Goal: Transaction & Acquisition: Purchase product/service

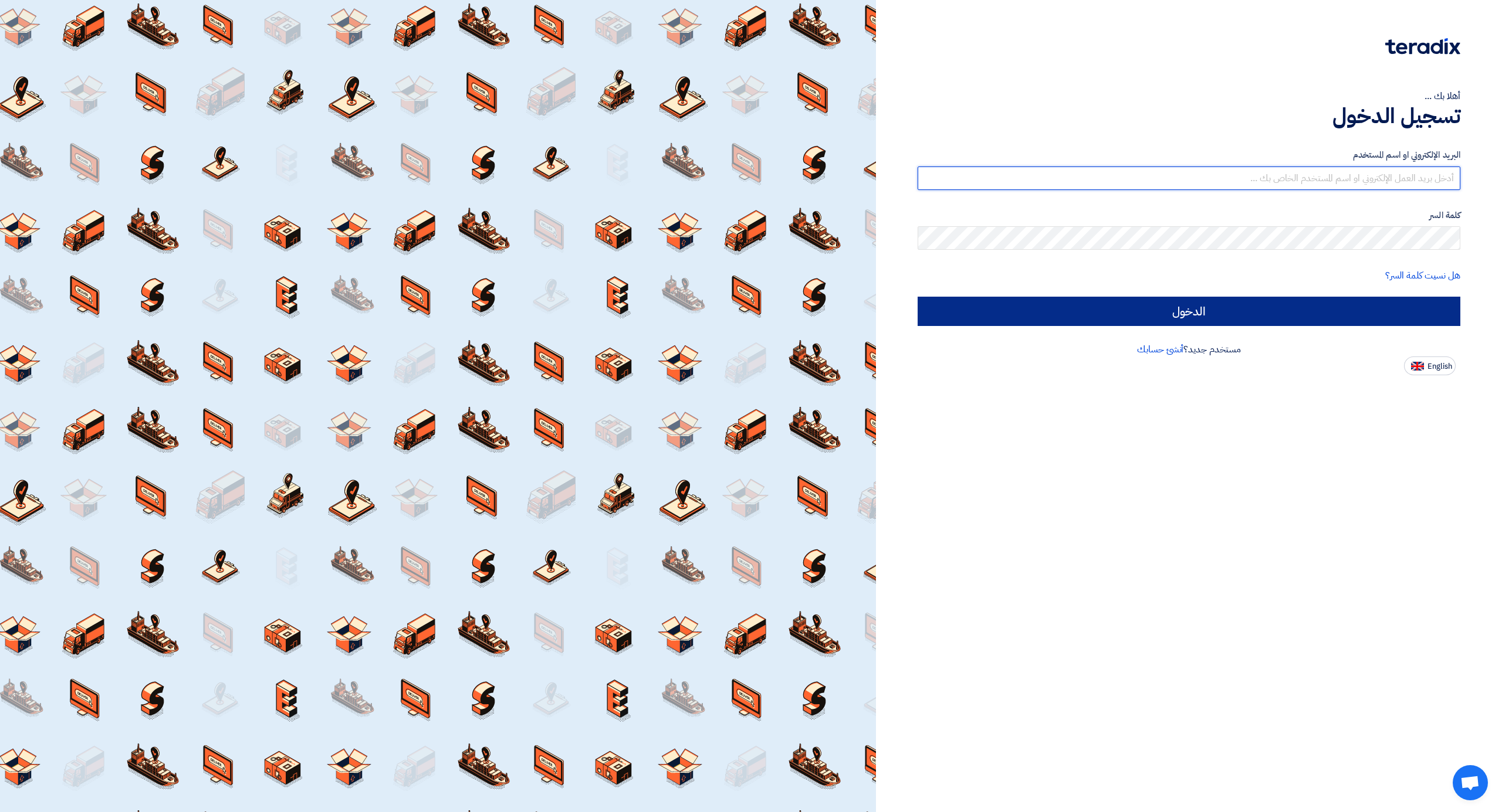
type input "[EMAIL_ADDRESS][DOMAIN_NAME]"
click at [1246, 306] on input "الدخول" at bounding box center [1189, 311] width 543 height 29
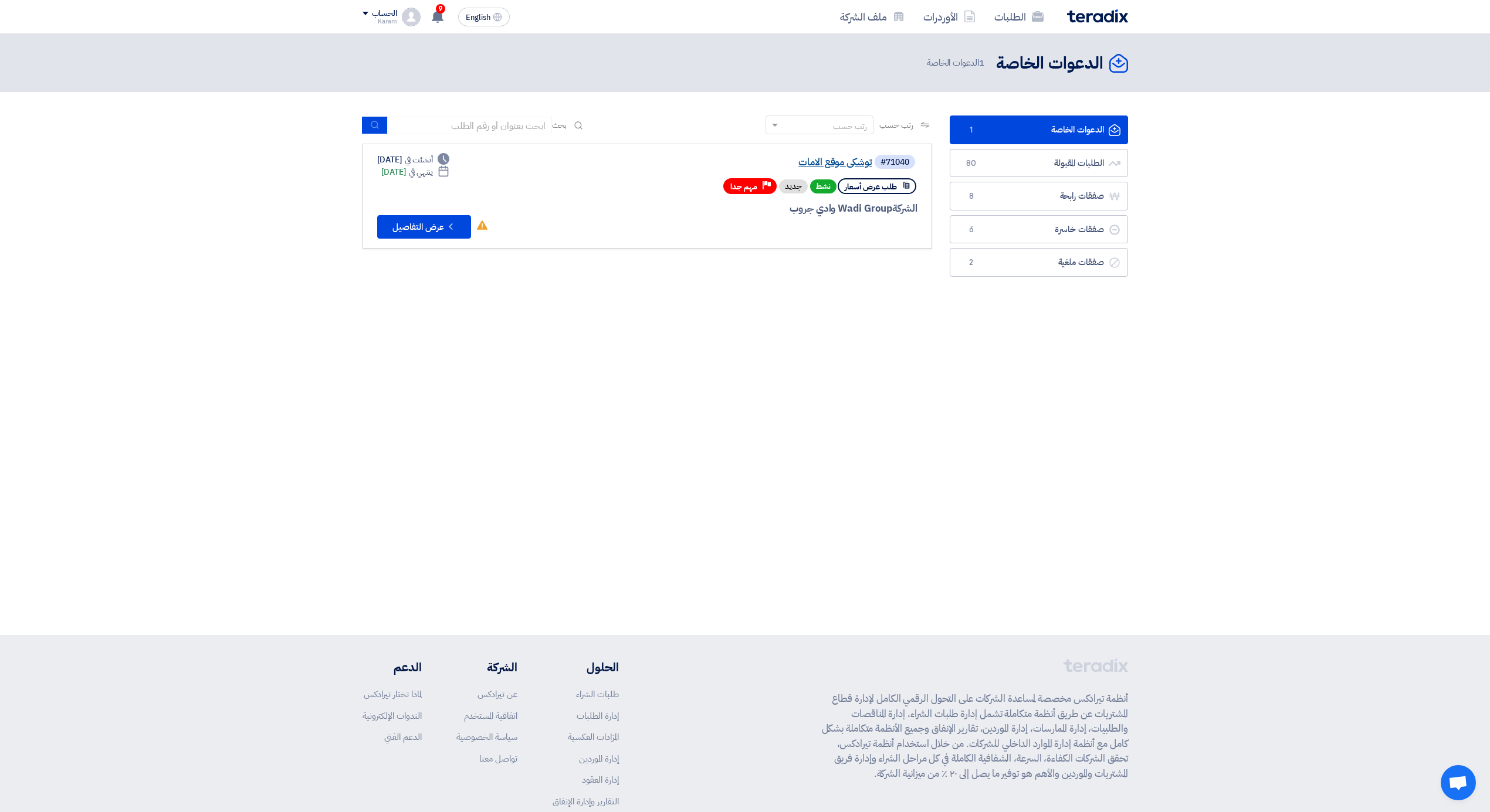
click at [830, 163] on link "توشكى موقع الامات" at bounding box center [755, 163] width 235 height 11
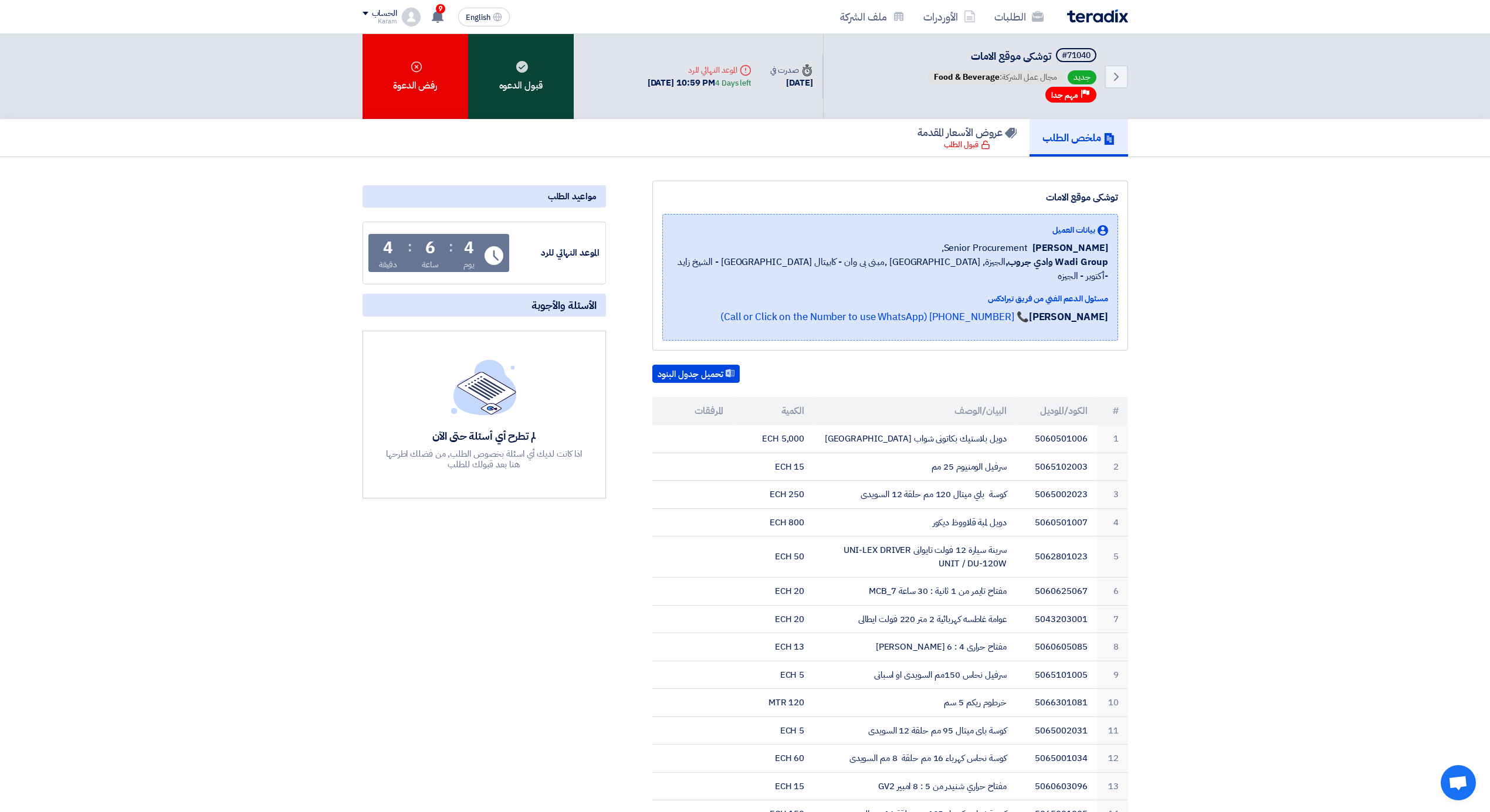
click at [510, 69] on div "قبول الدعوه" at bounding box center [521, 76] width 106 height 85
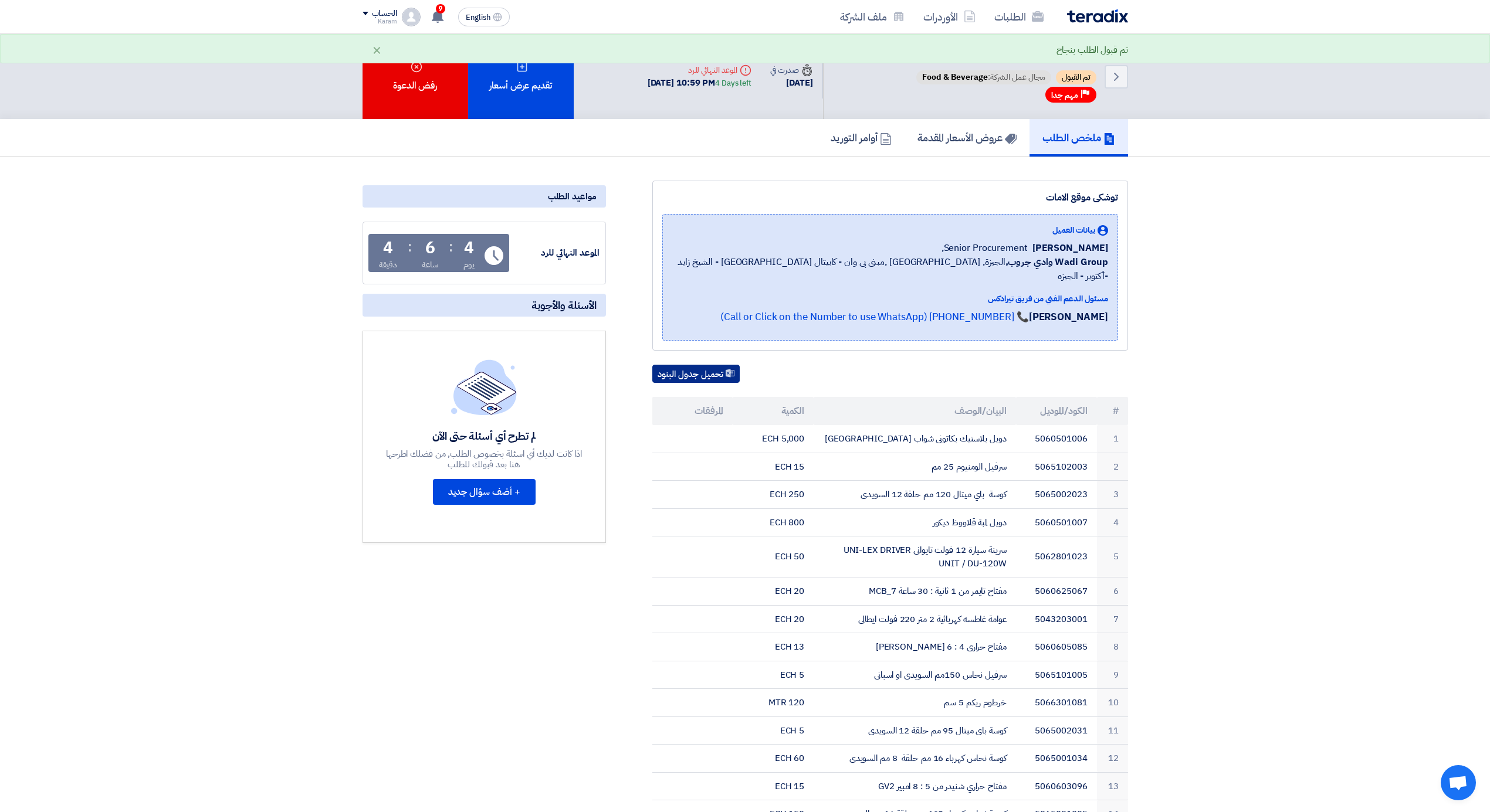
click at [708, 365] on button "تحميل جدول البنود" at bounding box center [696, 374] width 88 height 19
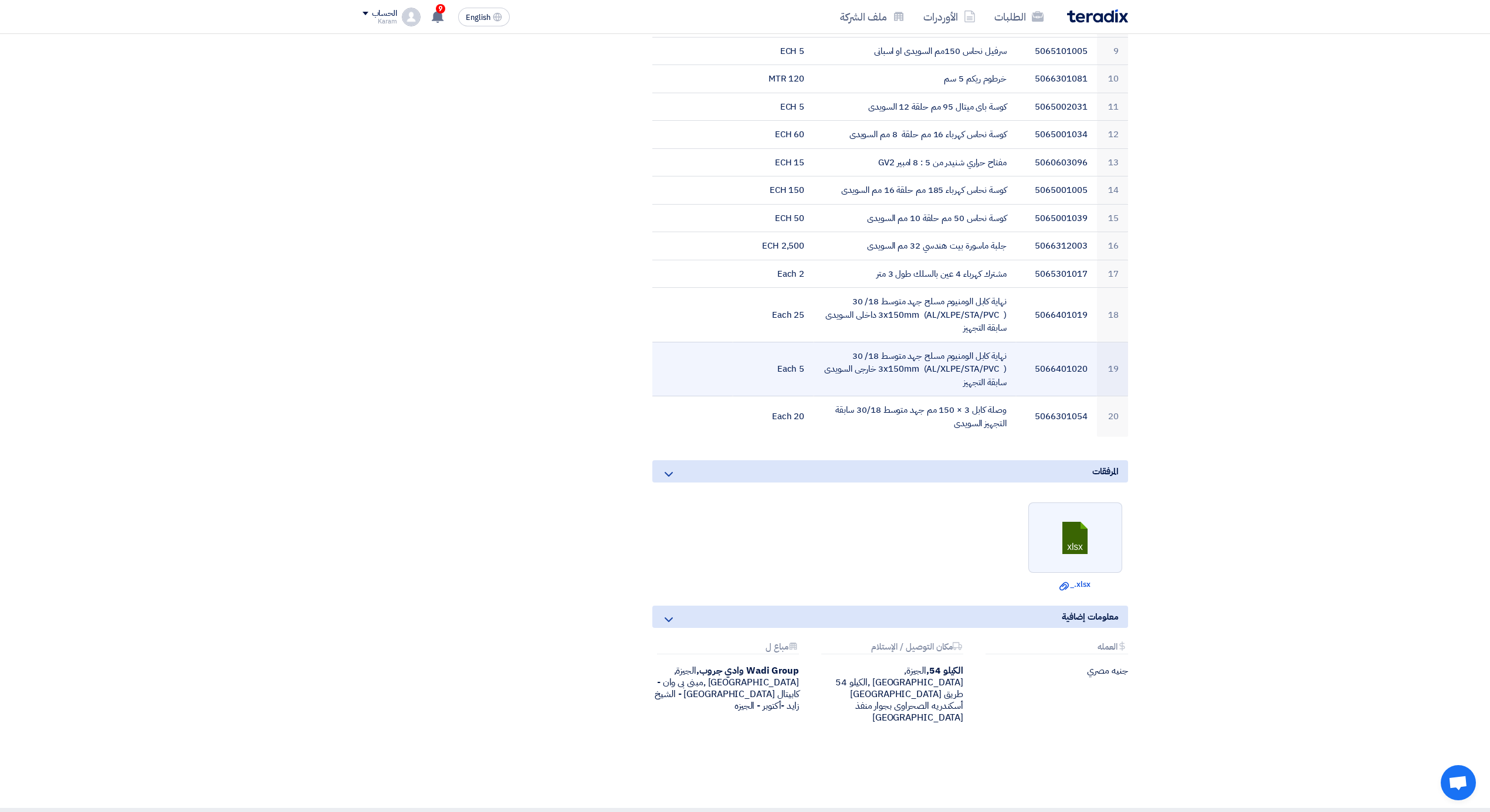
scroll to position [854, 0]
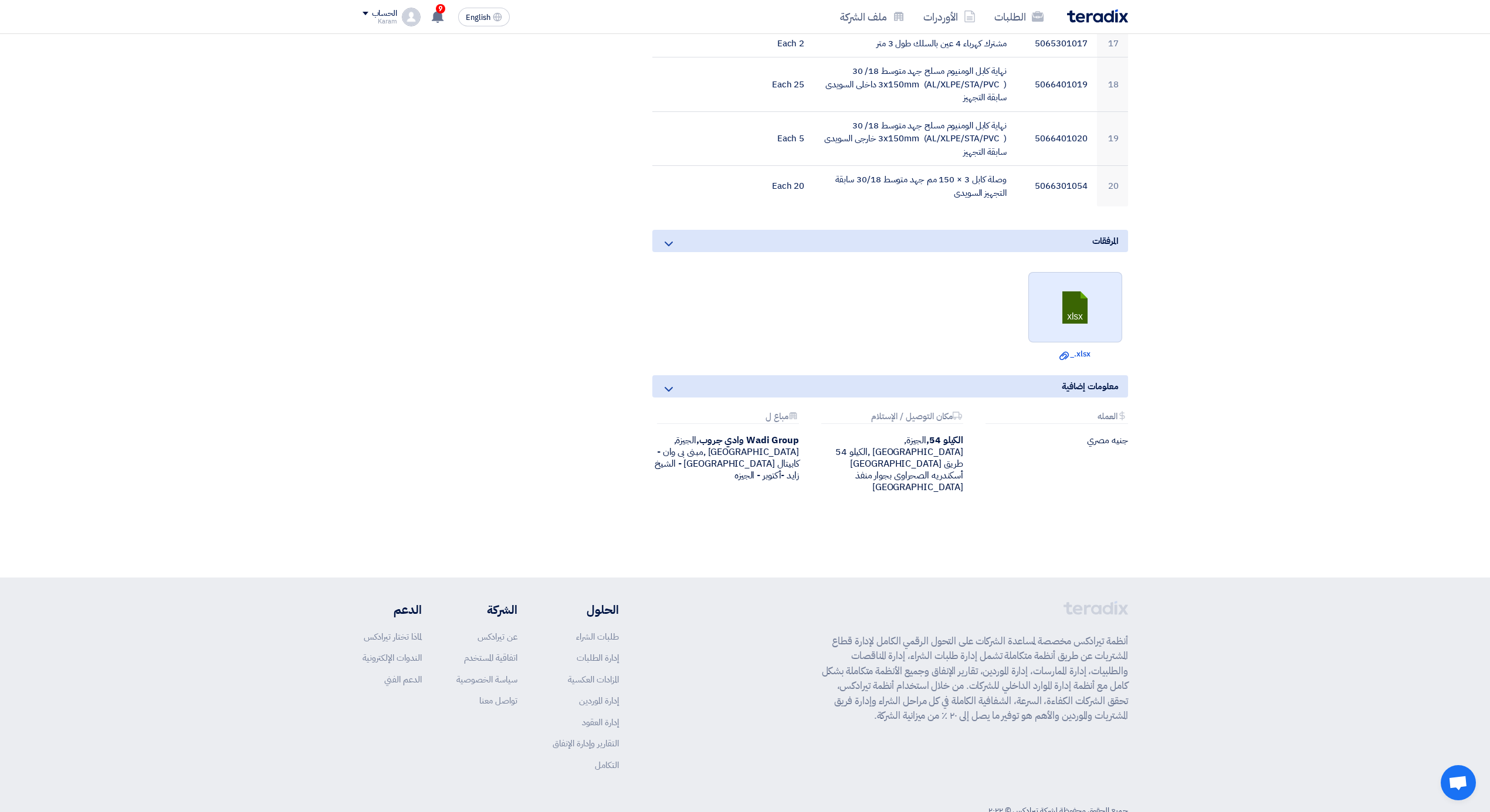
click at [1082, 294] on link at bounding box center [1076, 308] width 94 height 70
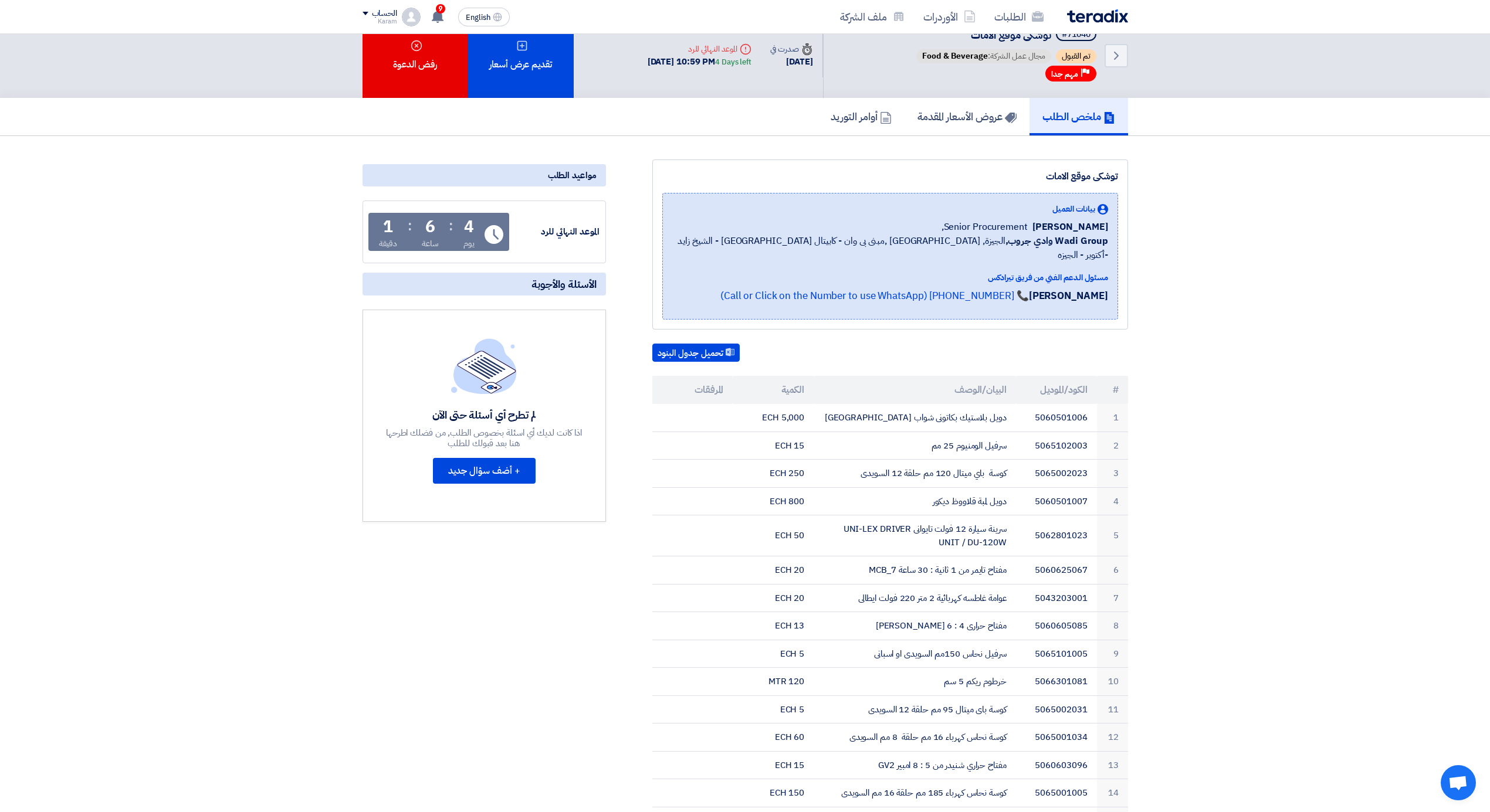
scroll to position [0, 0]
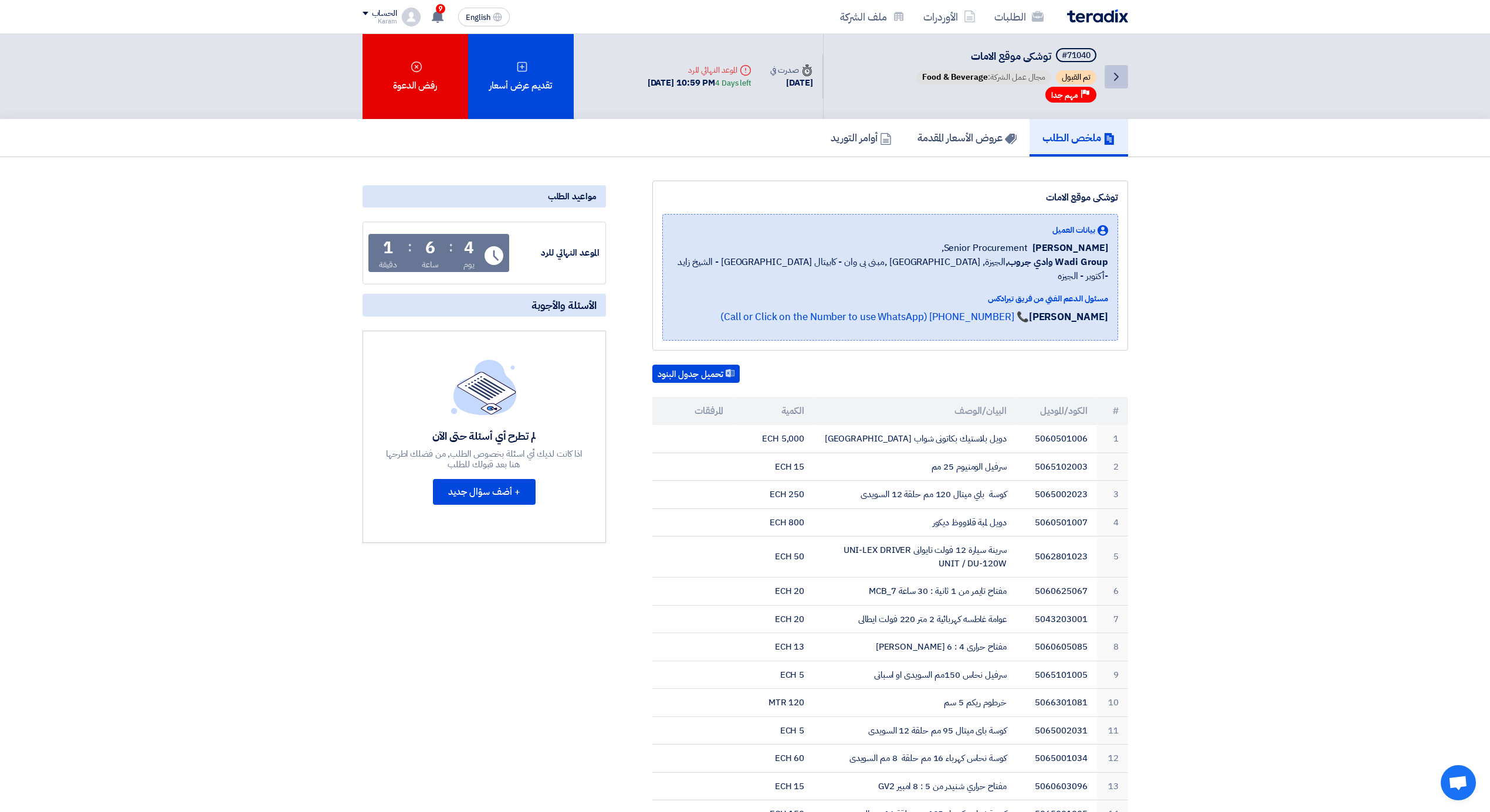
click at [1112, 74] on icon "Back" at bounding box center [1116, 77] width 14 height 14
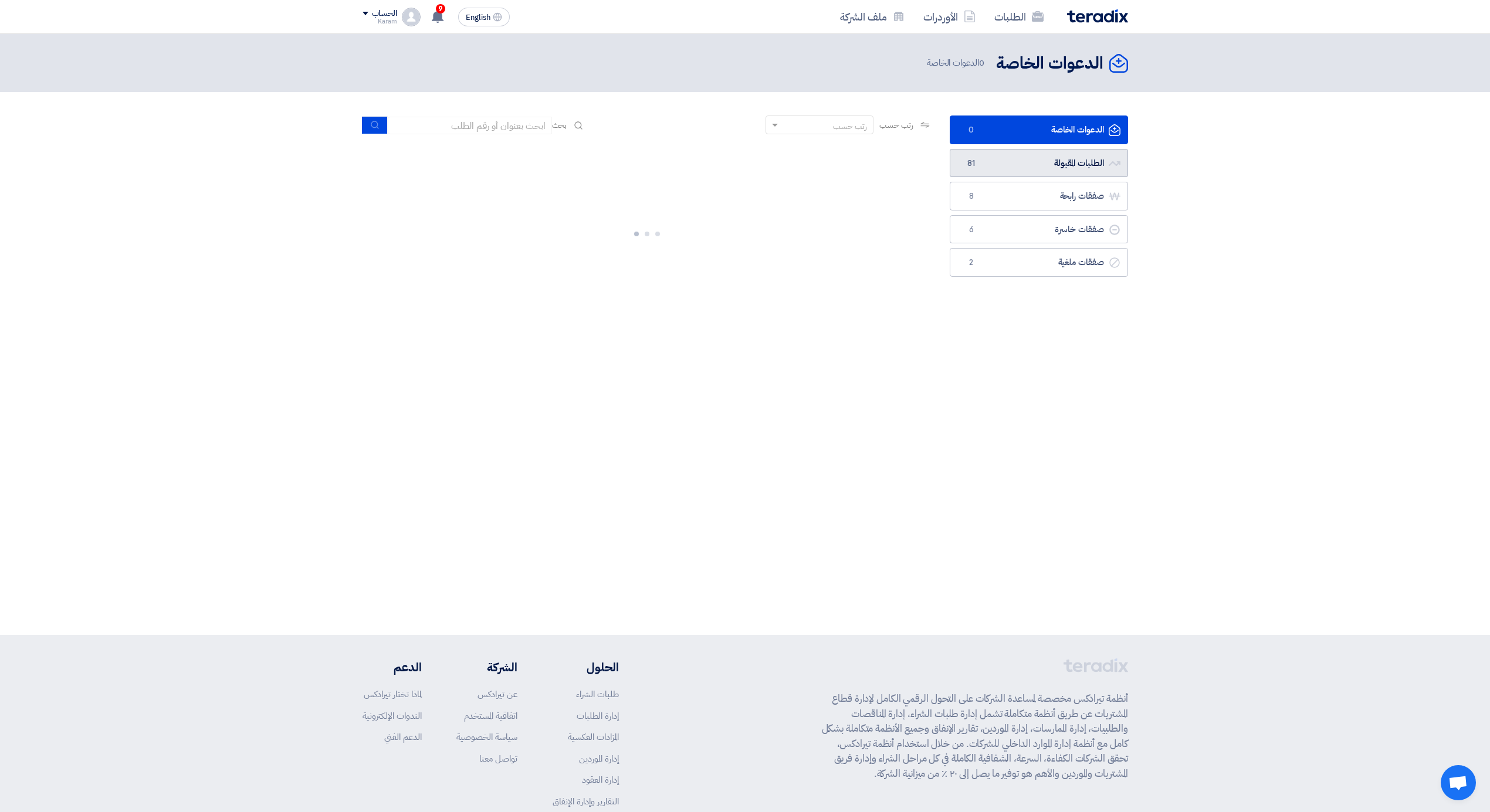
click at [1027, 169] on link "الطلبات المقبولة الطلبات المقبولة 81" at bounding box center [1039, 163] width 179 height 29
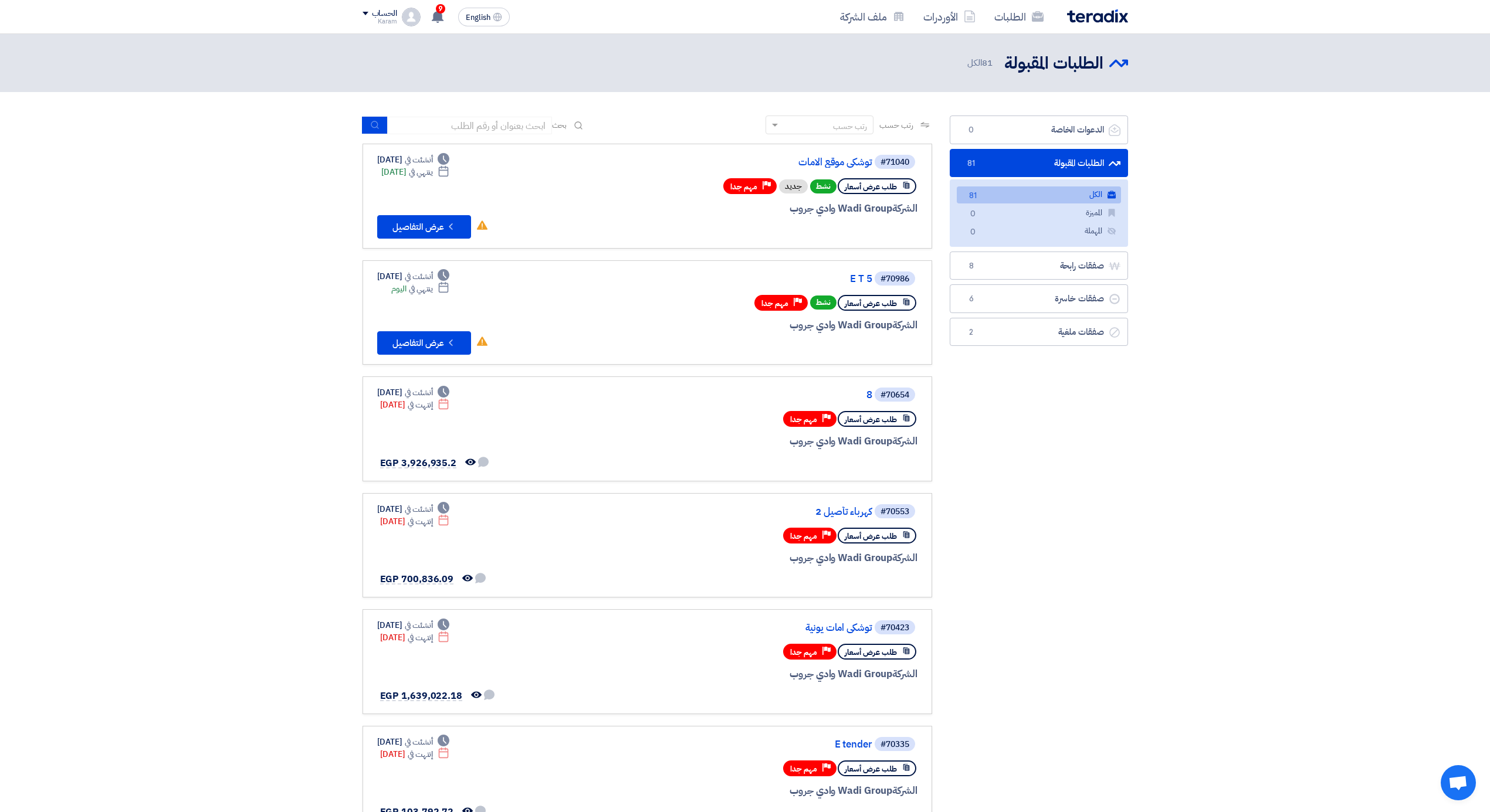
click at [997, 201] on link "الكل الكل 81" at bounding box center [1039, 195] width 164 height 17
click at [855, 277] on link "E T 5" at bounding box center [755, 279] width 235 height 11
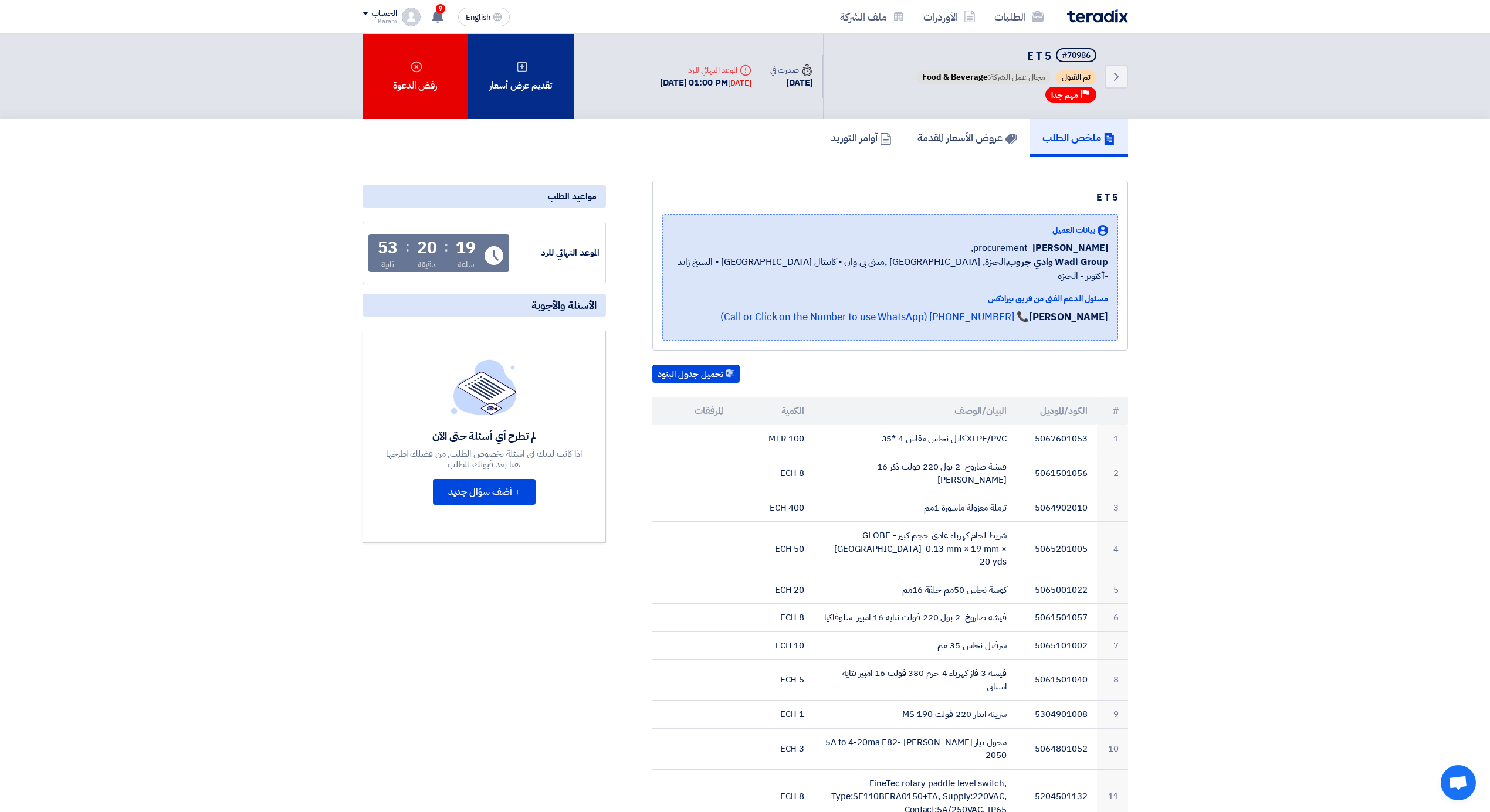
click at [499, 90] on div "تقديم عرض أسعار" at bounding box center [521, 76] width 106 height 85
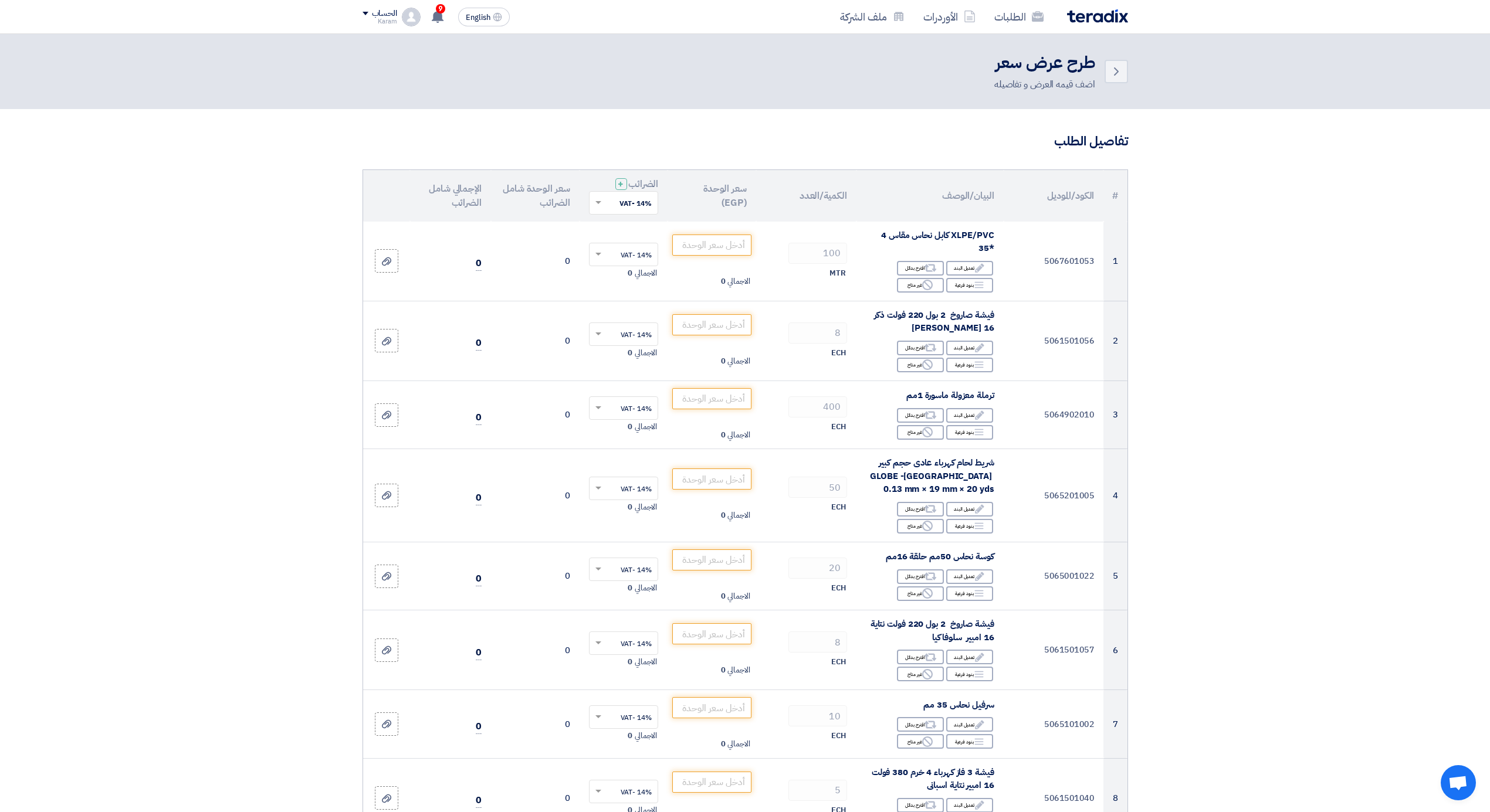
drag, startPoint x: 227, startPoint y: 104, endPoint x: 968, endPoint y: 0, distance: 748.3
click at [228, 104] on header "Back طرح عرض سعر اضف قيمه العرض و تفاصيله" at bounding box center [745, 72] width 1490 height 75
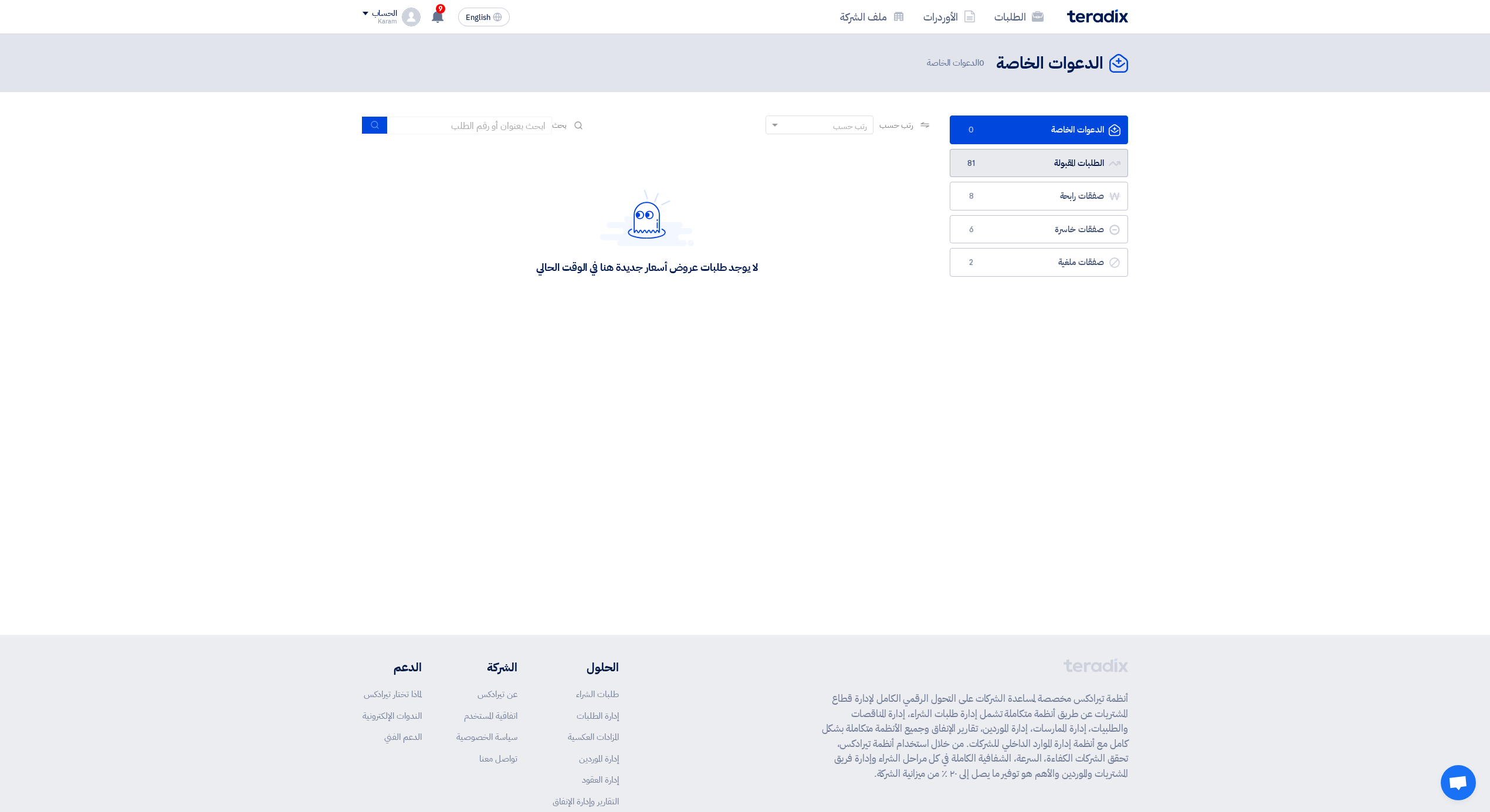
click at [973, 165] on span "81" at bounding box center [971, 164] width 14 height 12
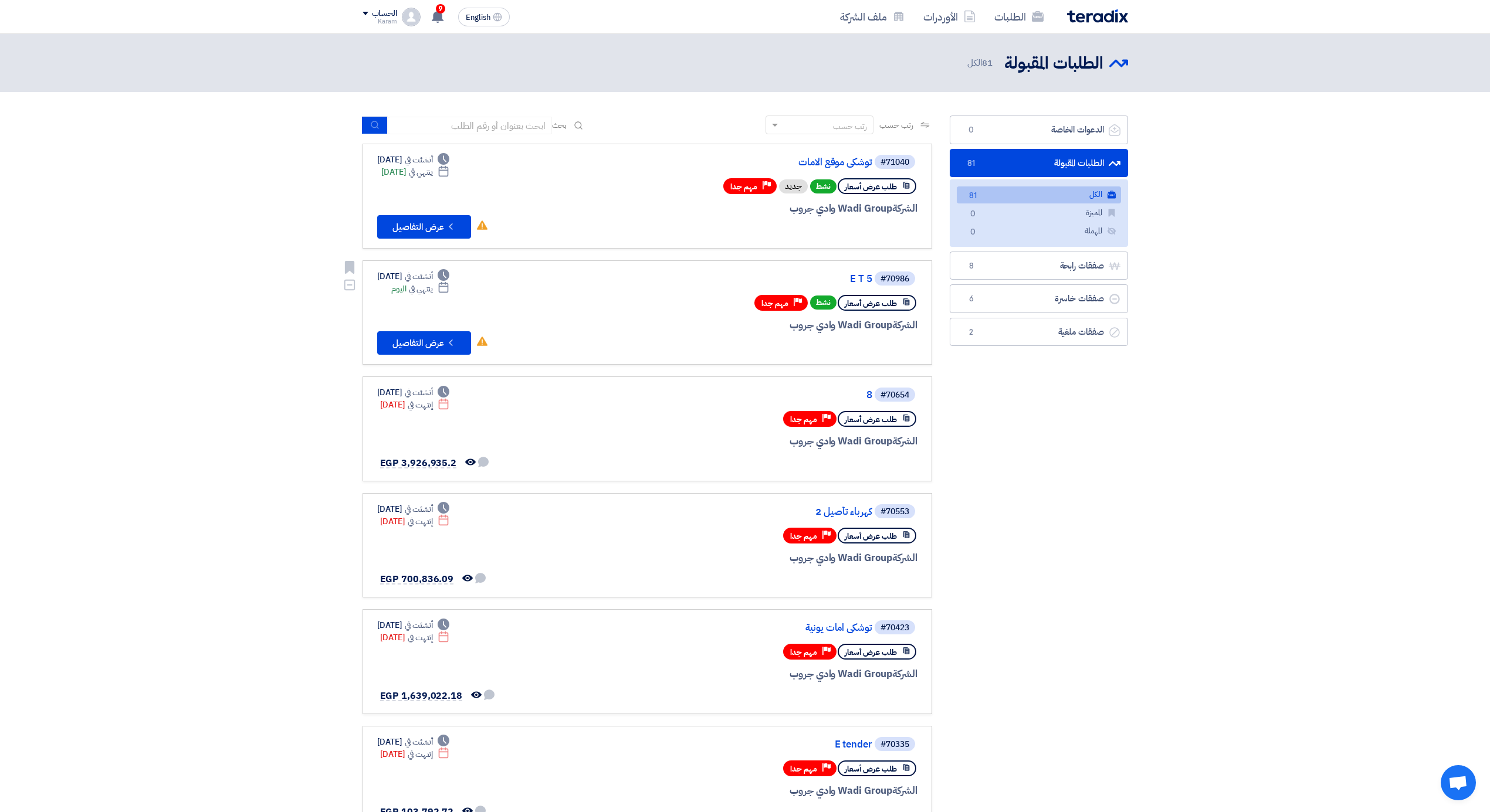
click at [875, 280] on div "#70986" at bounding box center [895, 278] width 42 height 16
click at [864, 280] on link "E T 5" at bounding box center [755, 279] width 235 height 11
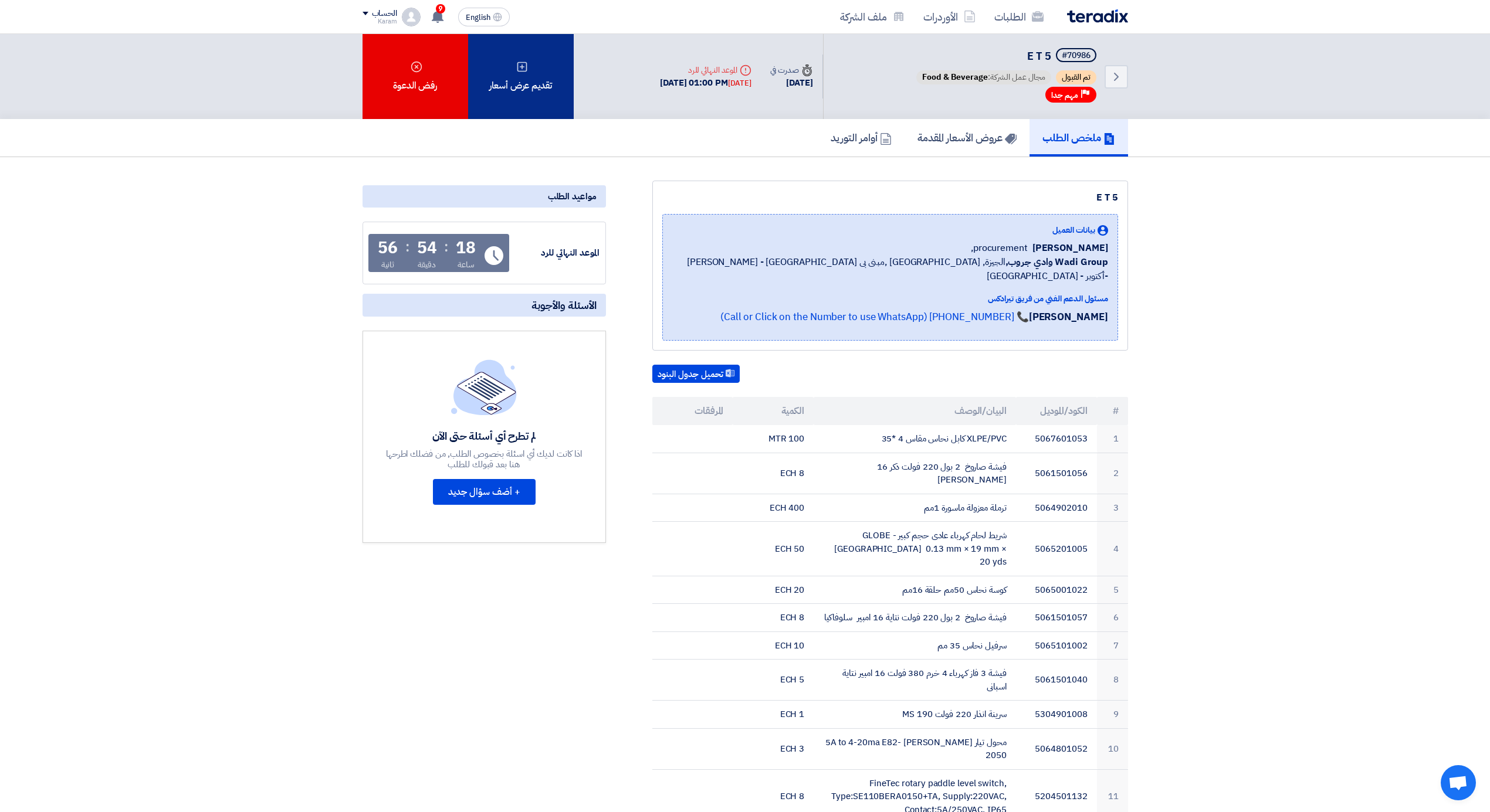
click at [523, 80] on div "تقديم عرض أسعار" at bounding box center [521, 76] width 106 height 85
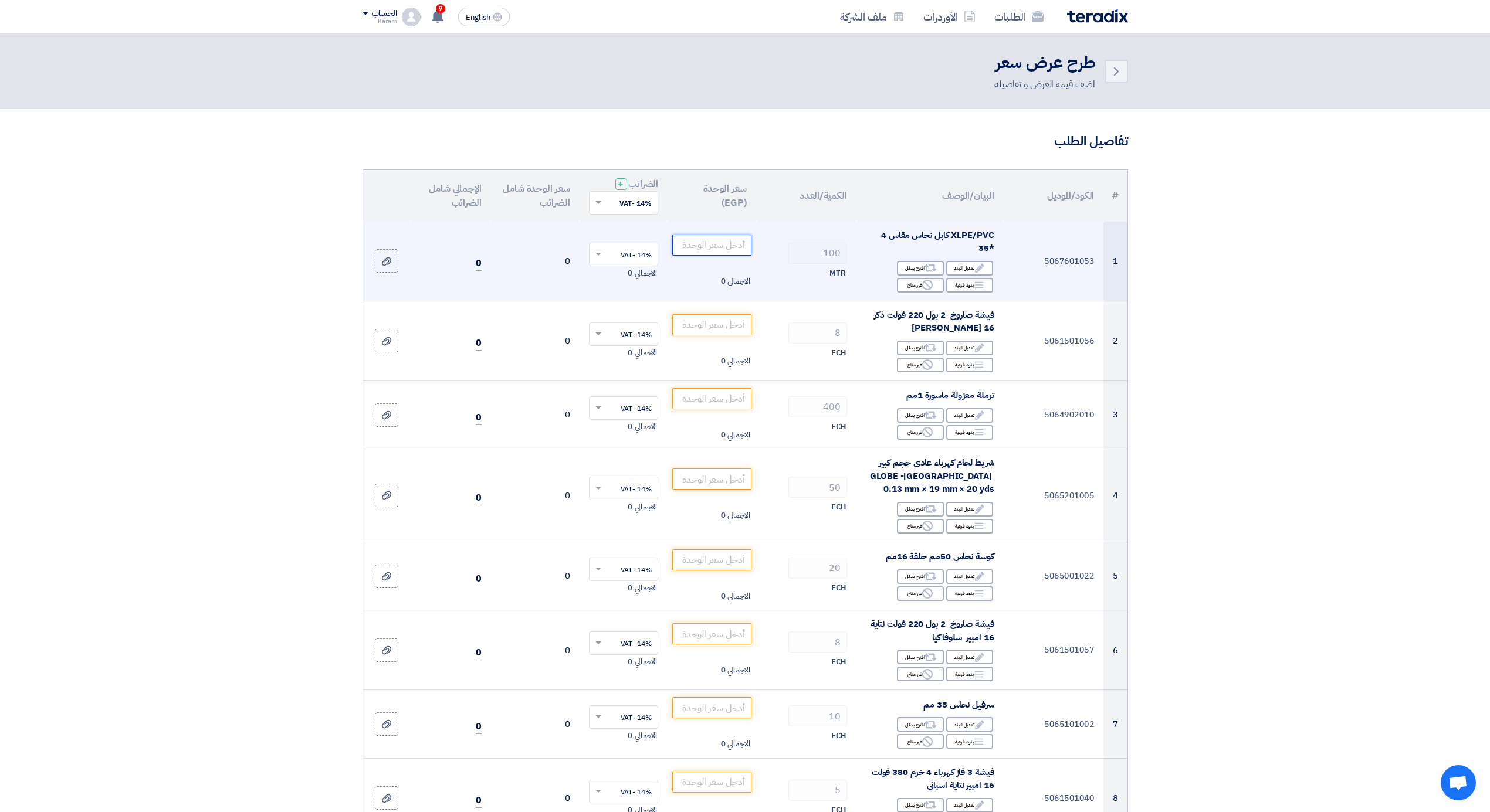
click at [719, 248] on input "number" at bounding box center [712, 245] width 79 height 21
click at [711, 247] on input "number" at bounding box center [712, 245] width 79 height 21
click at [906, 285] on div "Reject غير متاح" at bounding box center [920, 285] width 47 height 15
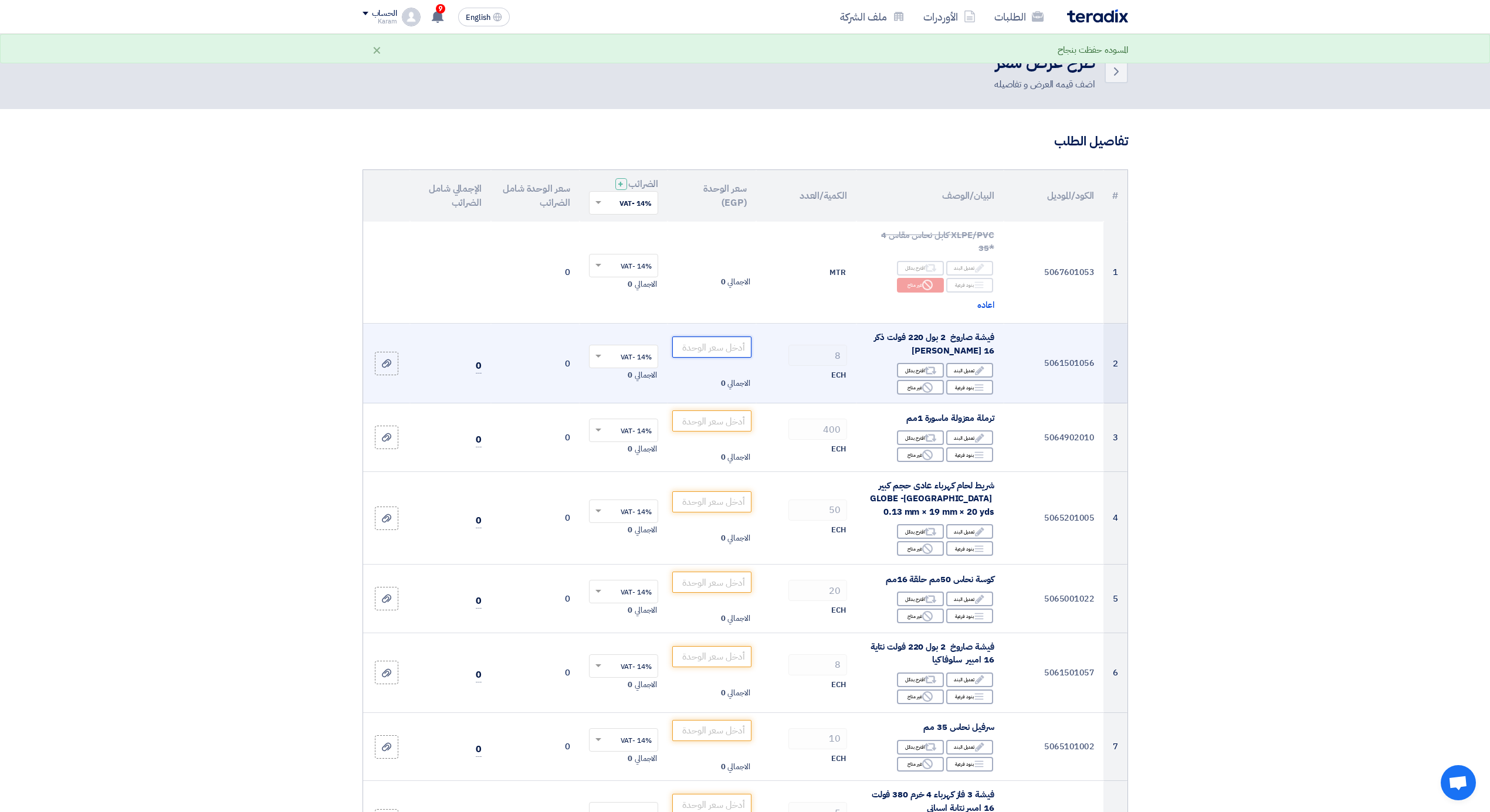
click at [707, 345] on input "number" at bounding box center [712, 347] width 79 height 21
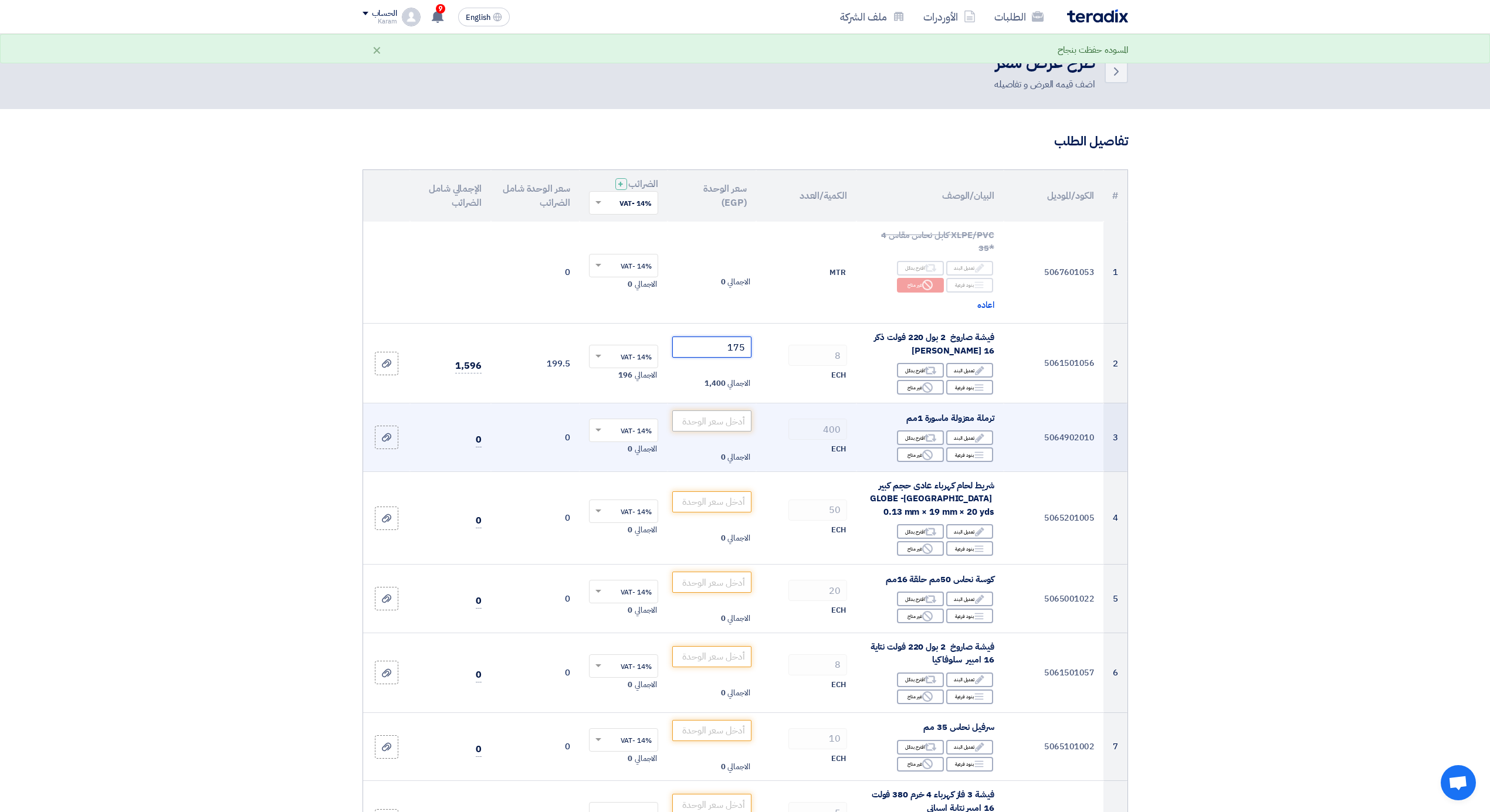
type input "175"
click at [726, 424] on input "number" at bounding box center [712, 421] width 79 height 21
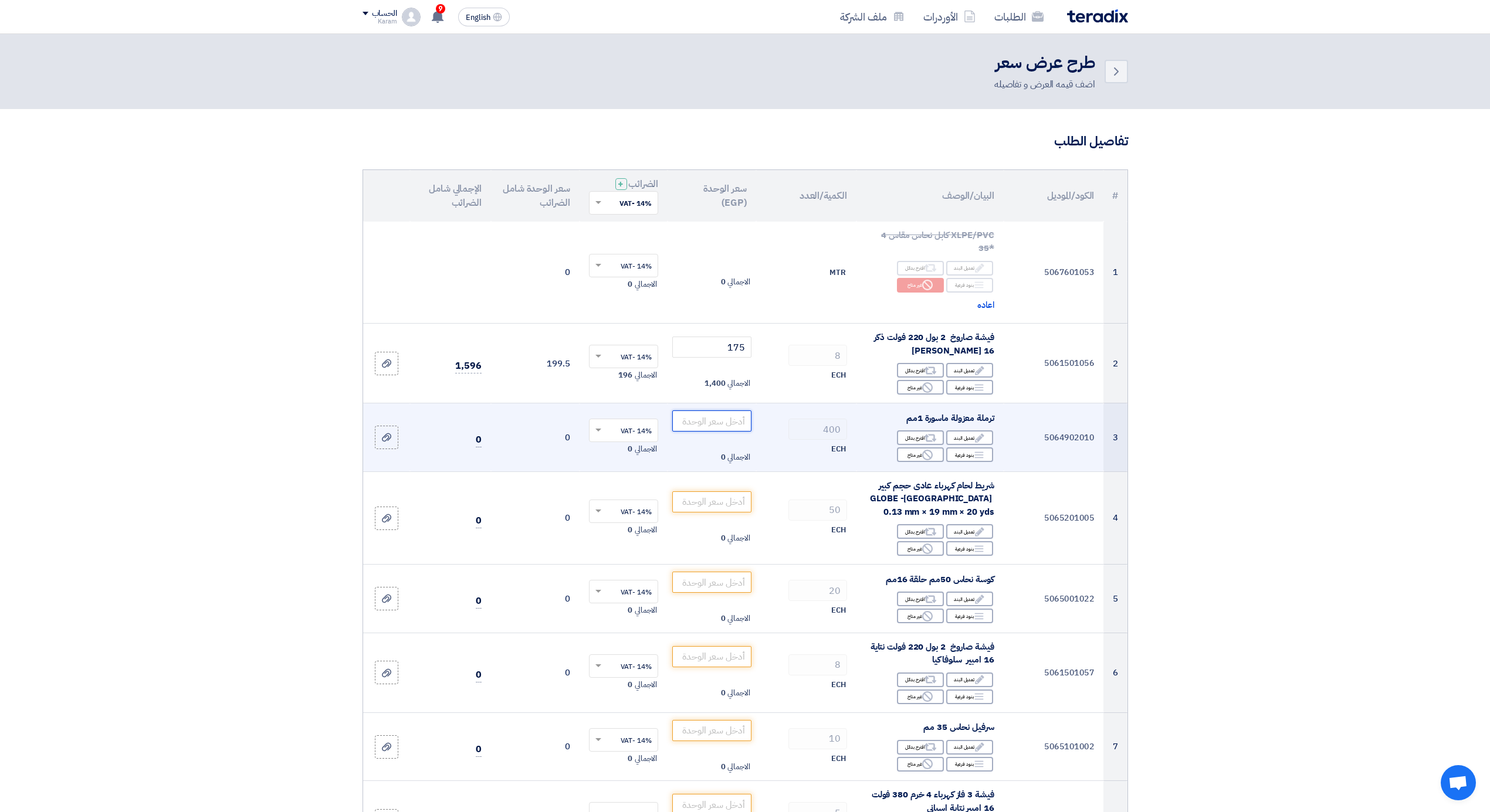
type input "0"
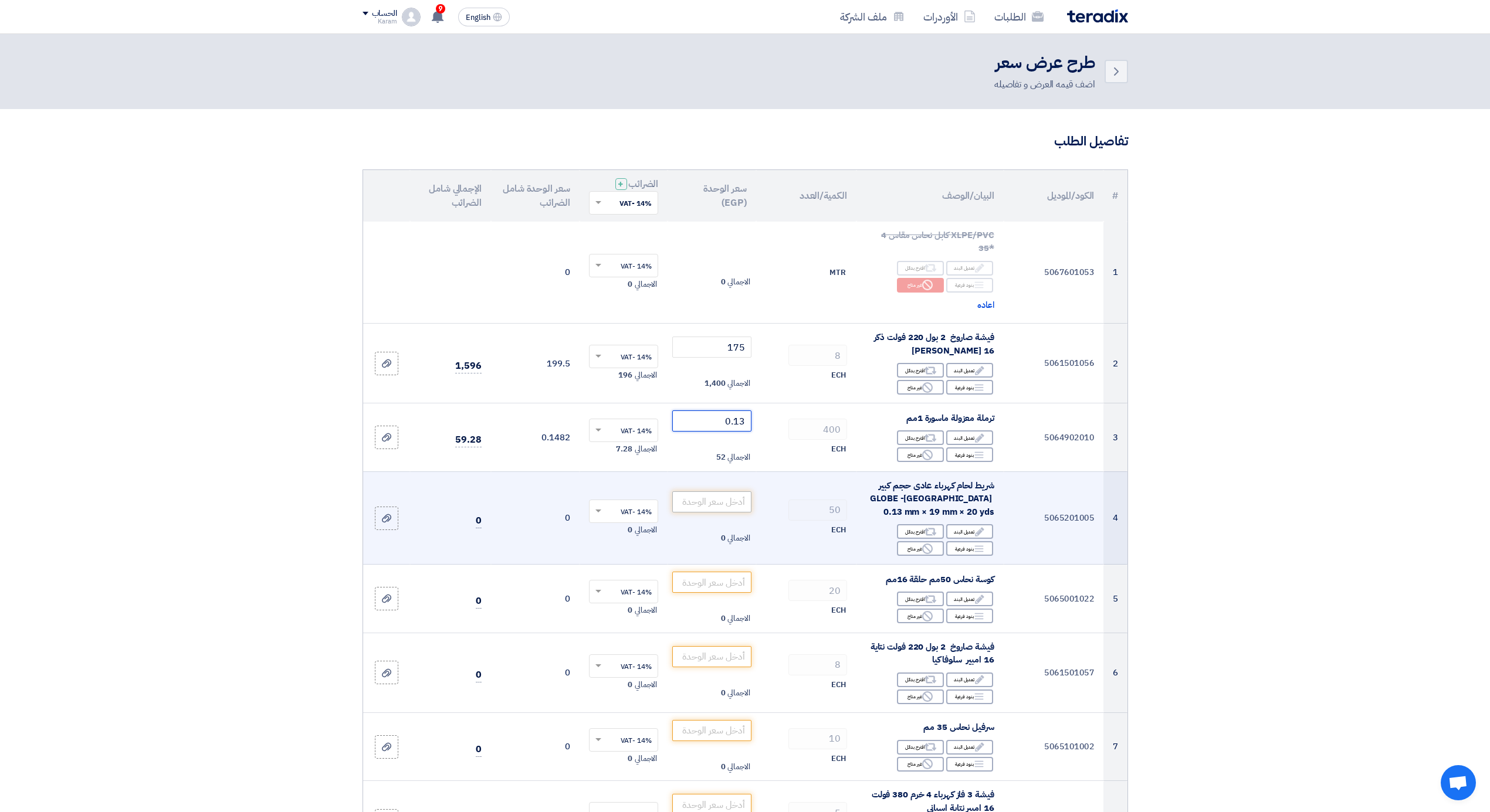
type input "0.13"
click at [722, 502] on input "number" at bounding box center [712, 502] width 79 height 21
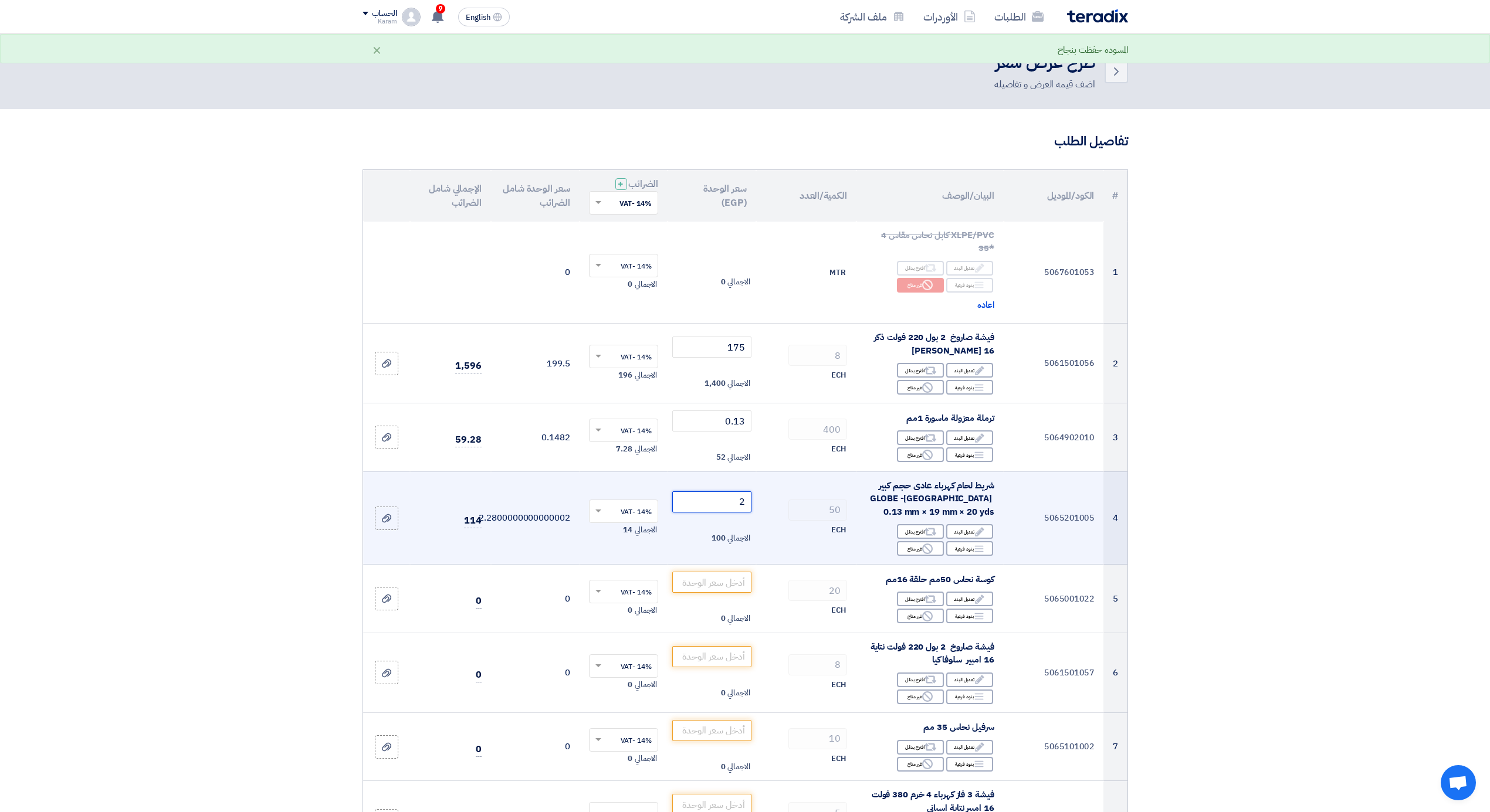
type input "24"
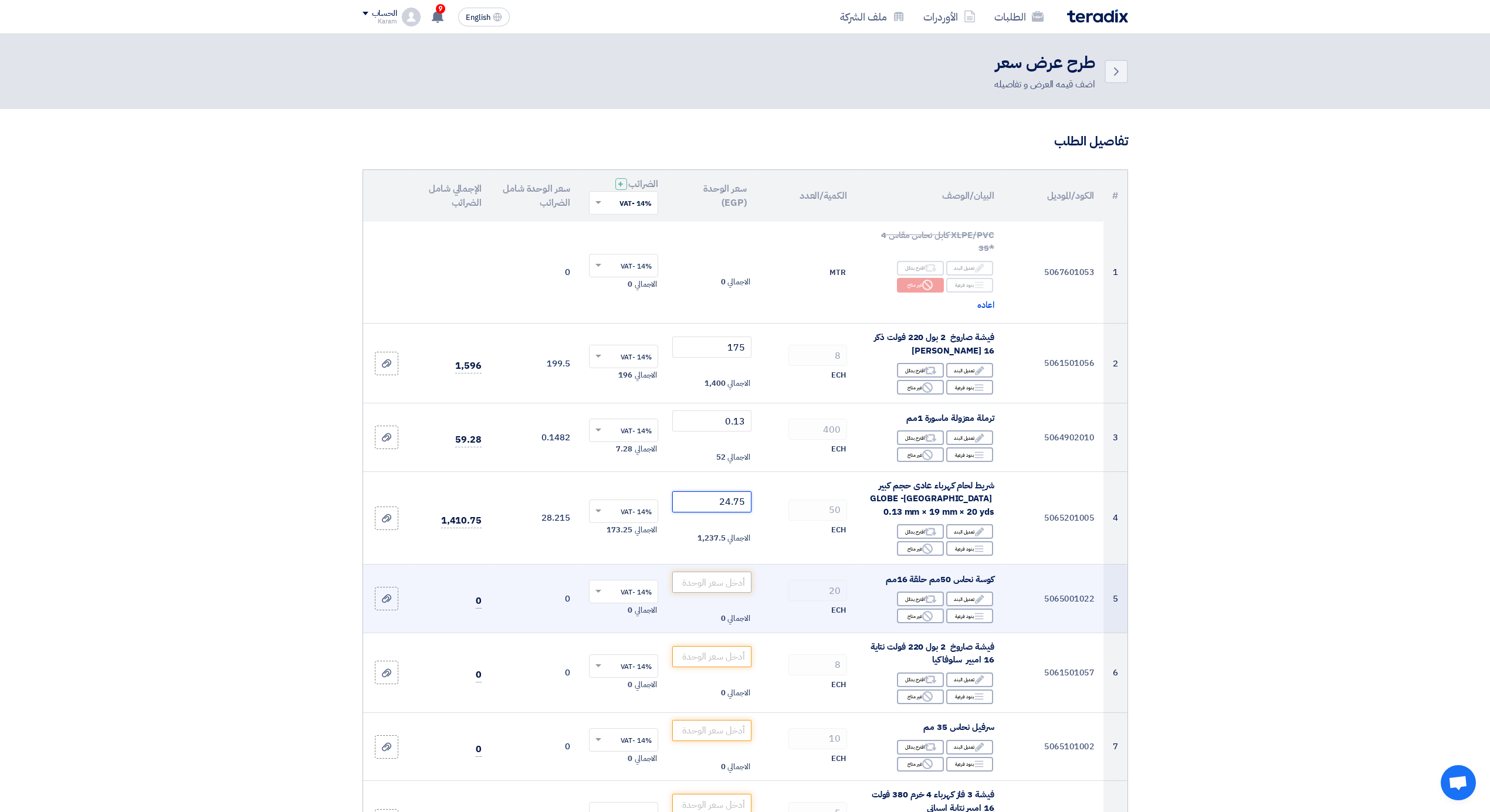
type input "24.75"
click at [717, 574] on input "number" at bounding box center [712, 582] width 79 height 21
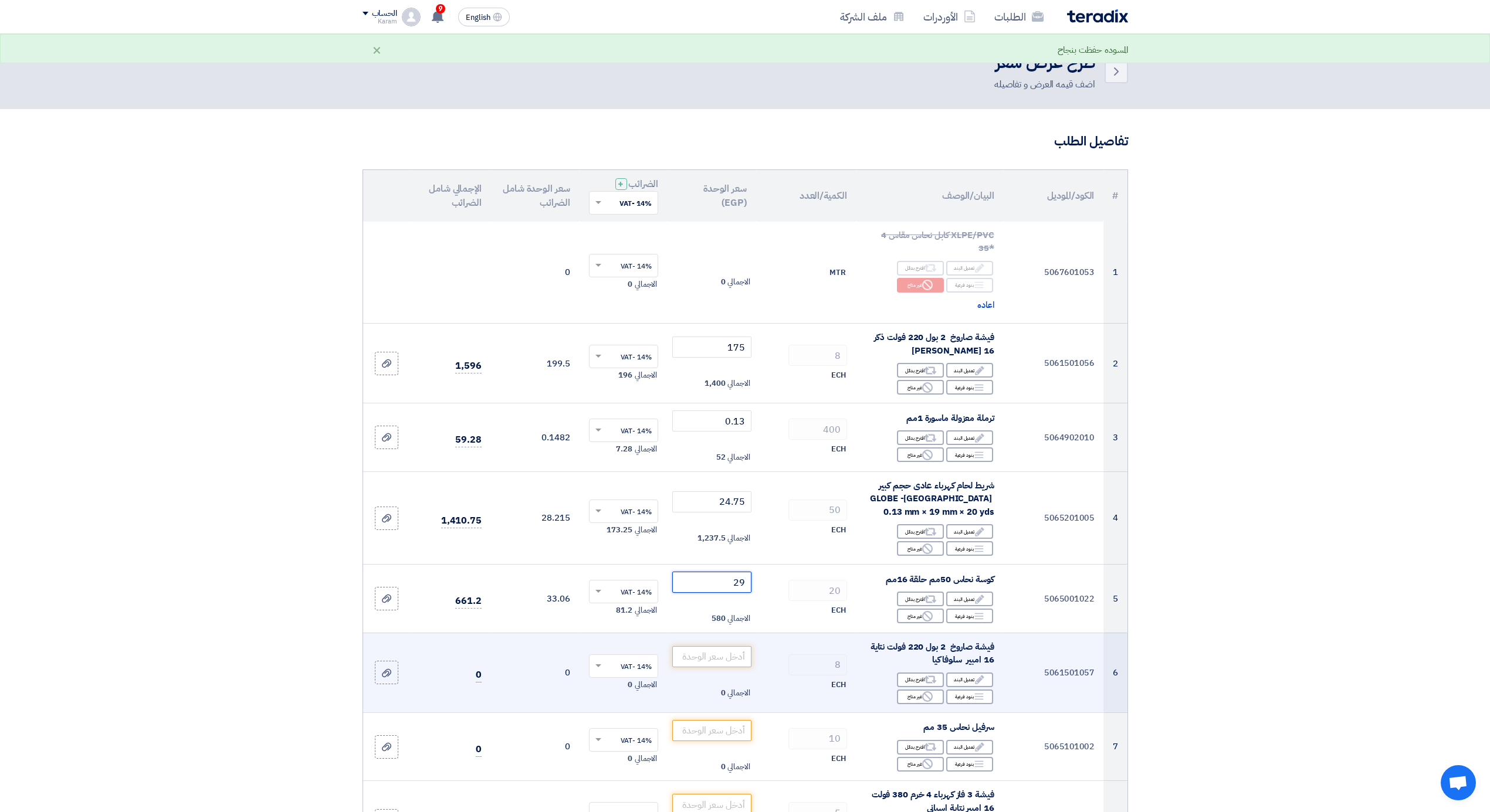
type input "29"
click at [726, 651] on input "number" at bounding box center [712, 657] width 79 height 21
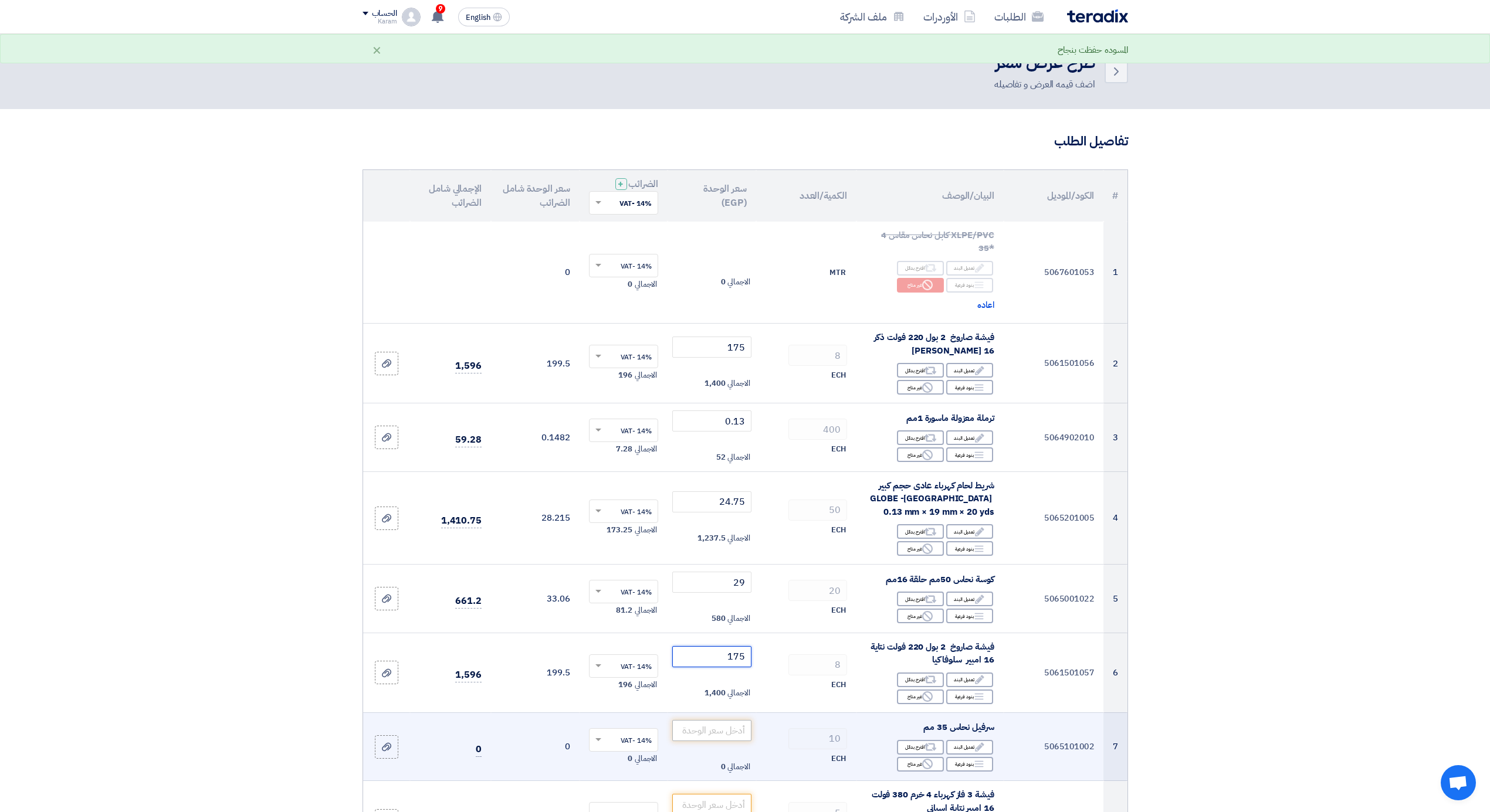
type input "175"
click at [717, 735] on input "number" at bounding box center [712, 731] width 79 height 21
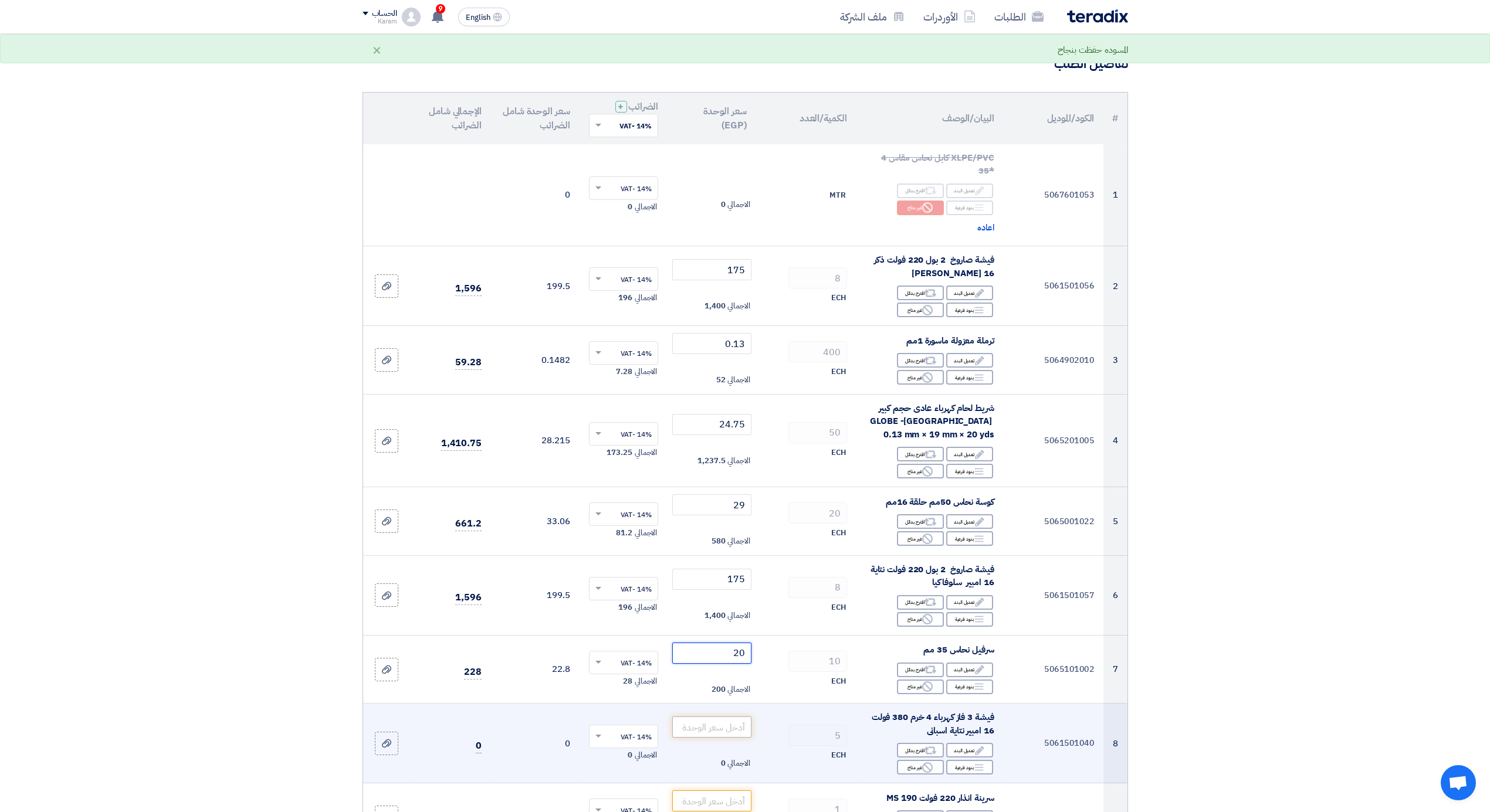
scroll to position [78, 0]
type input "20"
click at [717, 729] on input "number" at bounding box center [712, 727] width 79 height 21
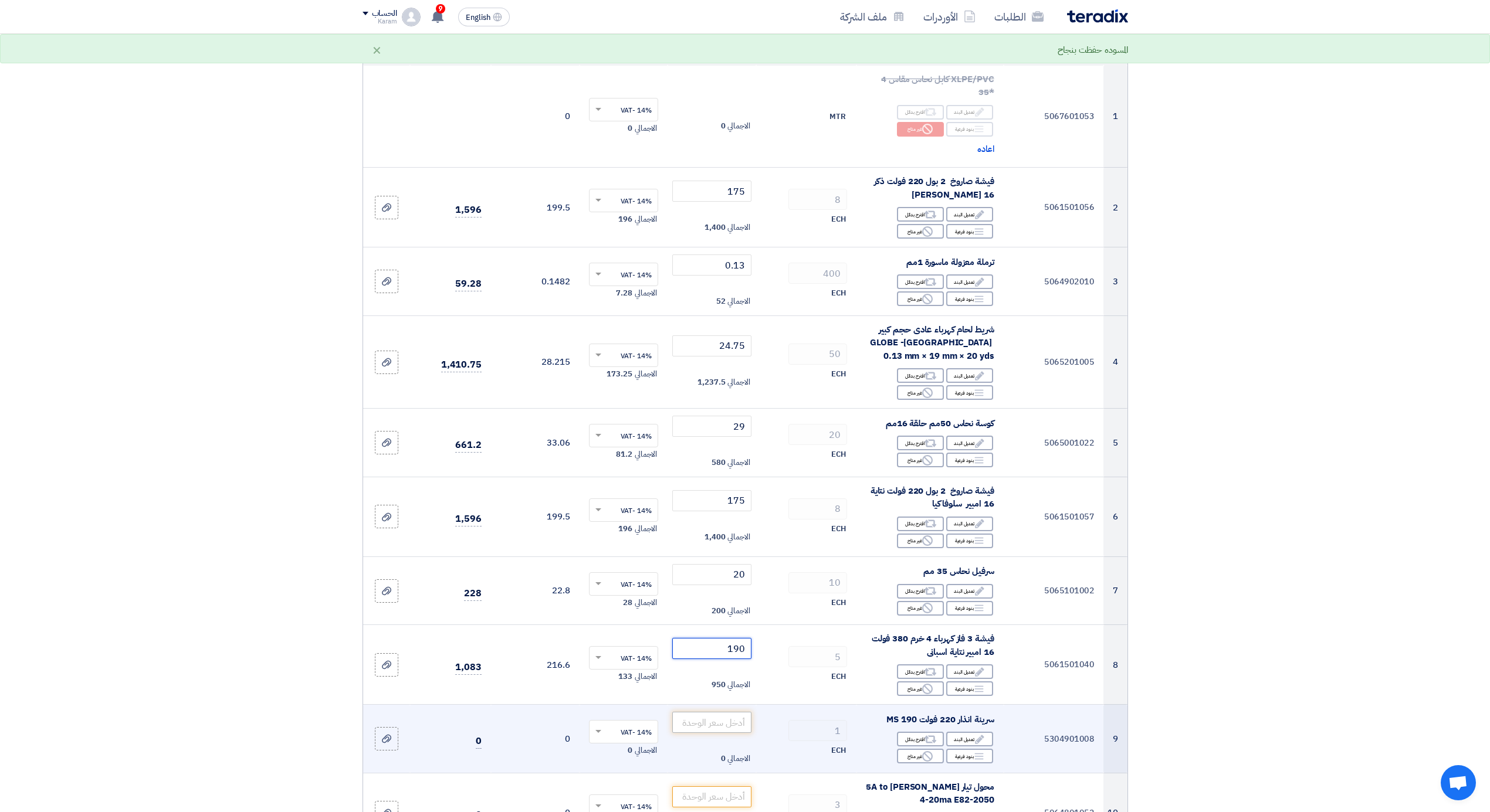
type input "190"
click at [719, 728] on input "number" at bounding box center [712, 723] width 79 height 21
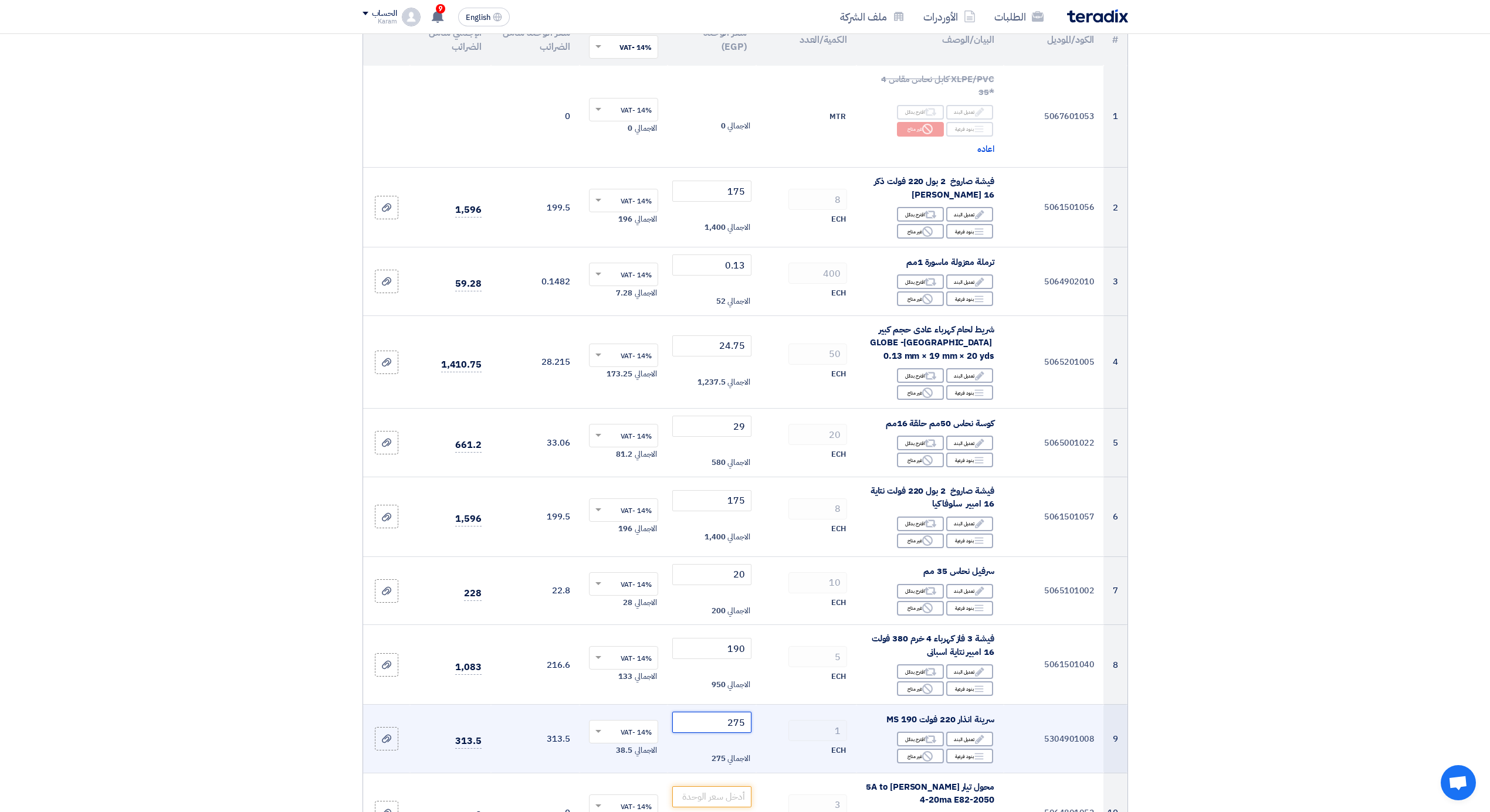
scroll to position [235, 0]
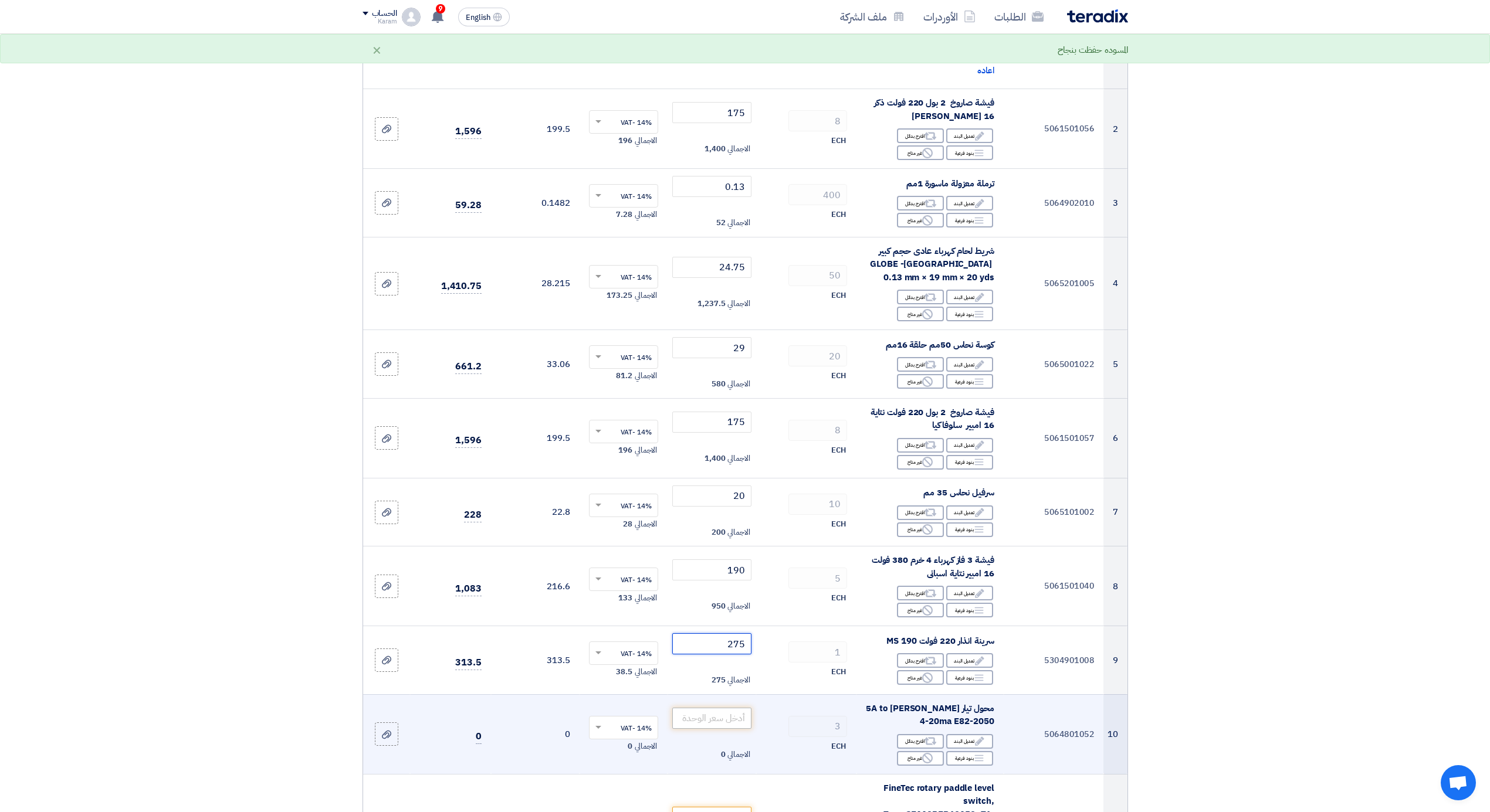
type input "275"
click at [731, 722] on input "number" at bounding box center [712, 719] width 79 height 21
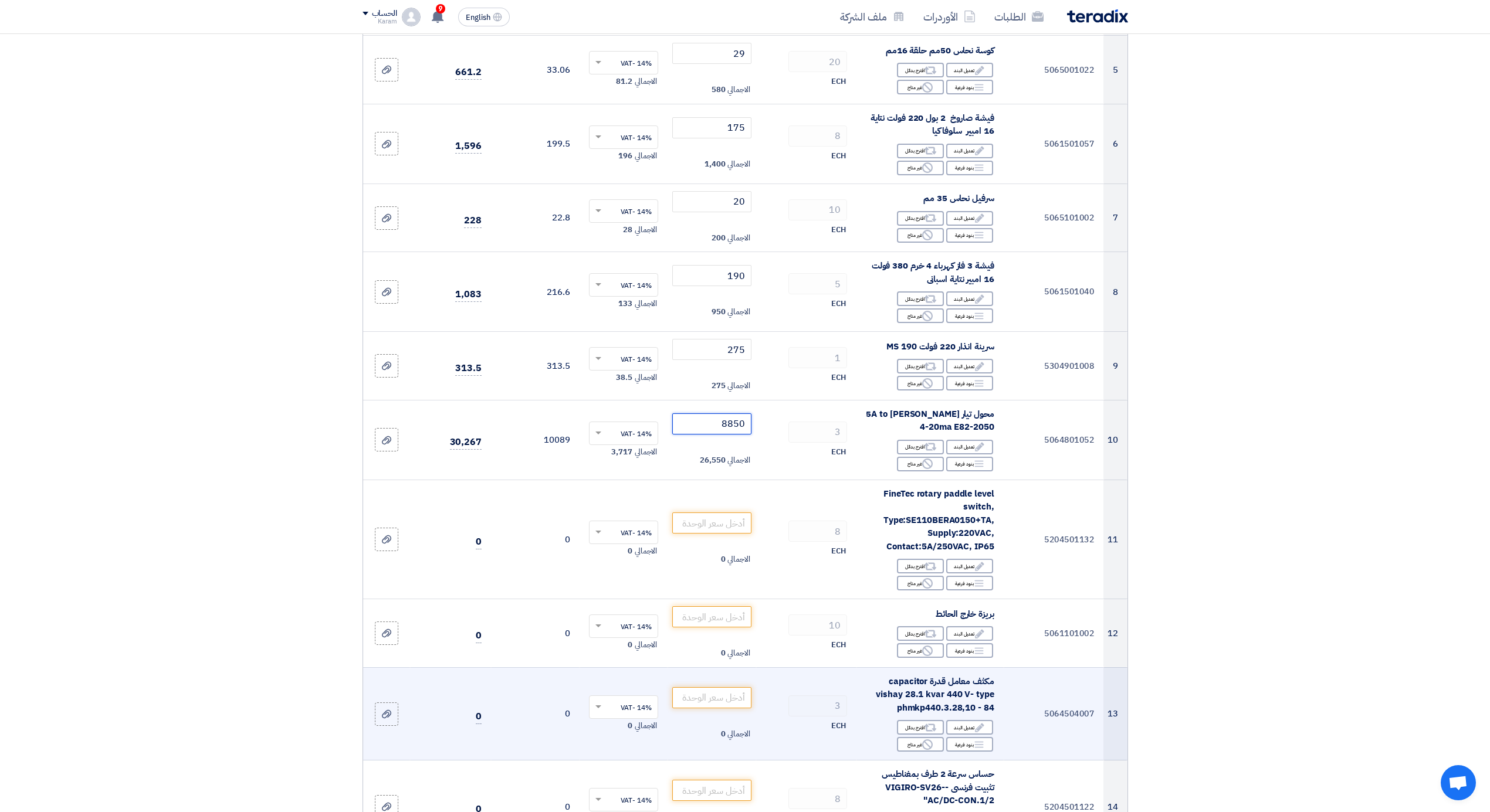
scroll to position [547, 0]
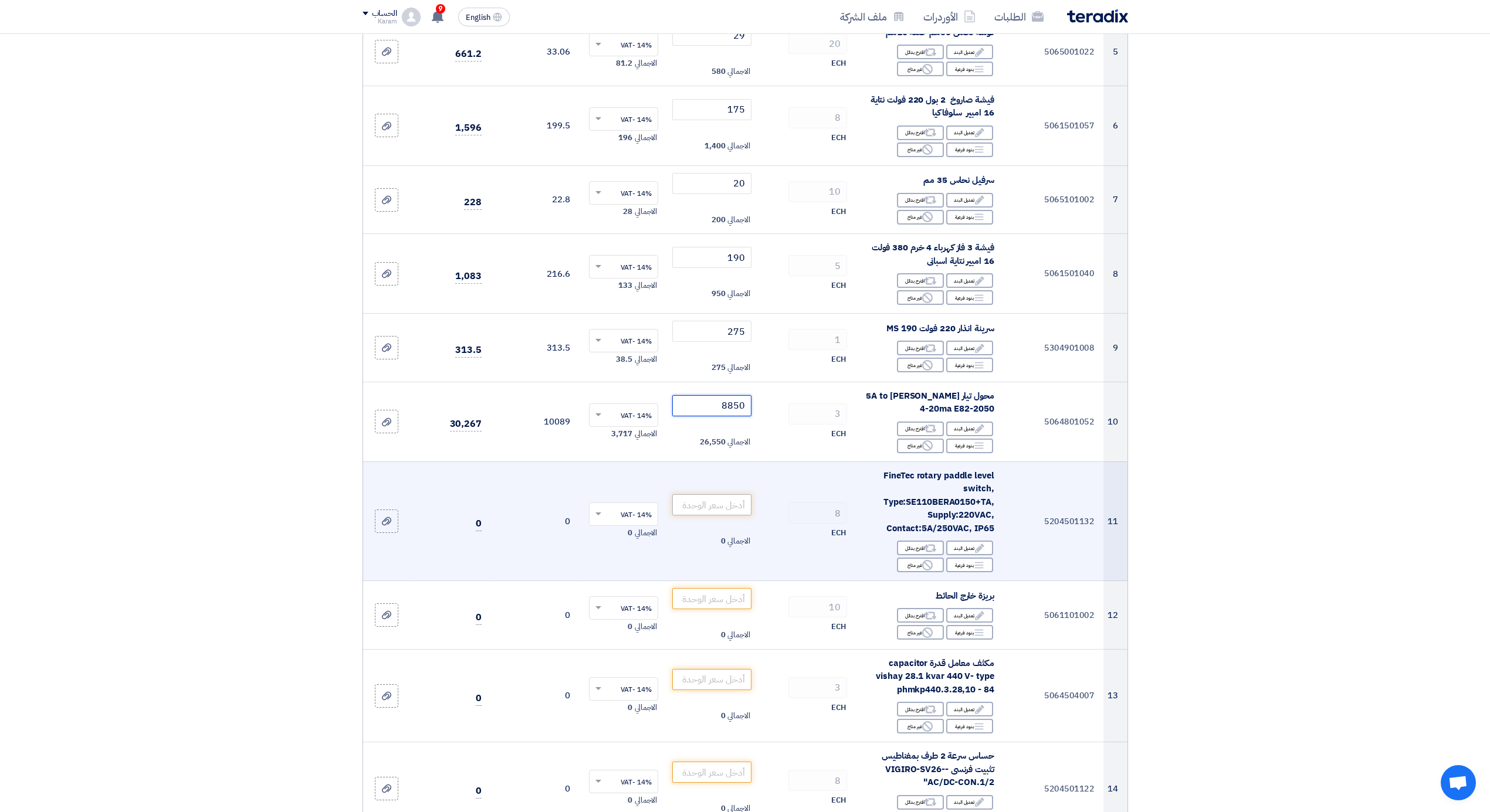
type input "8850"
click at [717, 513] on input "number" at bounding box center [712, 505] width 79 height 21
click at [926, 564] on icon "Reject" at bounding box center [927, 565] width 11 height 11
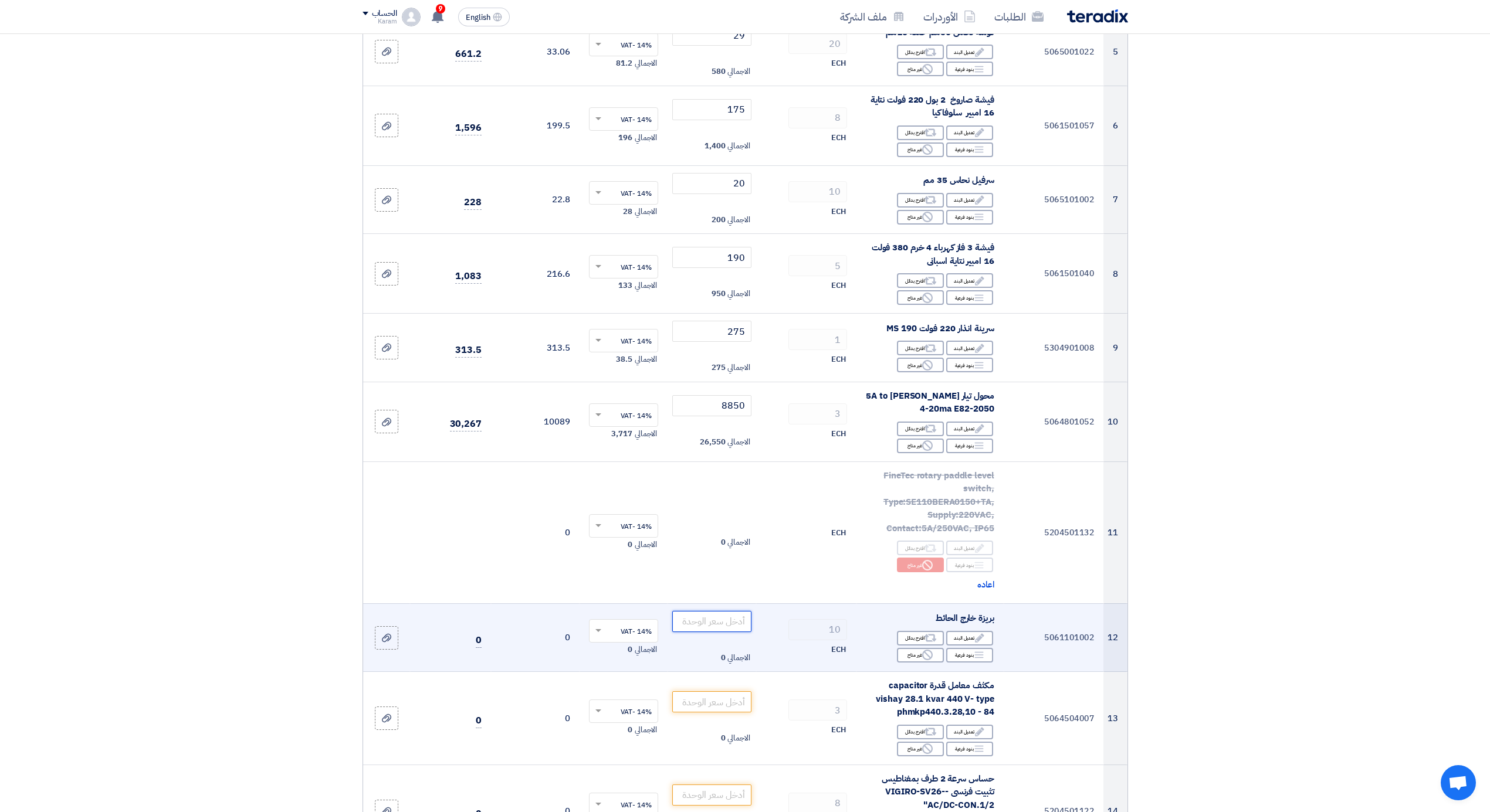
click at [726, 622] on input "number" at bounding box center [712, 622] width 79 height 21
click at [717, 620] on input "number" at bounding box center [712, 622] width 79 height 21
type input "34"
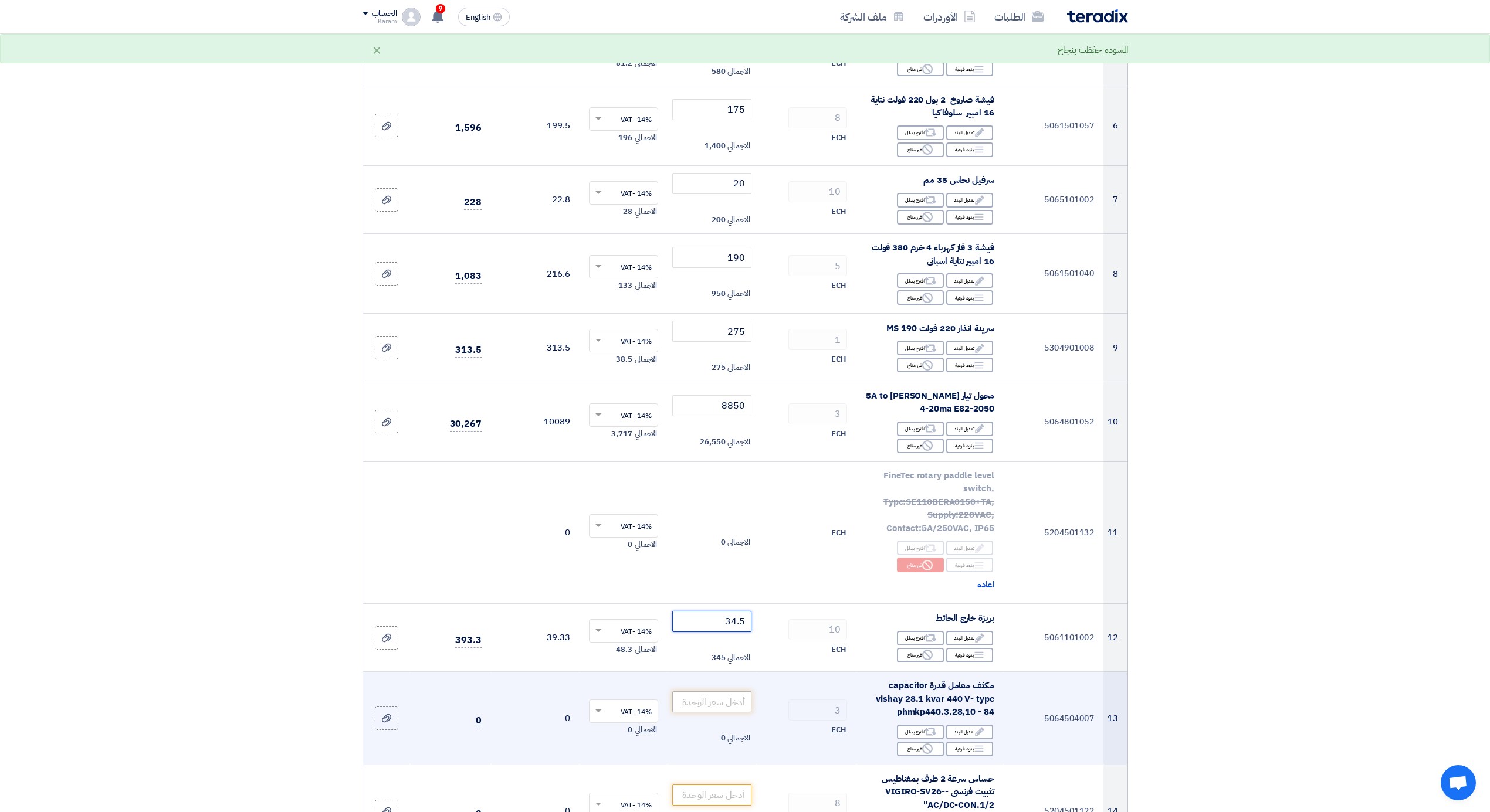
type input "34.5"
click at [702, 703] on input "number" at bounding box center [712, 702] width 79 height 21
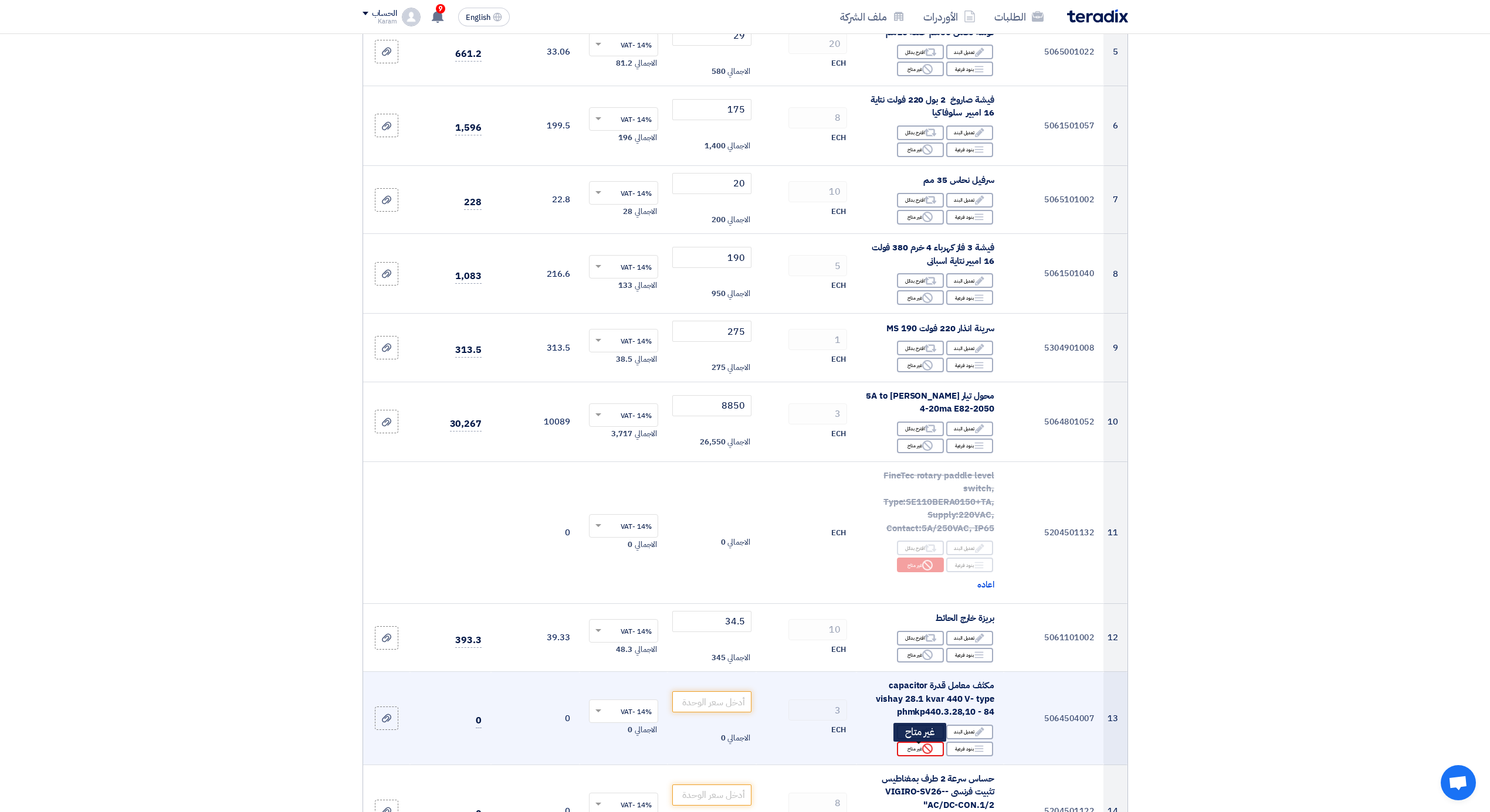
click at [922, 754] on icon "Reject" at bounding box center [927, 749] width 11 height 11
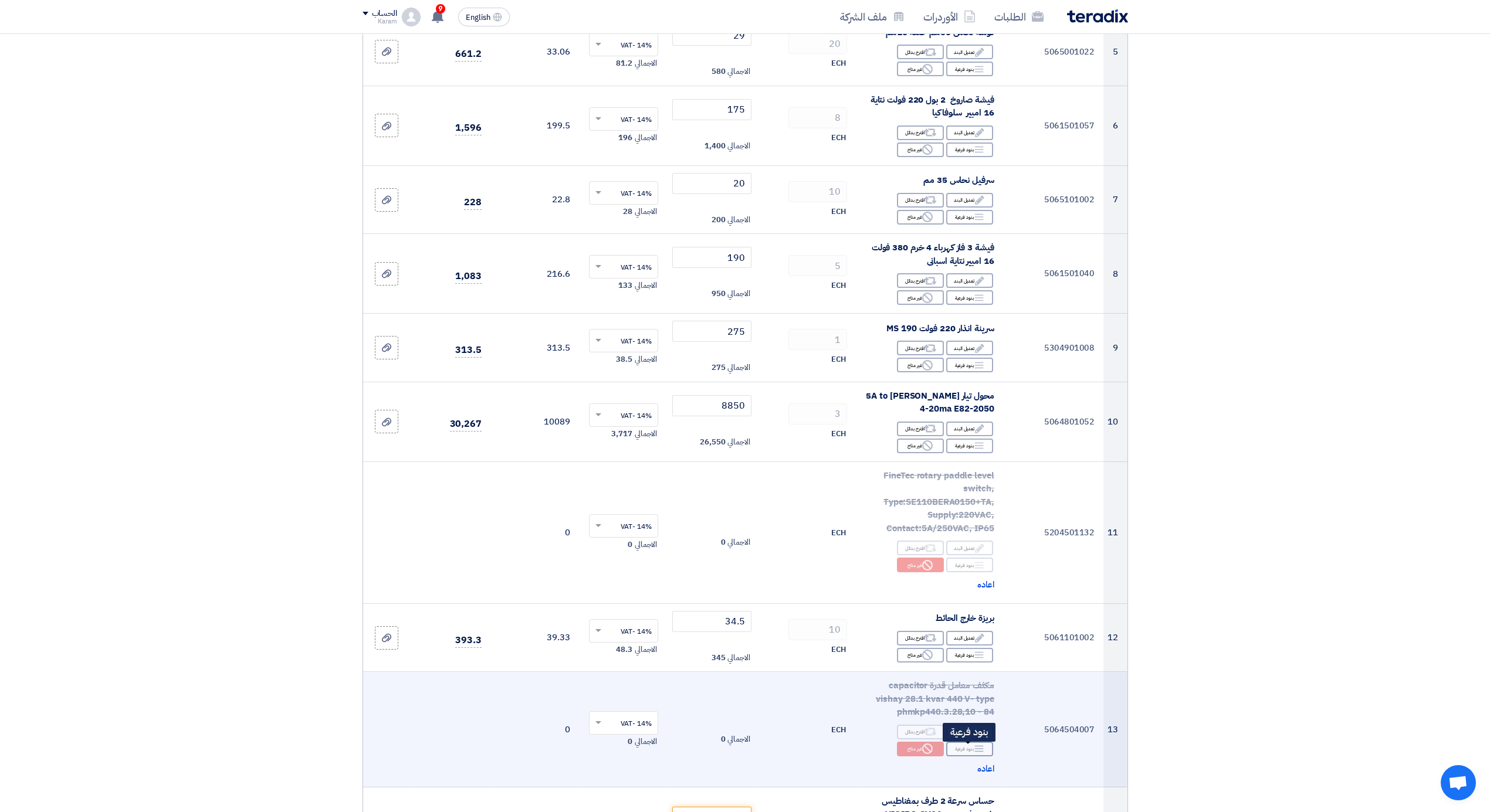
scroll to position [625, 0]
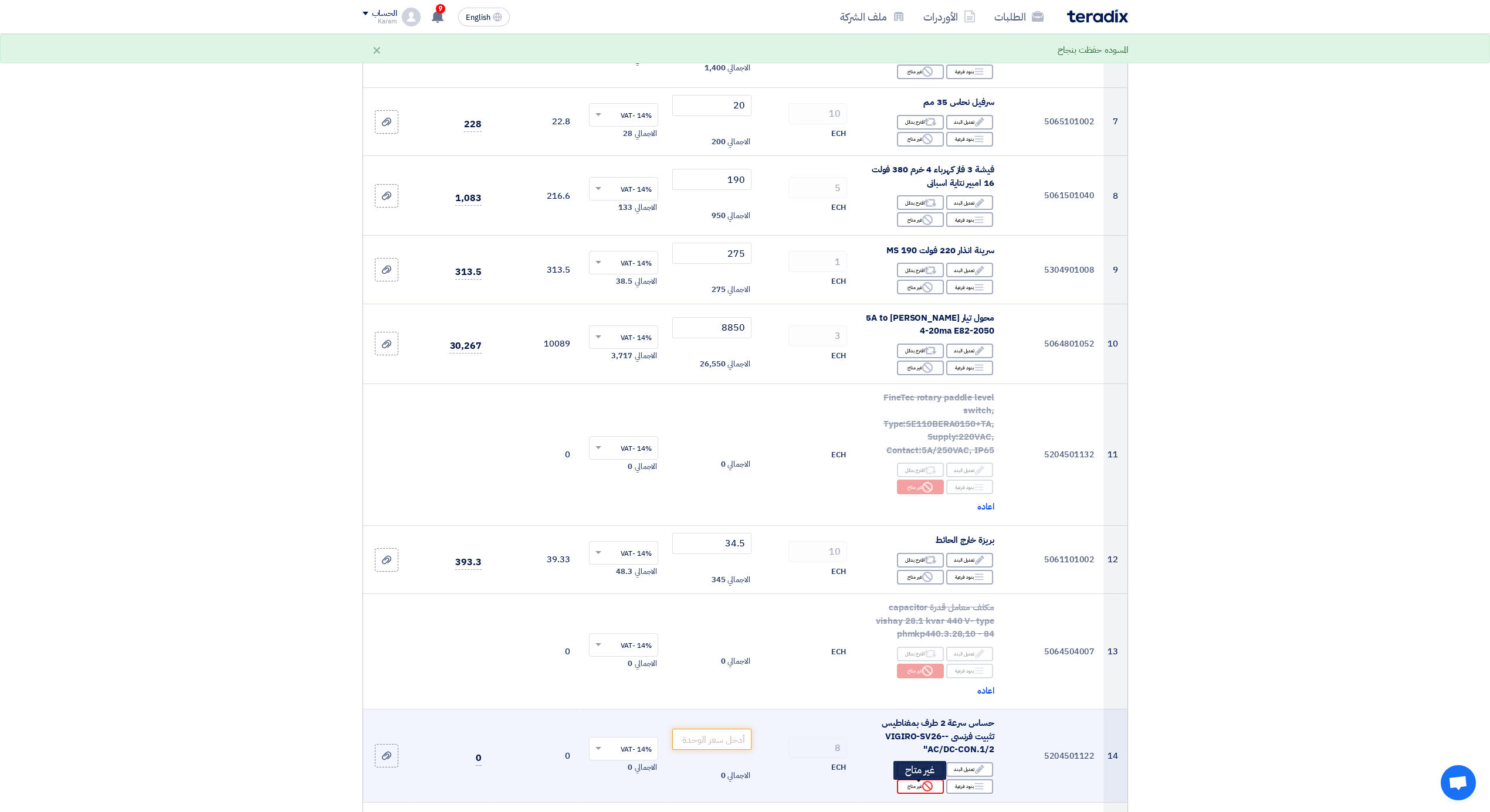
click at [904, 789] on div "Reject غير متاح" at bounding box center [920, 786] width 47 height 15
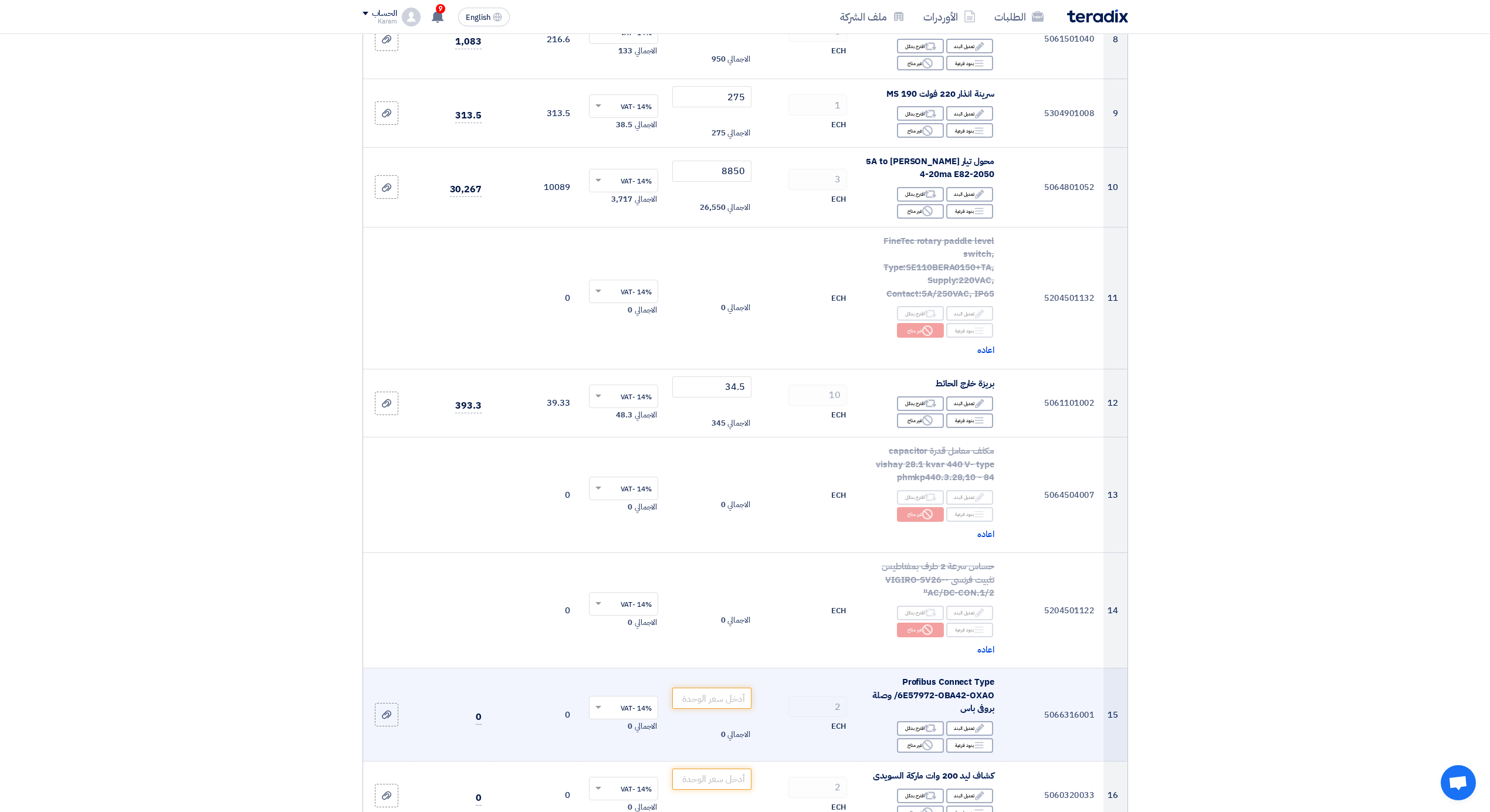
scroll to position [860, 0]
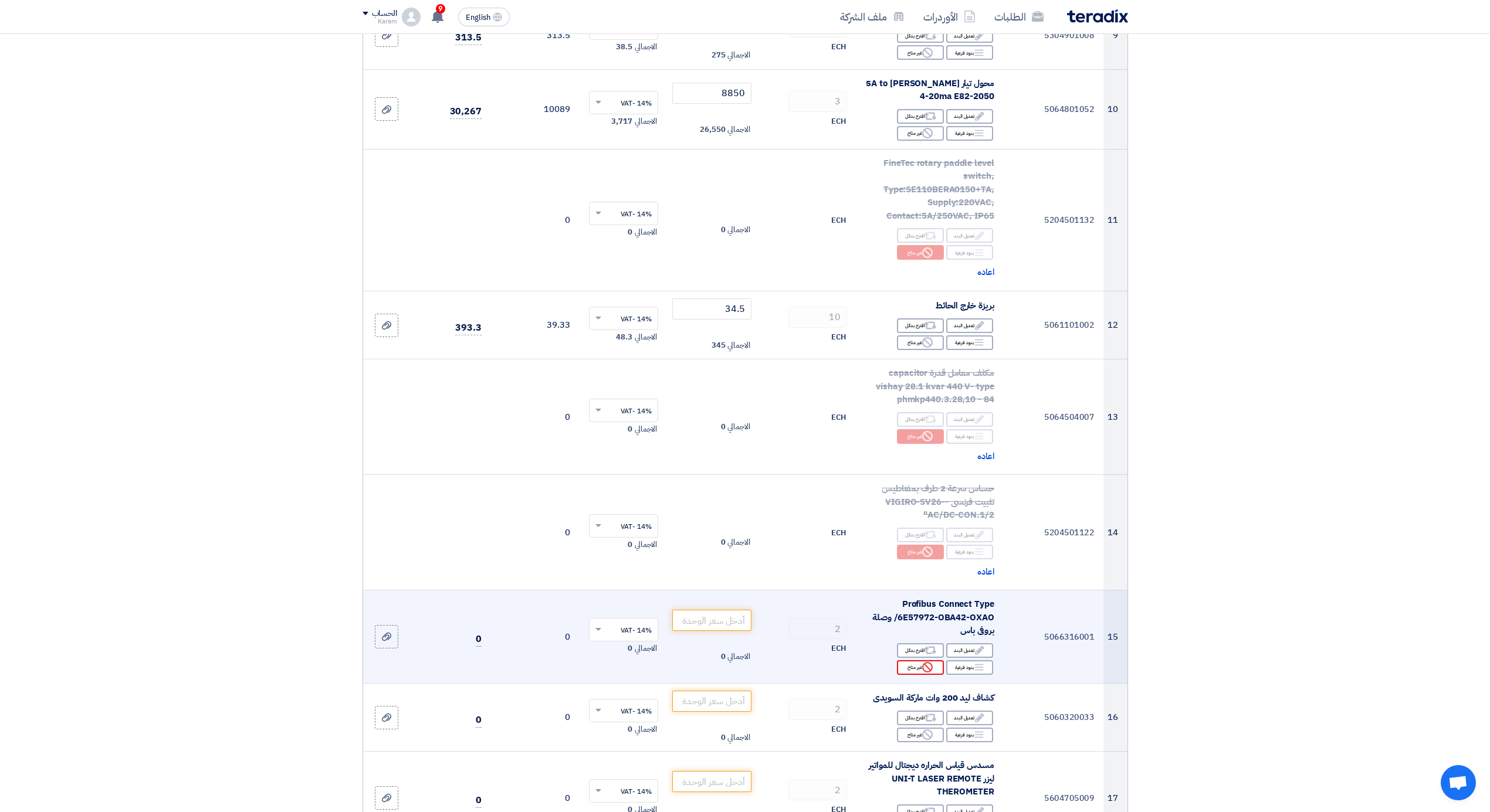
click at [924, 675] on div "Reject غير متاح" at bounding box center [920, 668] width 47 height 15
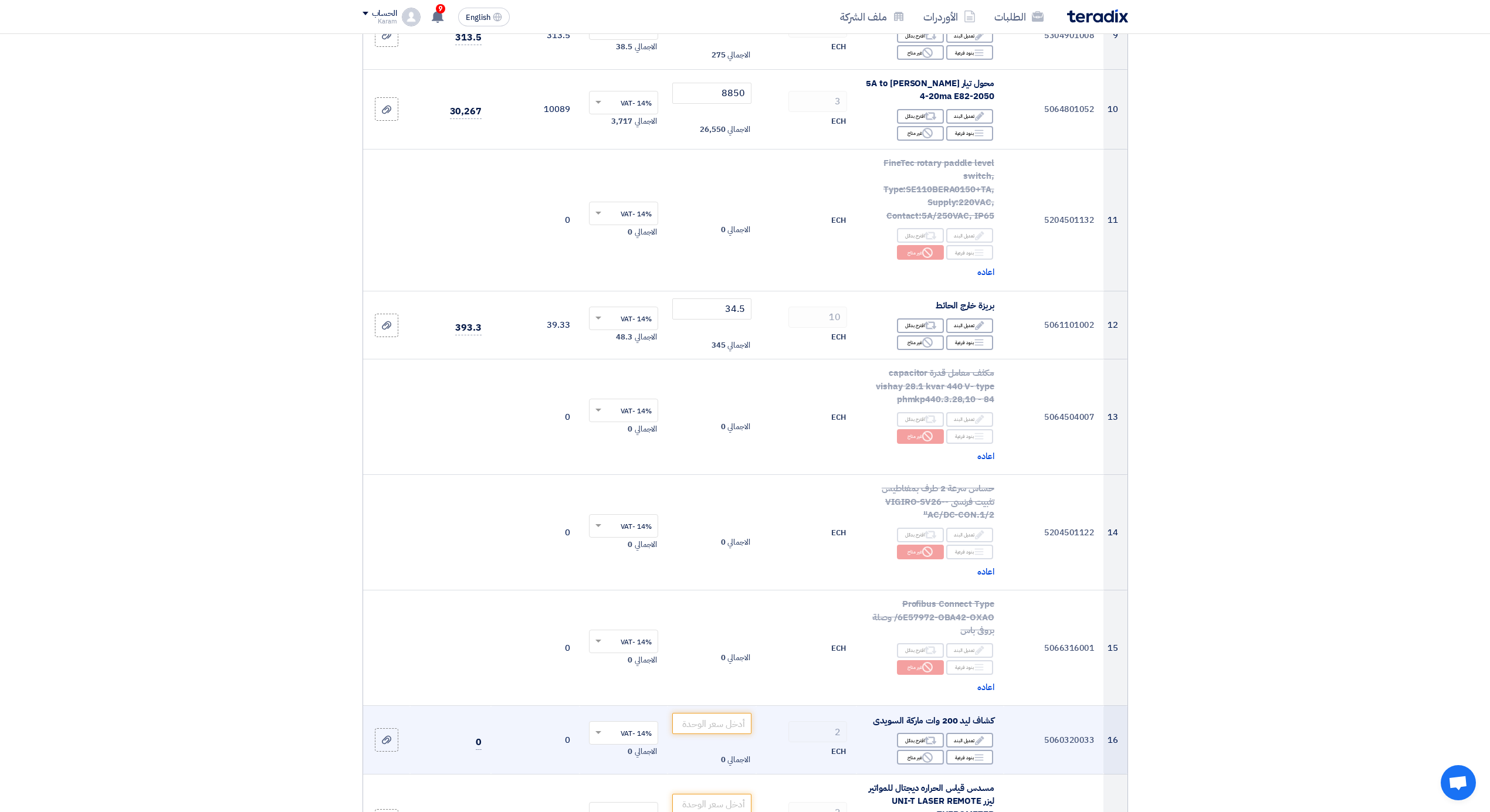
scroll to position [1016, 0]
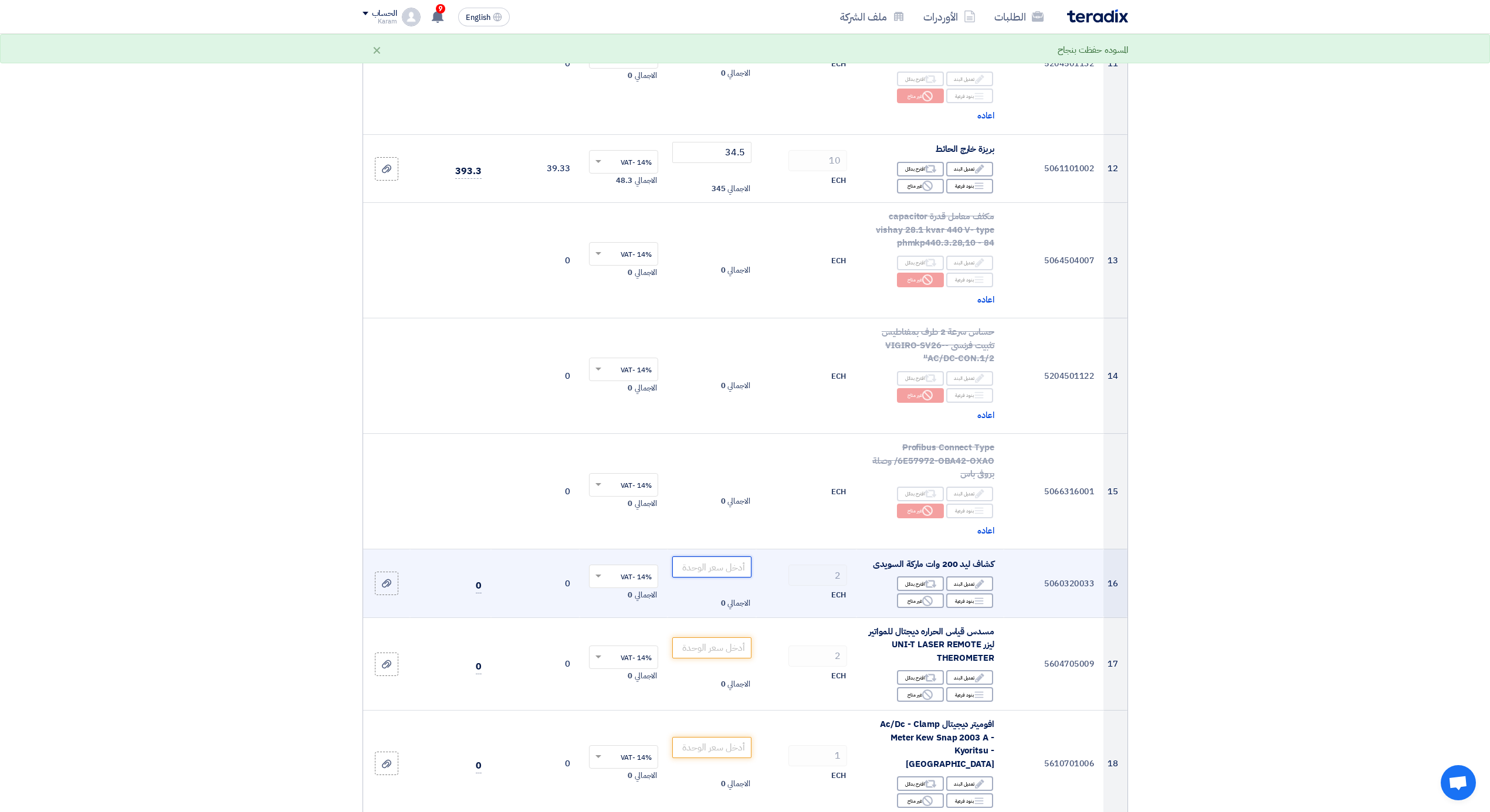
click at [721, 570] on input "number" at bounding box center [712, 567] width 79 height 21
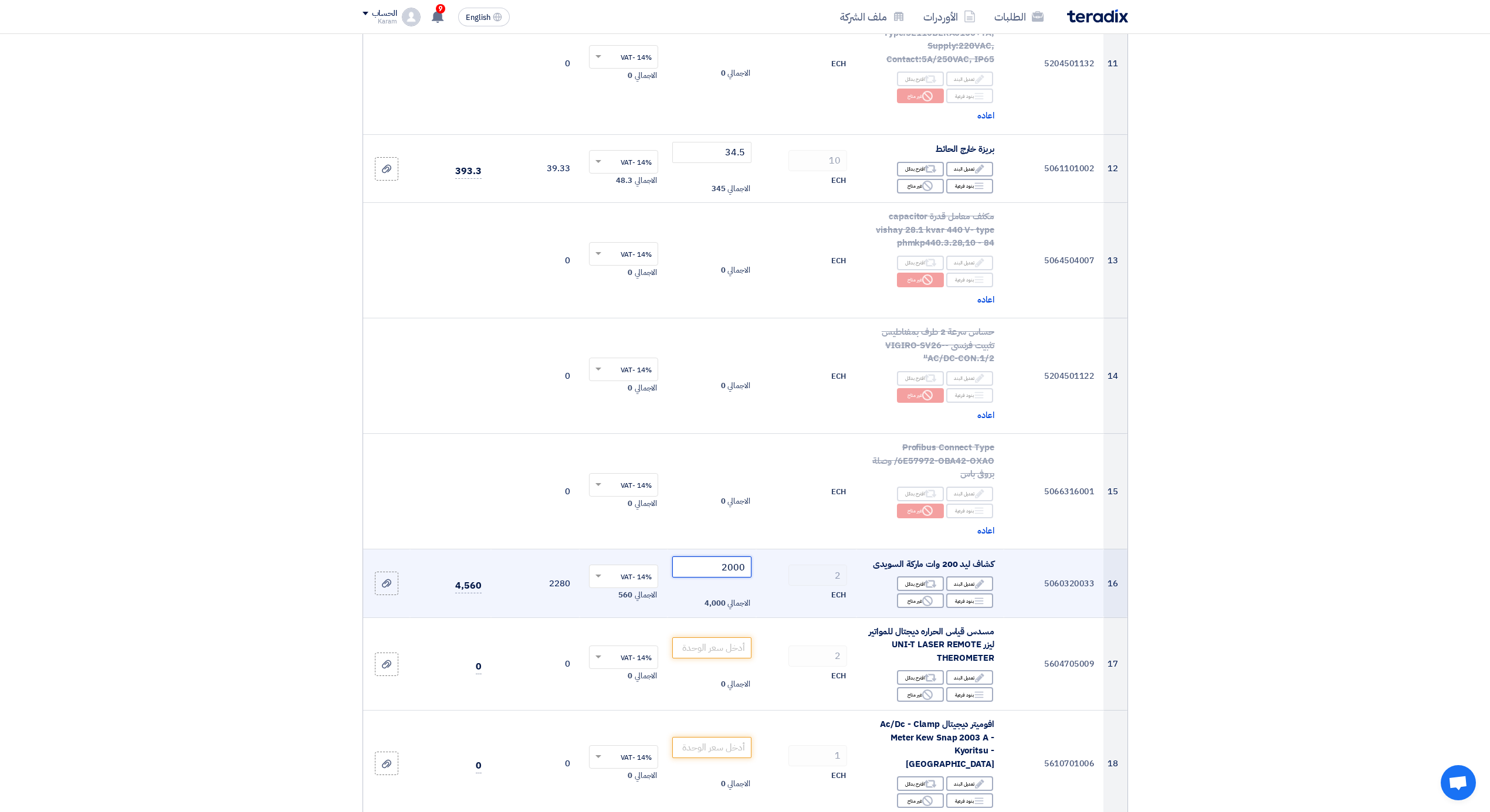
click at [721, 568] on input "2000" at bounding box center [712, 567] width 79 height 21
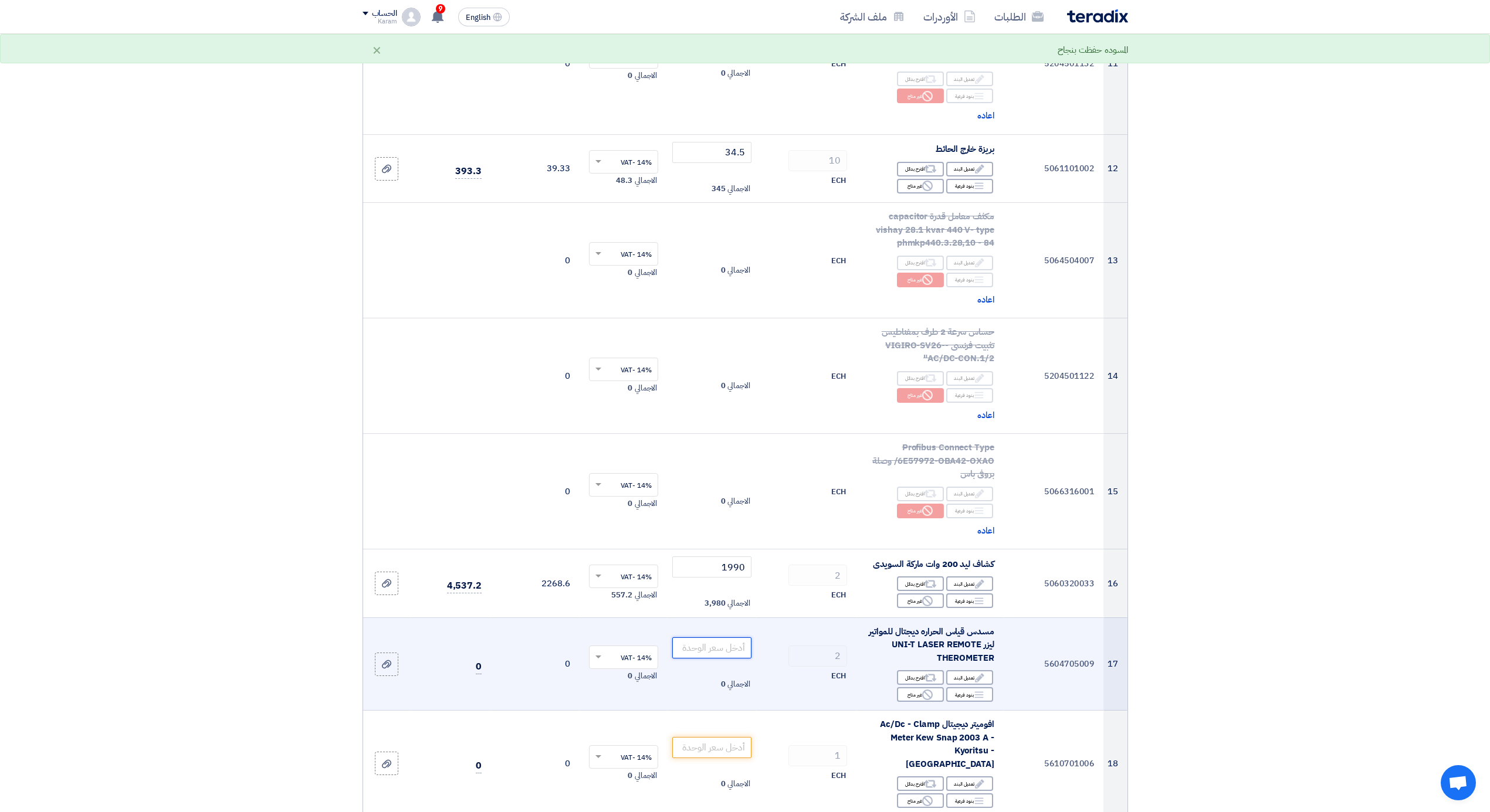
click at [714, 648] on input "number" at bounding box center [712, 648] width 79 height 21
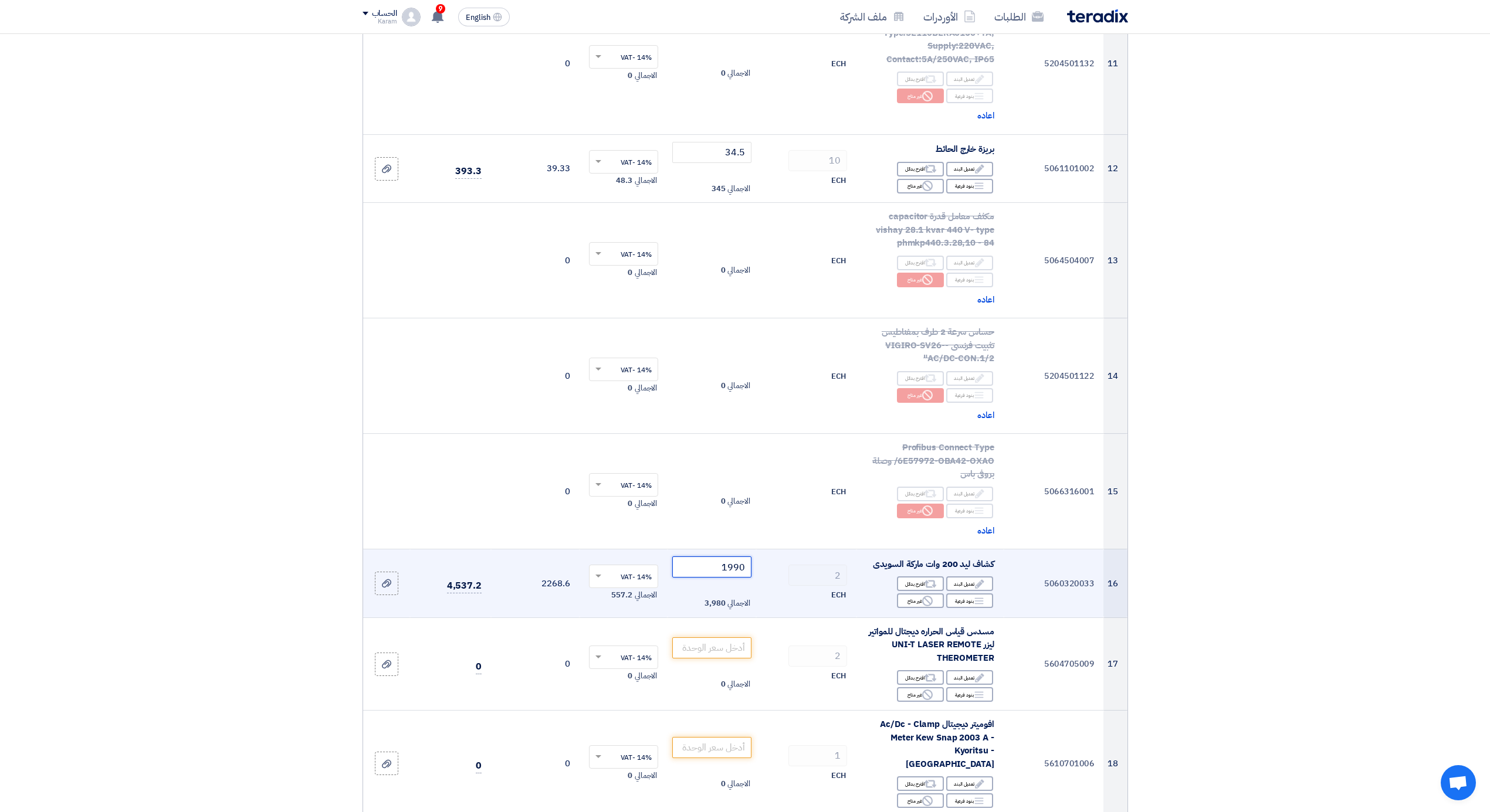
drag, startPoint x: 735, startPoint y: 571, endPoint x: 748, endPoint y: 571, distance: 13.0
click at [748, 571] on input "1990" at bounding box center [712, 567] width 79 height 21
type input "1950"
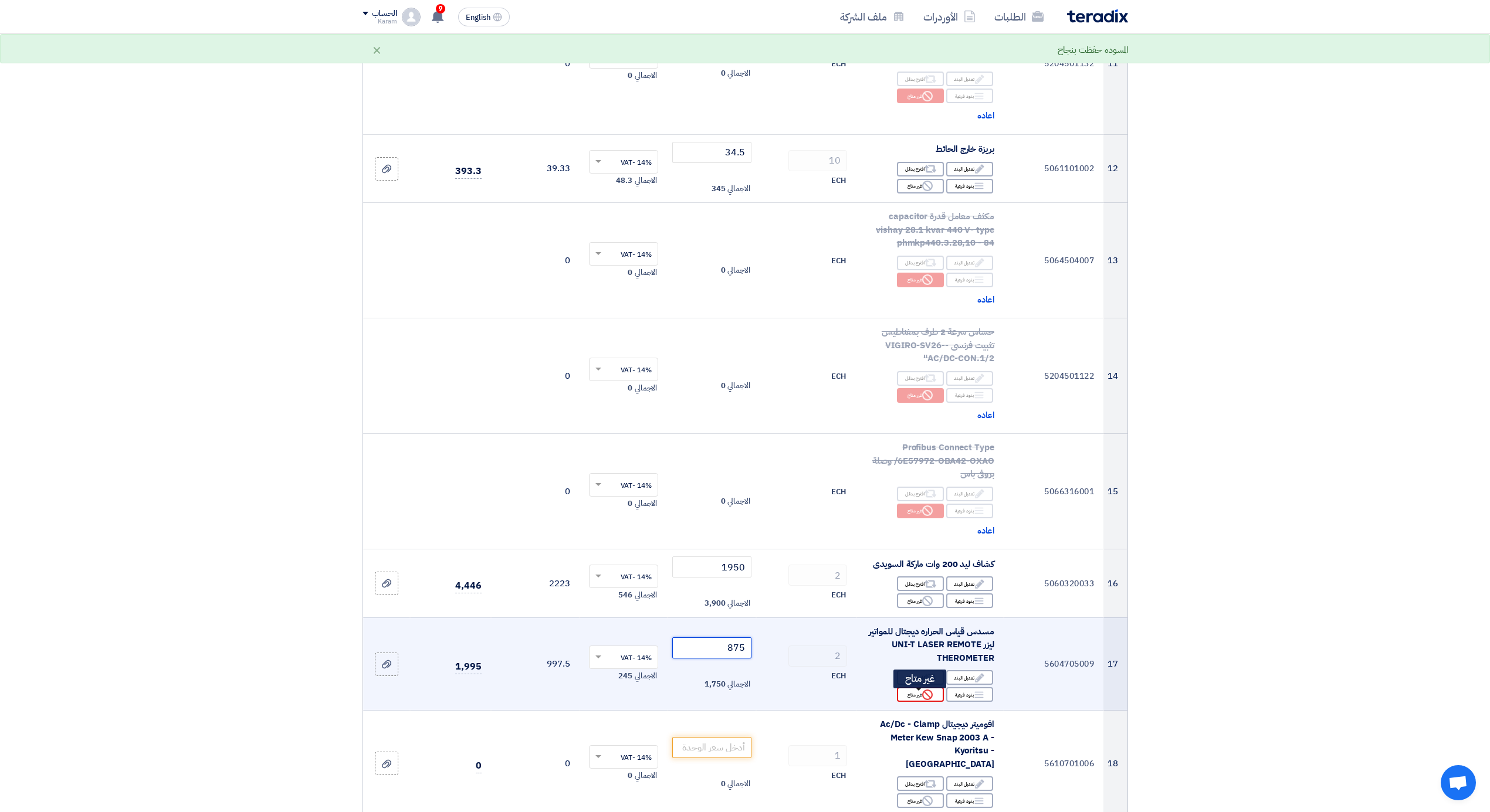
type input "875"
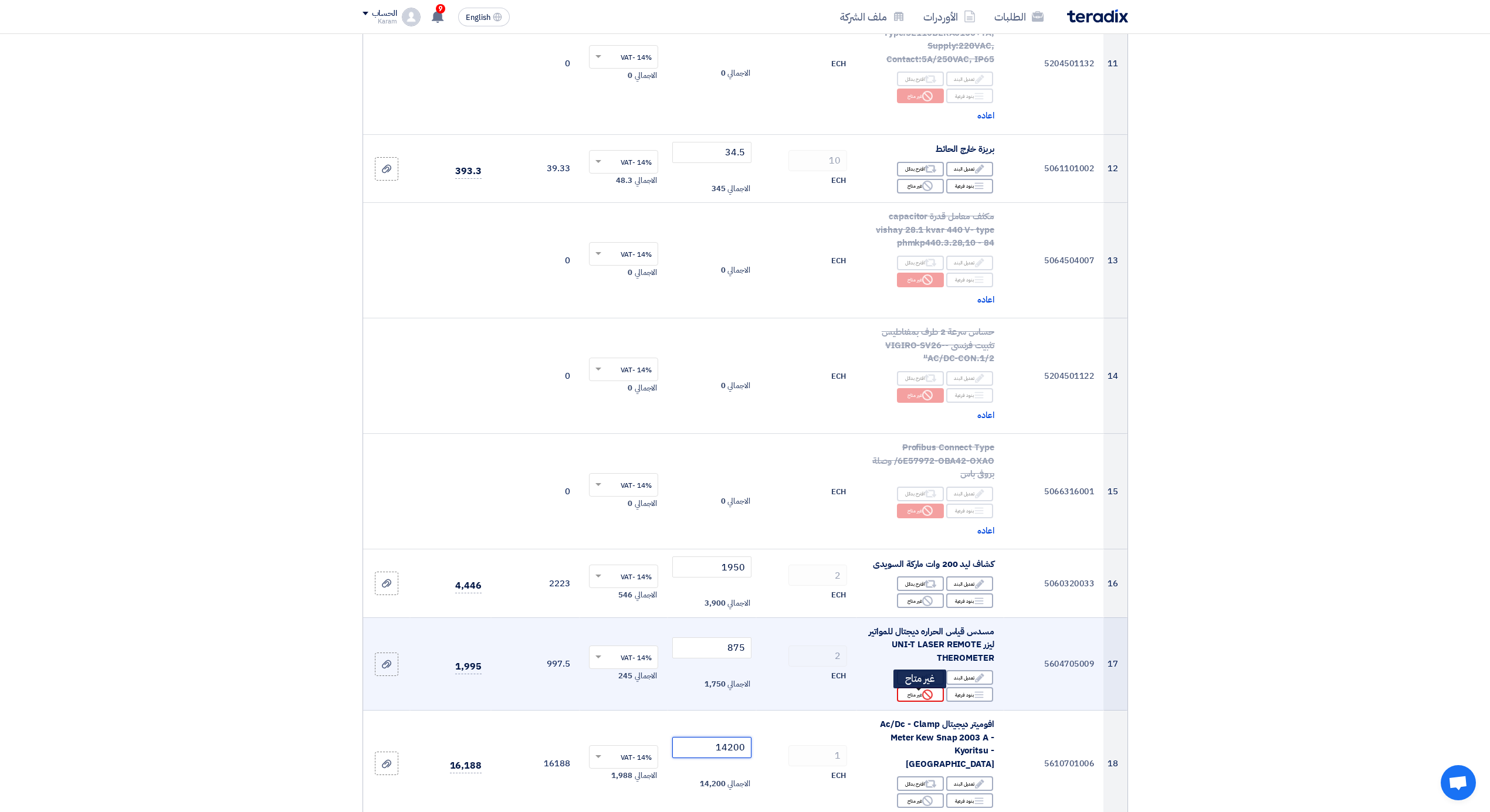
type input "14200"
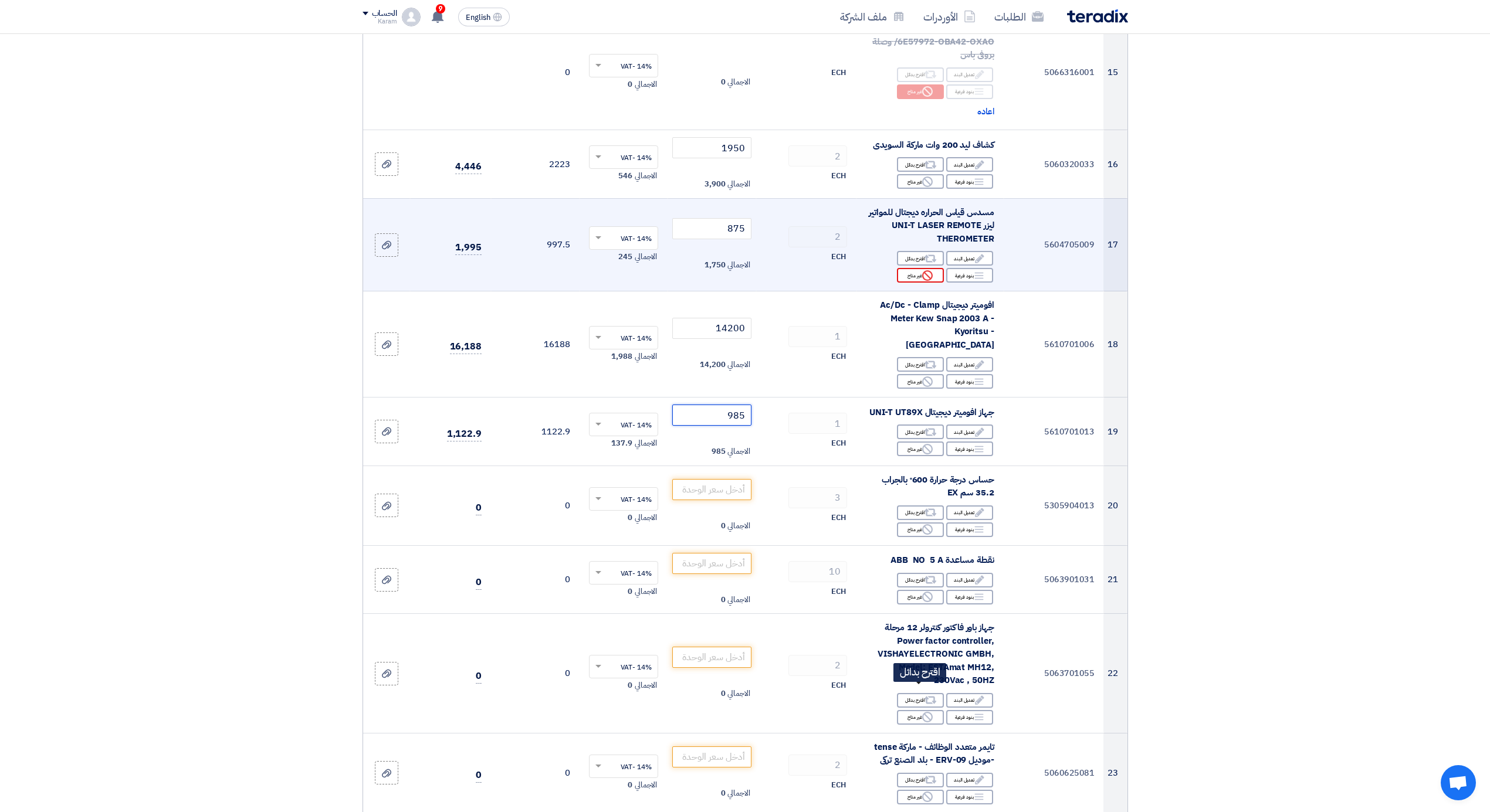
type input "985"
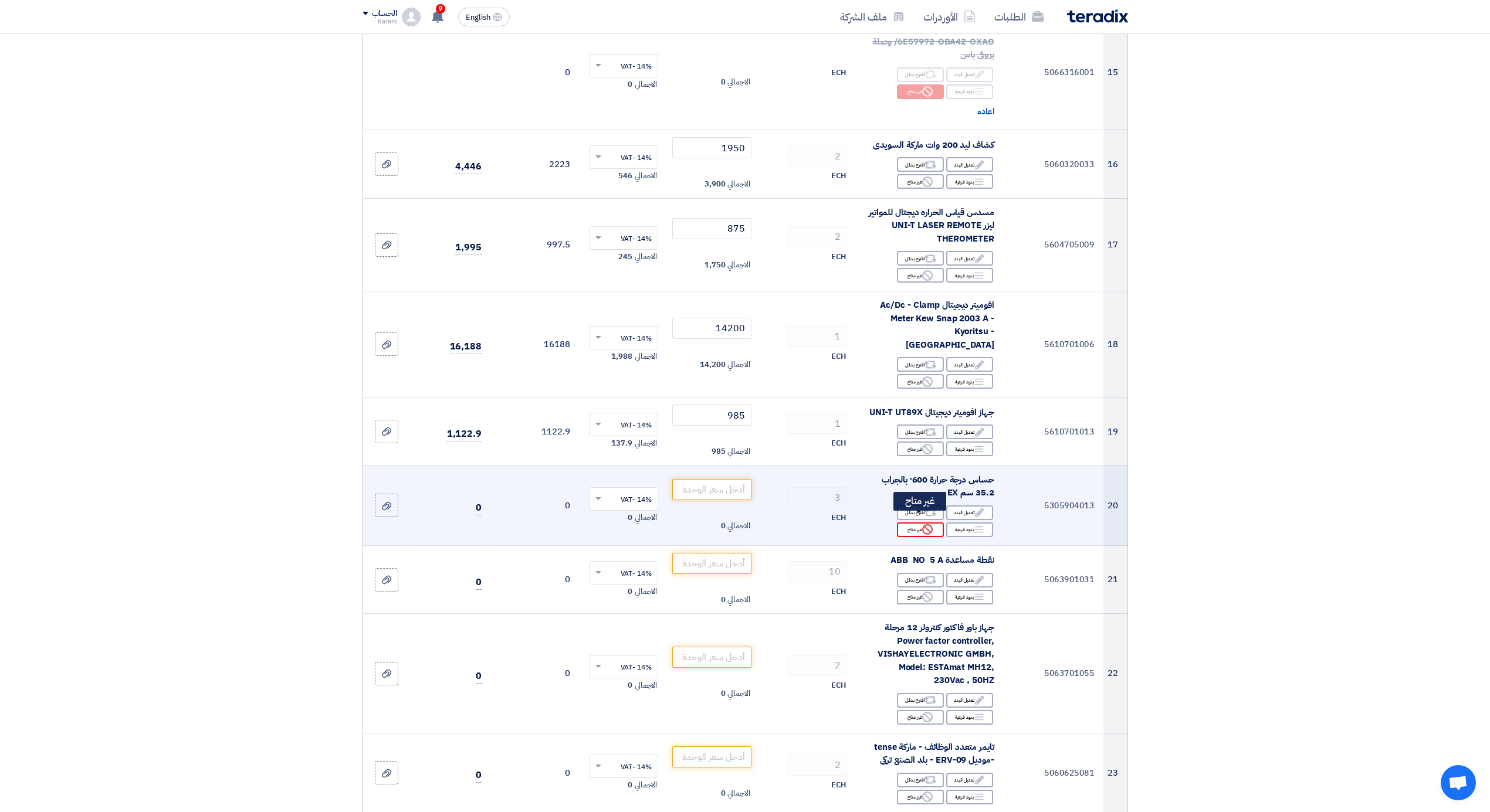
click at [913, 523] on div "Reject غير متاح" at bounding box center [920, 530] width 47 height 15
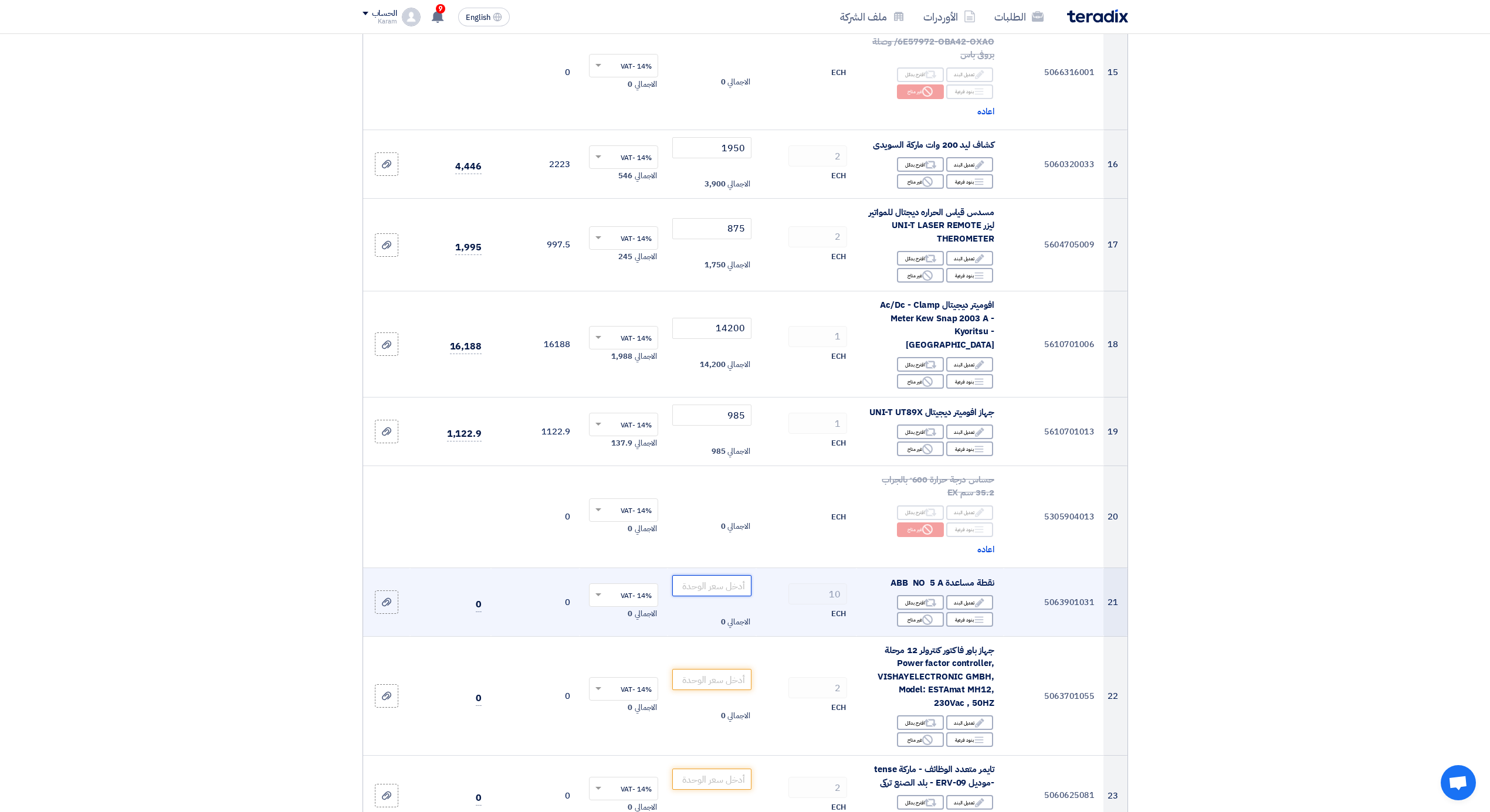
click at [698, 576] on input "number" at bounding box center [712, 586] width 79 height 21
type input "185"
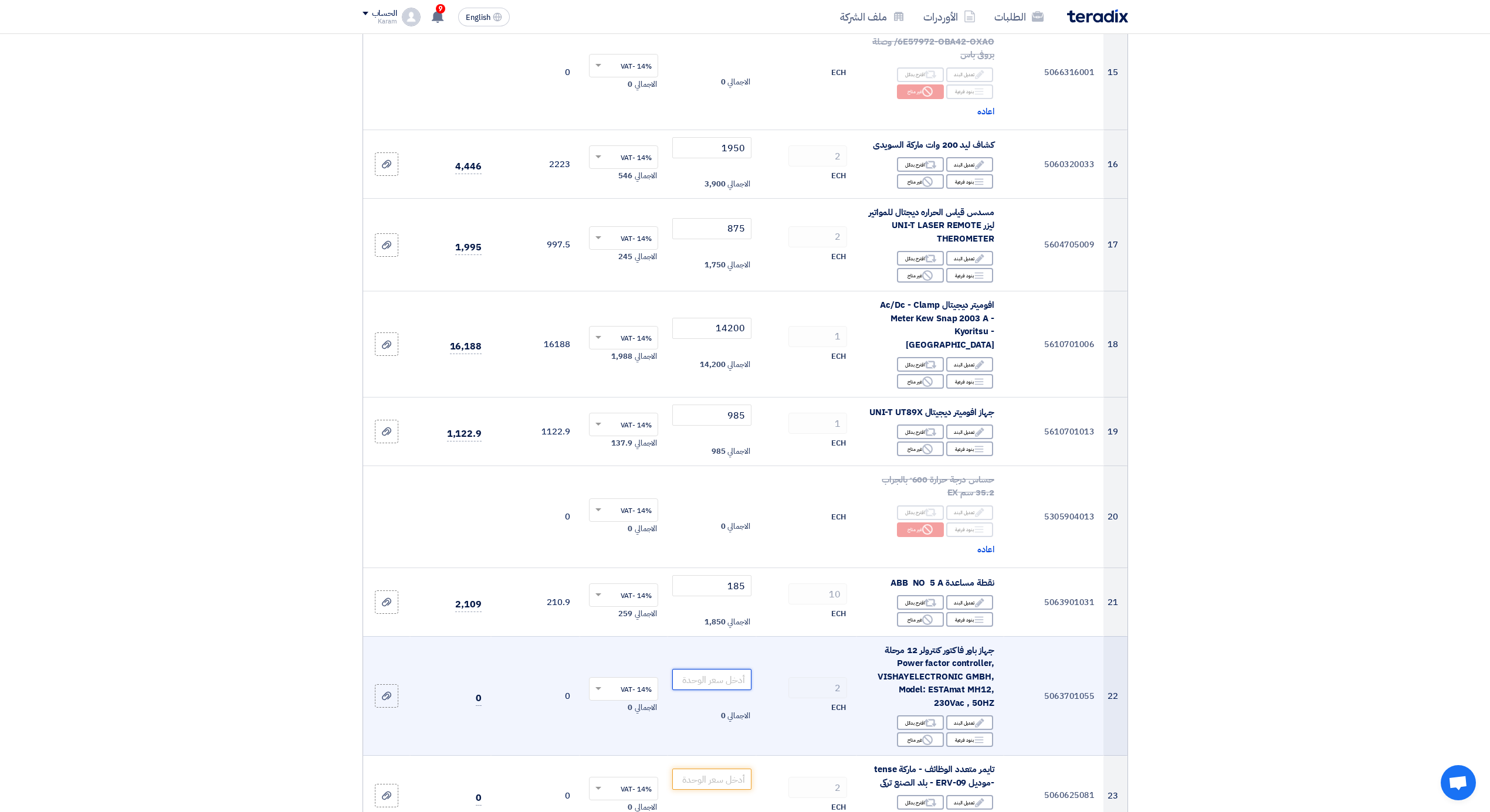
click at [728, 669] on input "number" at bounding box center [712, 680] width 79 height 21
click at [913, 733] on div "Reject غير متاح" at bounding box center [920, 740] width 47 height 15
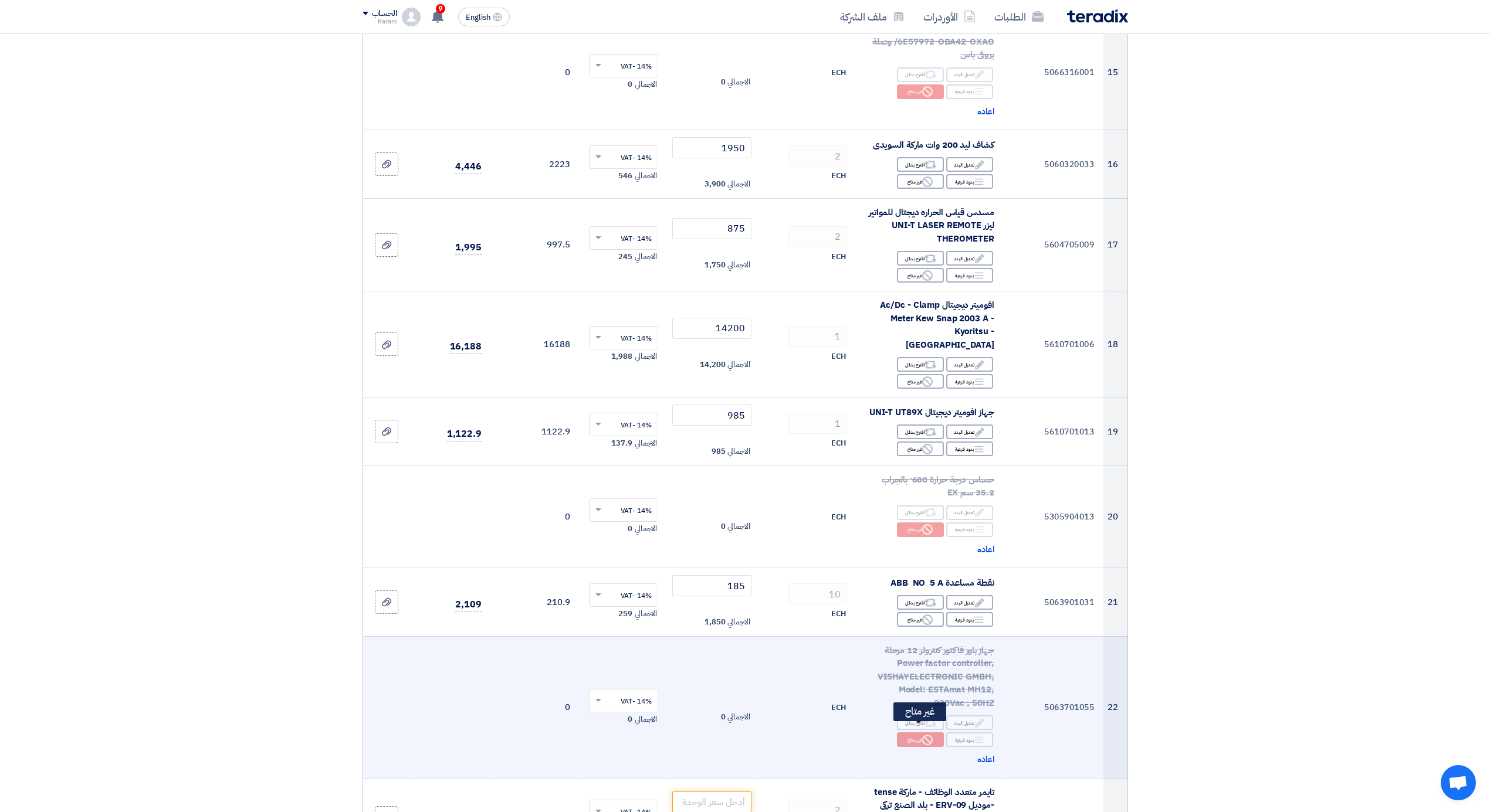
scroll to position [1514, 0]
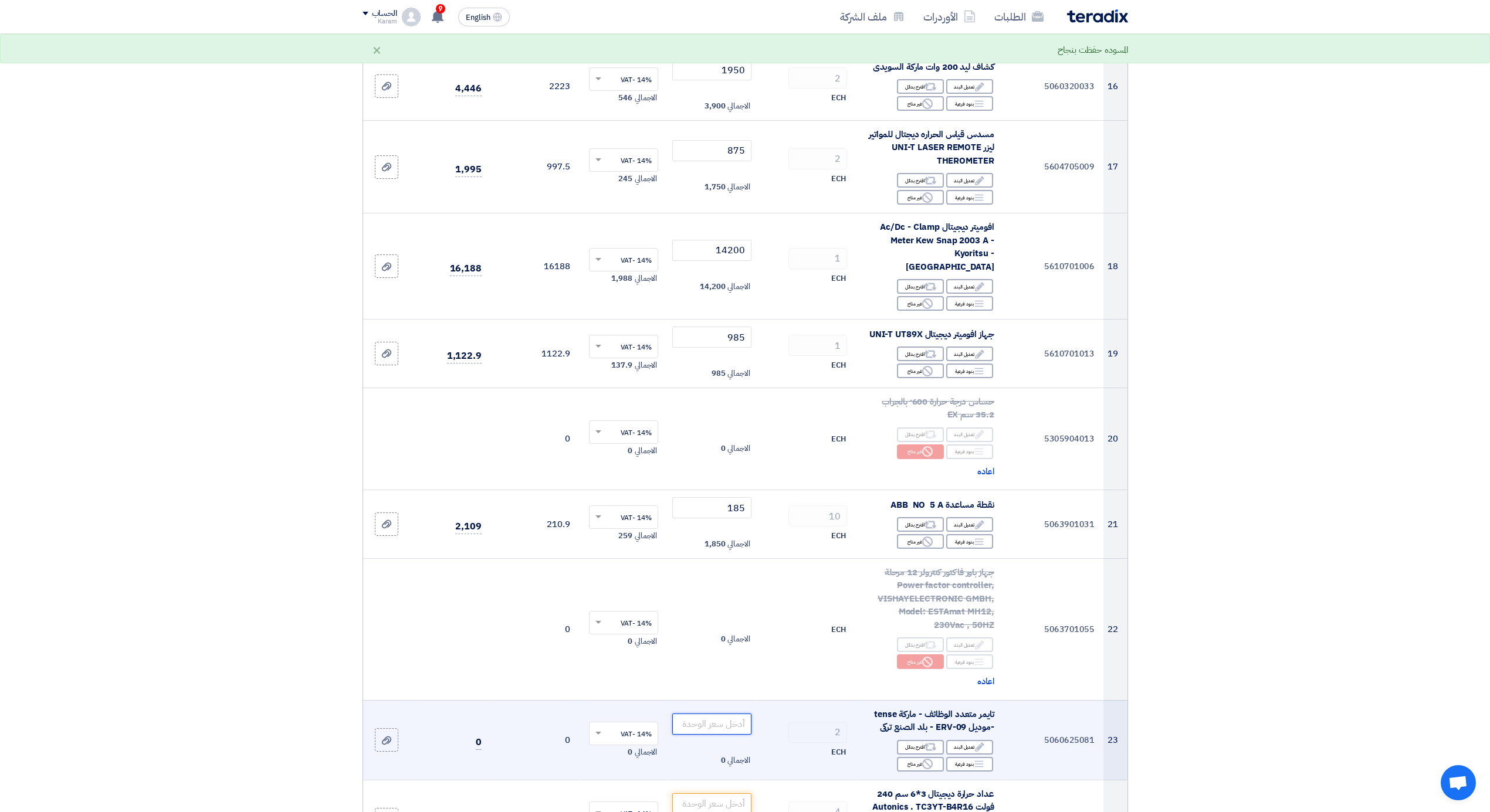
click at [735, 715] on input "number" at bounding box center [712, 725] width 79 height 21
type input "595"
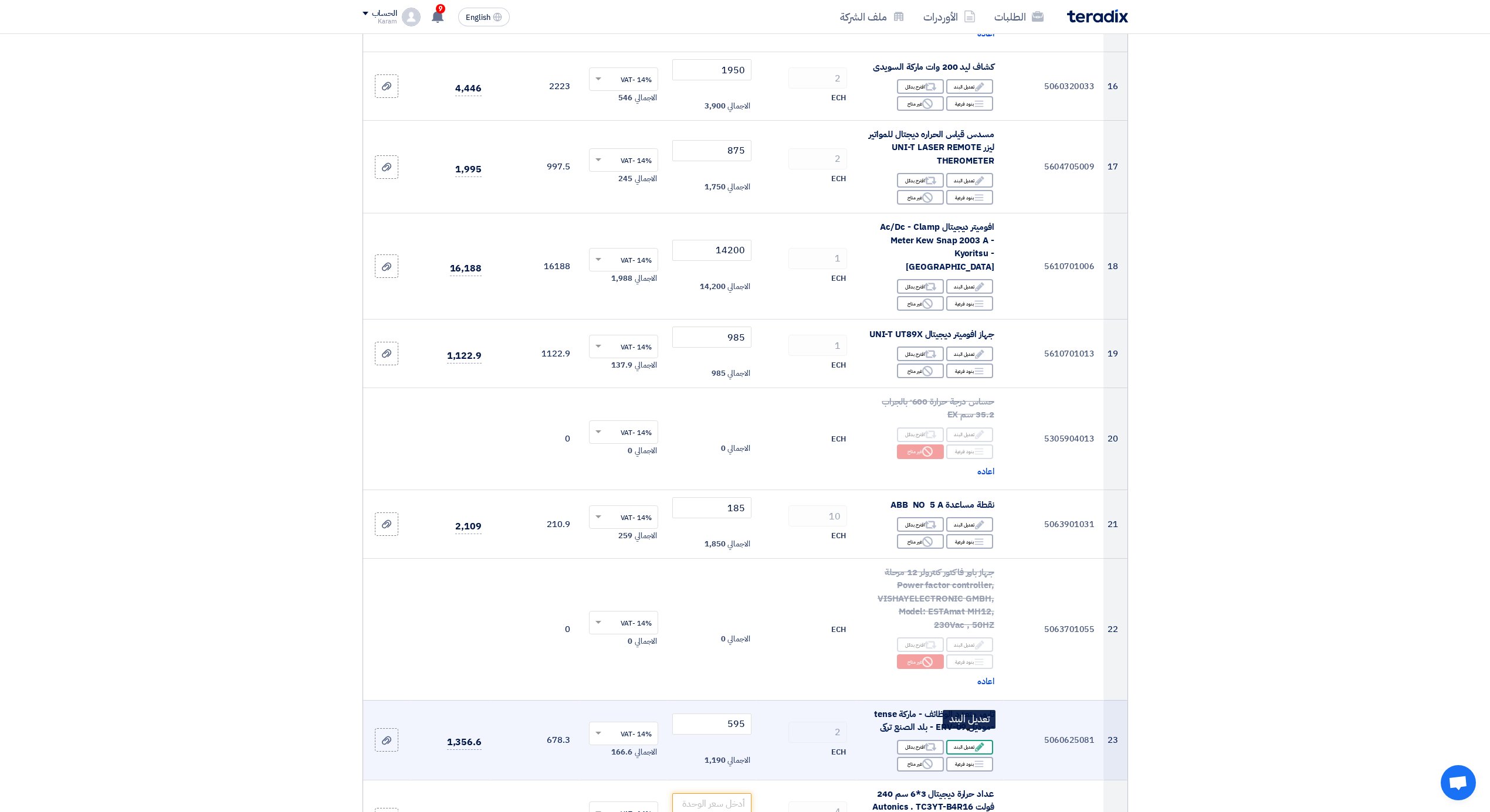
click at [968, 740] on div "Edit تعديل البند" at bounding box center [970, 747] width 47 height 15
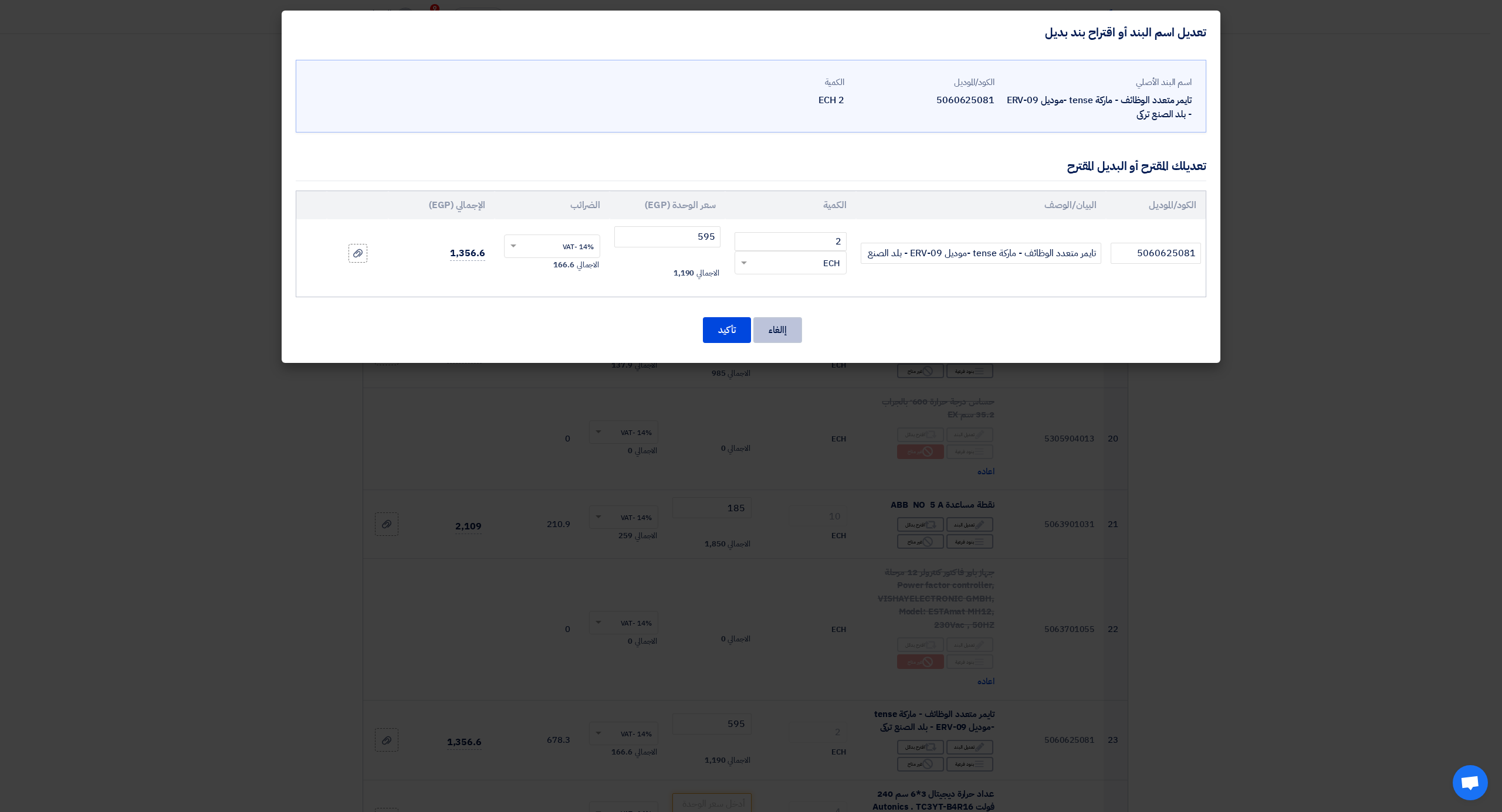
click at [777, 325] on button "إالغاء" at bounding box center [777, 330] width 49 height 26
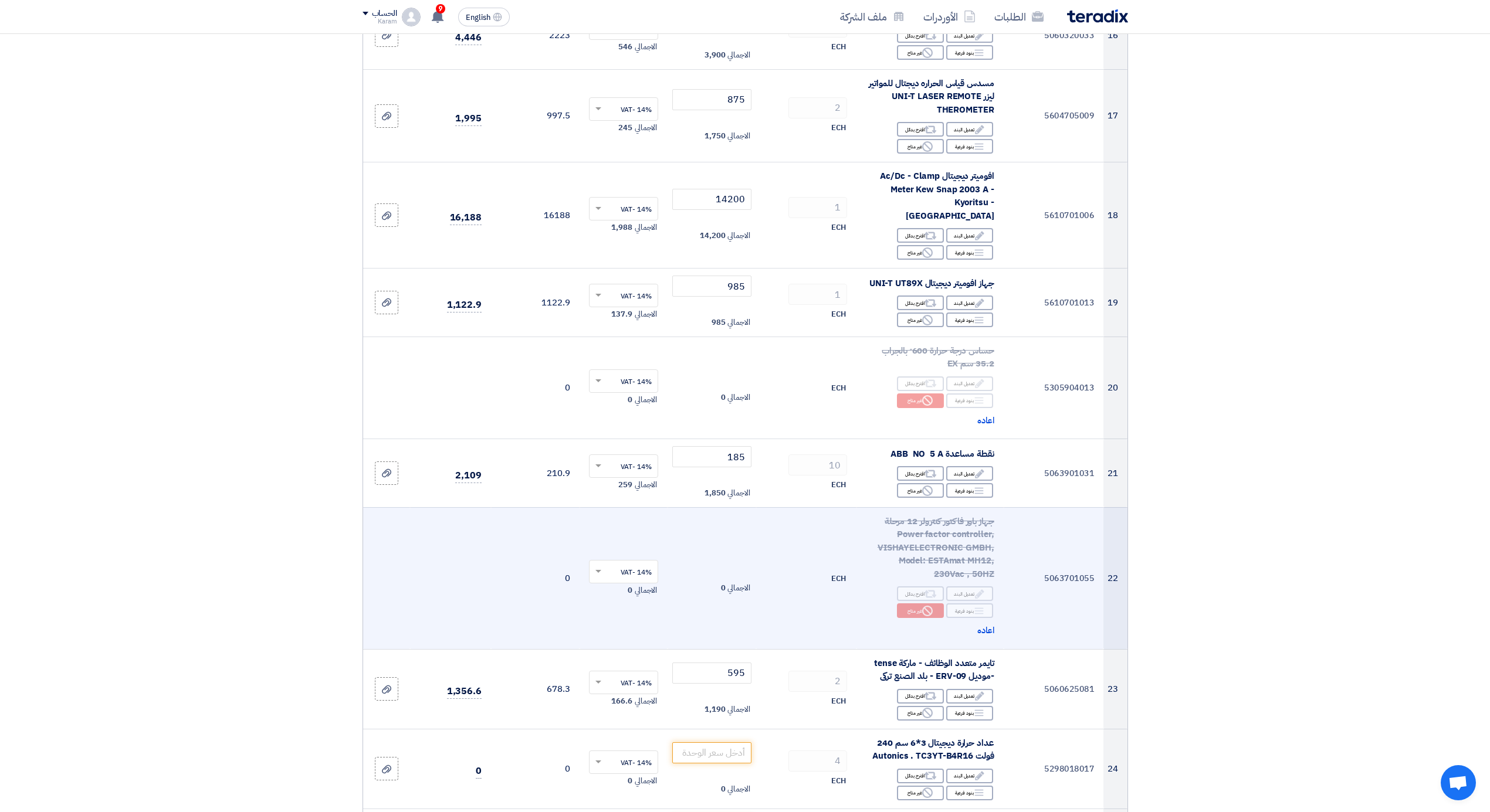
scroll to position [1592, 0]
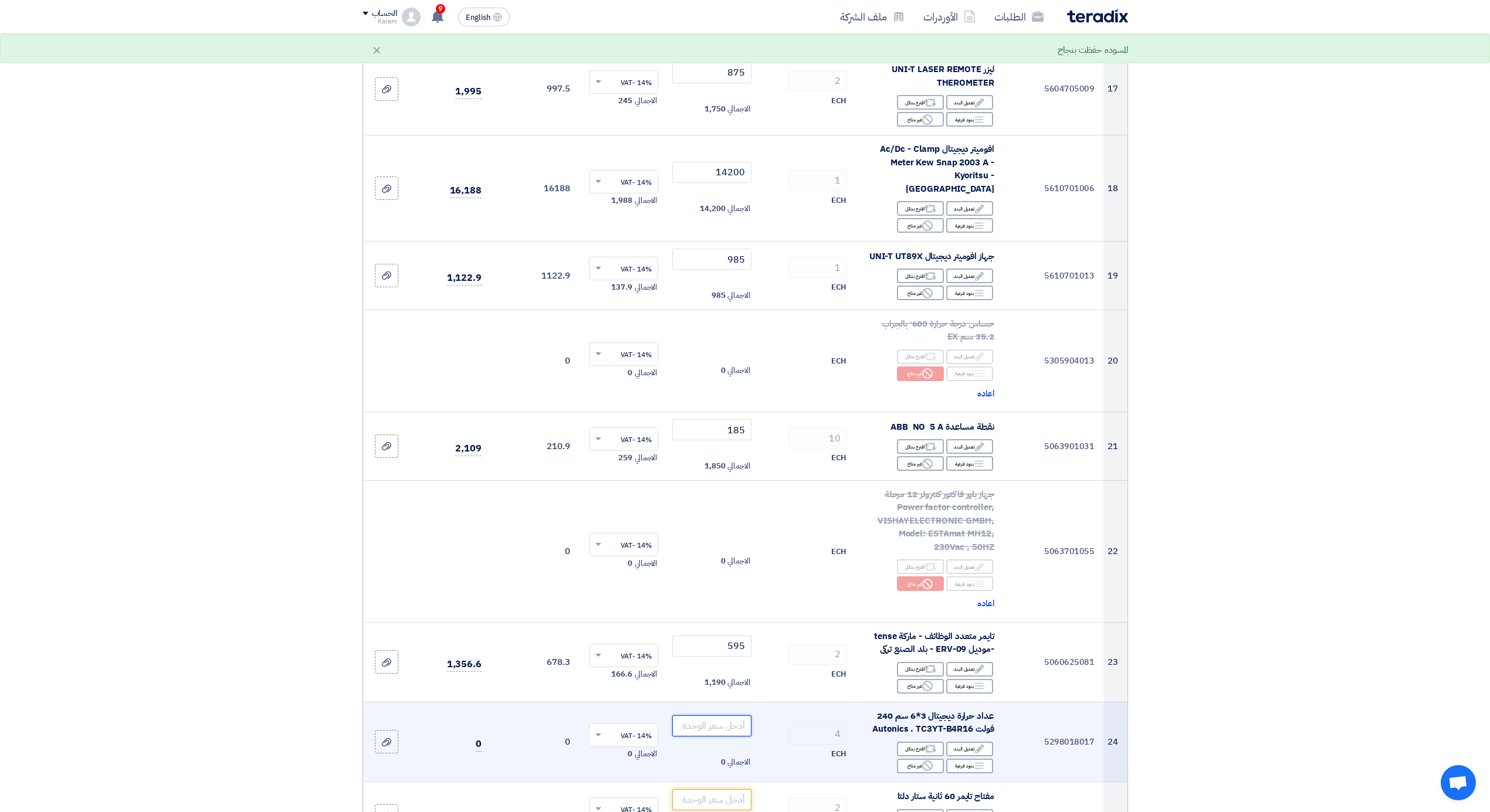
click at [714, 719] on input "number" at bounding box center [712, 726] width 79 height 21
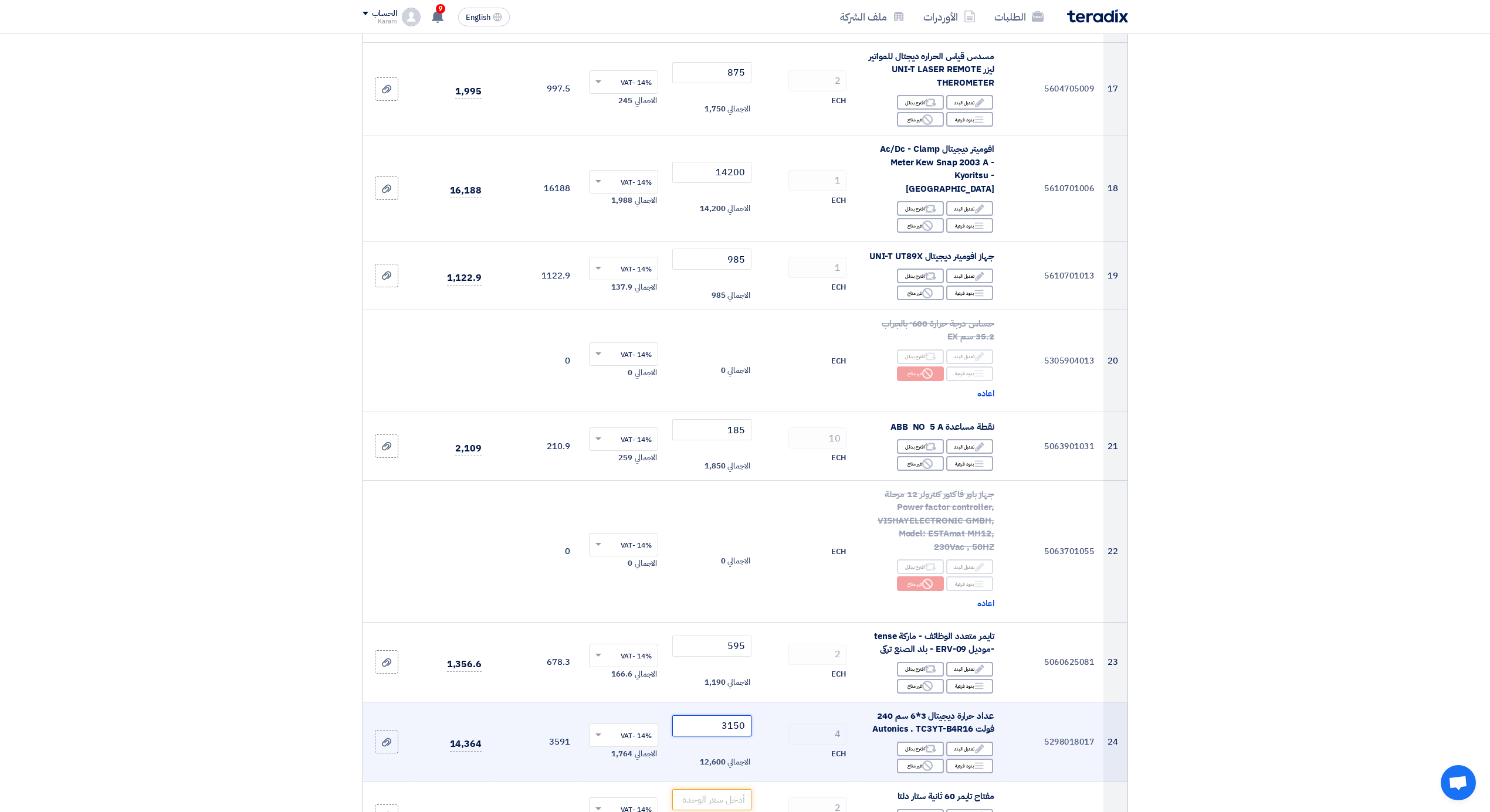
type input "3150"
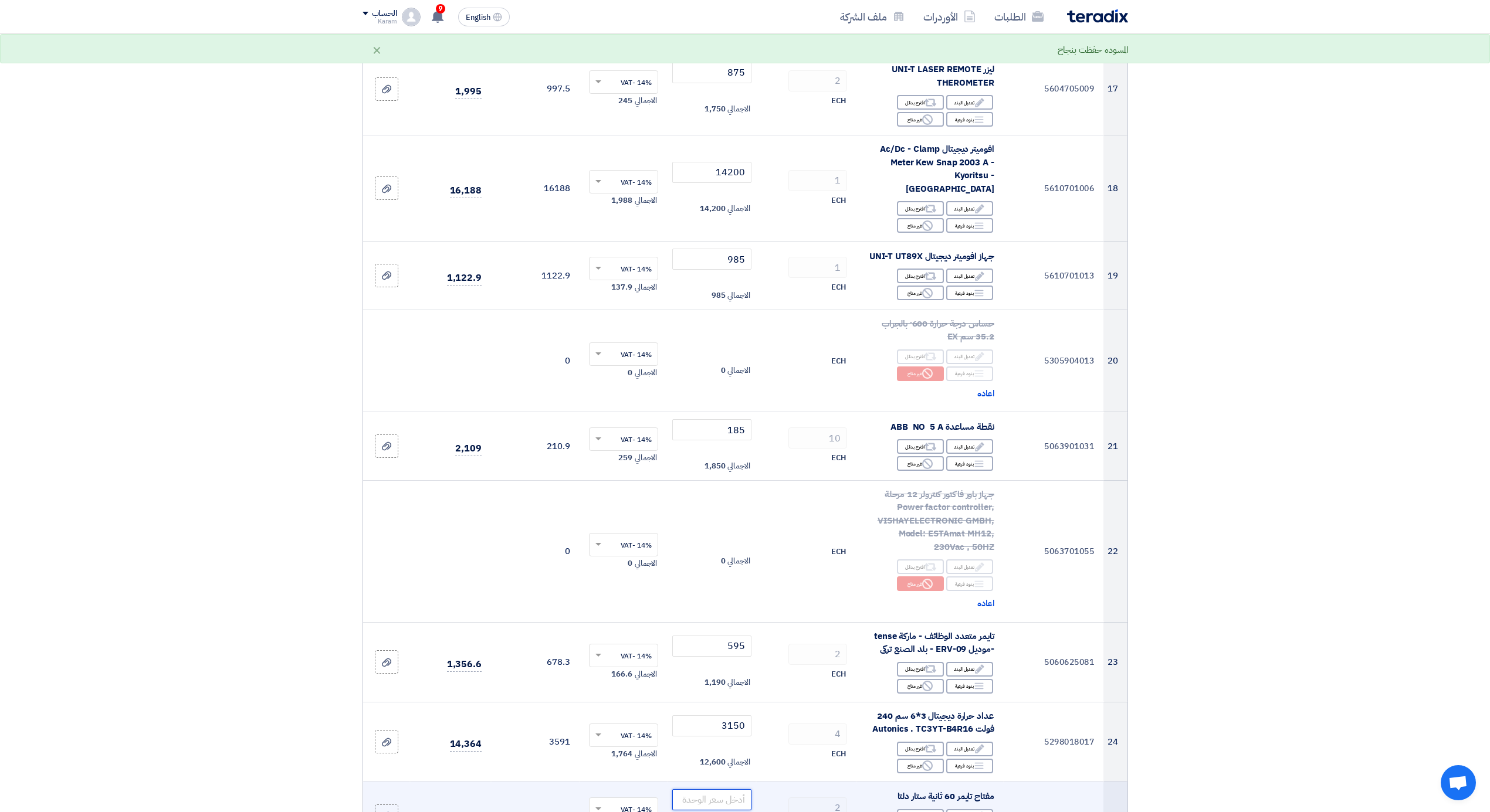
scroll to position [1826, 0]
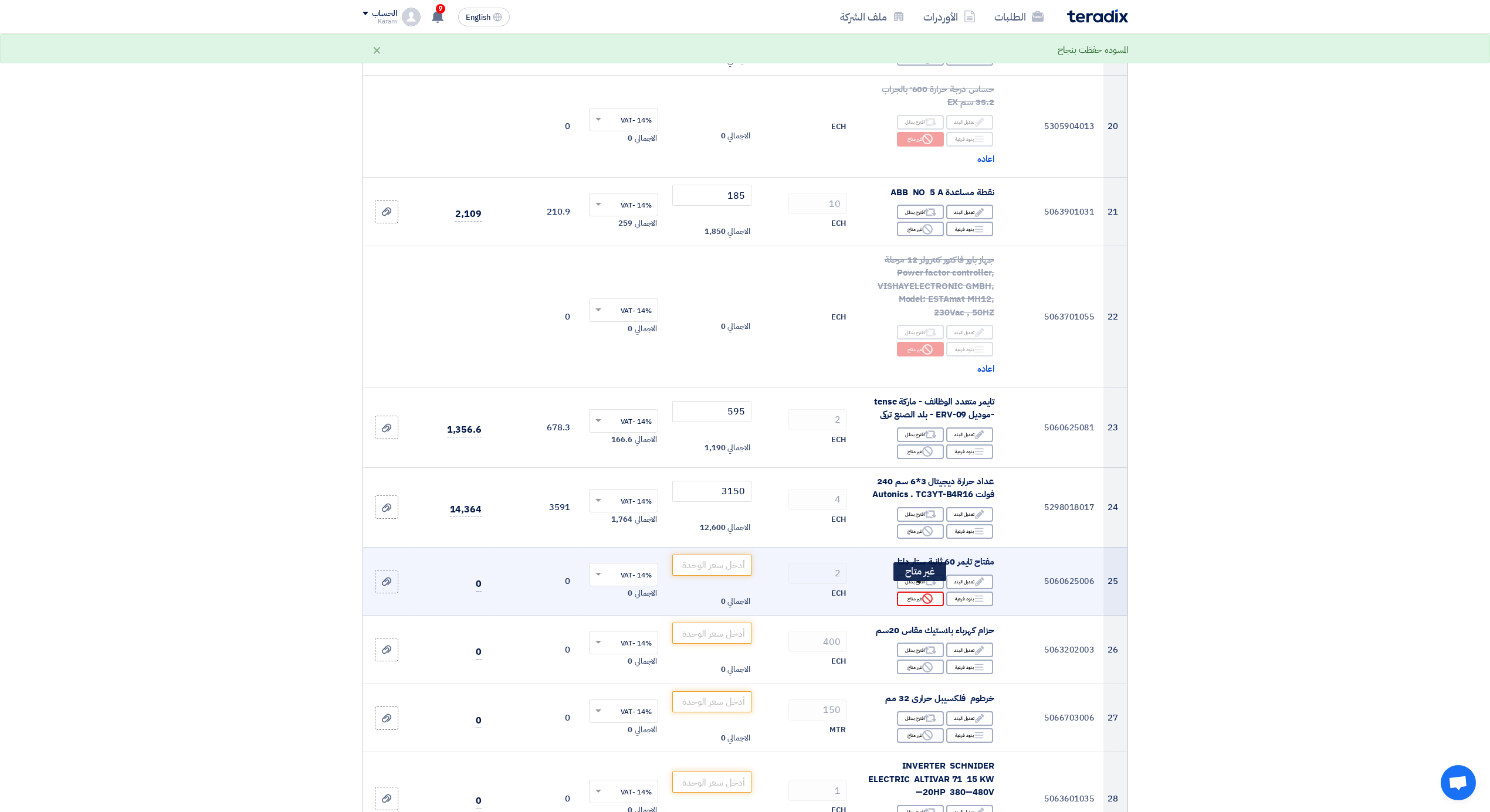
click at [920, 592] on div "Reject غير متاح" at bounding box center [920, 599] width 47 height 15
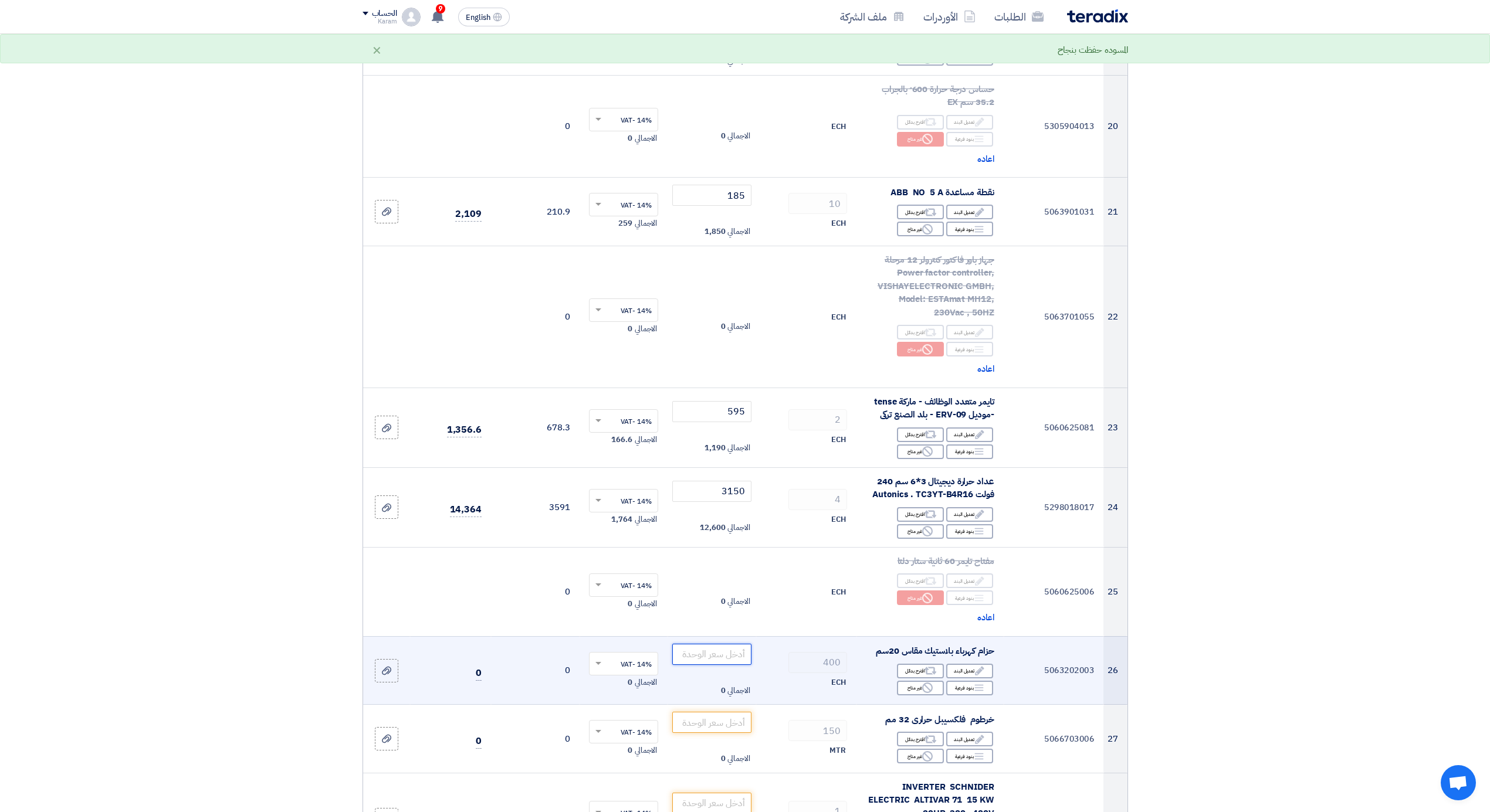
click at [731, 650] on input "number" at bounding box center [712, 655] width 79 height 21
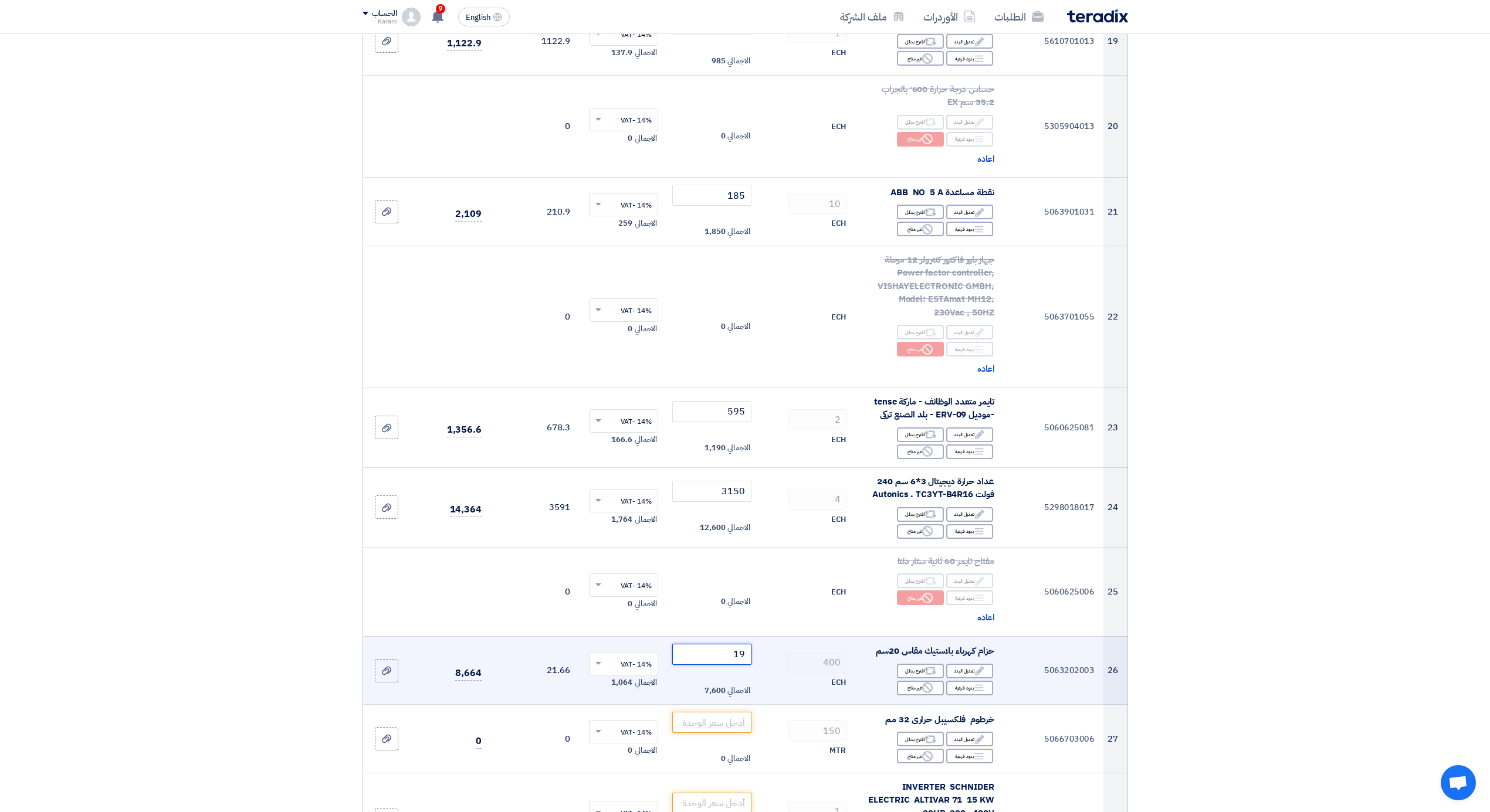
type input "1"
type input "0"
type input "0.19"
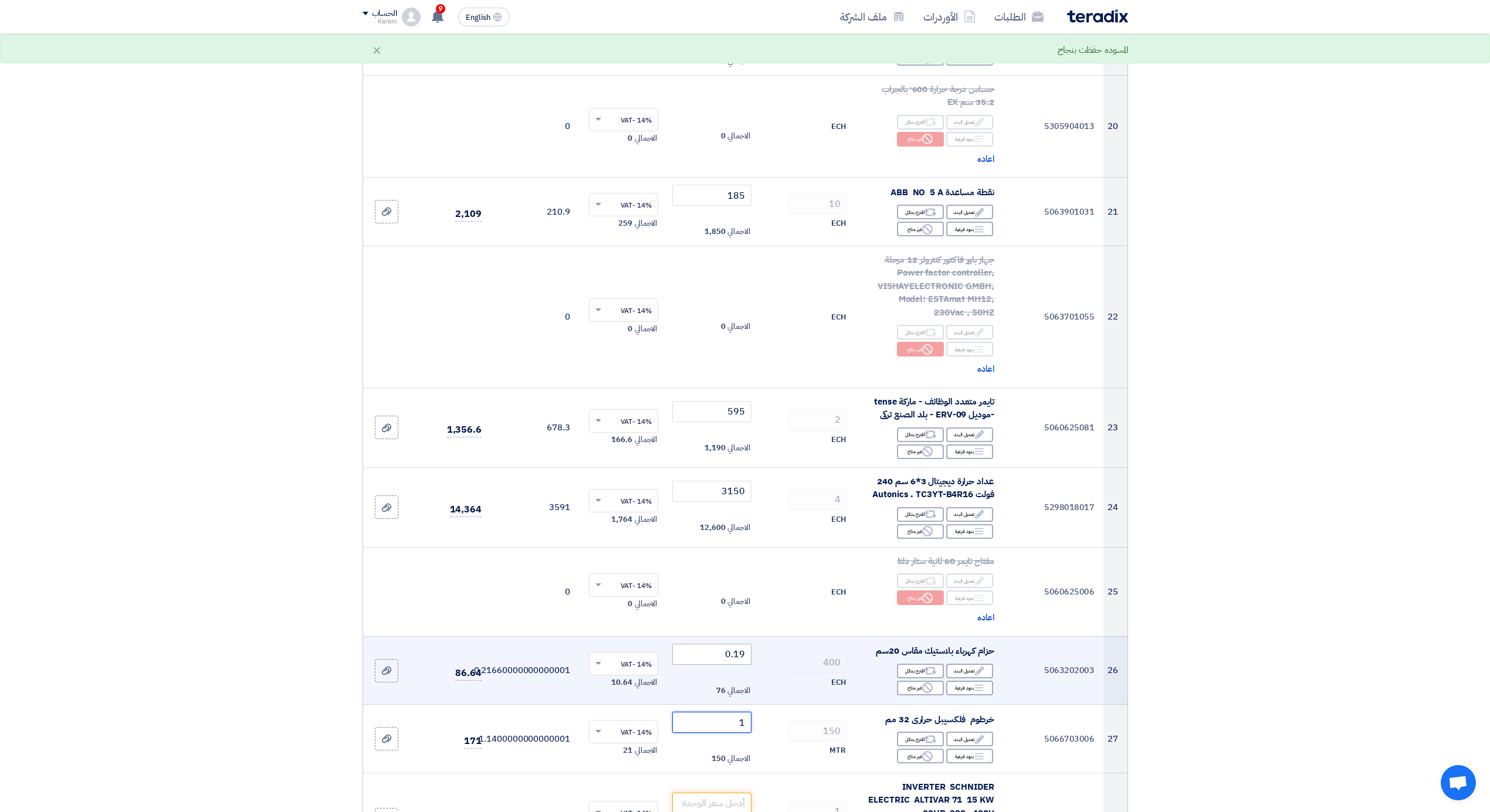
type input "19"
type input "19.75"
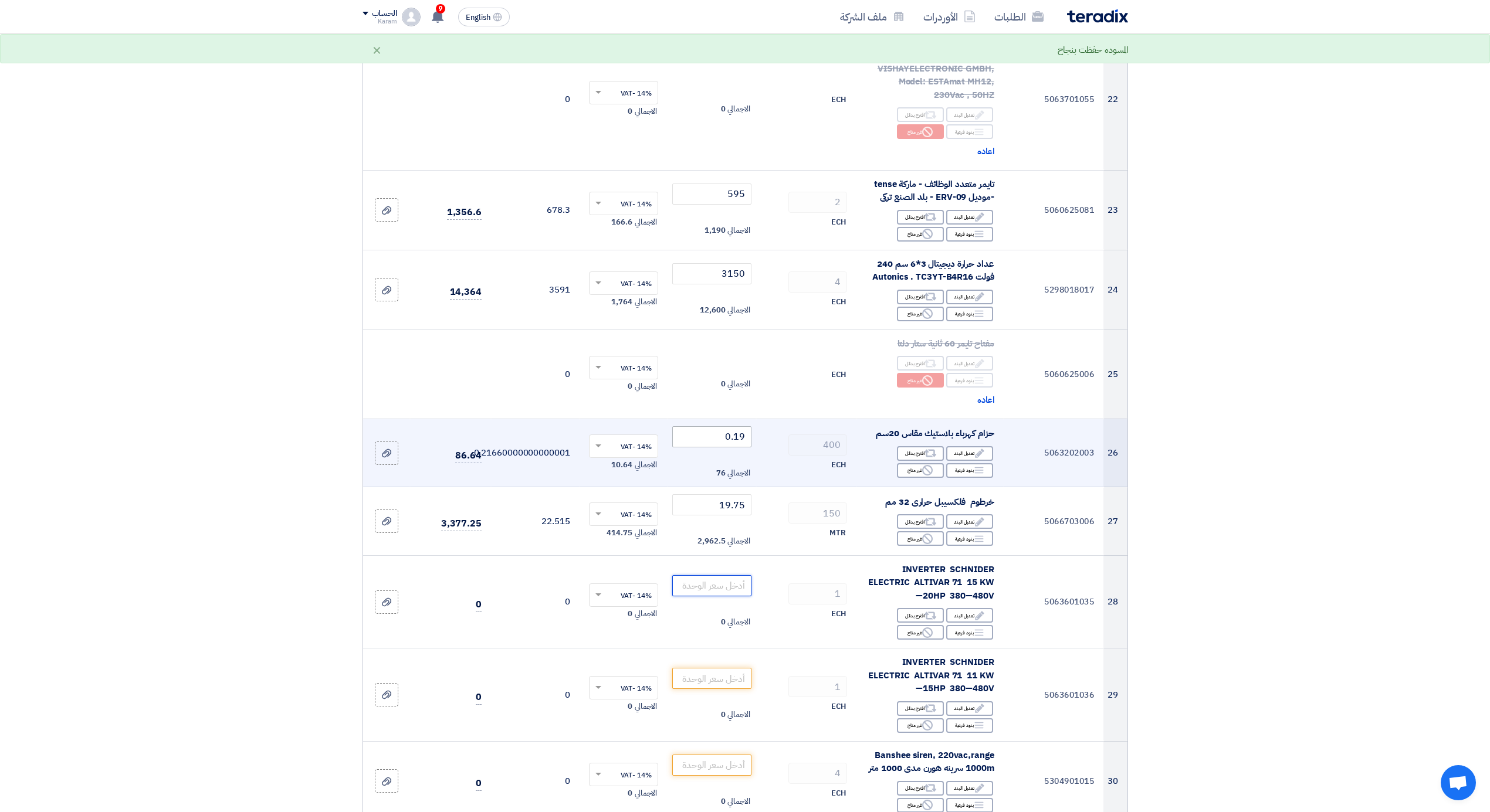
scroll to position [2061, 0]
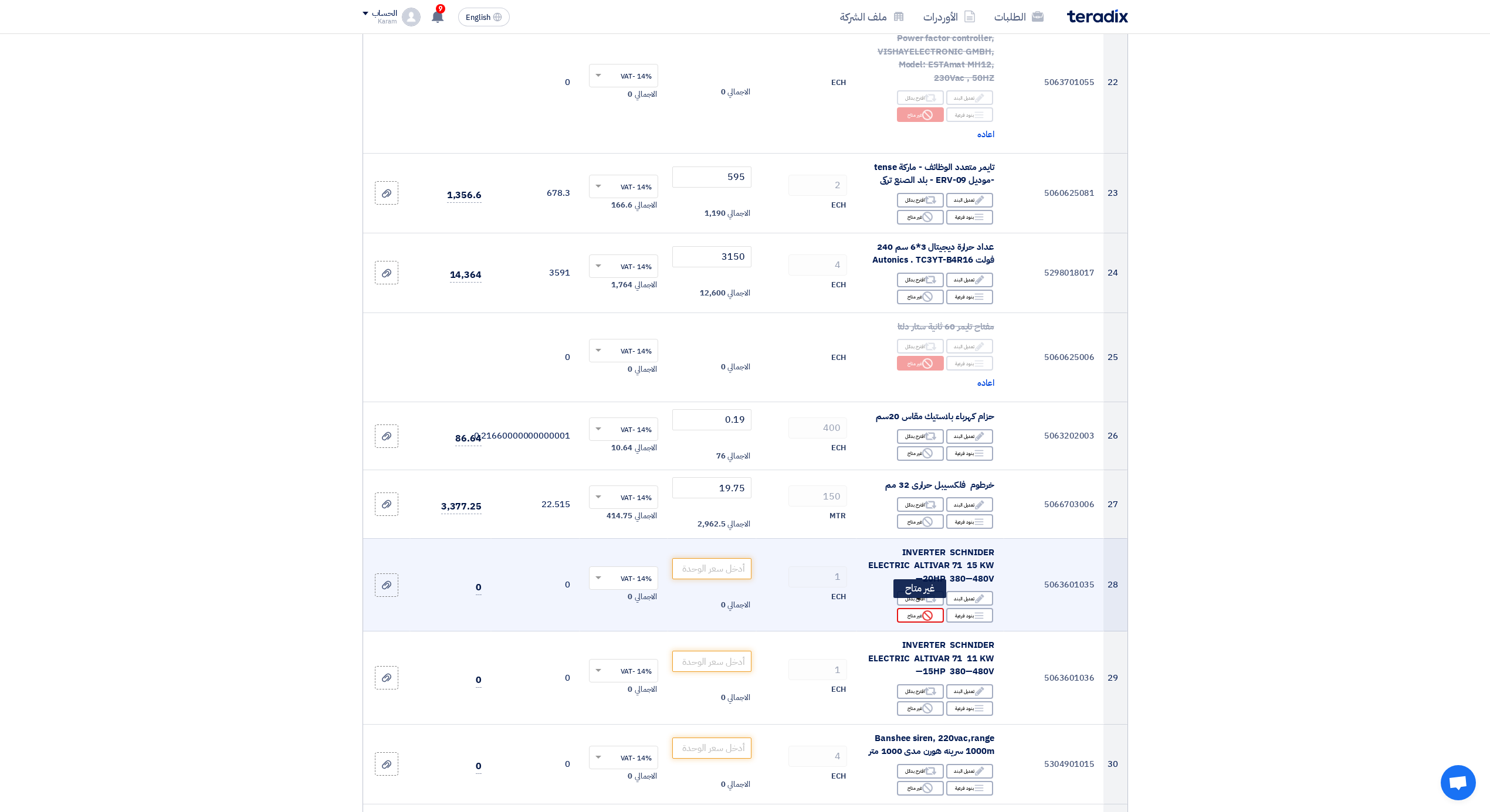
click at [914, 608] on div "Reject غير متاح" at bounding box center [920, 615] width 47 height 15
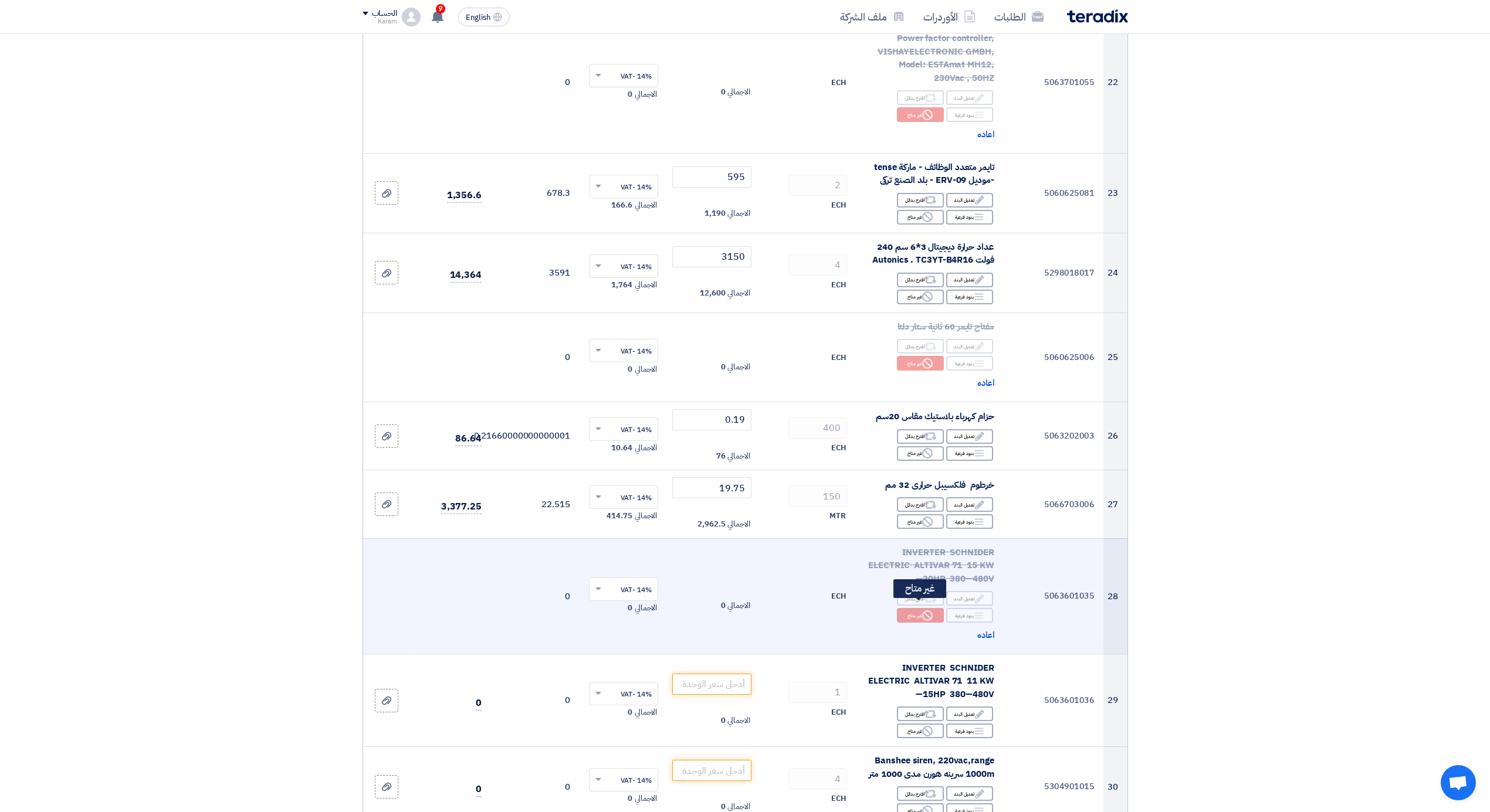
scroll to position [2139, 0]
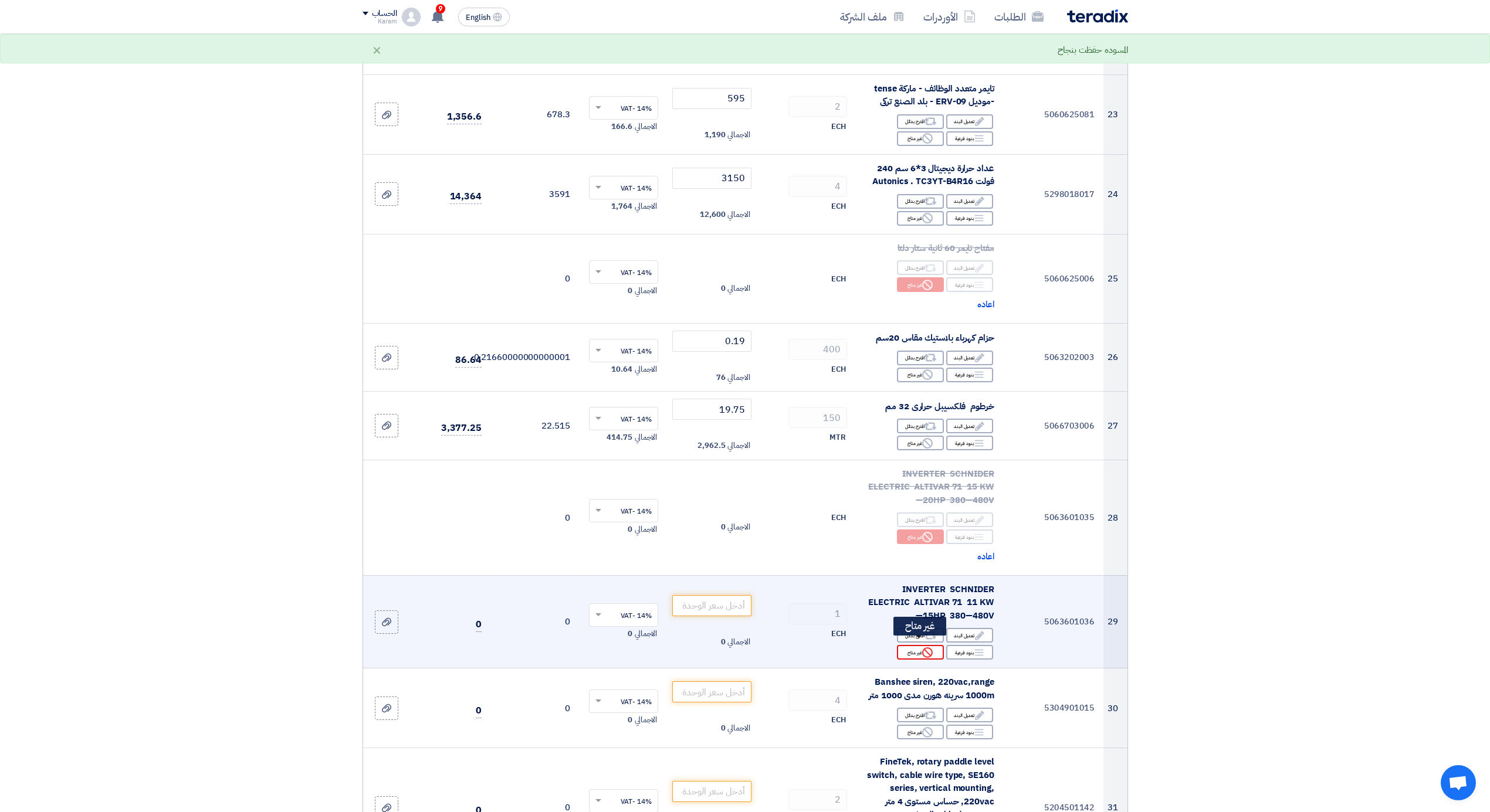
click at [911, 645] on div "Reject غير متاح" at bounding box center [920, 652] width 47 height 15
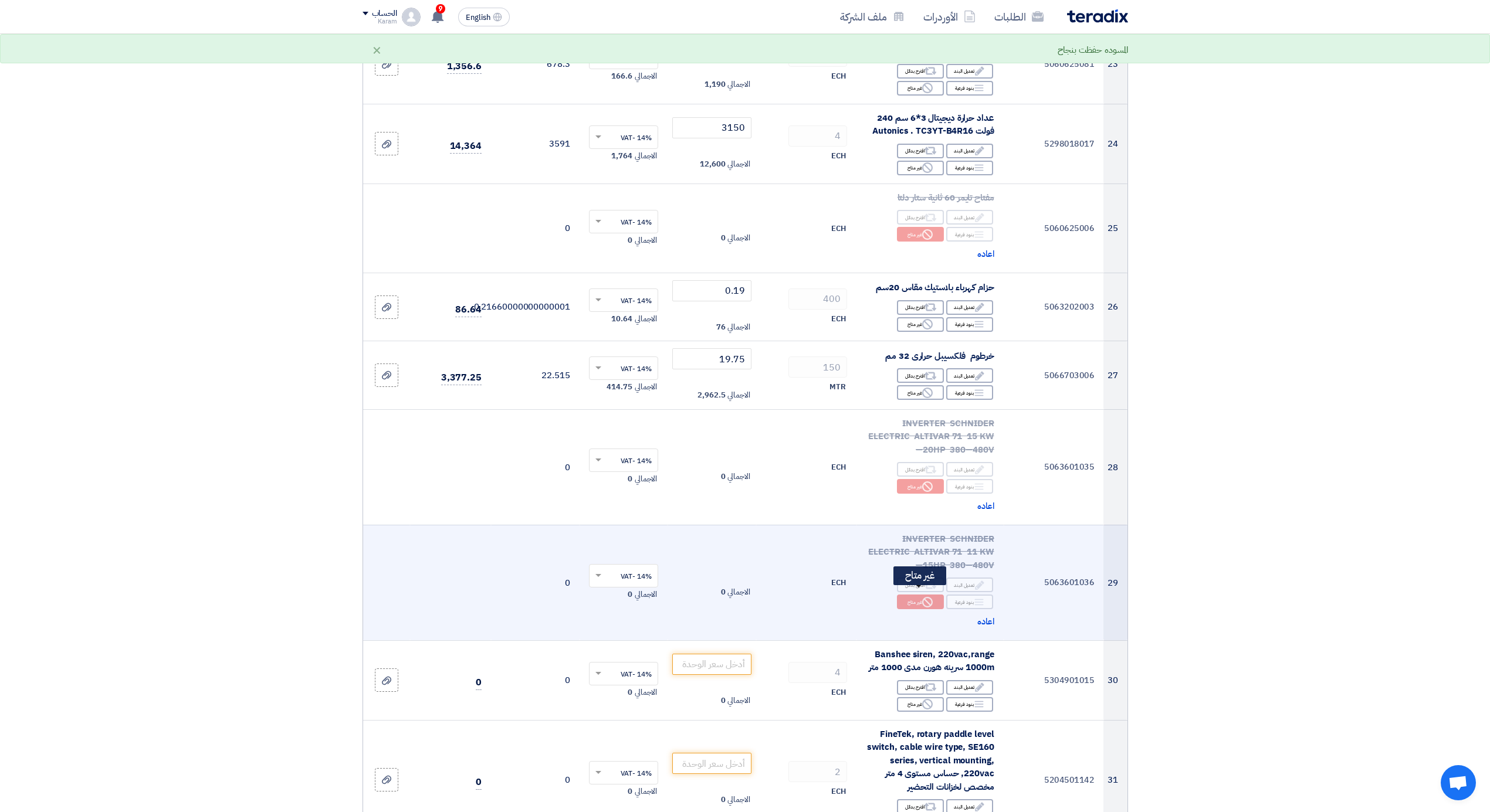
scroll to position [2217, 0]
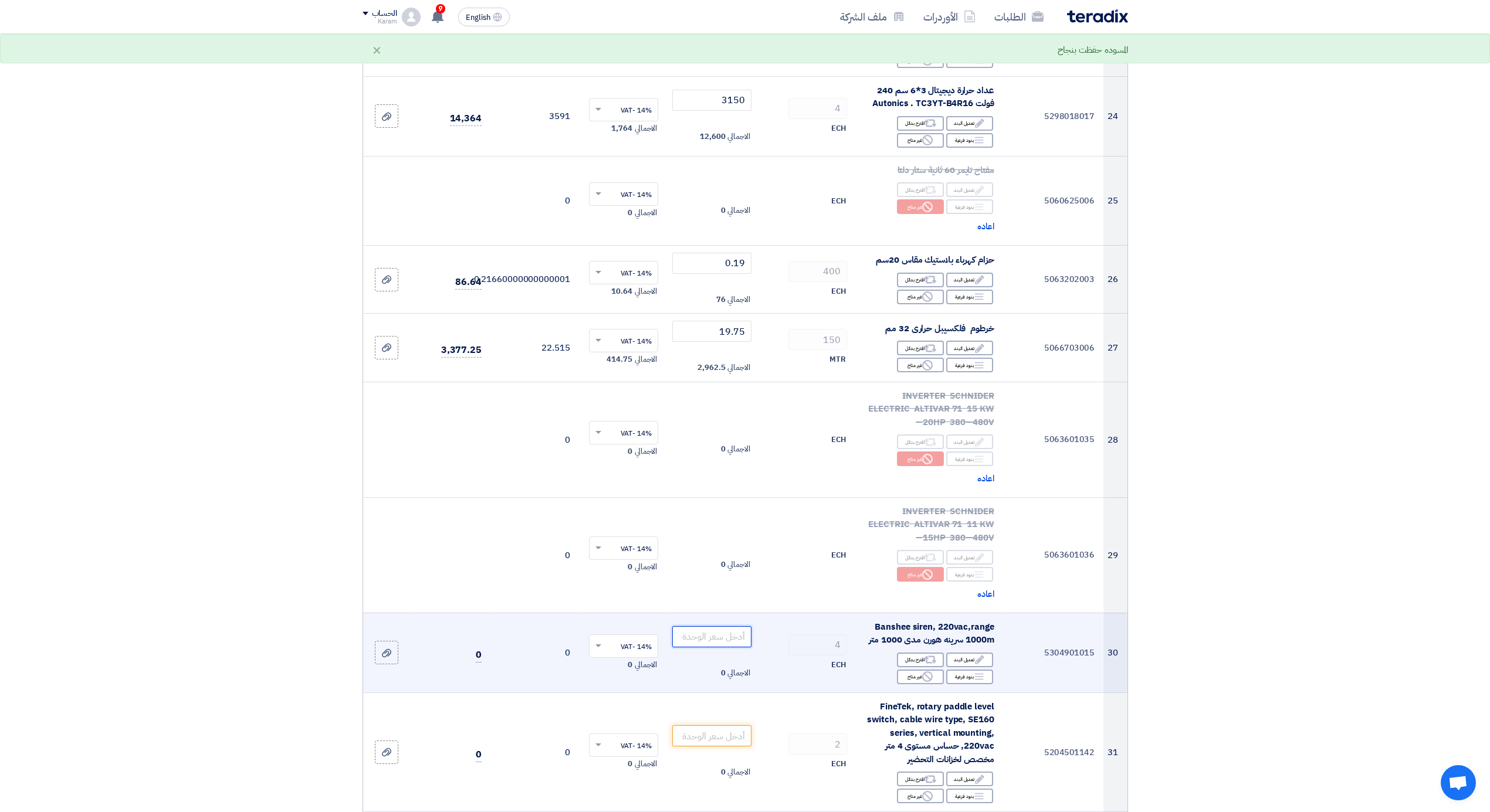
click at [719, 630] on input "number" at bounding box center [712, 637] width 79 height 21
click at [732, 629] on input "1750" at bounding box center [712, 637] width 79 height 21
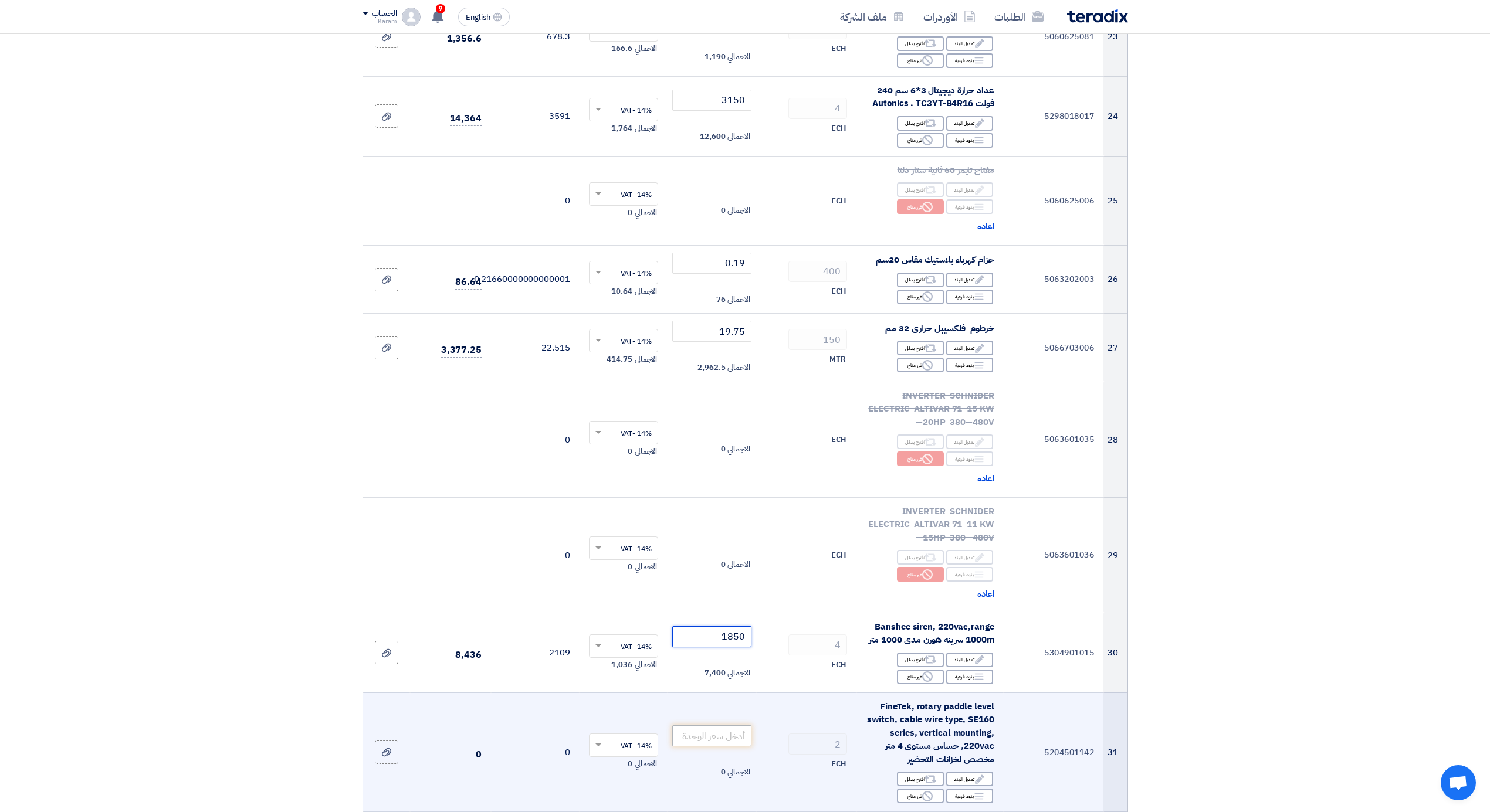
type input "1850"
click at [715, 730] on input "number" at bounding box center [712, 736] width 79 height 21
click at [927, 791] on icon "Reject" at bounding box center [927, 796] width 11 height 11
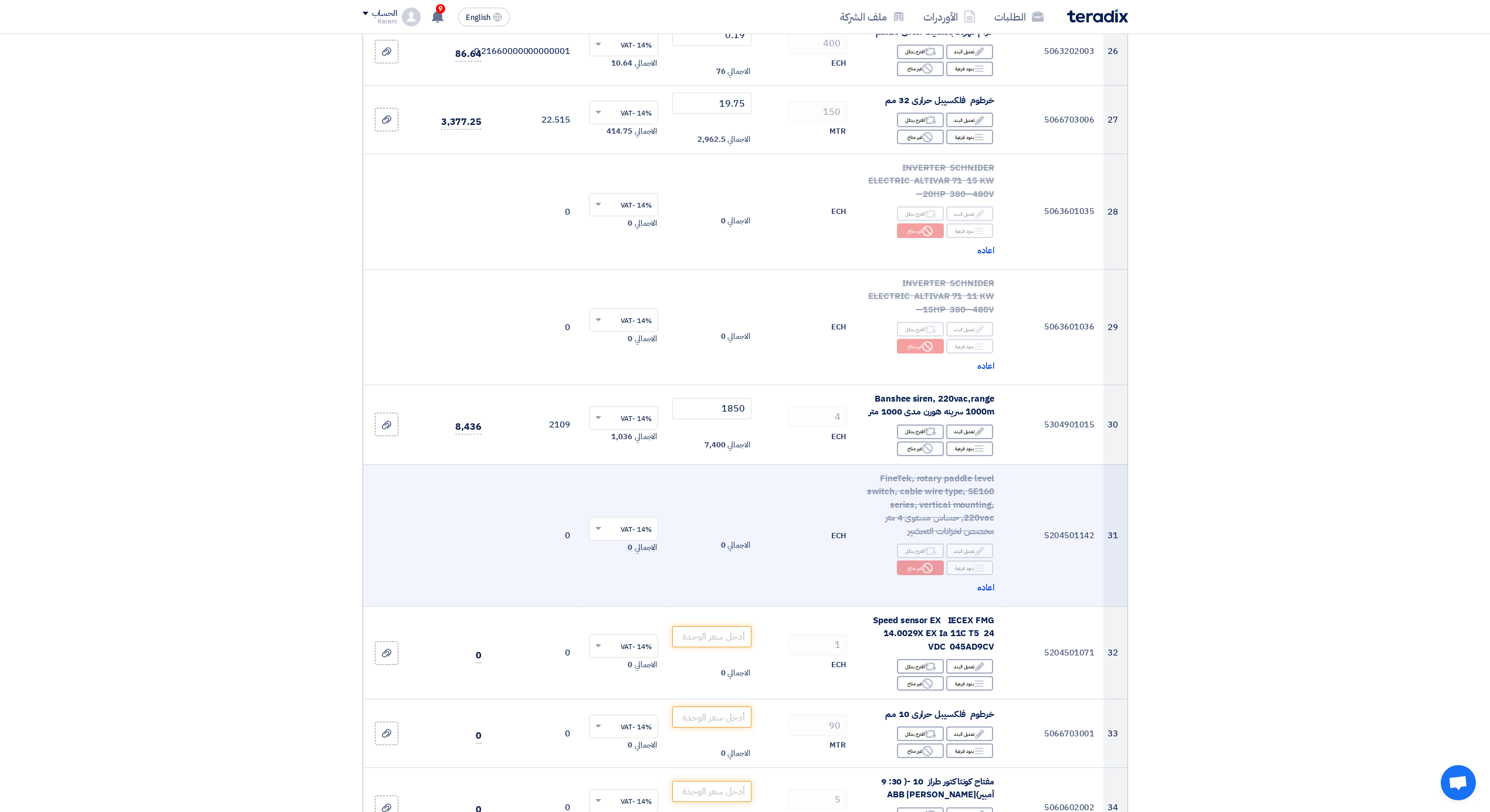
scroll to position [2452, 0]
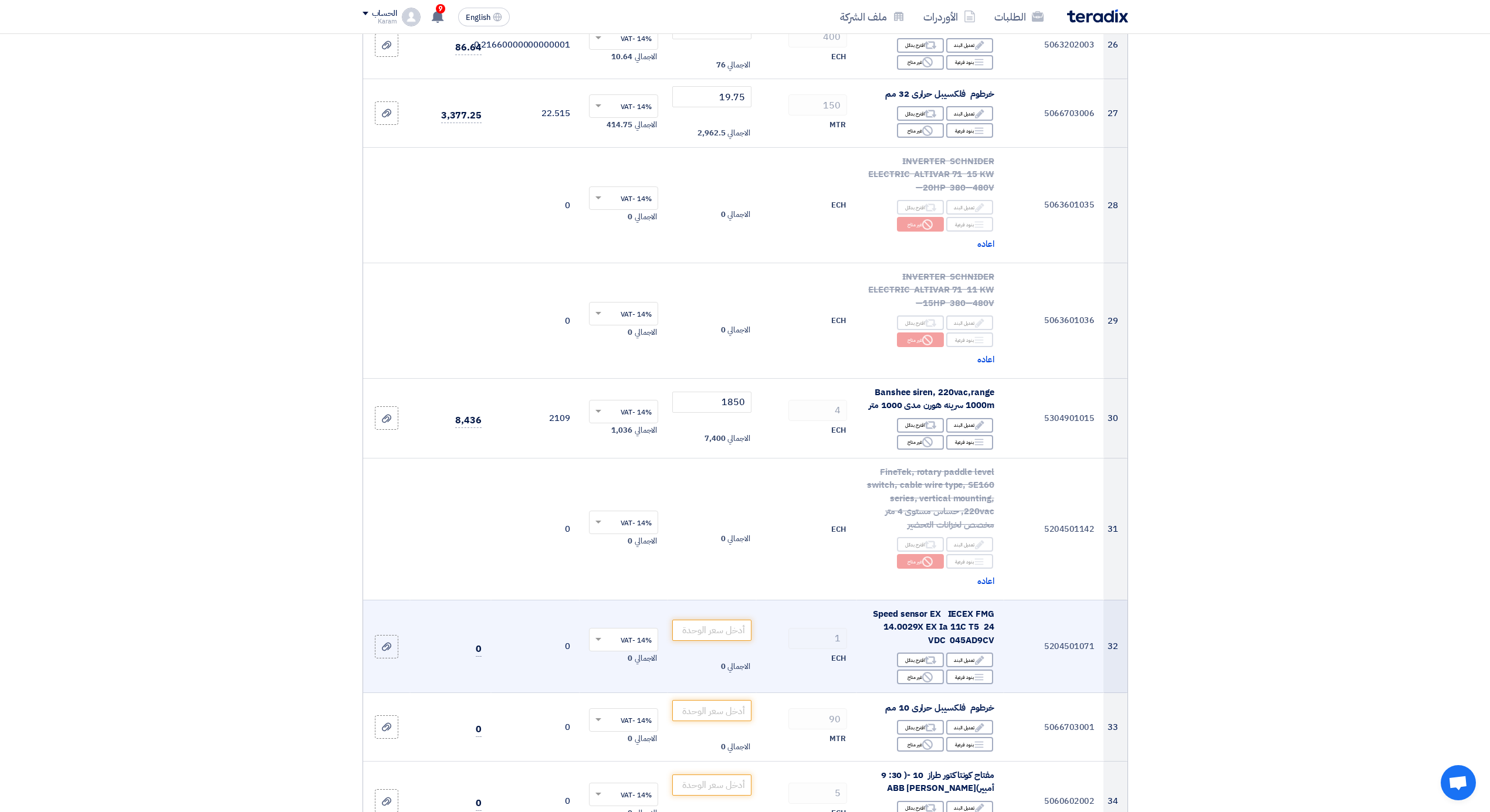
click at [919, 678] on div "Edit تعديل البند Alternative اقترح بدائل Breakdown بنود فرعية Reject" at bounding box center [930, 669] width 129 height 34
click at [922, 672] on use at bounding box center [927, 678] width 11 height 11
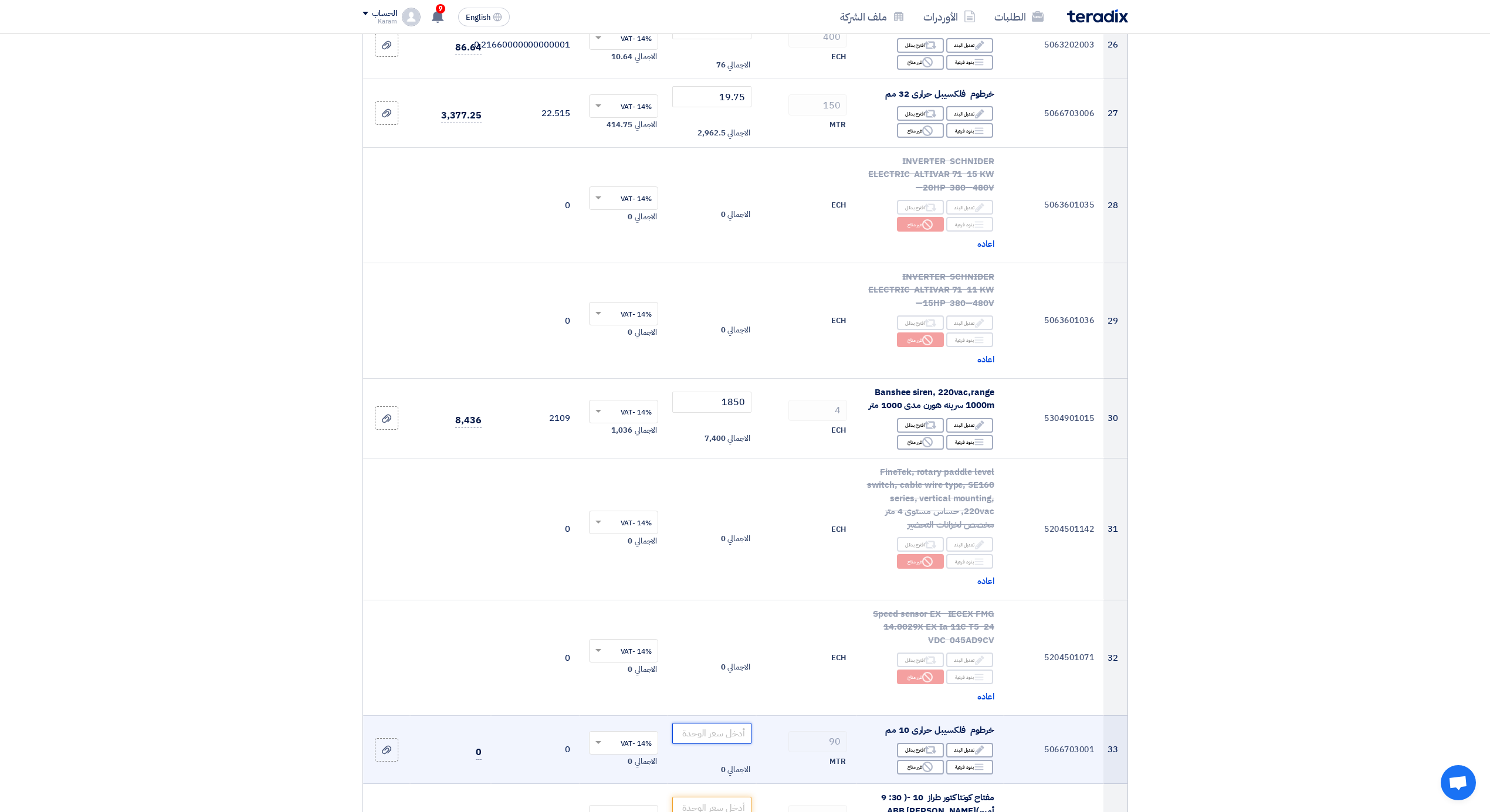
click at [729, 730] on input "number" at bounding box center [712, 734] width 79 height 21
type input "8"
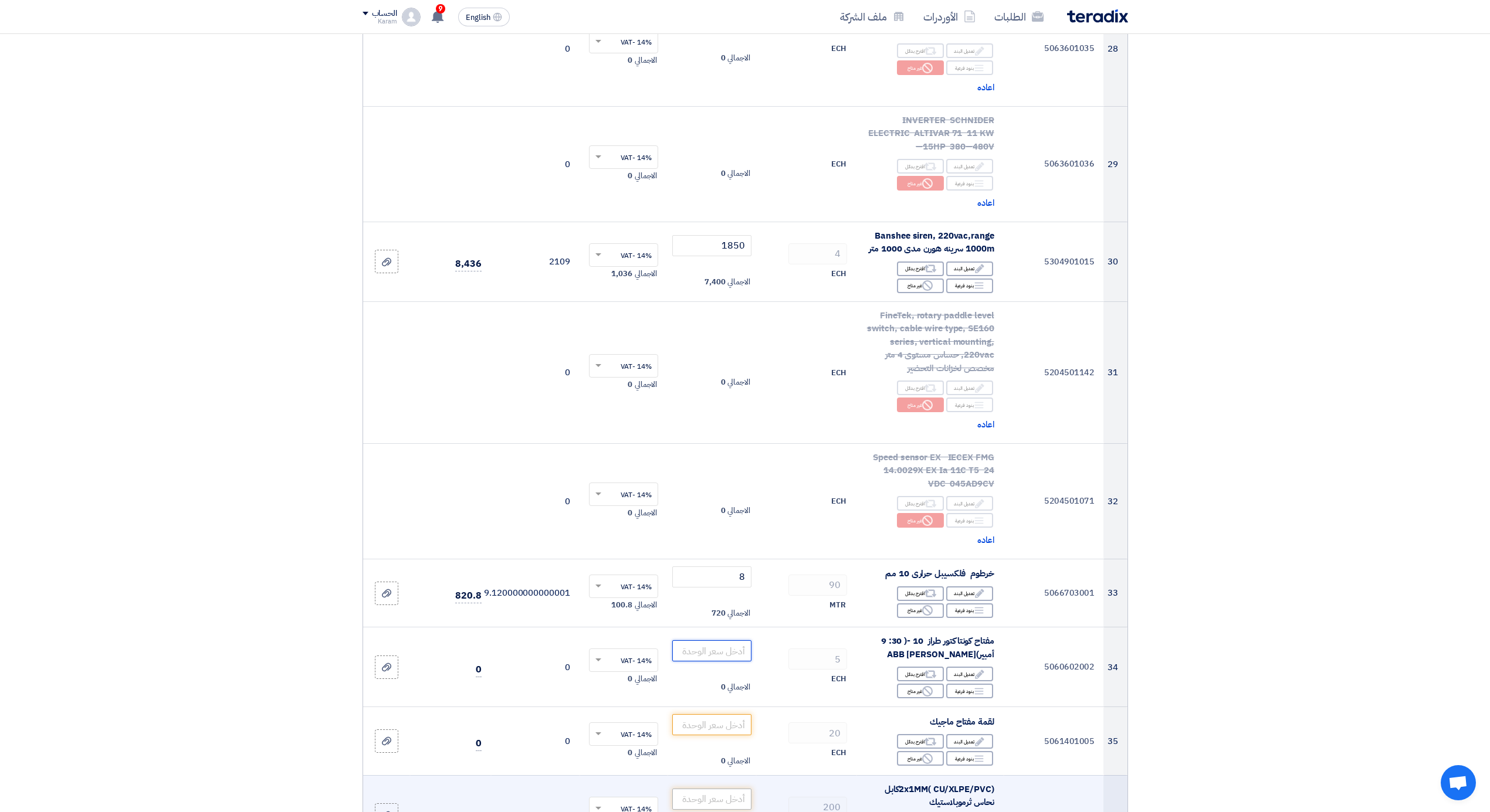
scroll to position [2687, 0]
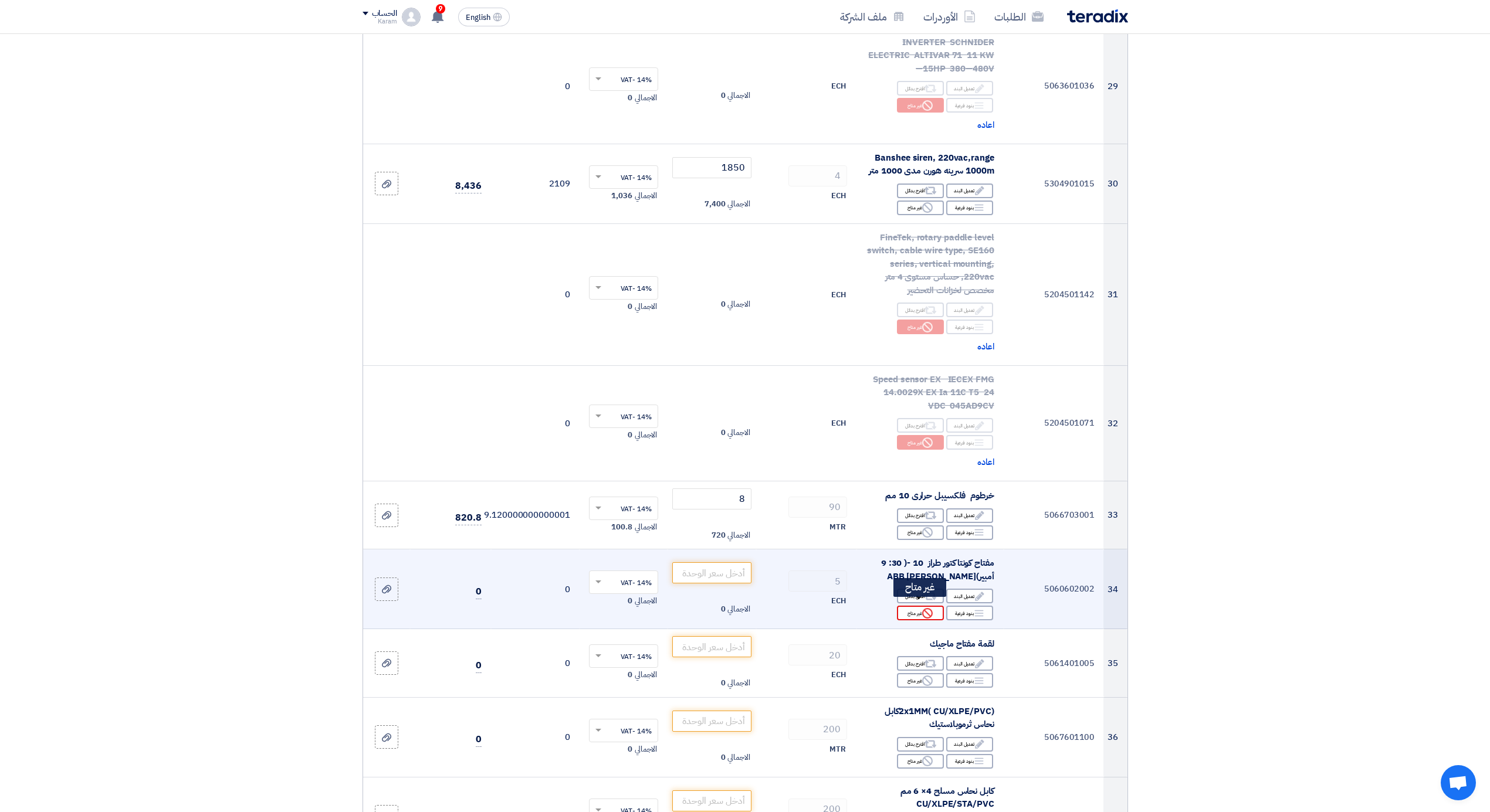
click at [920, 606] on div "Reject غير متاح" at bounding box center [920, 613] width 47 height 15
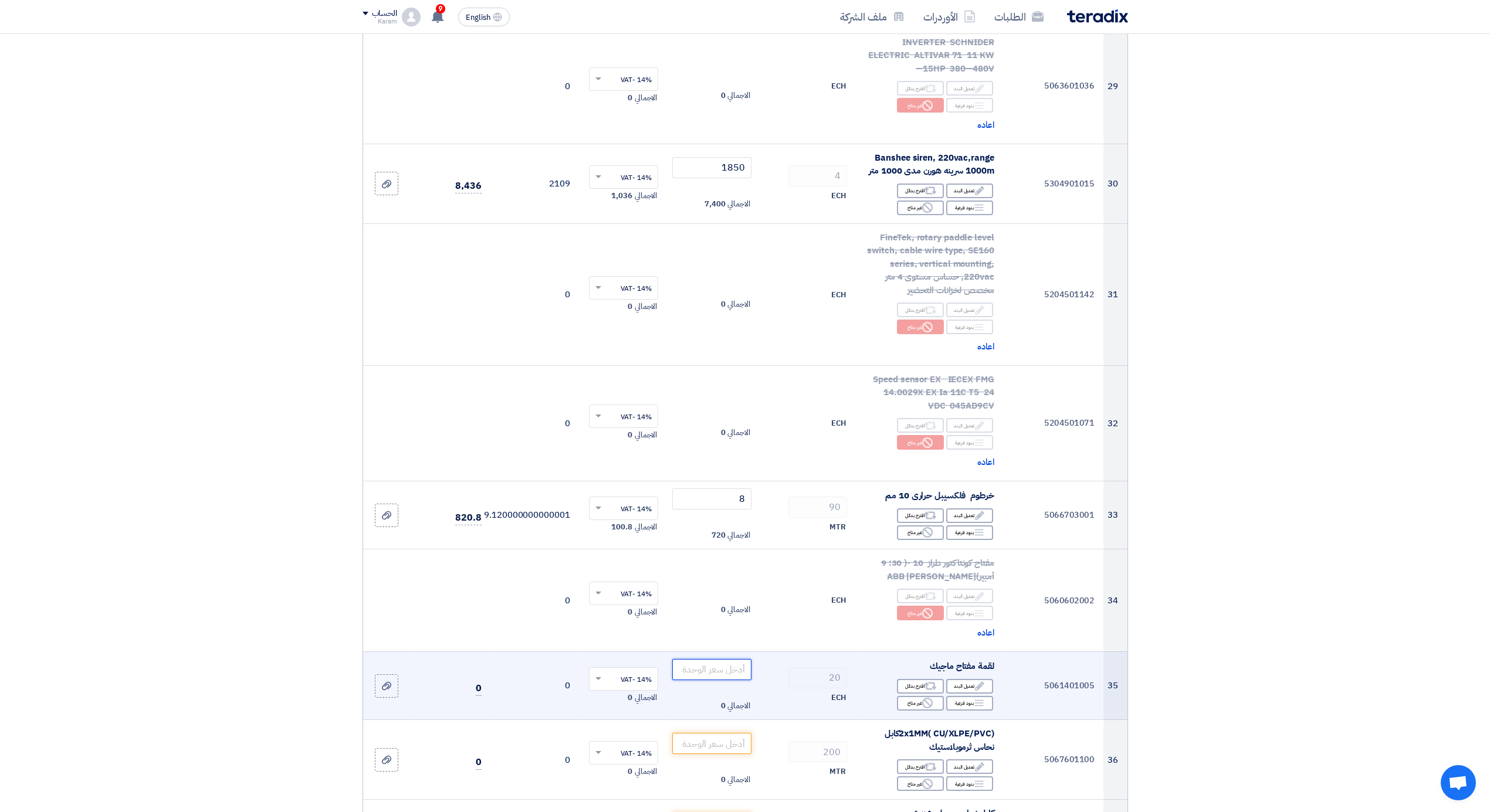
click at [721, 659] on input "number" at bounding box center [712, 670] width 79 height 21
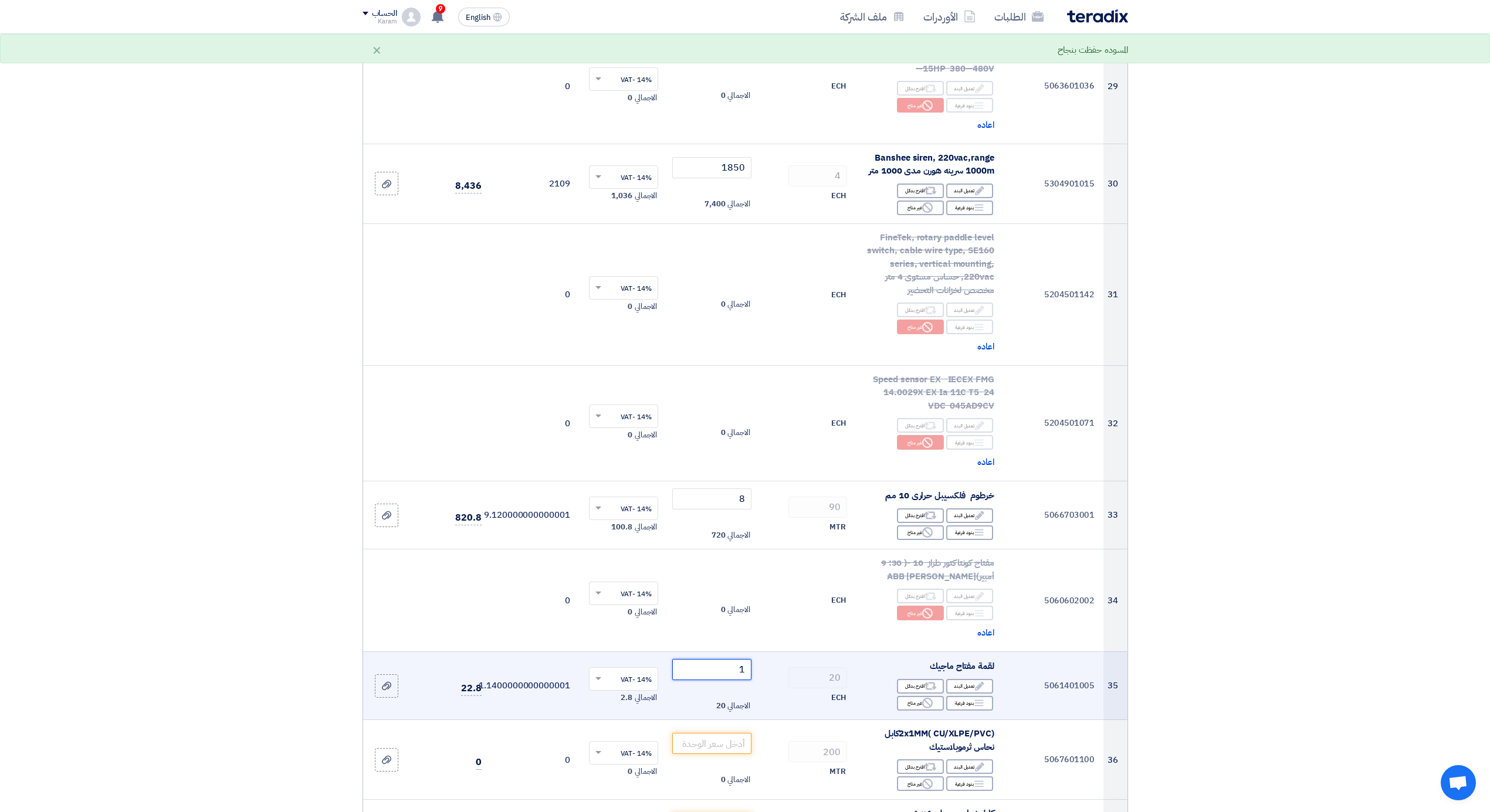
type input "16"
type input "16.5"
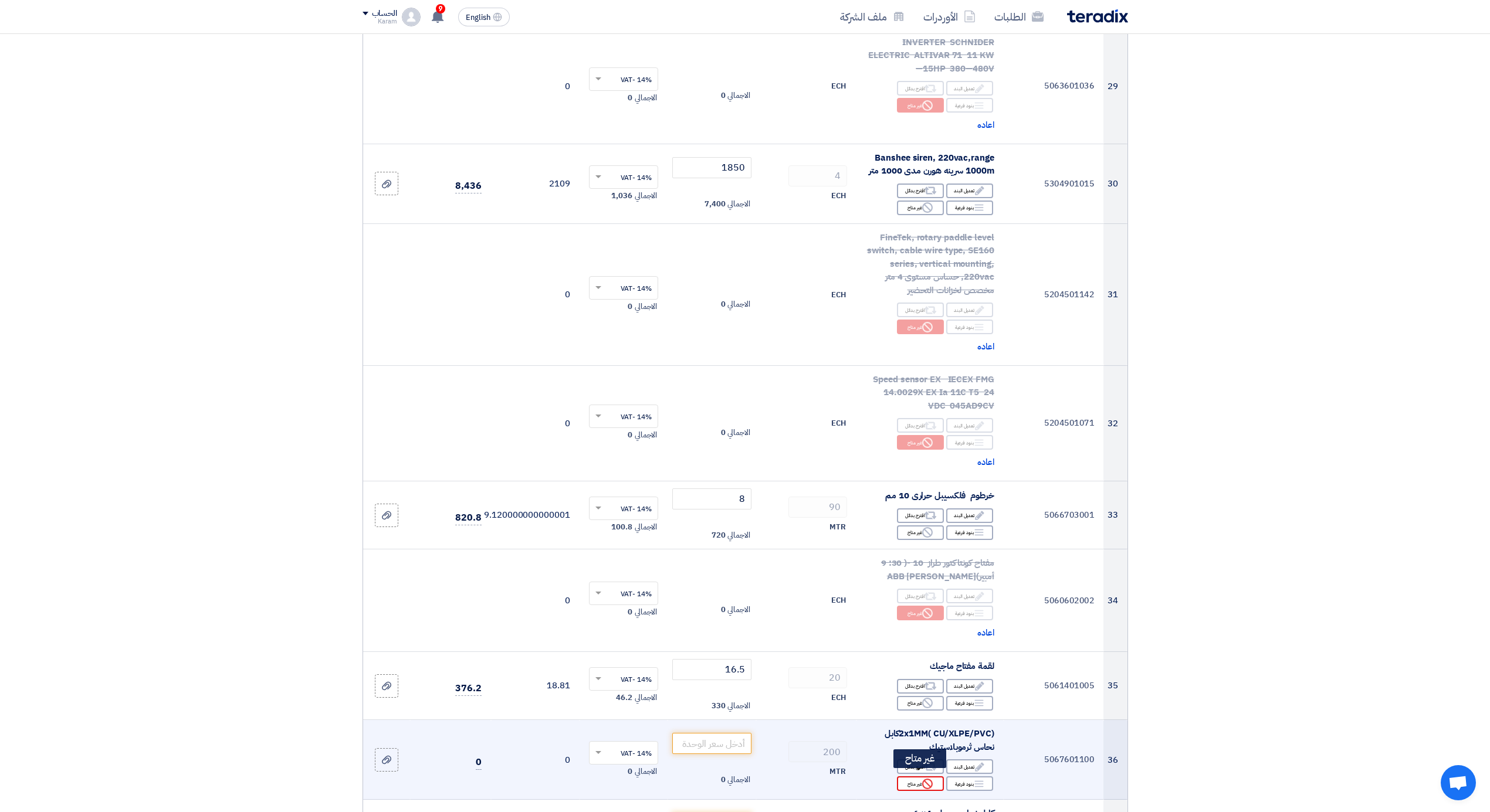
click at [909, 780] on div "Reject غير متاح" at bounding box center [920, 783] width 47 height 15
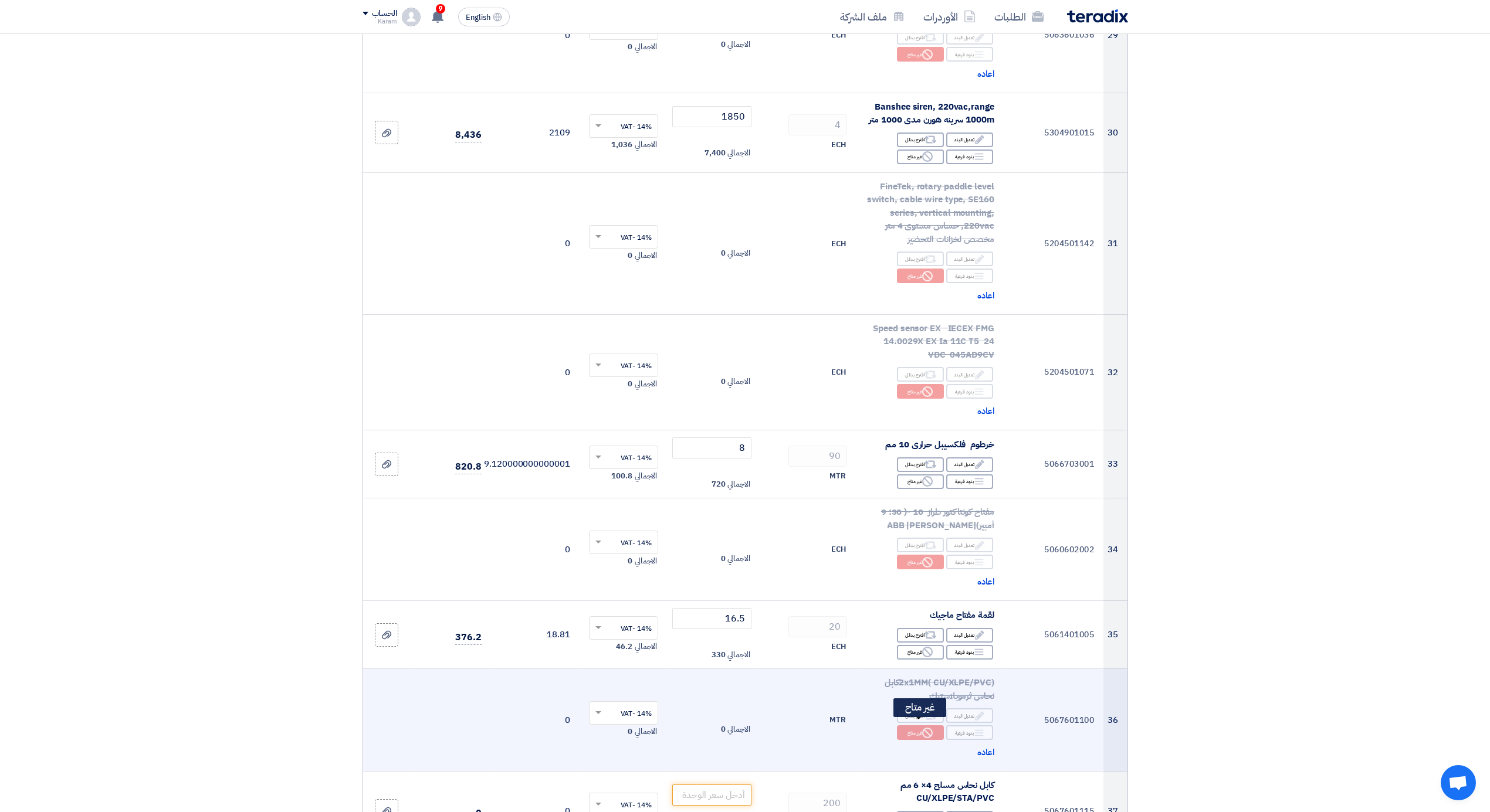
scroll to position [2764, 0]
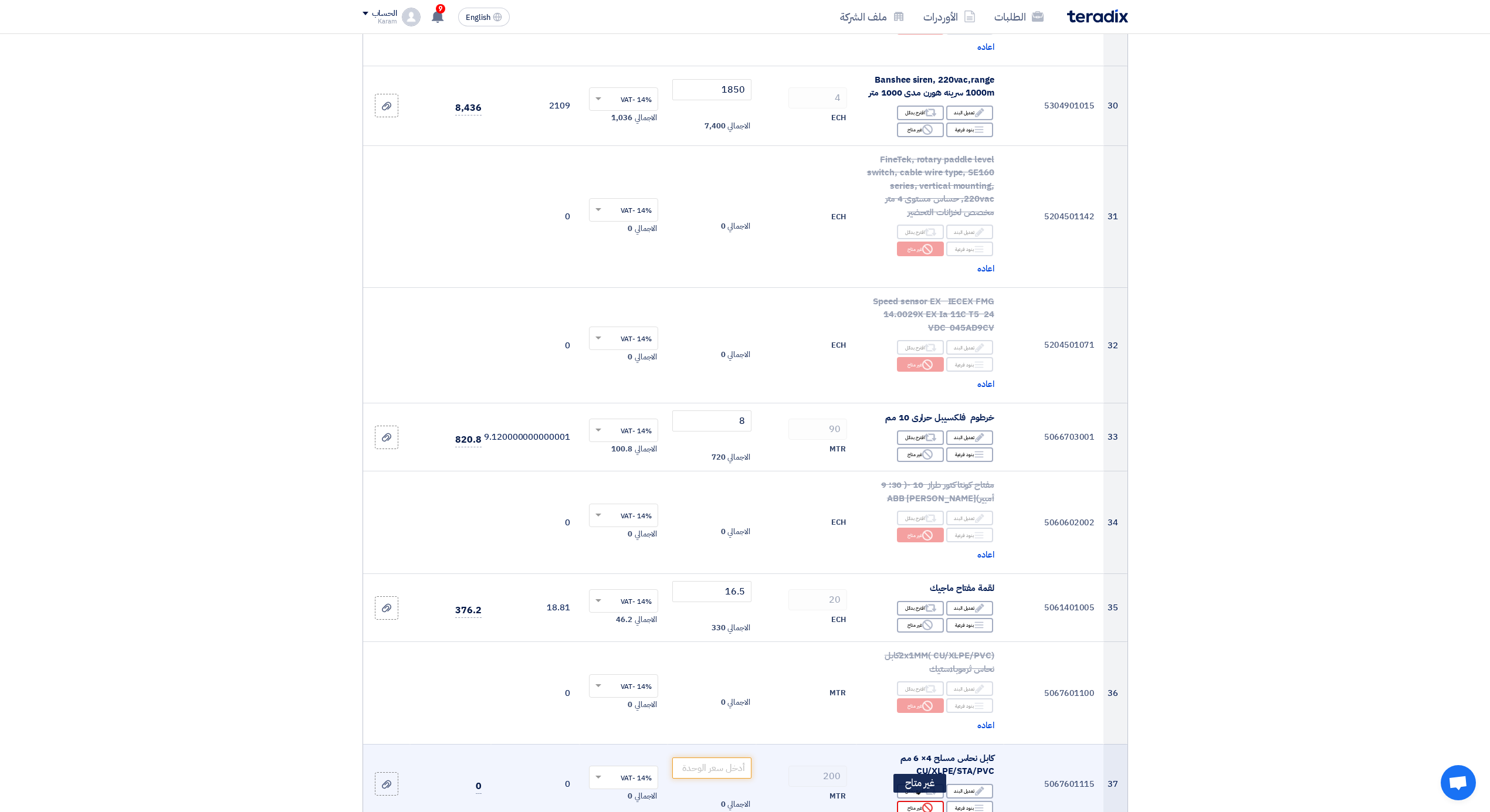
click at [909, 801] on div "Reject غير متاح" at bounding box center [920, 808] width 47 height 15
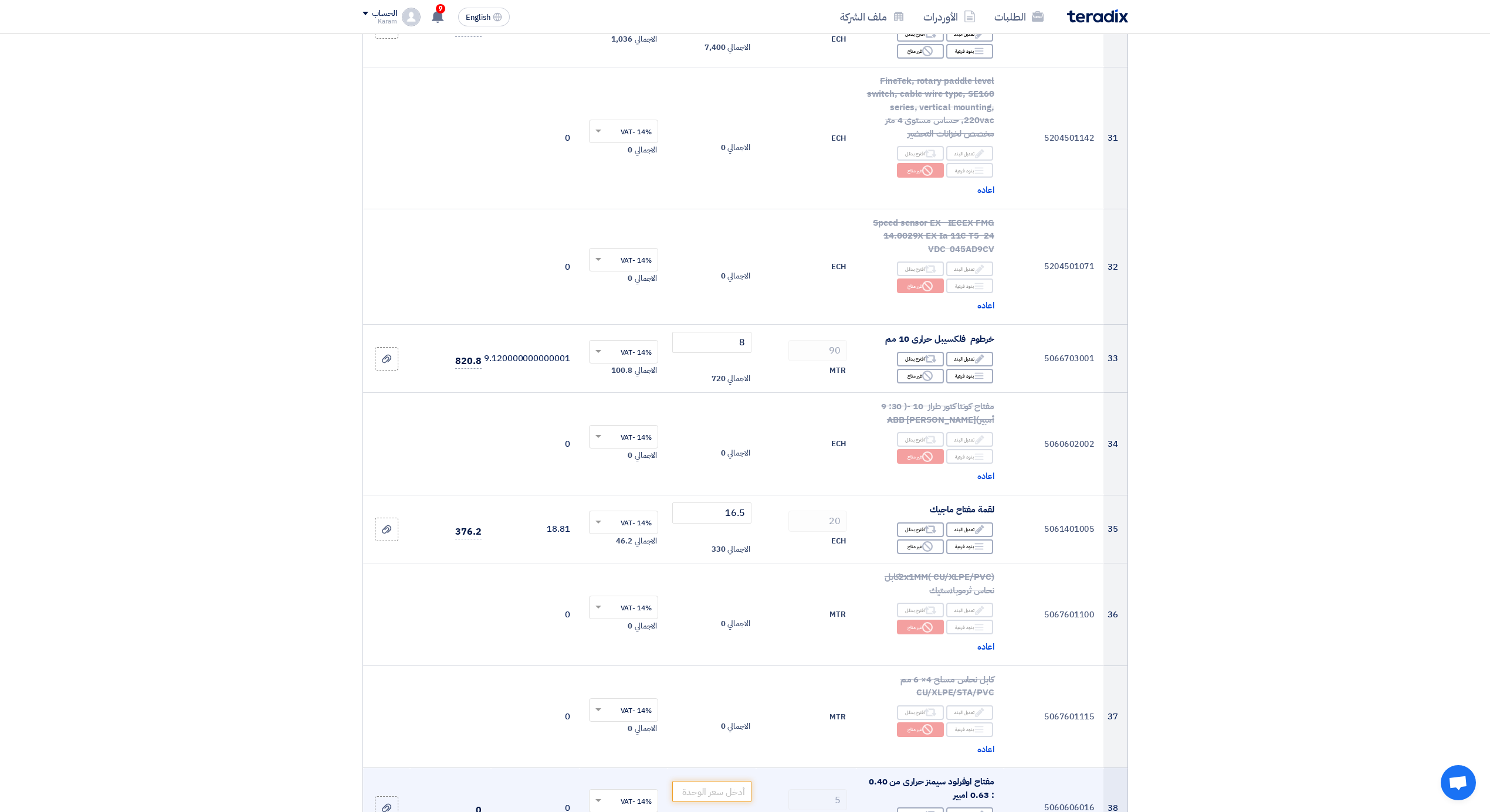
scroll to position [2921, 0]
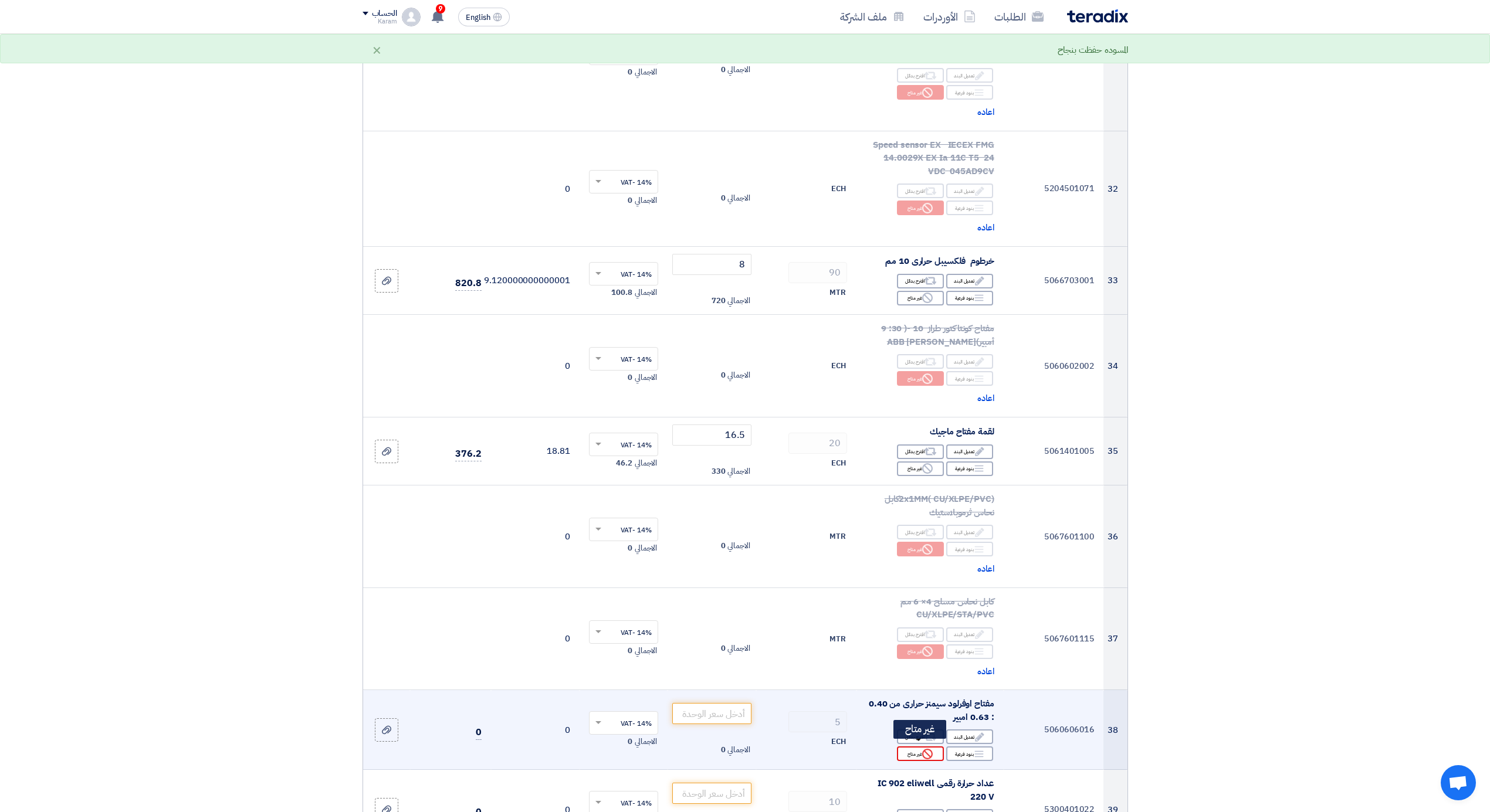
click at [920, 746] on div "Reject غير متاح" at bounding box center [920, 753] width 47 height 15
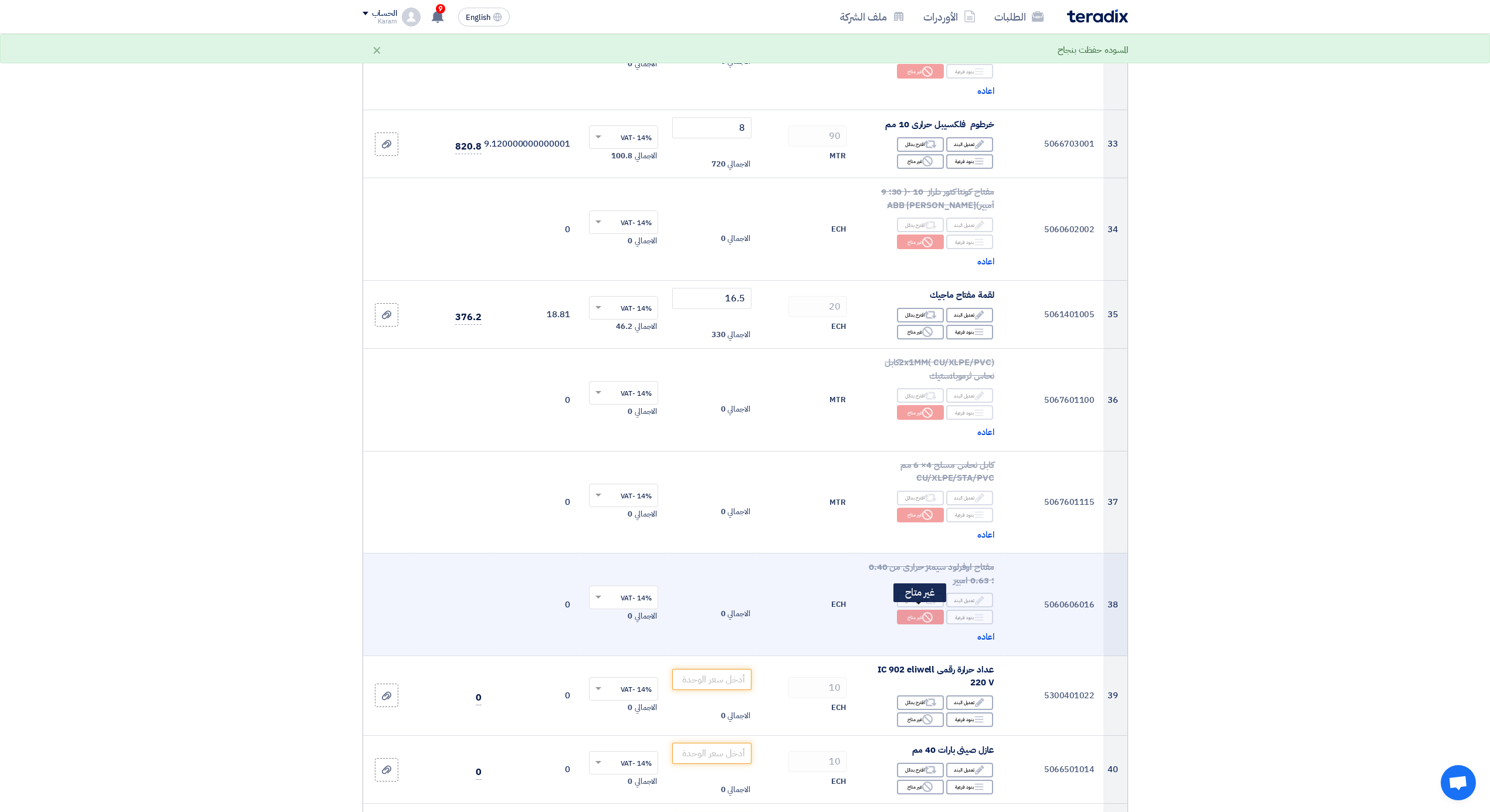
scroll to position [3078, 0]
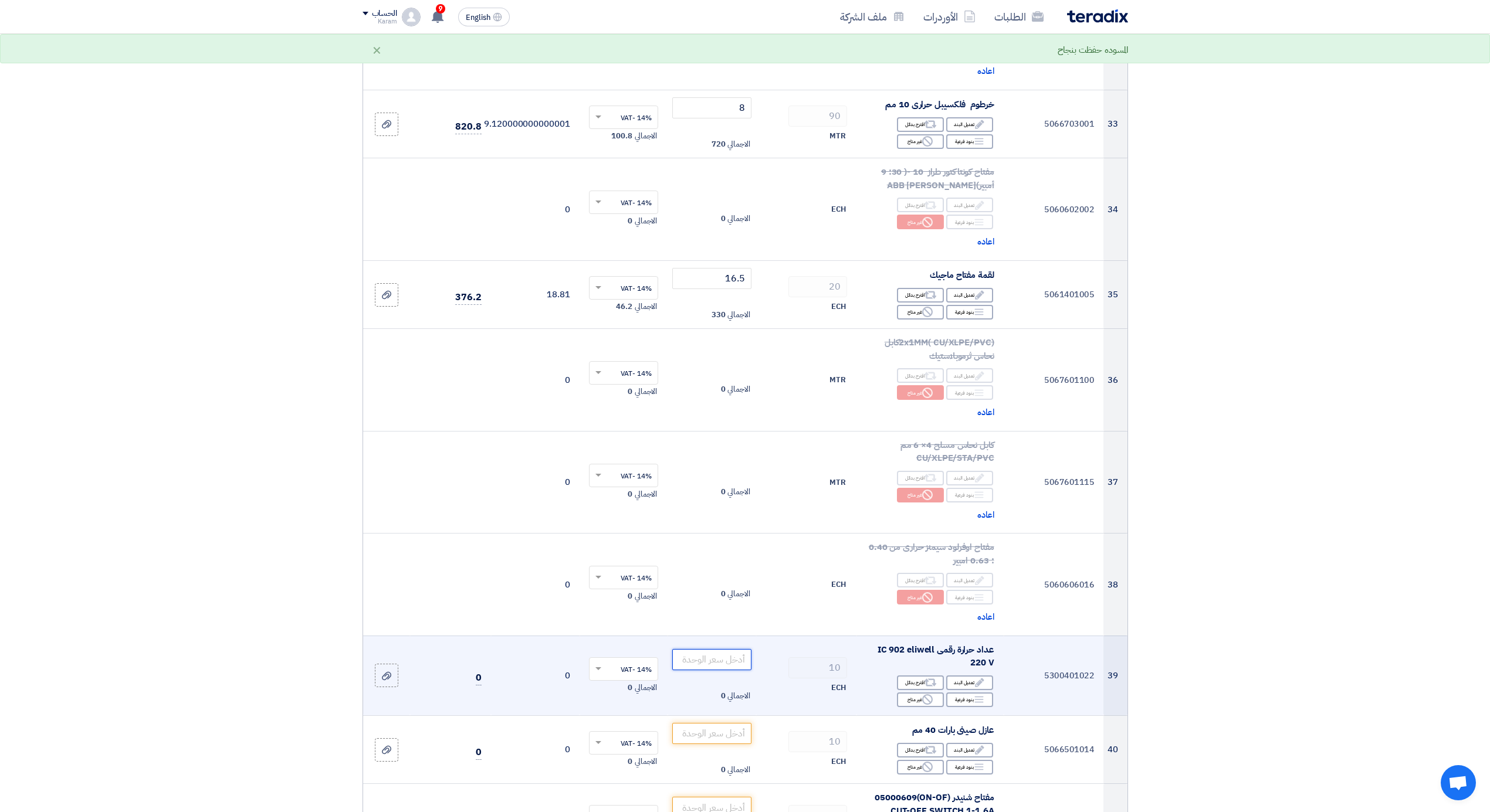
click at [719, 655] on input "number" at bounding box center [712, 660] width 79 height 21
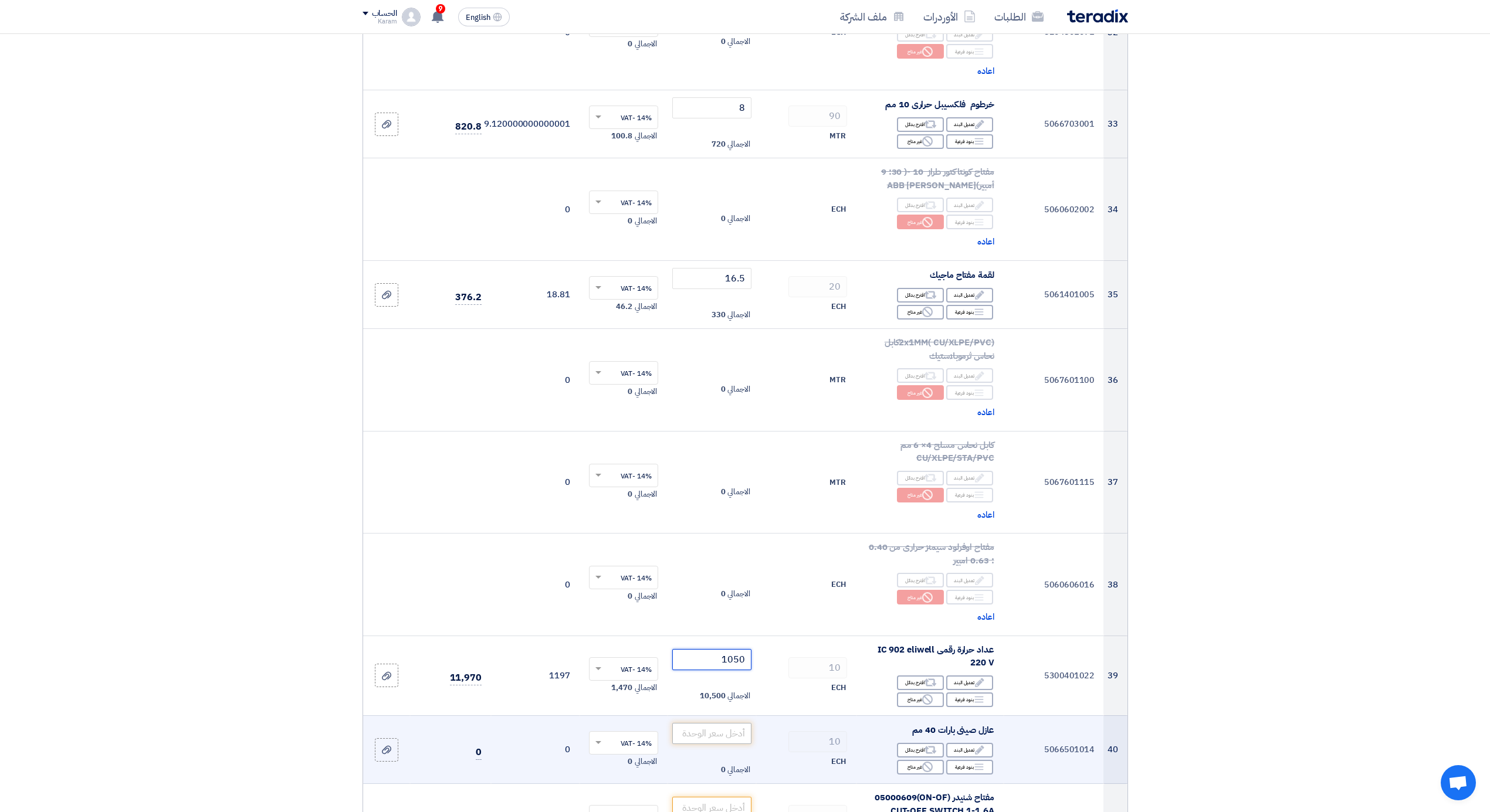
type input "1050"
click at [717, 733] on input "number" at bounding box center [712, 734] width 79 height 21
click at [923, 762] on use at bounding box center [927, 767] width 11 height 11
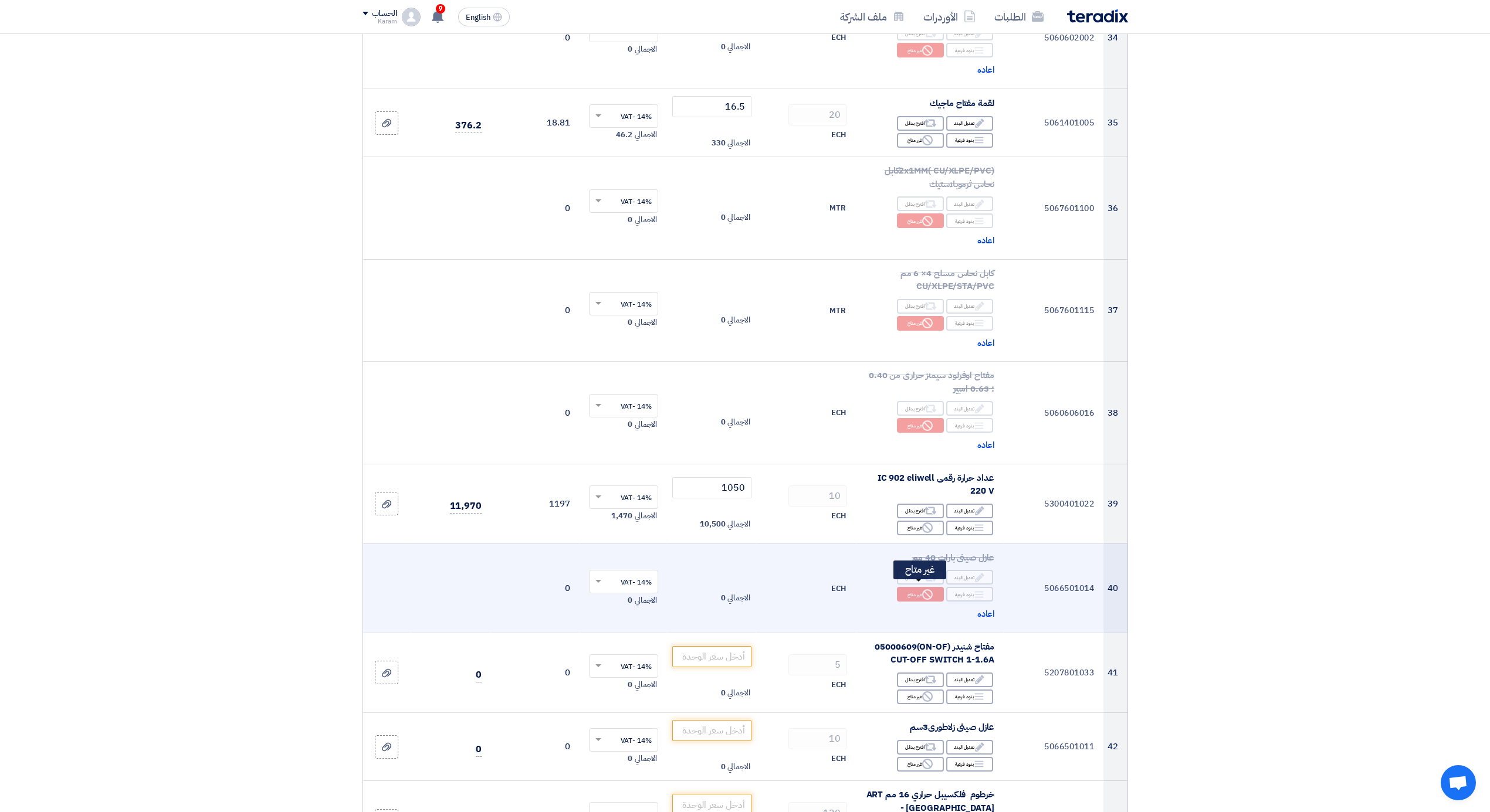
scroll to position [3312, 0]
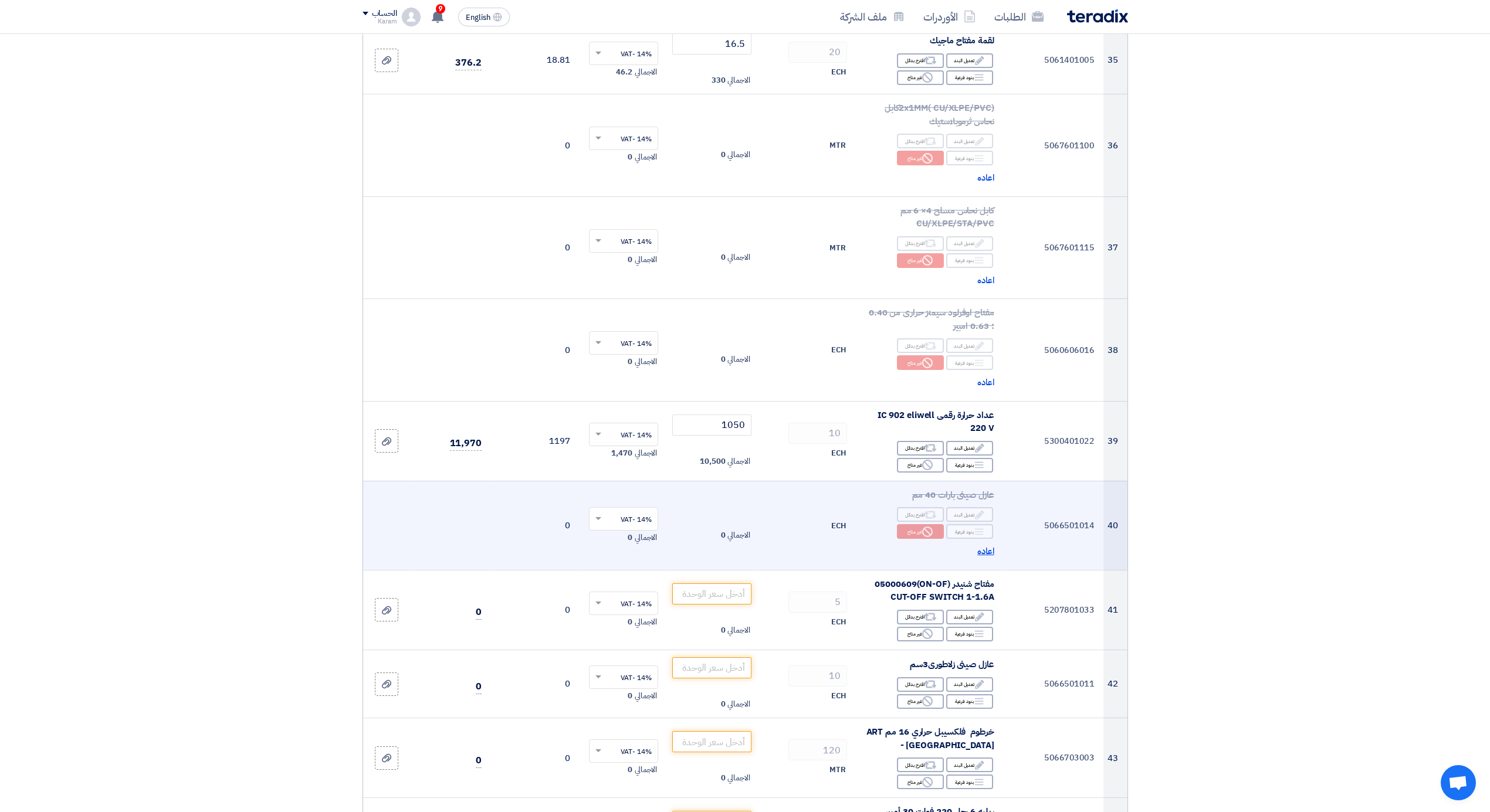
click at [986, 547] on span "اعاده" at bounding box center [986, 551] width 17 height 14
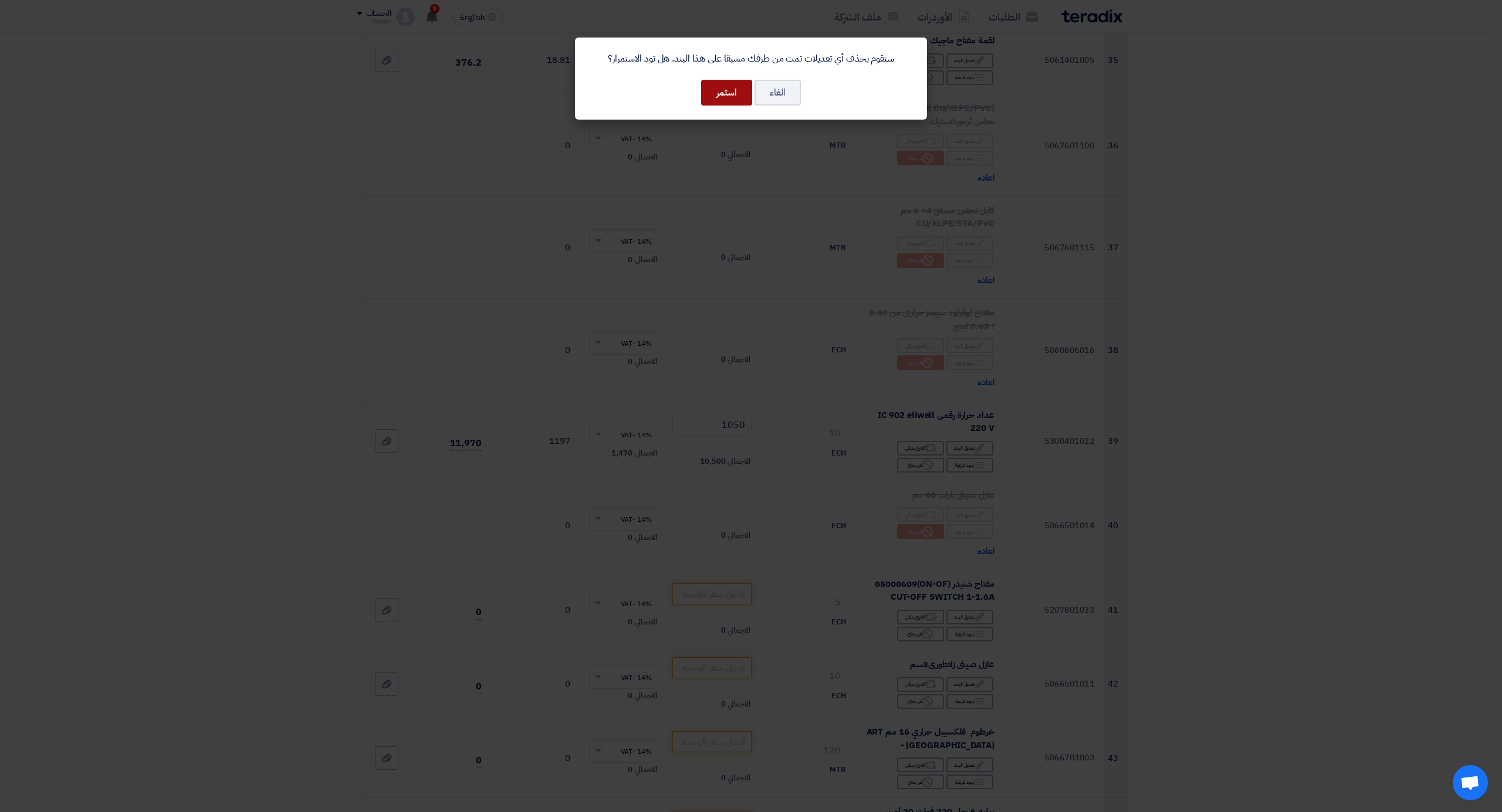
click at [732, 93] on button "استمر" at bounding box center [727, 93] width 51 height 26
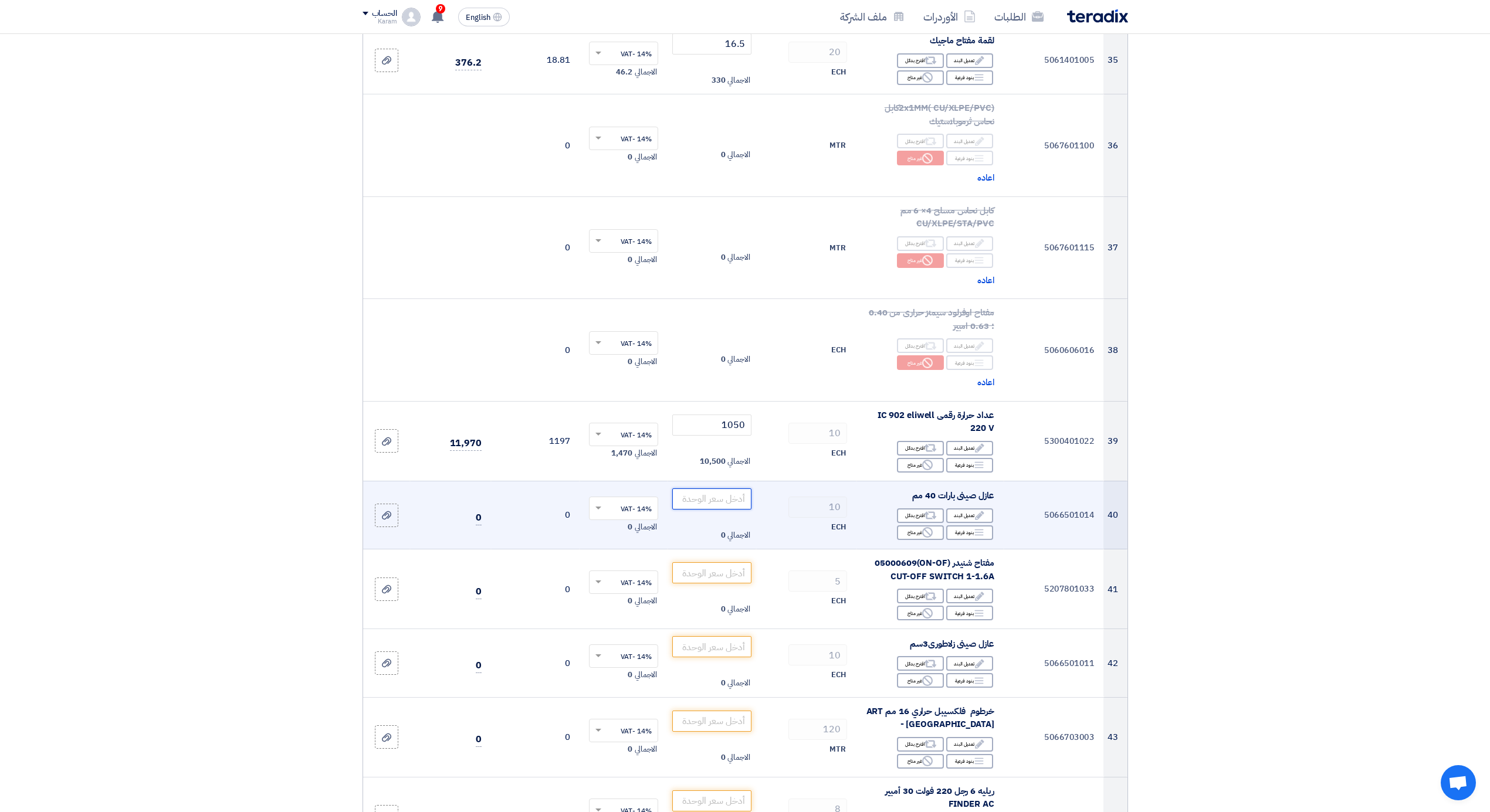
click at [708, 489] on input "number" at bounding box center [712, 499] width 79 height 21
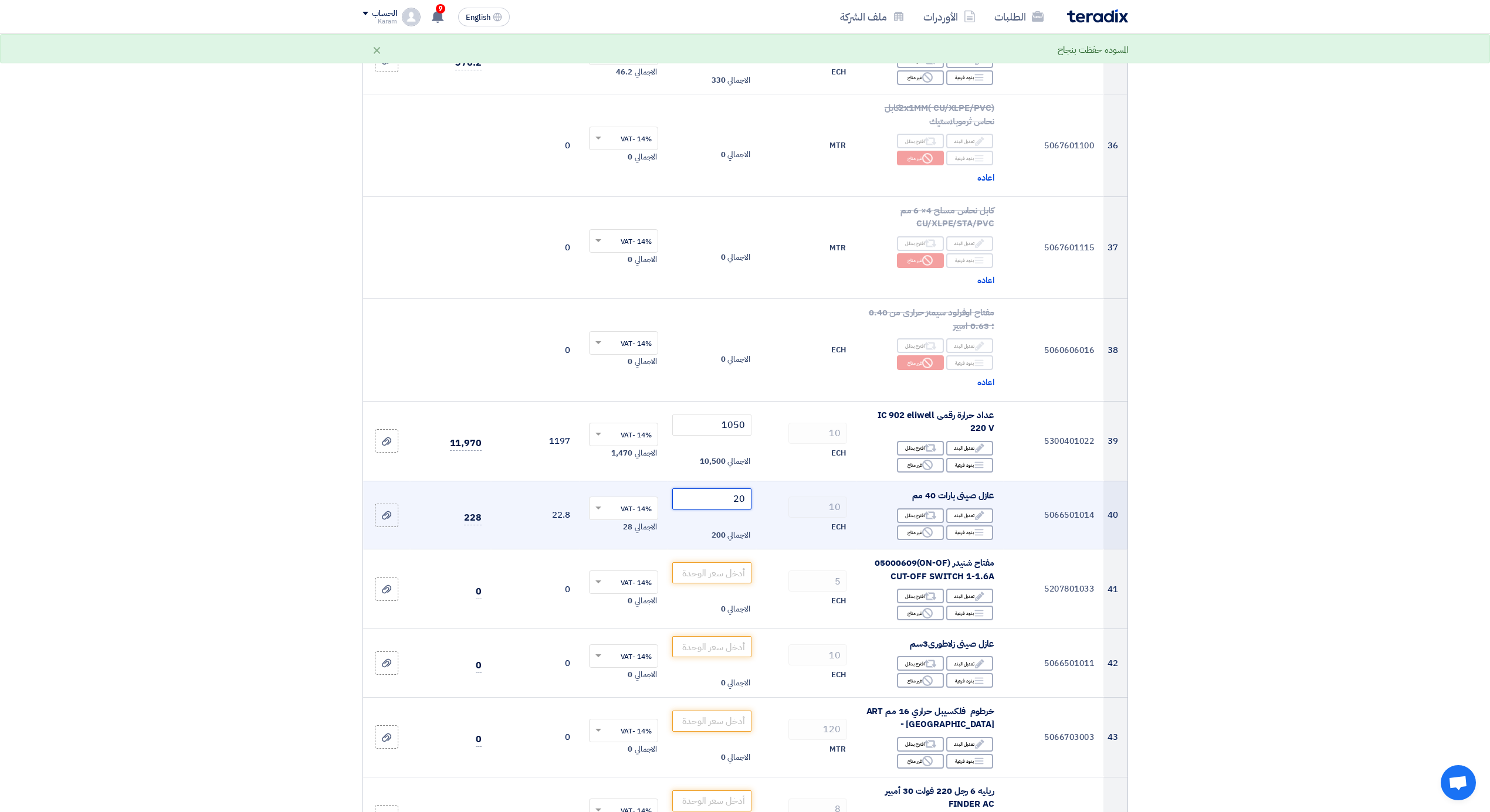
type input "20"
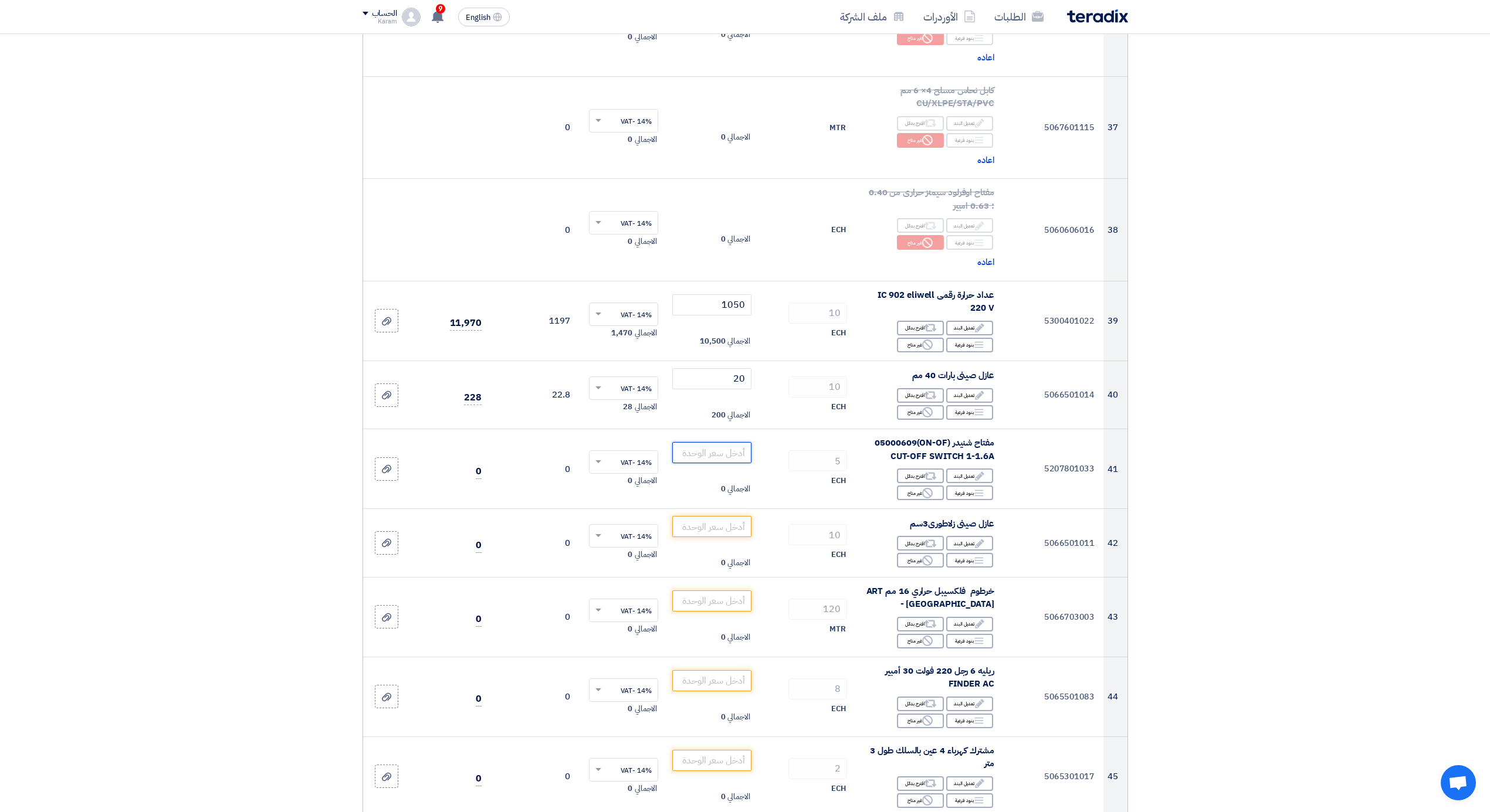
scroll to position [3468, 0]
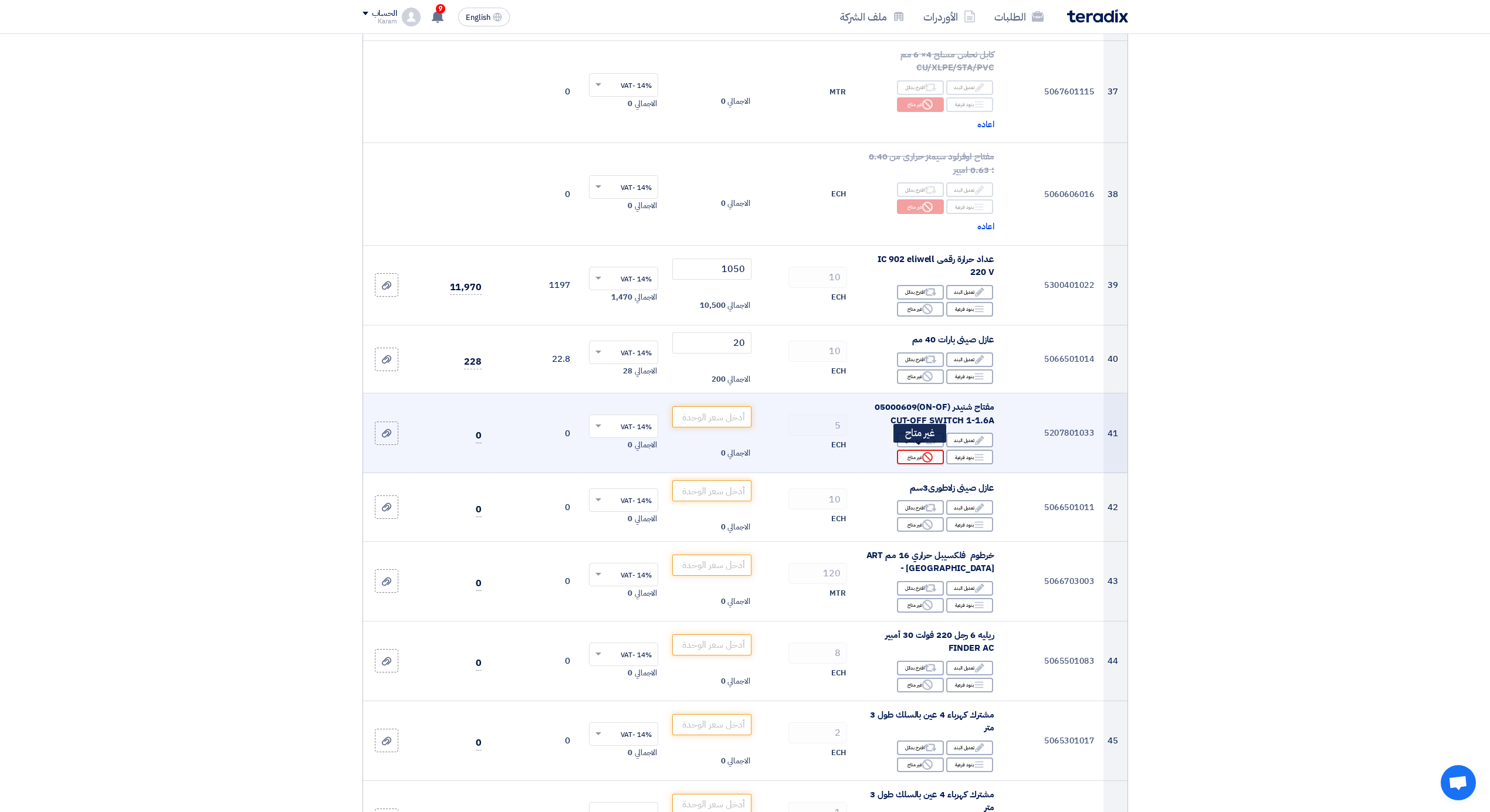
click at [920, 453] on div "Reject غير متاح" at bounding box center [920, 457] width 47 height 15
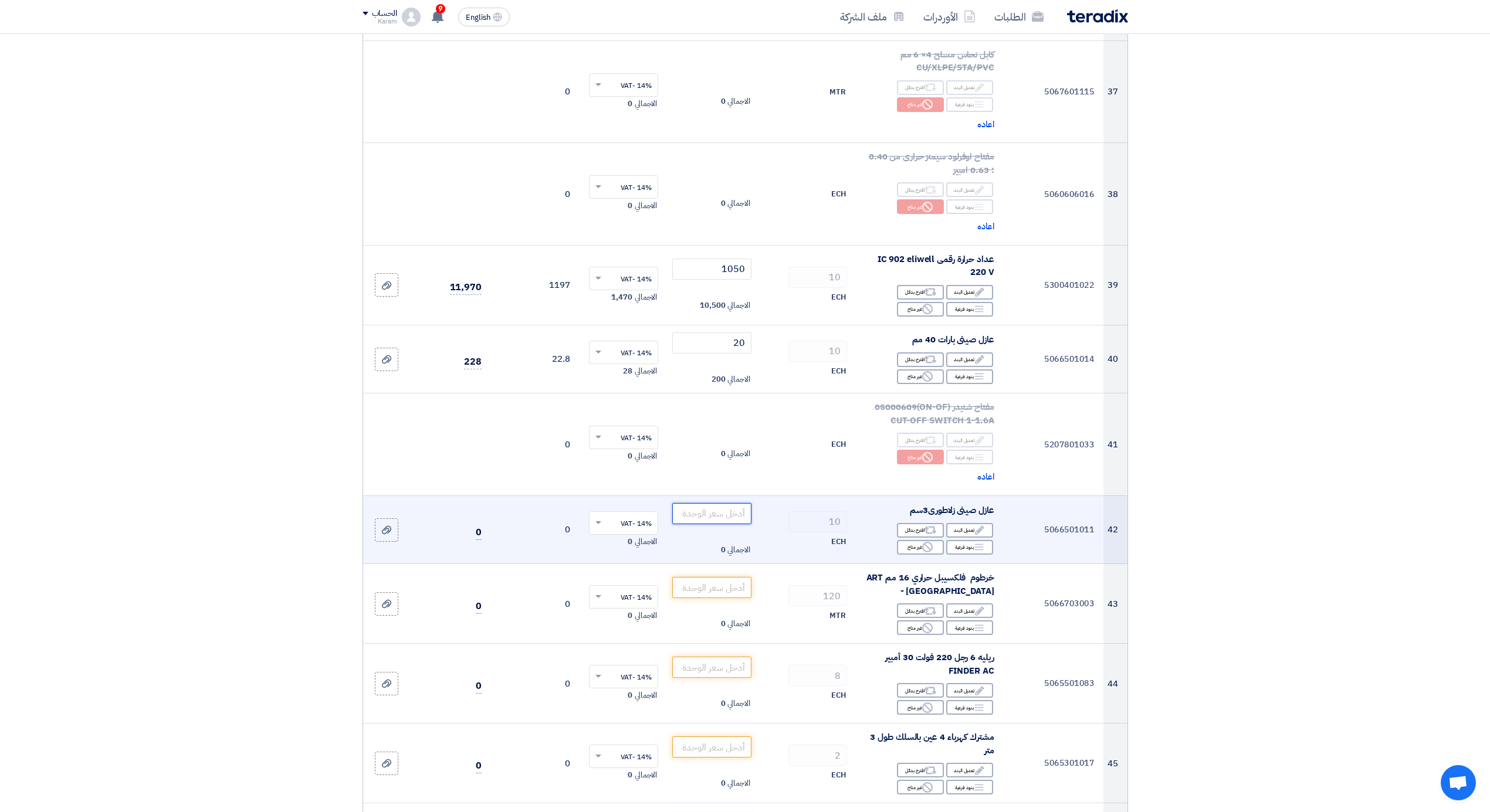
click at [716, 510] on input "number" at bounding box center [712, 514] width 79 height 21
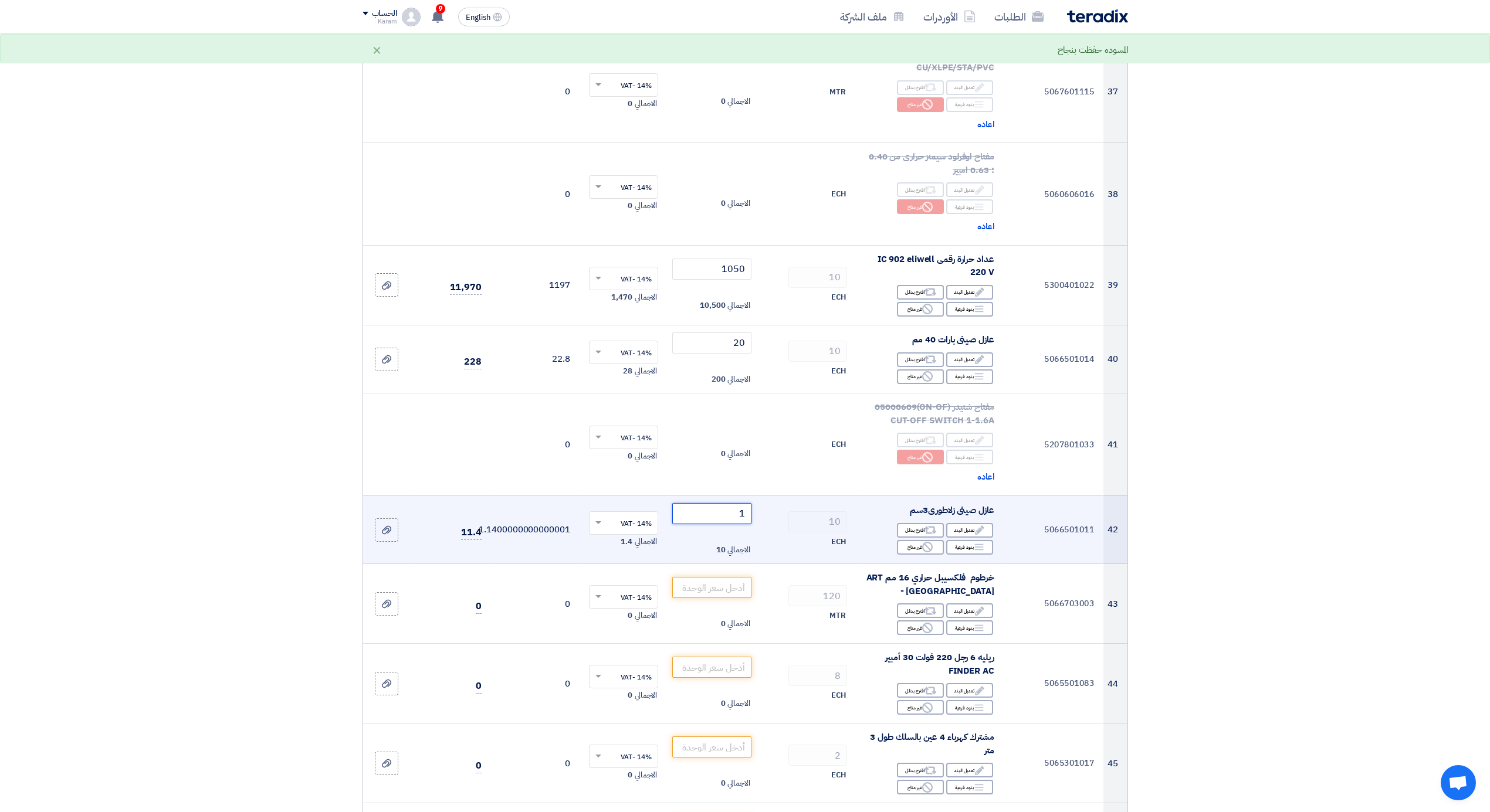
type input "14"
type input "14.5"
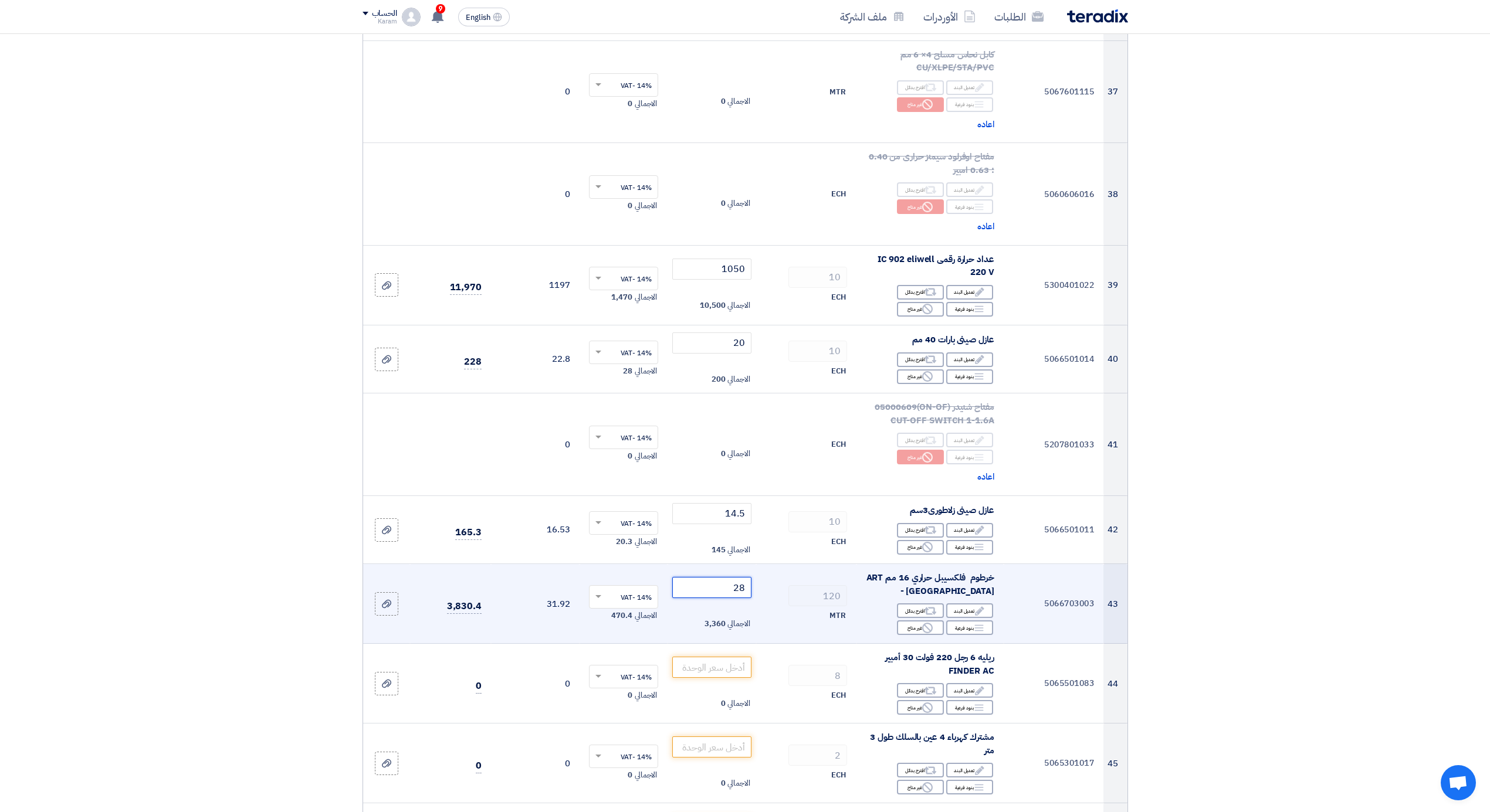
click at [712, 584] on input "28" at bounding box center [712, 588] width 79 height 21
type input "28"
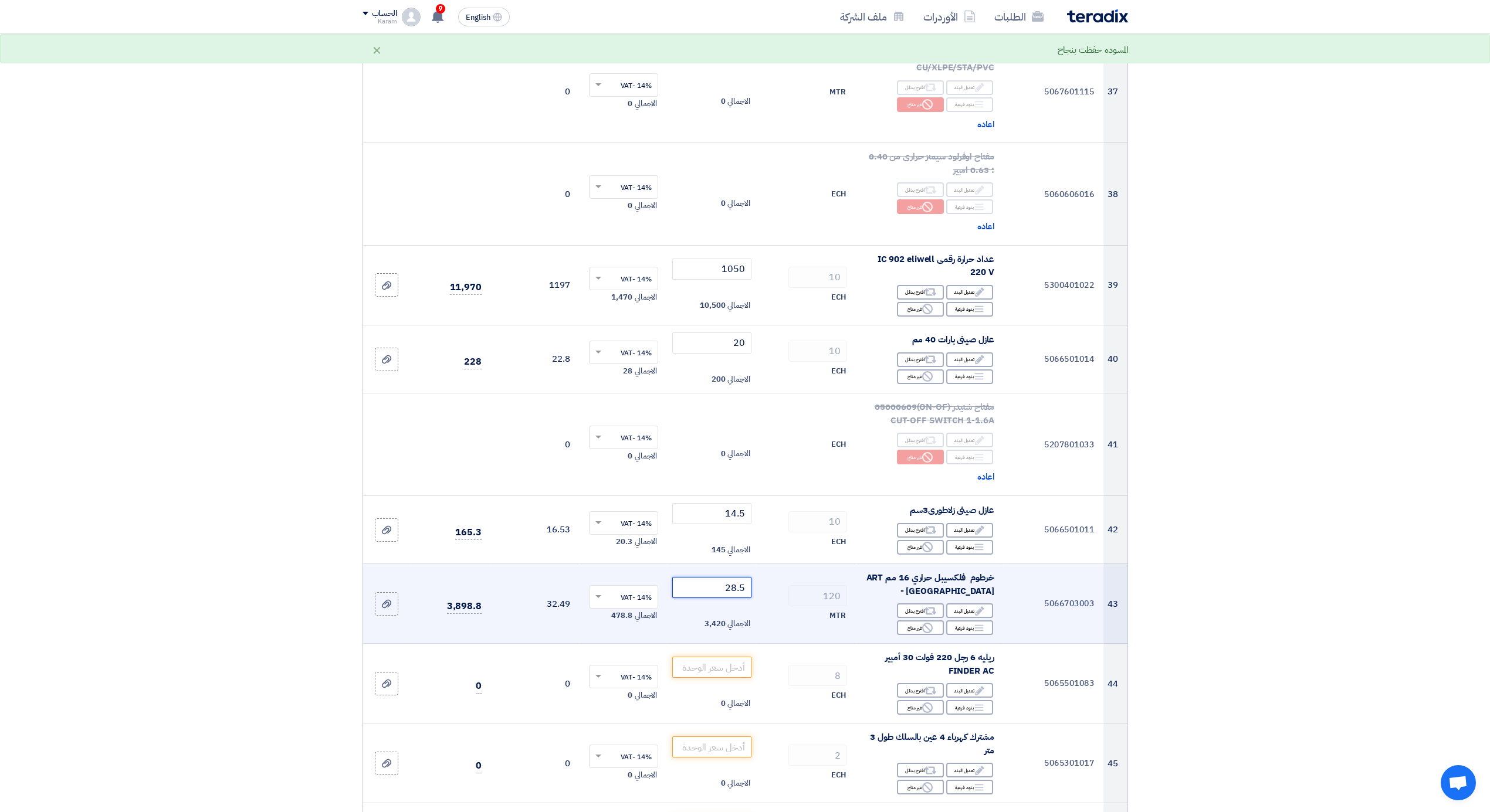
type input "28.5"
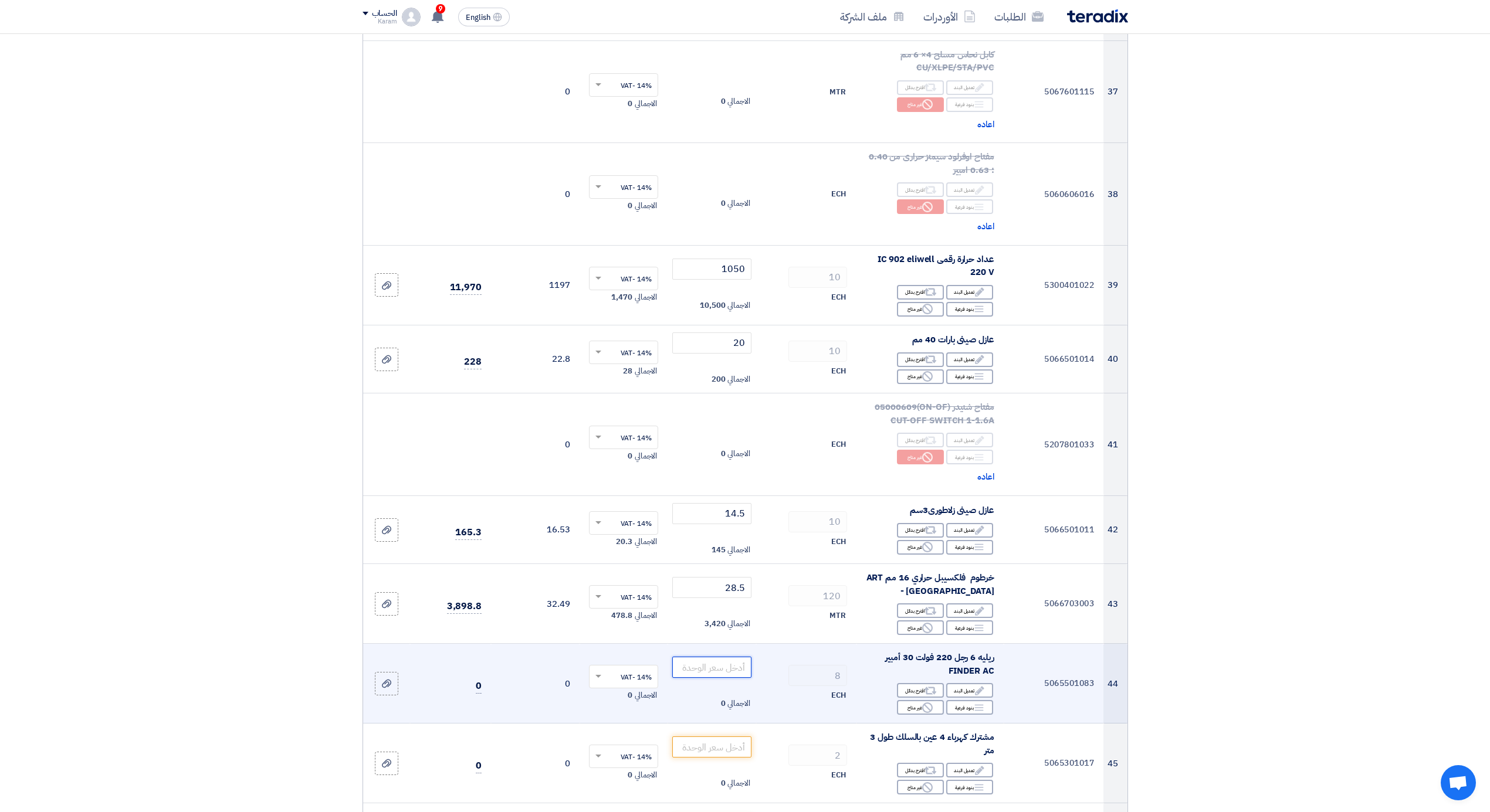
click at [725, 662] on input "number" at bounding box center [712, 668] width 79 height 21
type input "875"
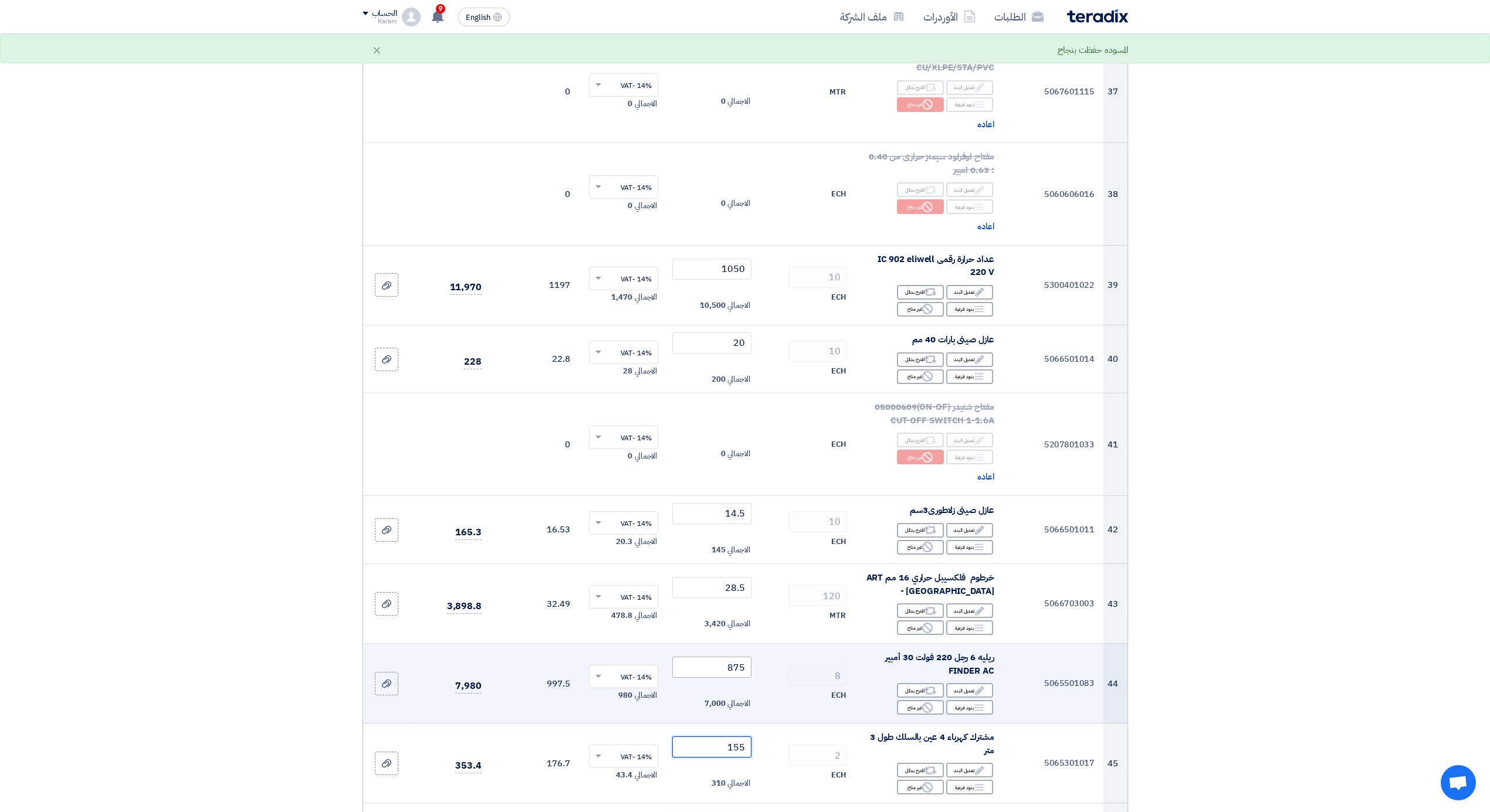
type input "155"
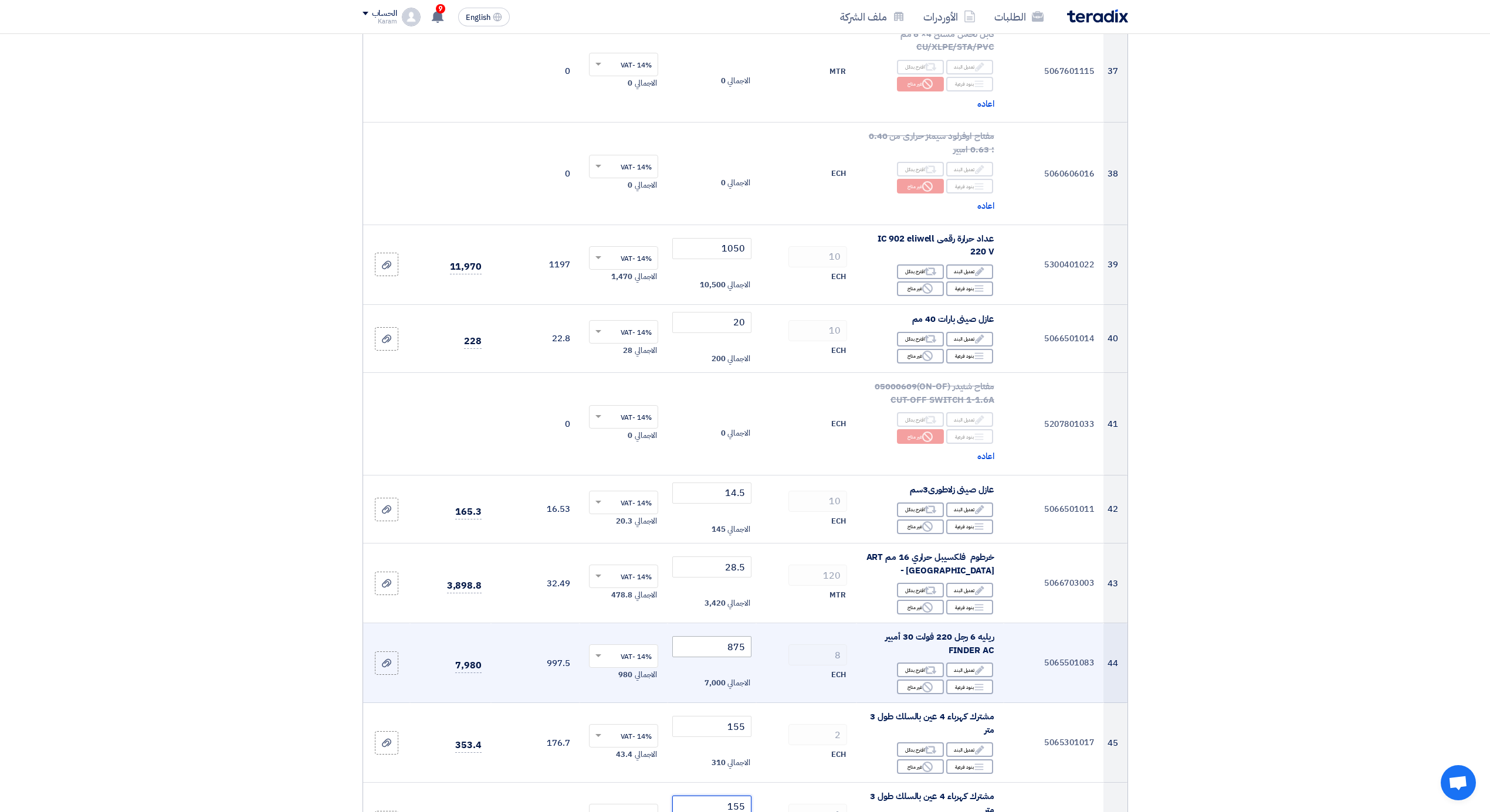
type input "155"
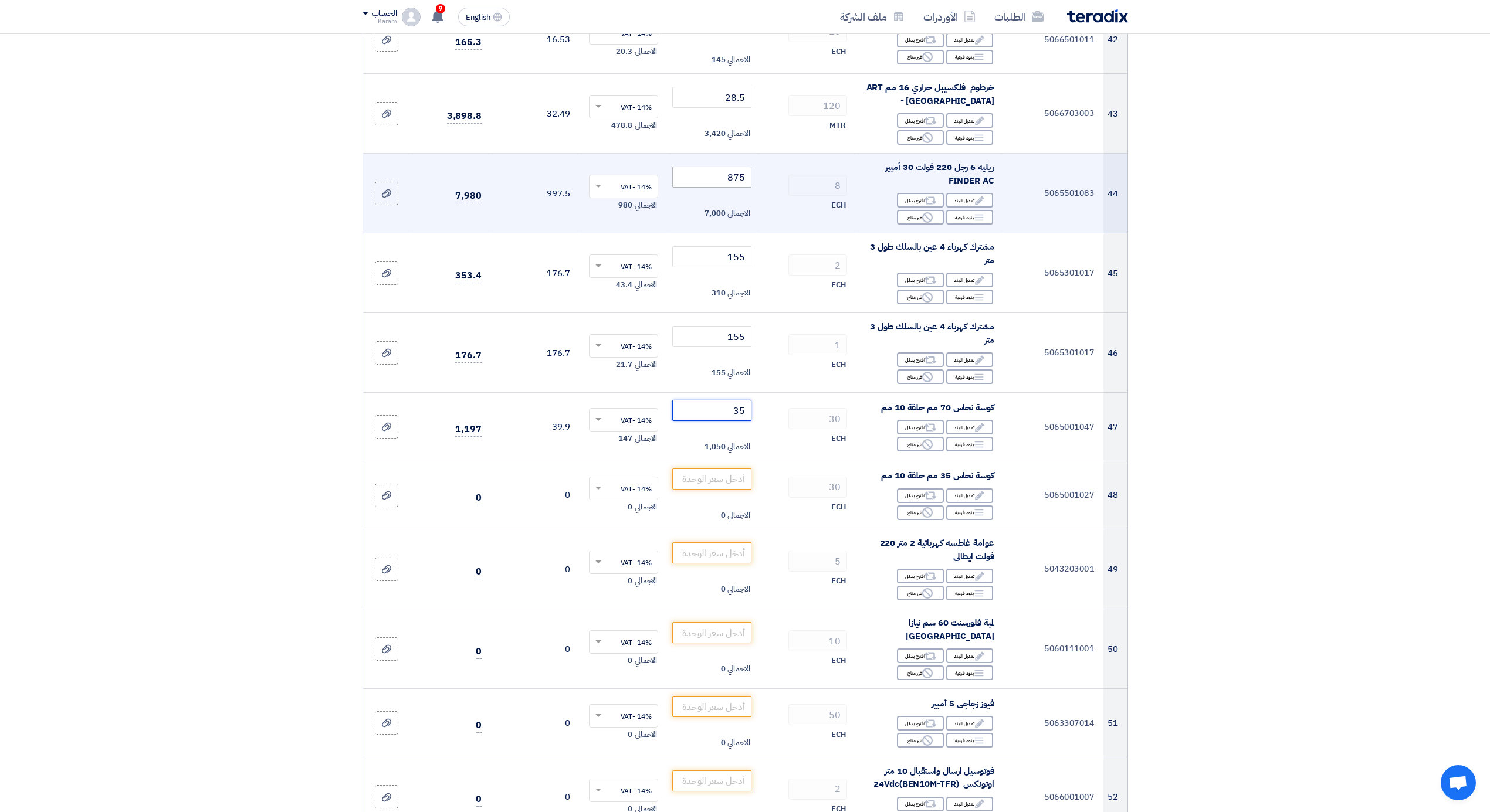
type input "35"
type input "13"
type input "3"
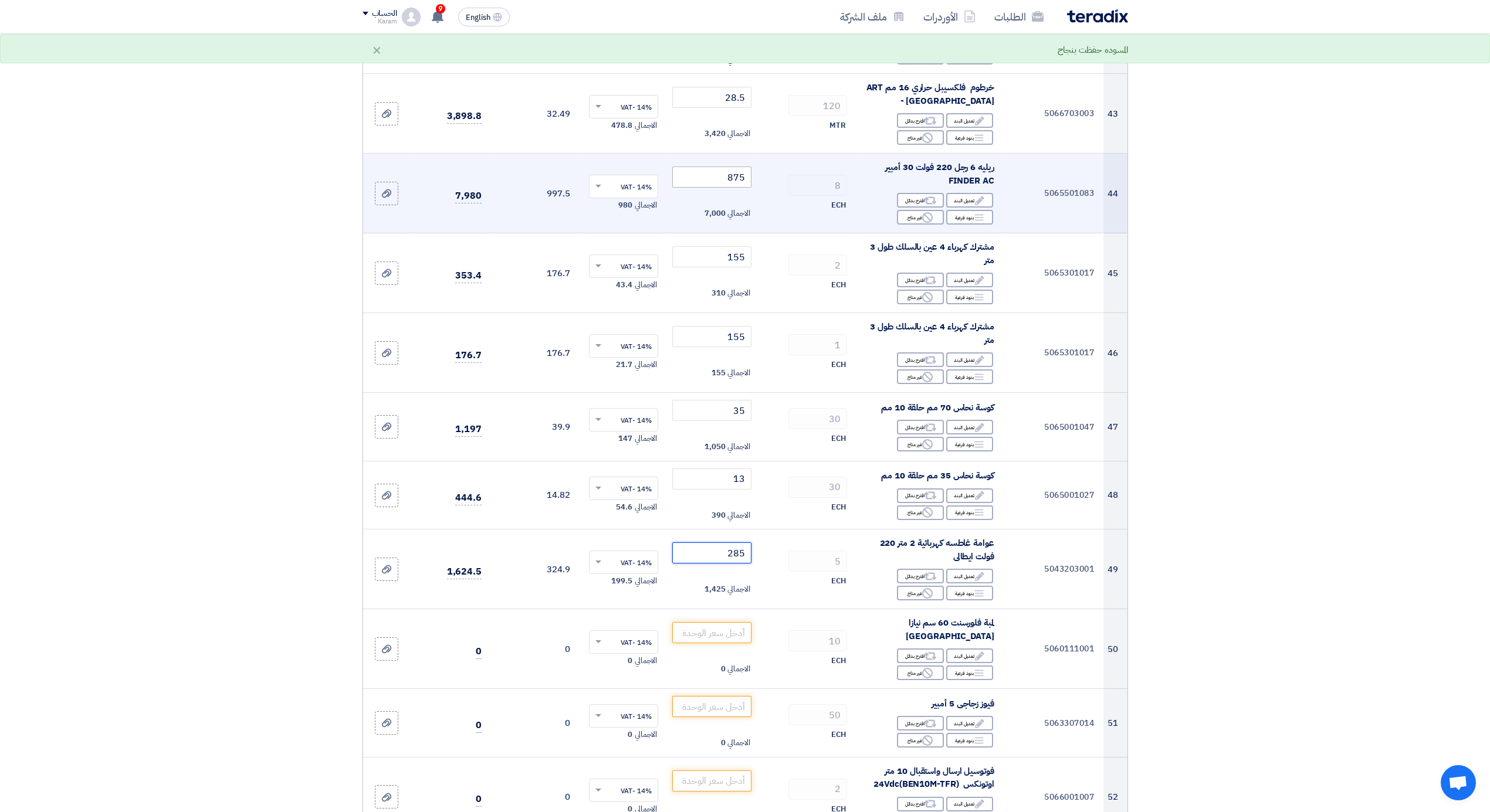
type input "285"
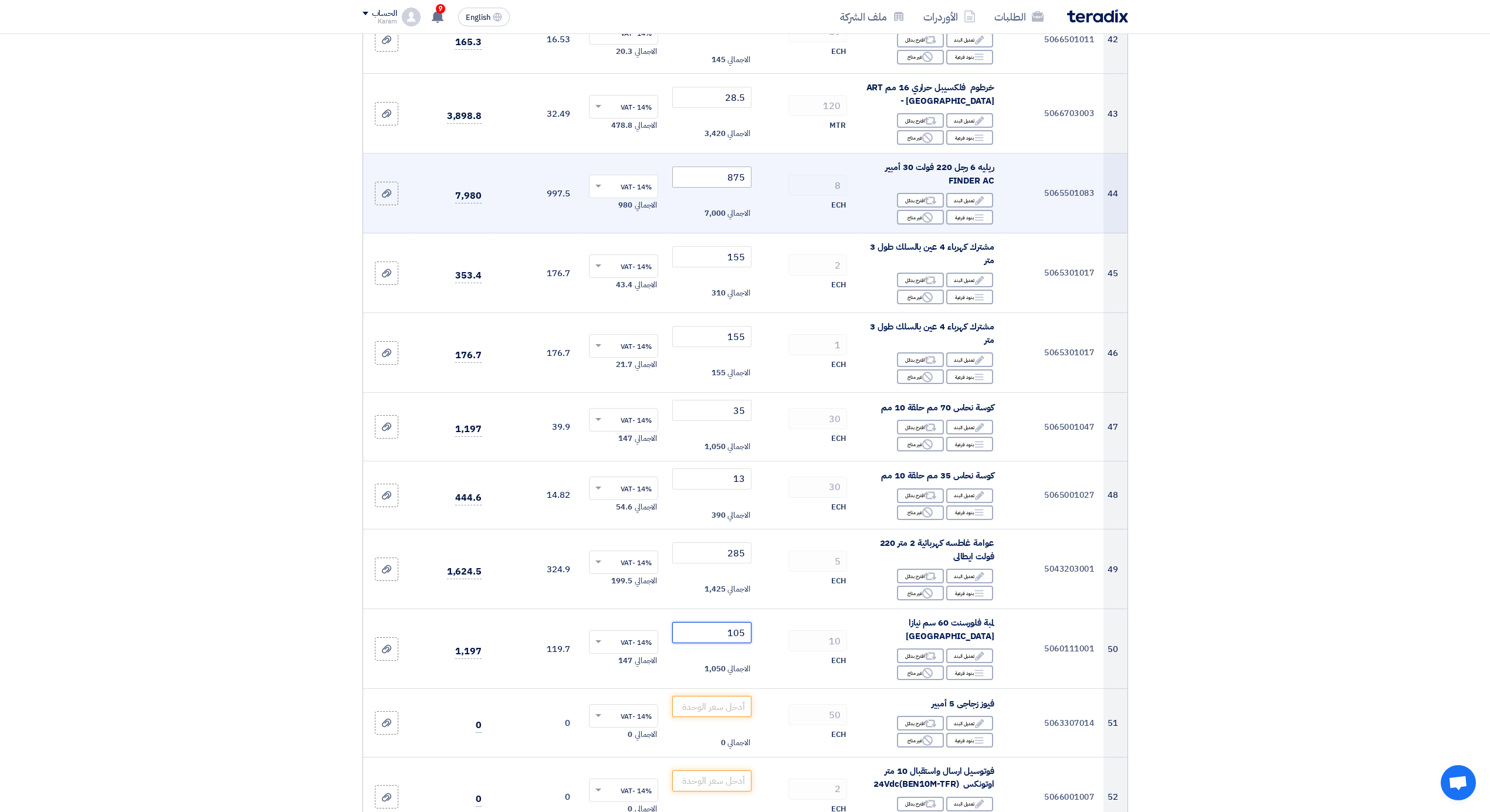
type input "105"
type input "2"
type input "3700"
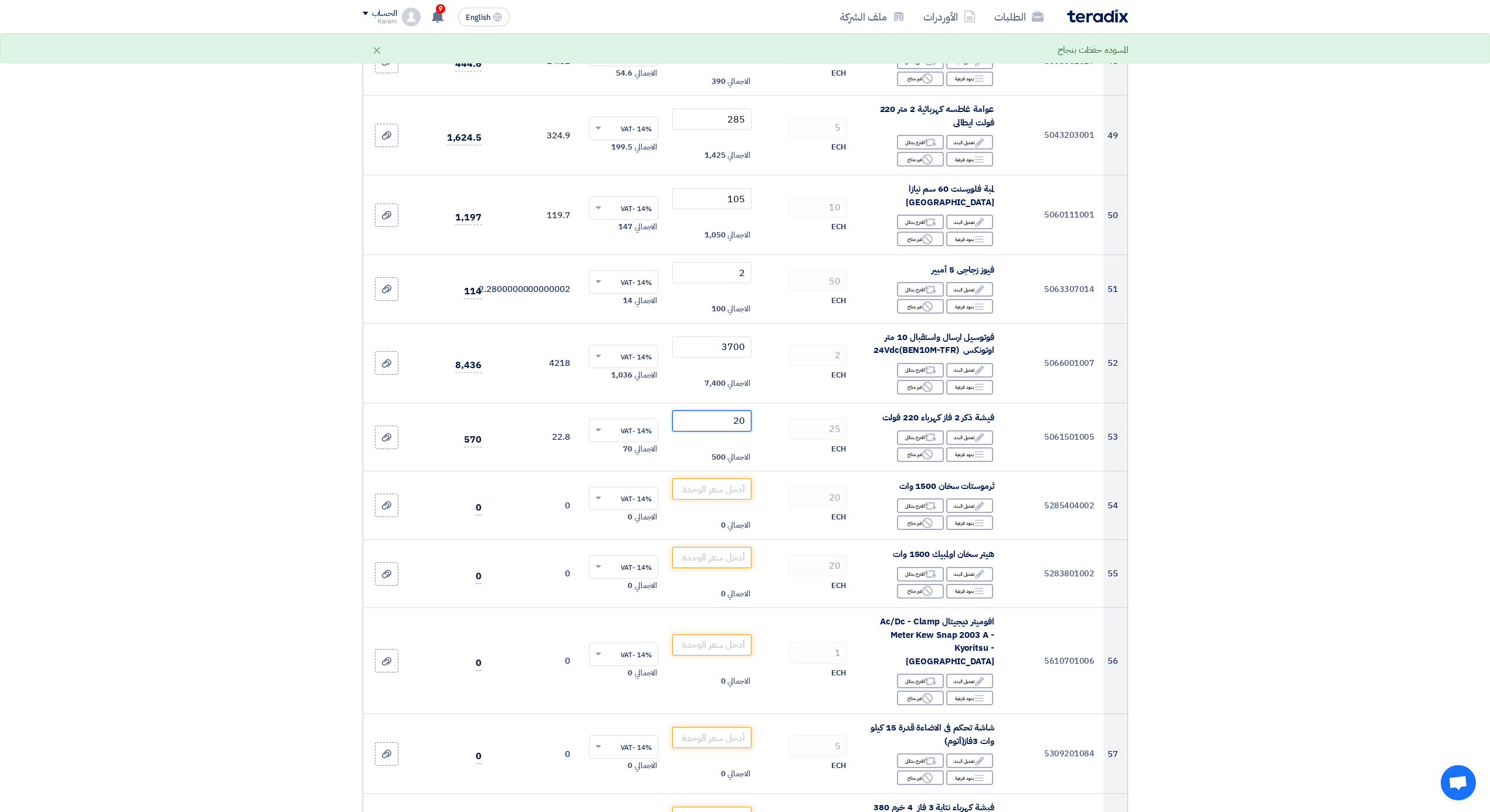
type input "20"
type input "225"
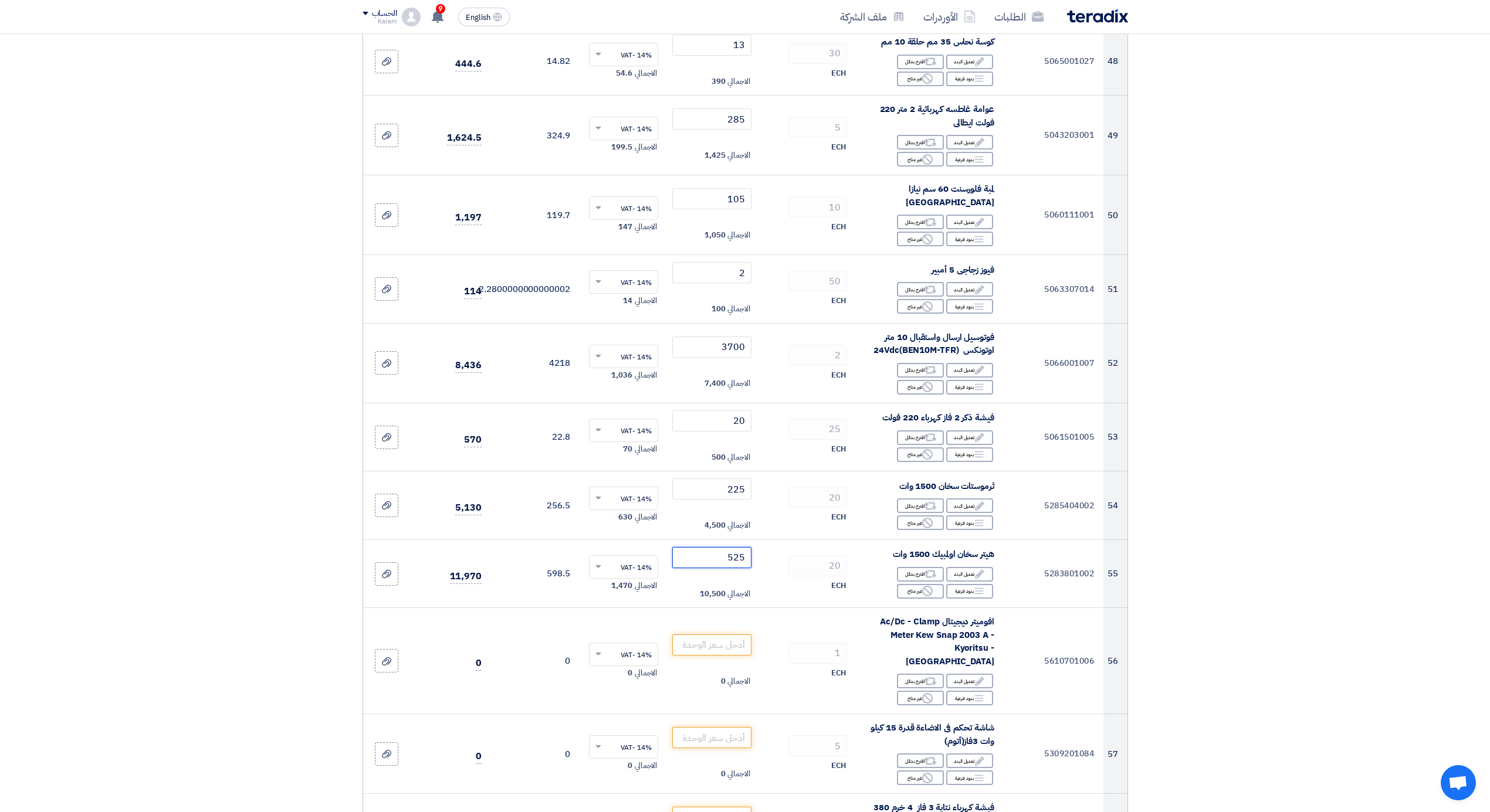
type input "525"
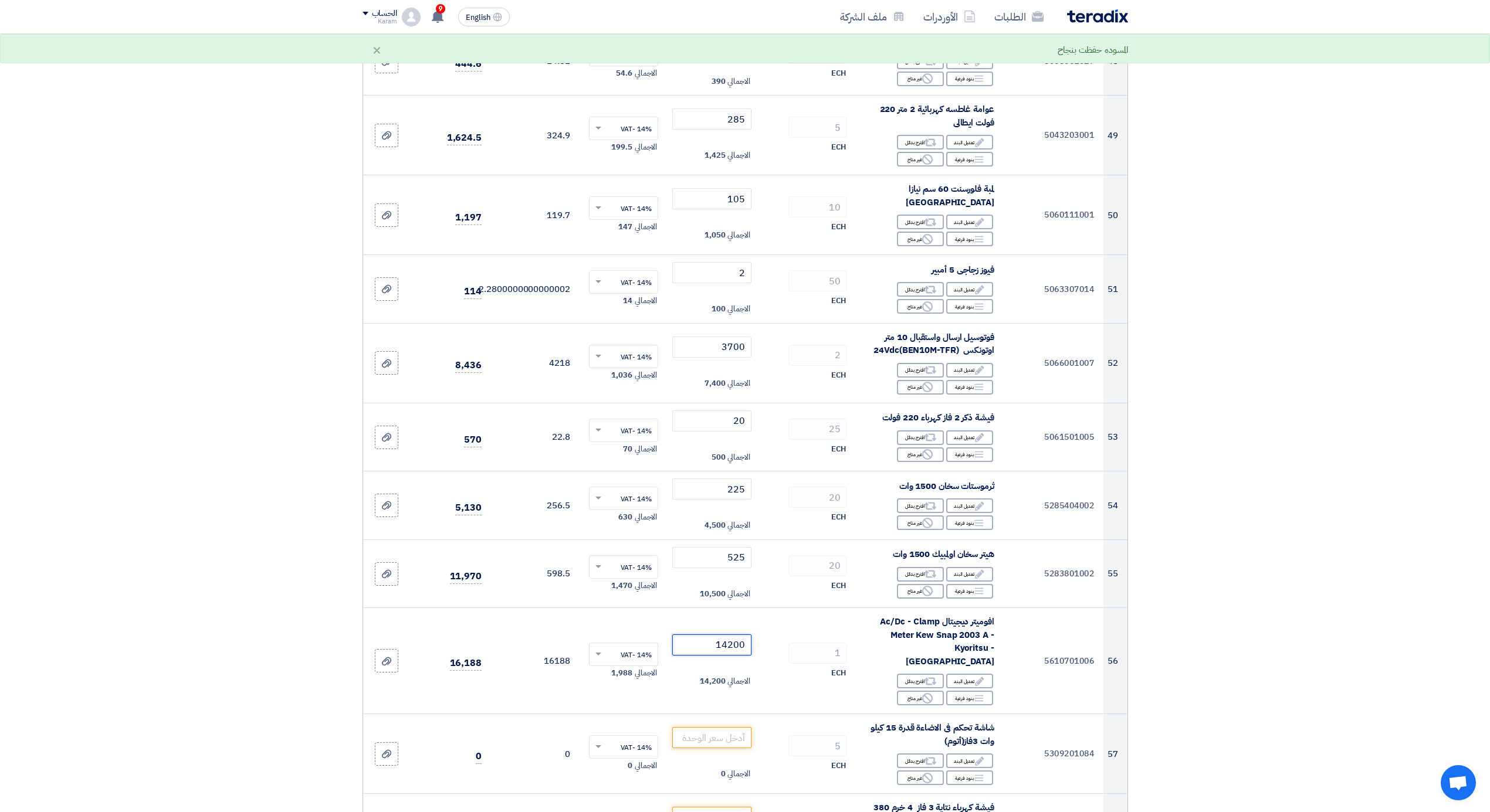
type input "14200"
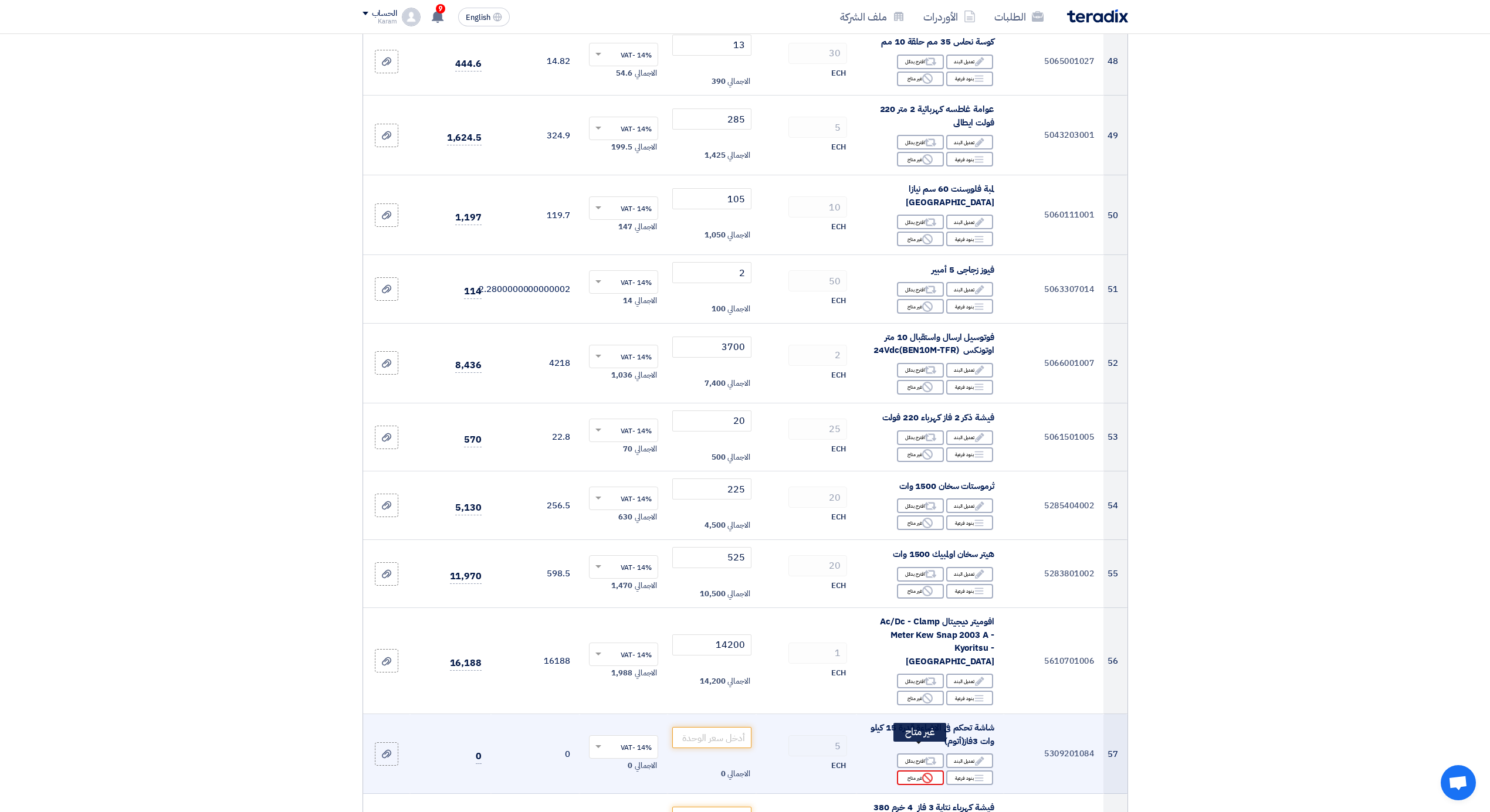
click at [927, 773] on icon "Reject" at bounding box center [927, 778] width 11 height 11
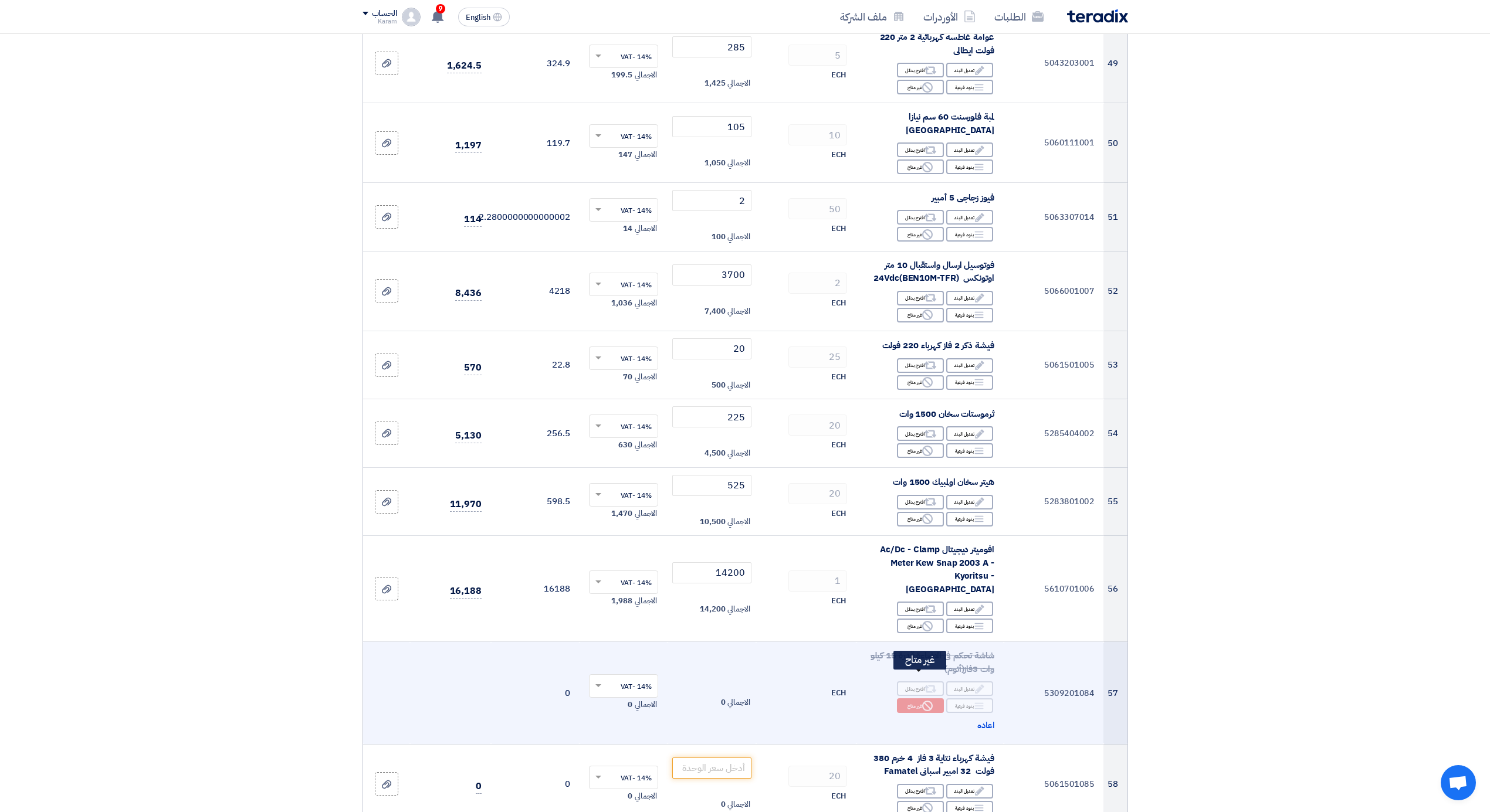
scroll to position [4471, 0]
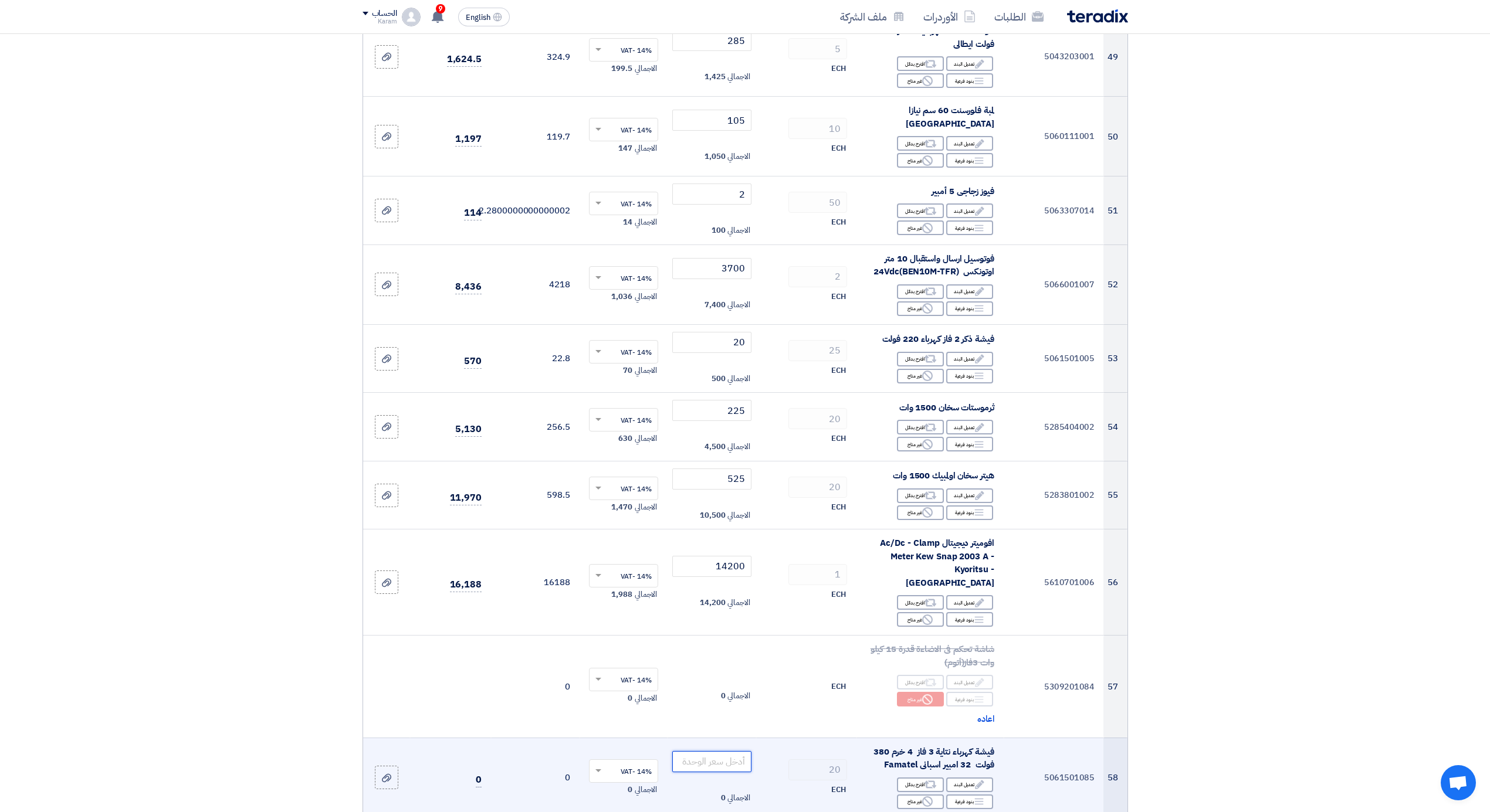
click at [723, 751] on input "number" at bounding box center [712, 762] width 79 height 21
type input "230"
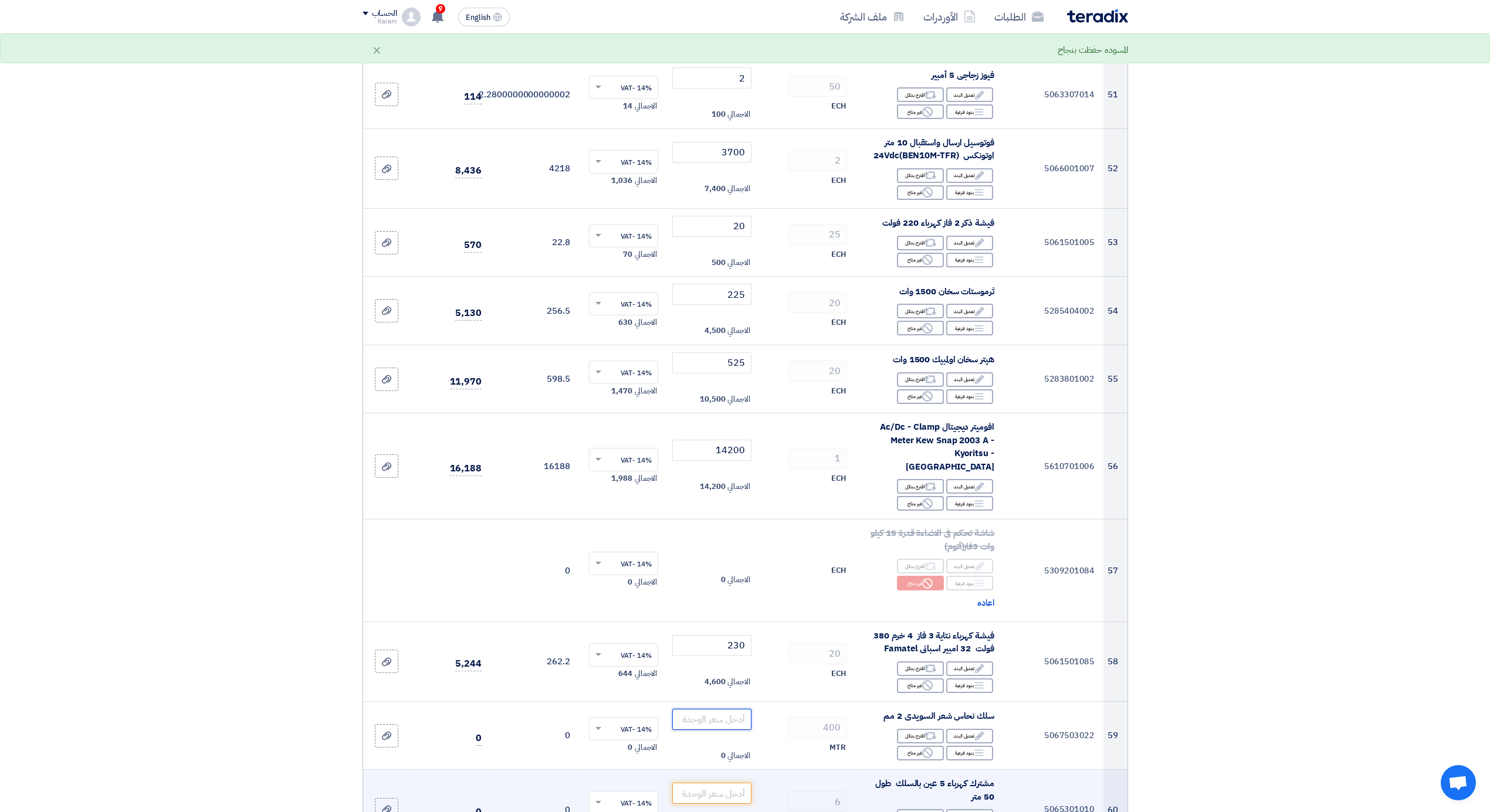
scroll to position [4635, 0]
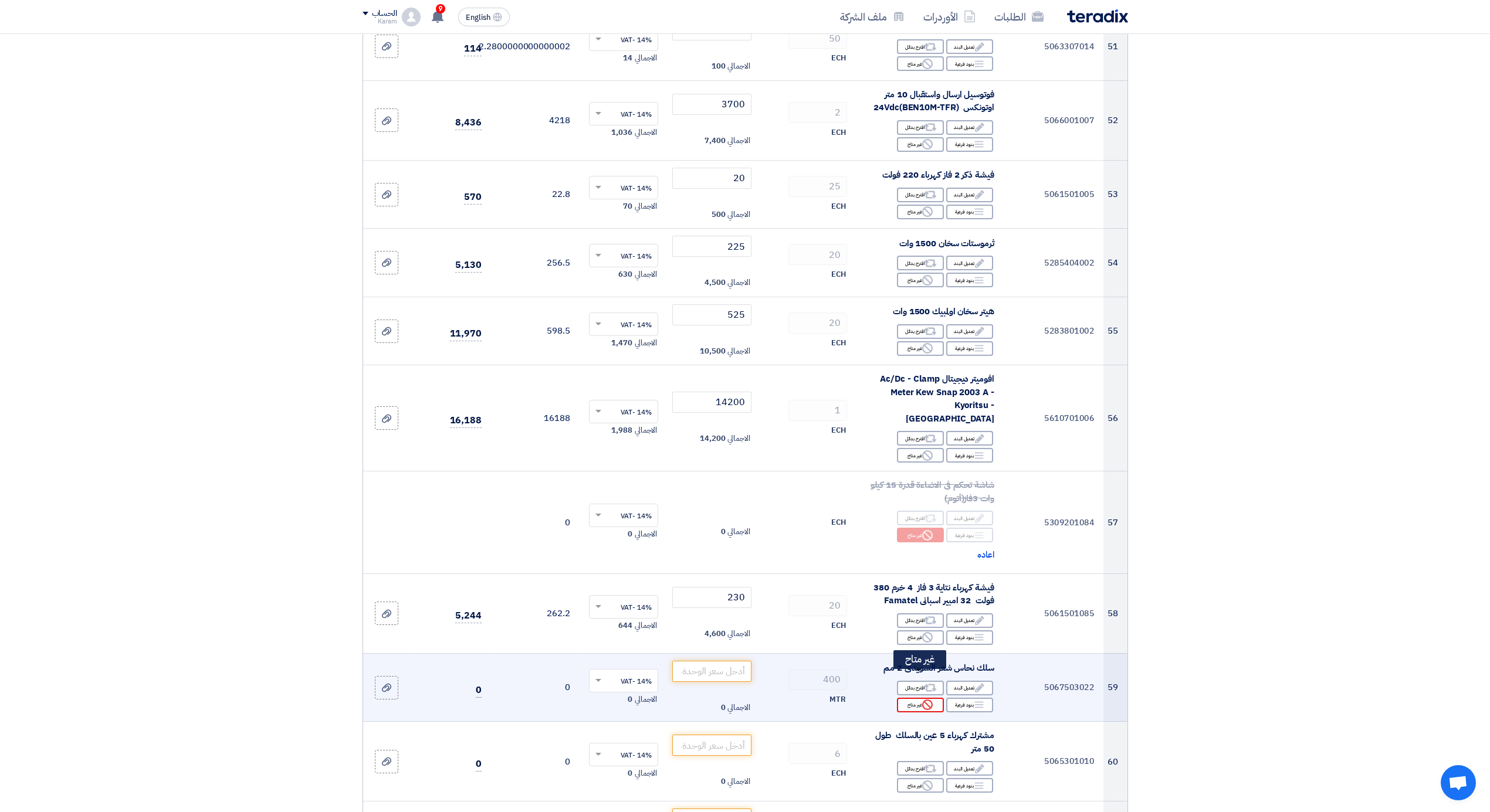
click at [902, 698] on div "Reject غير متاح" at bounding box center [920, 705] width 47 height 15
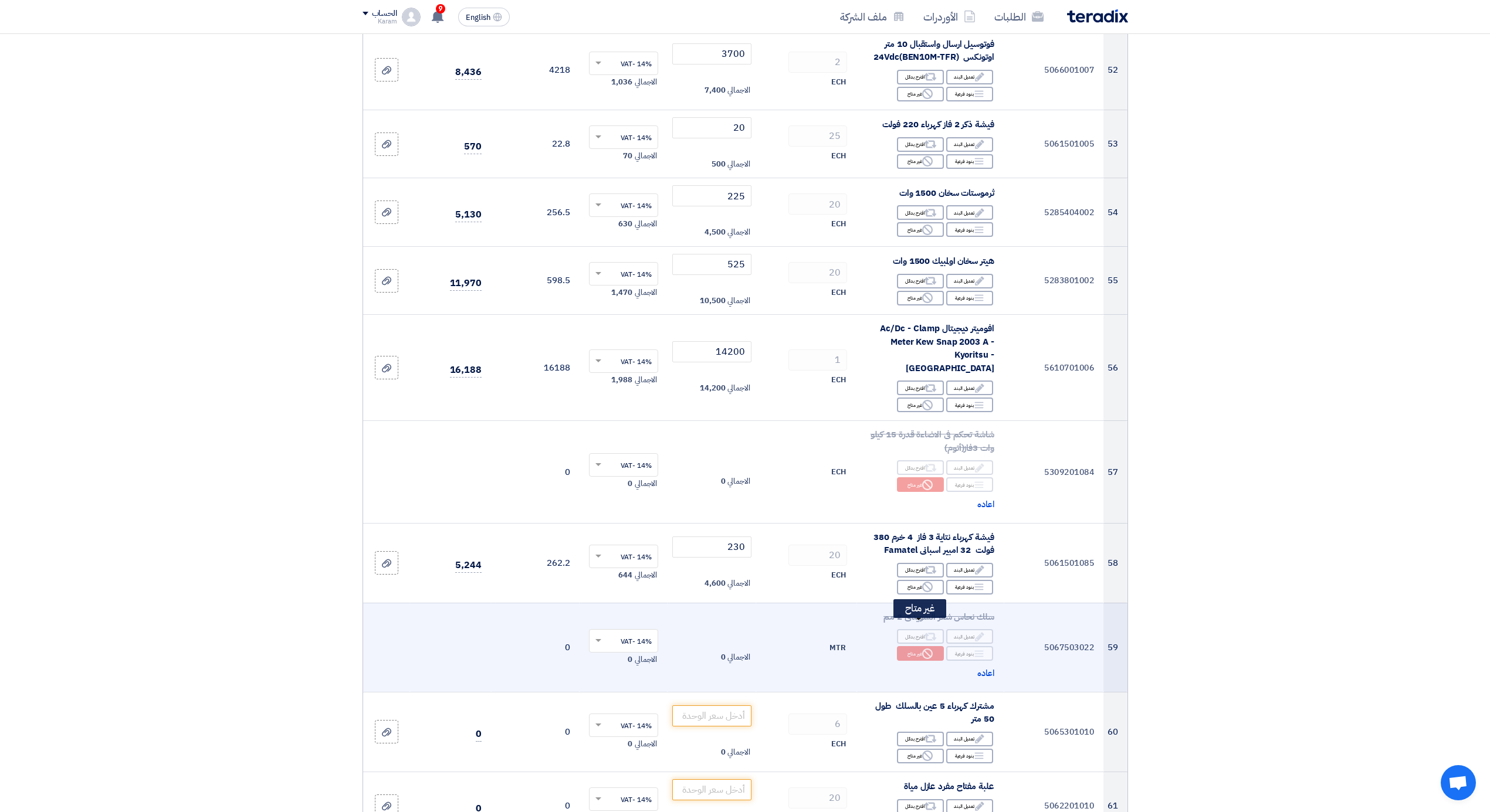
scroll to position [4713, 0]
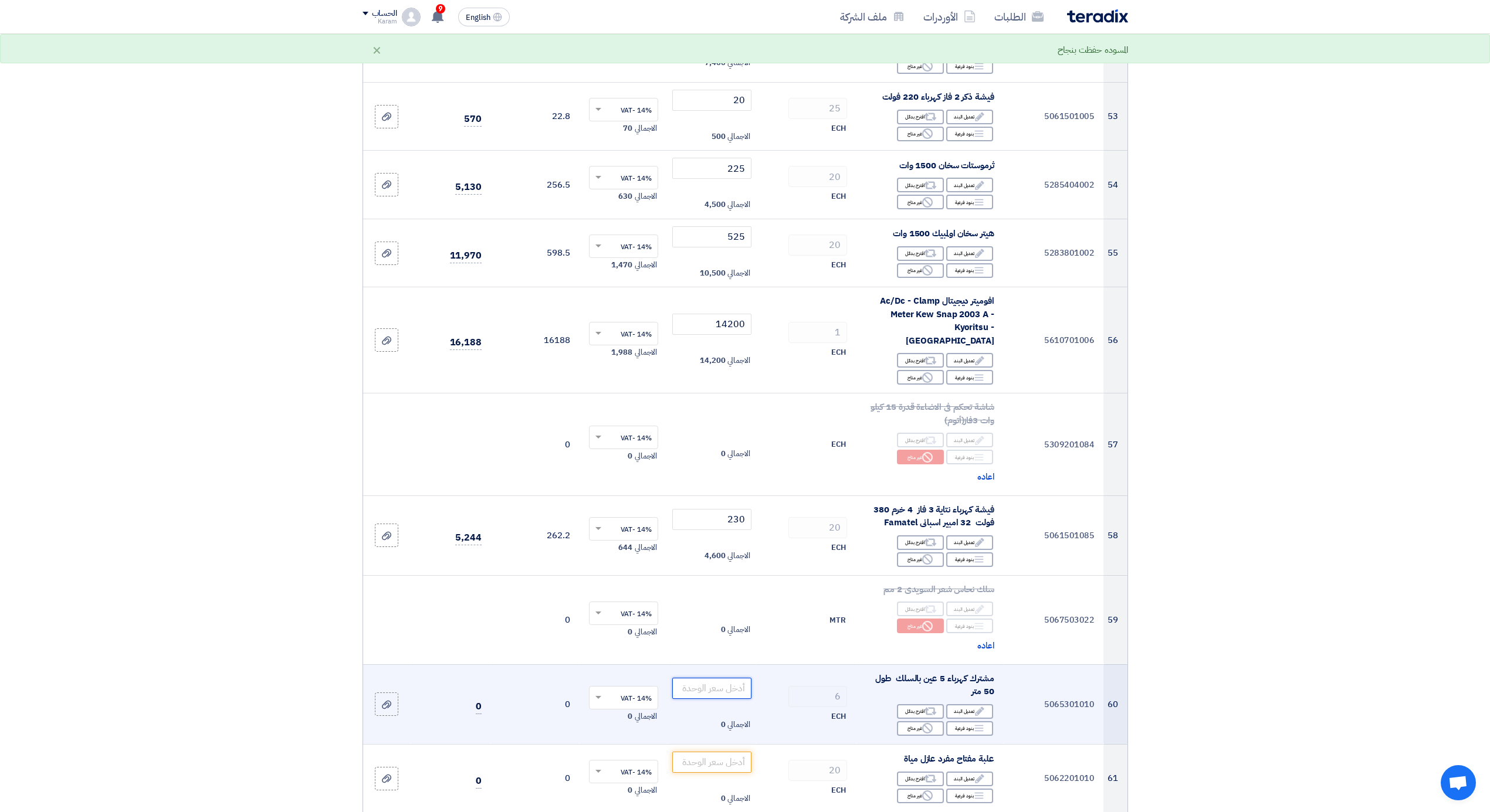
click at [709, 678] on input "number" at bounding box center [712, 689] width 79 height 21
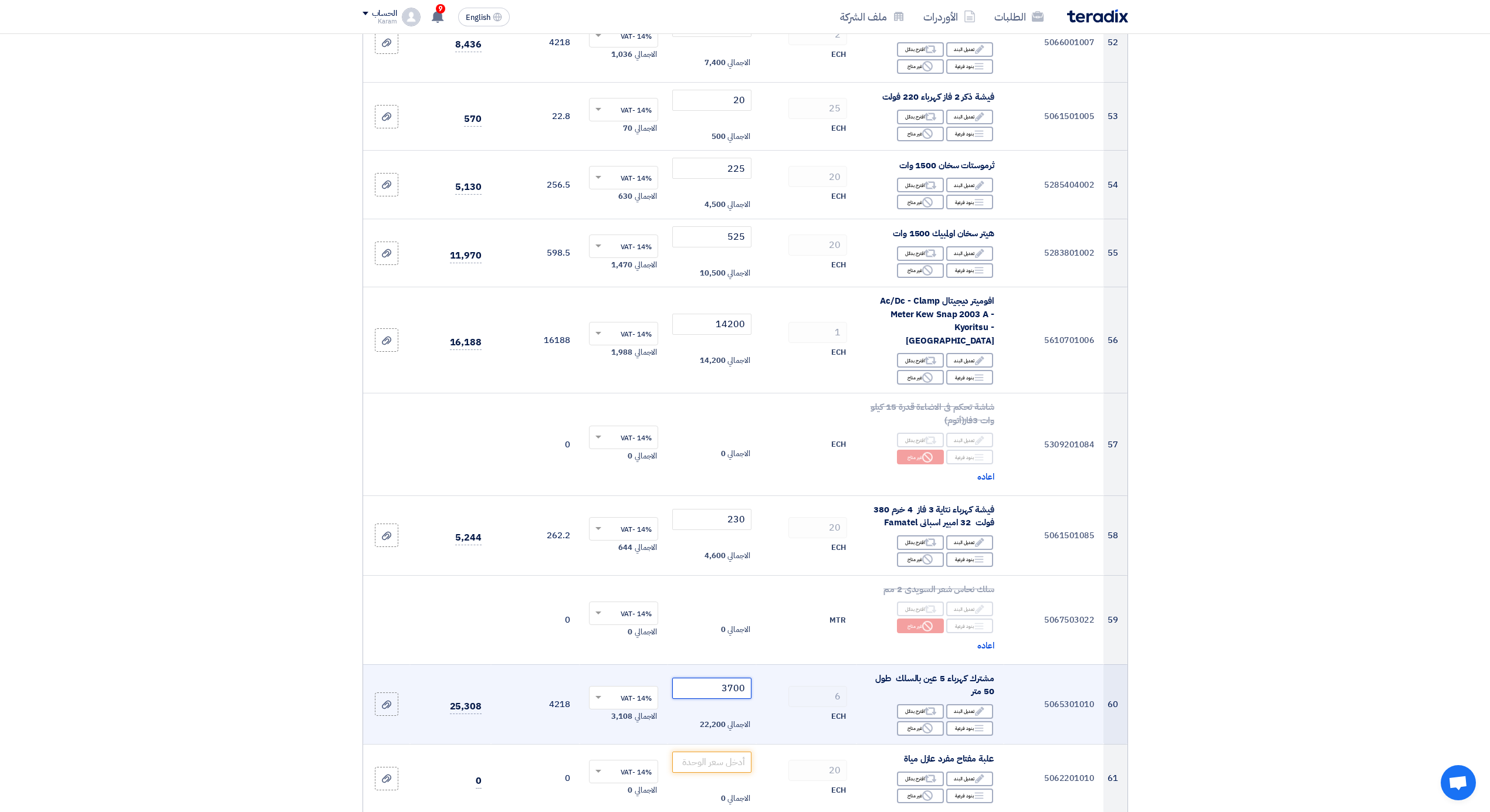
type input "3700"
type input "65"
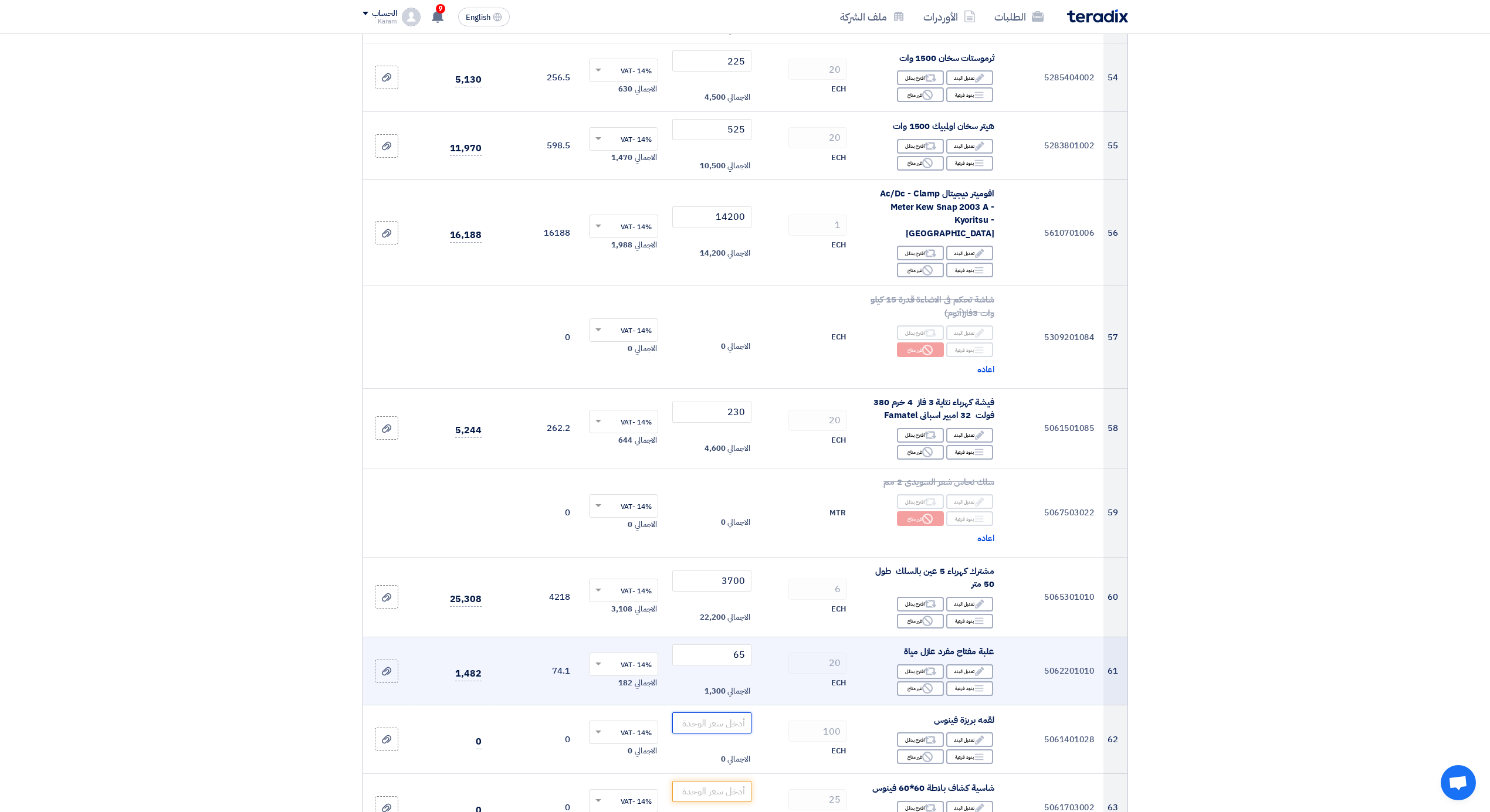
scroll to position [4873, 0]
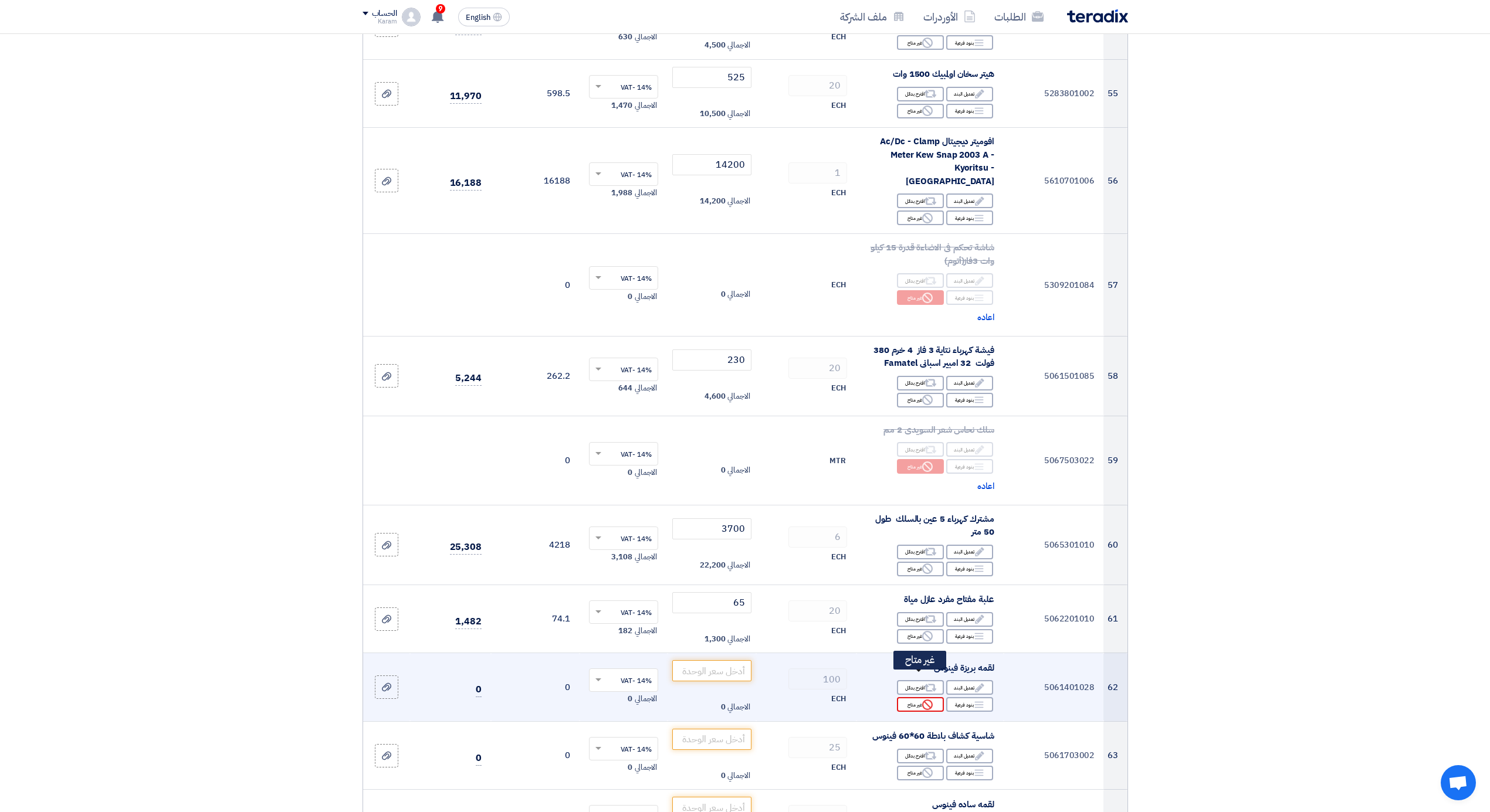
click at [923, 700] on icon "Reject" at bounding box center [927, 705] width 11 height 11
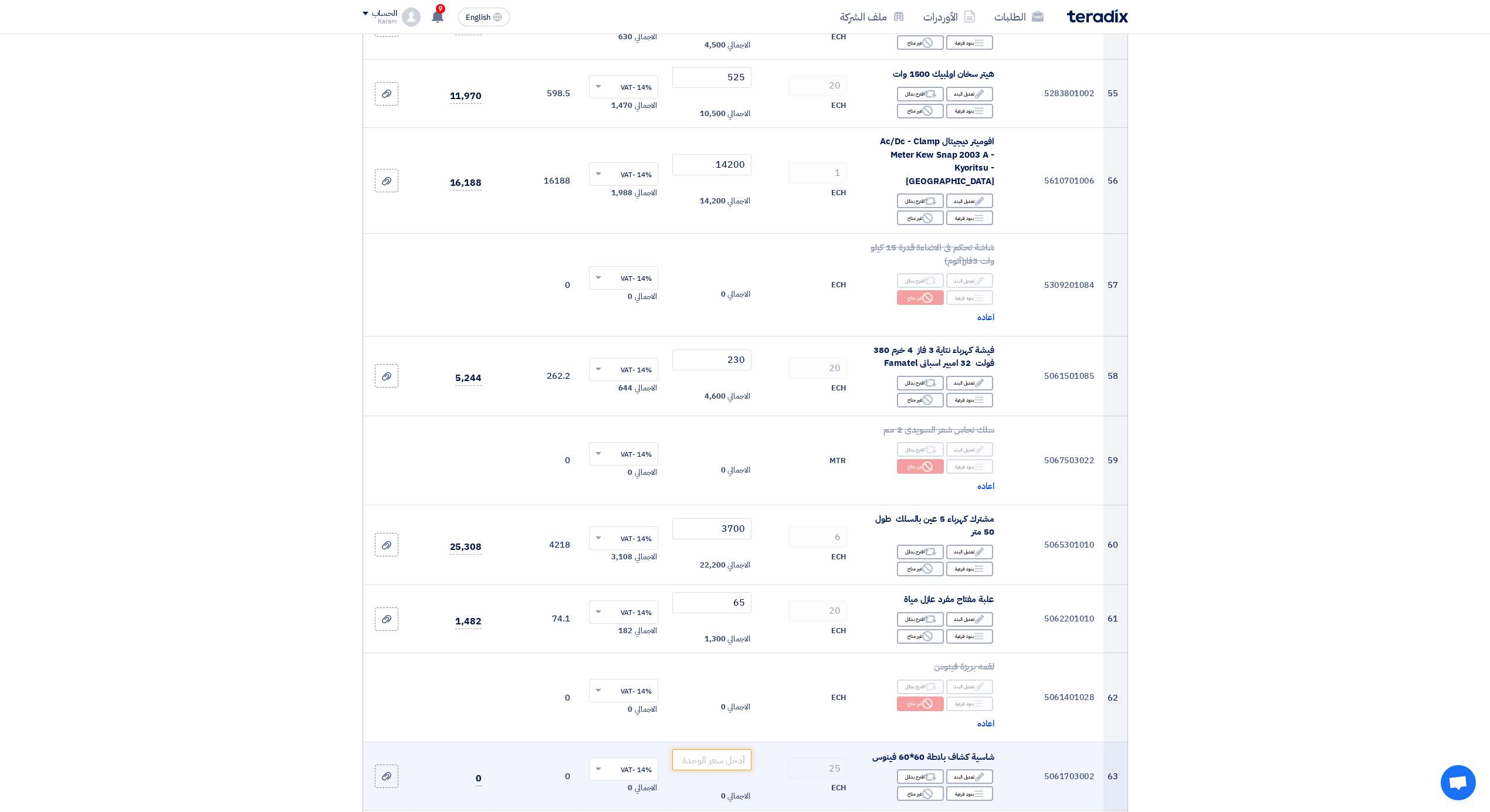
scroll to position [4951, 0]
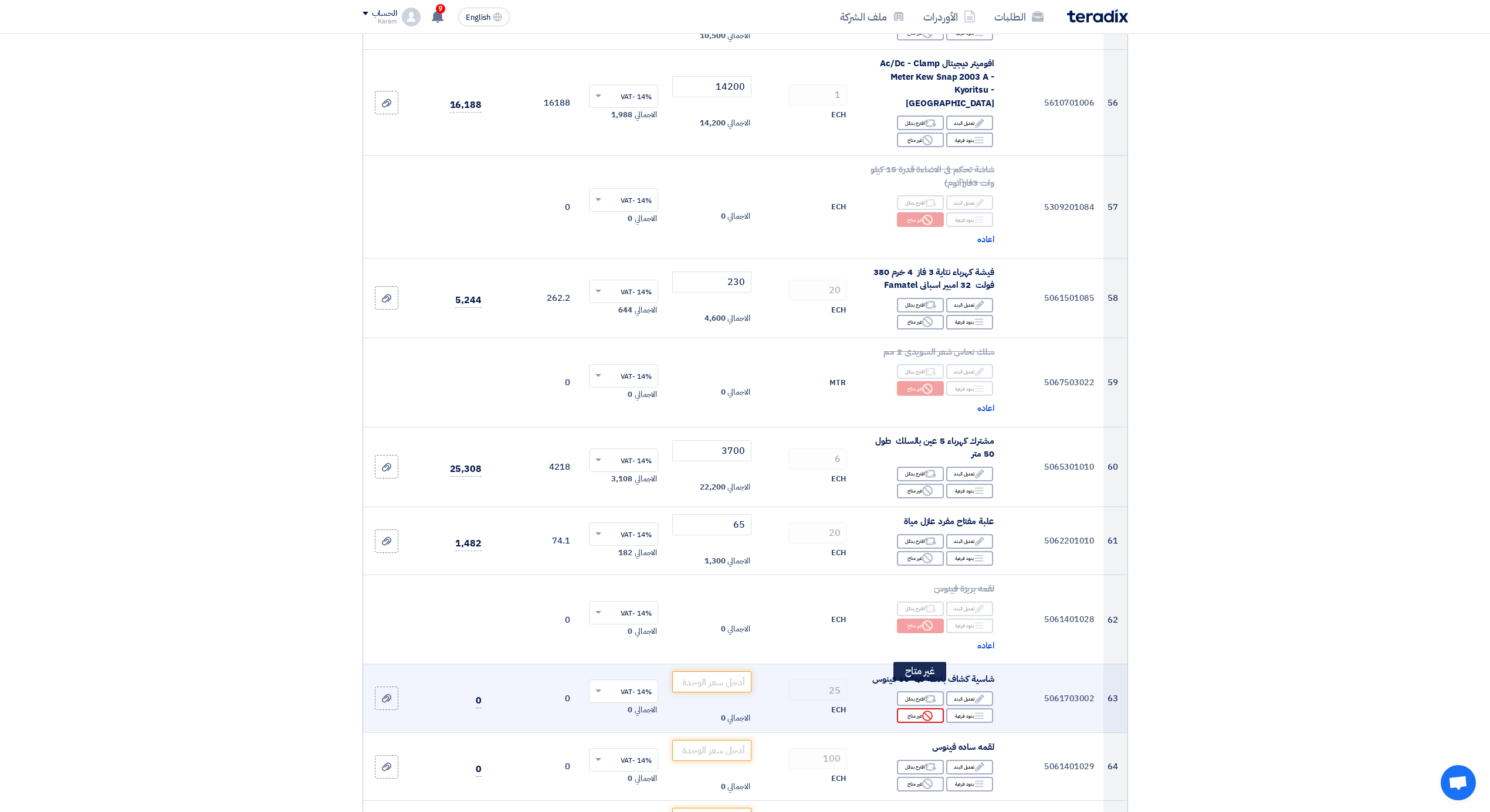
click at [920, 709] on div "Reject غير متاح" at bounding box center [920, 716] width 47 height 15
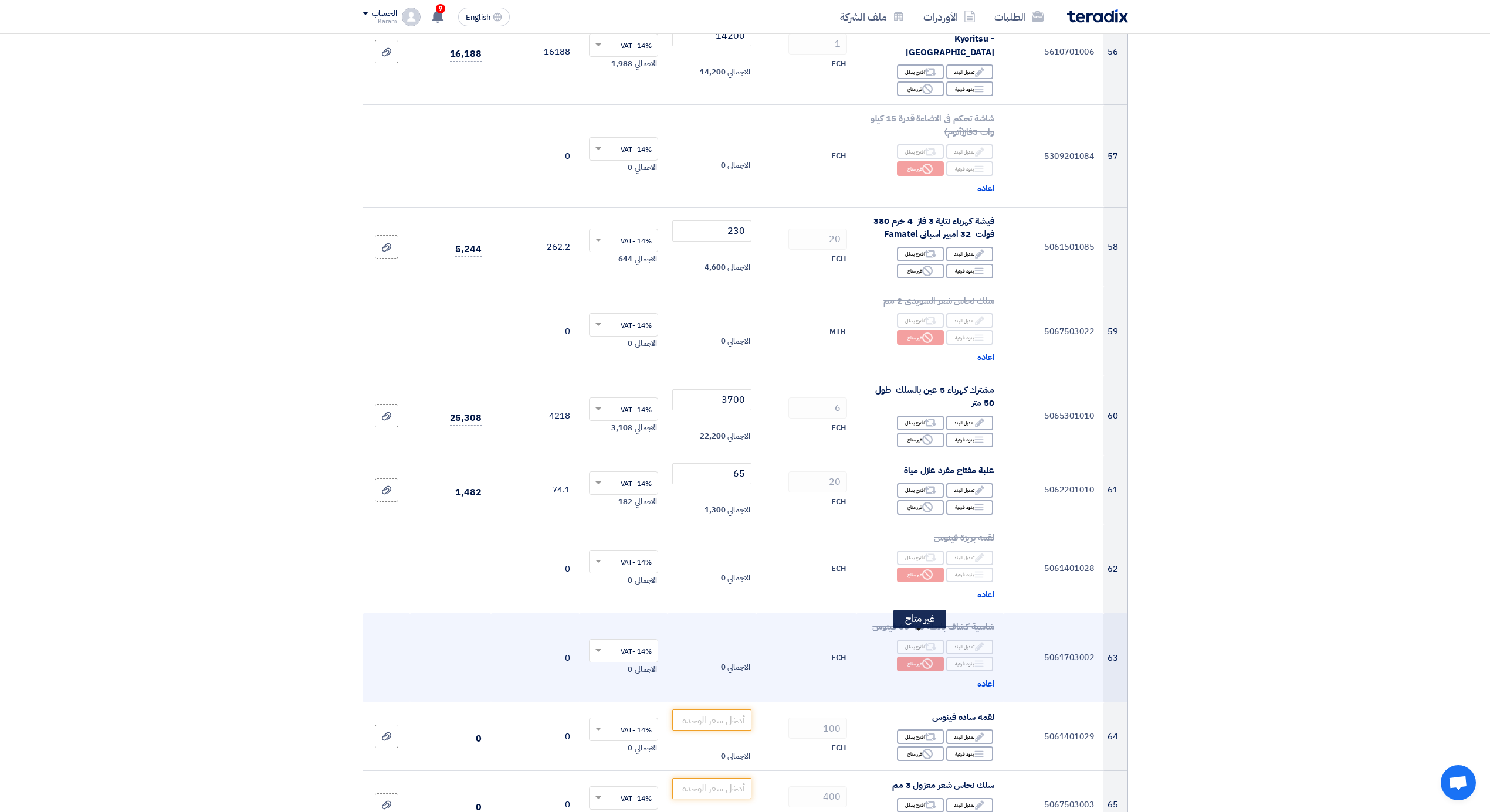
scroll to position [5029, 0]
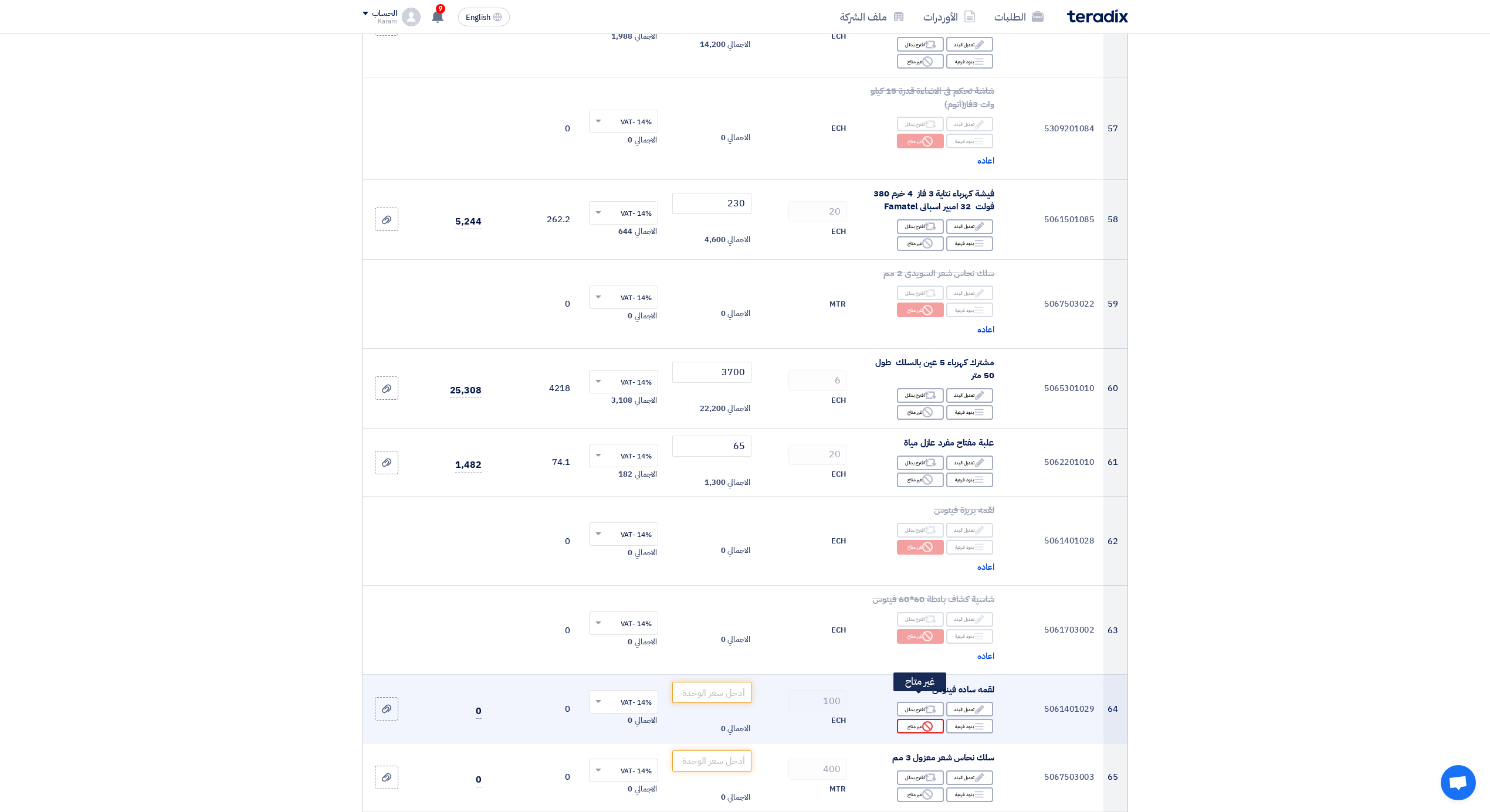
click at [916, 719] on div "Reject غير متاح" at bounding box center [920, 726] width 47 height 15
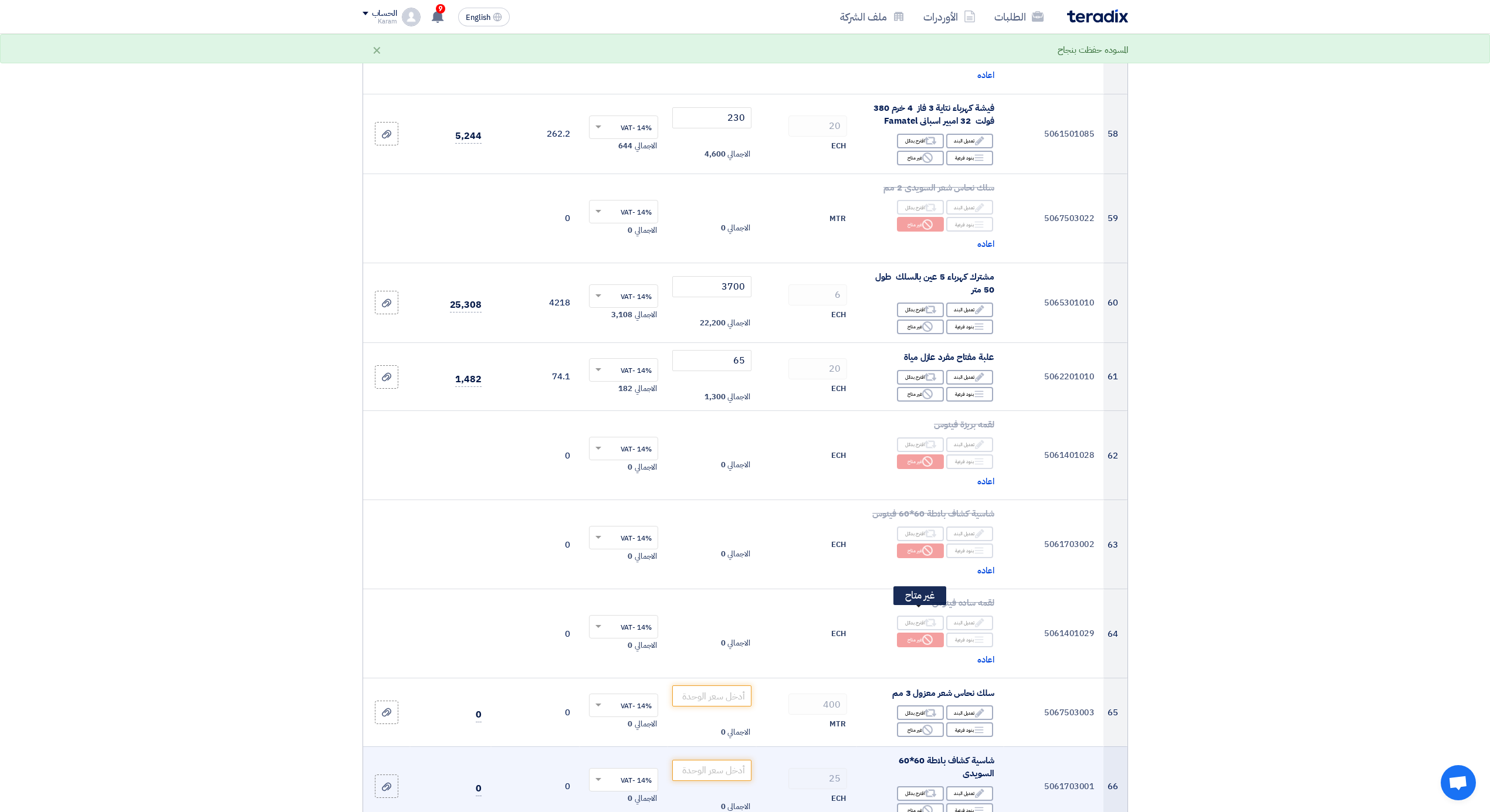
scroll to position [5185, 0]
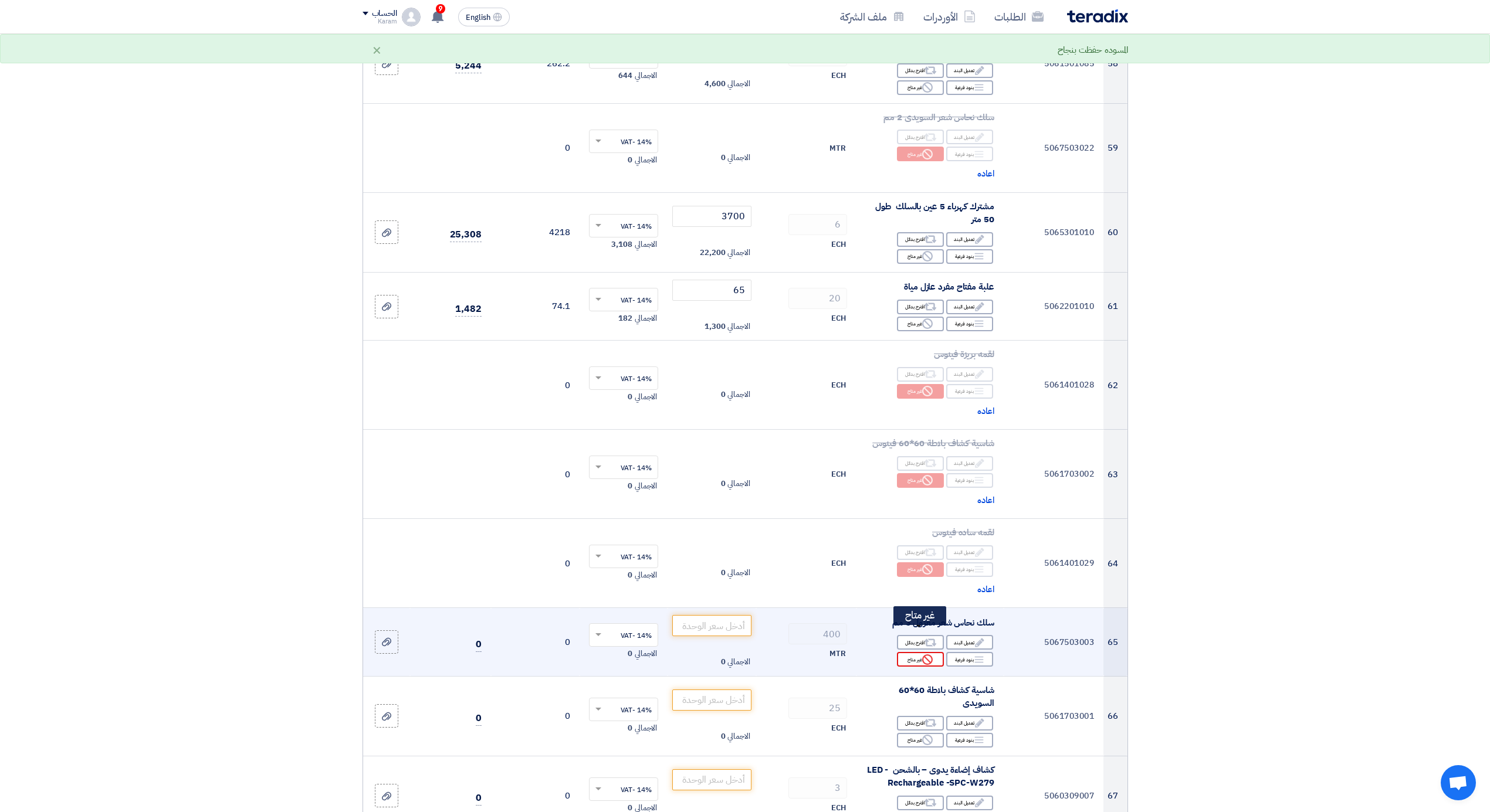
click at [923, 655] on use at bounding box center [927, 660] width 11 height 11
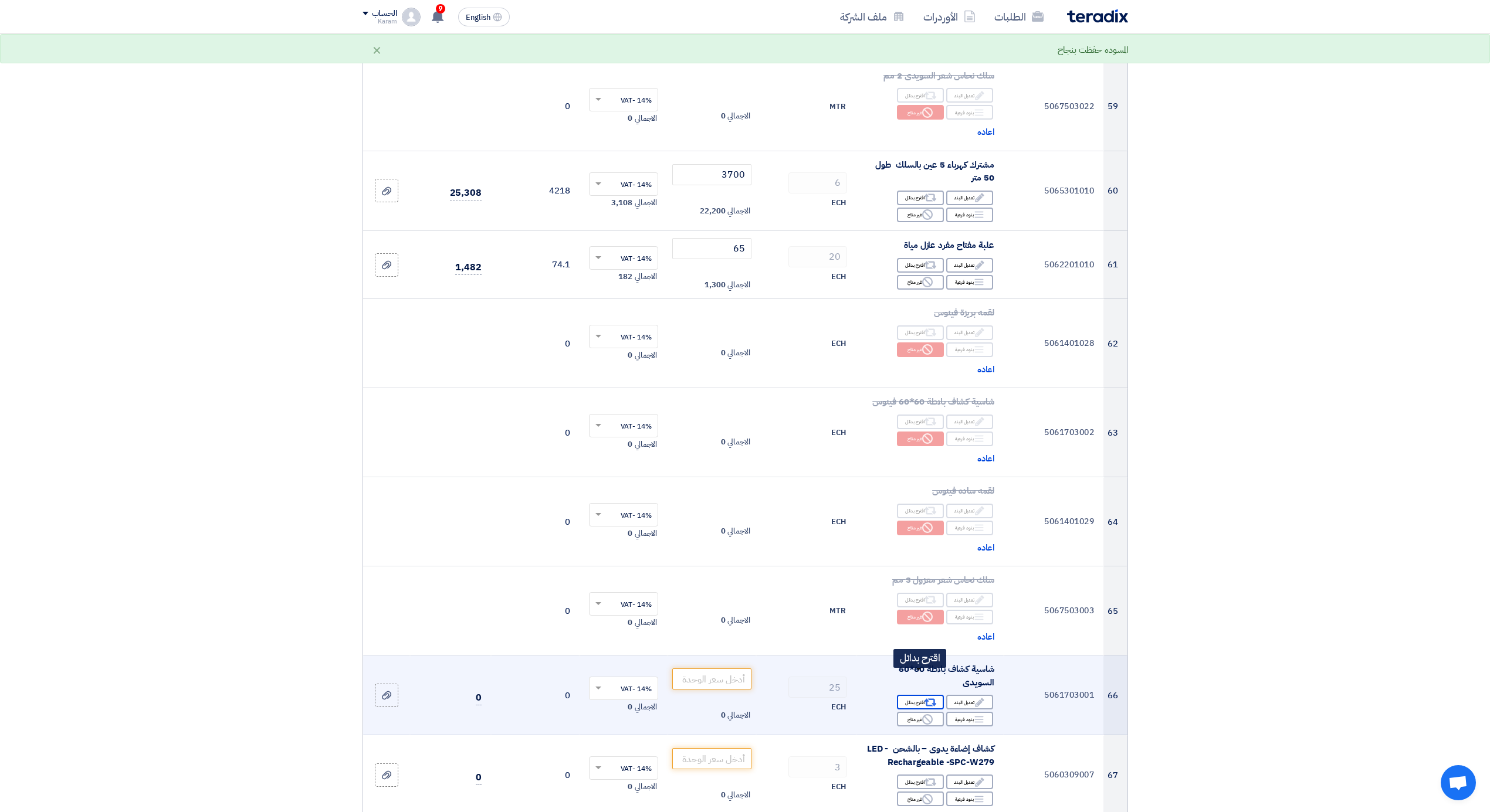
scroll to position [5264, 0]
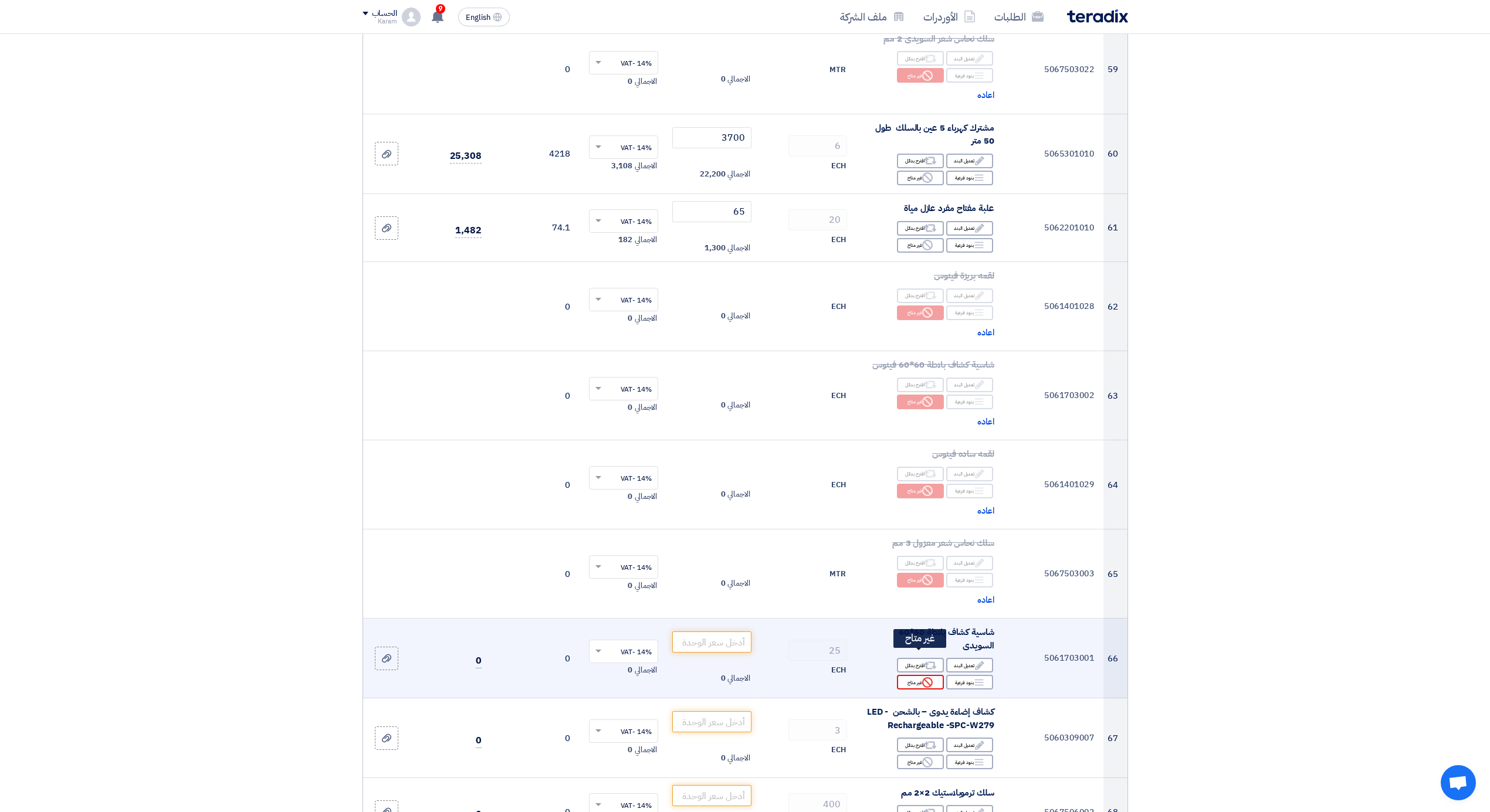
click at [912, 675] on div "Reject غير متاح" at bounding box center [920, 682] width 47 height 15
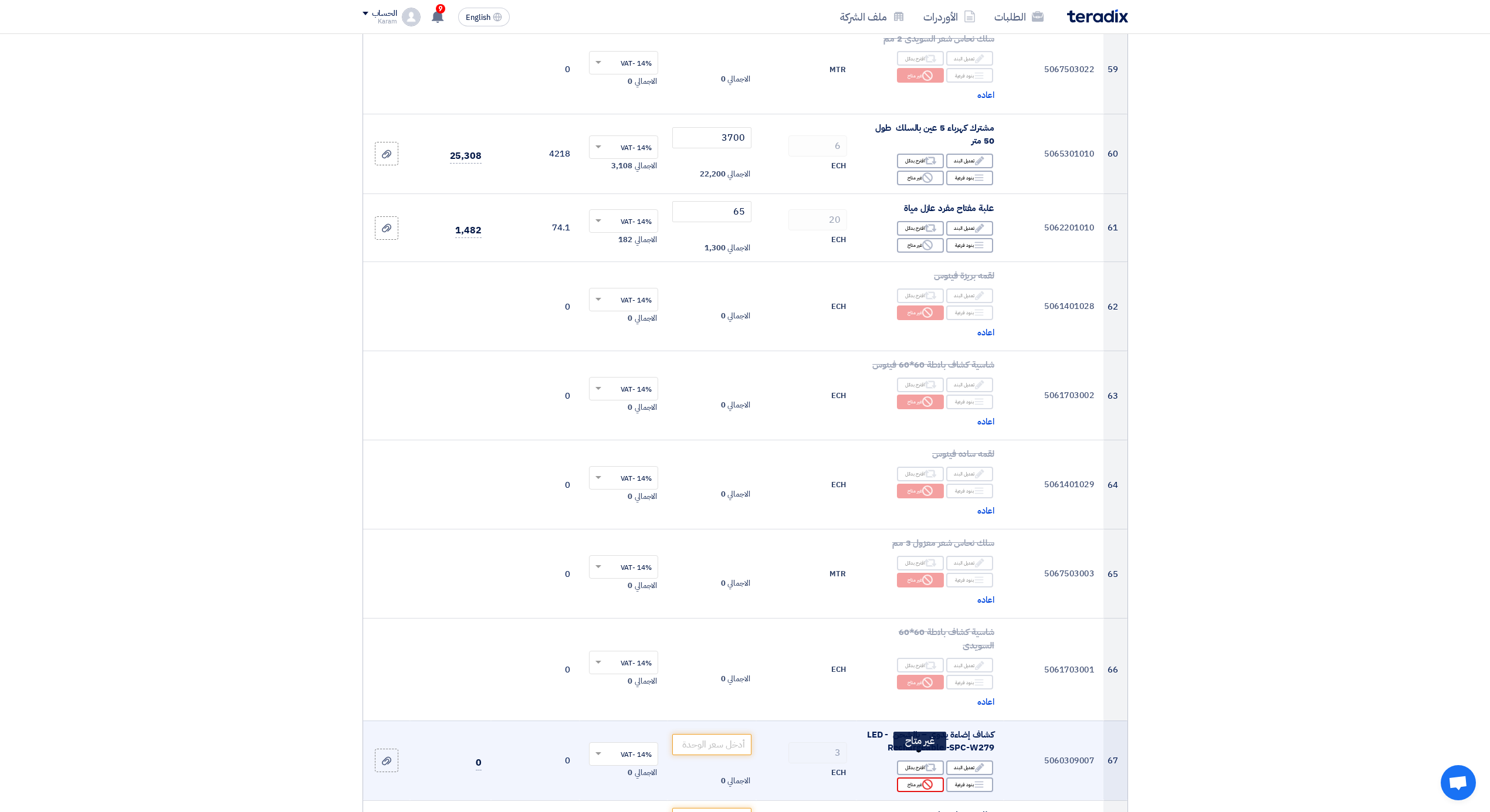
click at [935, 777] on div "Reject غير متاح" at bounding box center [920, 784] width 47 height 15
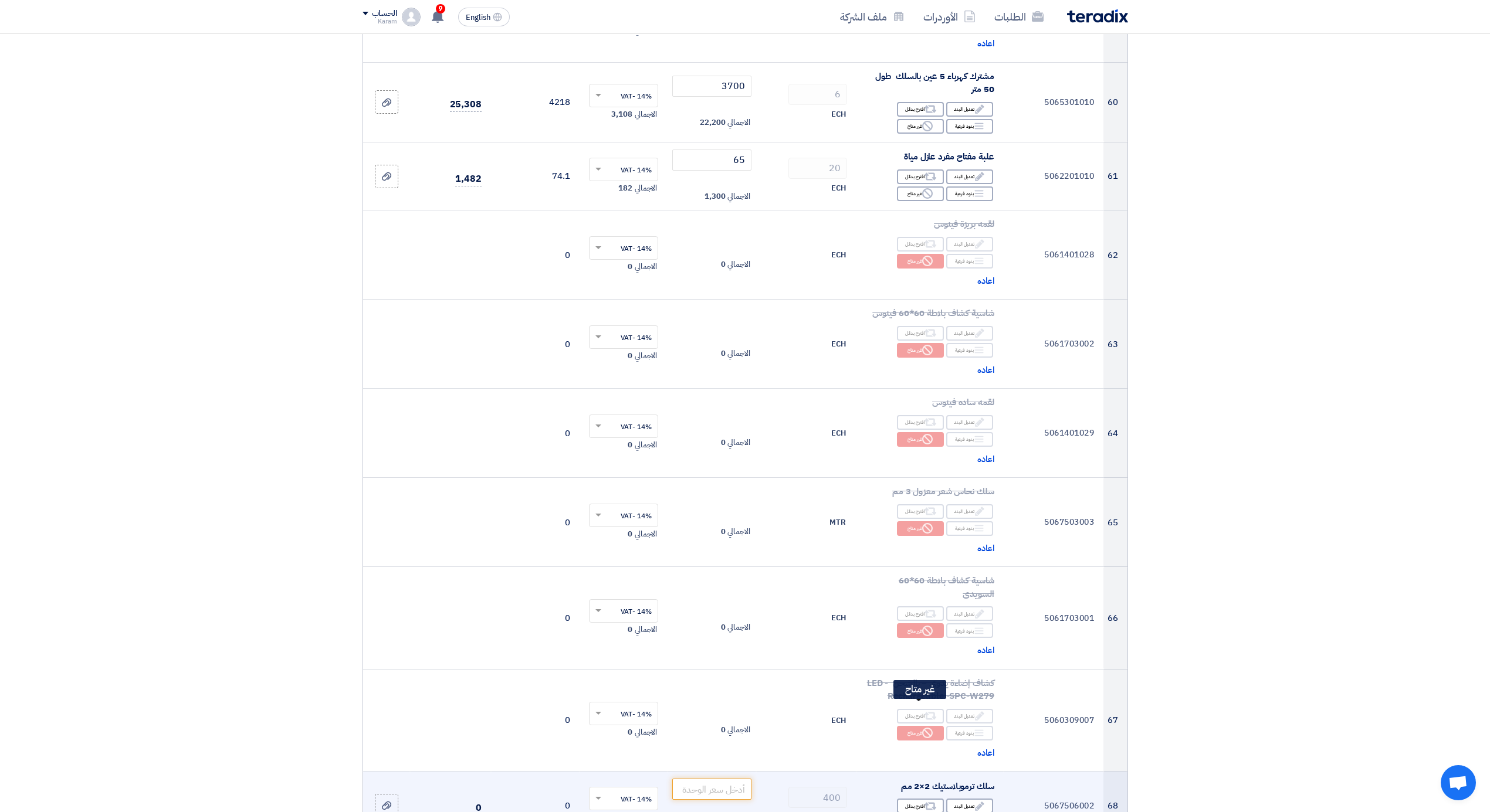
scroll to position [5342, 0]
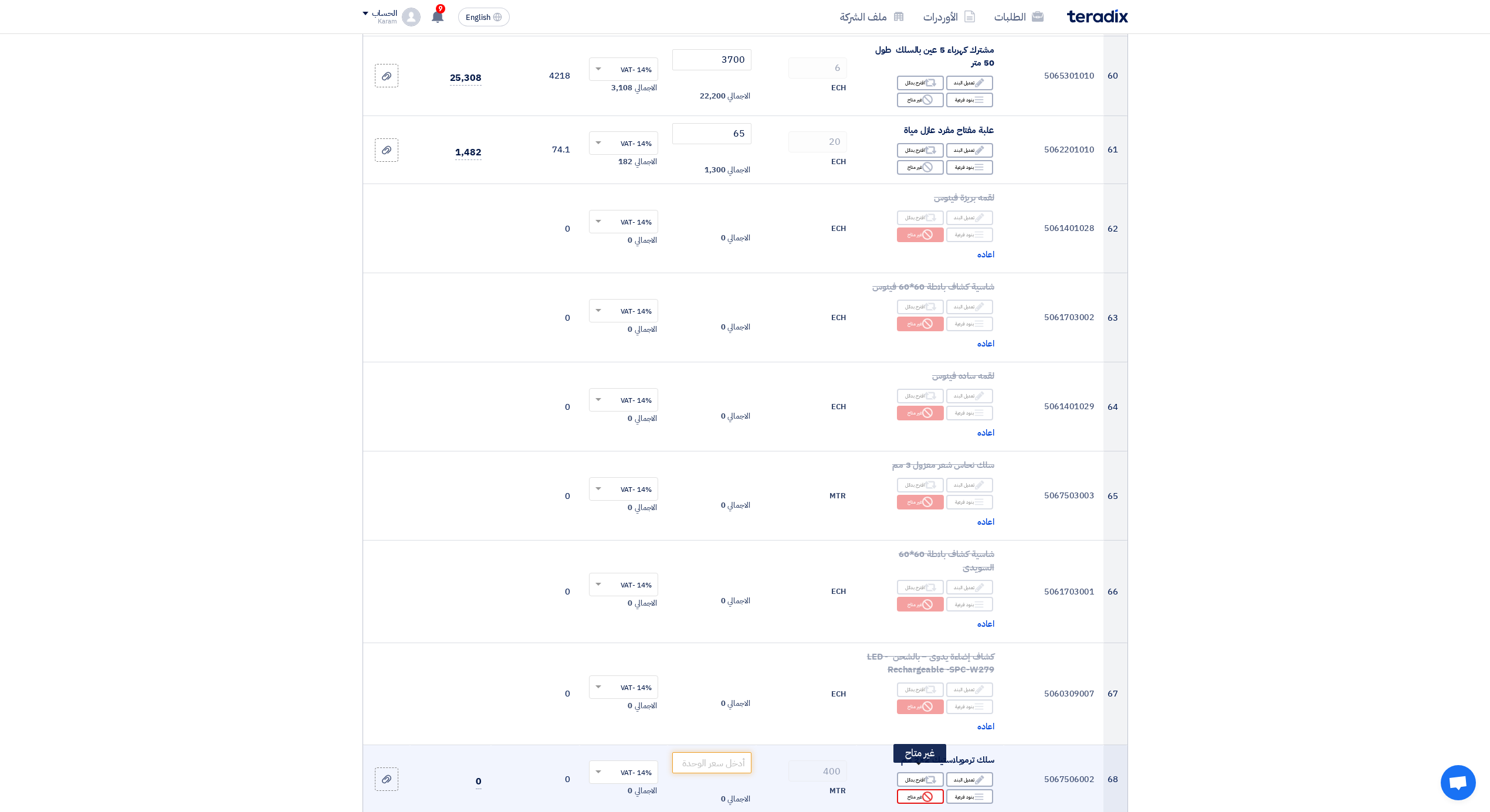
click at [920, 789] on div "Reject غير متاح" at bounding box center [920, 796] width 47 height 15
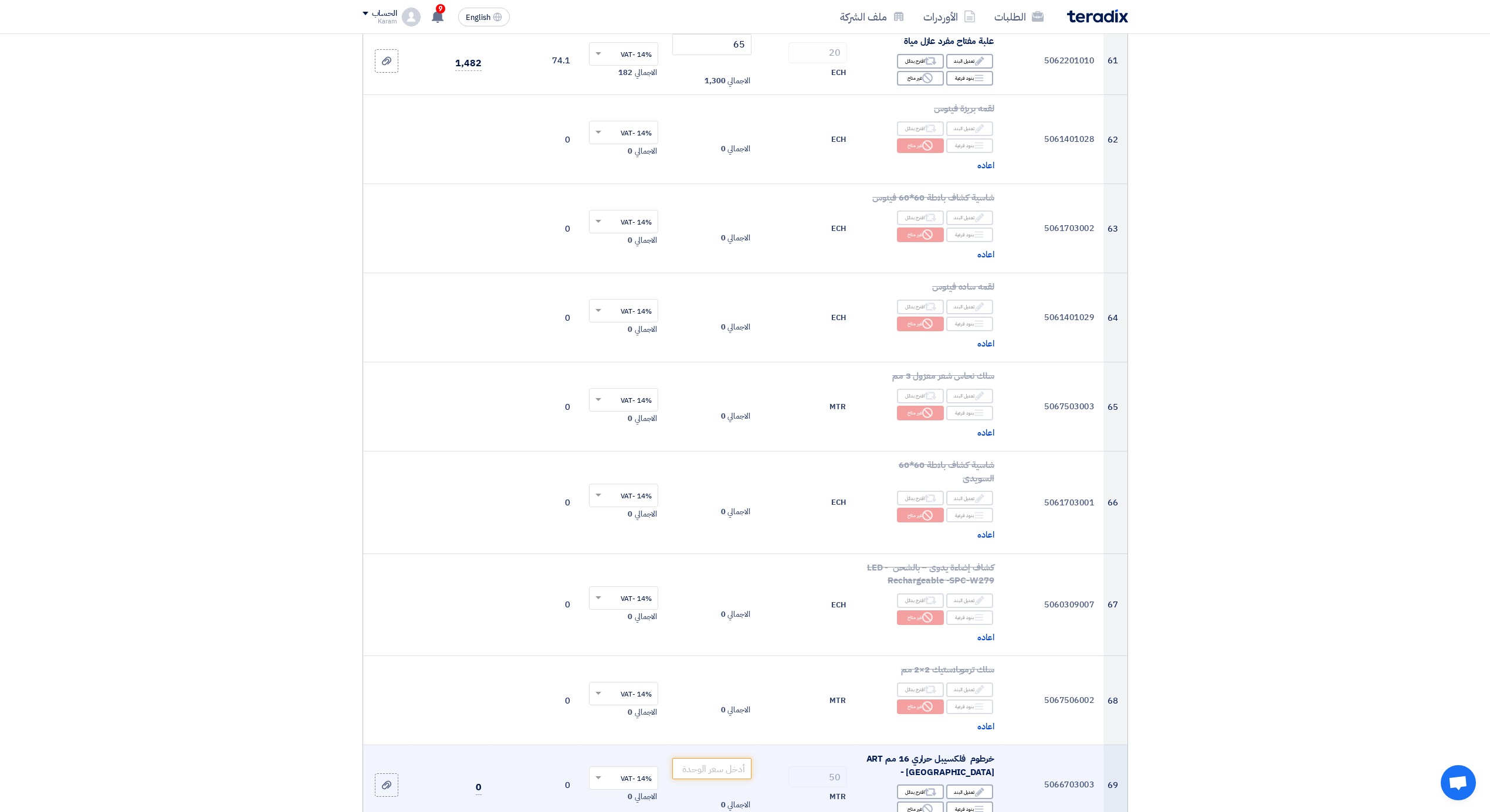
scroll to position [5498, 0]
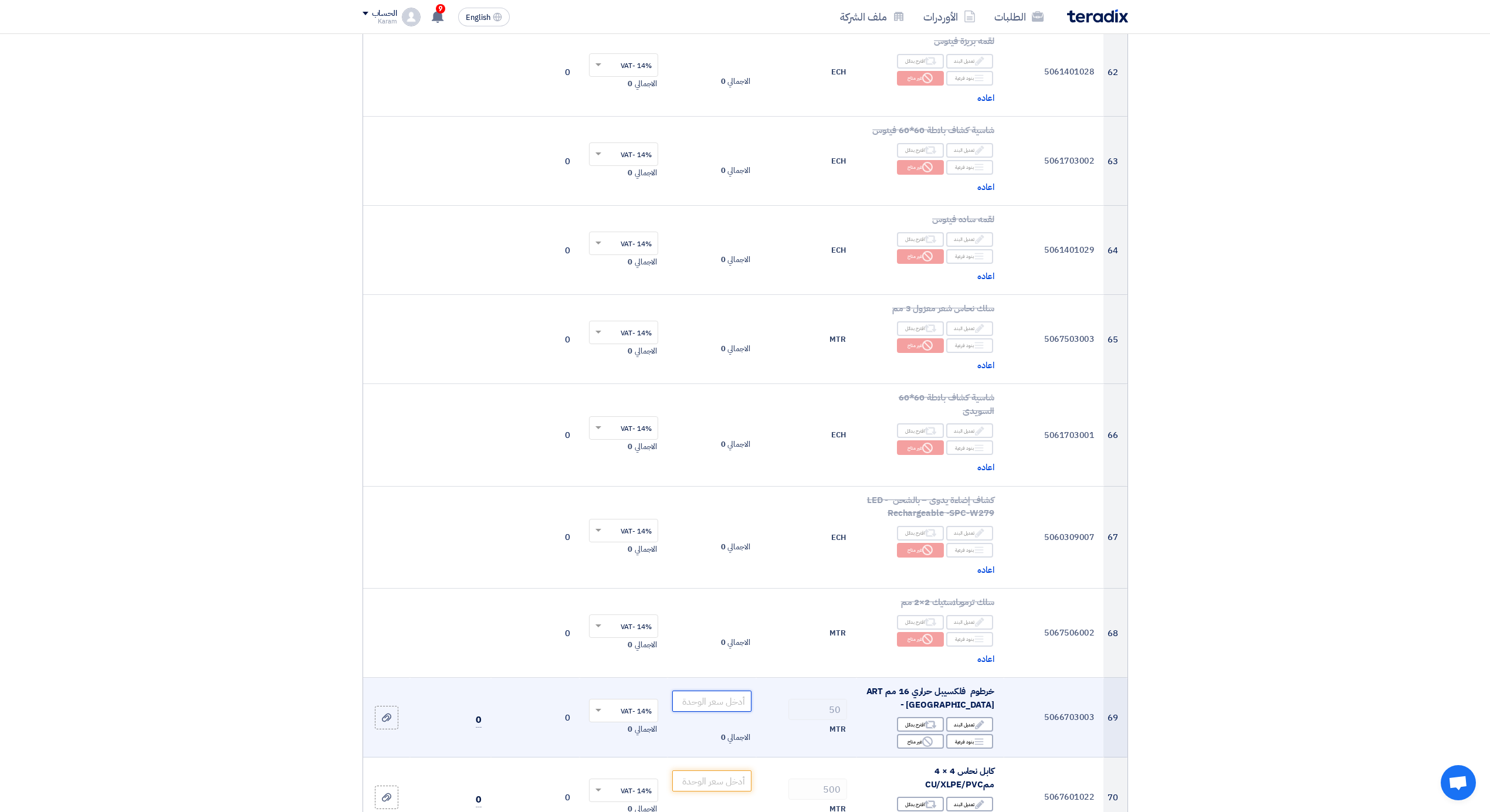
click at [725, 691] on input "number" at bounding box center [712, 702] width 79 height 21
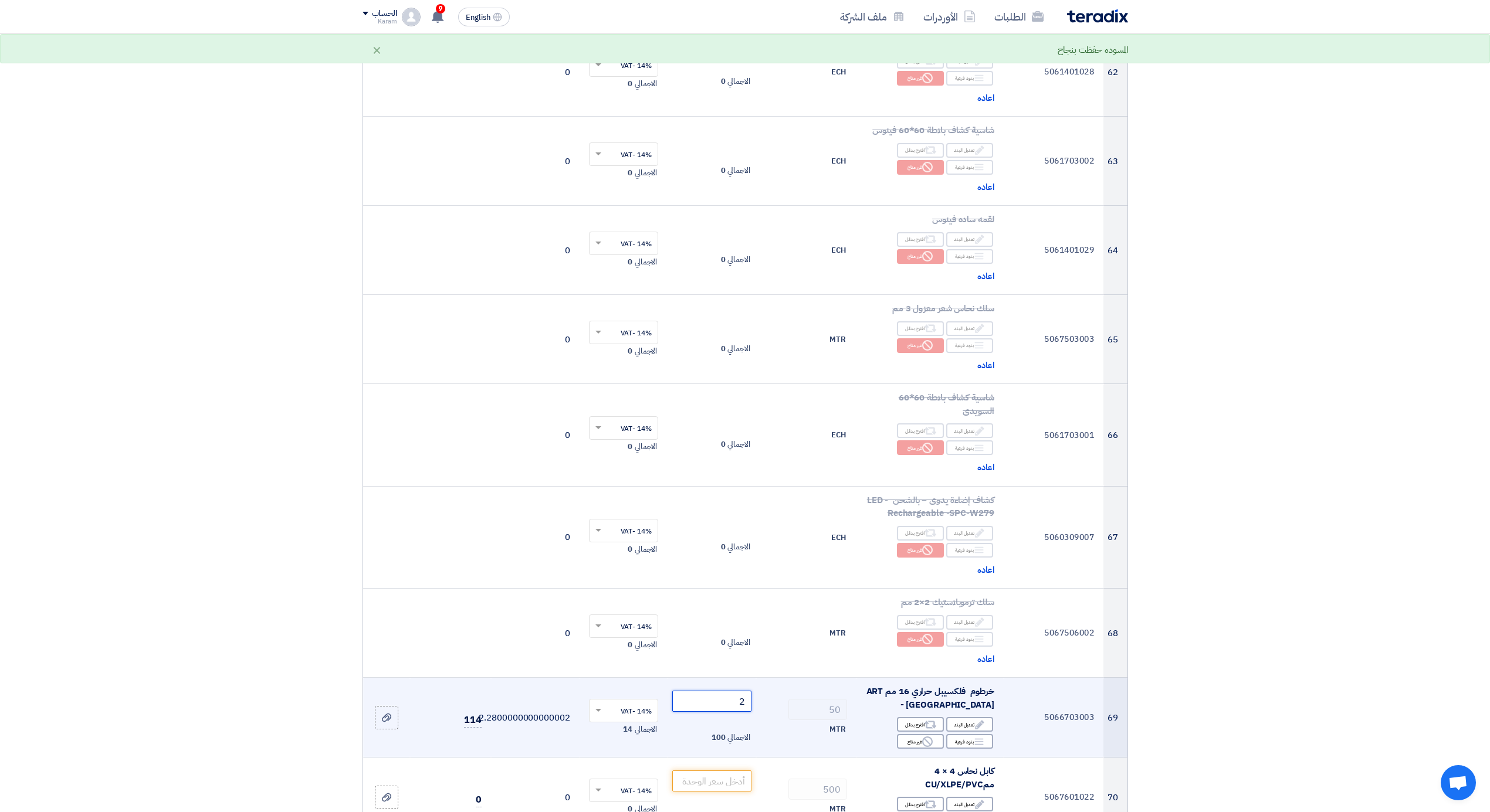
type input "28"
type input "28.5"
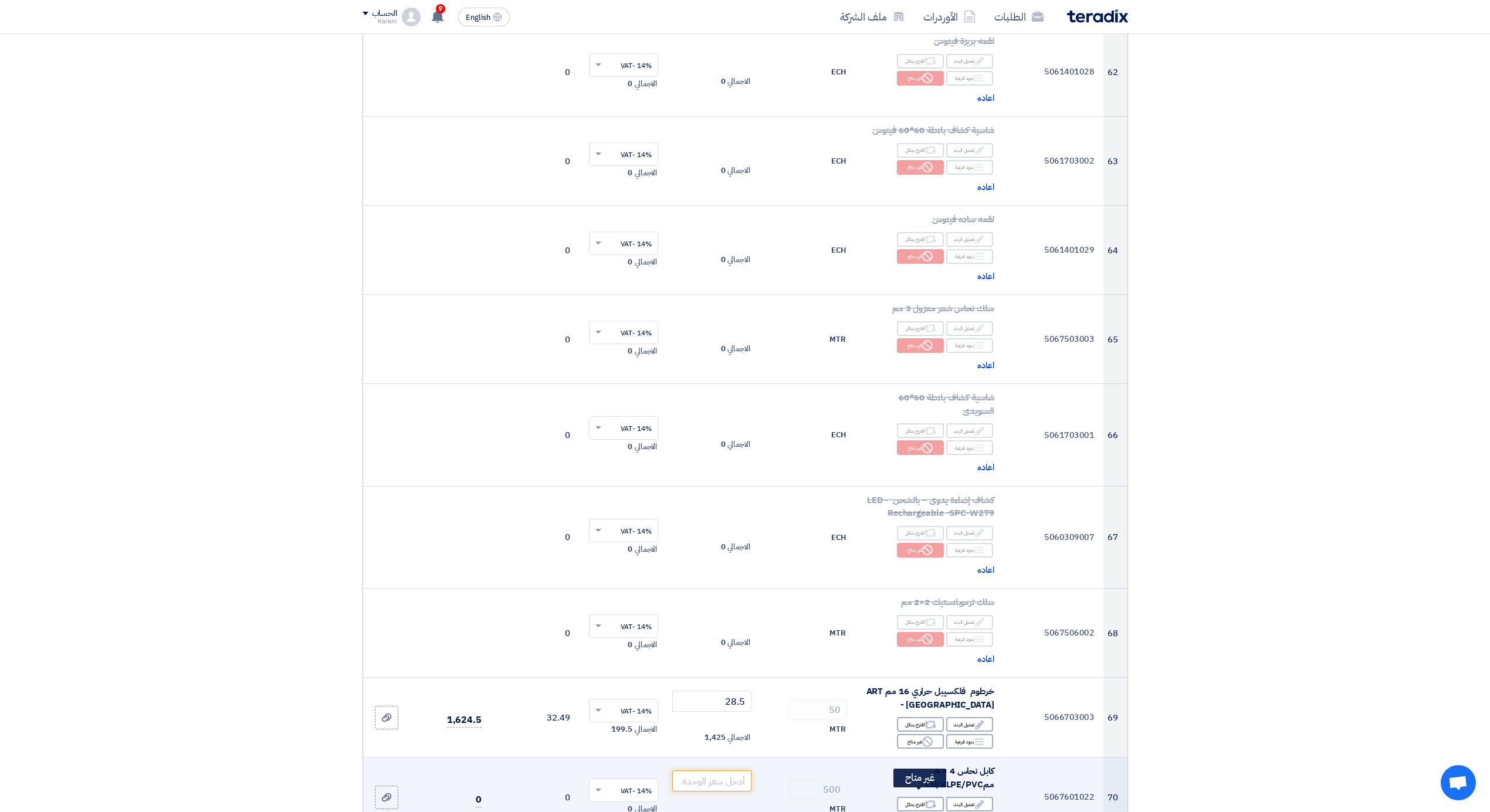
click at [927, 811] on icon "Reject" at bounding box center [927, 821] width 11 height 11
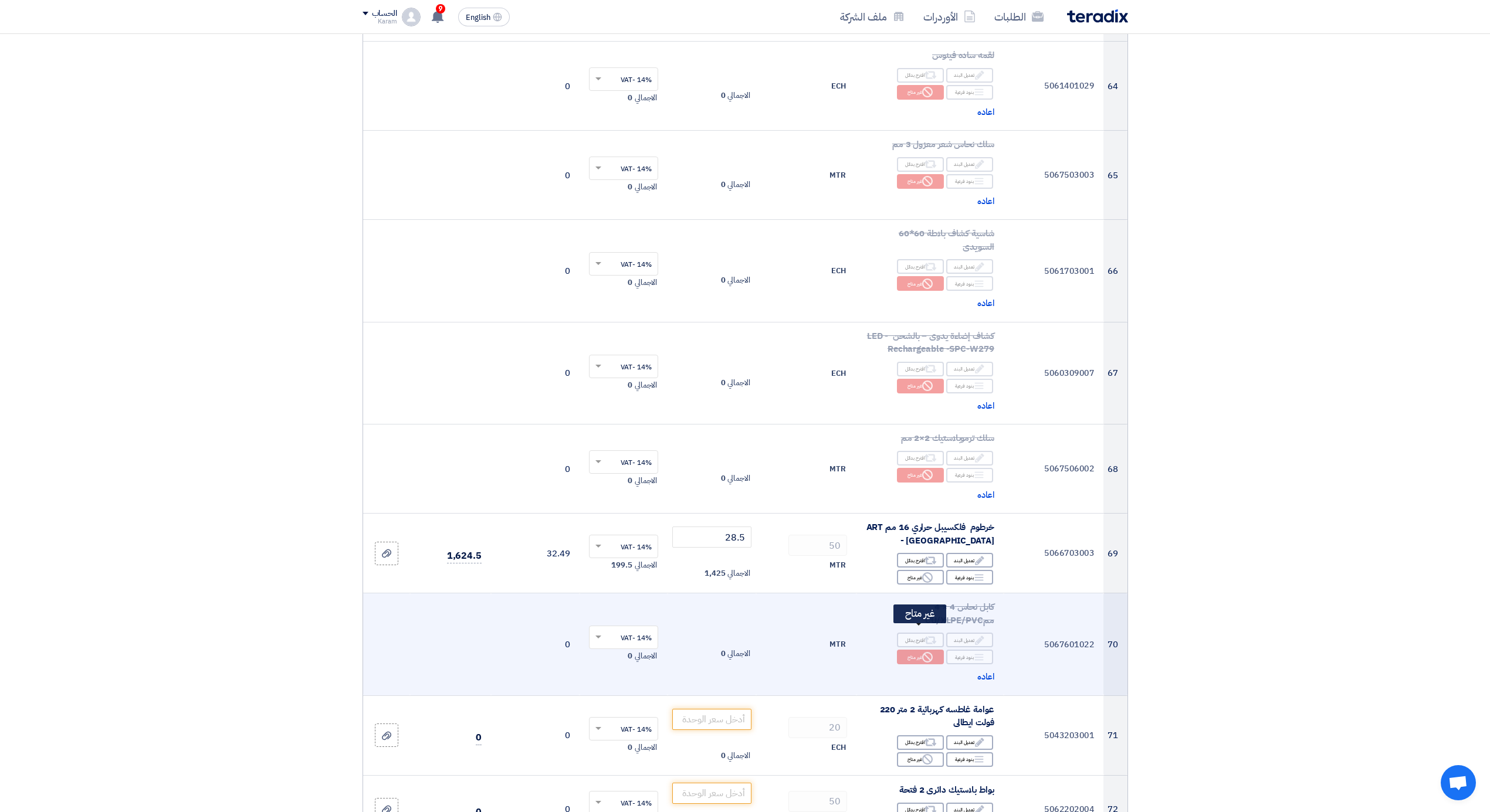
scroll to position [5733, 0]
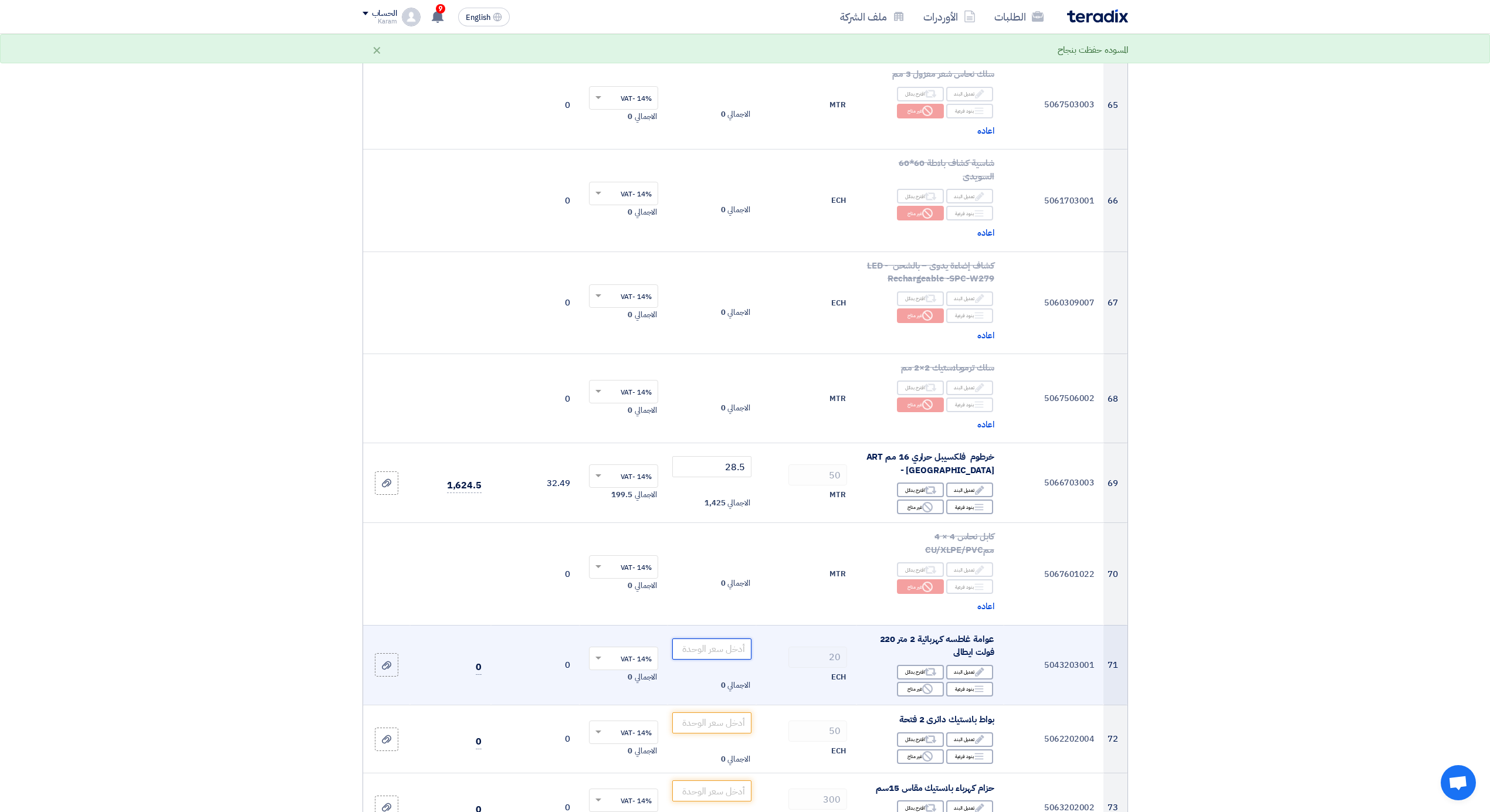
click at [712, 639] on input "number" at bounding box center [712, 649] width 79 height 21
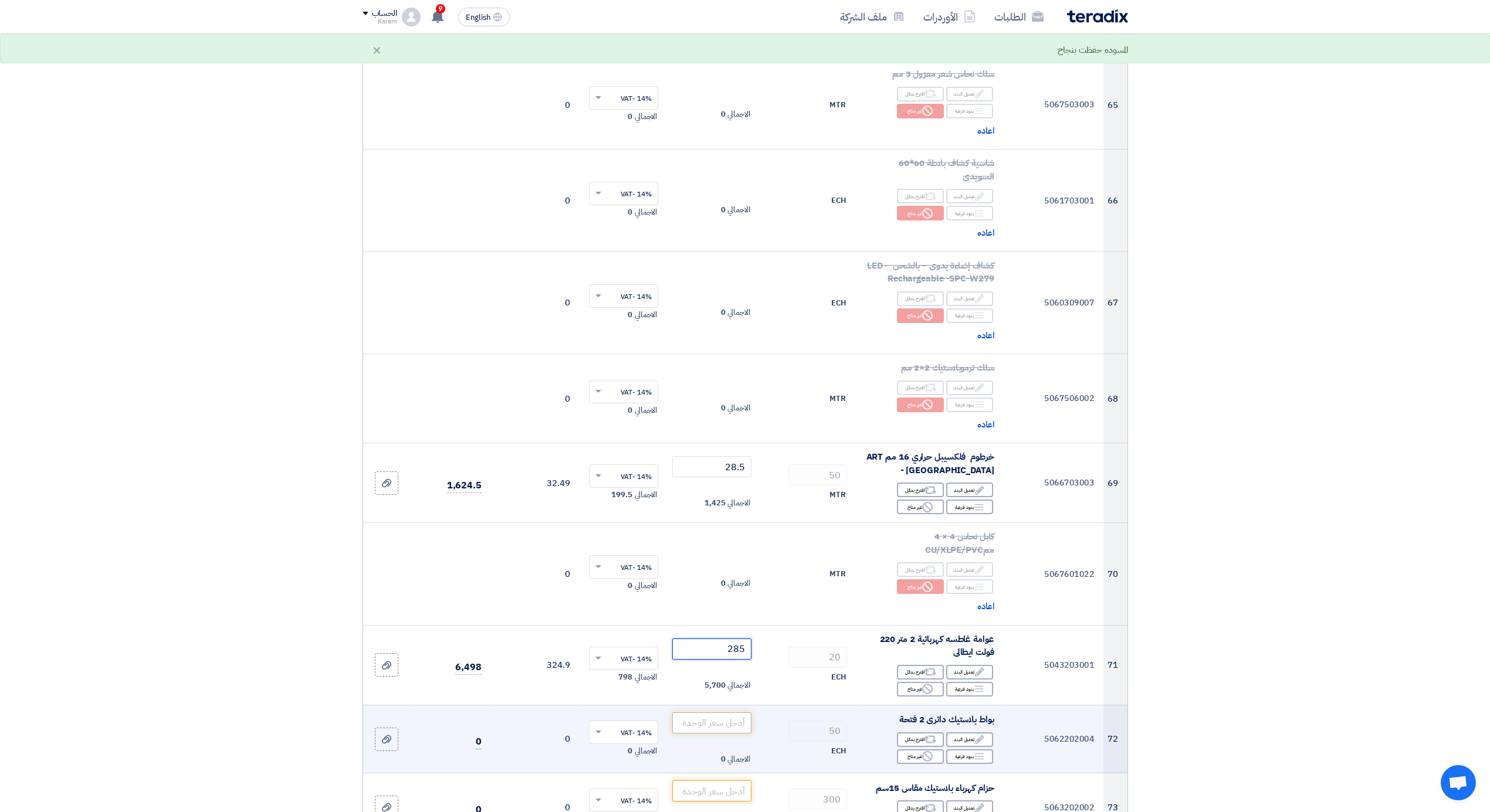
type input "285"
click at [712, 713] on input "number" at bounding box center [712, 723] width 79 height 21
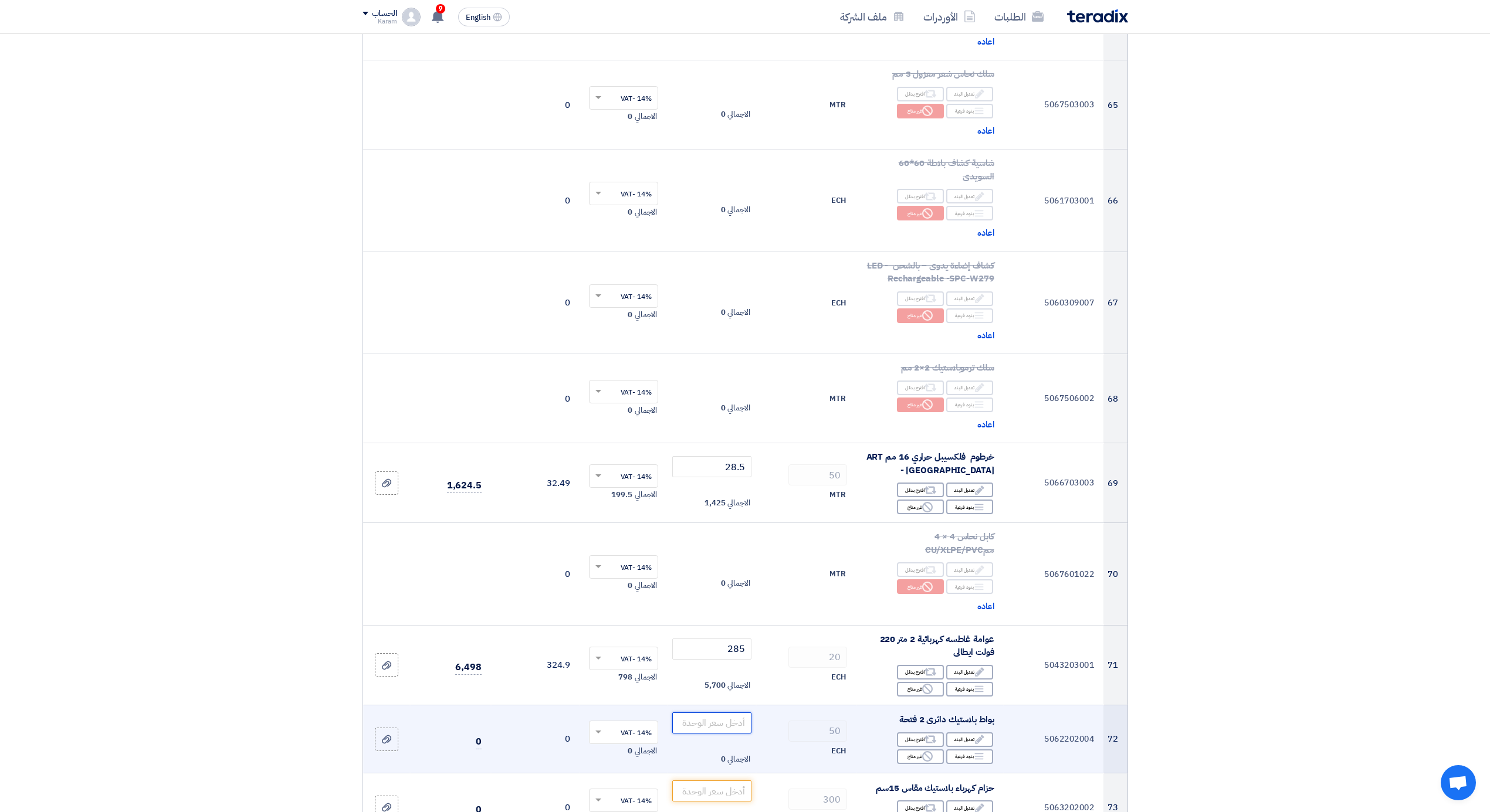
type input "6"
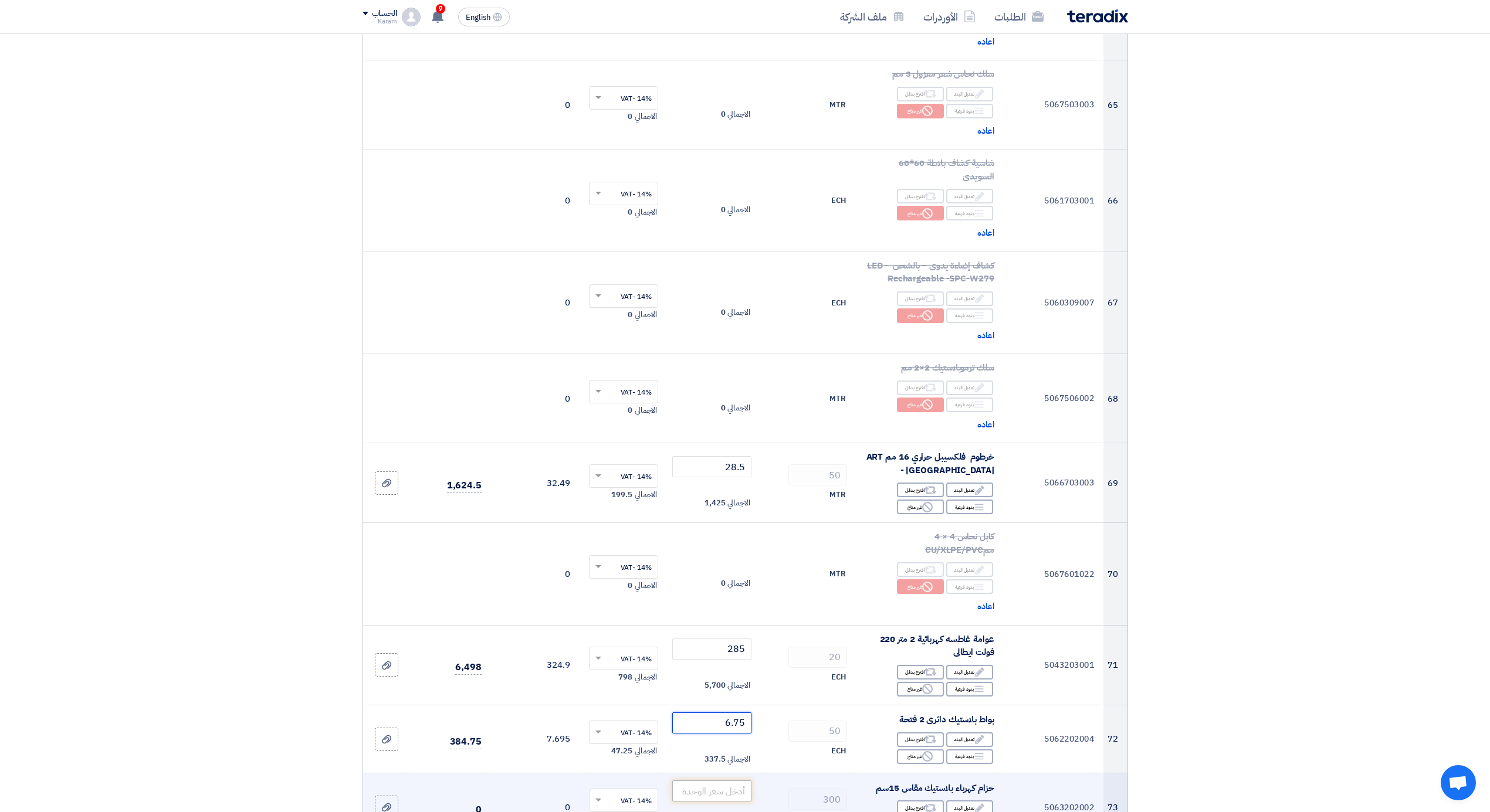
type input "6.75"
click at [717, 780] on input "number" at bounding box center [712, 791] width 79 height 21
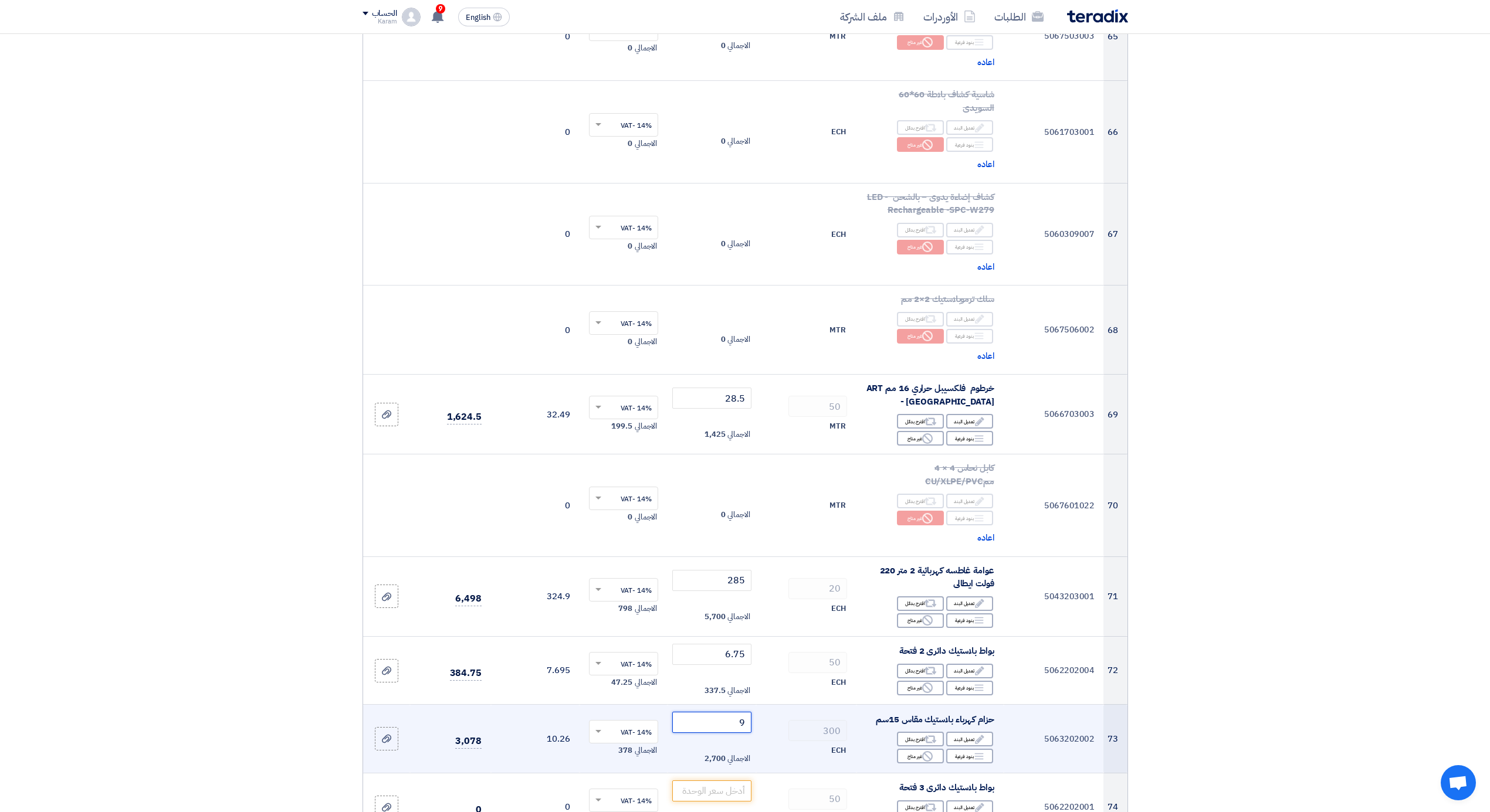
scroll to position [5889, 0]
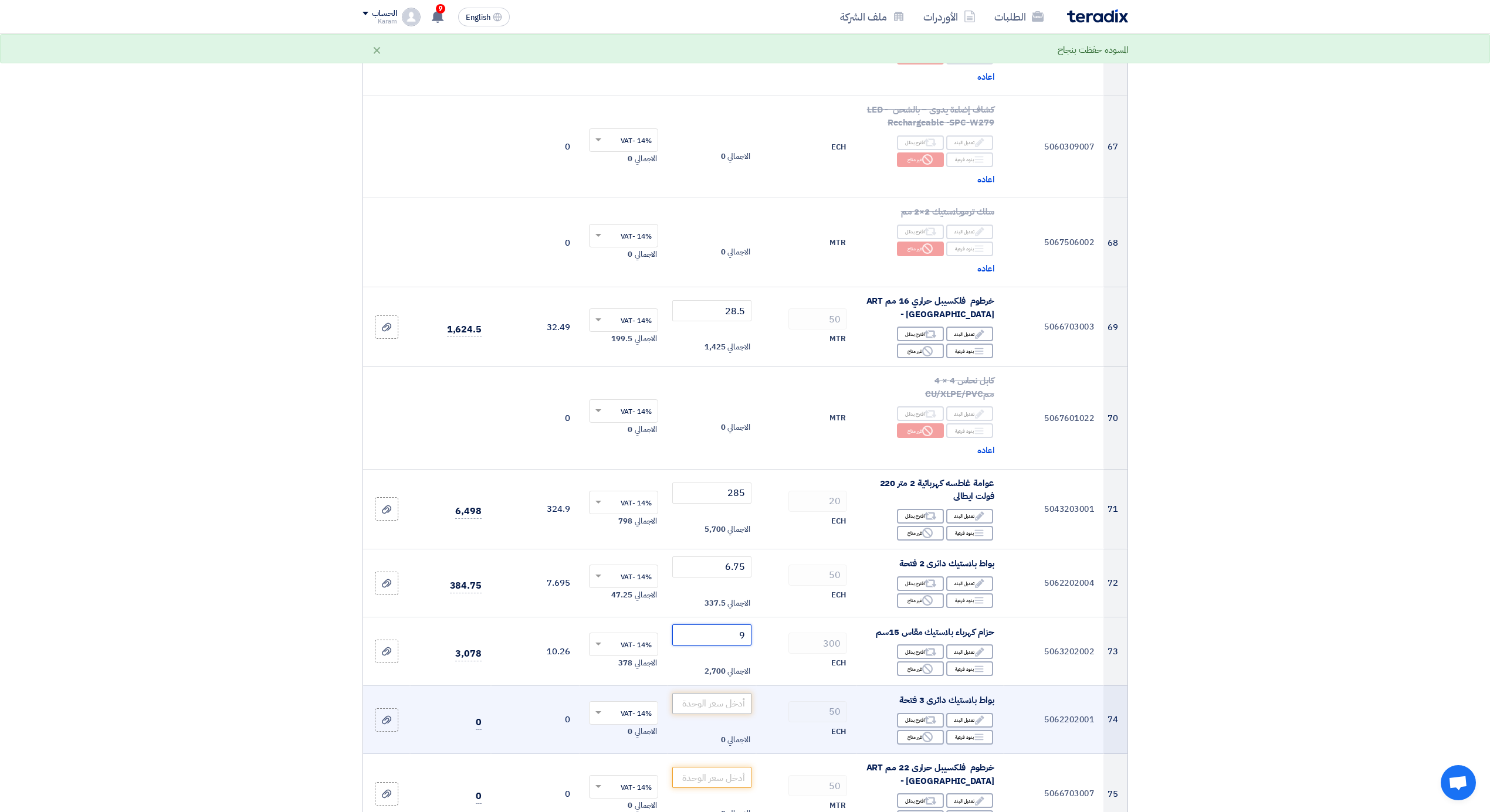
type input "9"
click at [711, 693] on input "number" at bounding box center [712, 704] width 79 height 21
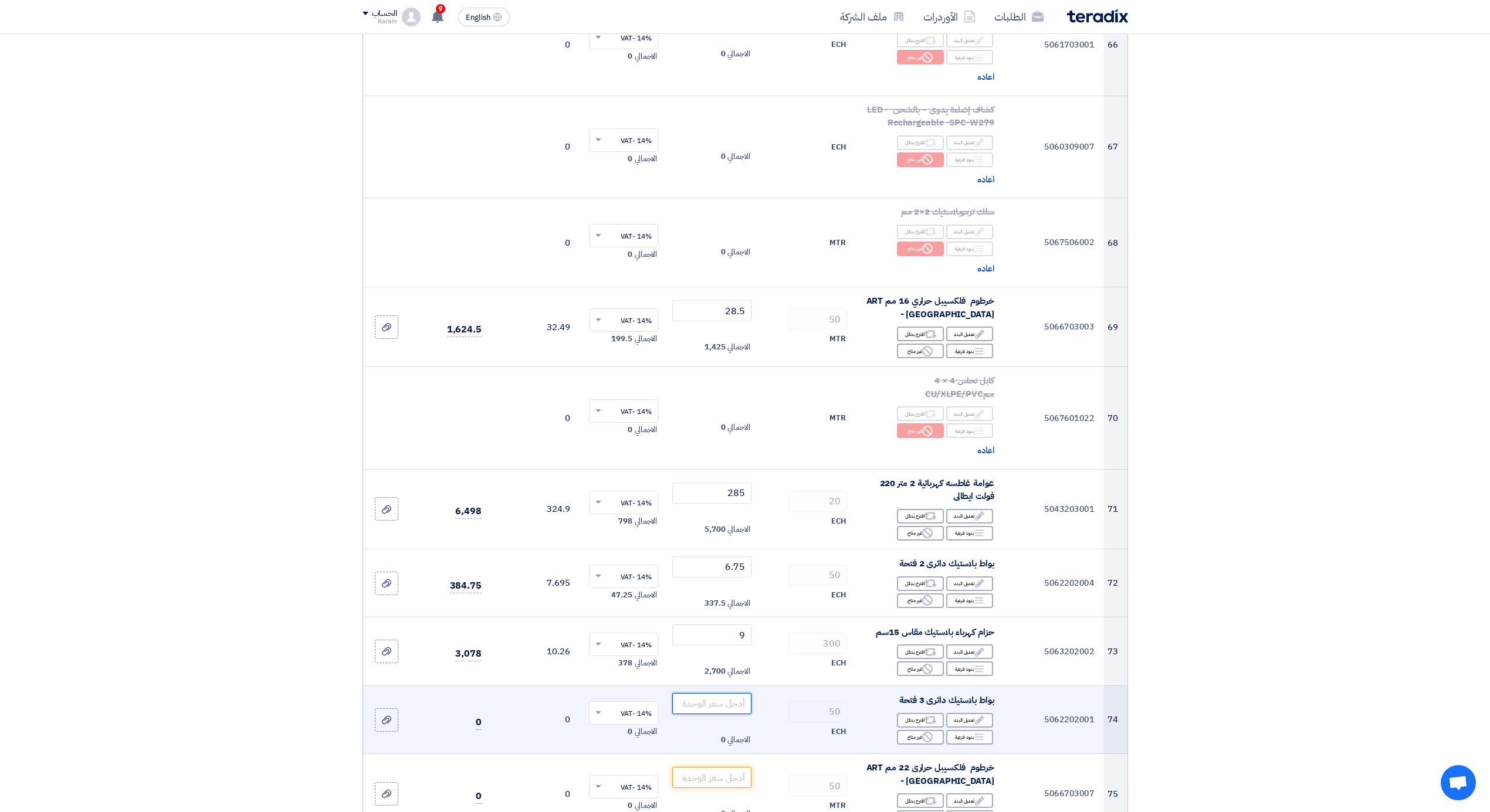
type input "6"
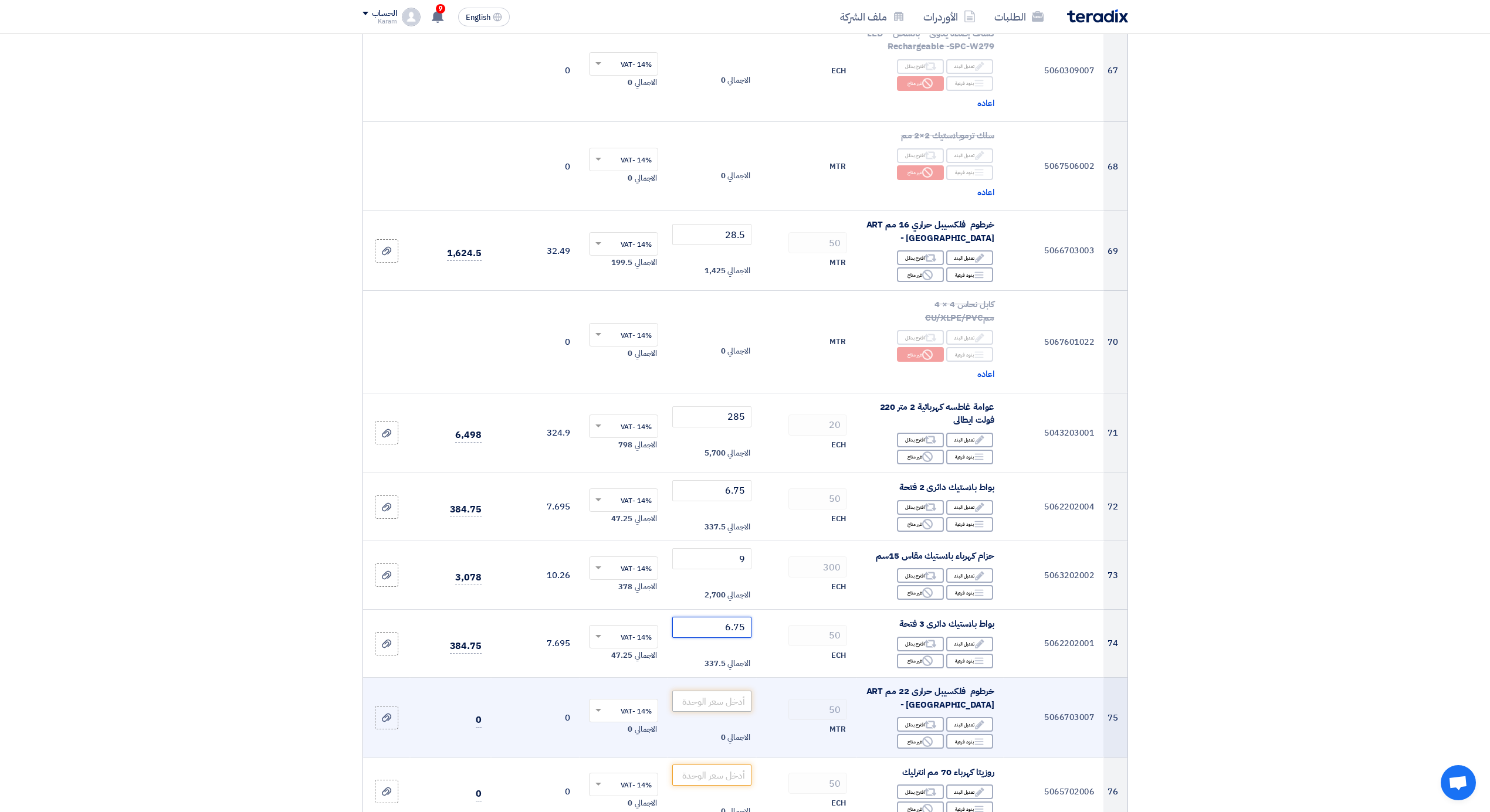
scroll to position [5968, 0]
type input "6.75"
click at [677, 689] on input "number" at bounding box center [712, 699] width 79 height 21
type input "2"
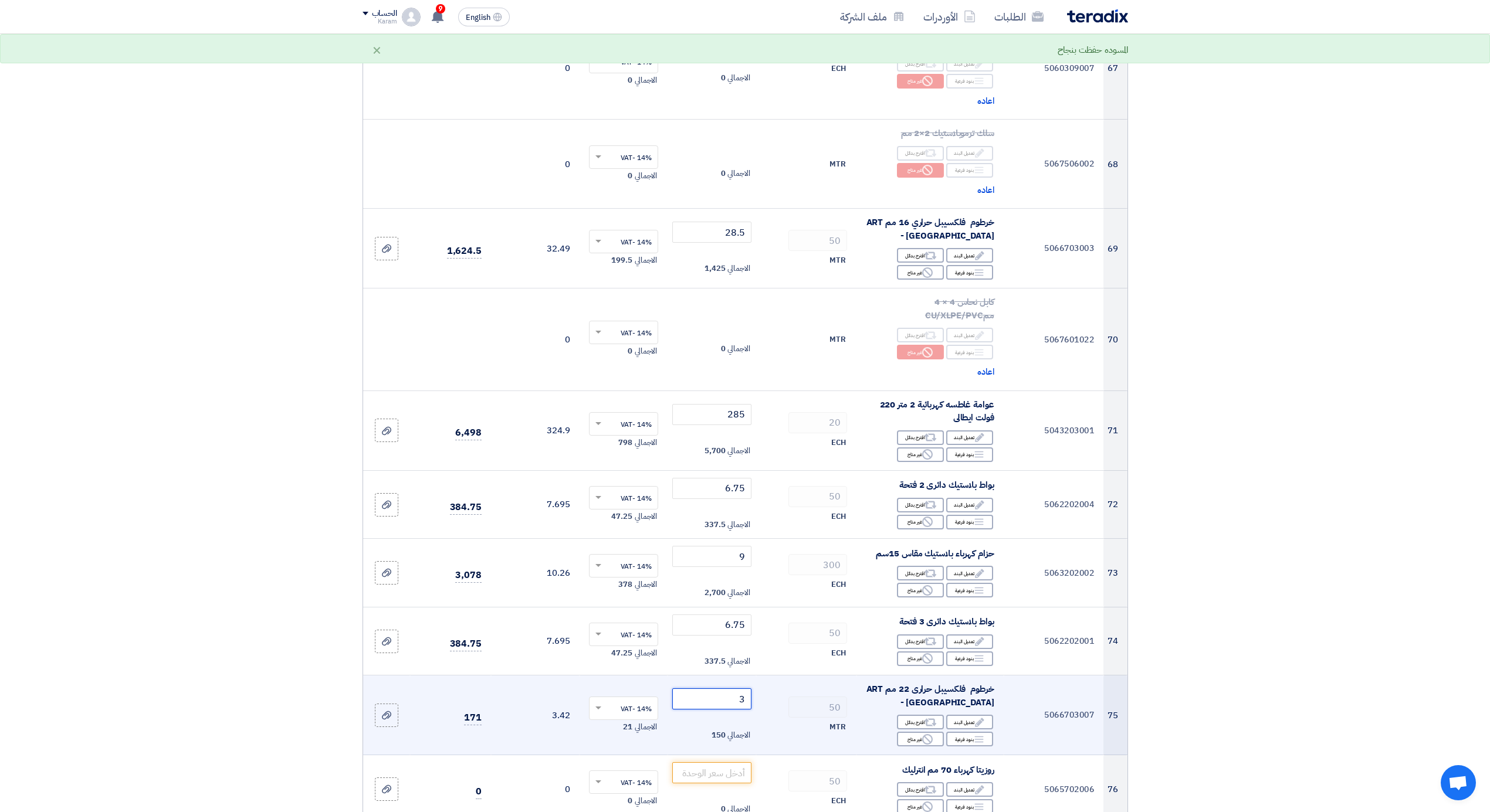
type input "38"
type input "38.5"
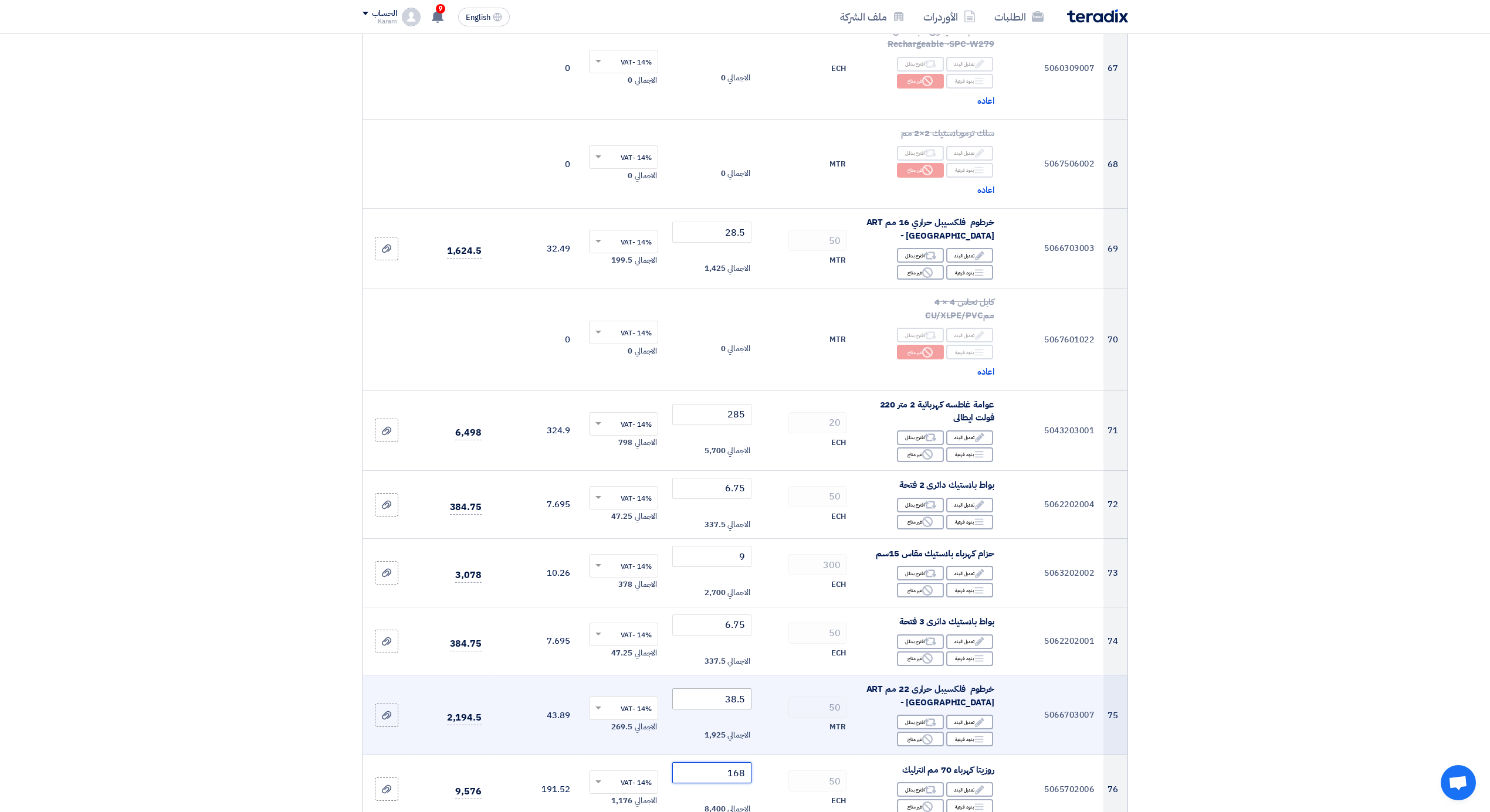
type input "168"
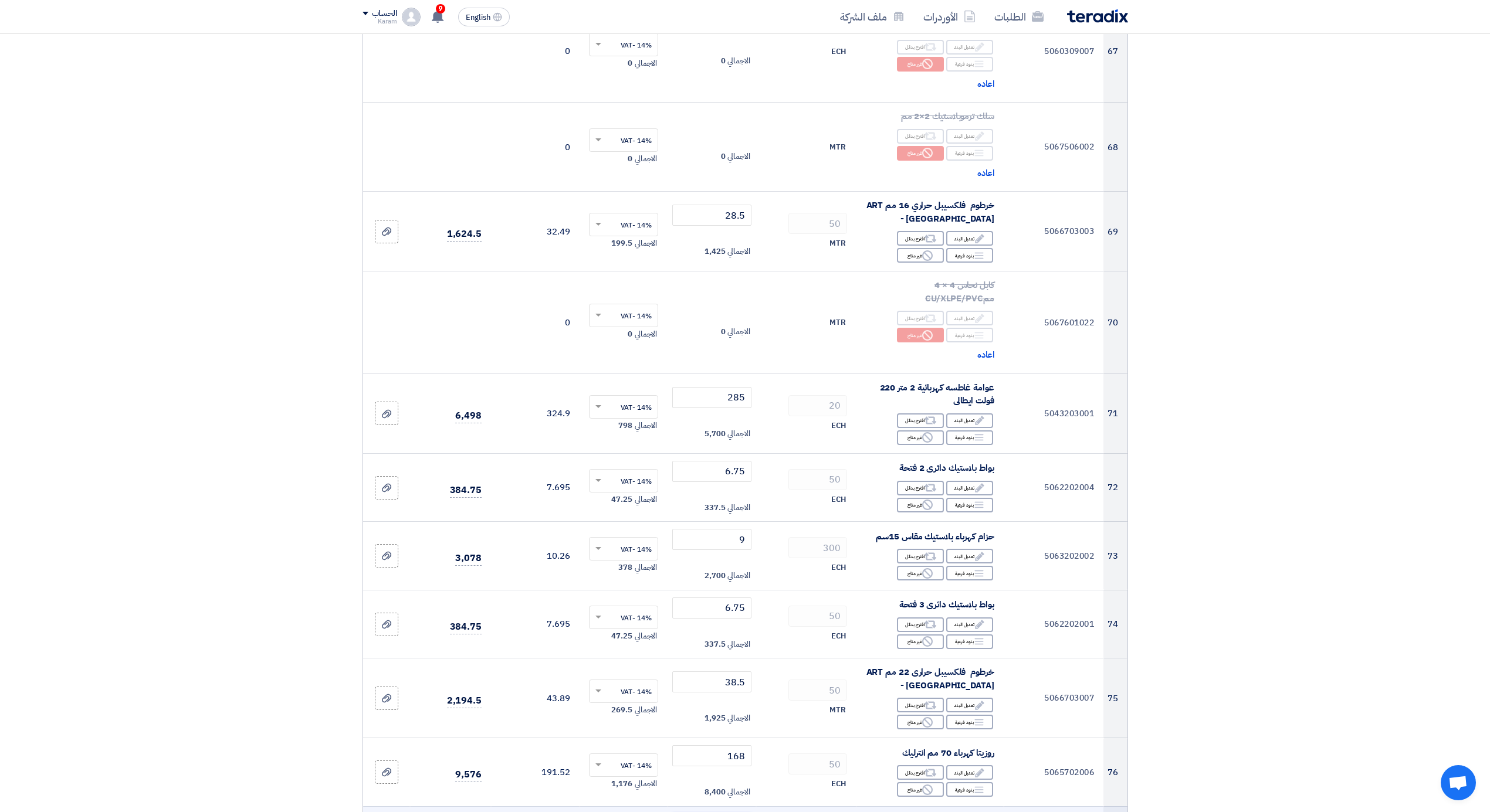
scroll to position [6141, 0]
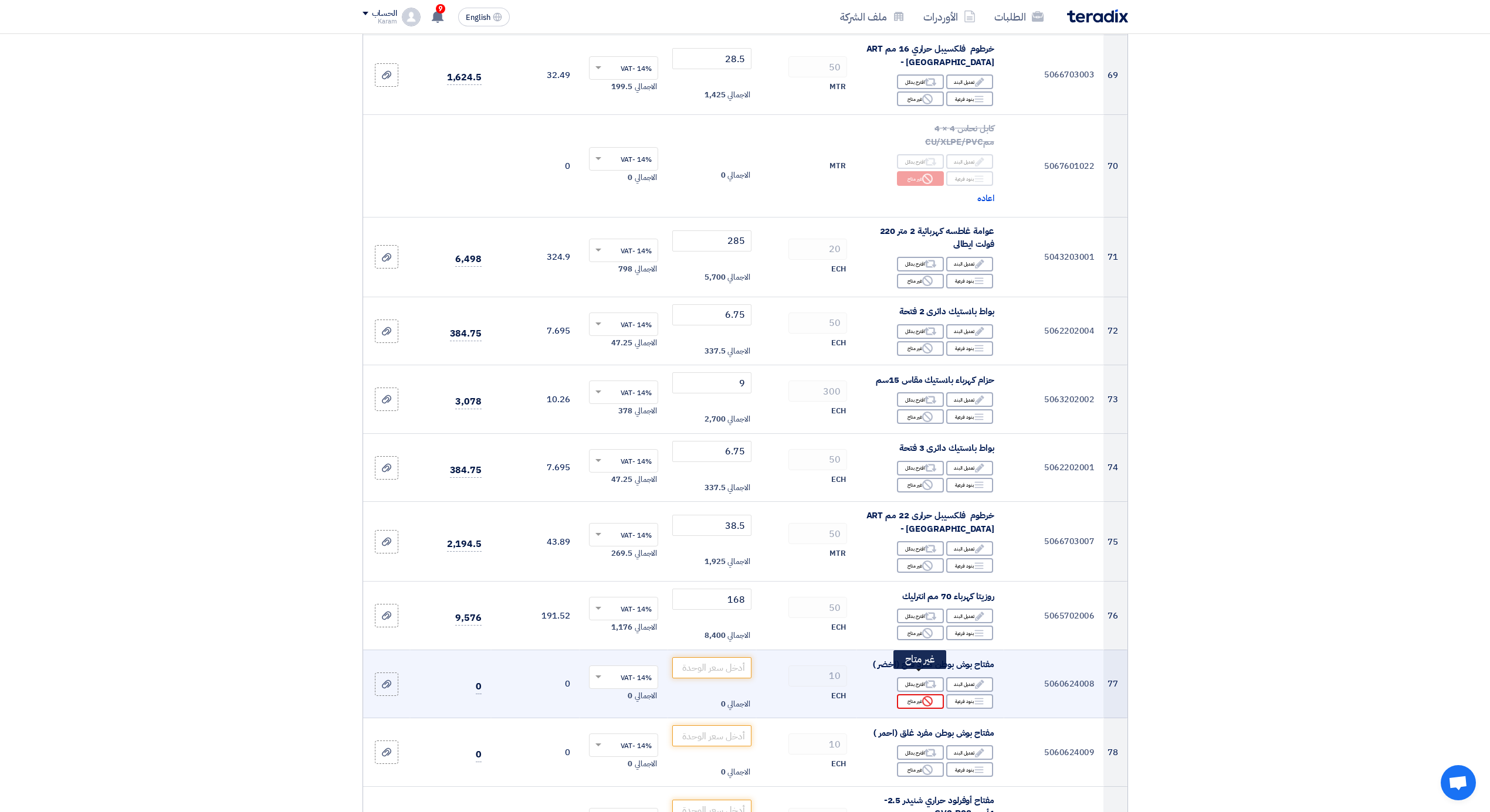
click at [912, 695] on div "Reject غير متاح" at bounding box center [920, 702] width 47 height 15
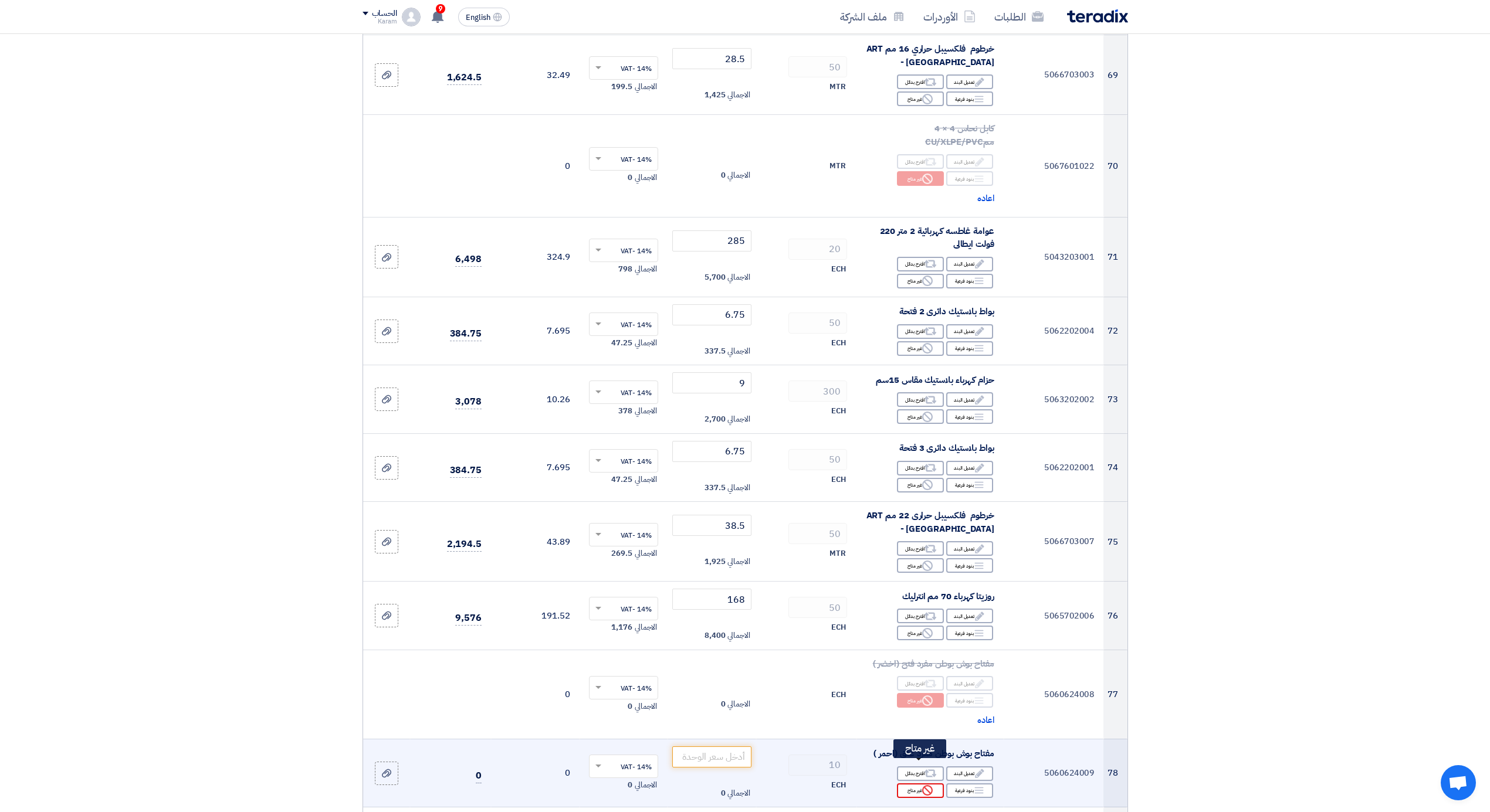
click at [923, 785] on use at bounding box center [927, 790] width 11 height 11
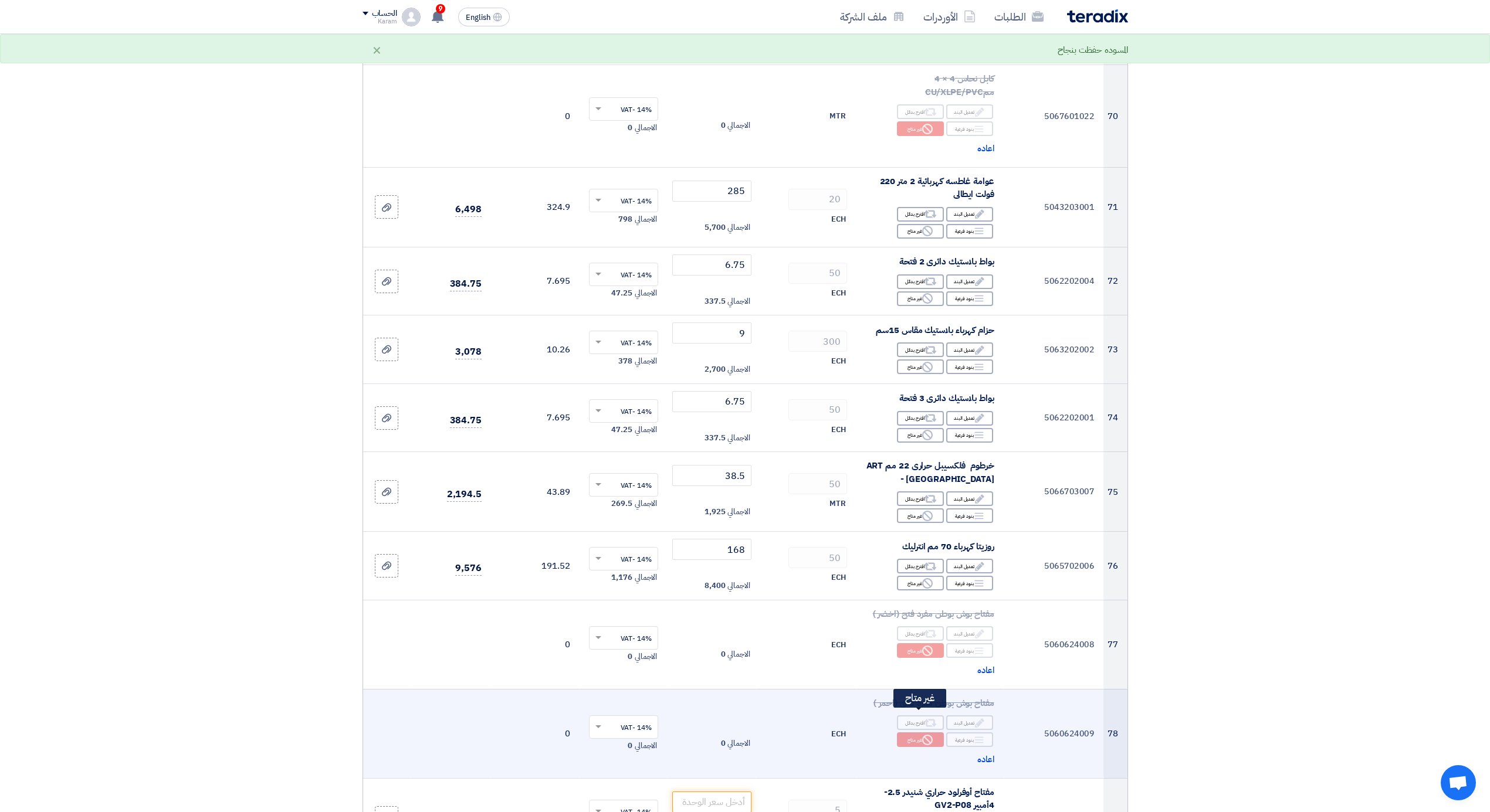
scroll to position [6219, 0]
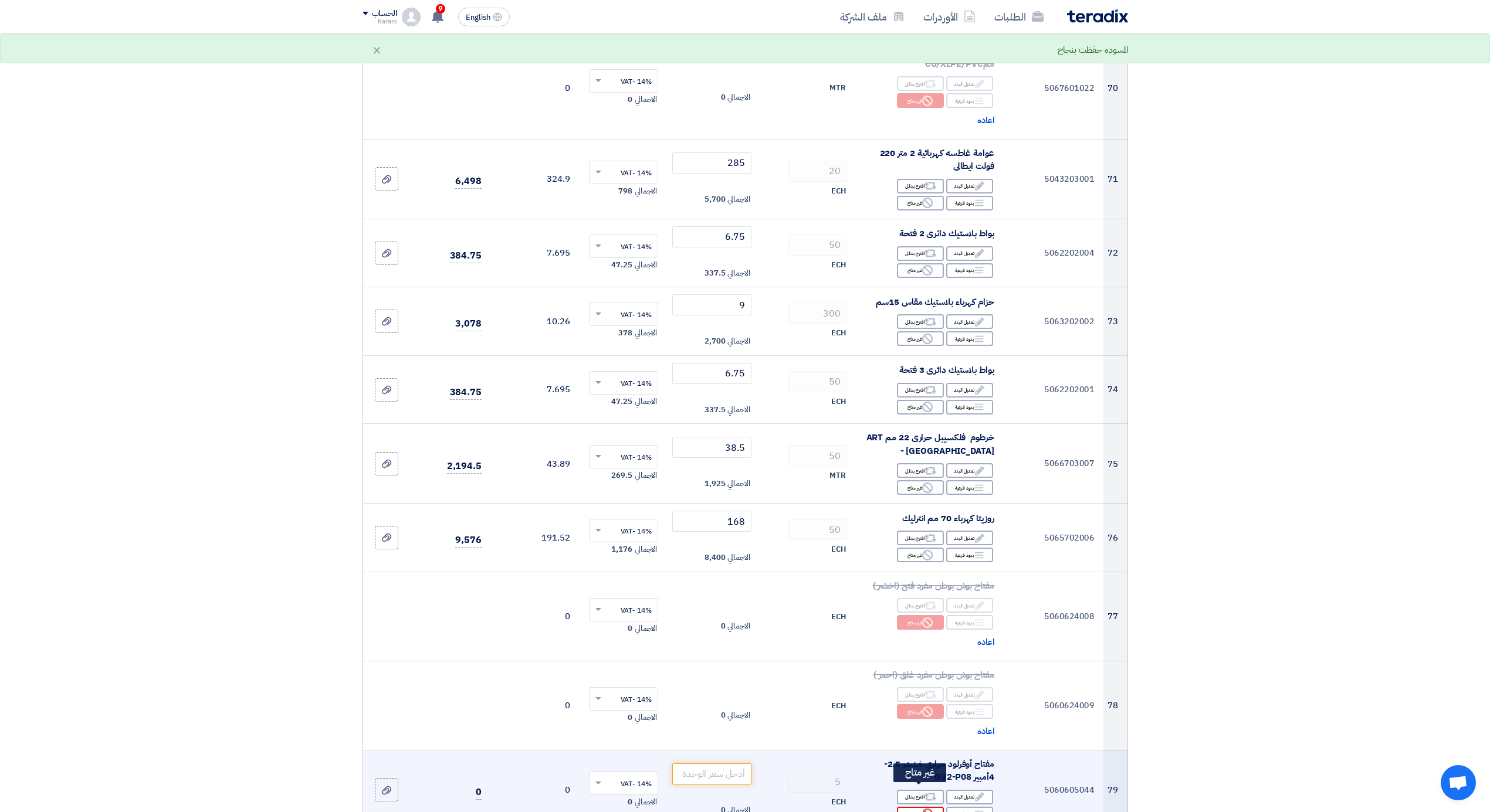
click at [918, 807] on div "Reject غير متاح" at bounding box center [920, 814] width 47 height 15
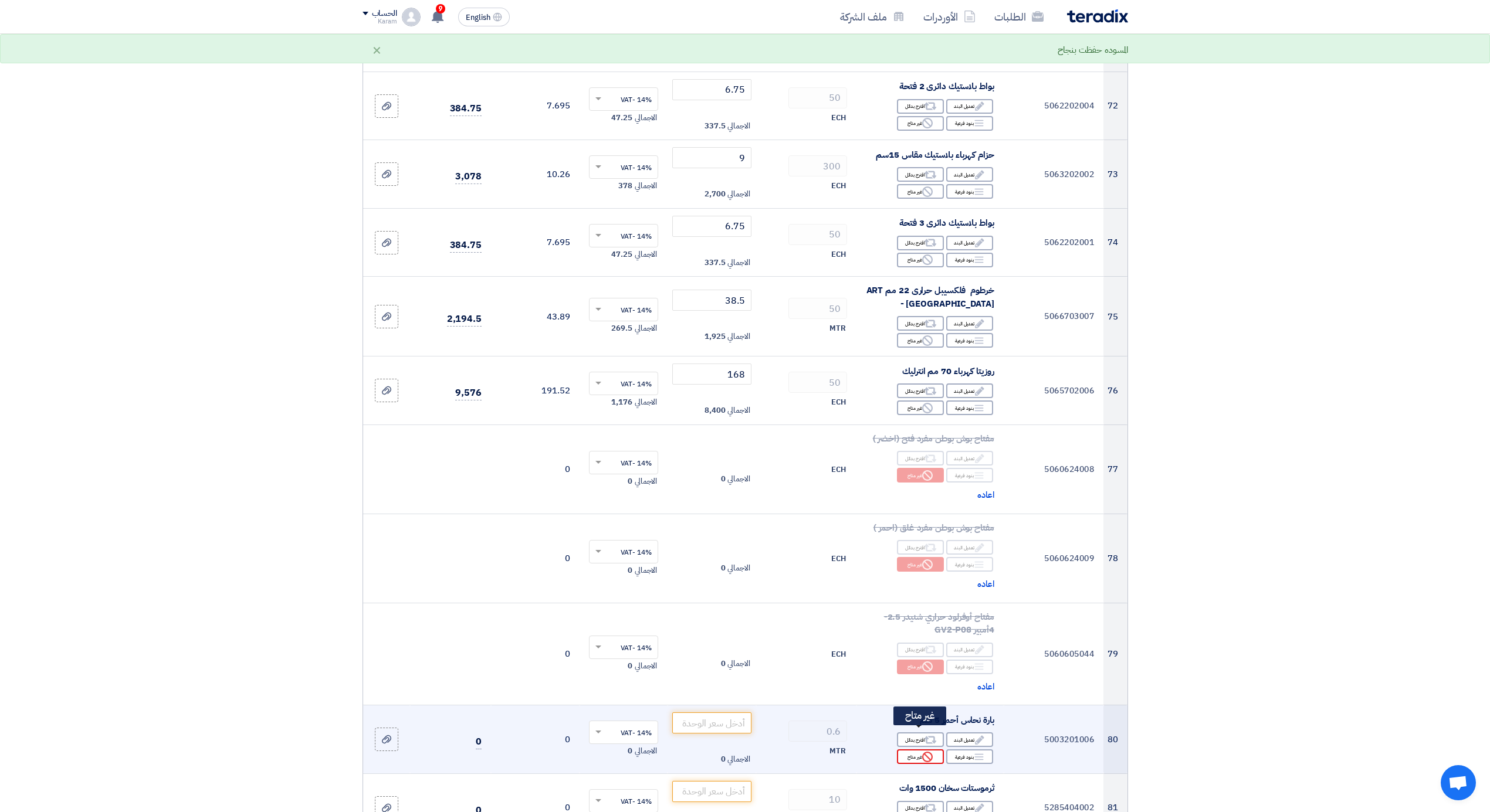
scroll to position [6376, 0]
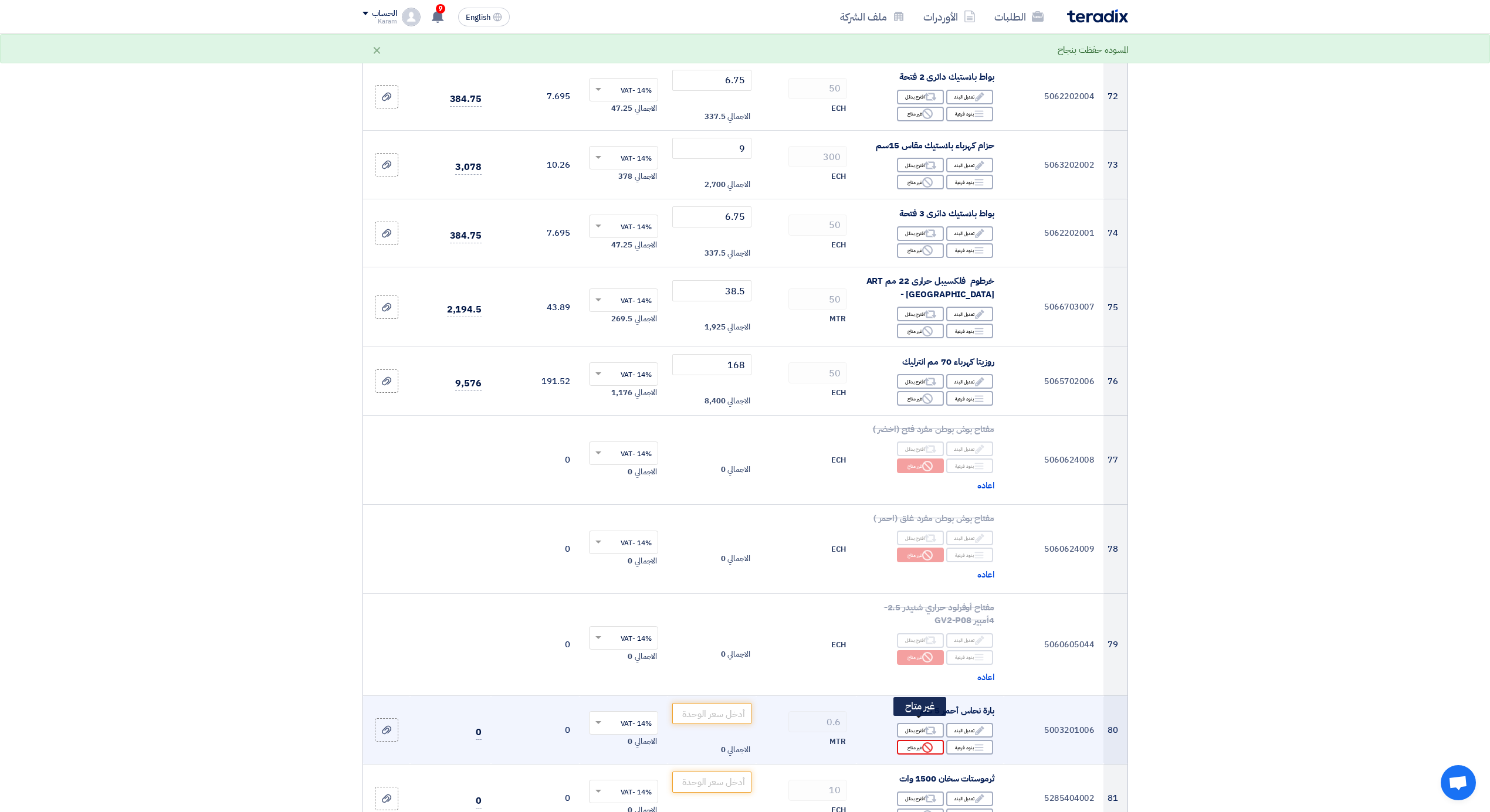
click at [927, 742] on icon "Reject" at bounding box center [927, 747] width 11 height 11
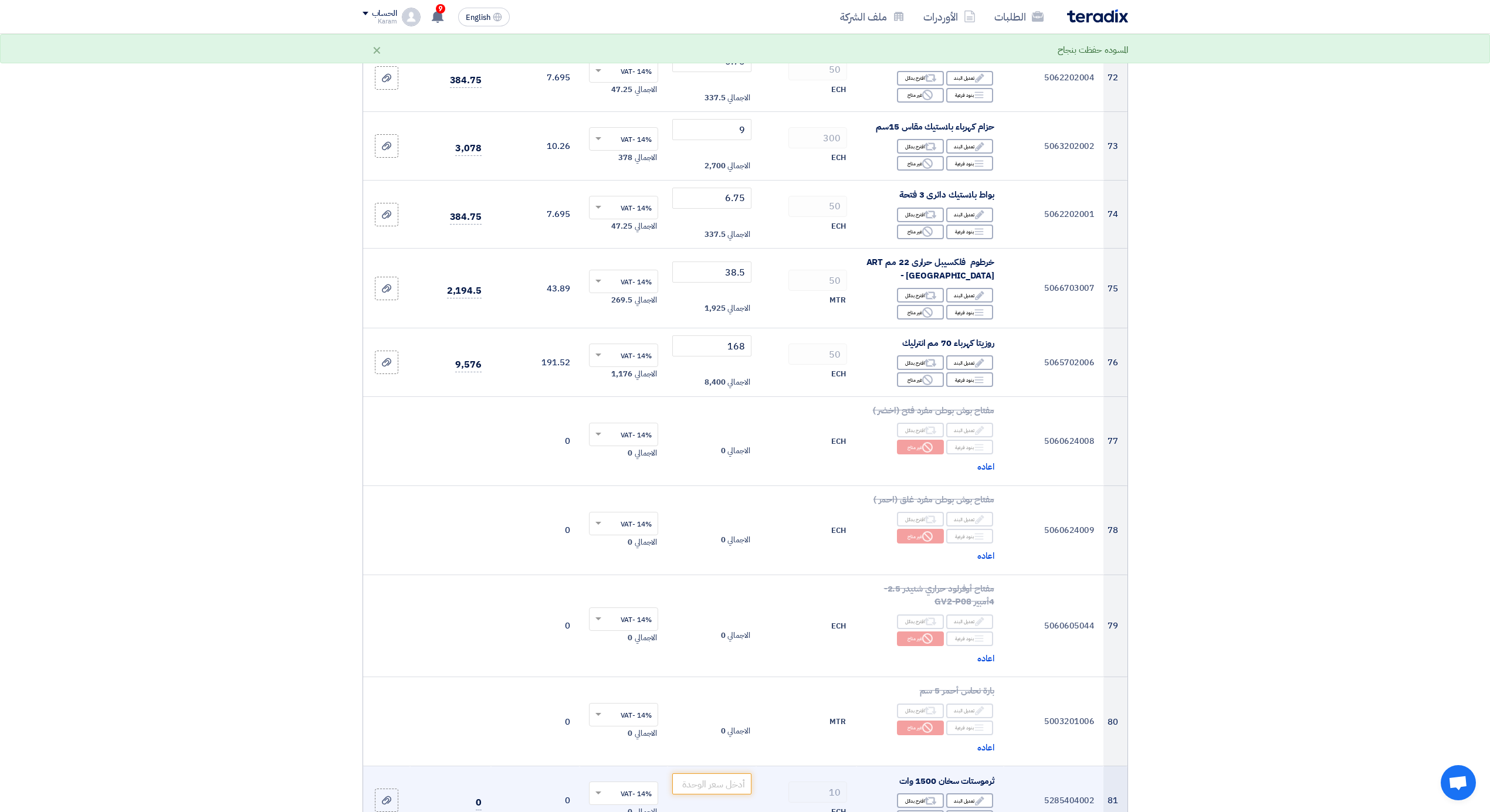
scroll to position [6454, 0]
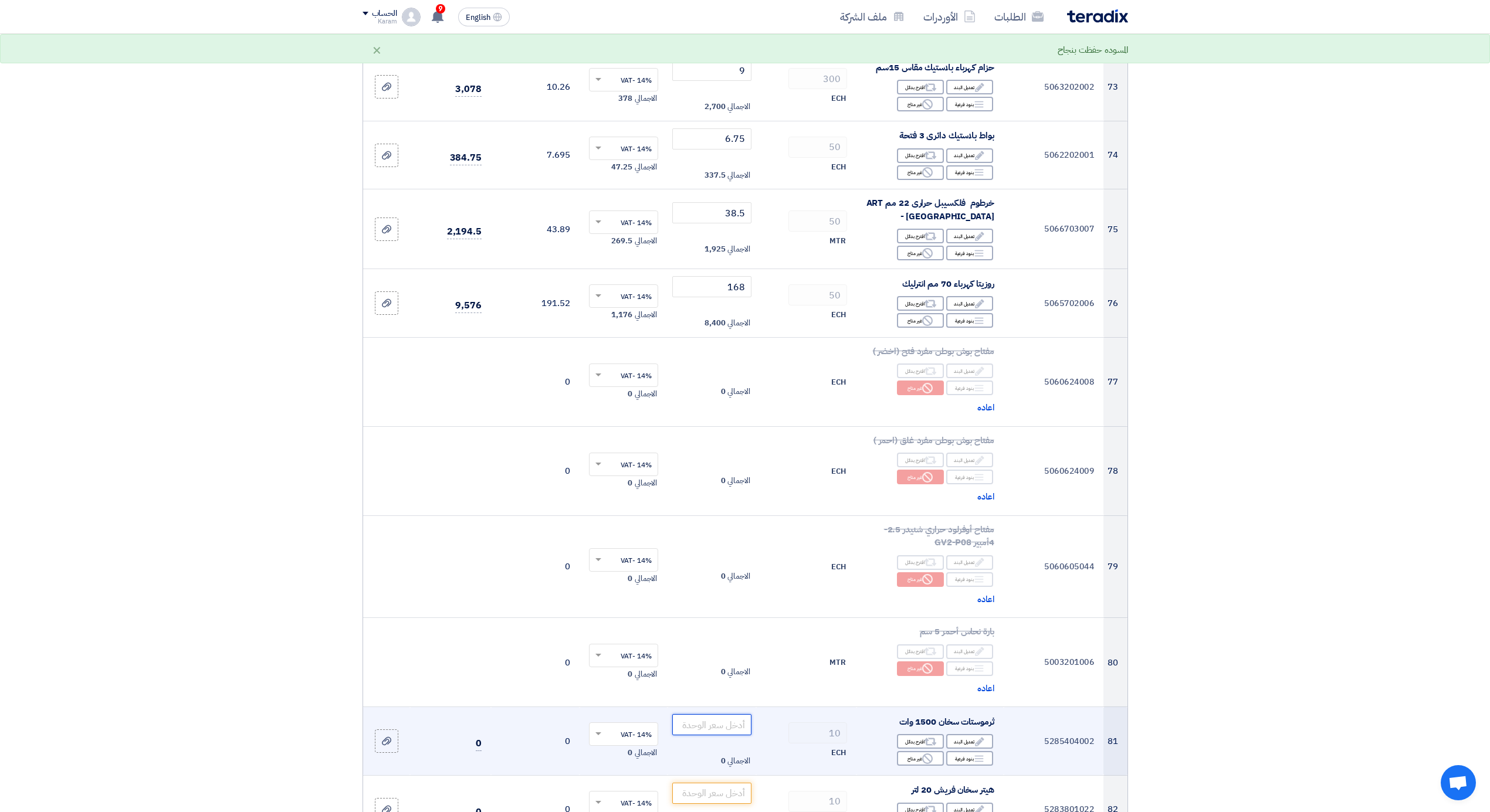
click at [707, 715] on input "number" at bounding box center [712, 725] width 79 height 21
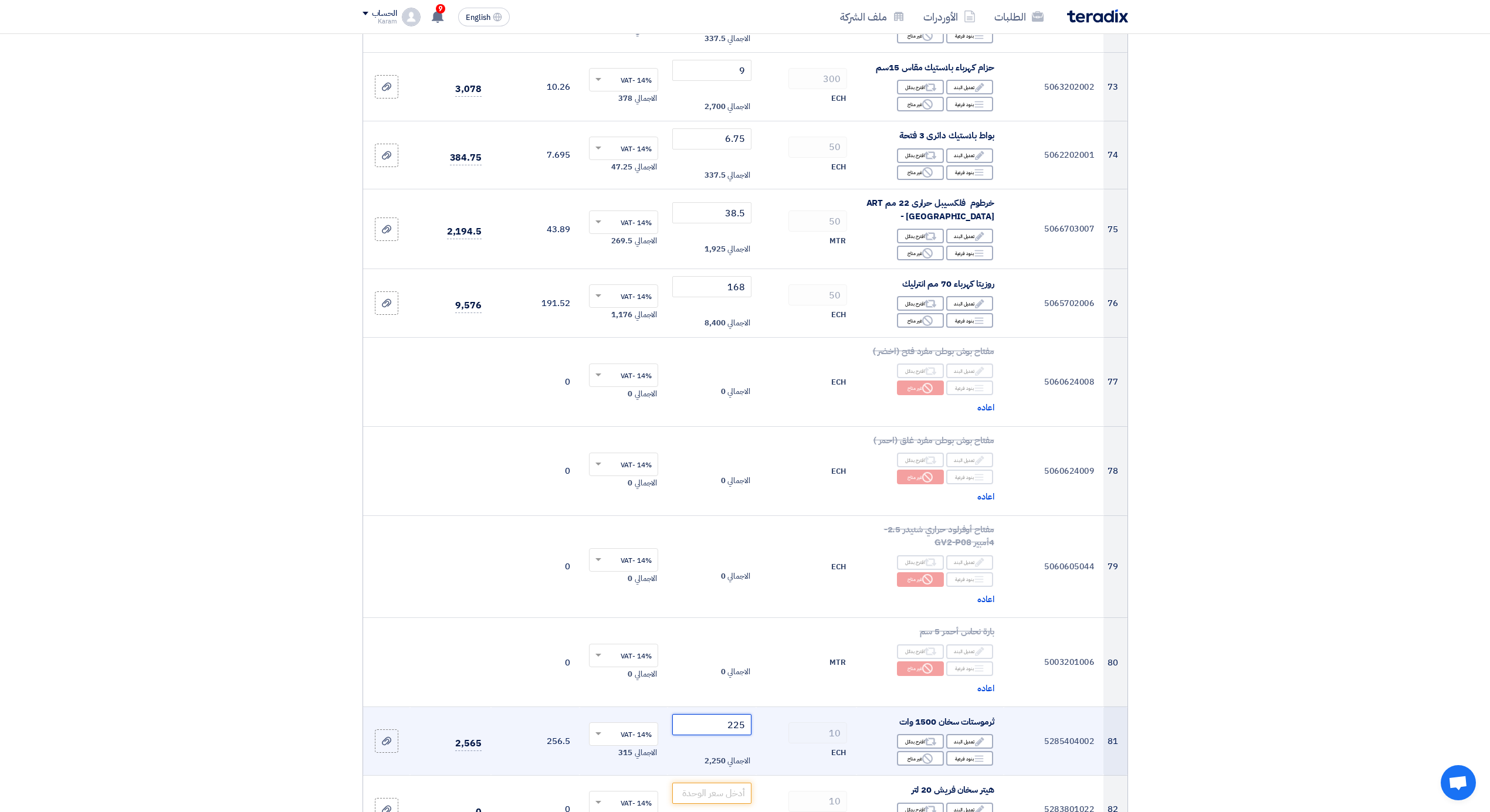
type input "225"
type input "525"
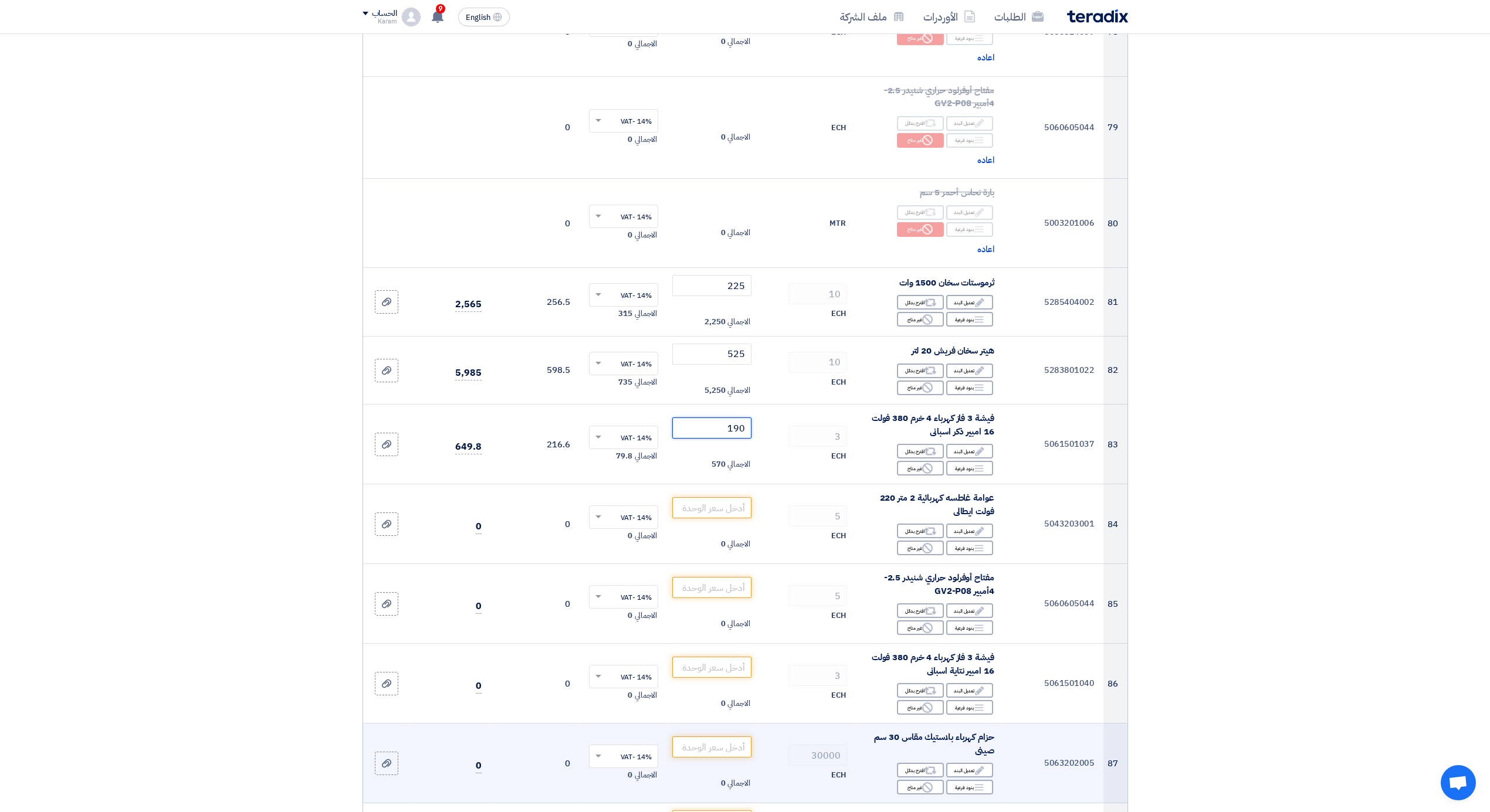
type input "190"
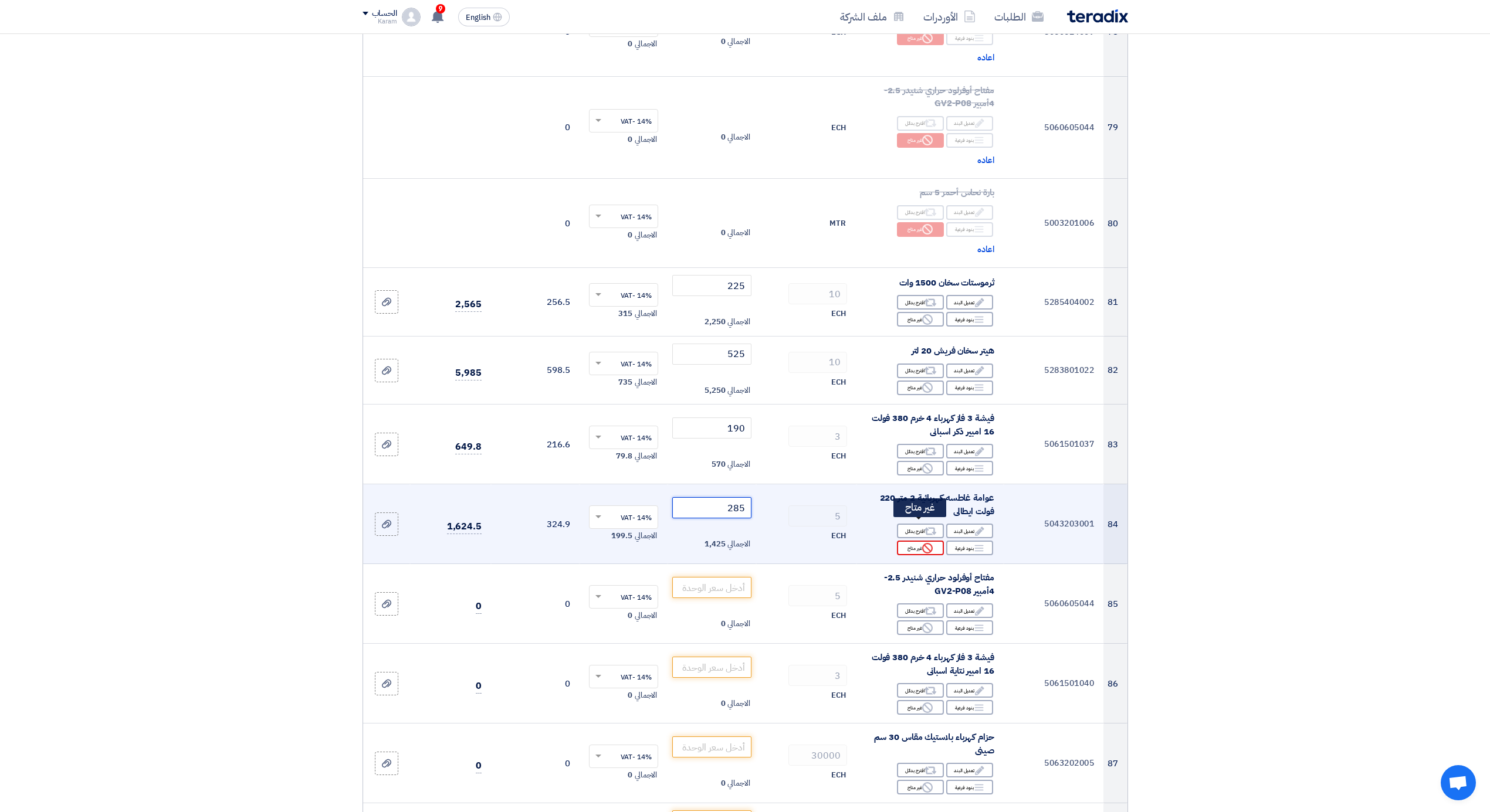
type input "285"
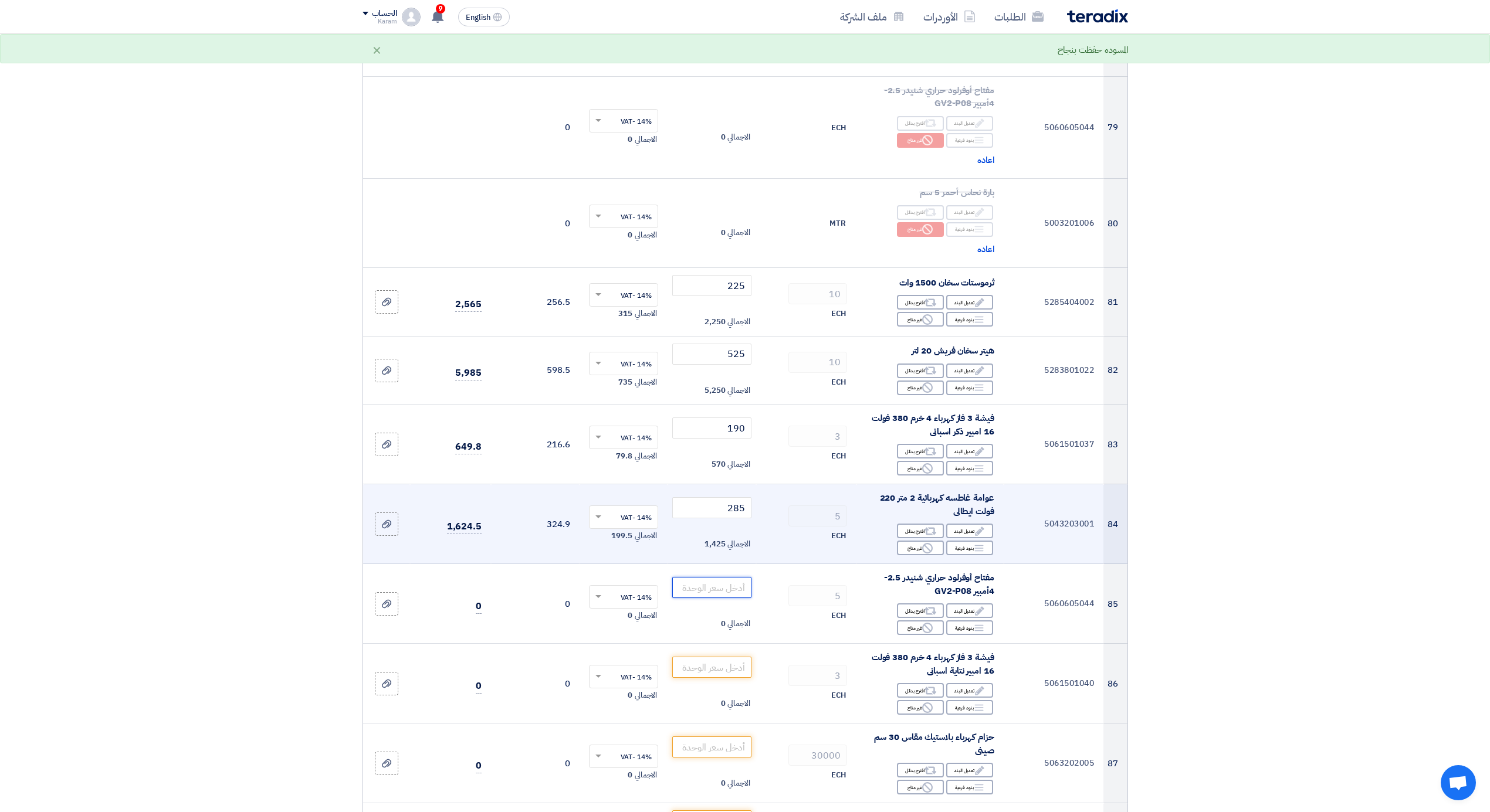
scroll to position [6815, 0]
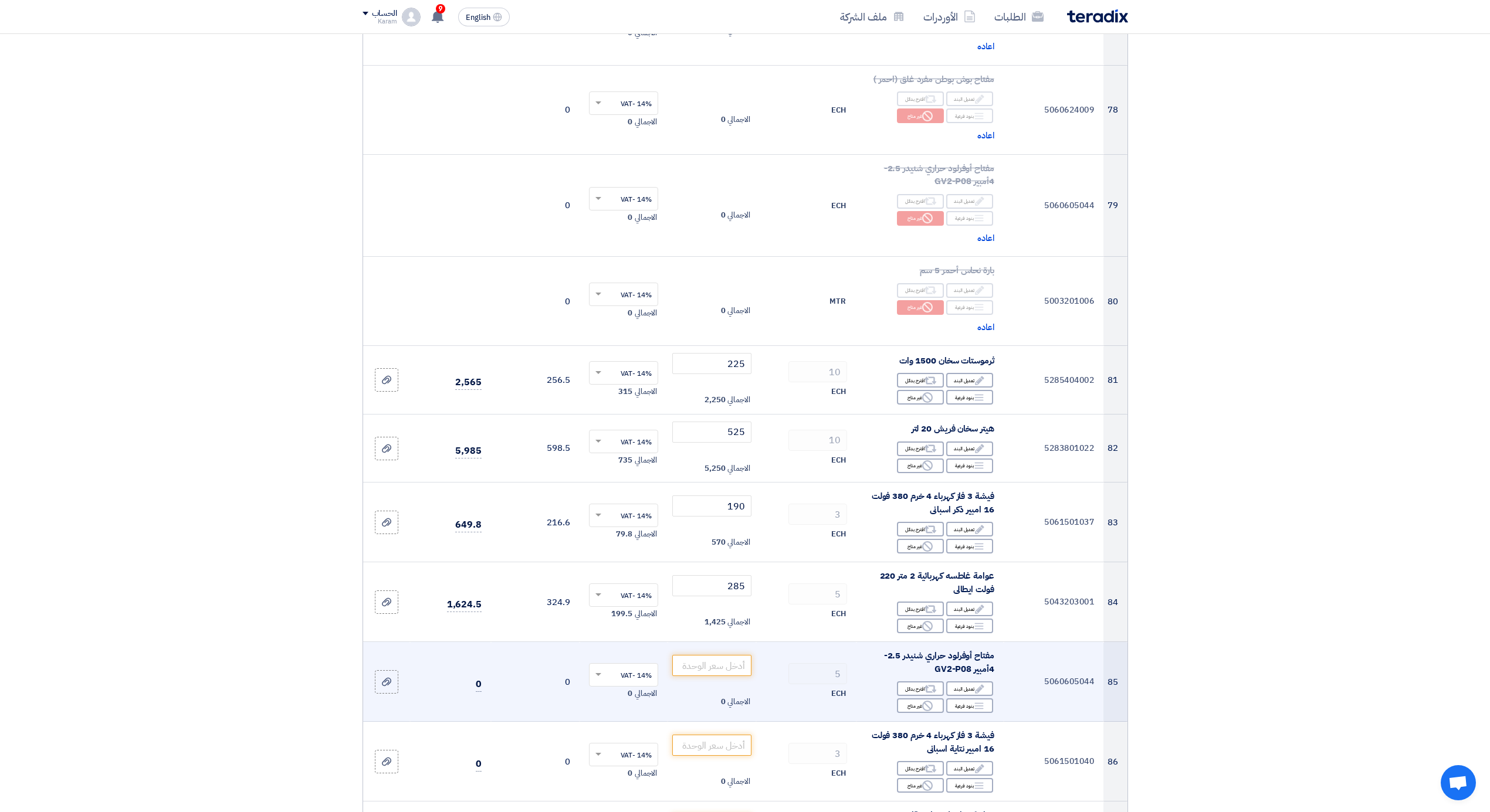
click at [920, 680] on div "Edit تعديل البند Alternative اقترح بدائل Breakdown بنود فرعية Reject" at bounding box center [930, 698] width 129 height 34
click at [919, 699] on div "Reject غير متاح" at bounding box center [920, 706] width 47 height 15
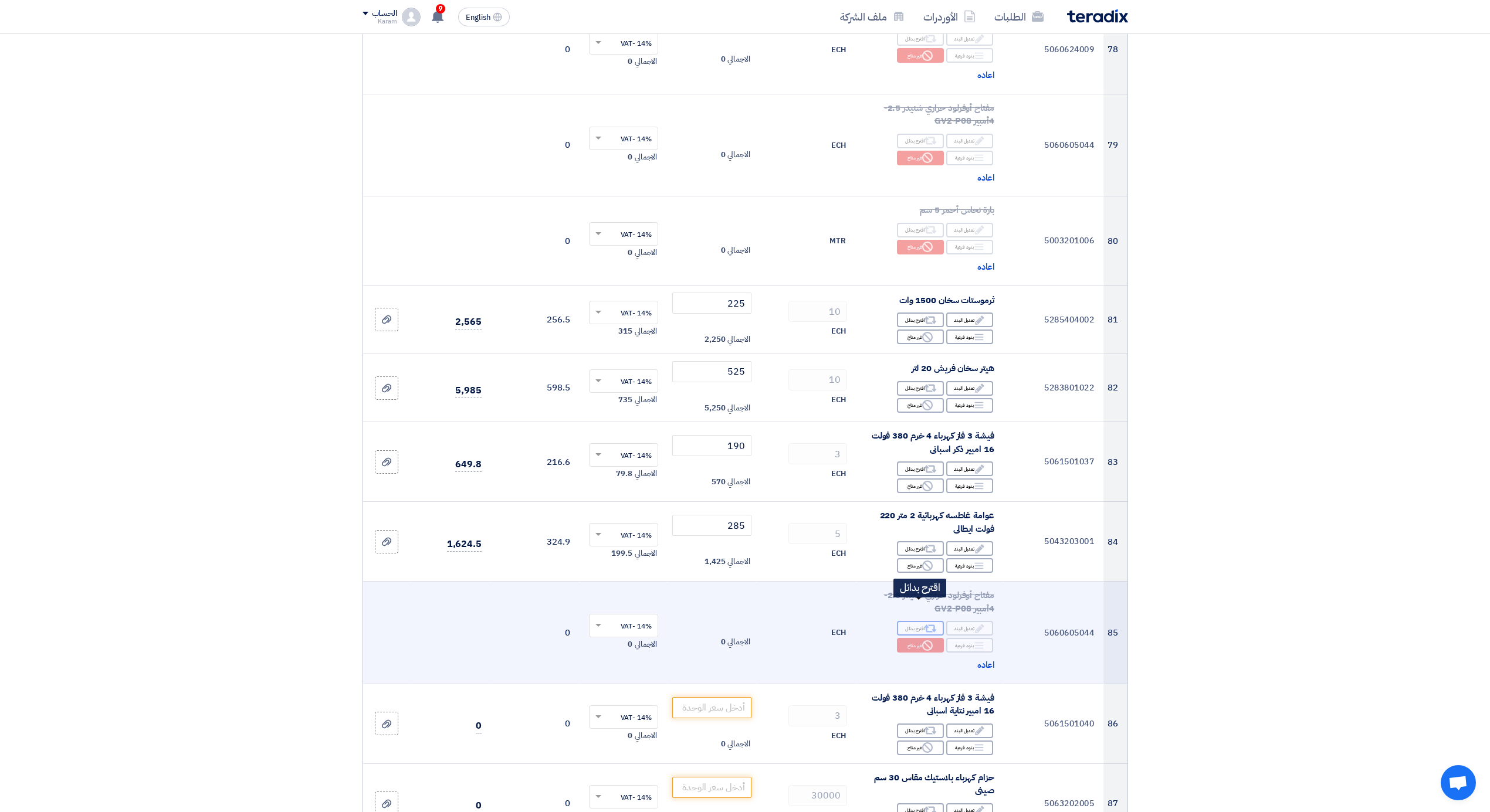
scroll to position [6893, 0]
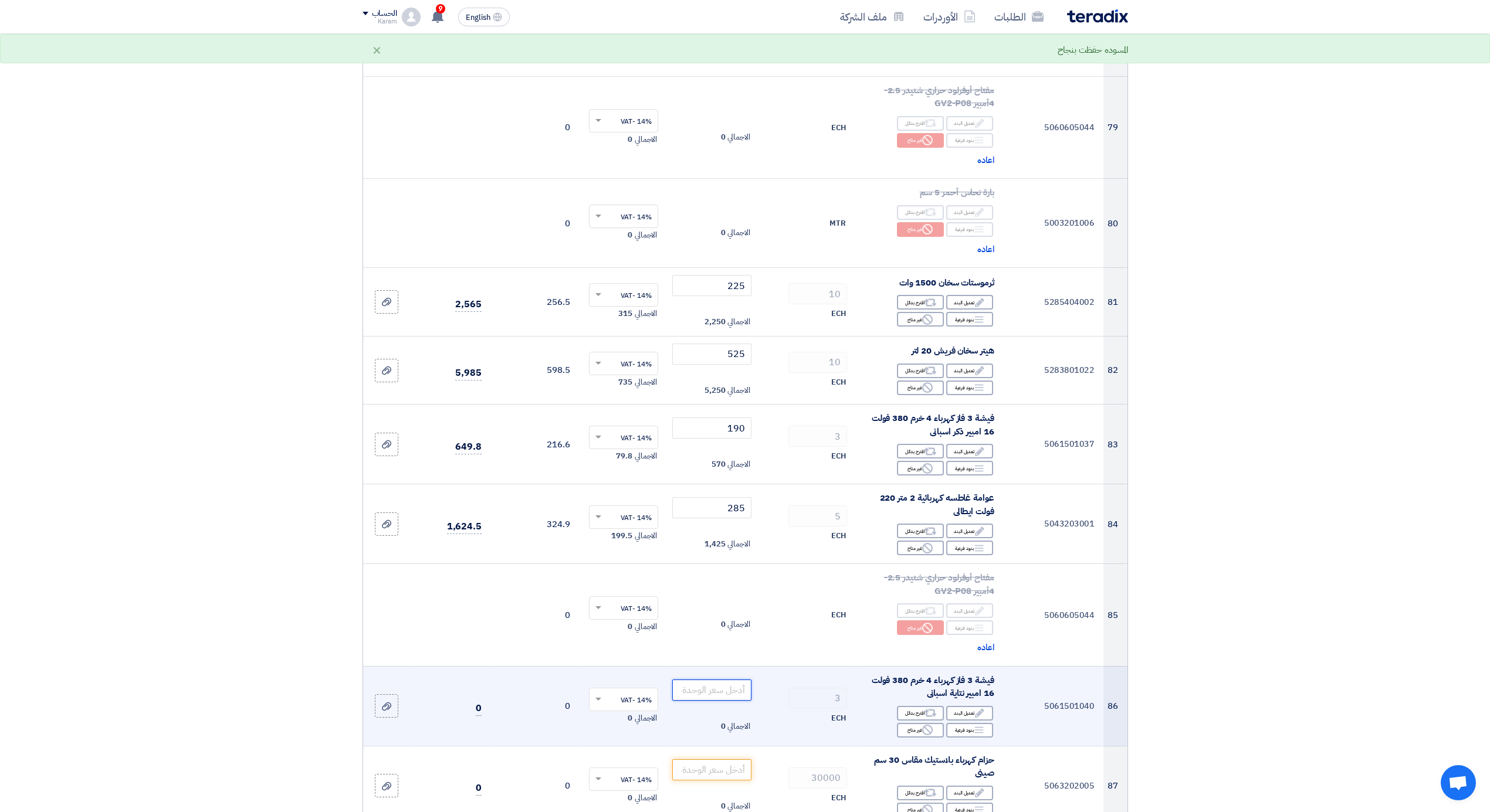
click at [722, 680] on input "number" at bounding box center [712, 690] width 79 height 21
type input "190"
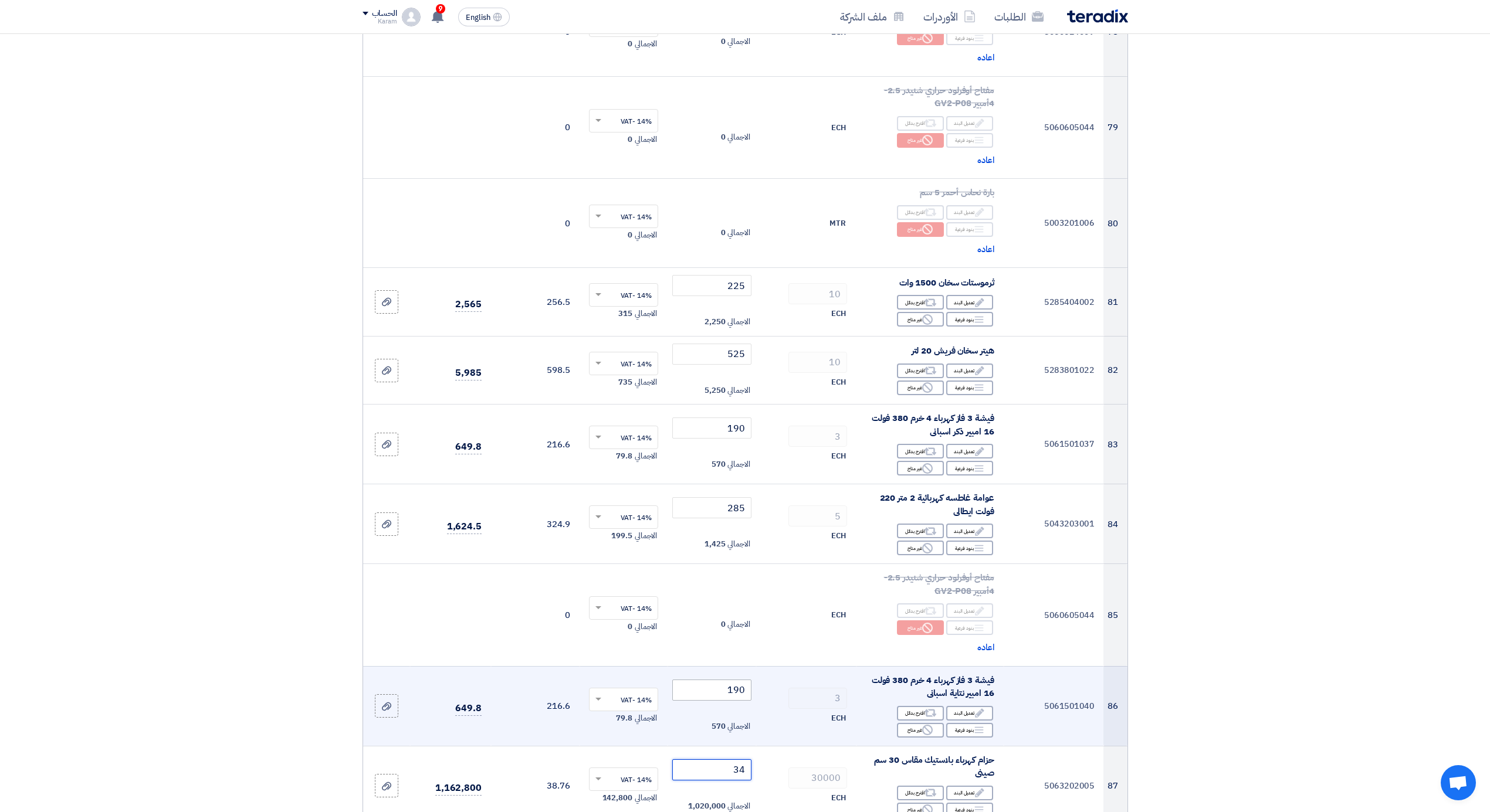
type input "34"
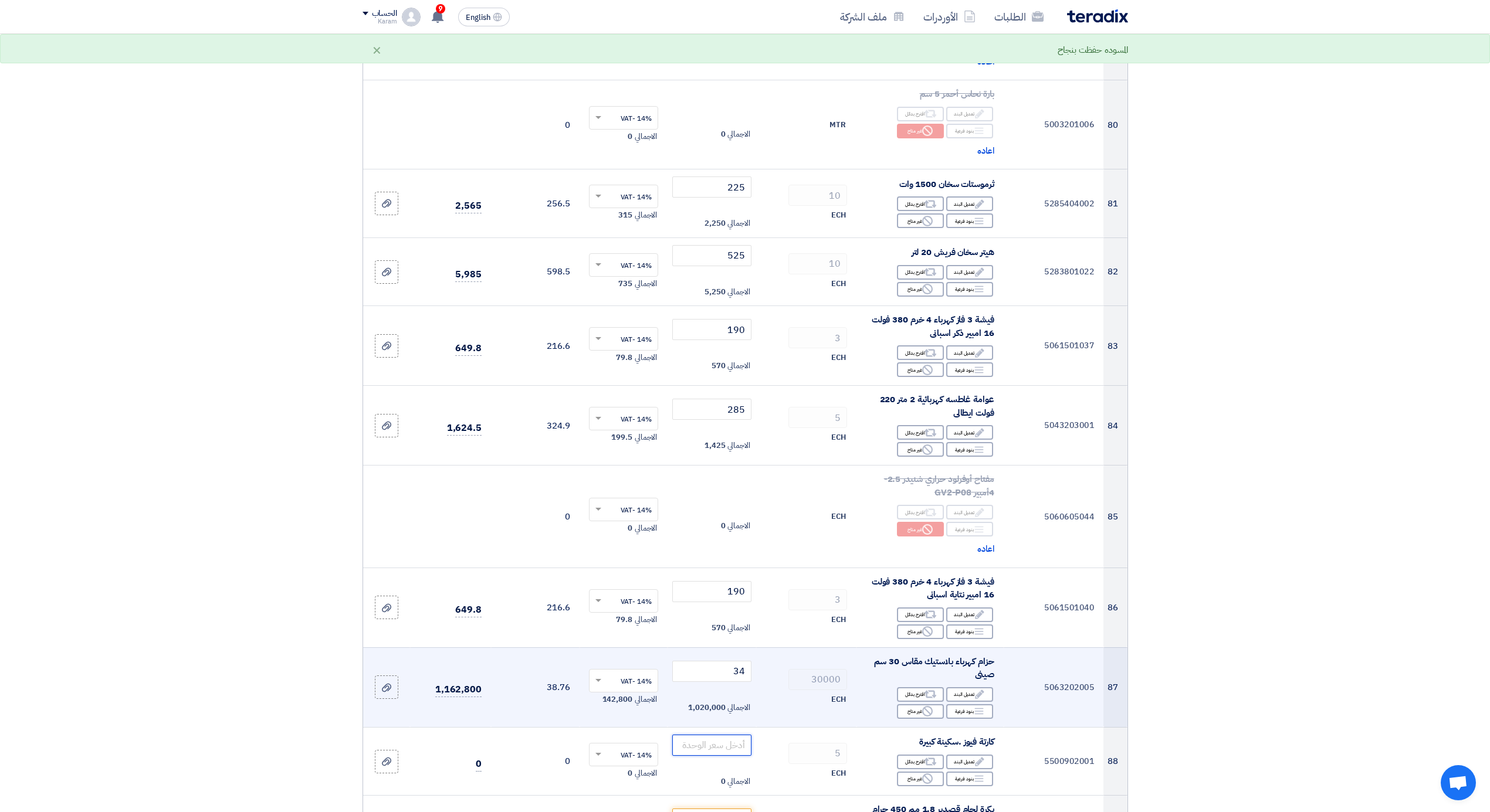
scroll to position [6993, 0]
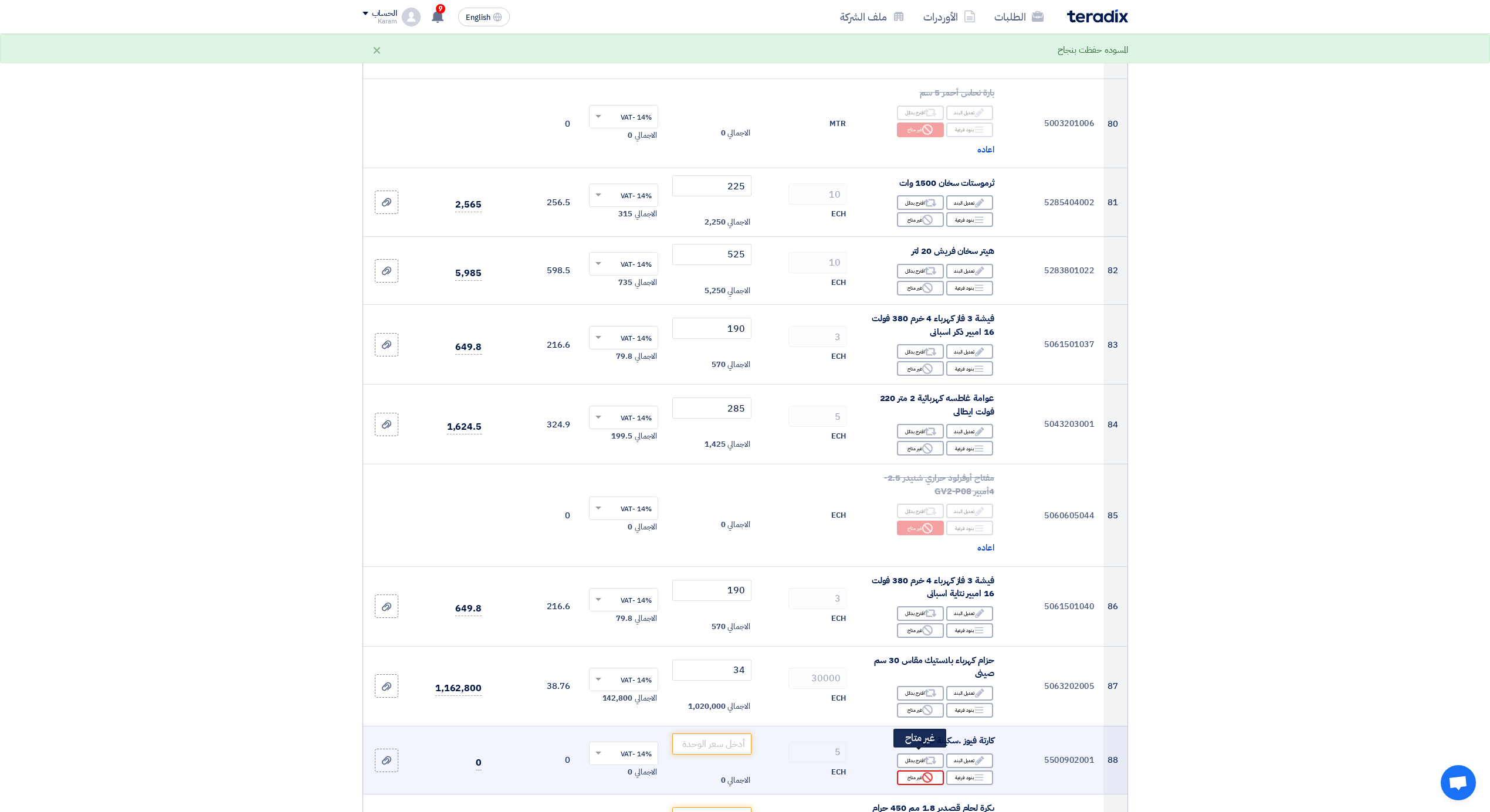
click at [915, 770] on div "Reject غير متاح" at bounding box center [920, 777] width 47 height 15
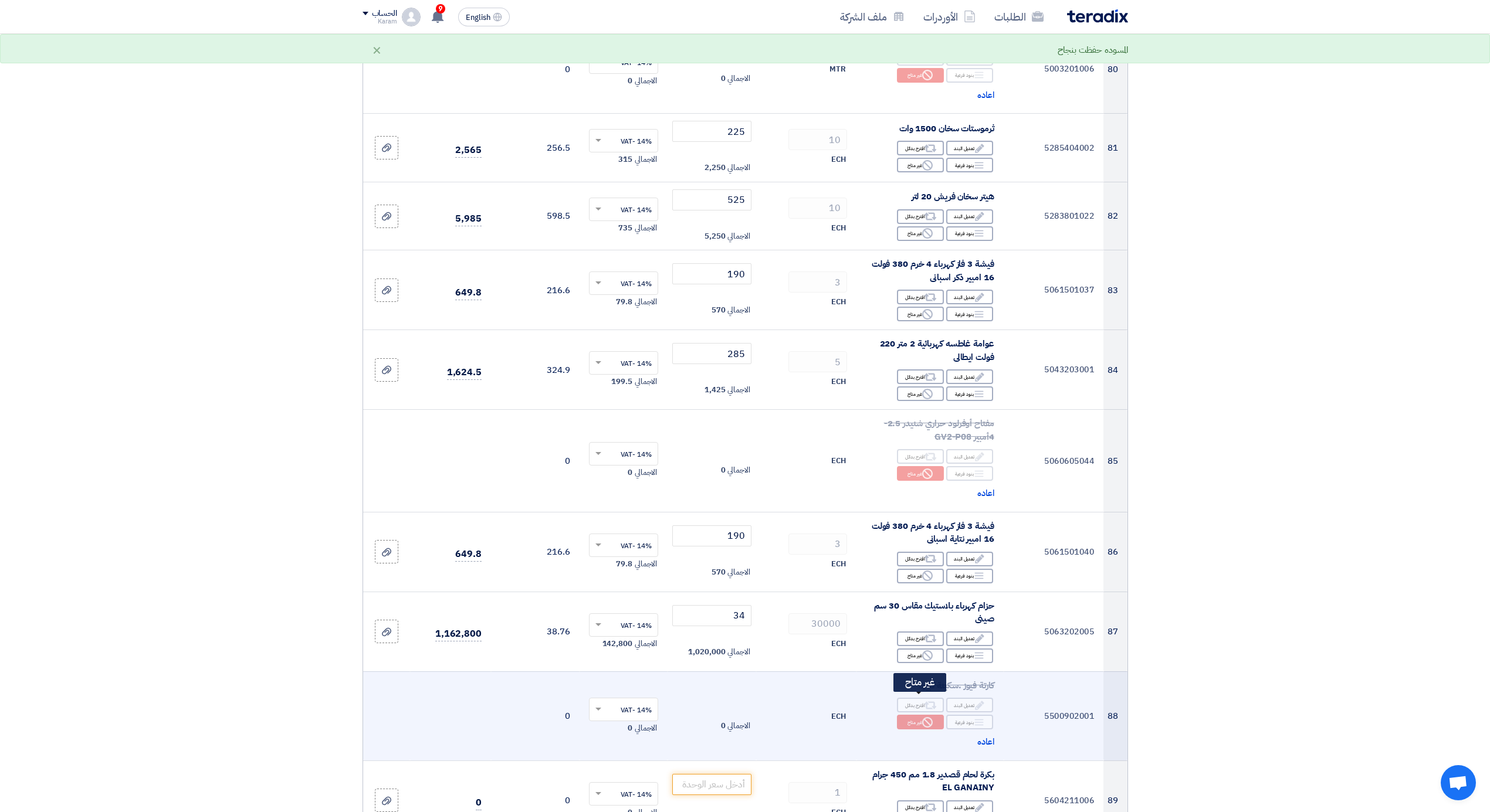
scroll to position [7071, 0]
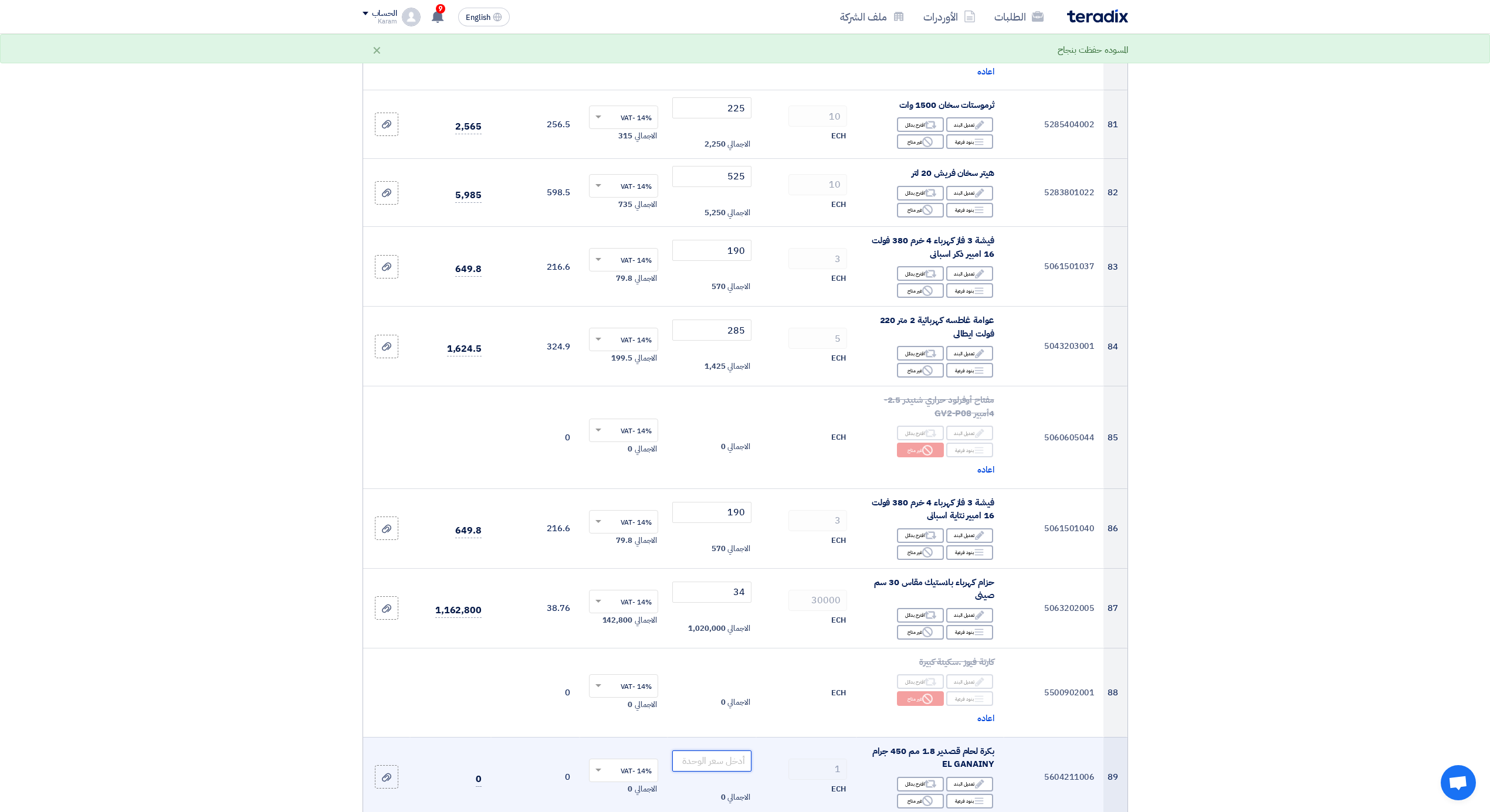
click at [731, 750] on input "number" at bounding box center [712, 761] width 79 height 21
type input "525"
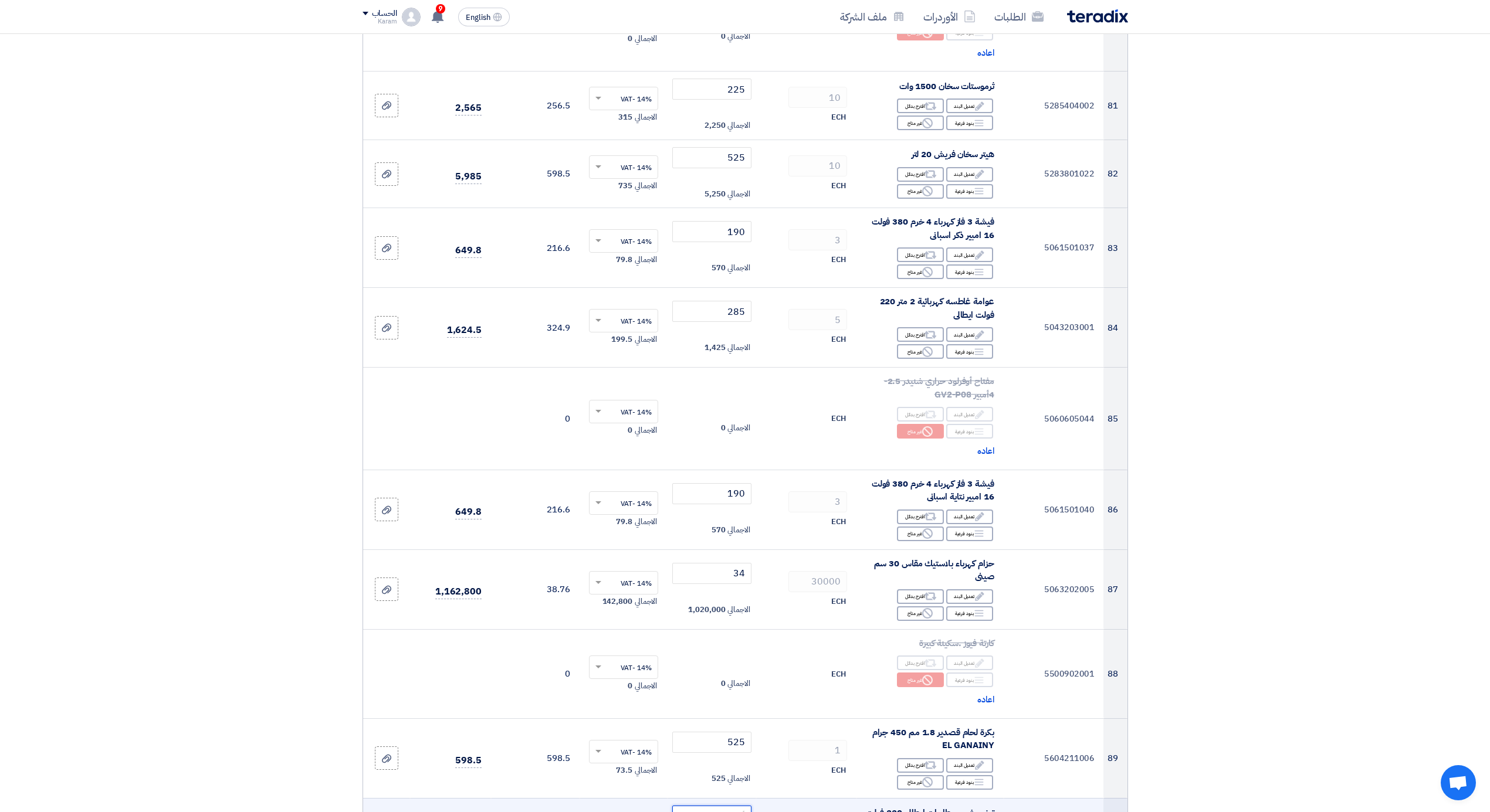
click at [707, 807] on input "number" at bounding box center [712, 816] width 79 height 21
type input "850"
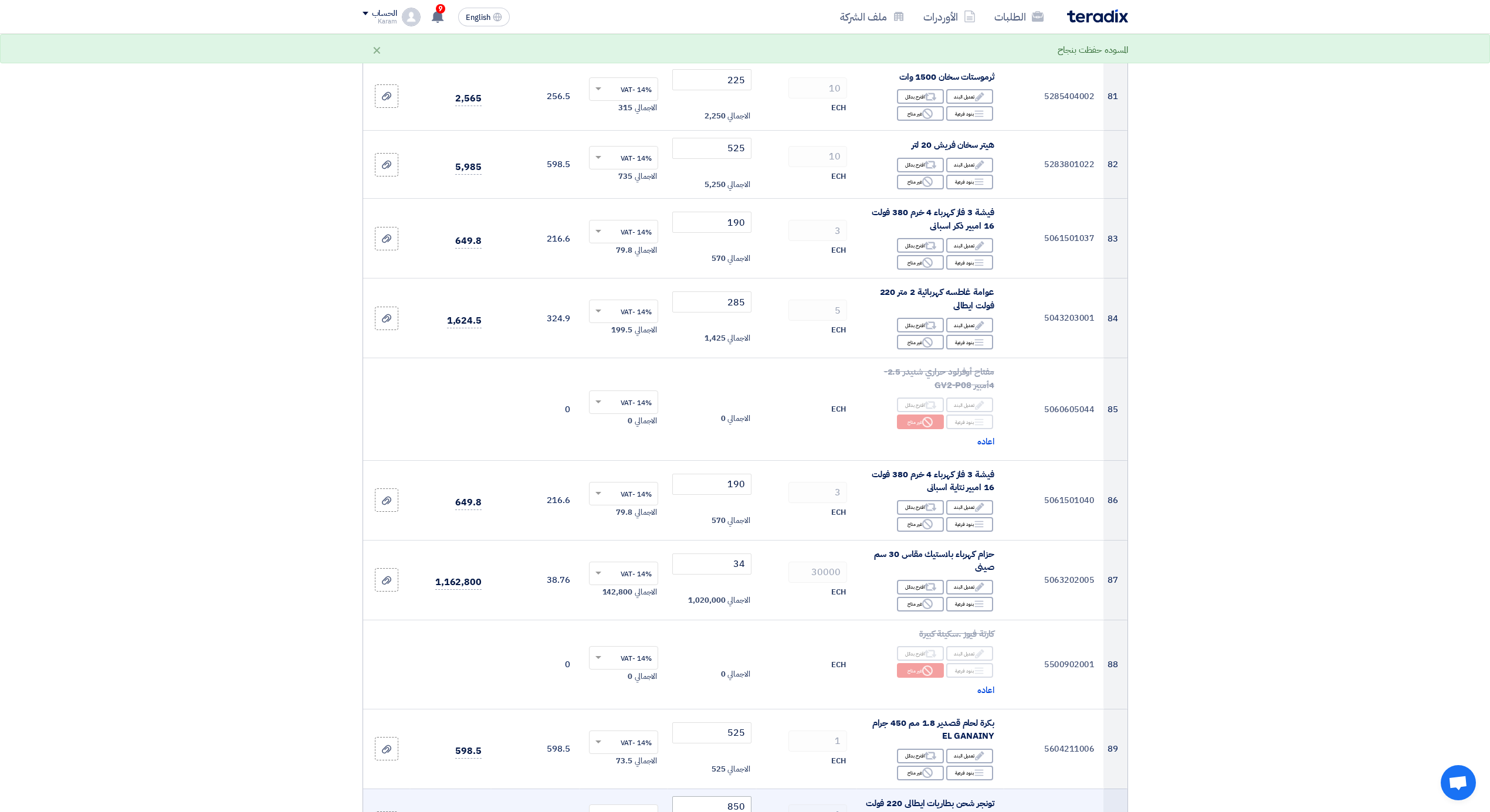
scroll to position [7559, 0]
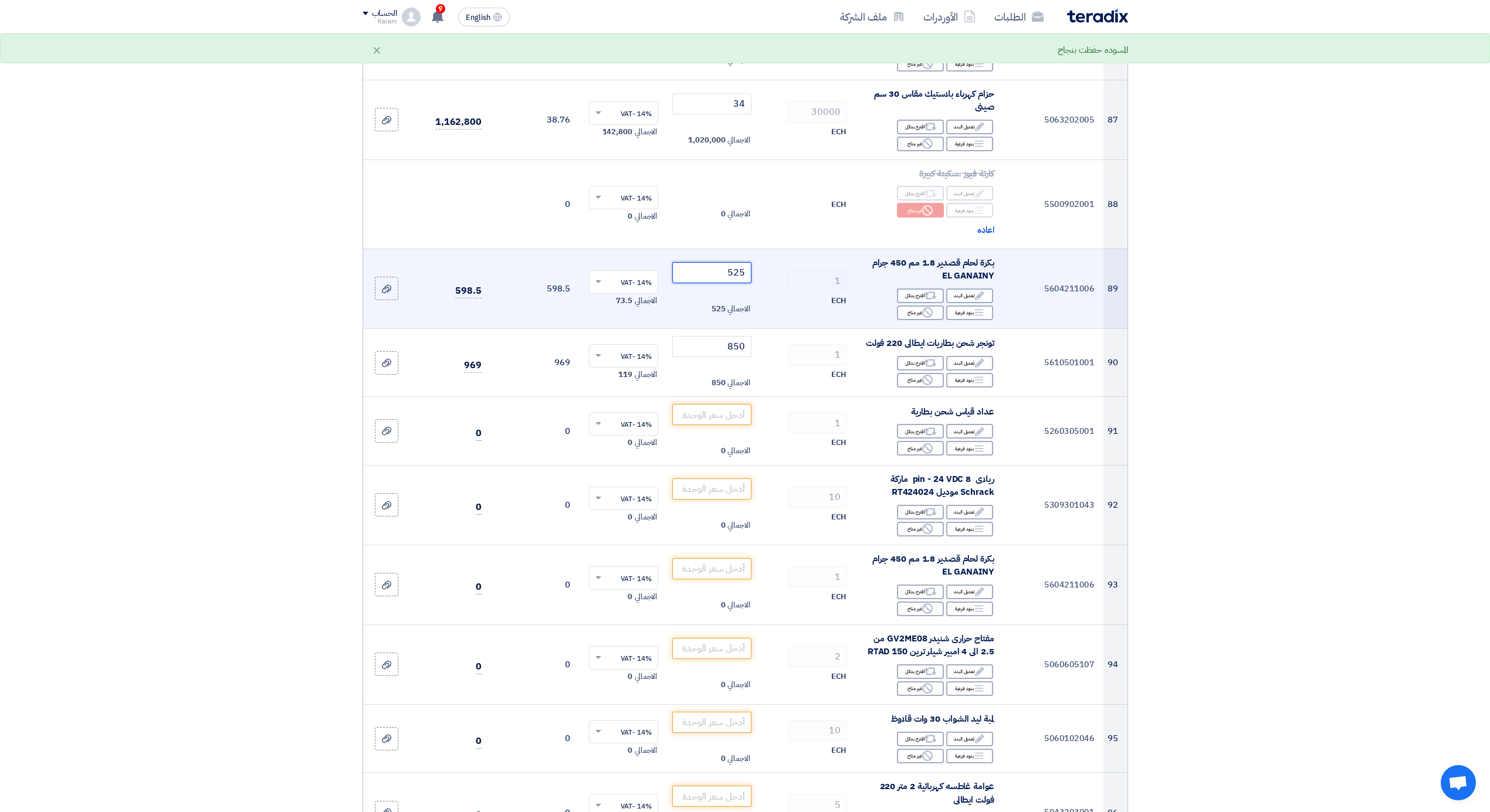
click at [712, 262] on input "525" at bounding box center [712, 272] width 79 height 21
drag, startPoint x: 724, startPoint y: 247, endPoint x: 803, endPoint y: 242, distance: 79.2
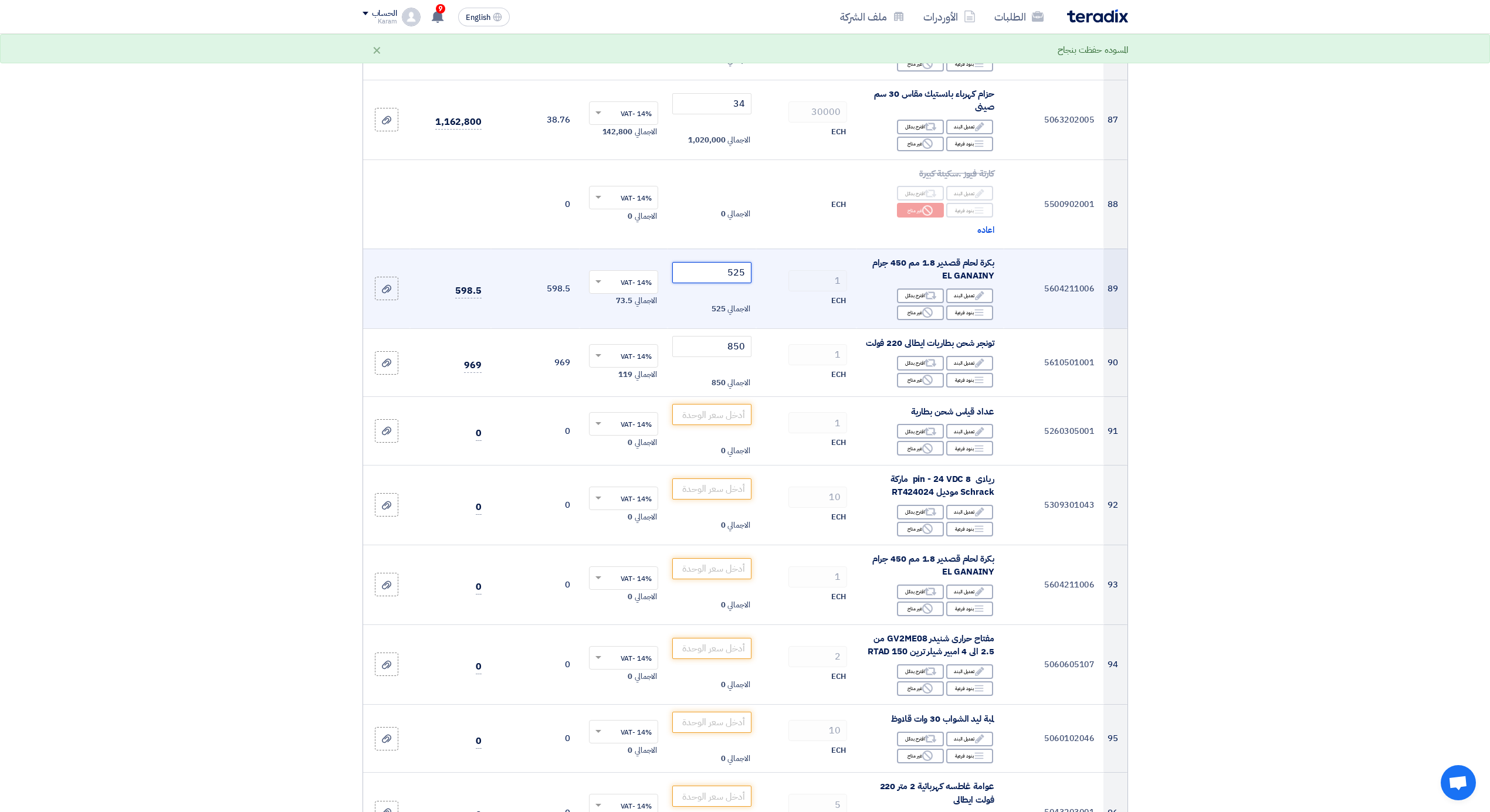
click at [803, 248] on tr "89 5604211006 بكرة لحام قصدير 1.8 مم 450 جرام EL GANAINY Edit تعديل البند Alter…" at bounding box center [745, 288] width 764 height 80
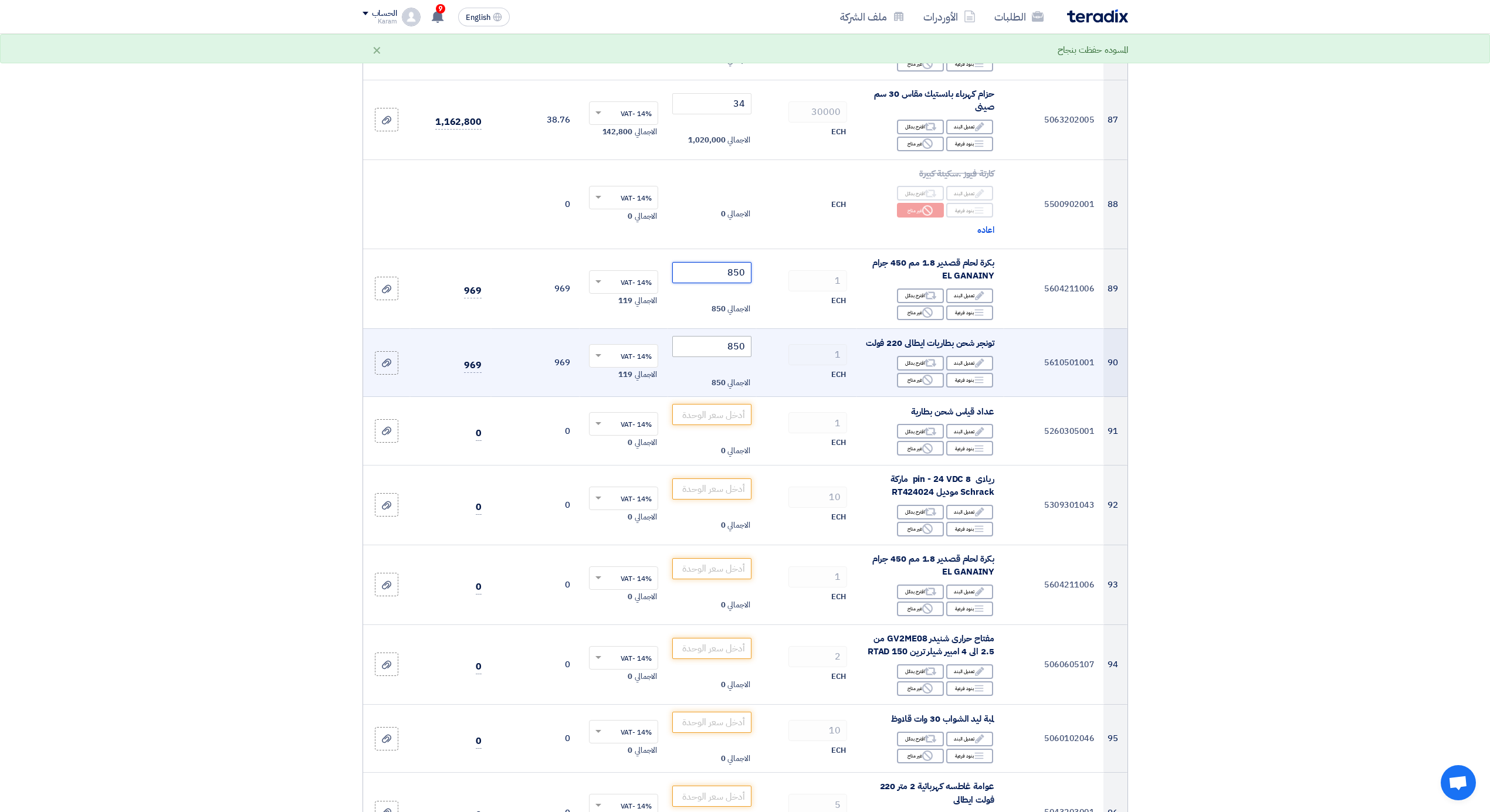
type input "850"
click at [719, 336] on input "850" at bounding box center [712, 346] width 79 height 21
click at [723, 336] on input "850" at bounding box center [712, 346] width 79 height 21
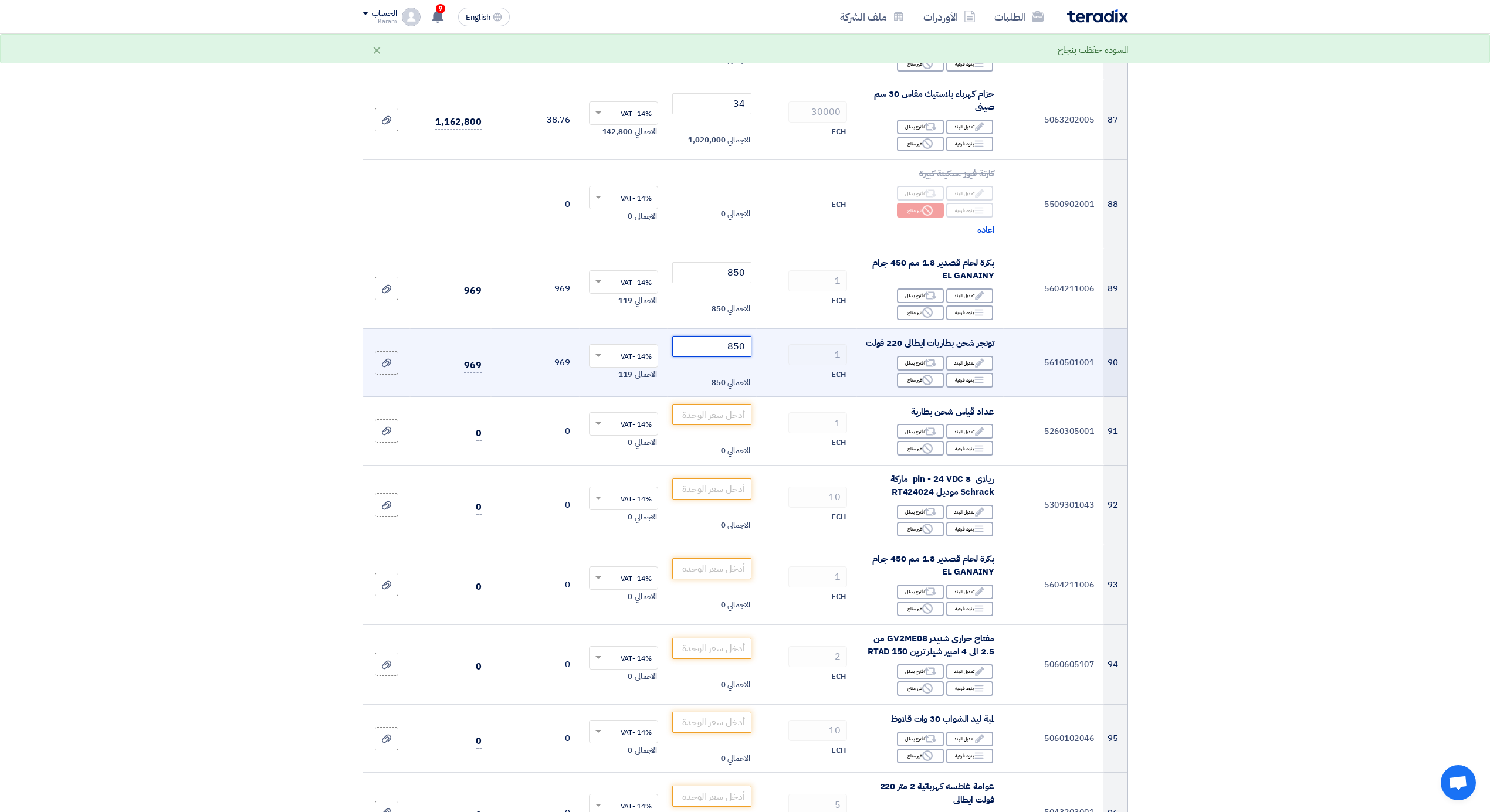
click at [723, 336] on input "850" at bounding box center [712, 346] width 79 height 21
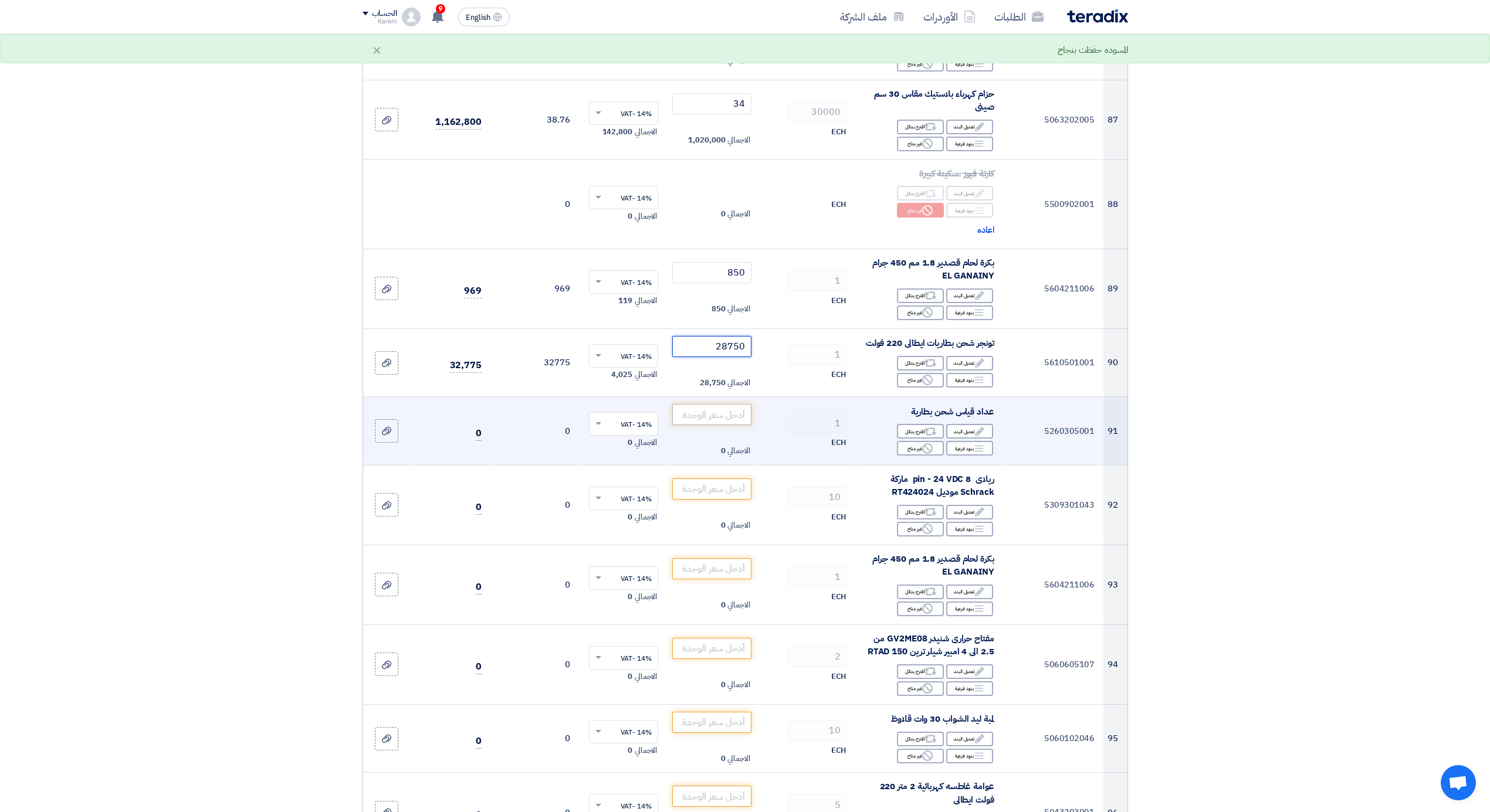
type input "28750"
click at [701, 412] on input "number" at bounding box center [712, 415] width 79 height 21
type input "8450"
click at [974, 426] on icon "Edit" at bounding box center [980, 432] width 11 height 11
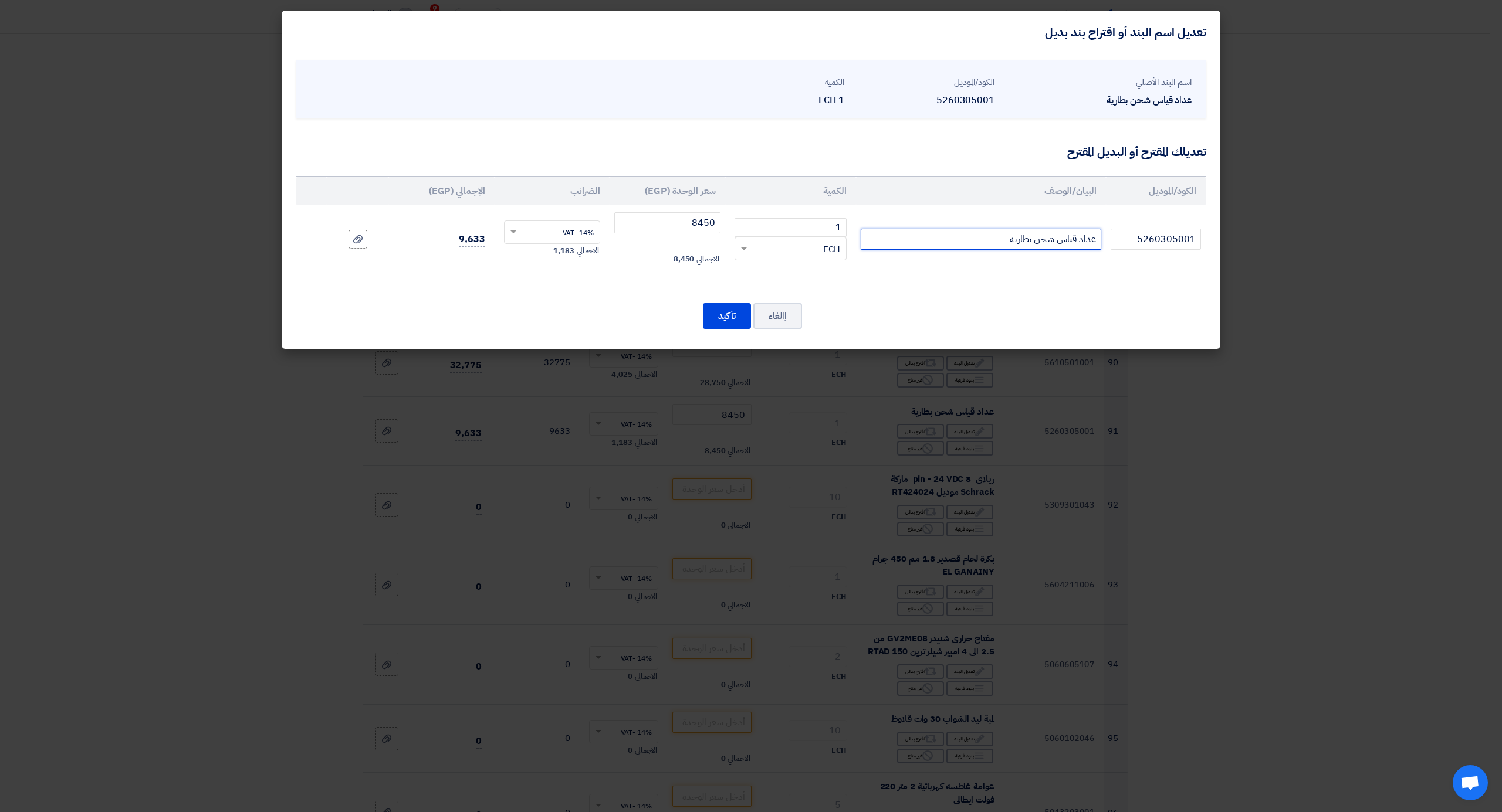
click at [942, 230] on input "عداد قياس شحن بطارية" at bounding box center [981, 240] width 241 height 21
type input "عداد قياس شحن بطارية أسباني"
click at [723, 317] on button "تأكيد" at bounding box center [727, 316] width 48 height 26
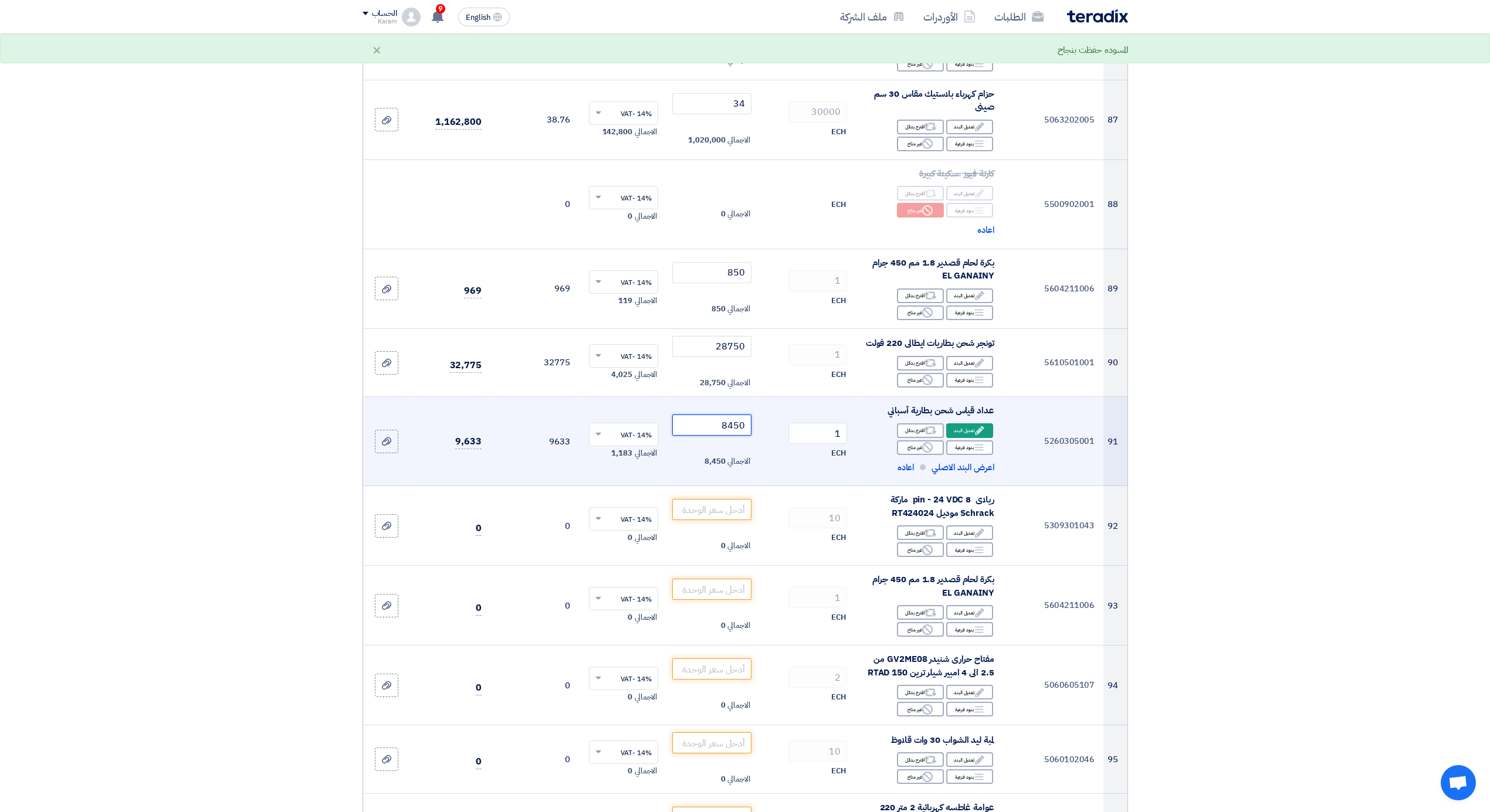
click at [721, 415] on input "8450" at bounding box center [712, 425] width 79 height 21
type input "8450"
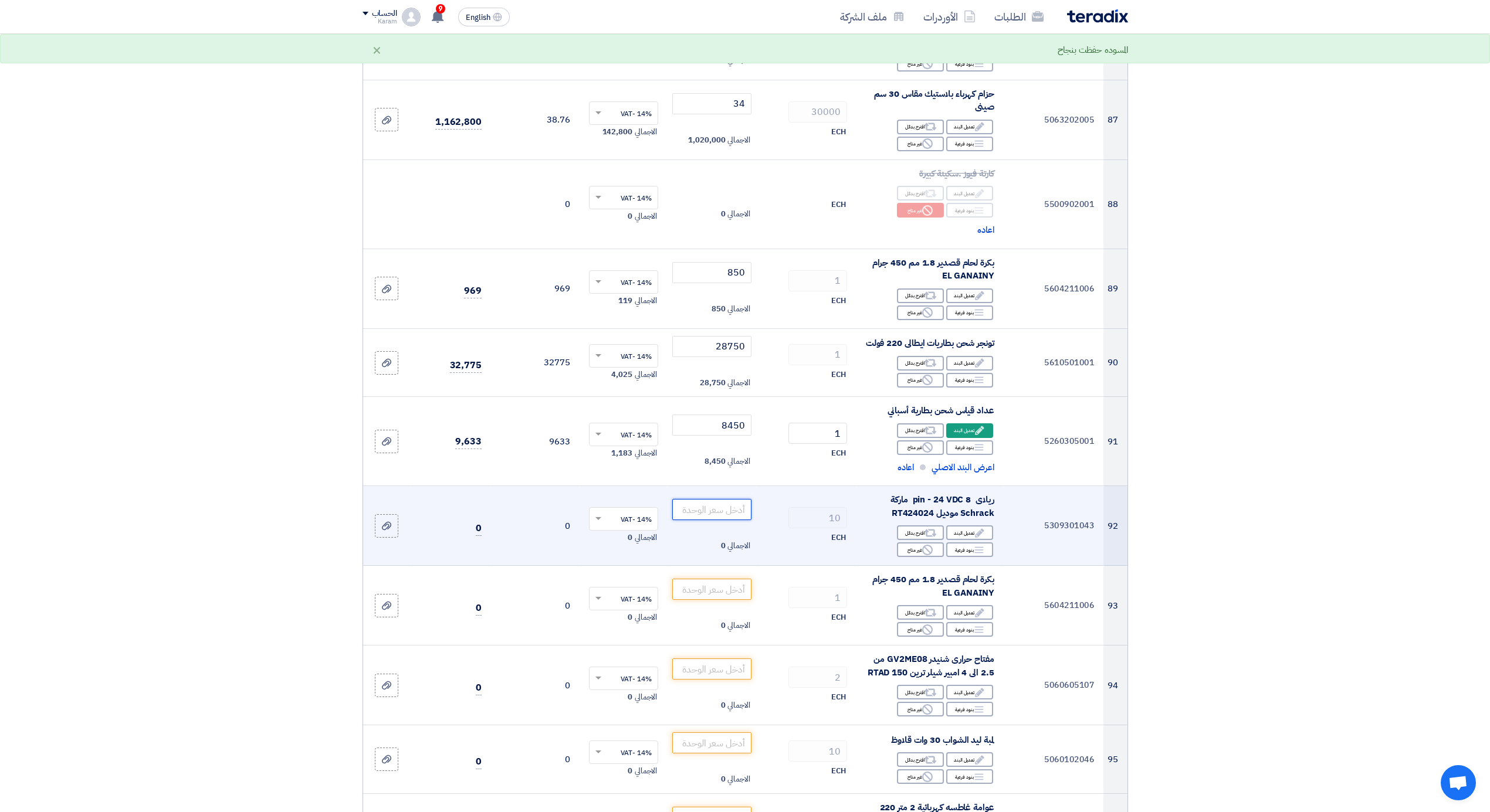
click at [711, 504] on input "number" at bounding box center [712, 510] width 79 height 21
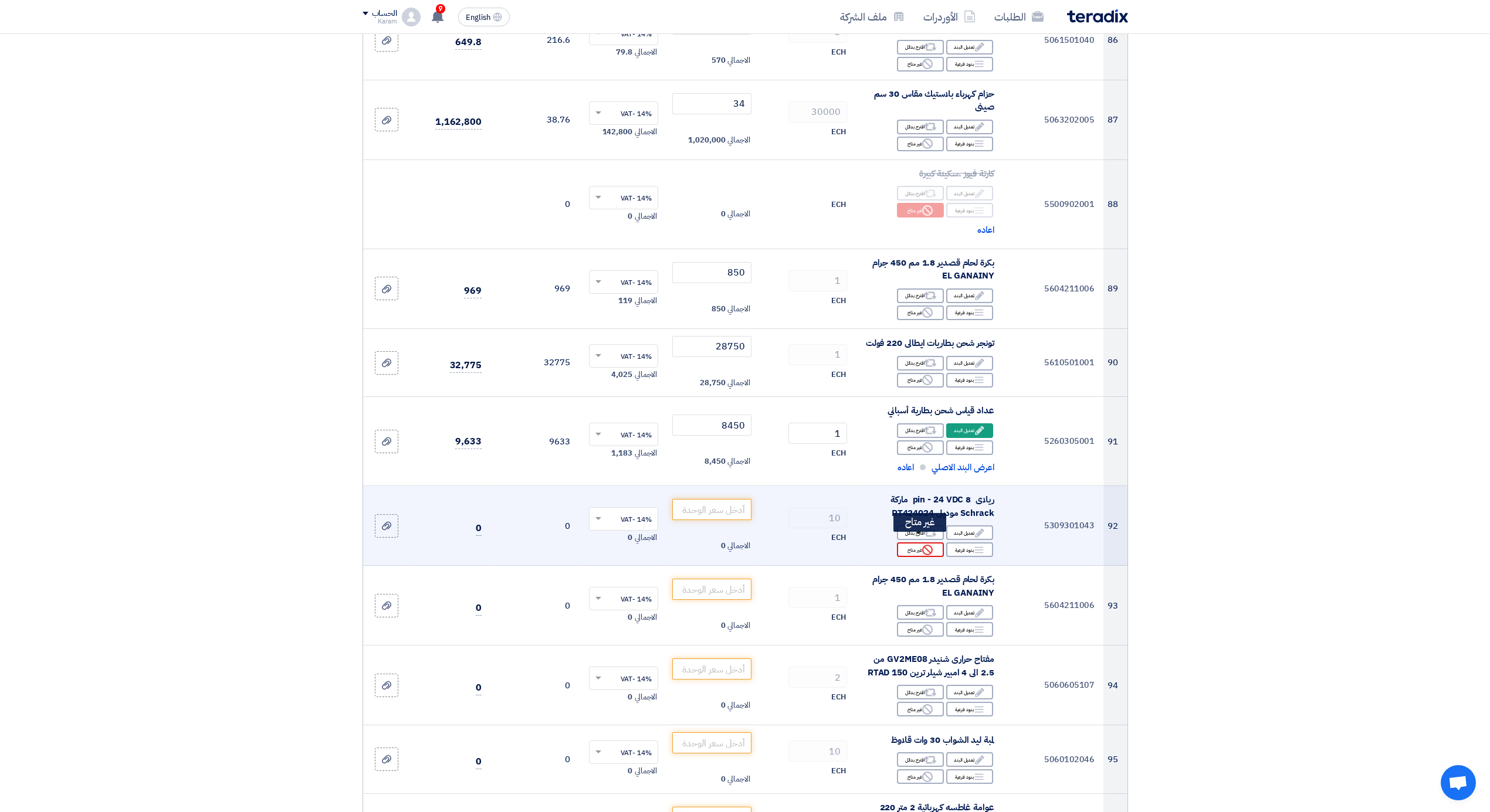
click at [916, 543] on div "Reject غير متاح" at bounding box center [920, 550] width 47 height 15
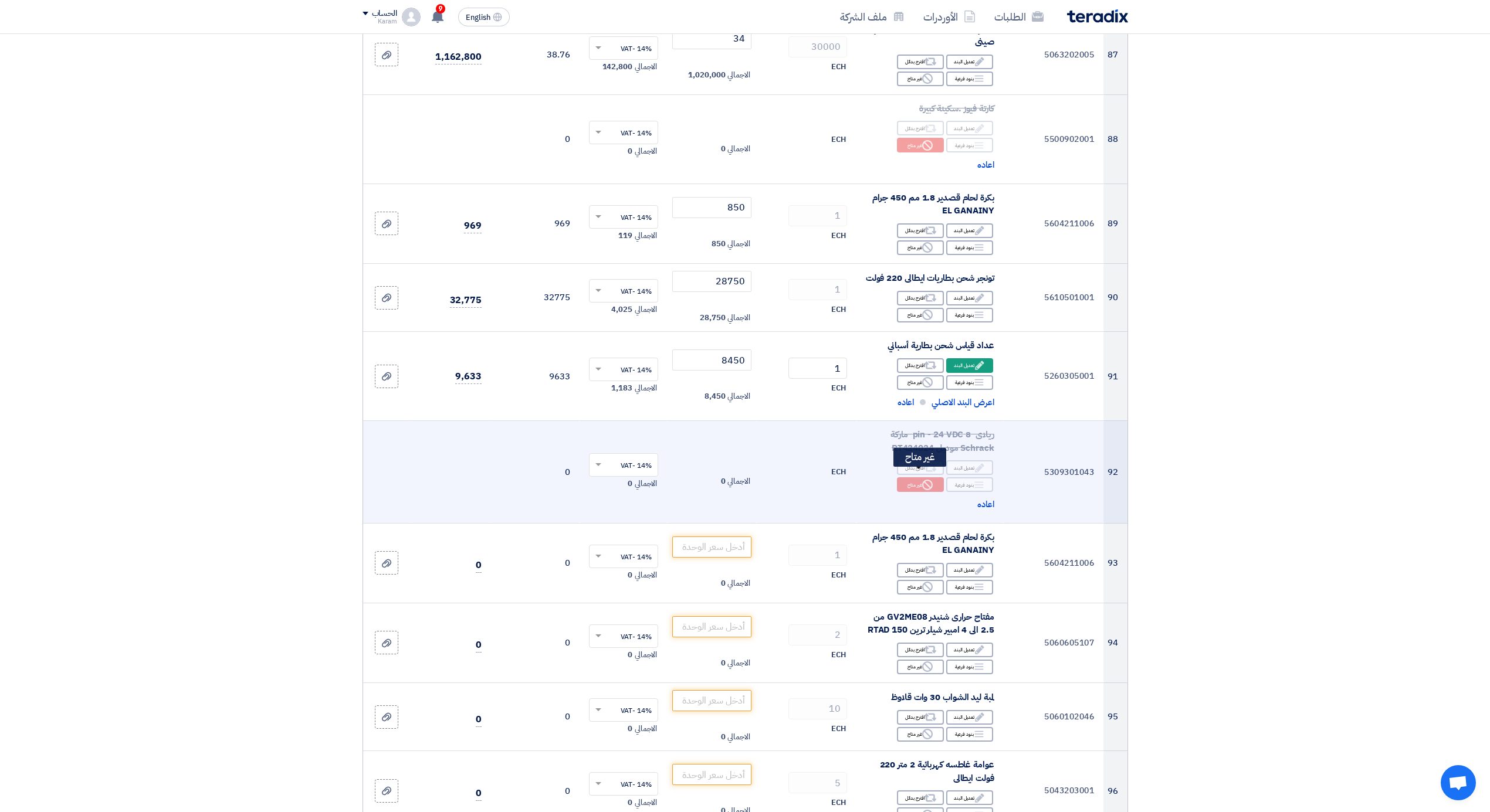
scroll to position [7637, 0]
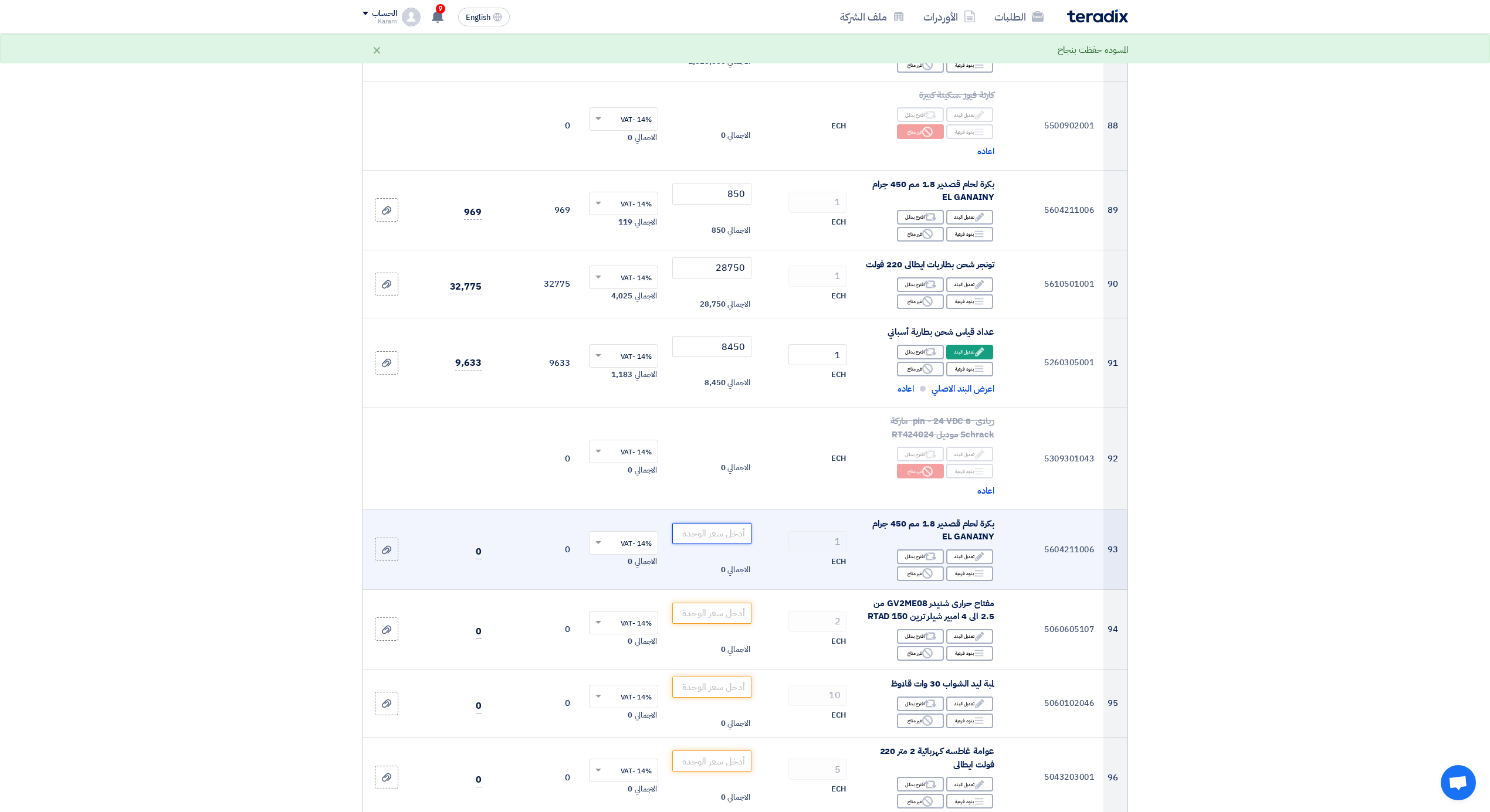
click at [712, 528] on input "number" at bounding box center [712, 534] width 79 height 21
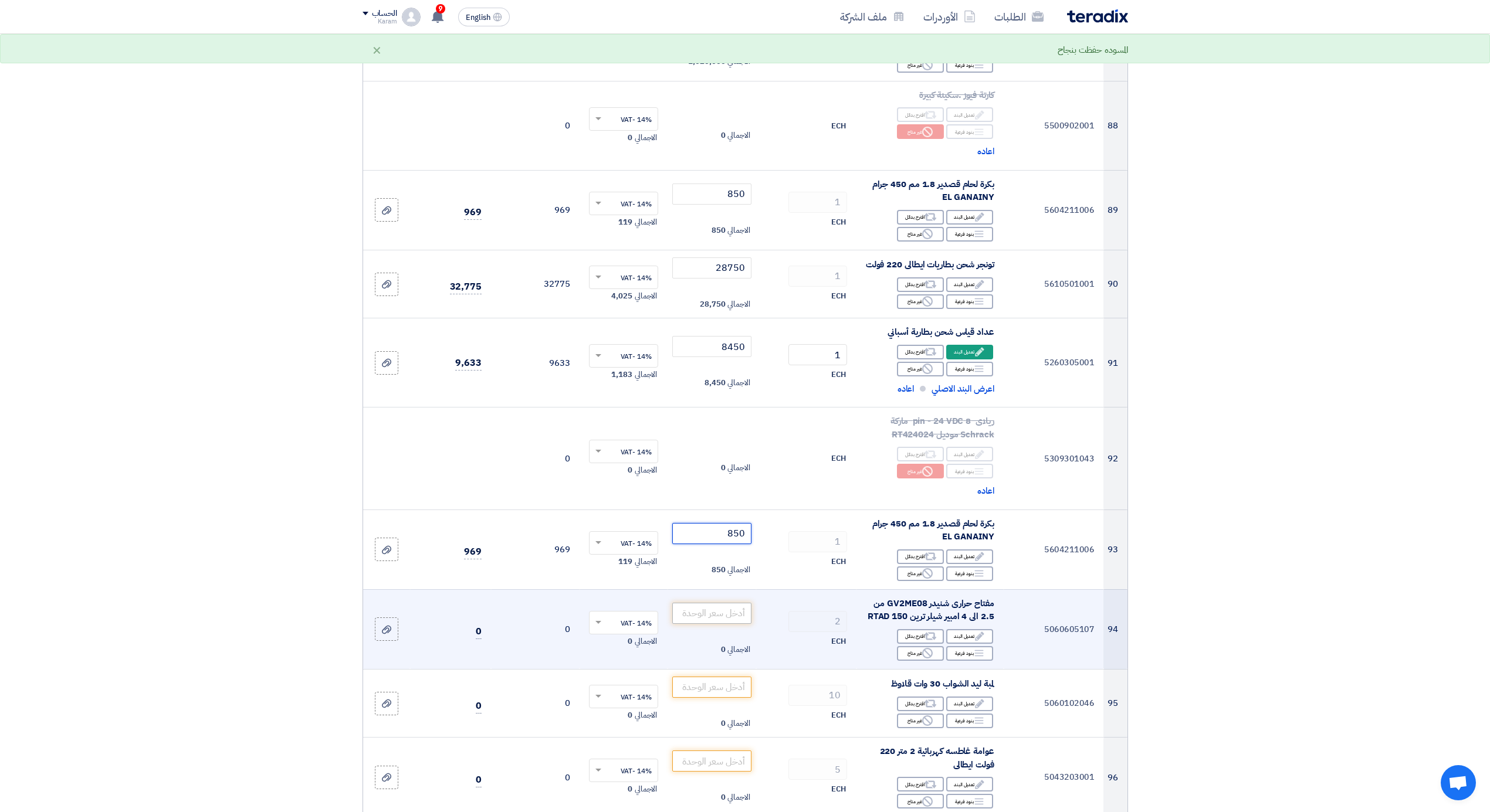
type input "850"
click at [739, 611] on input "number" at bounding box center [712, 614] width 79 height 21
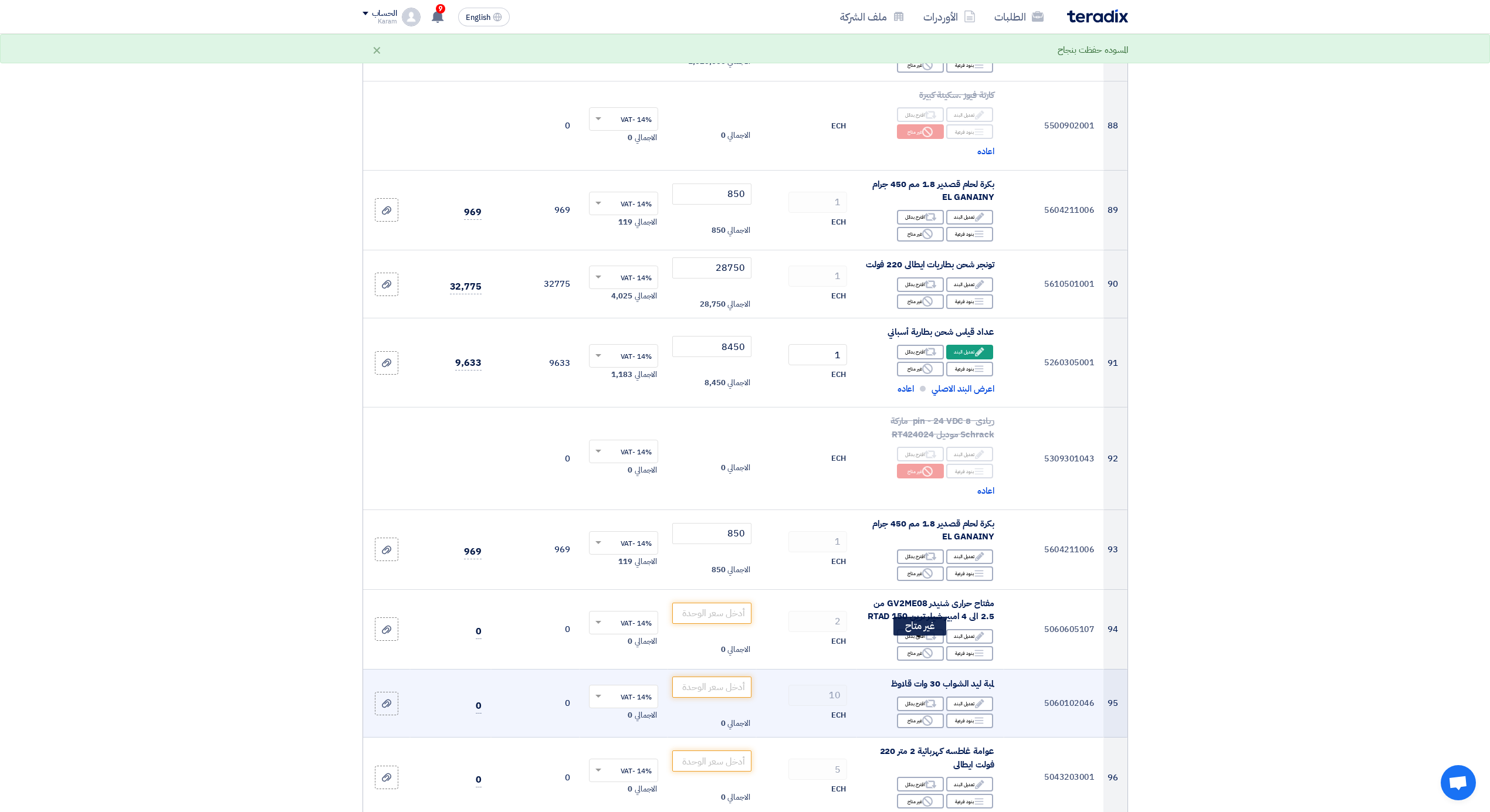
click at [922, 648] on icon "Reject" at bounding box center [927, 653] width 11 height 11
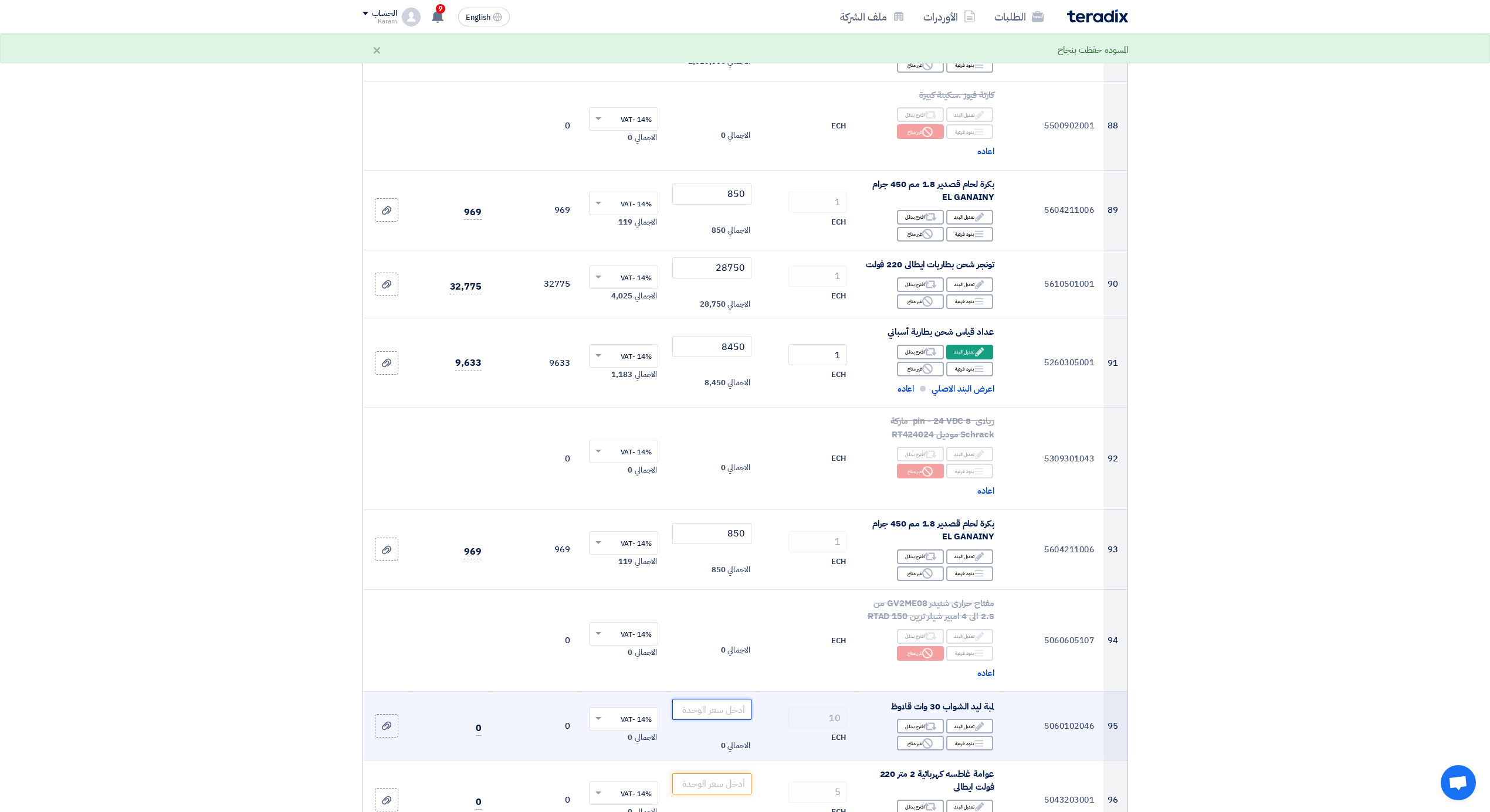
click at [716, 705] on input "number" at bounding box center [712, 710] width 79 height 21
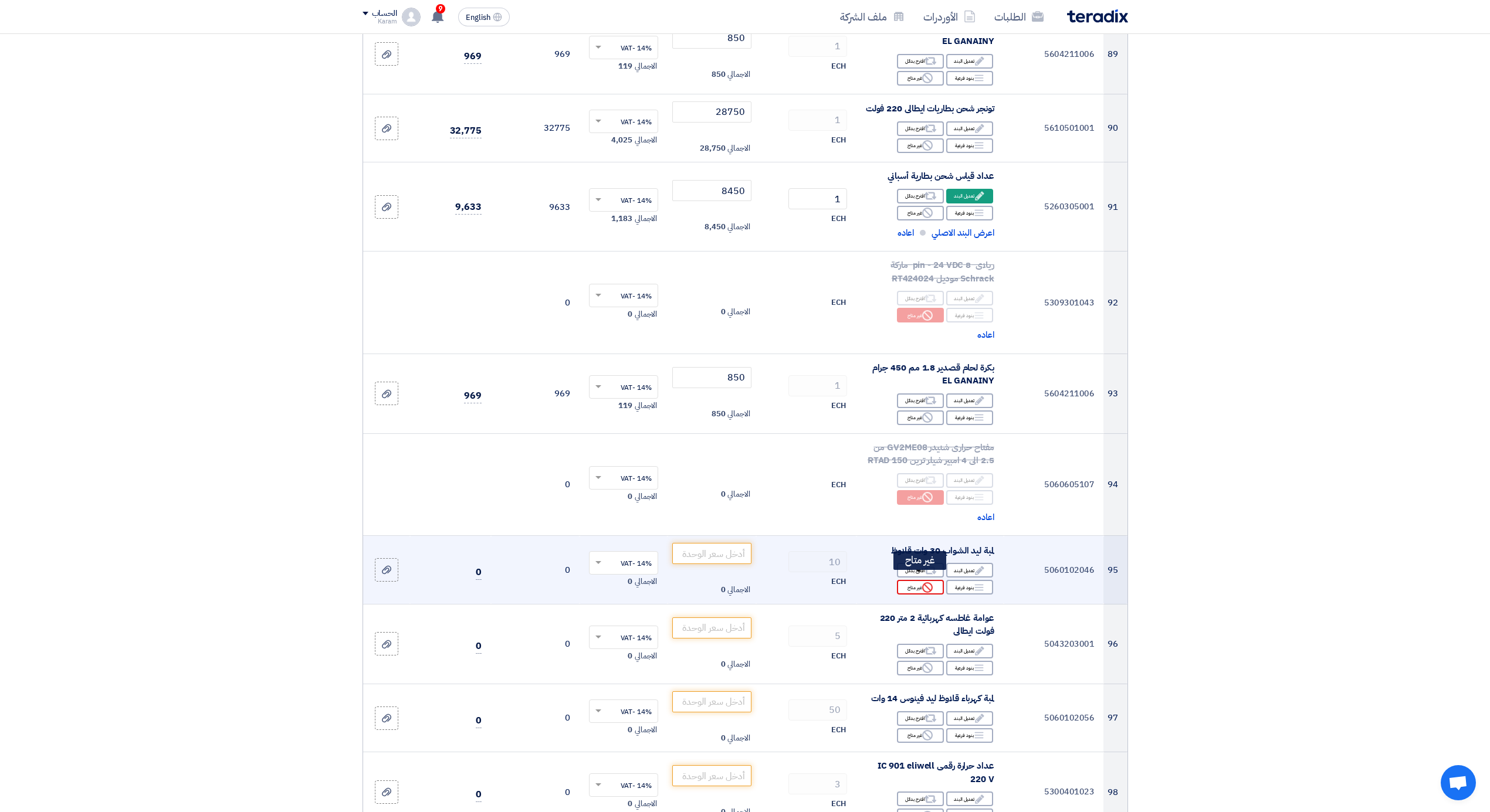
click at [923, 583] on icon "Reject" at bounding box center [927, 588] width 11 height 11
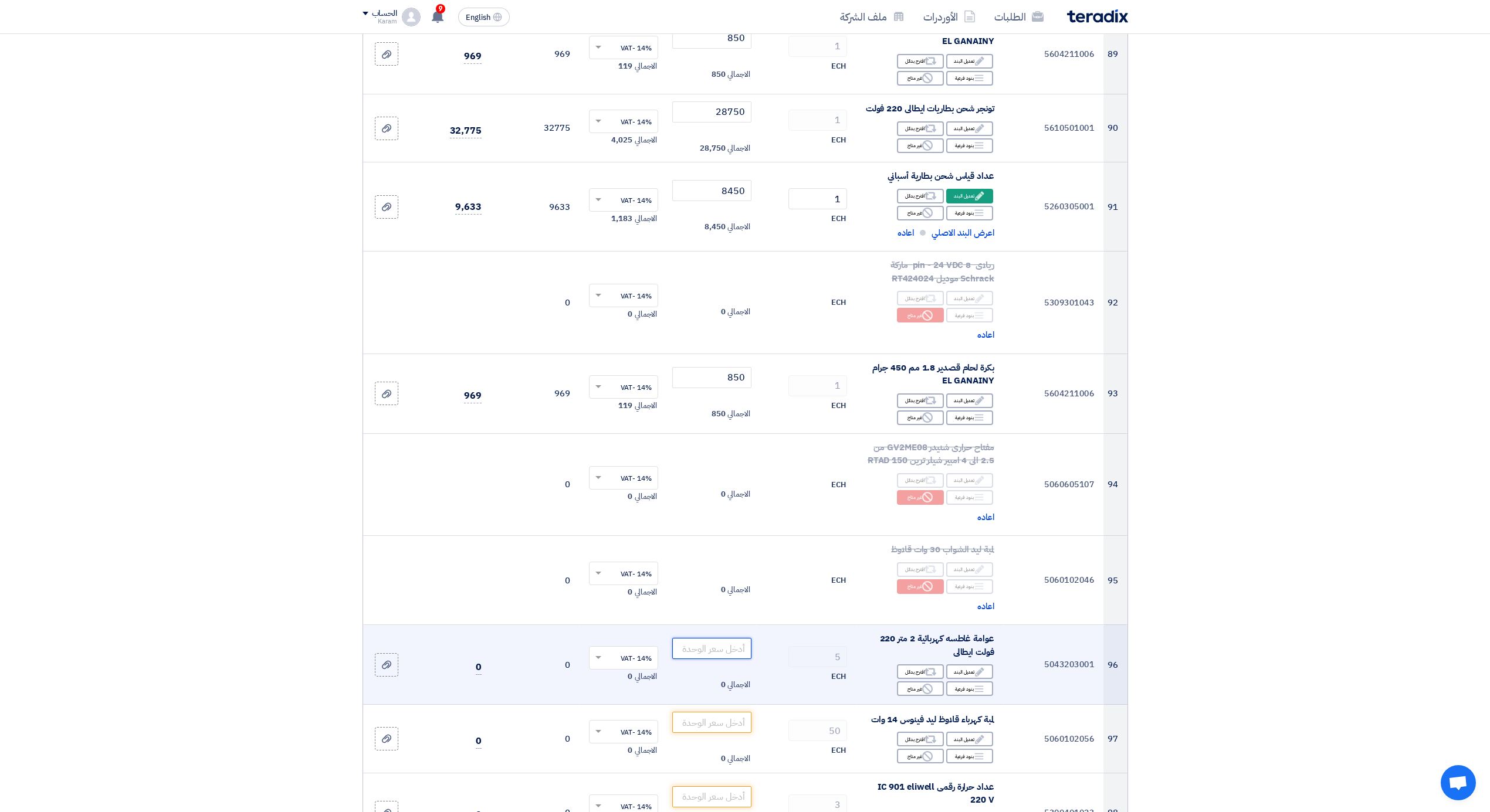
click at [695, 642] on input "number" at bounding box center [712, 649] width 79 height 21
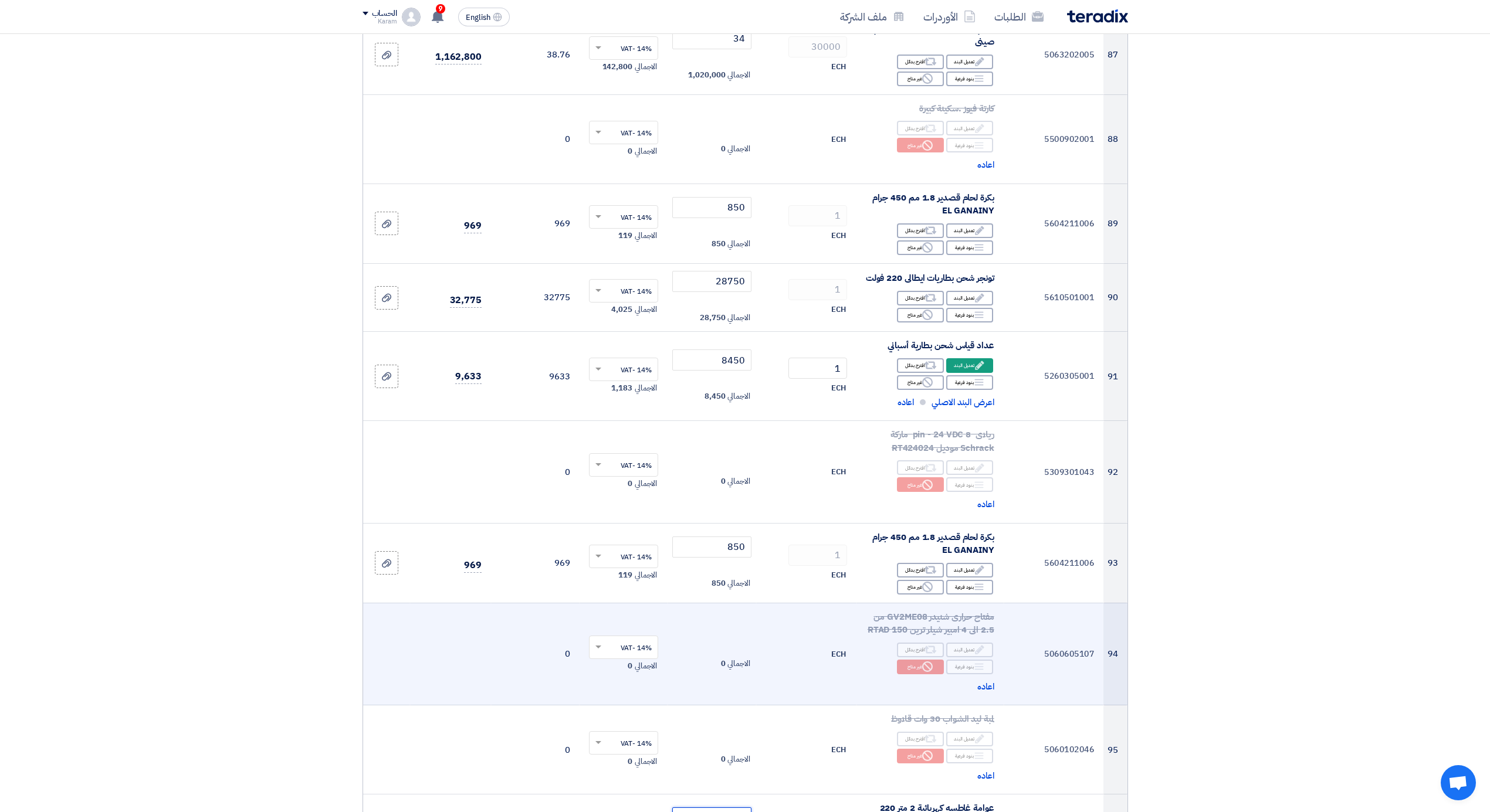
scroll to position [7637, 0]
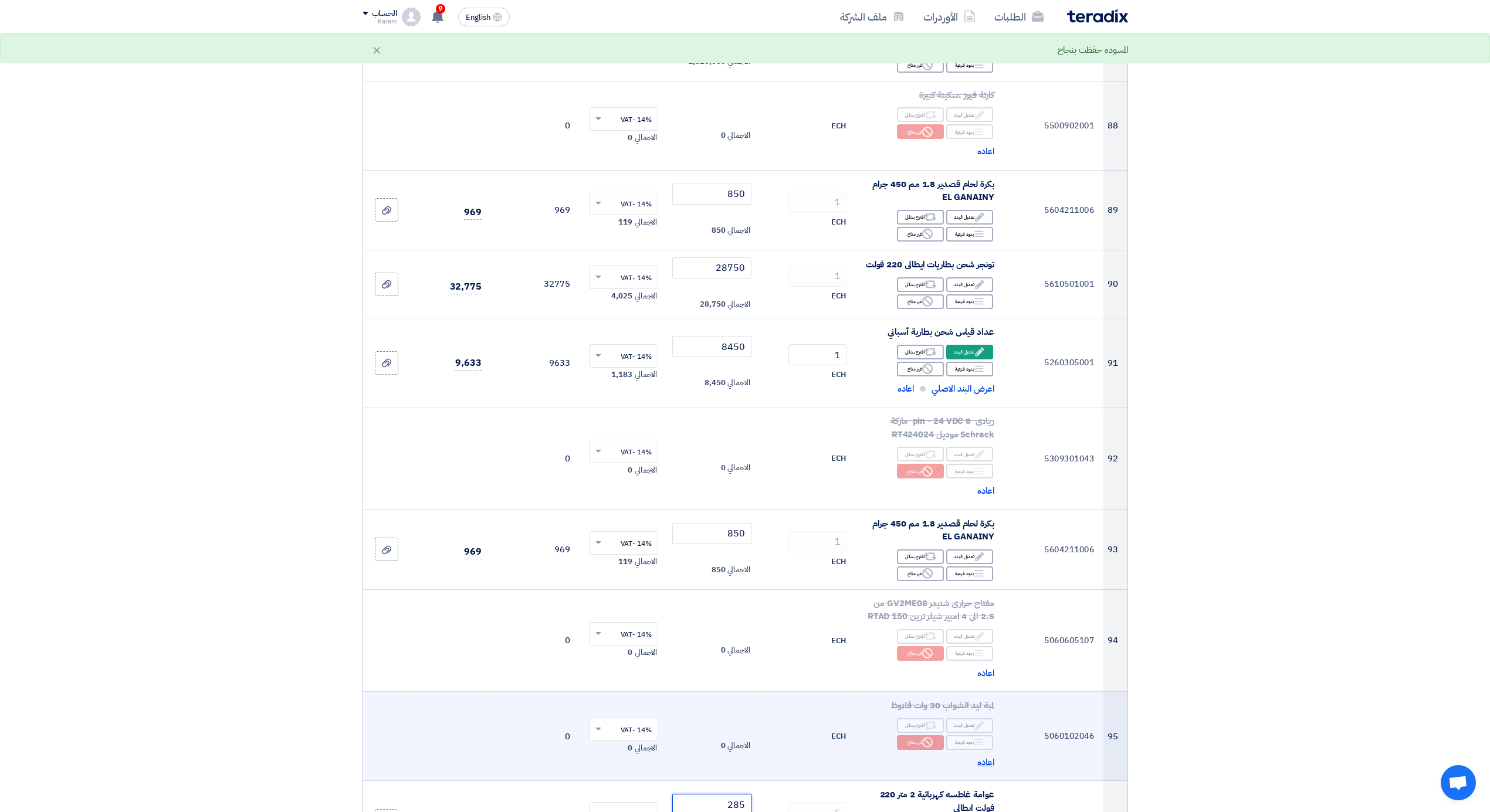
type input "285"
click at [984, 756] on span "اعاده" at bounding box center [986, 762] width 17 height 14
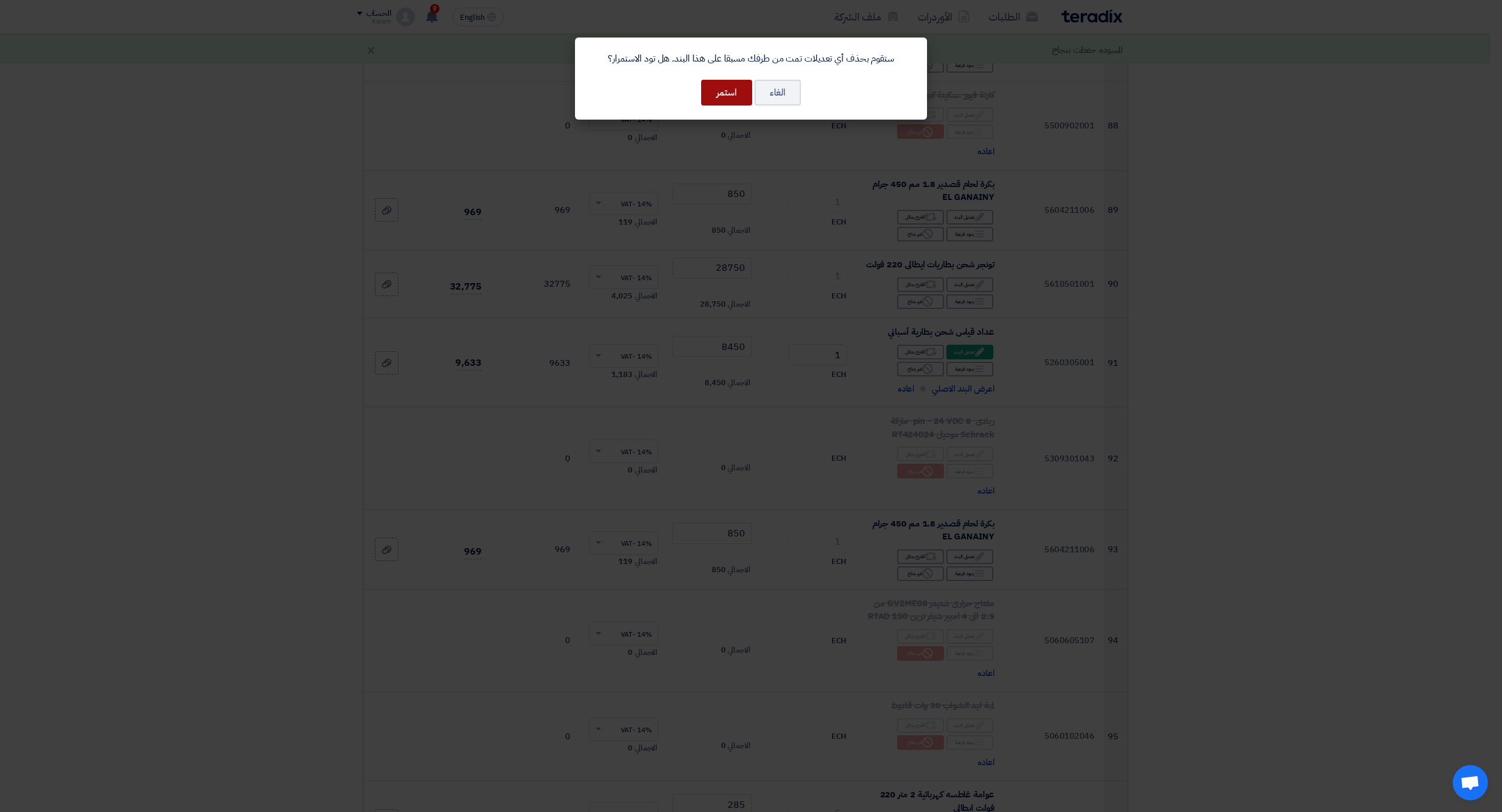
click at [714, 95] on button "استمر" at bounding box center [727, 93] width 51 height 26
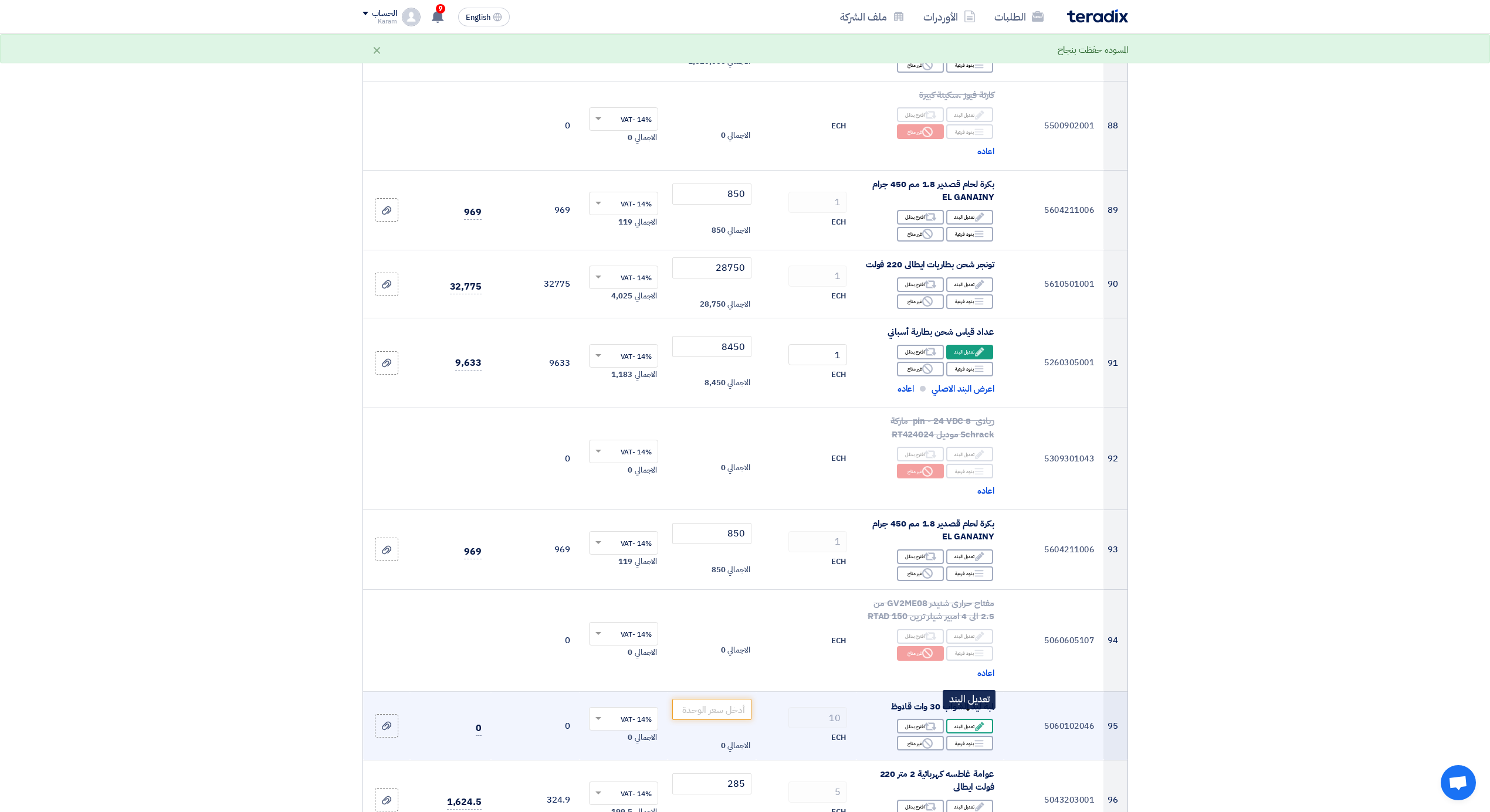
click at [967, 719] on div "Edit تعديل البند" at bounding box center [970, 726] width 47 height 15
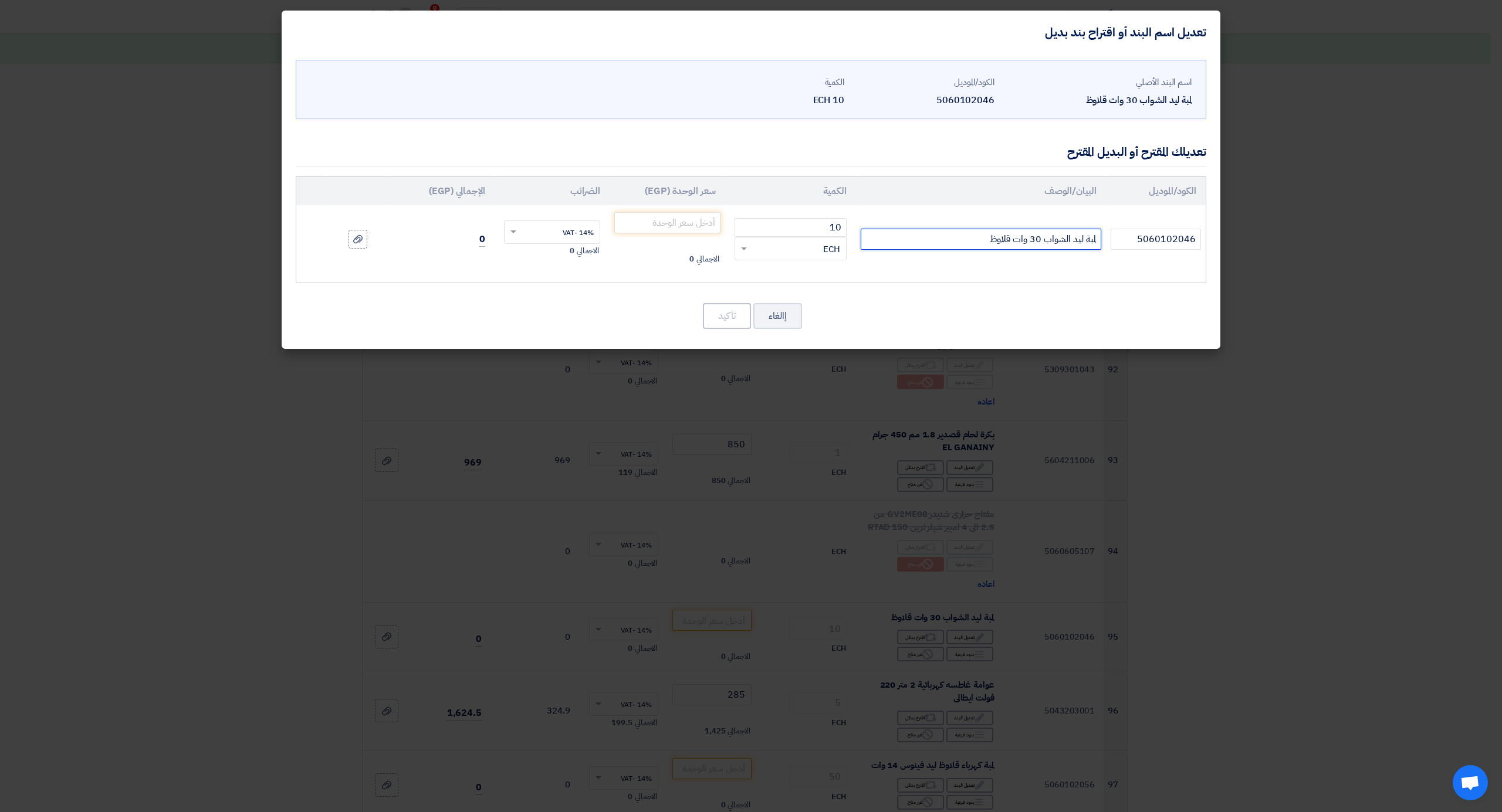
click at [963, 236] on input "لمبة ليد الشواب 30 وات قلاوظ" at bounding box center [981, 240] width 241 height 21
click at [1059, 242] on input "لمبة ليد الشواب 30 وات قلاوظ" at bounding box center [981, 240] width 241 height 21
click at [1001, 240] on input "لمبة ليد 30 وات قلاوظ" at bounding box center [981, 240] width 241 height 21
type input "لمبة ليد 30 وات قلاوظ سويدى"
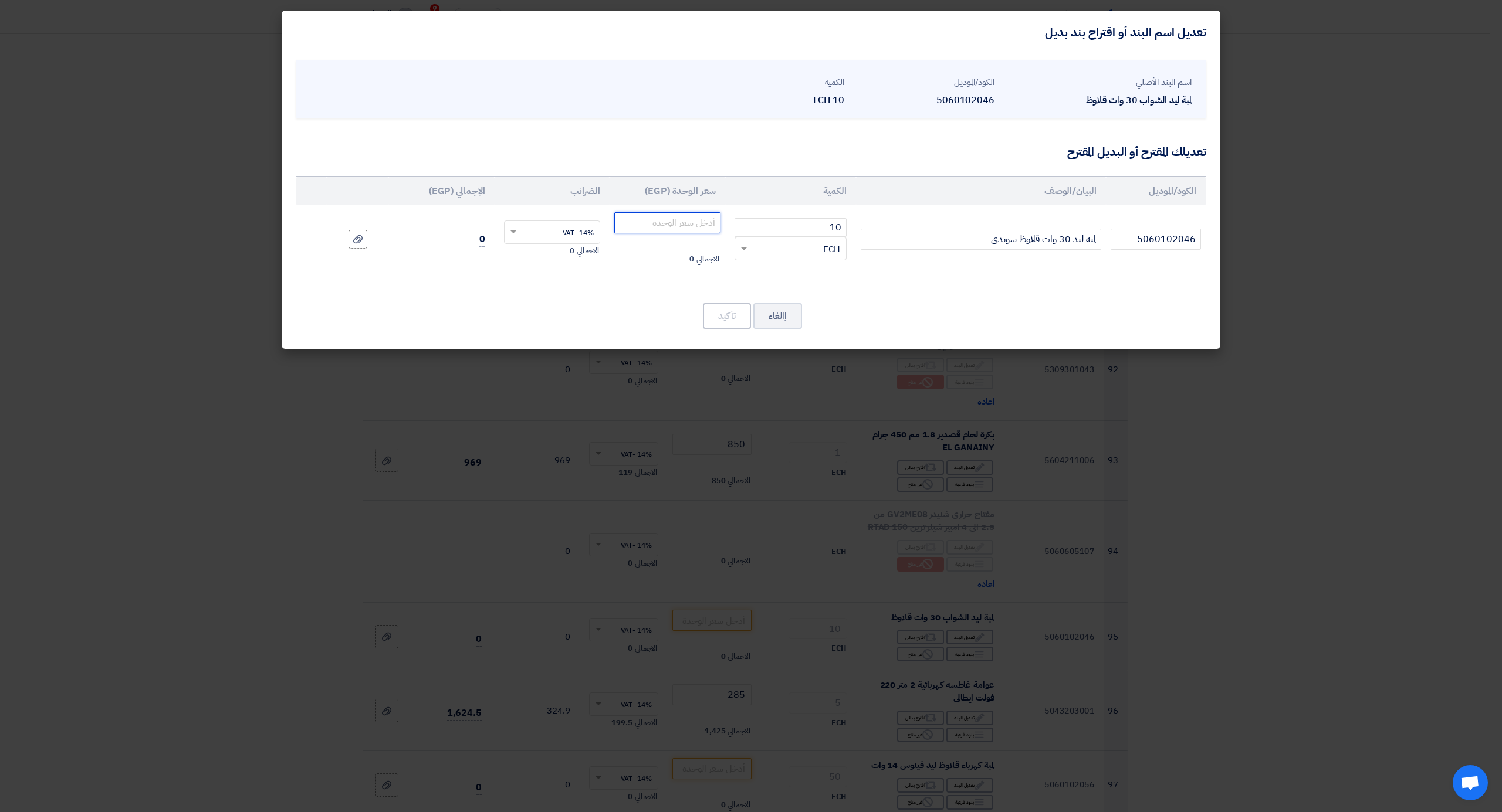
click at [675, 231] on input "number" at bounding box center [667, 223] width 106 height 21
type input "190"
click at [725, 319] on button "تأكيد" at bounding box center [727, 316] width 48 height 26
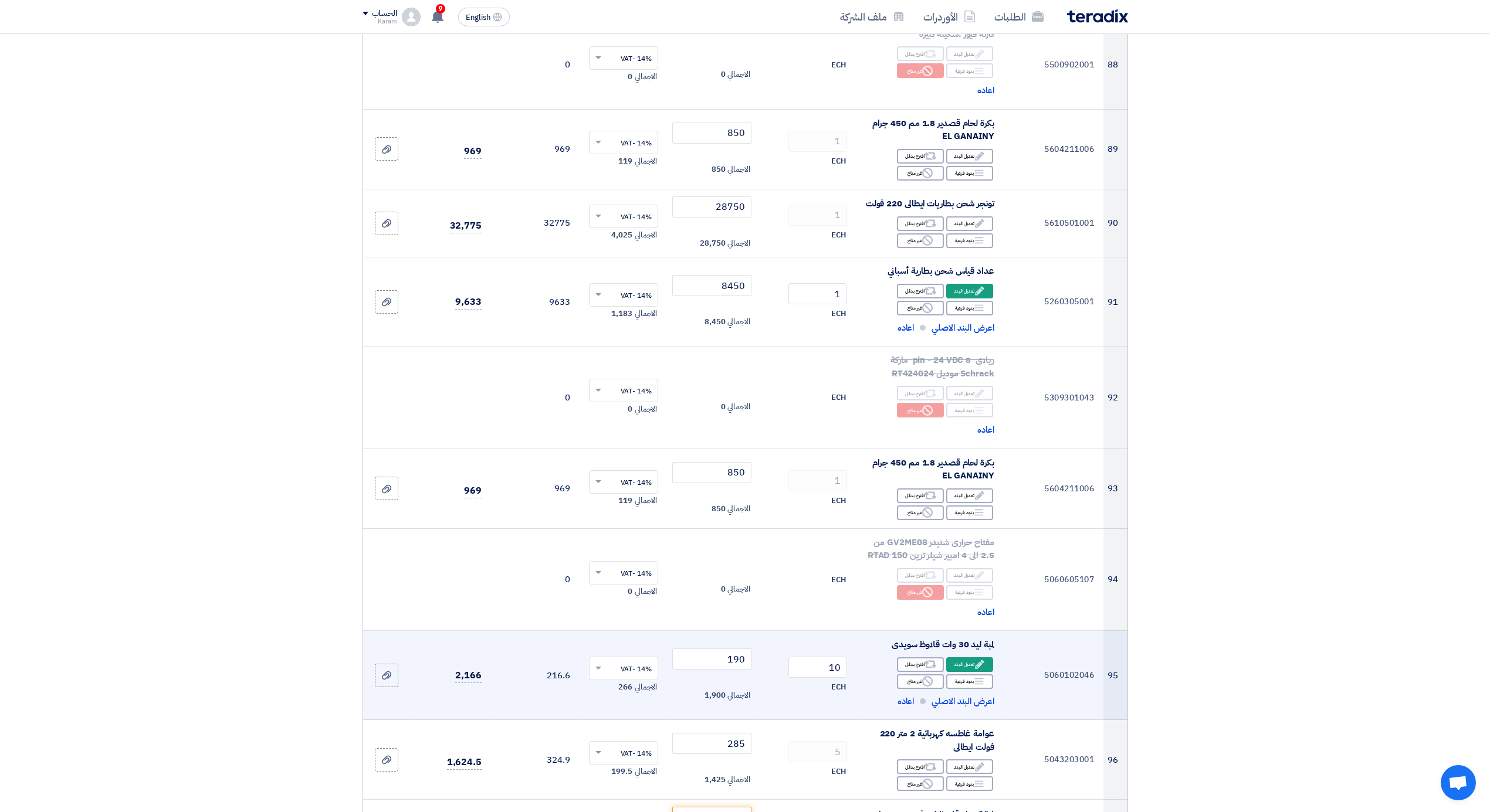
scroll to position [7794, 0]
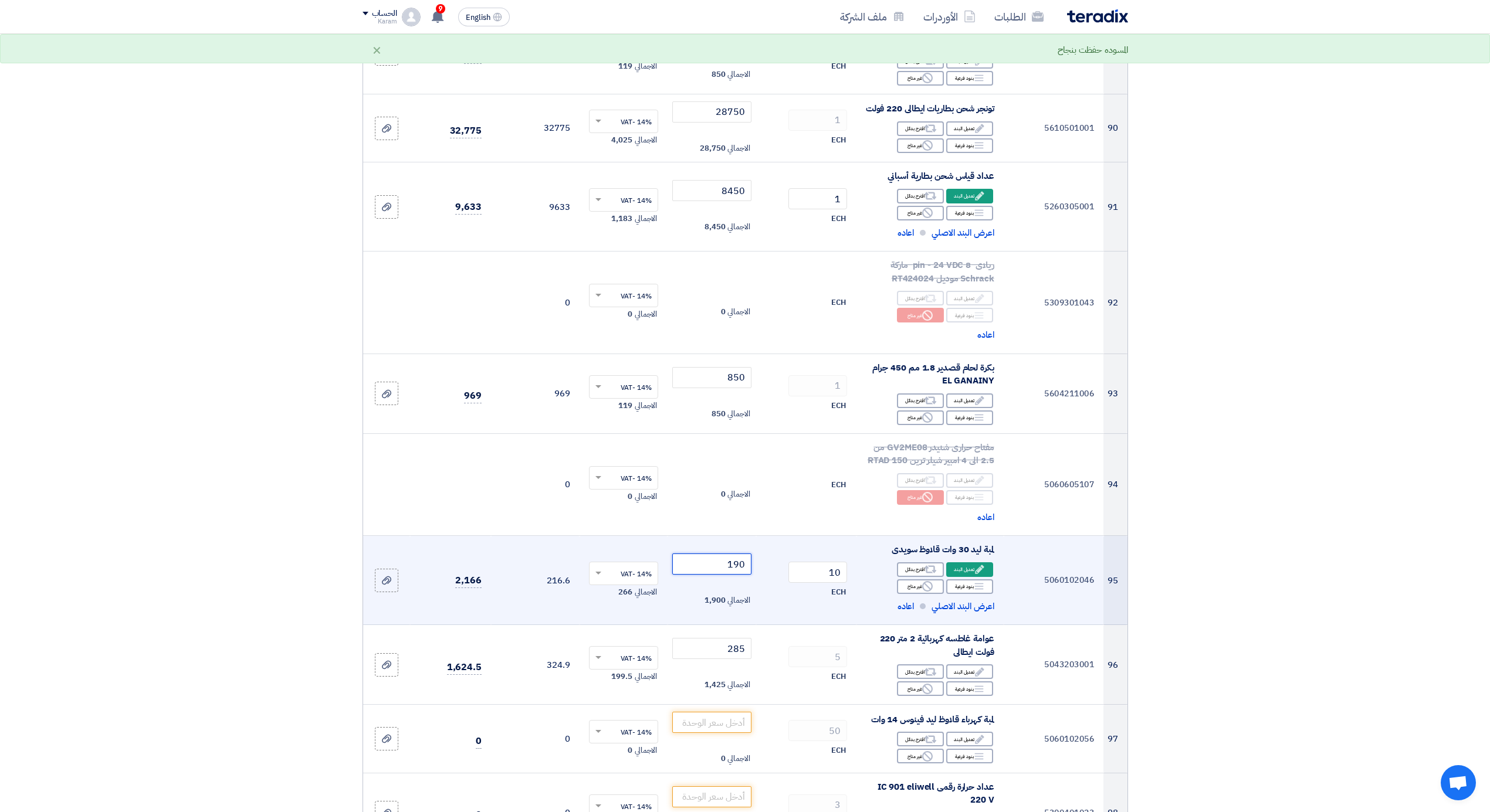
click at [716, 555] on input "190" at bounding box center [712, 564] width 79 height 21
type input "190"
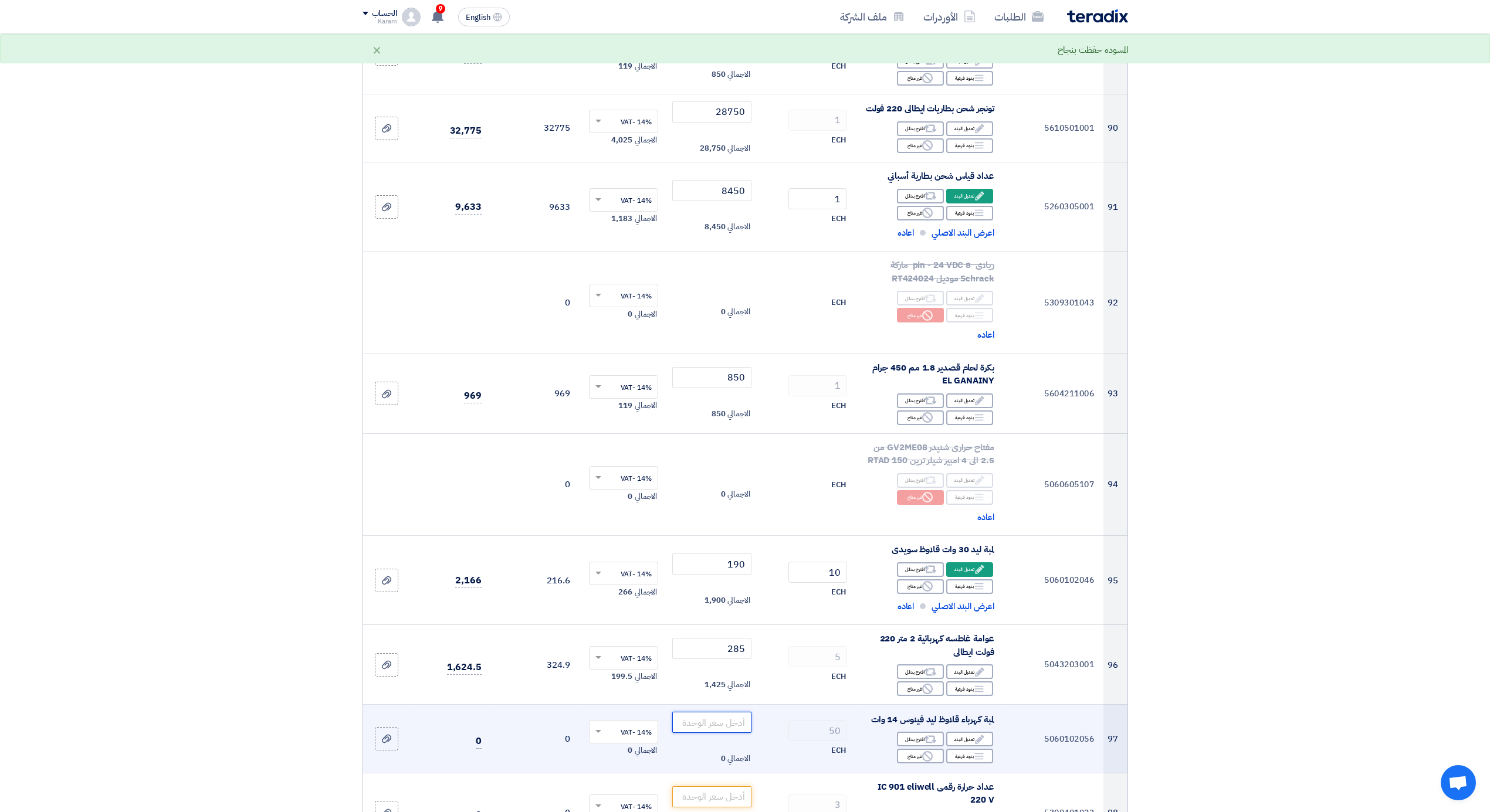
click at [707, 712] on input "number" at bounding box center [712, 723] width 79 height 21
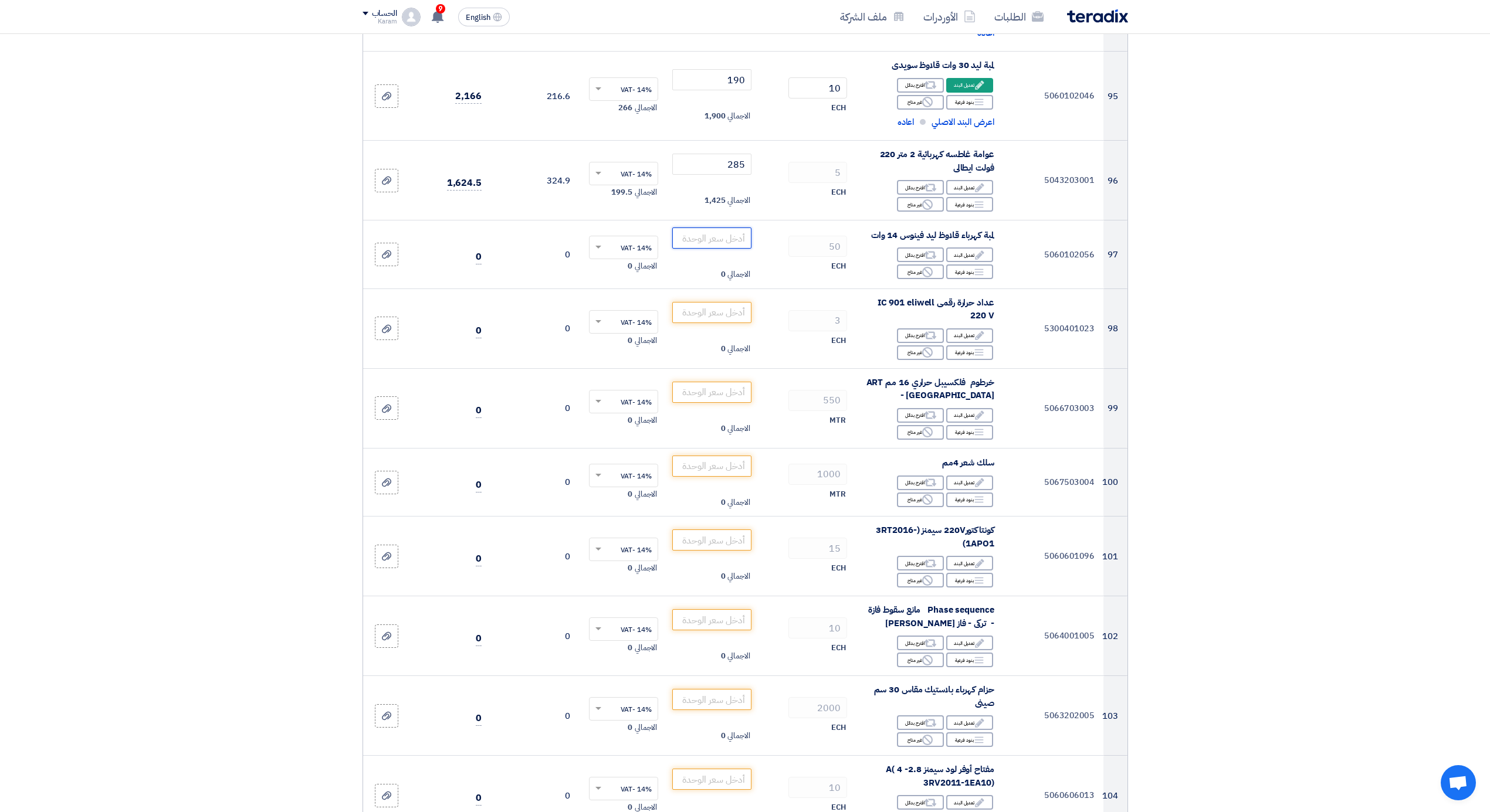
scroll to position [8263, 0]
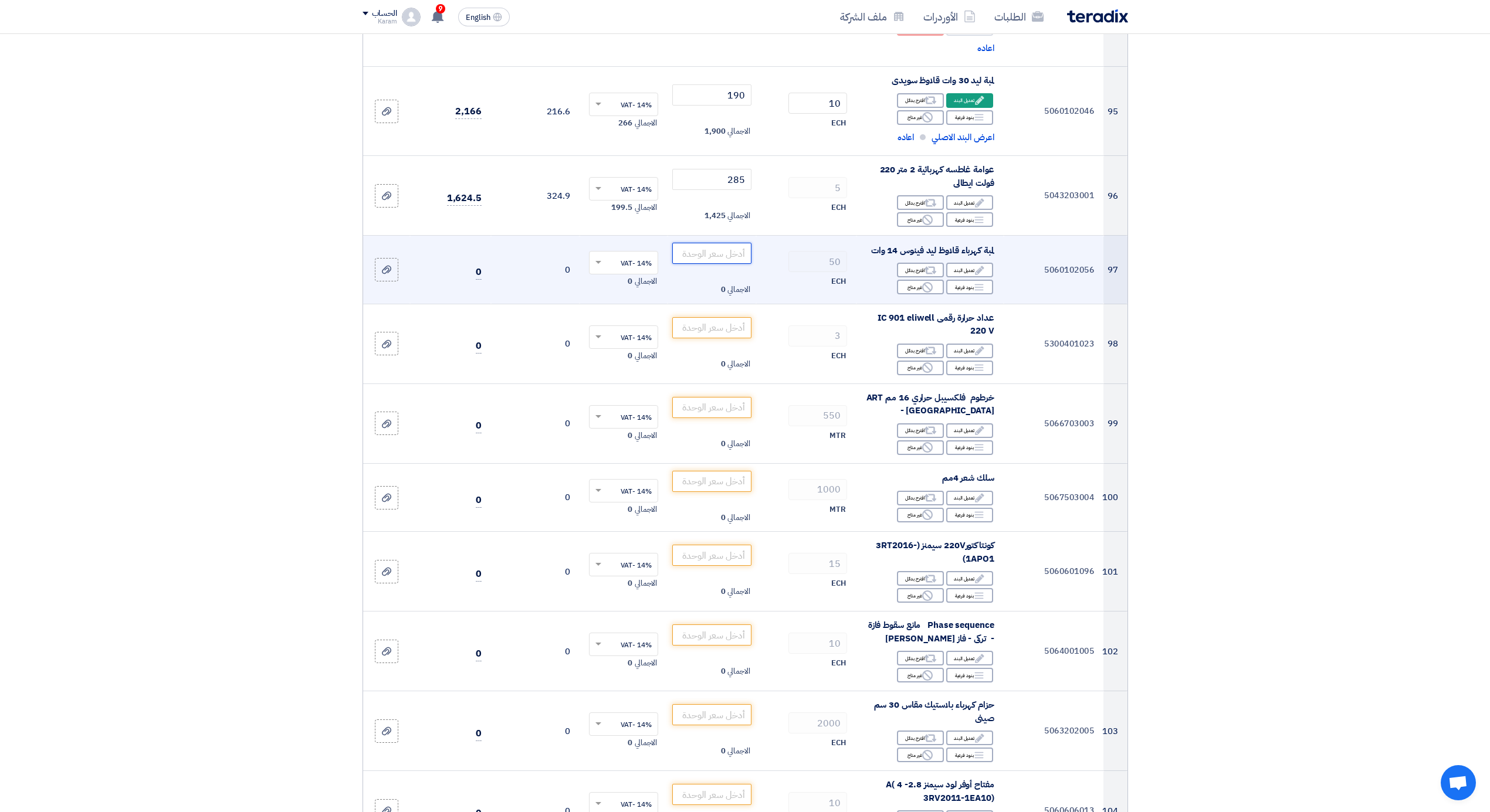
click at [724, 247] on input "number" at bounding box center [712, 254] width 79 height 21
click at [923, 282] on use at bounding box center [927, 287] width 11 height 11
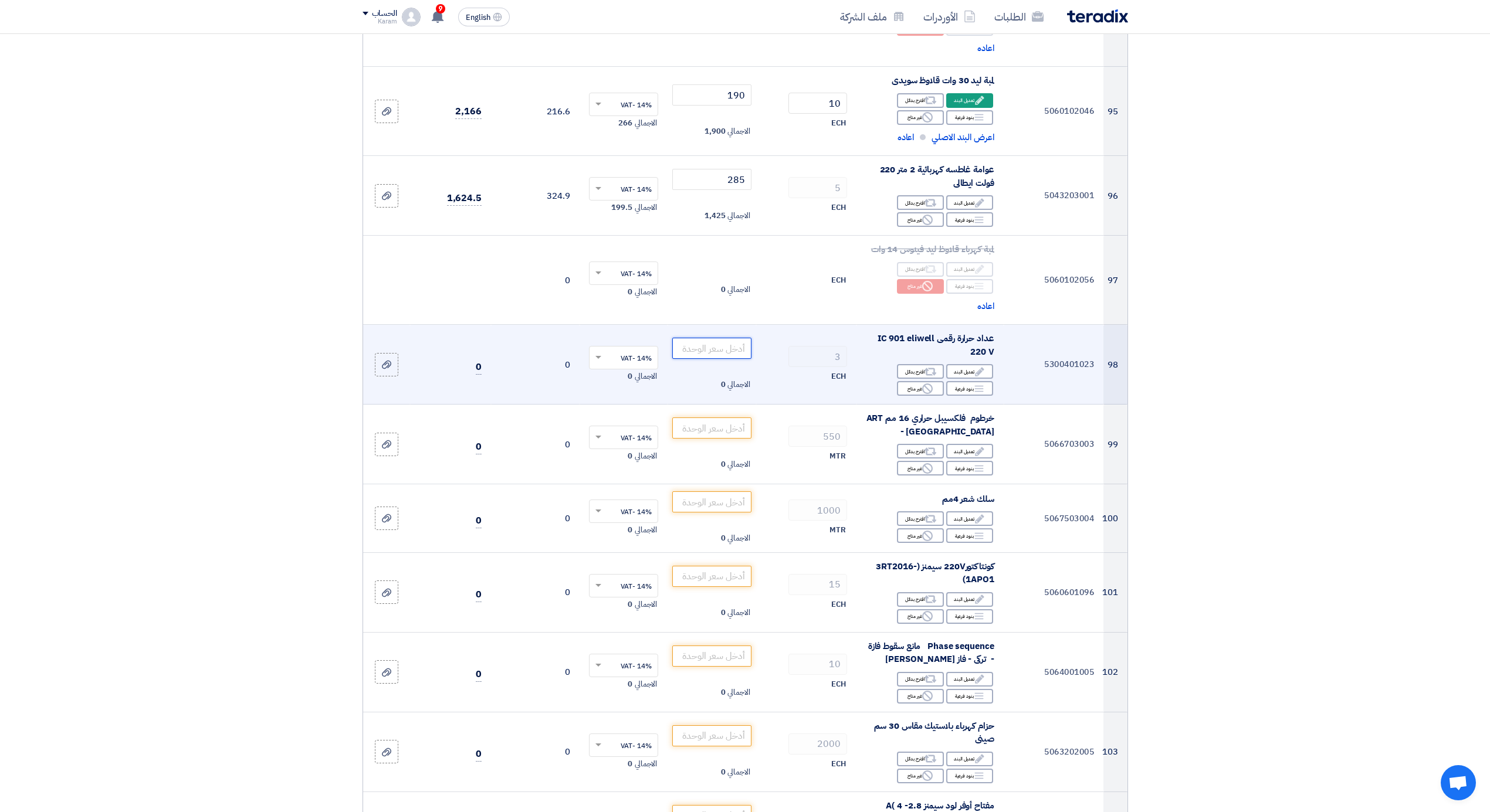
click at [722, 338] on input "number" at bounding box center [712, 348] width 79 height 21
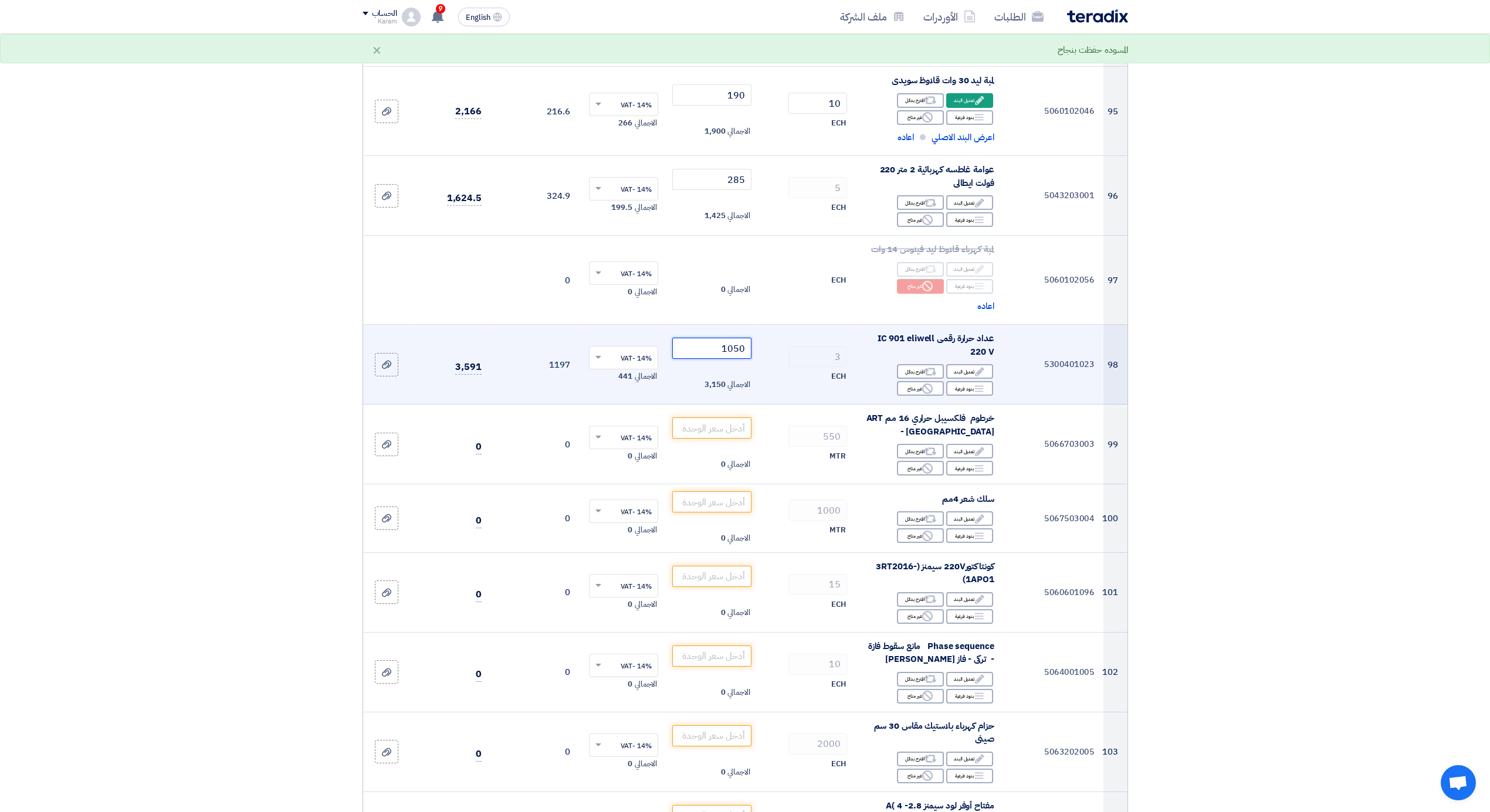
type input "1050"
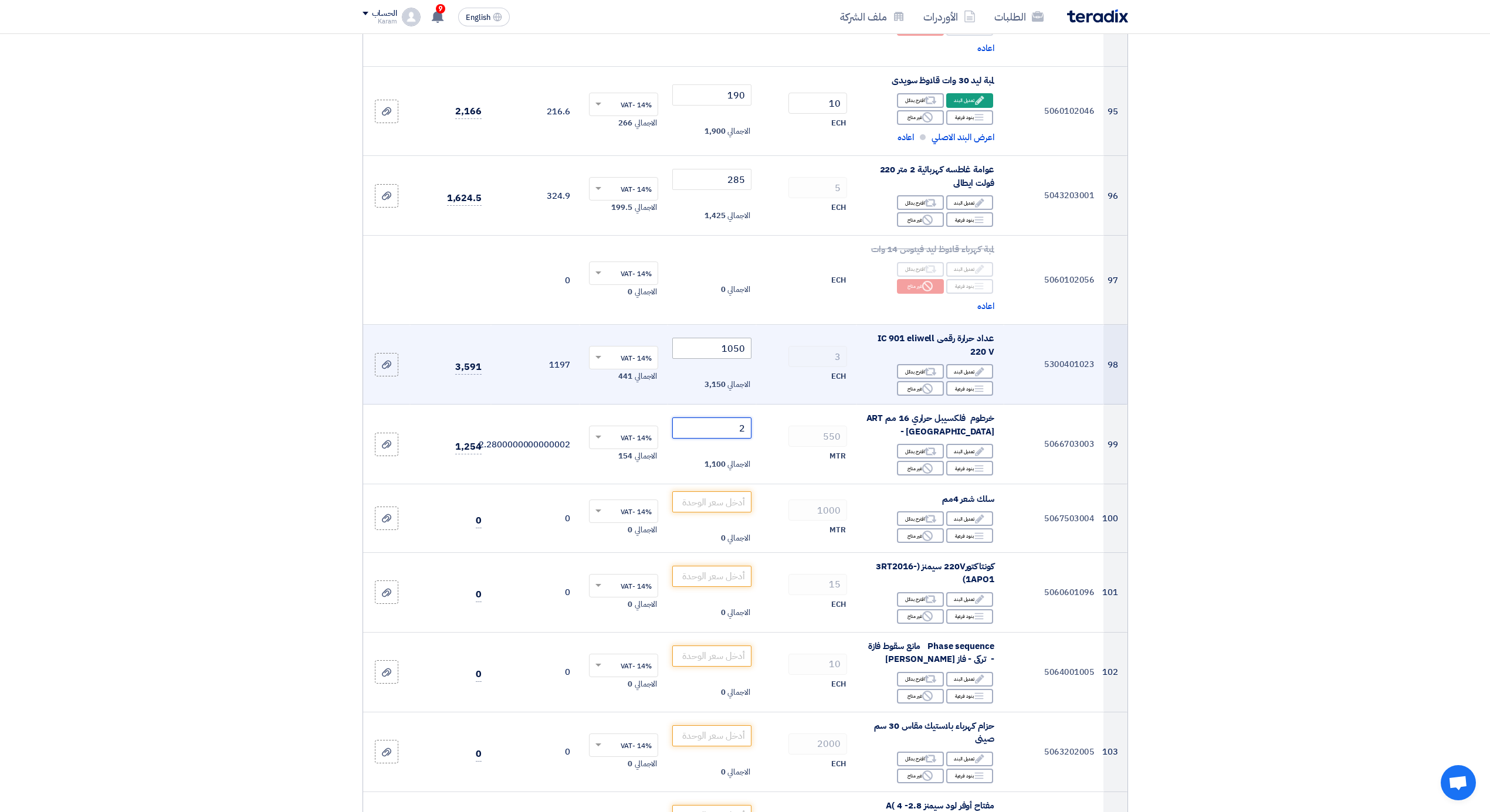
type input "28"
type input "28.5"
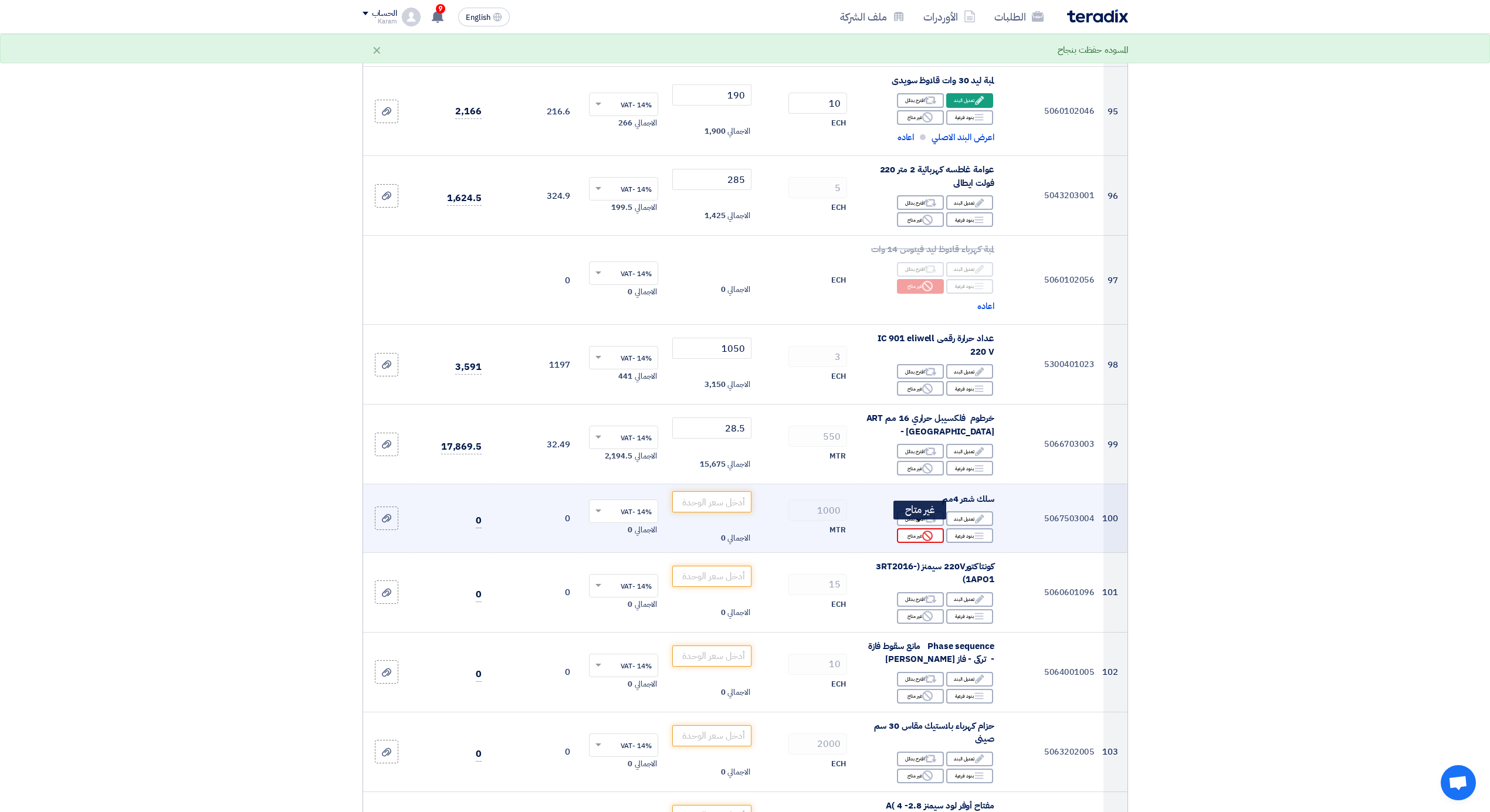
click at [908, 528] on div "Reject غير متاح" at bounding box center [920, 535] width 47 height 15
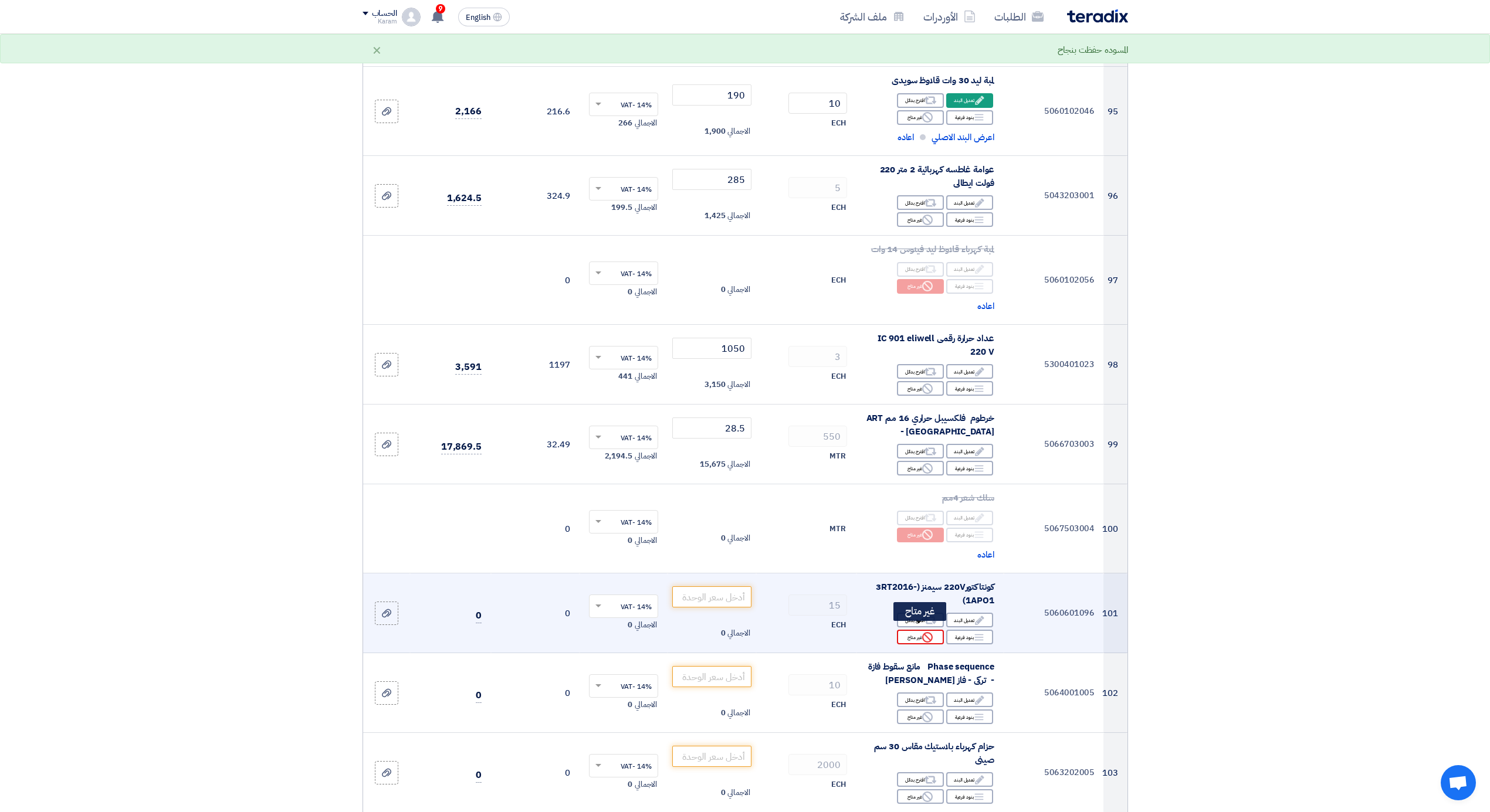
click at [932, 635] on icon "Reject" at bounding box center [927, 638] width 11 height 11
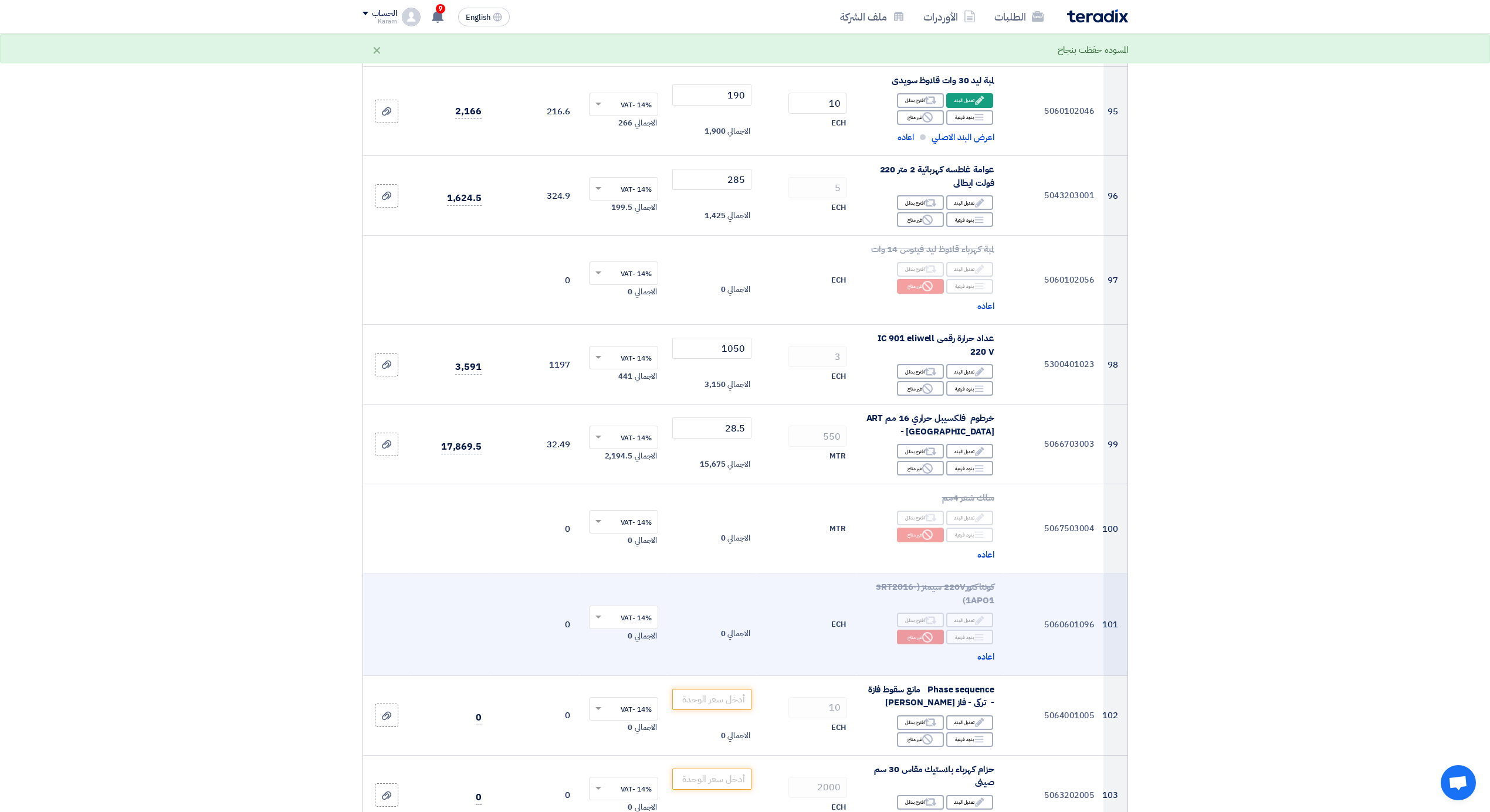
scroll to position [8419, 0]
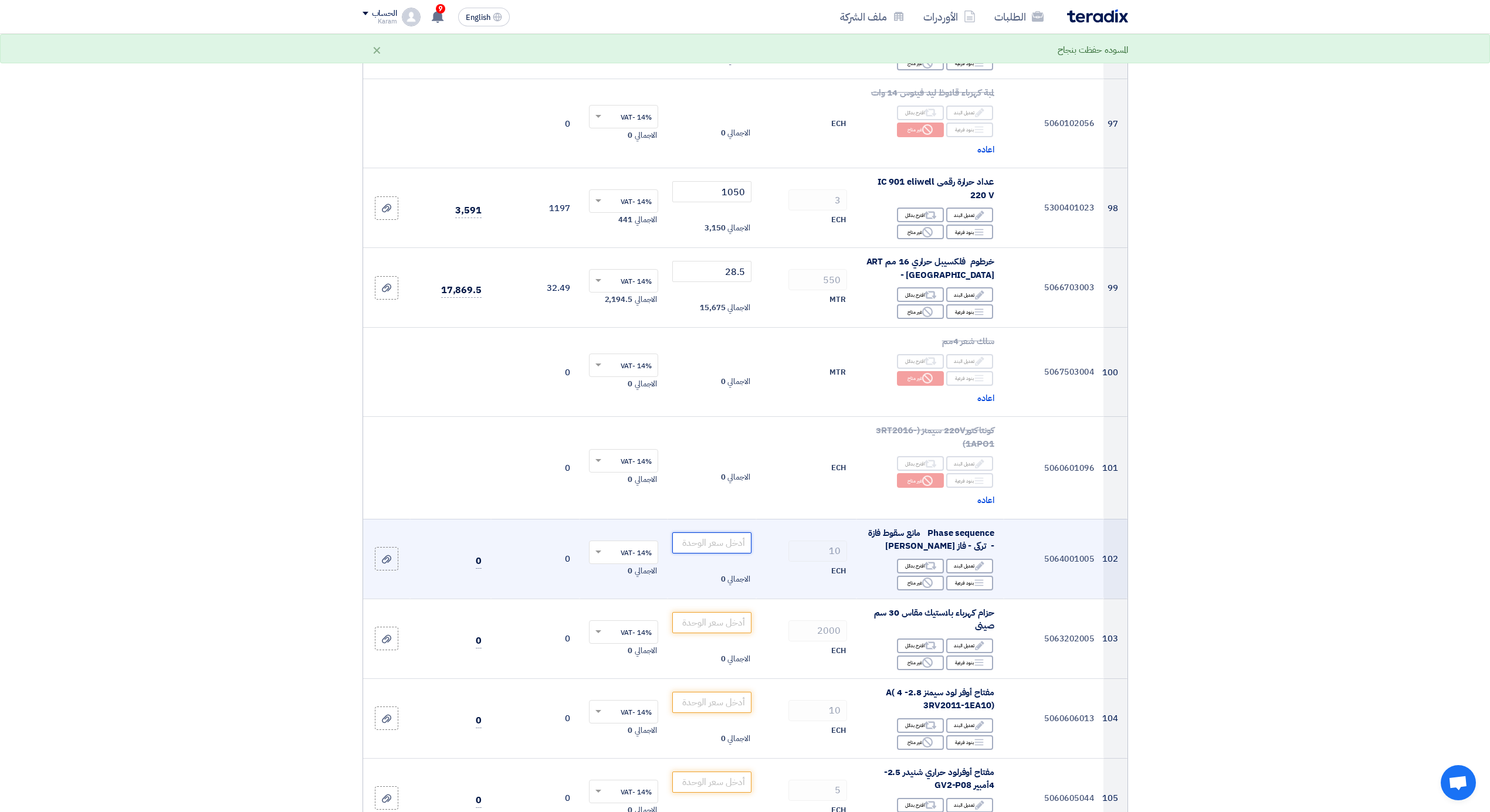
click at [700, 534] on input "number" at bounding box center [712, 543] width 79 height 21
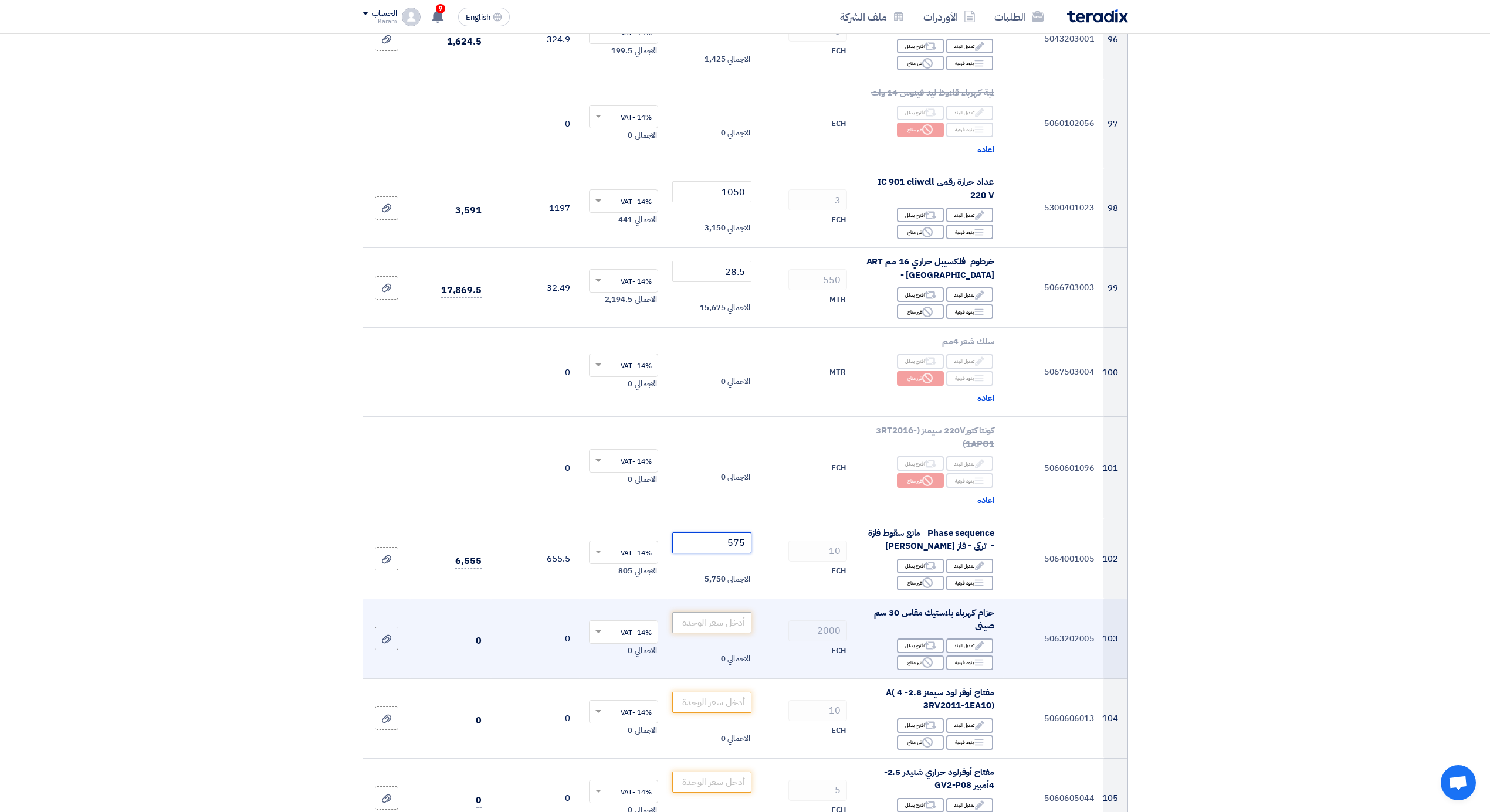
type input "575"
click at [736, 618] on input "number" at bounding box center [712, 623] width 79 height 21
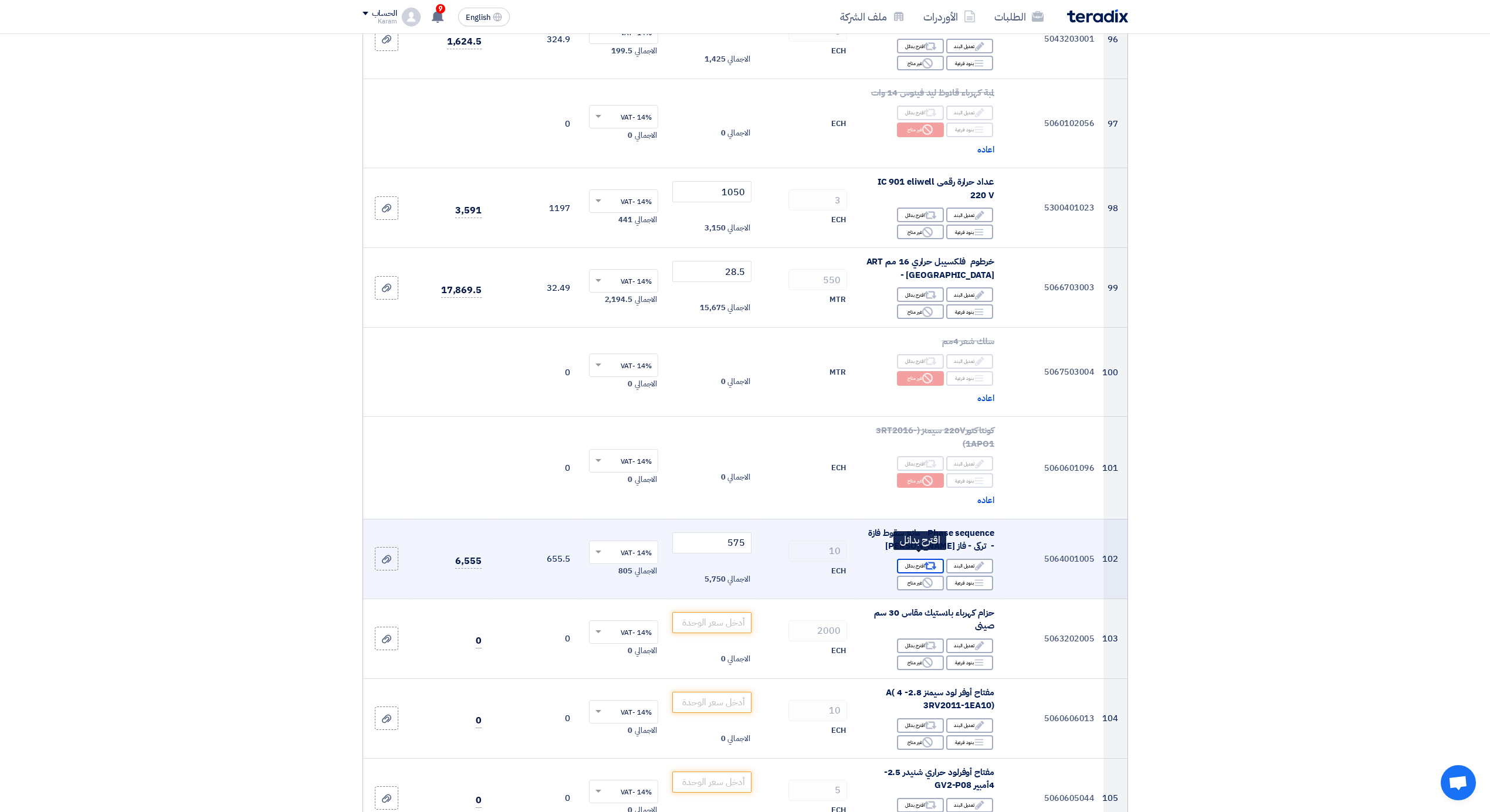
click at [913, 559] on div "Alternative اقترح بدائل" at bounding box center [920, 566] width 47 height 15
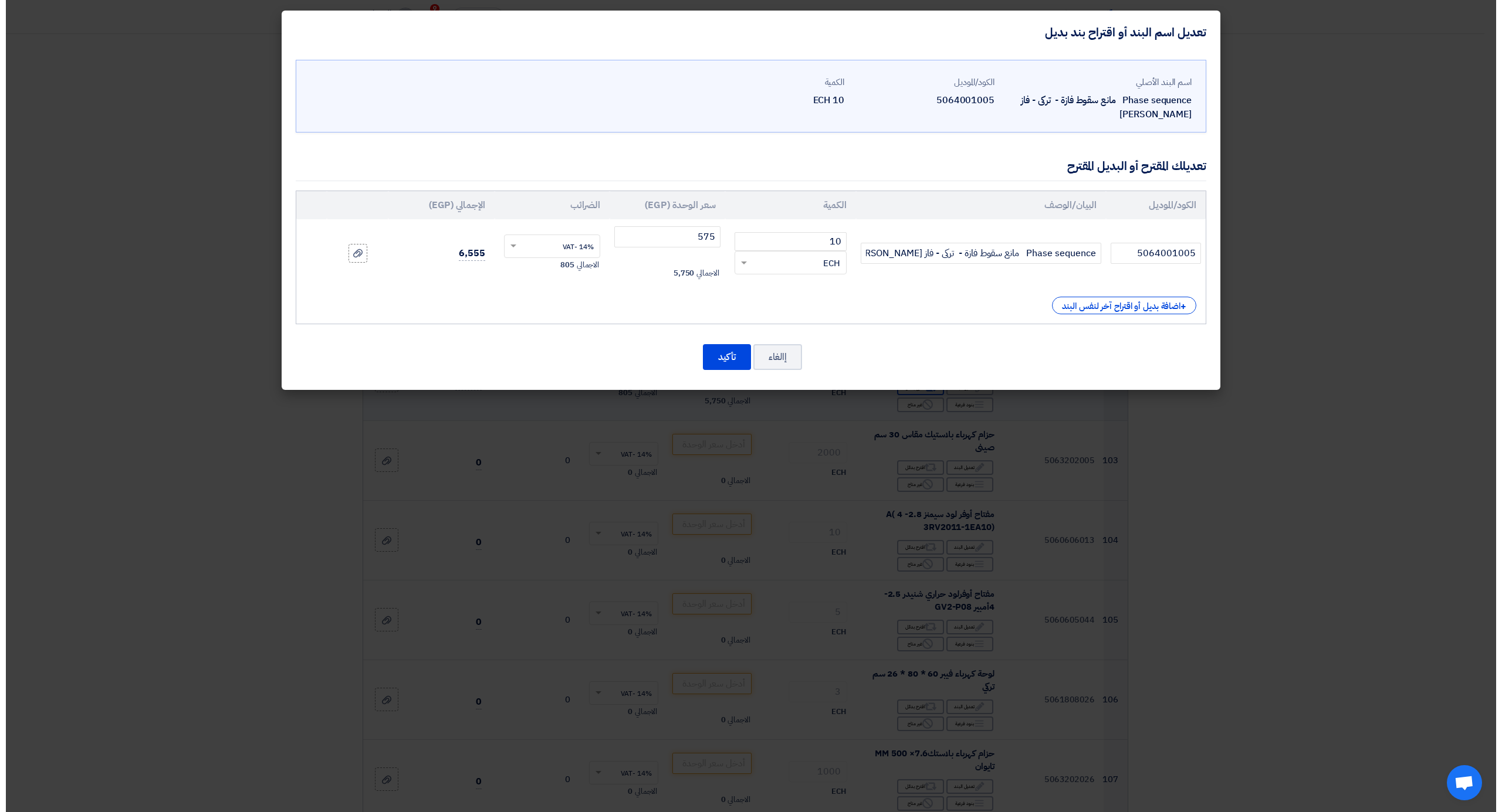
scroll to position [8240, 0]
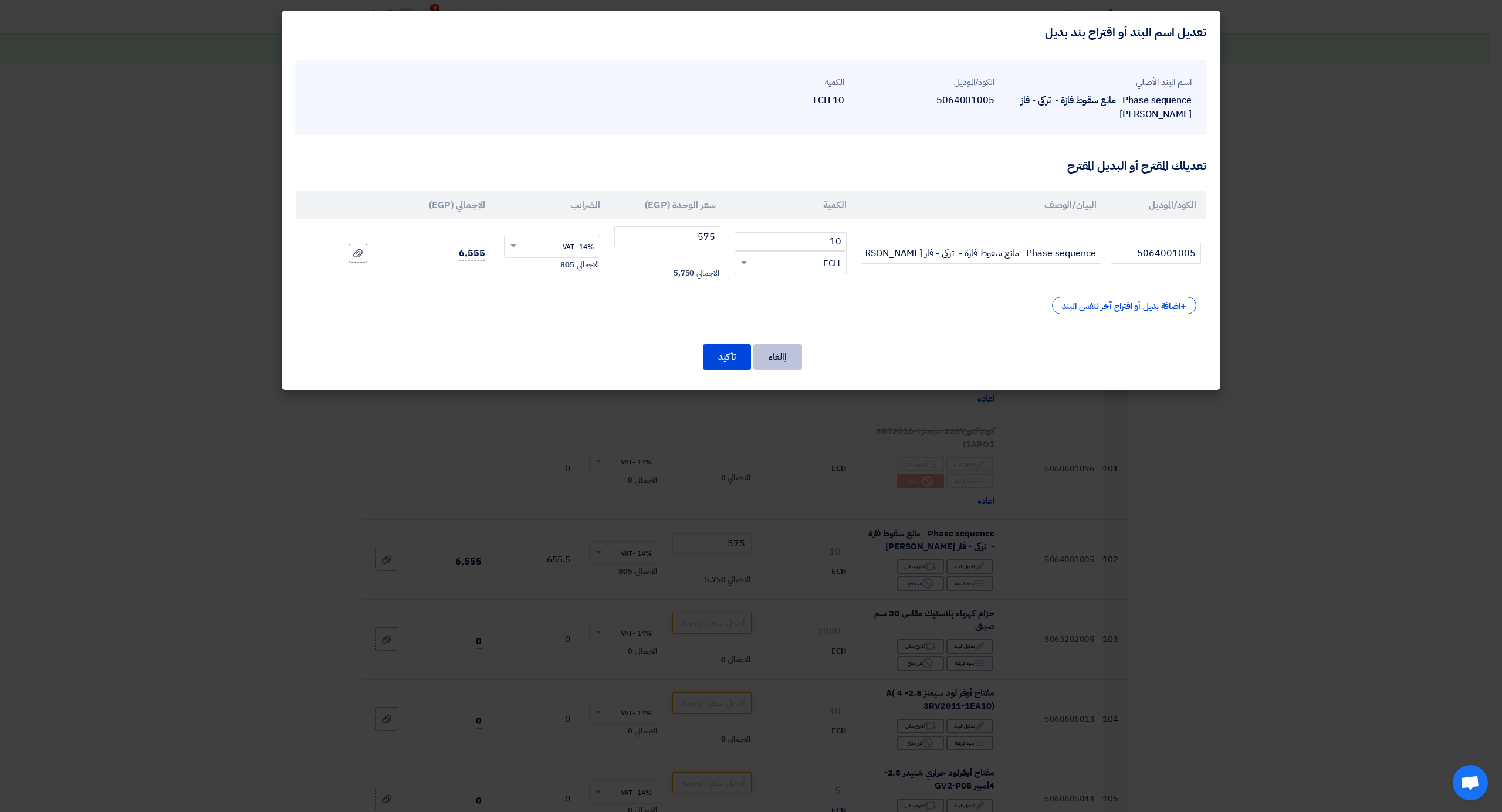
click at [779, 360] on button "إالغاء" at bounding box center [777, 357] width 49 height 26
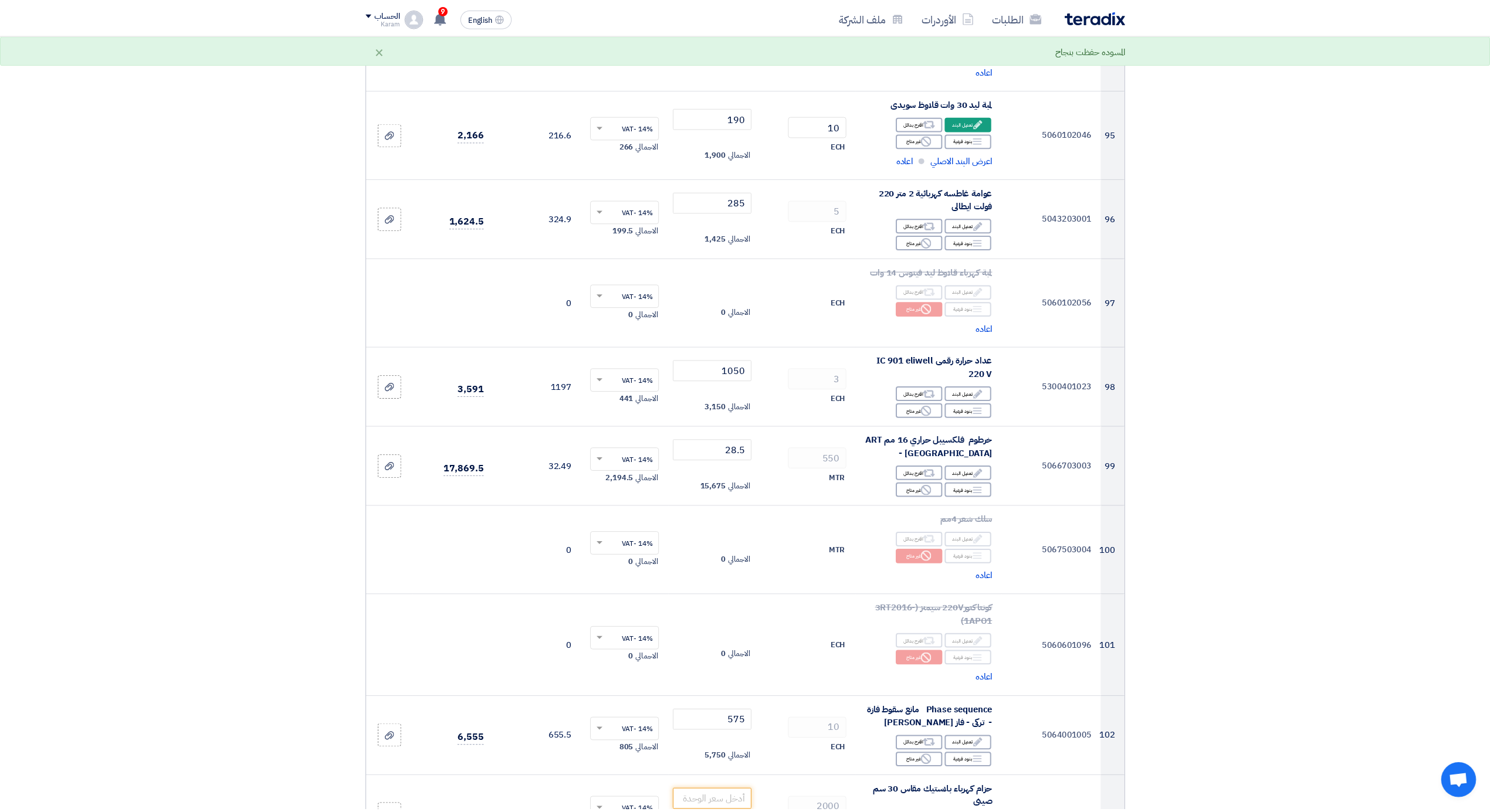
scroll to position [8419, 0]
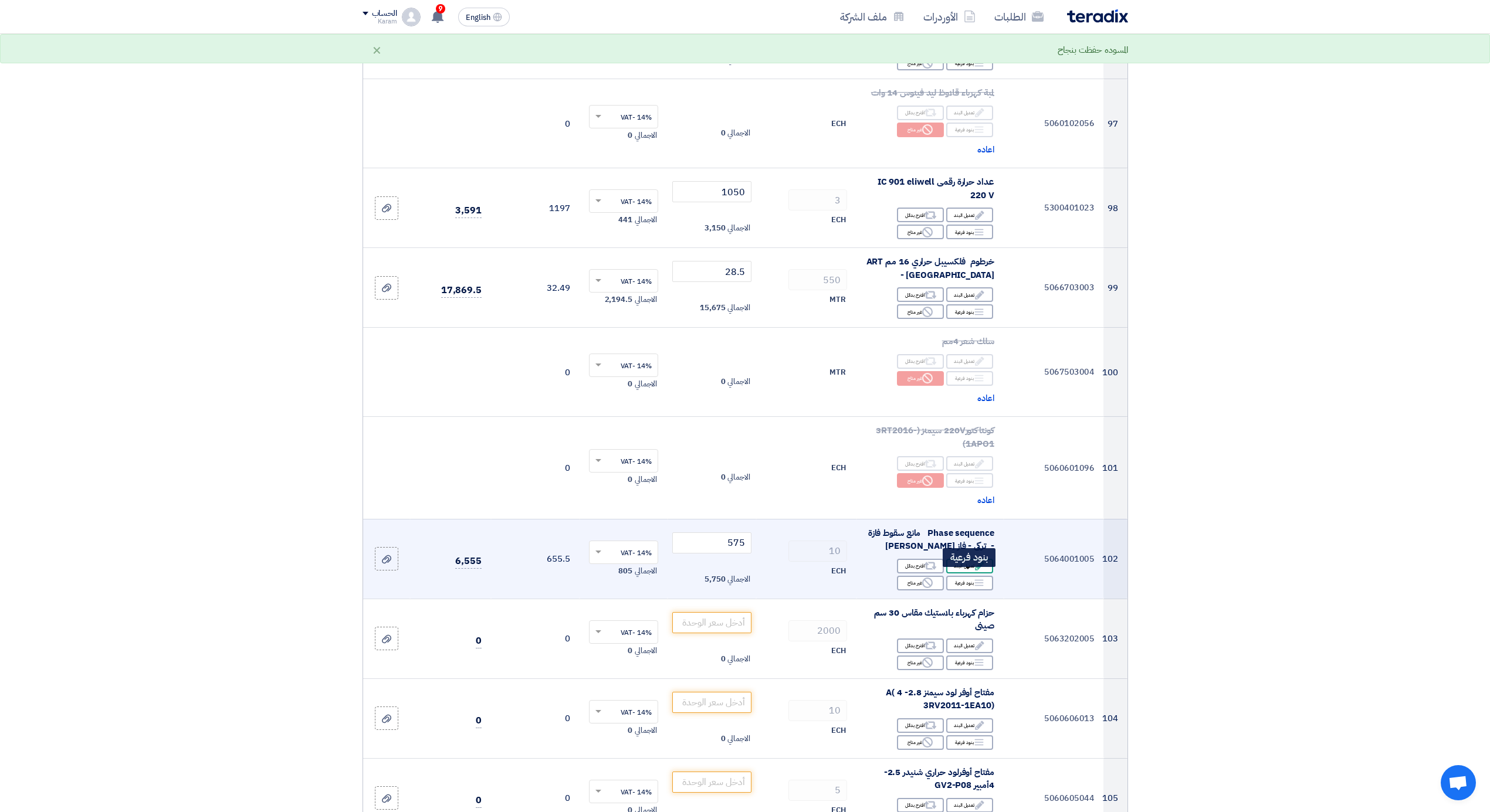
click at [974, 562] on icon "Edit" at bounding box center [980, 566] width 11 height 11
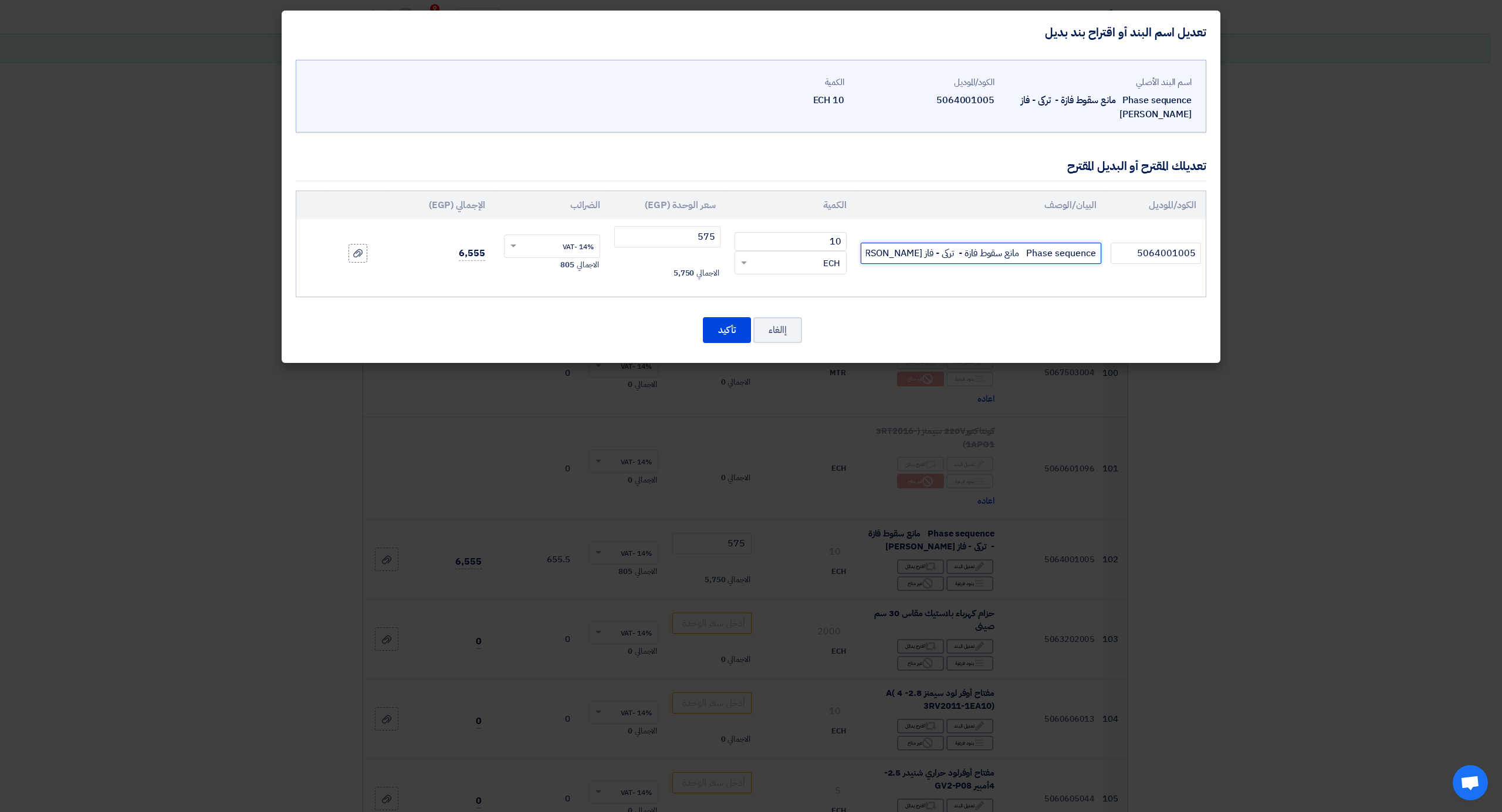
click at [865, 258] on input "Phase sequence مانع سقوط فازة - تركى - فاز [PERSON_NAME]" at bounding box center [981, 254] width 241 height 21
type input "Phase sequence مانع سقوط فازة - تركى - فاز سيكونس رباعى KRK"
click at [727, 333] on button "تأكيد" at bounding box center [727, 330] width 48 height 26
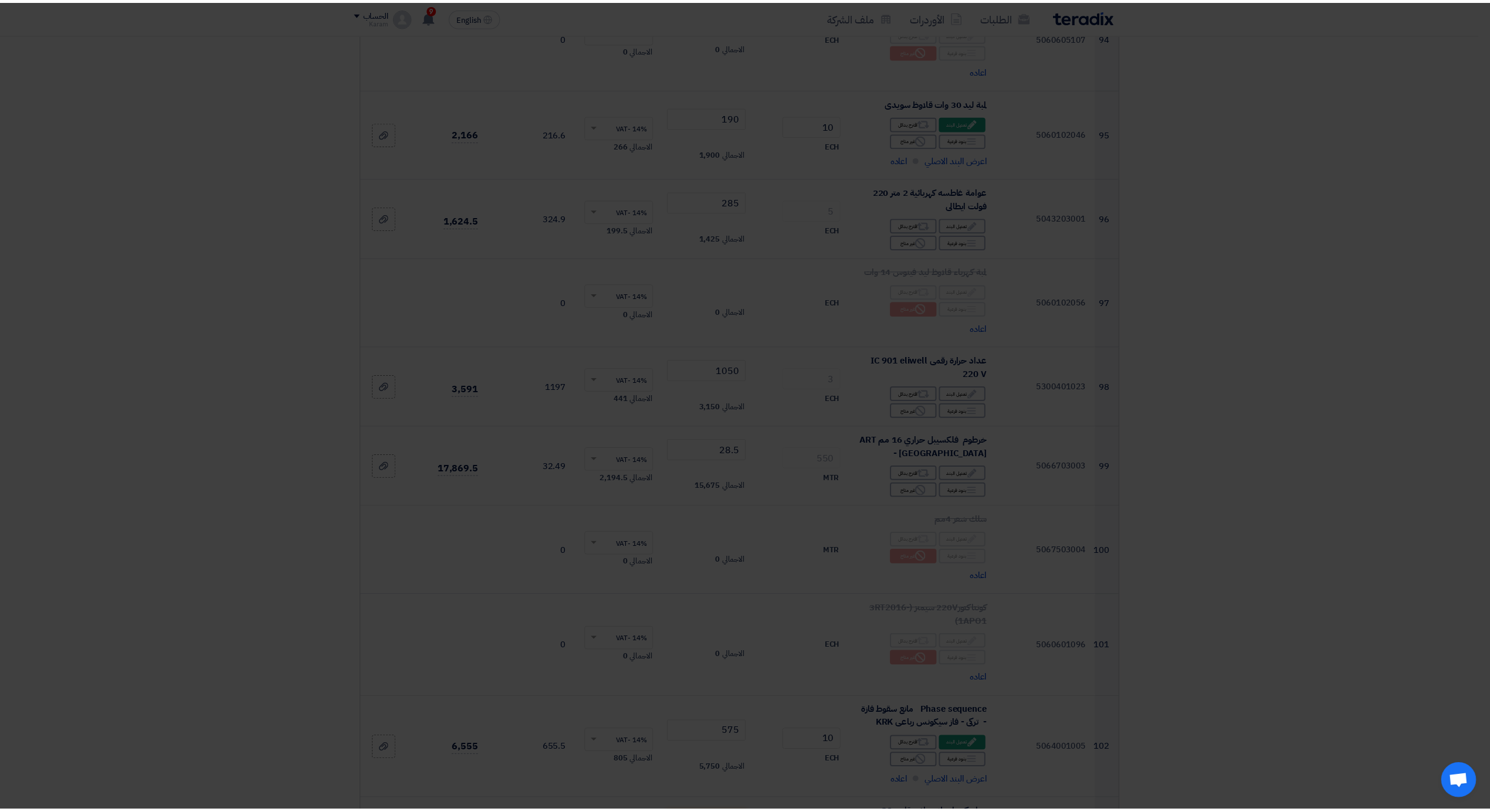
scroll to position [0, 0]
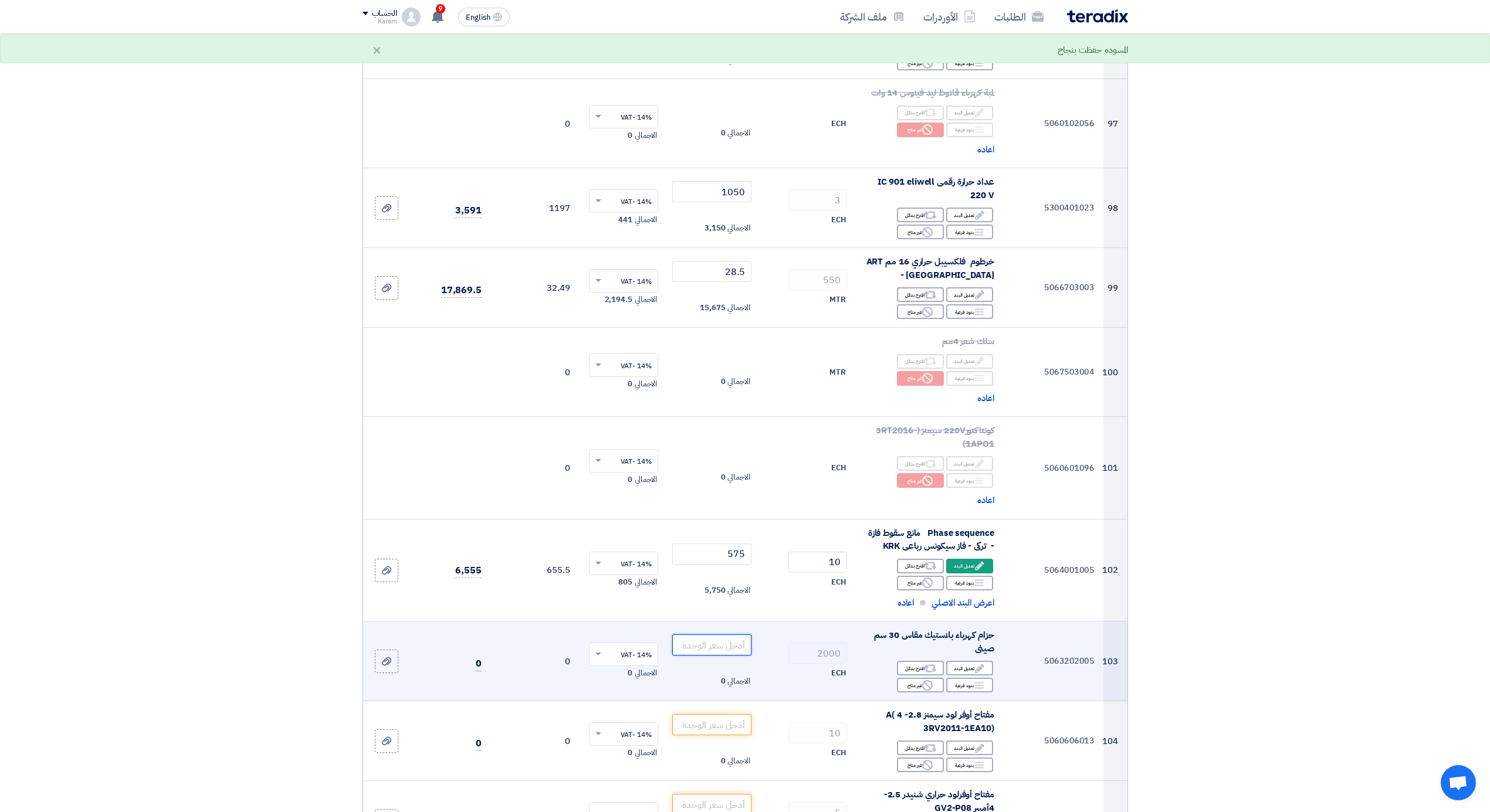
click at [726, 637] on input "number" at bounding box center [712, 645] width 79 height 21
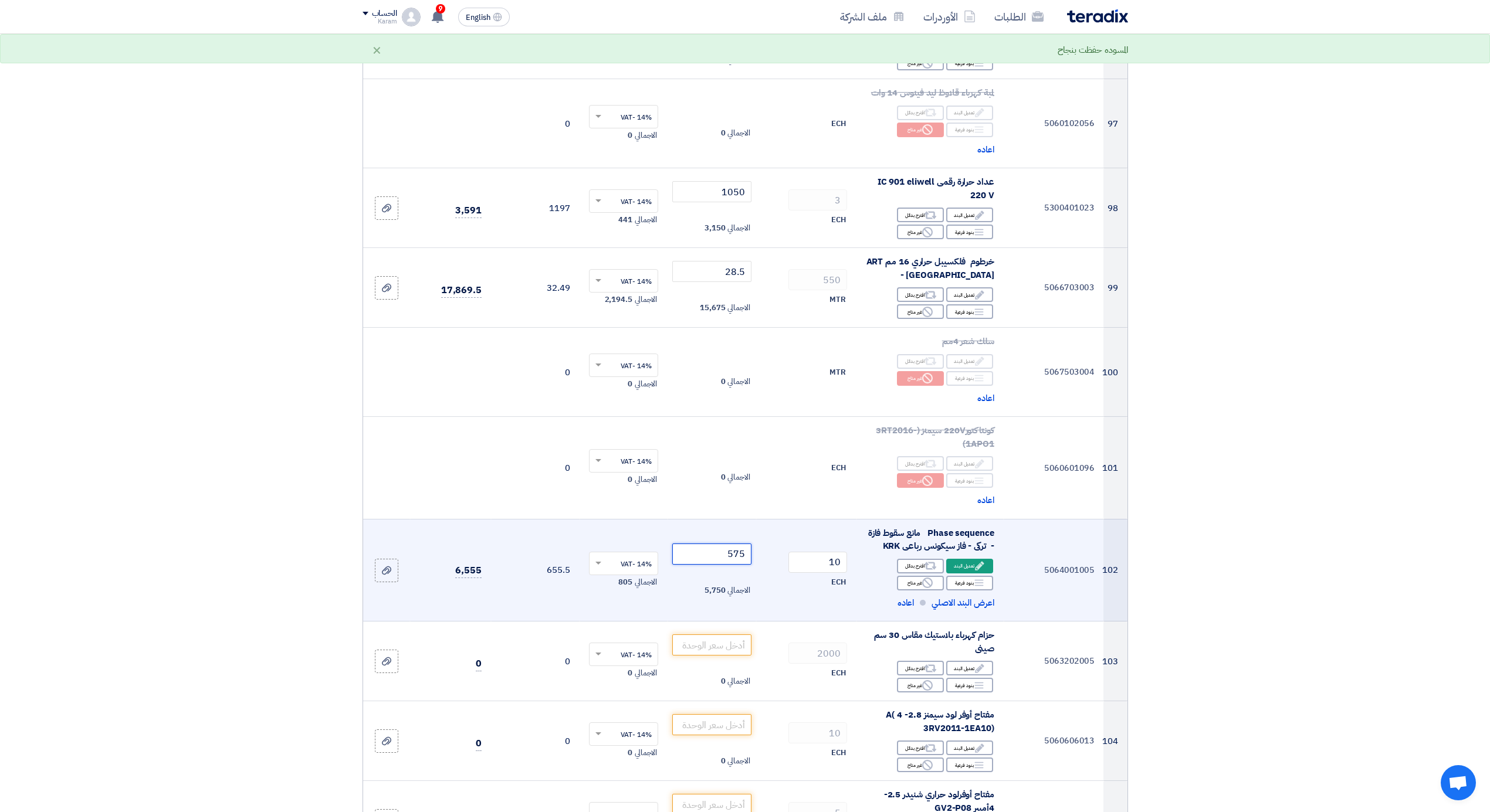
click at [717, 549] on input "575" at bounding box center [712, 554] width 79 height 21
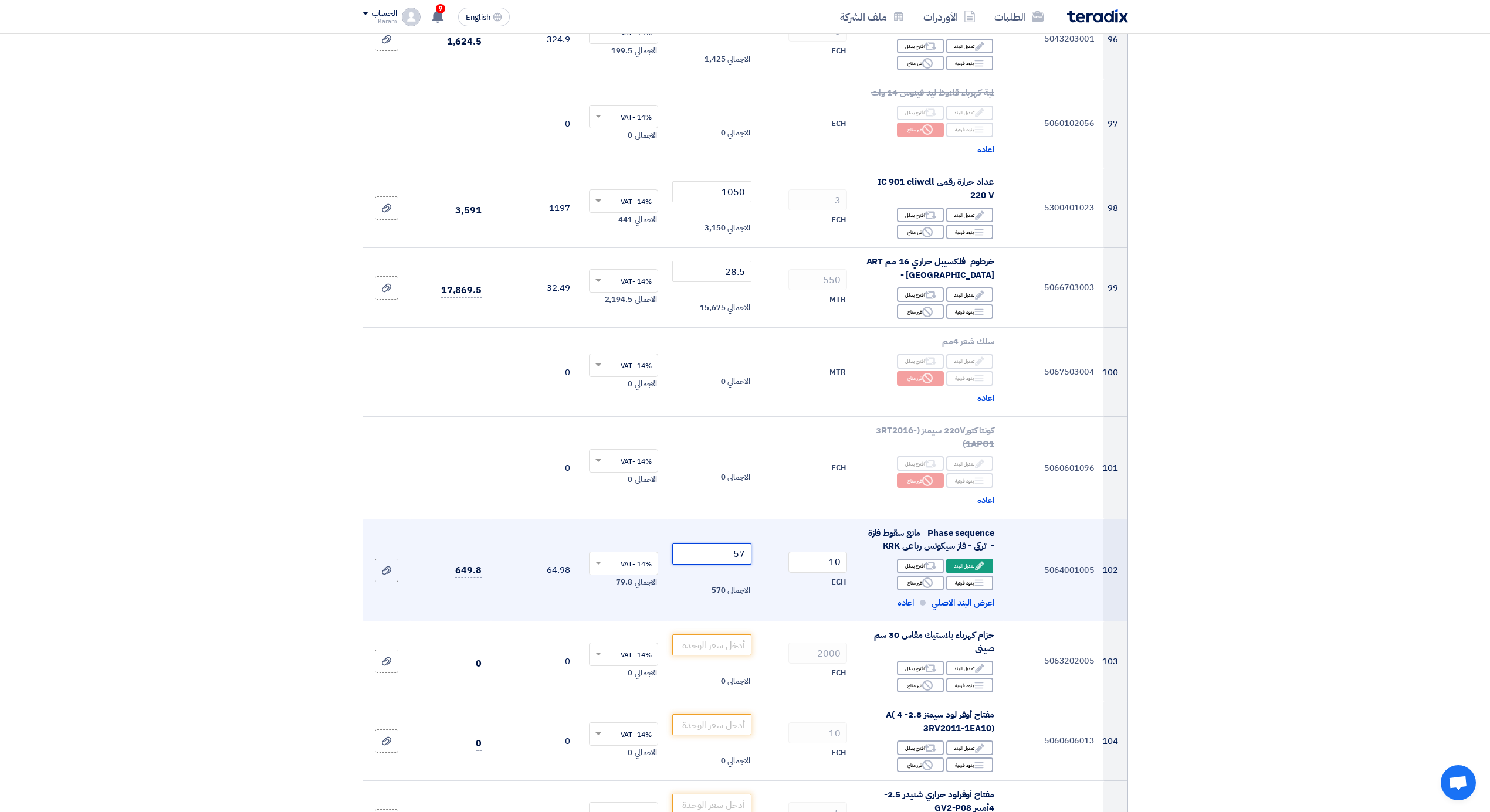
type input "575"
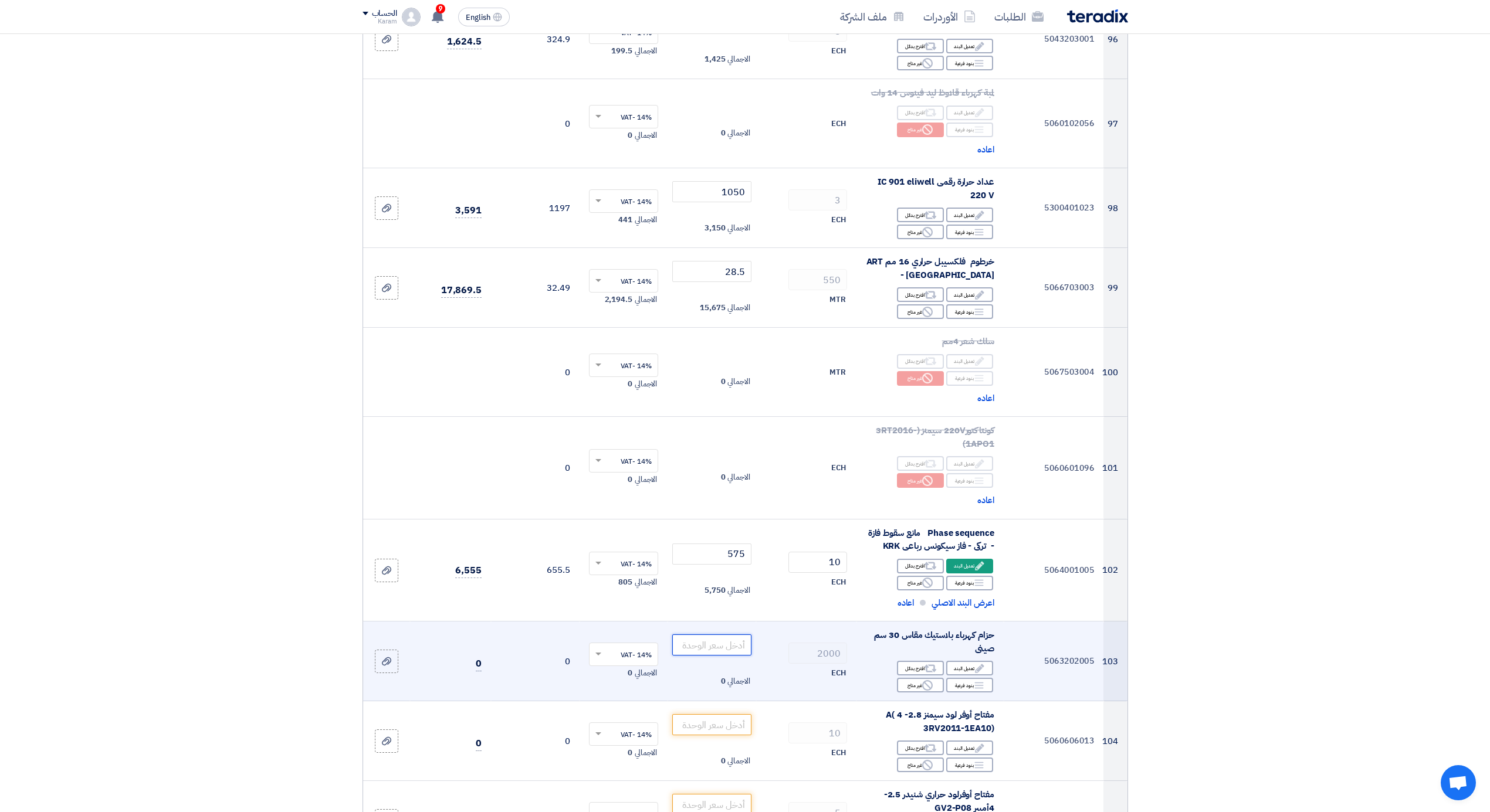
click at [726, 636] on input "number" at bounding box center [712, 645] width 79 height 21
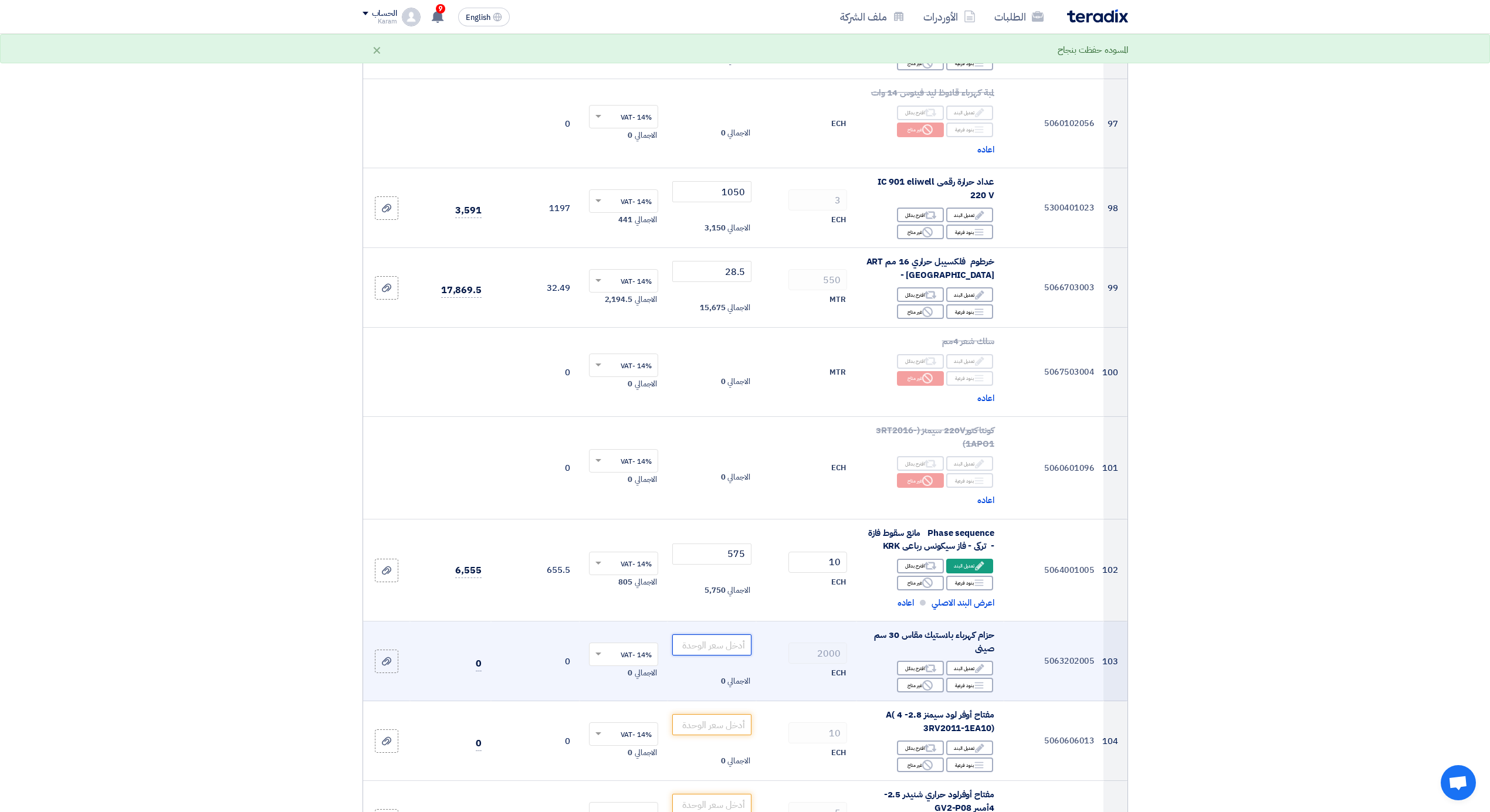
type input "0"
type input "0.34"
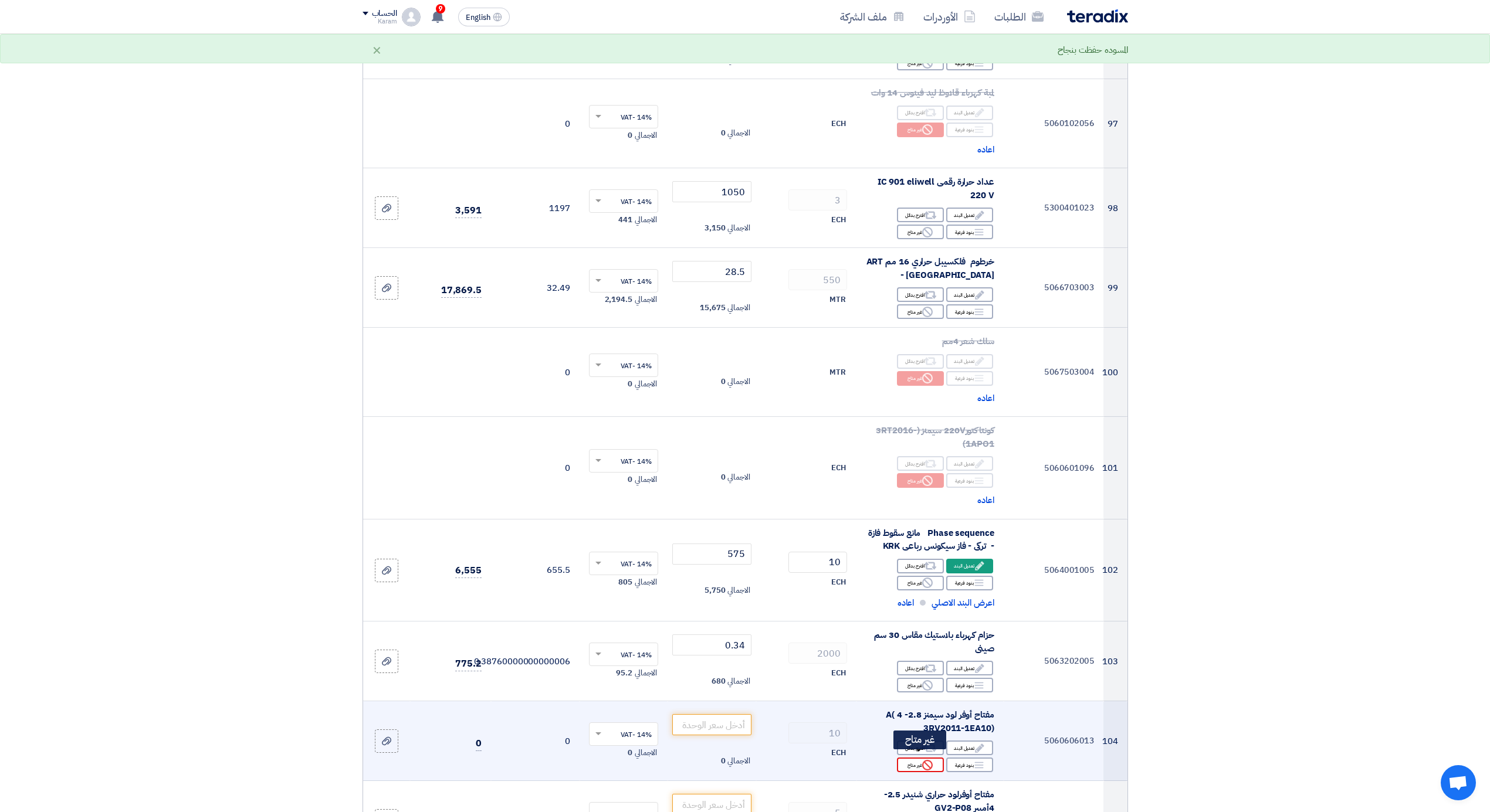
click at [915, 760] on div "Reject غير متاح" at bounding box center [920, 764] width 47 height 15
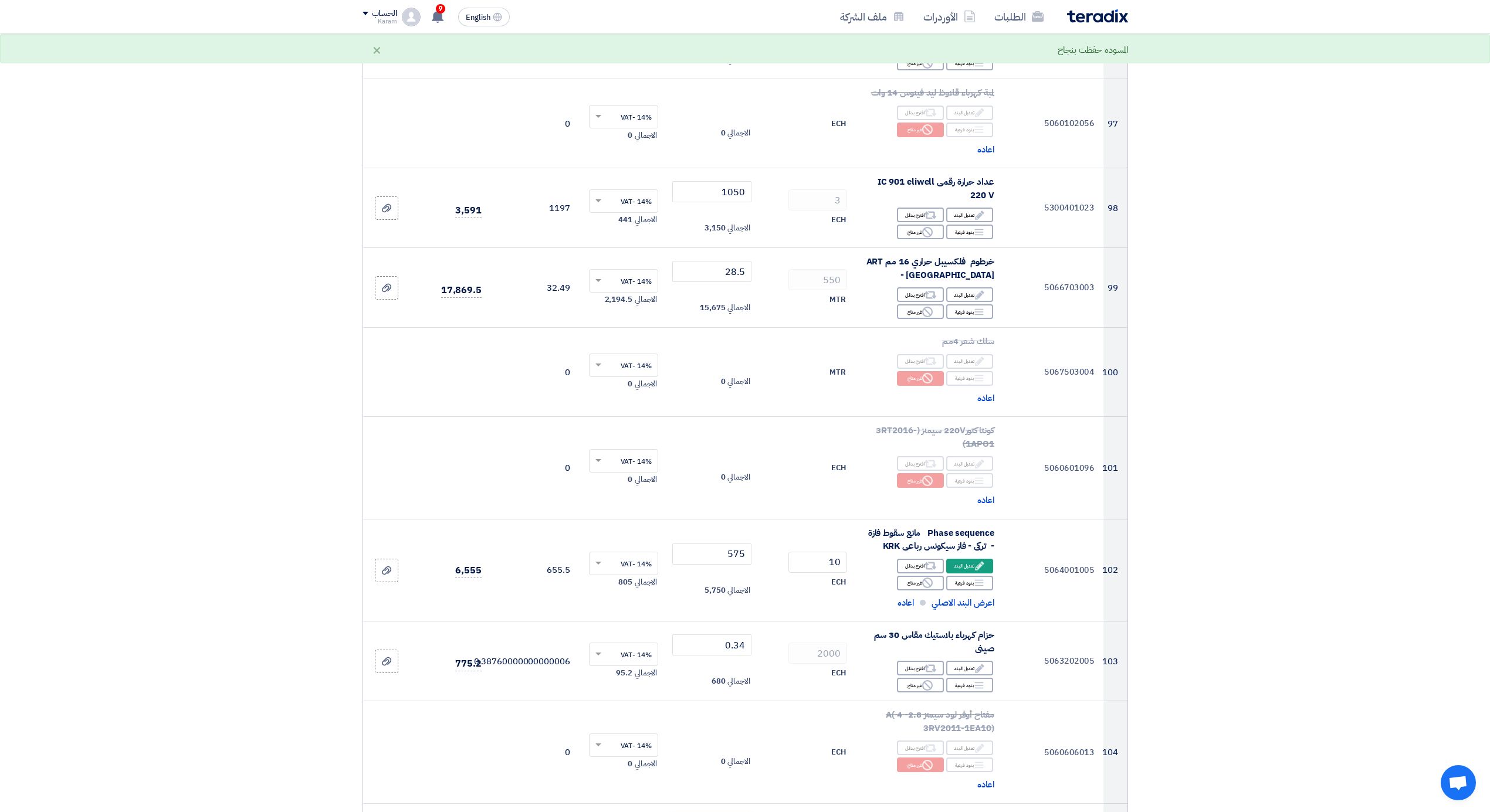
scroll to position [8576, 0]
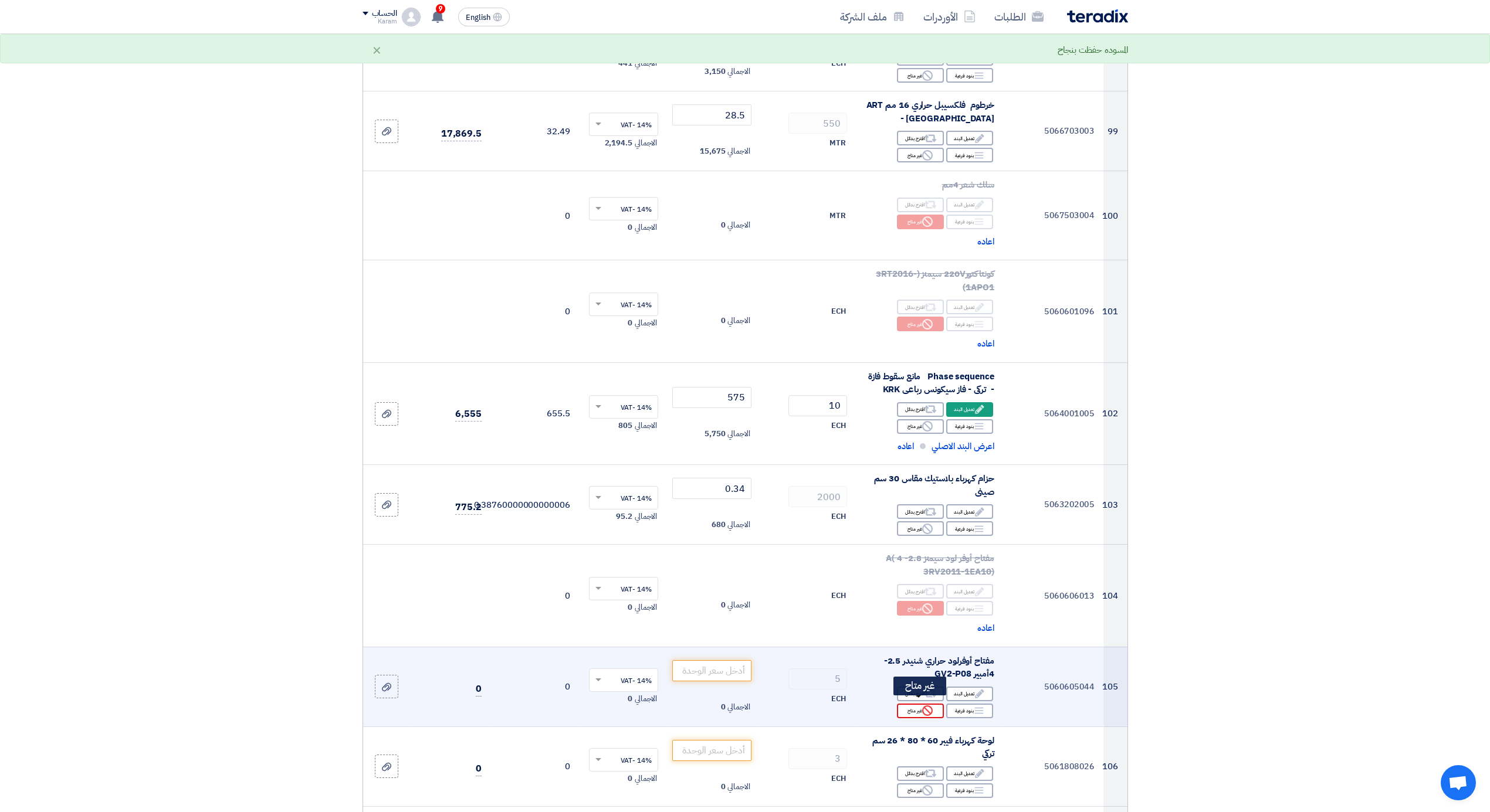
click at [920, 710] on div "Reject غير متاح" at bounding box center [920, 711] width 47 height 15
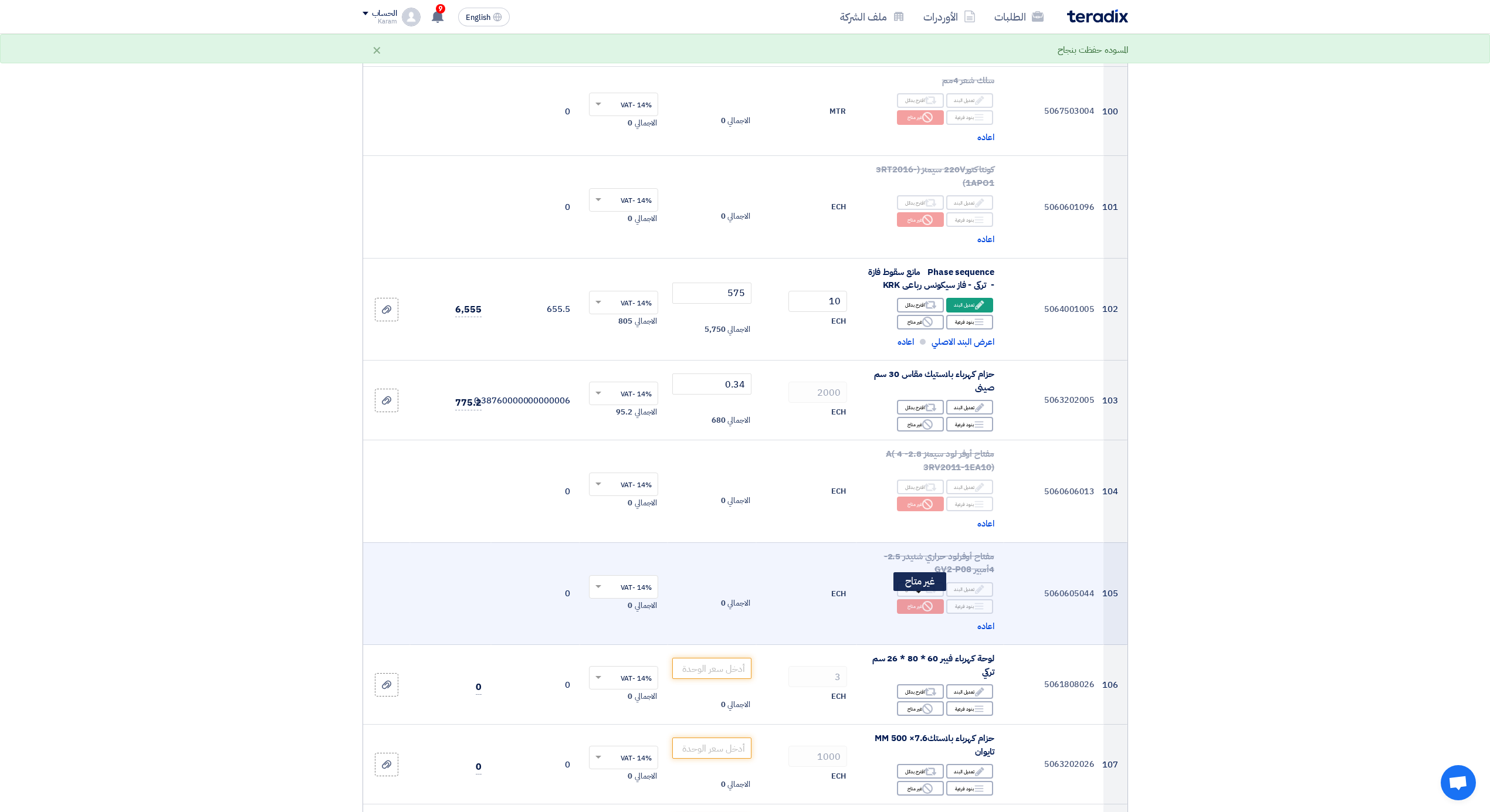
scroll to position [8732, 0]
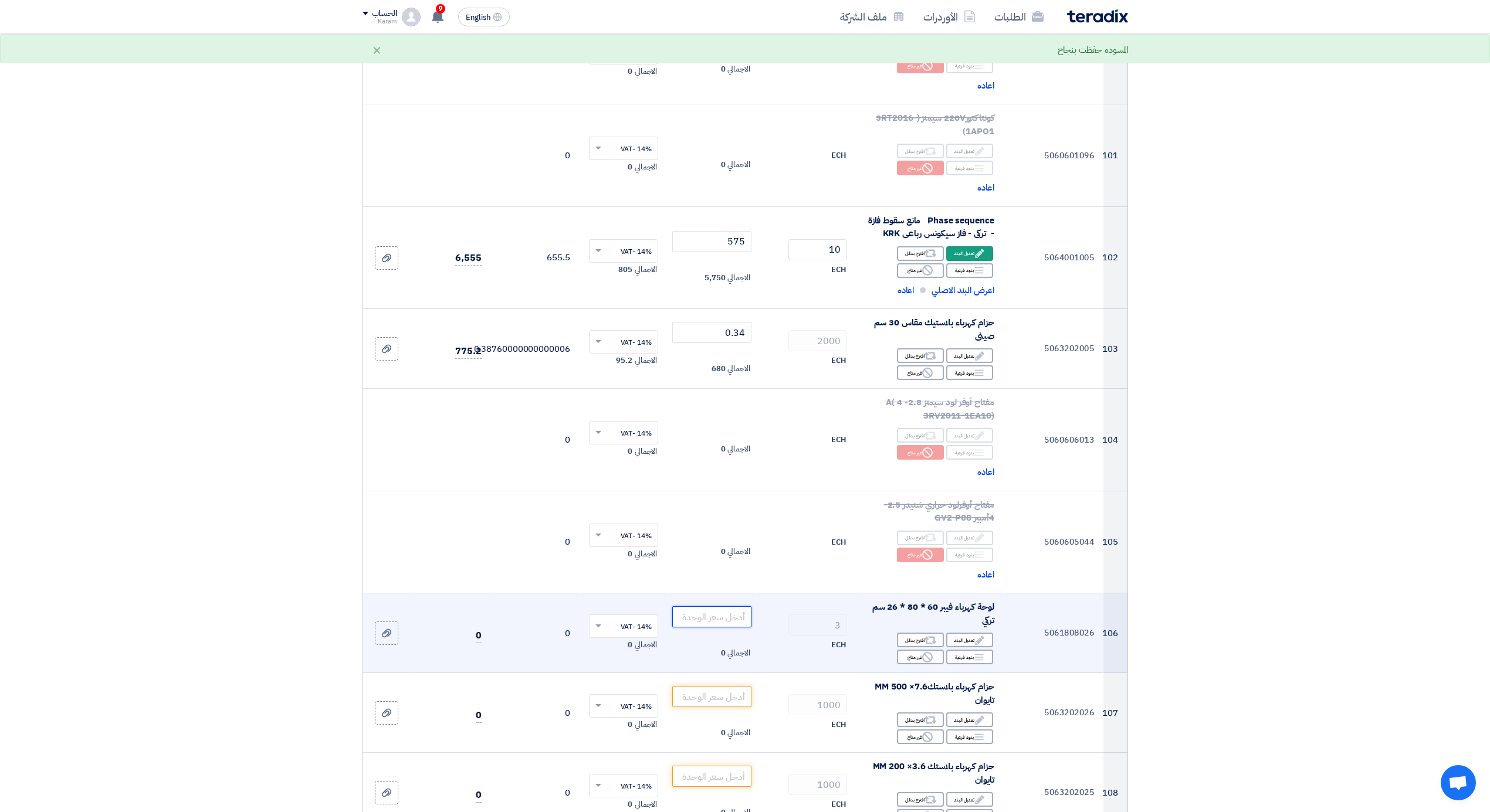
click at [681, 613] on input "number" at bounding box center [712, 617] width 79 height 21
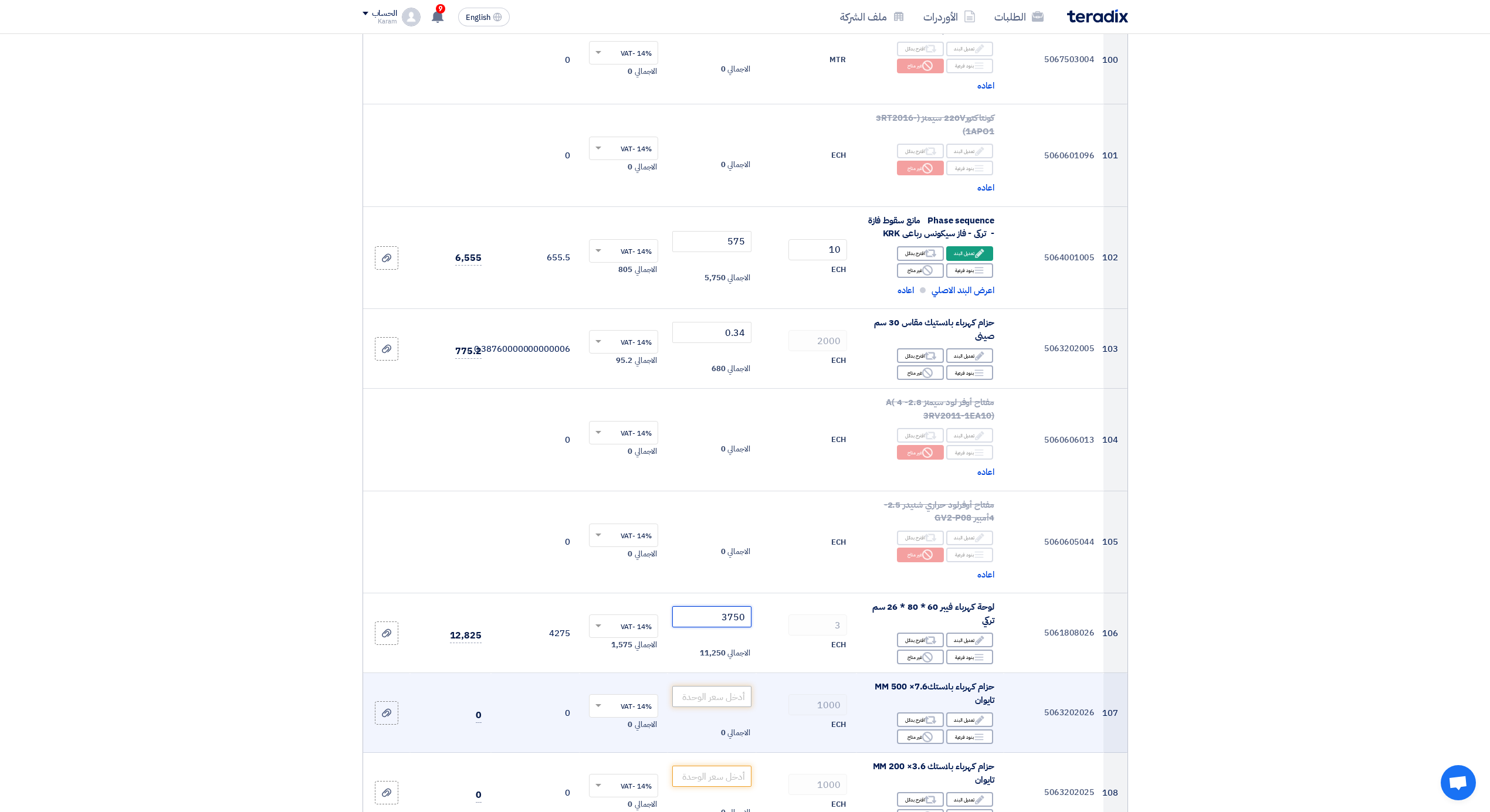
type input "3750"
click at [693, 692] on input "number" at bounding box center [712, 697] width 79 height 21
type input "4"
type input "4.25"
type input "0"
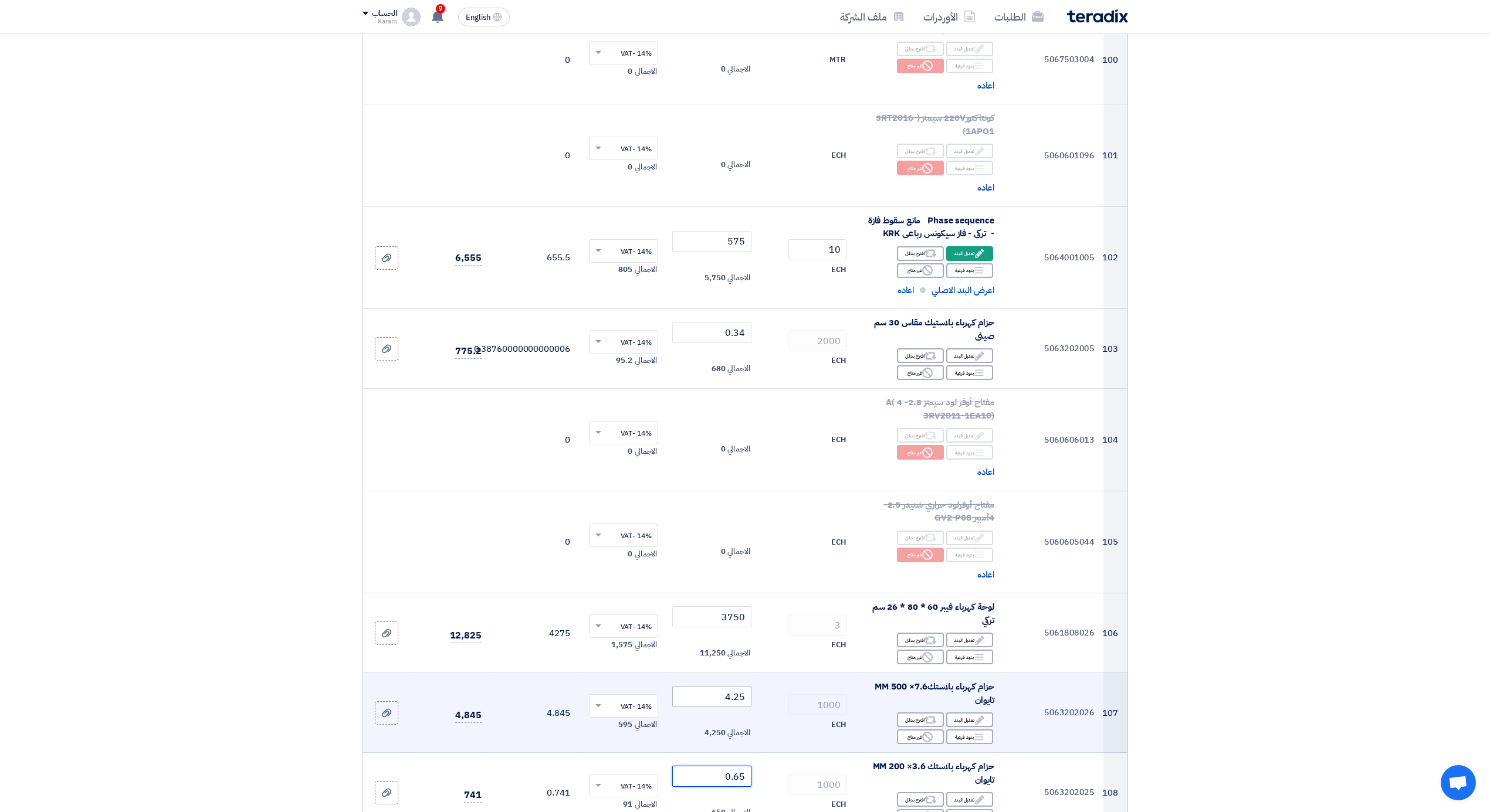
type input "0.65"
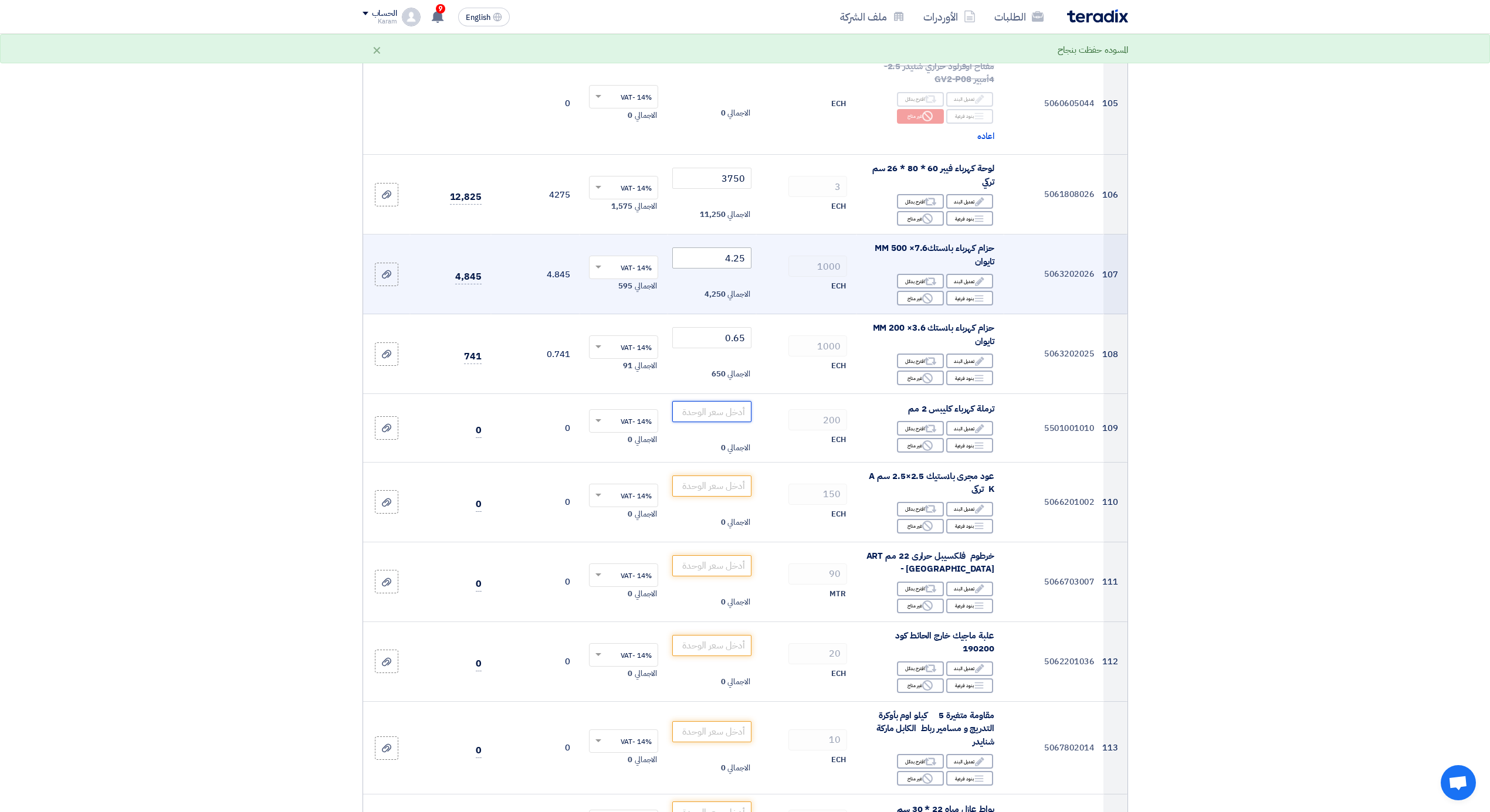
type input "0"
type input "0.60"
type input "29"
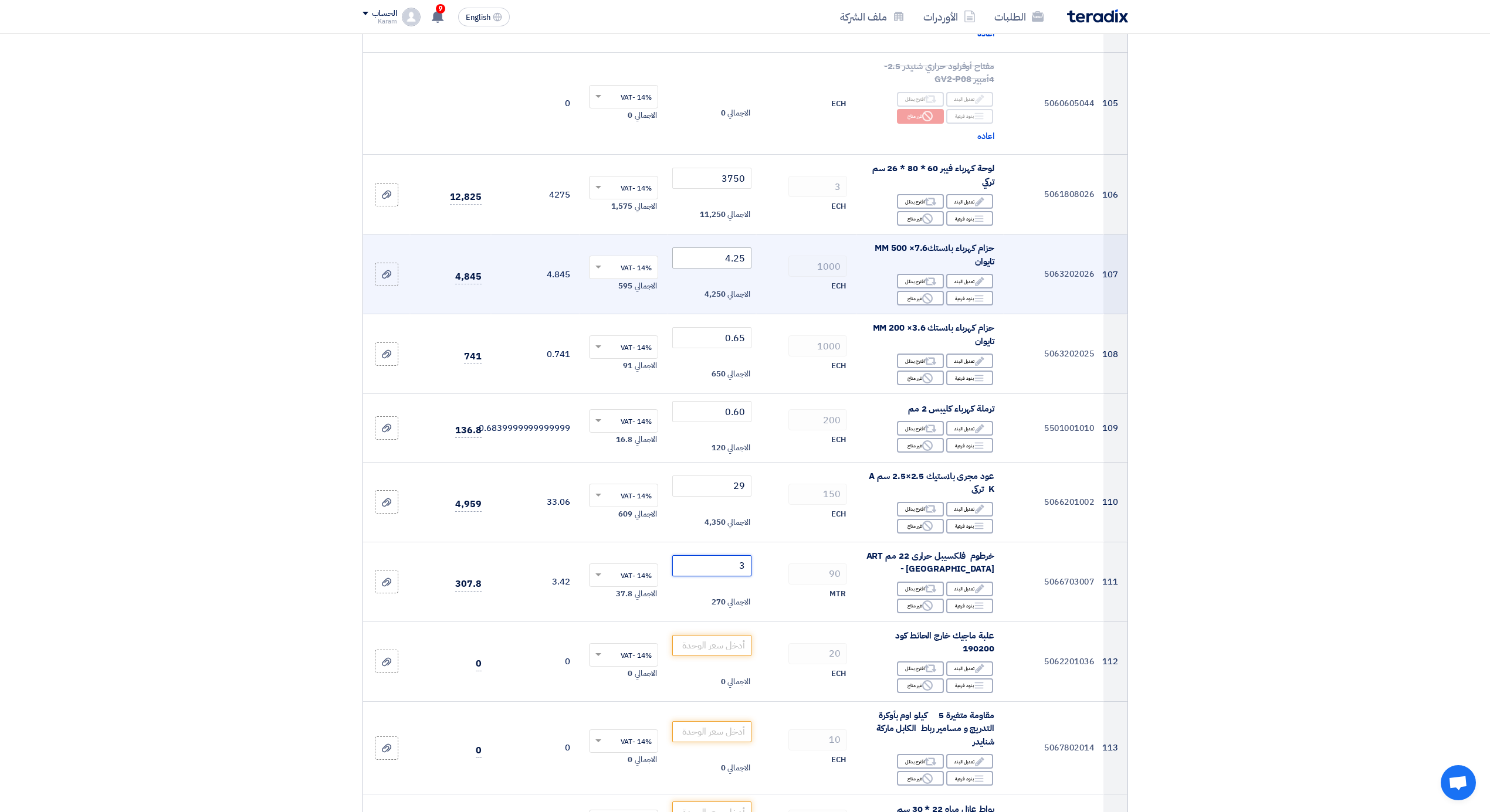
type input "38"
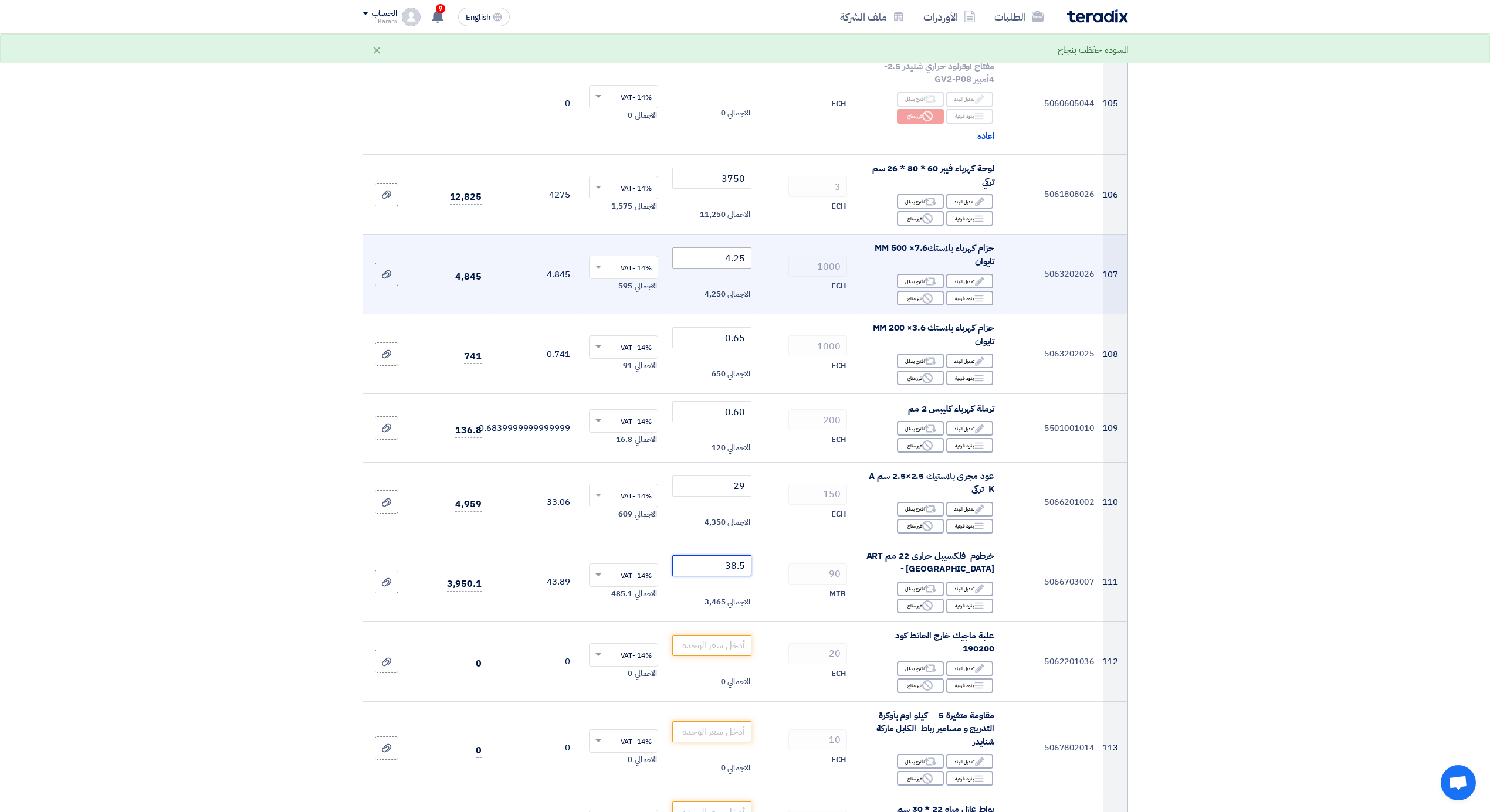
type input "38.5"
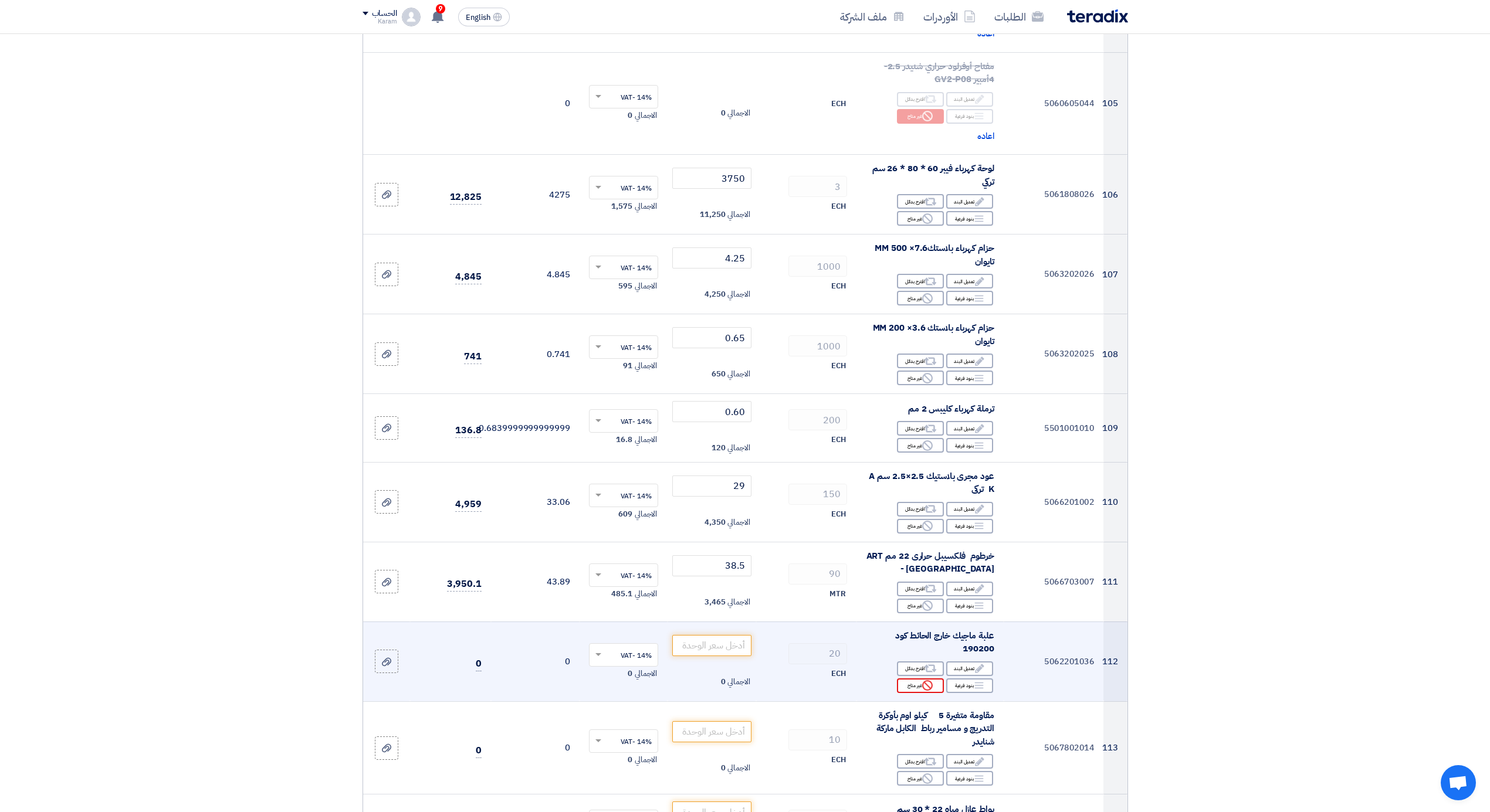
click at [922, 680] on icon "Reject" at bounding box center [927, 686] width 11 height 11
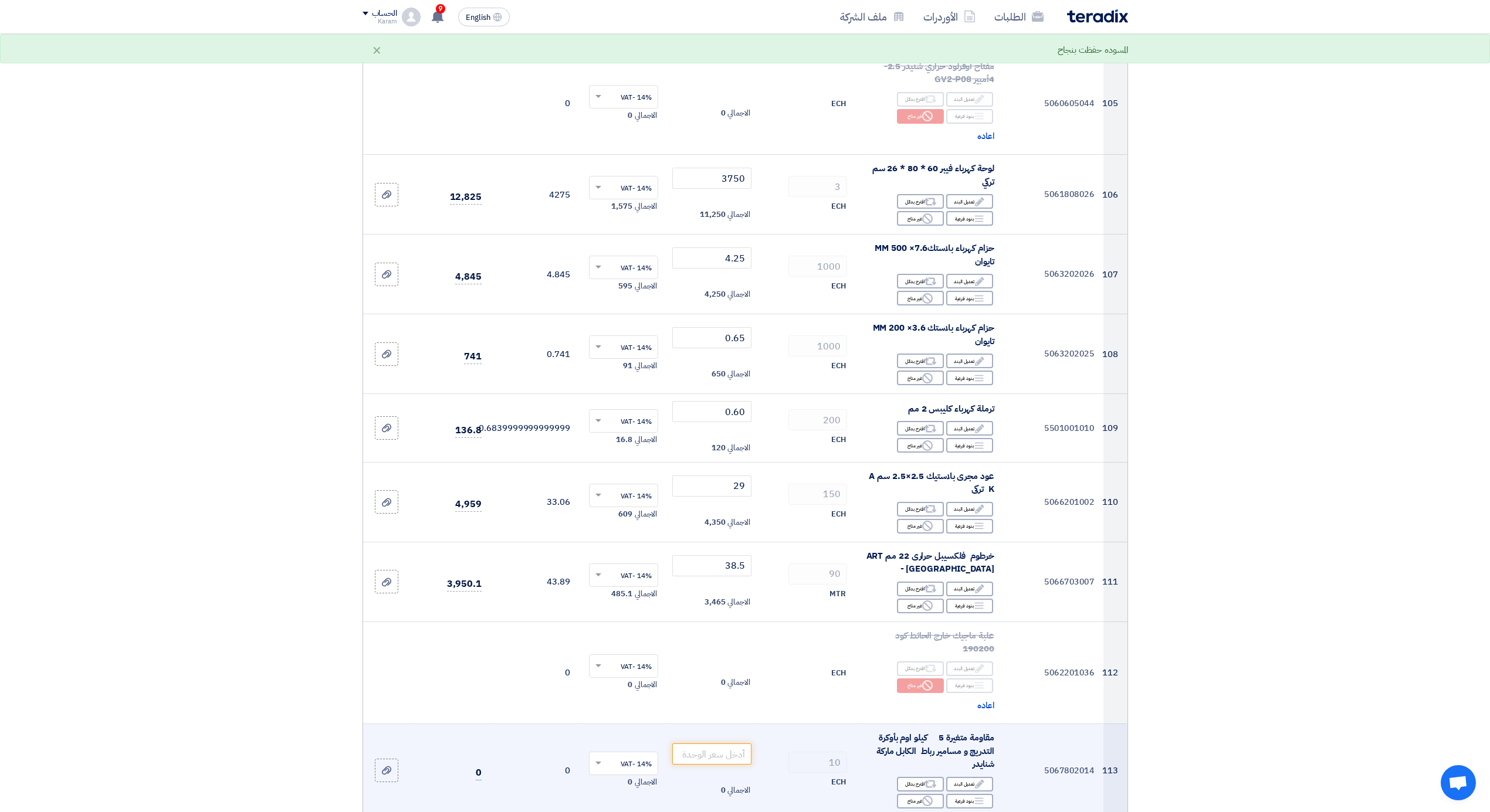
scroll to position [9327, 0]
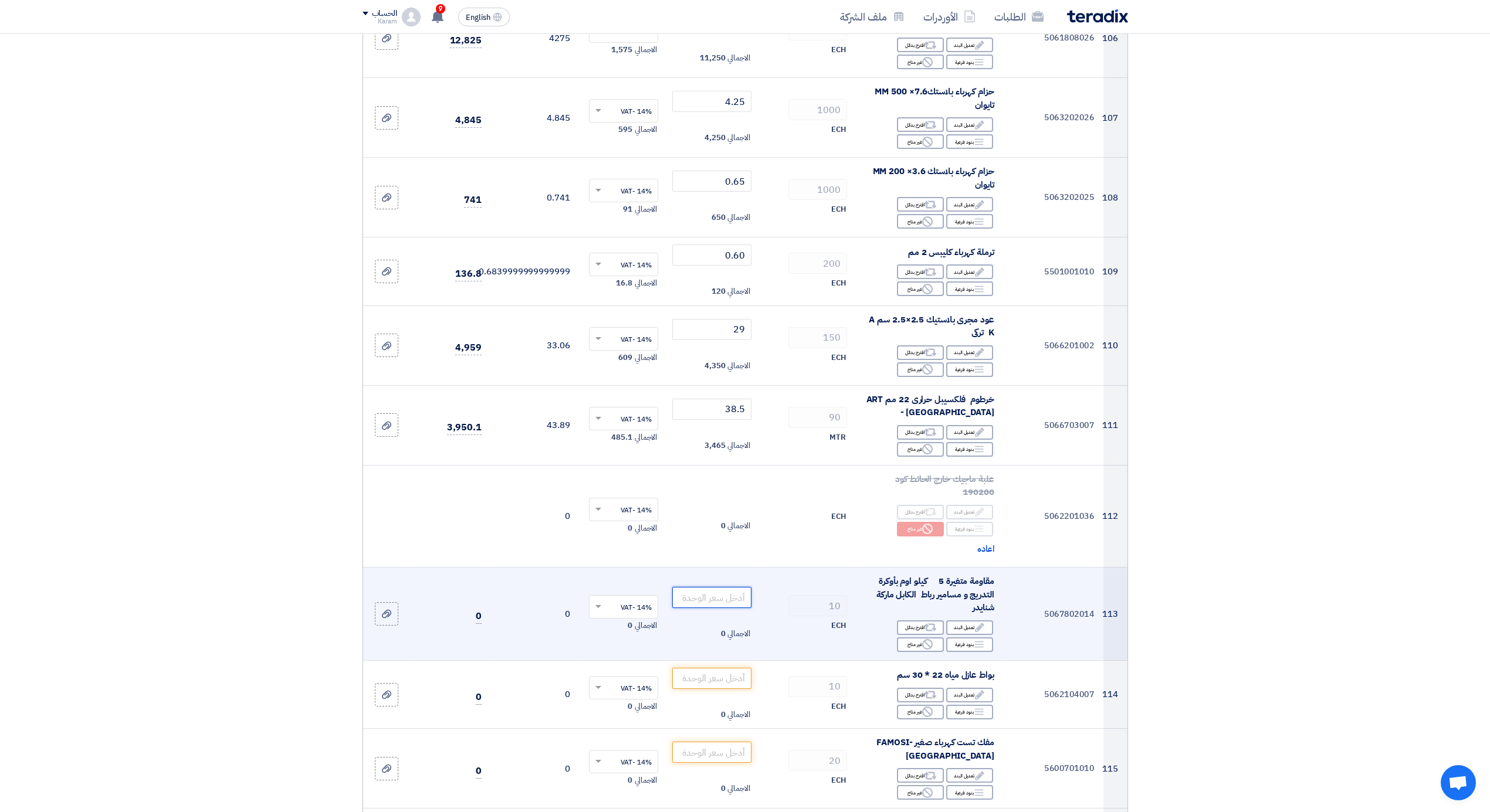
click at [724, 587] on input "number" at bounding box center [712, 598] width 79 height 21
type input "225"
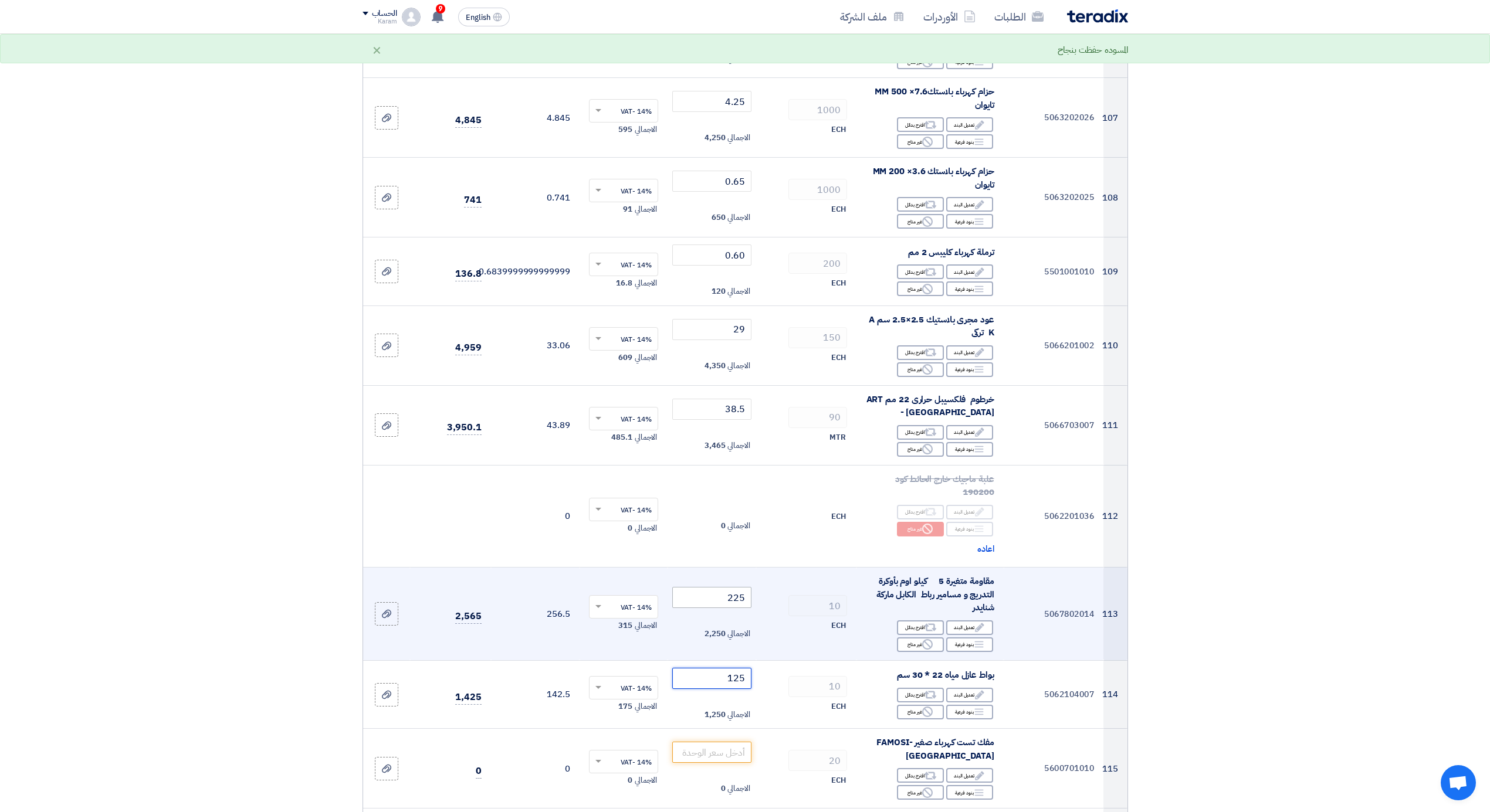
type input "125"
type input "70"
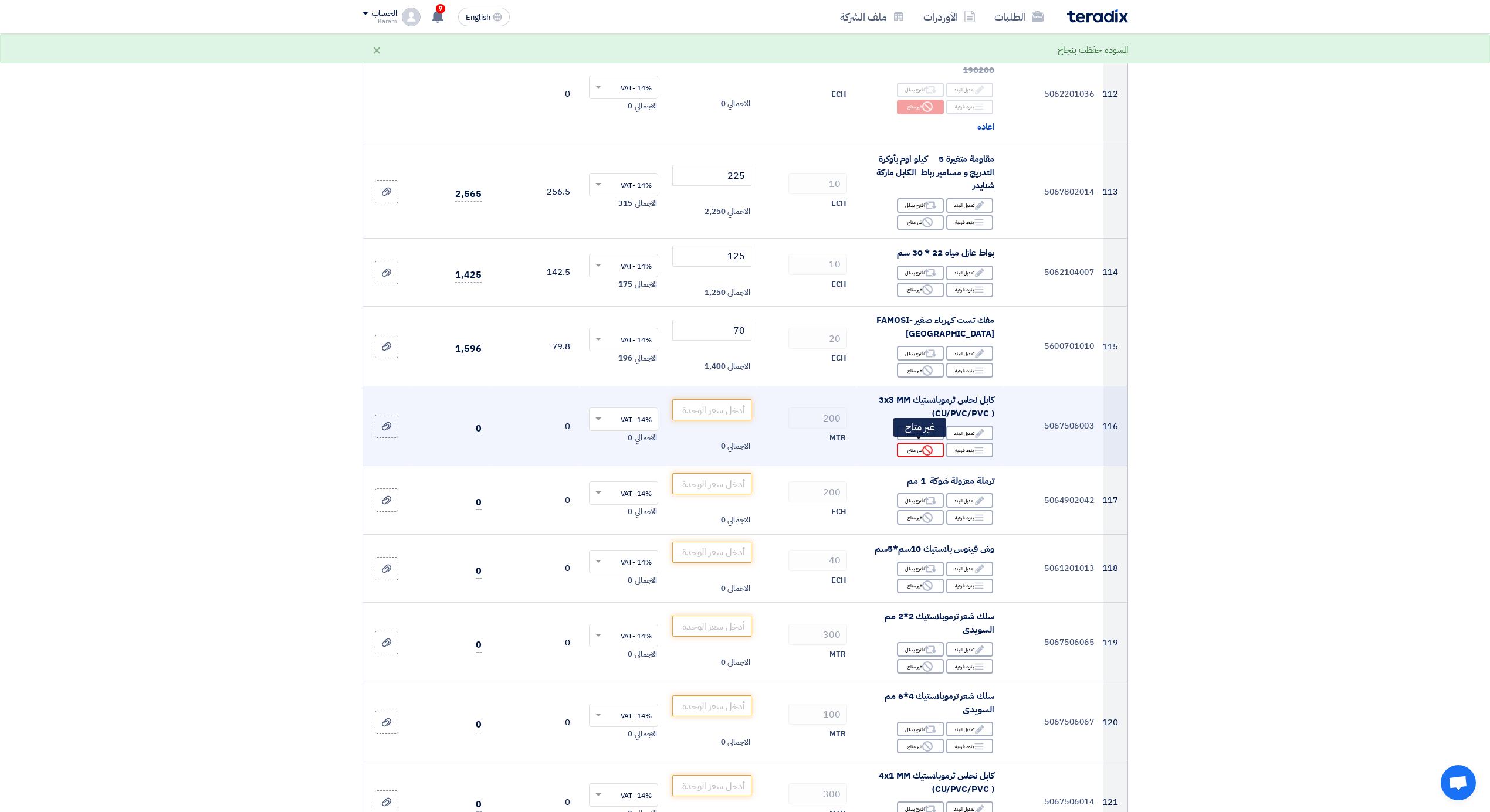
click at [909, 446] on div "Reject غير متاح" at bounding box center [920, 450] width 47 height 15
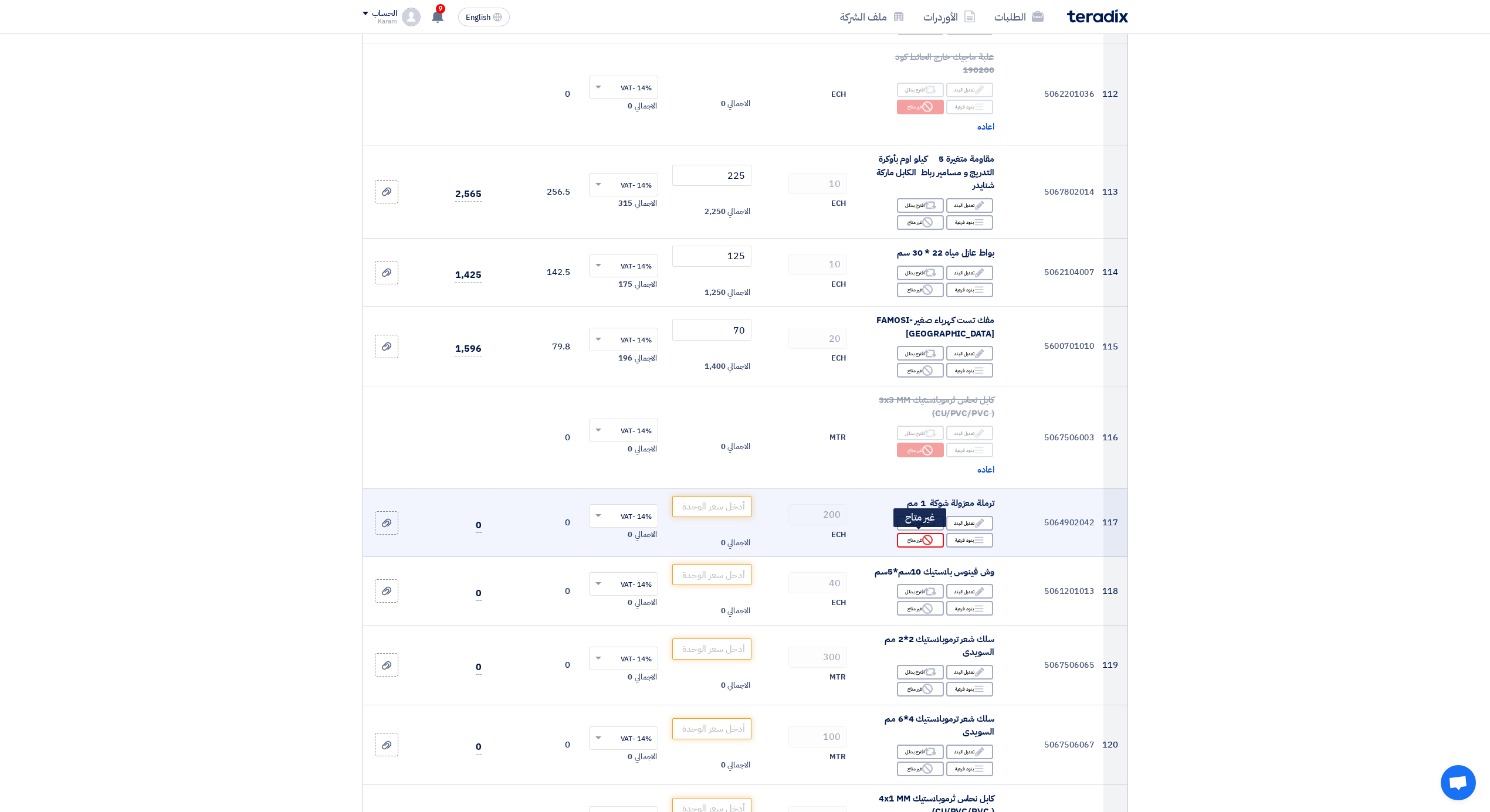
scroll to position [9827, 0]
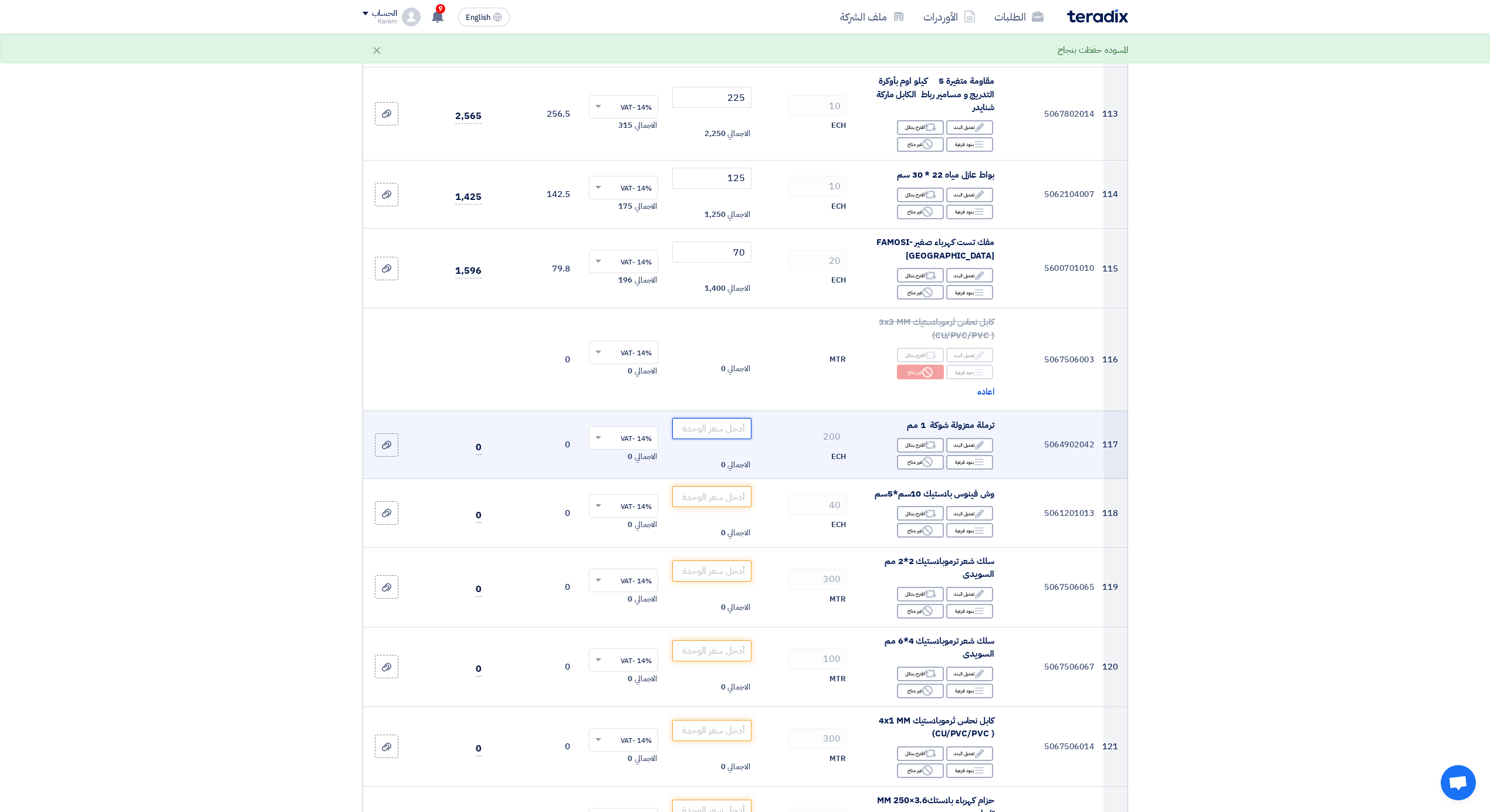
click at [732, 434] on input "number" at bounding box center [712, 429] width 79 height 21
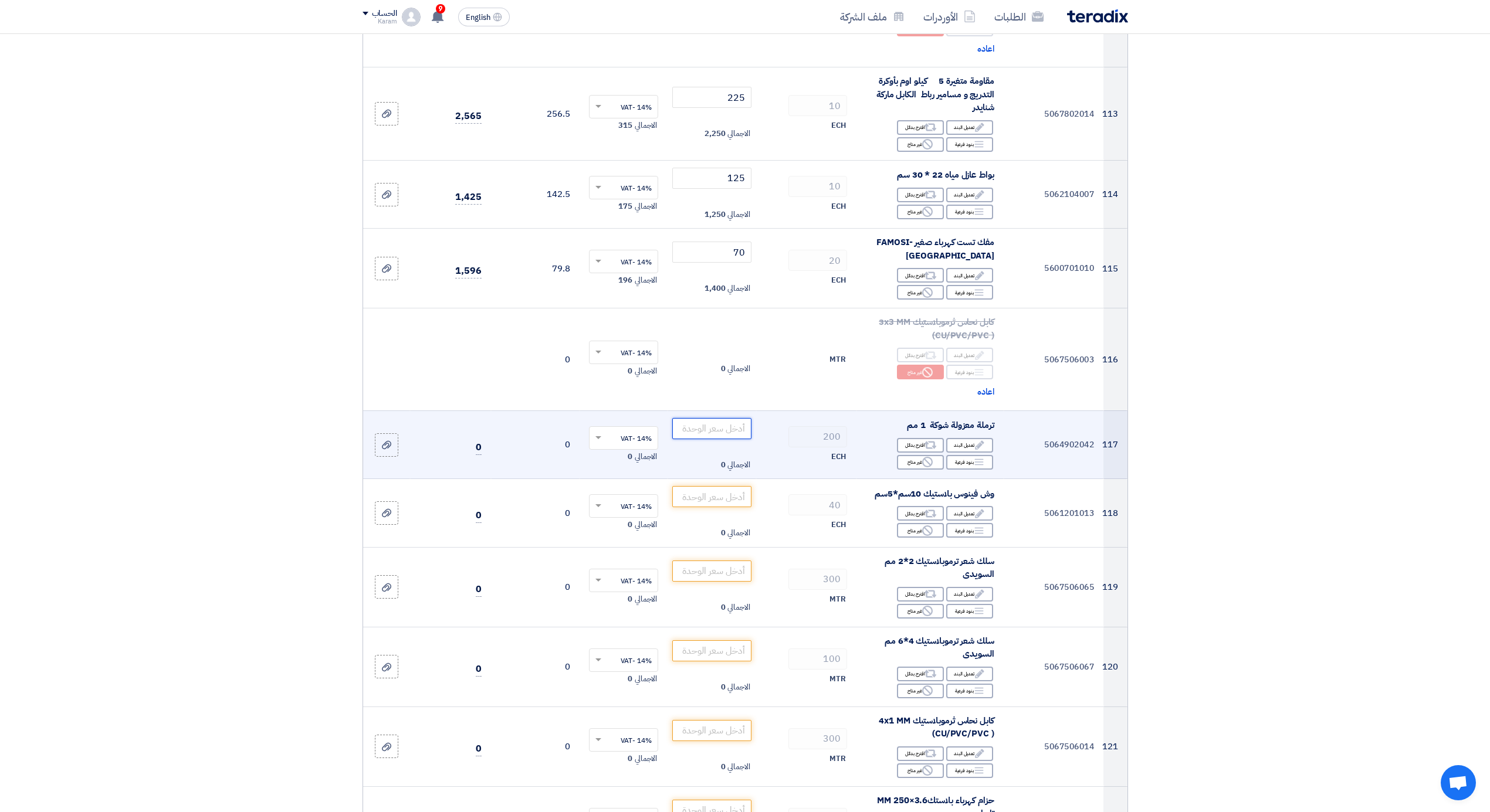
type input "0"
type input "0.35"
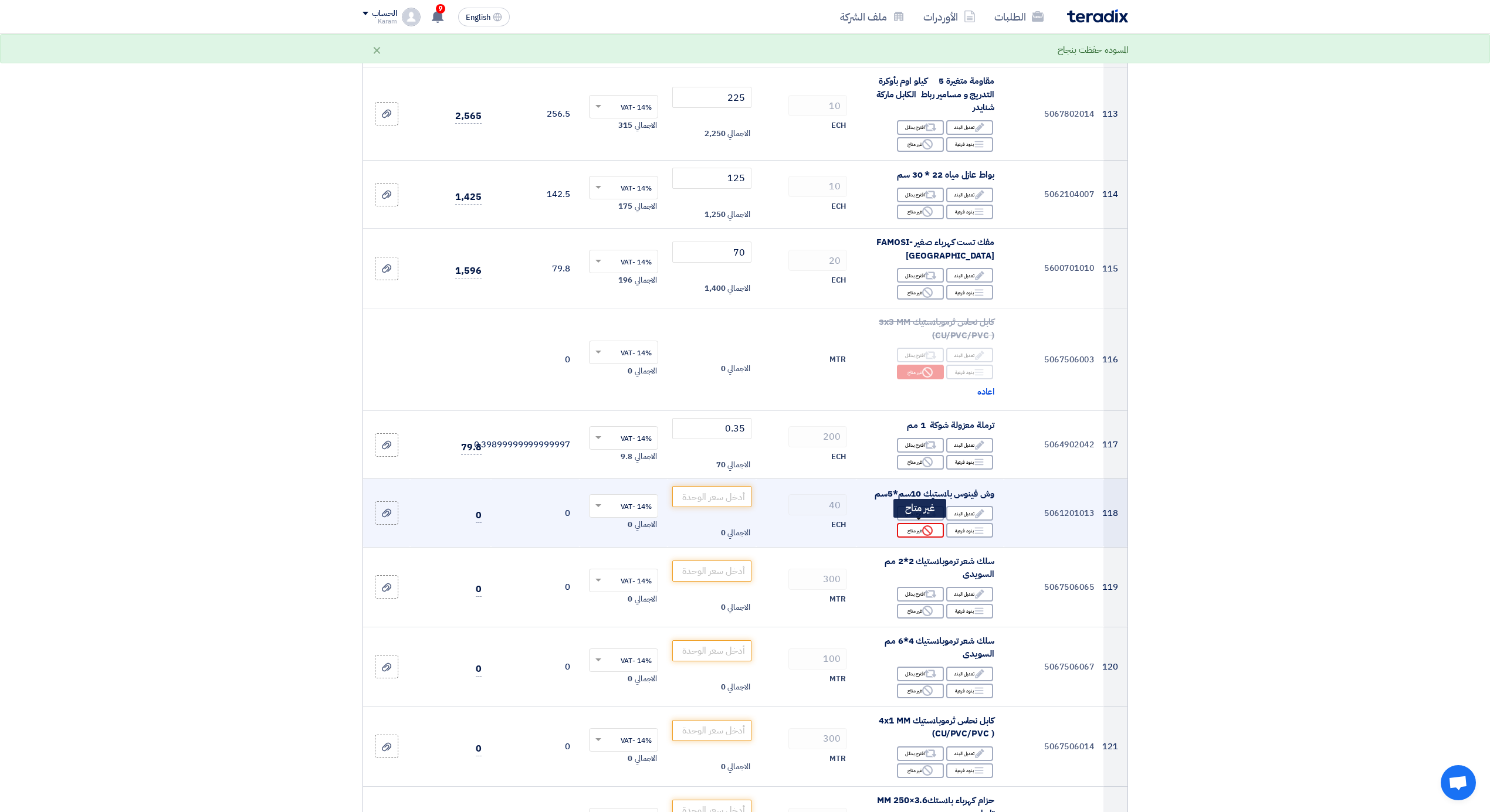
click at [913, 531] on div "Reject غير متاح" at bounding box center [920, 530] width 47 height 15
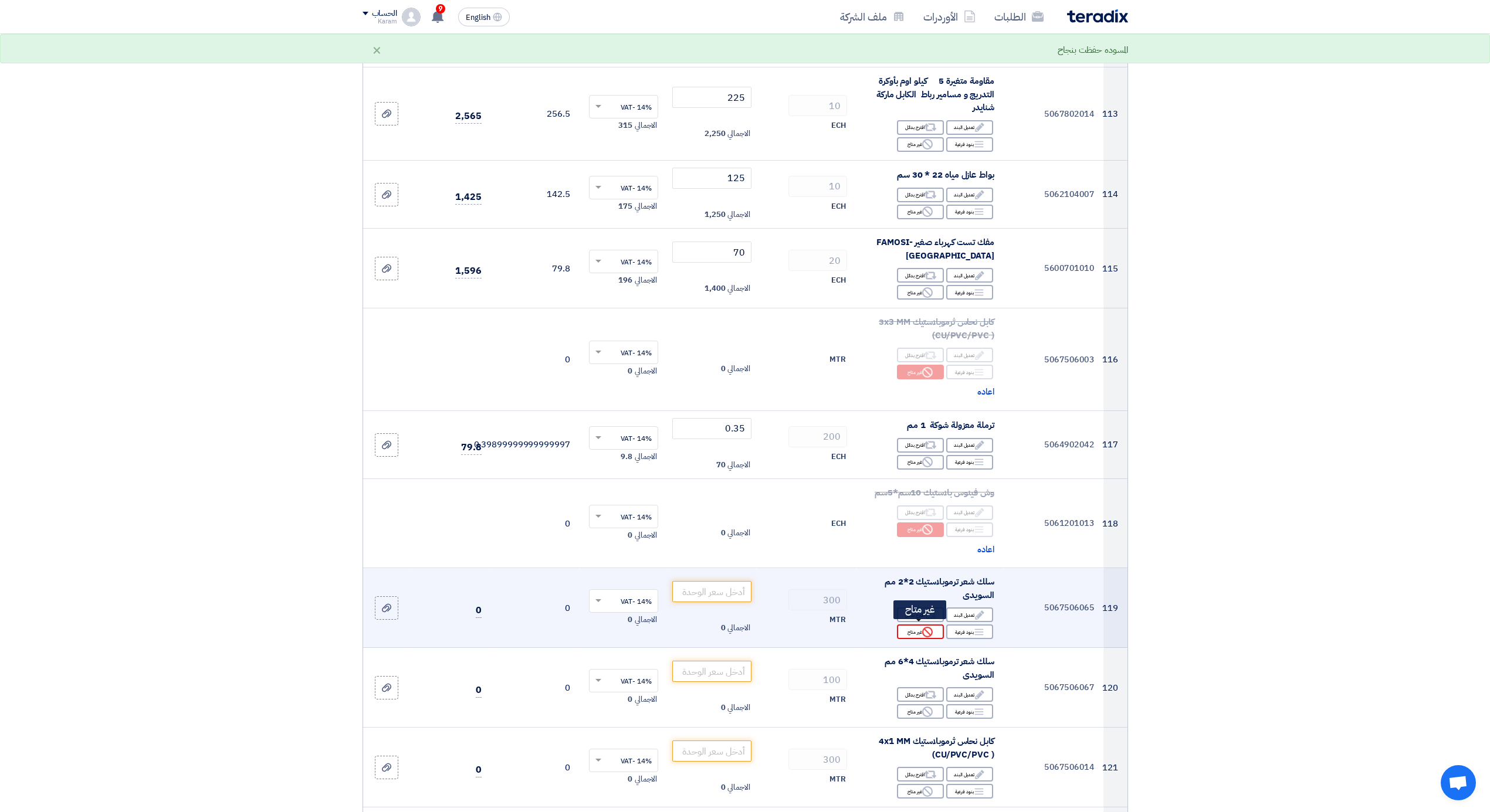
click at [919, 630] on div "Reject غير متاح" at bounding box center [920, 632] width 47 height 15
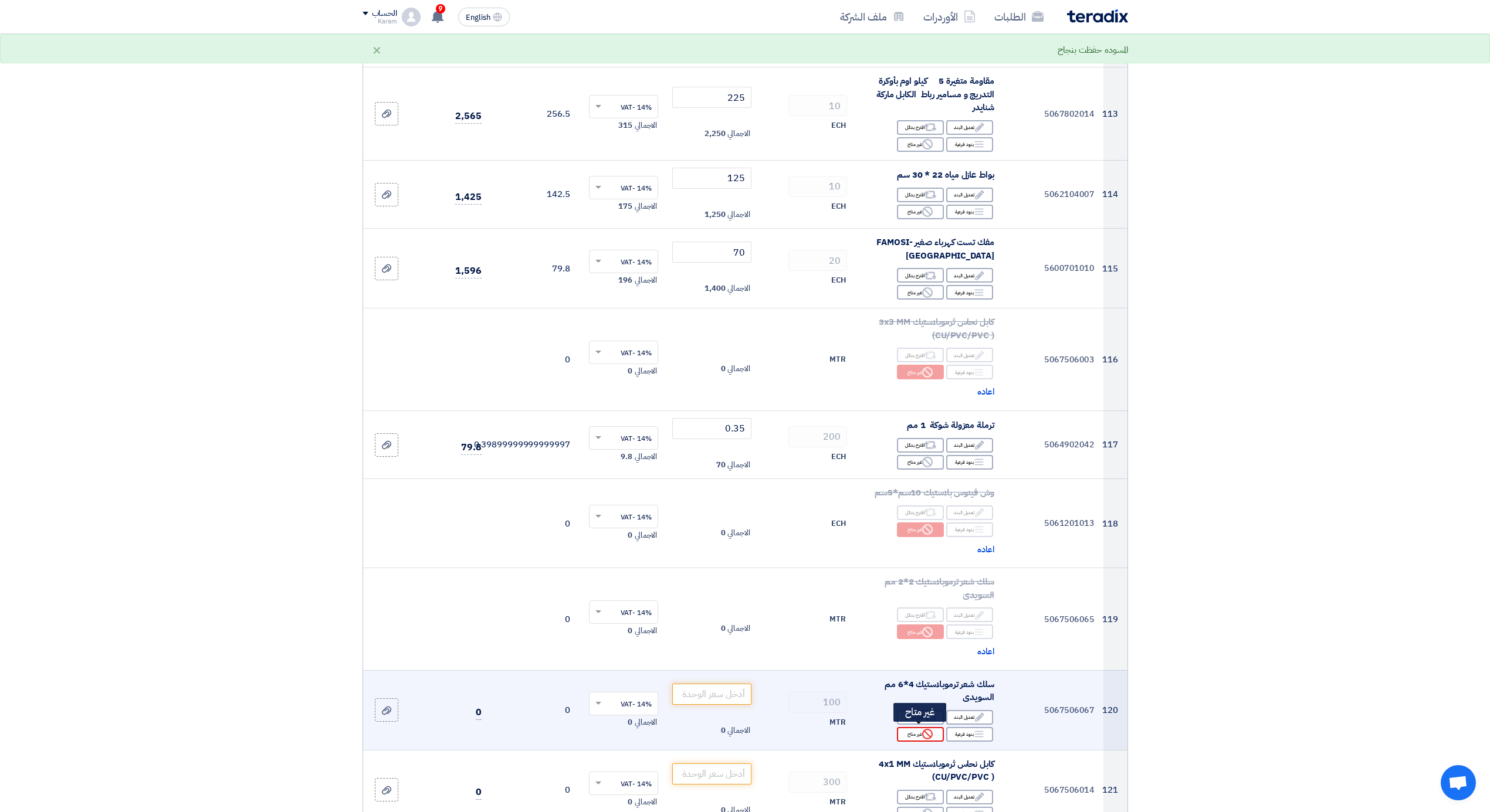
click at [923, 732] on use at bounding box center [927, 734] width 11 height 11
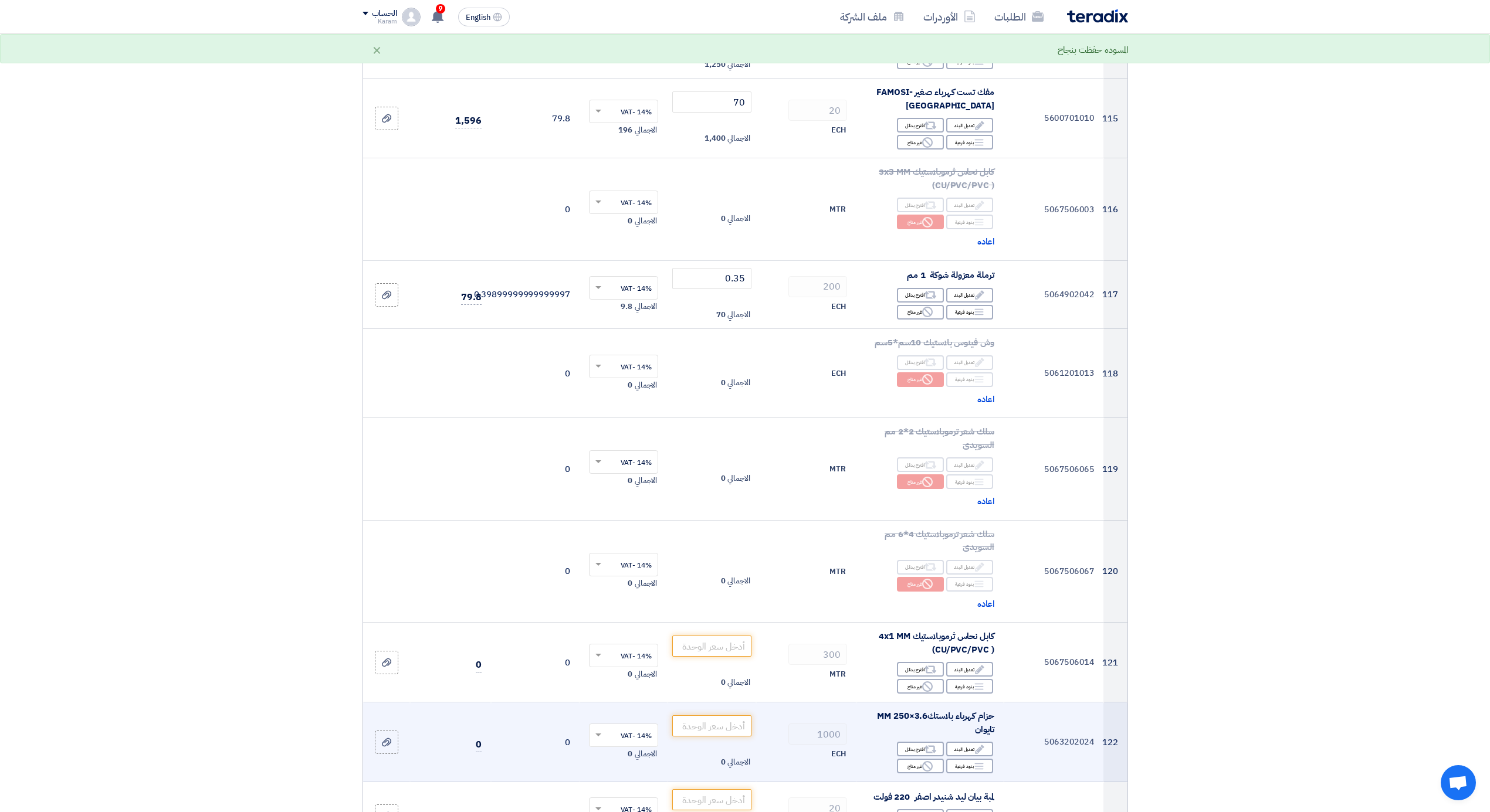
scroll to position [9984, 0]
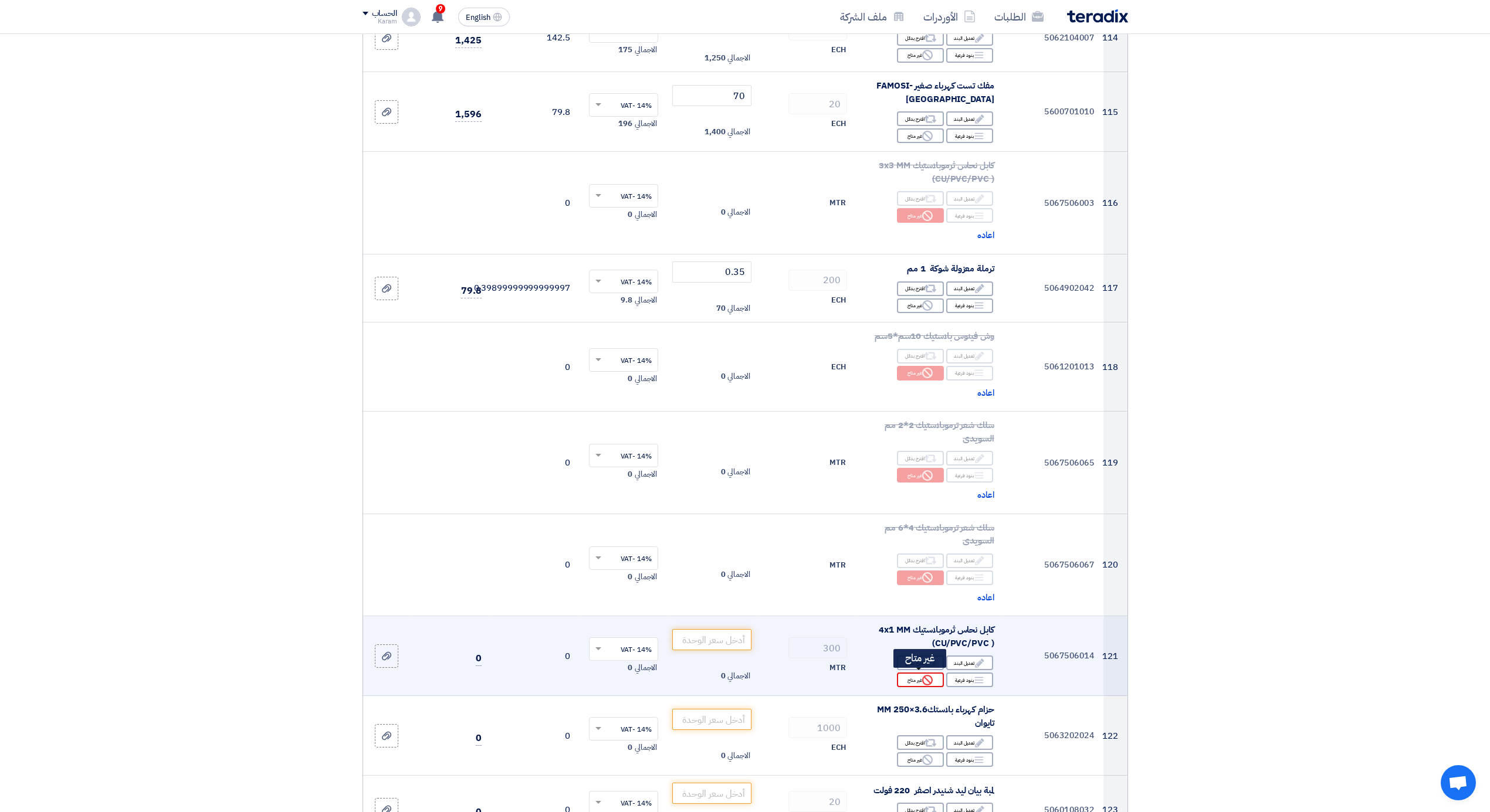
click at [926, 679] on icon "Reject" at bounding box center [927, 680] width 11 height 11
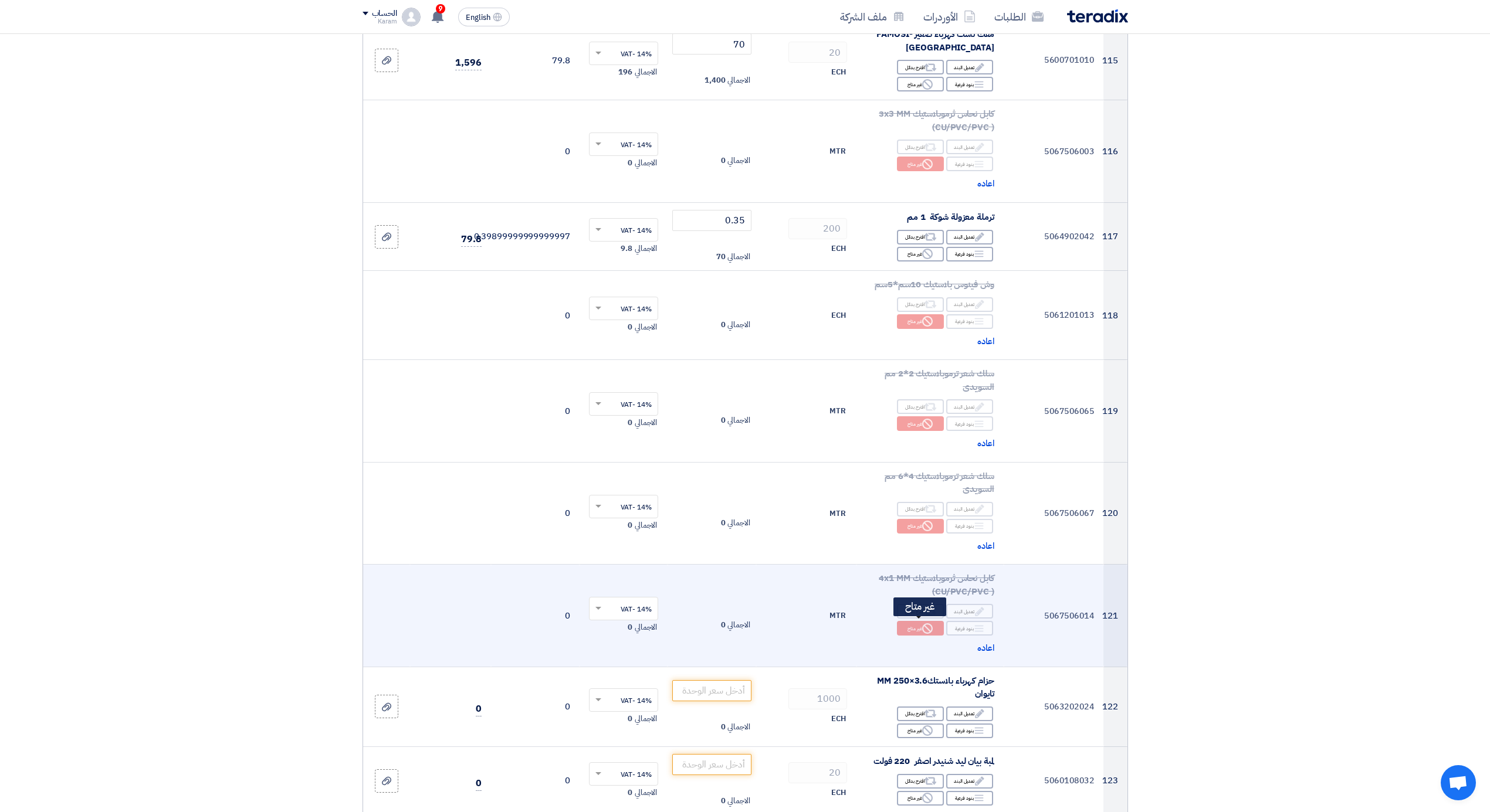
scroll to position [10062, 0]
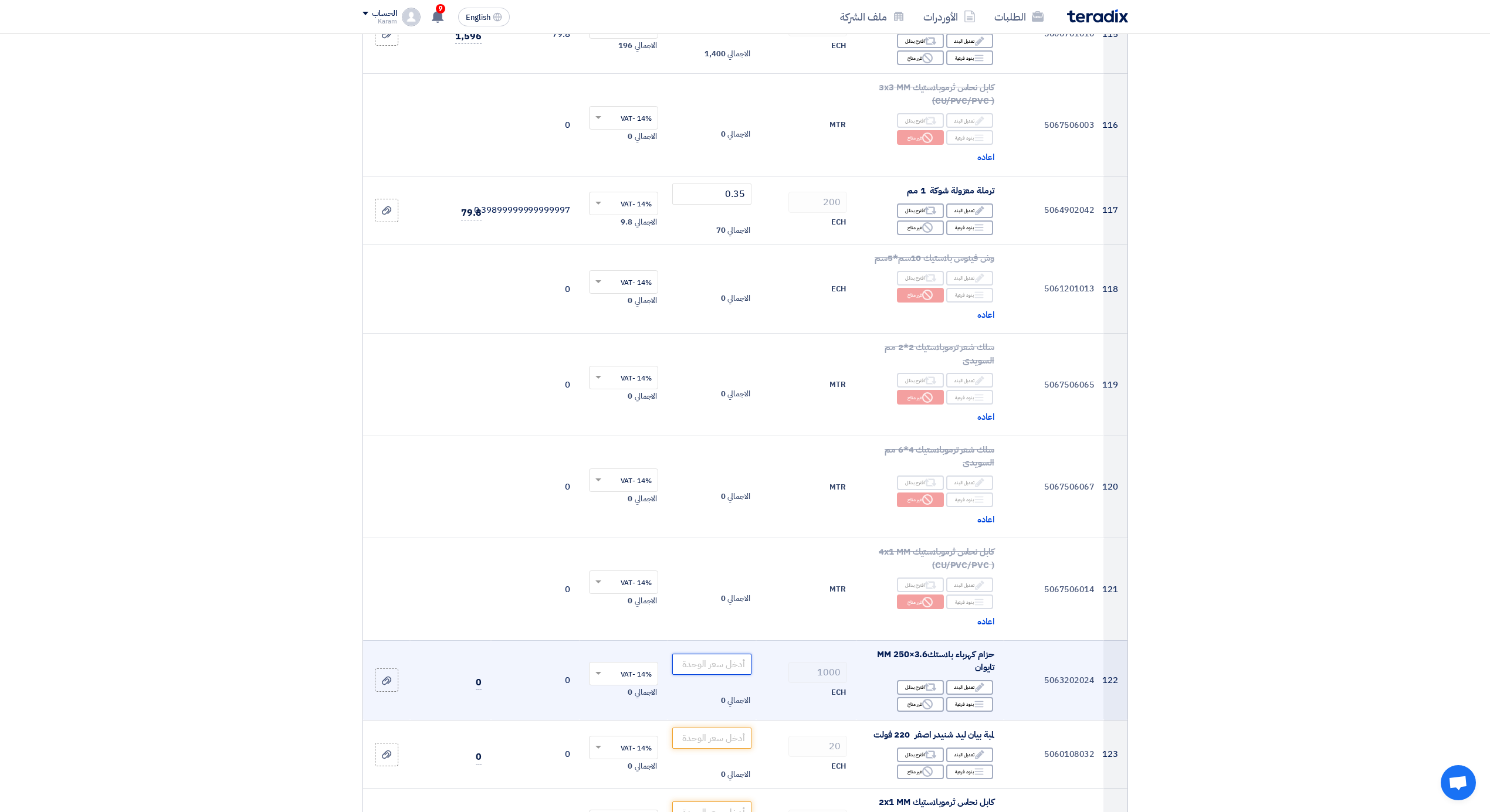
click at [695, 658] on input "number" at bounding box center [712, 665] width 79 height 21
type input "0"
type input "0.75"
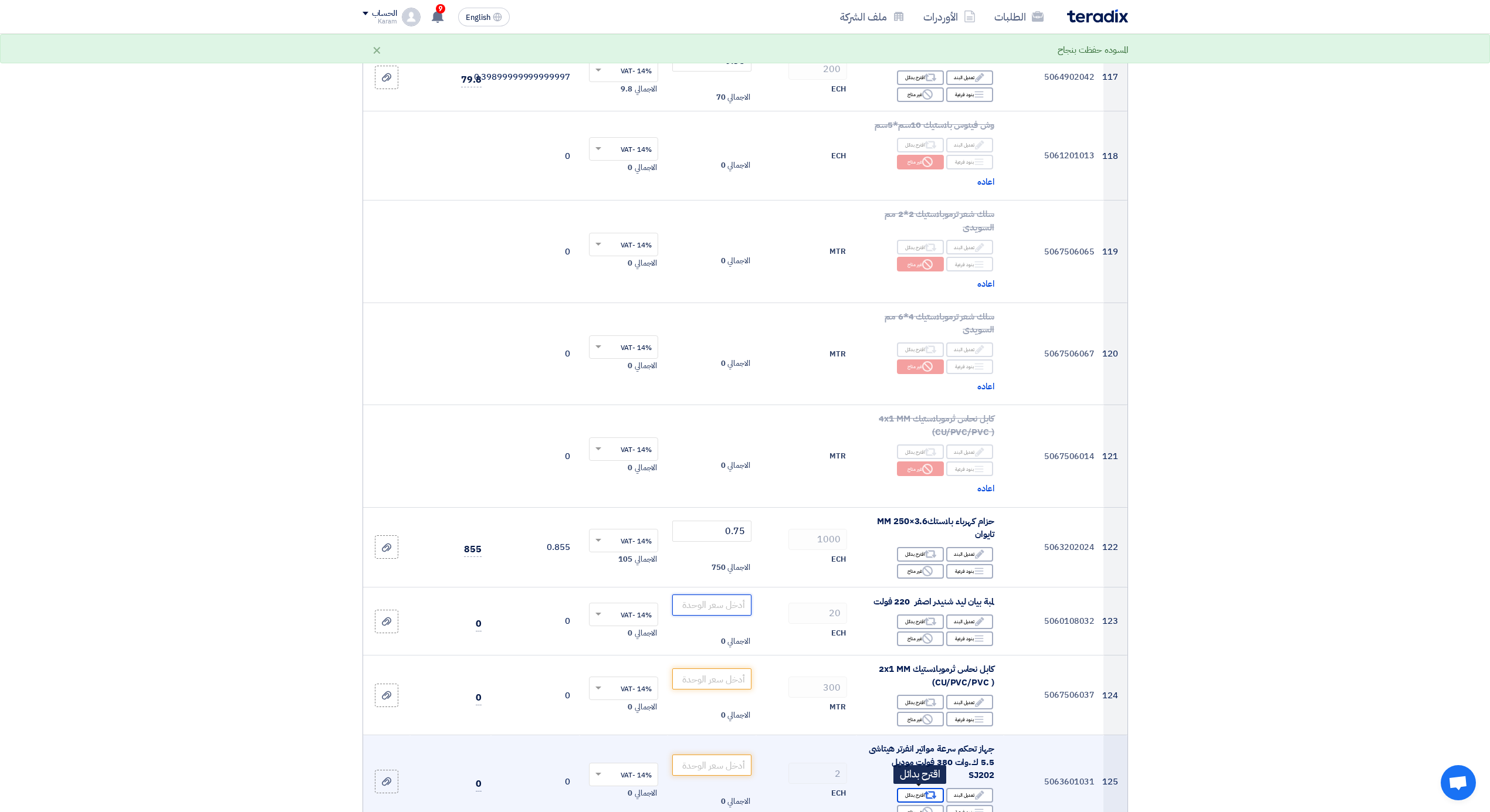
scroll to position [10218, 0]
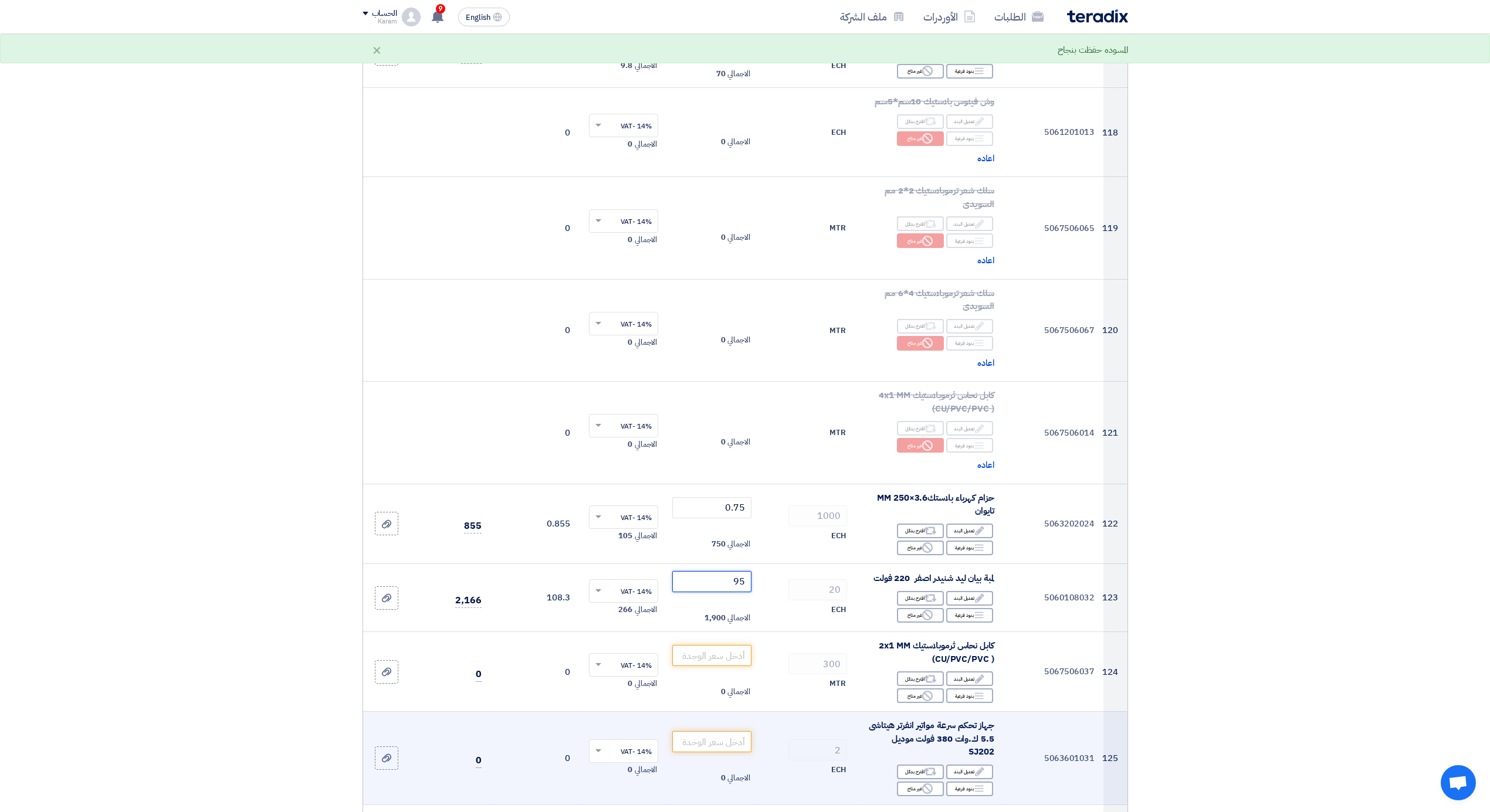
type input "95"
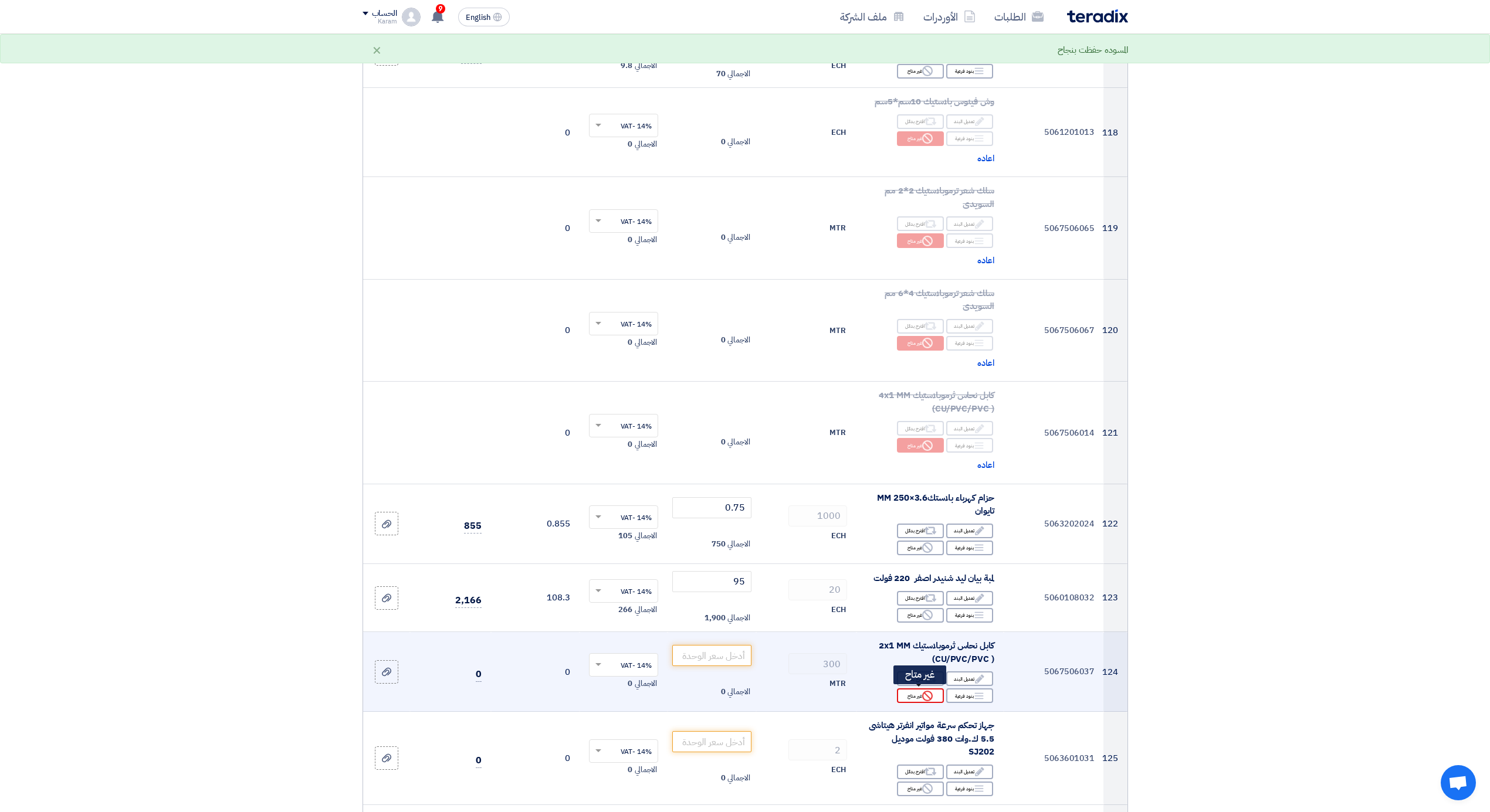
click at [926, 696] on icon "Reject" at bounding box center [927, 696] width 11 height 11
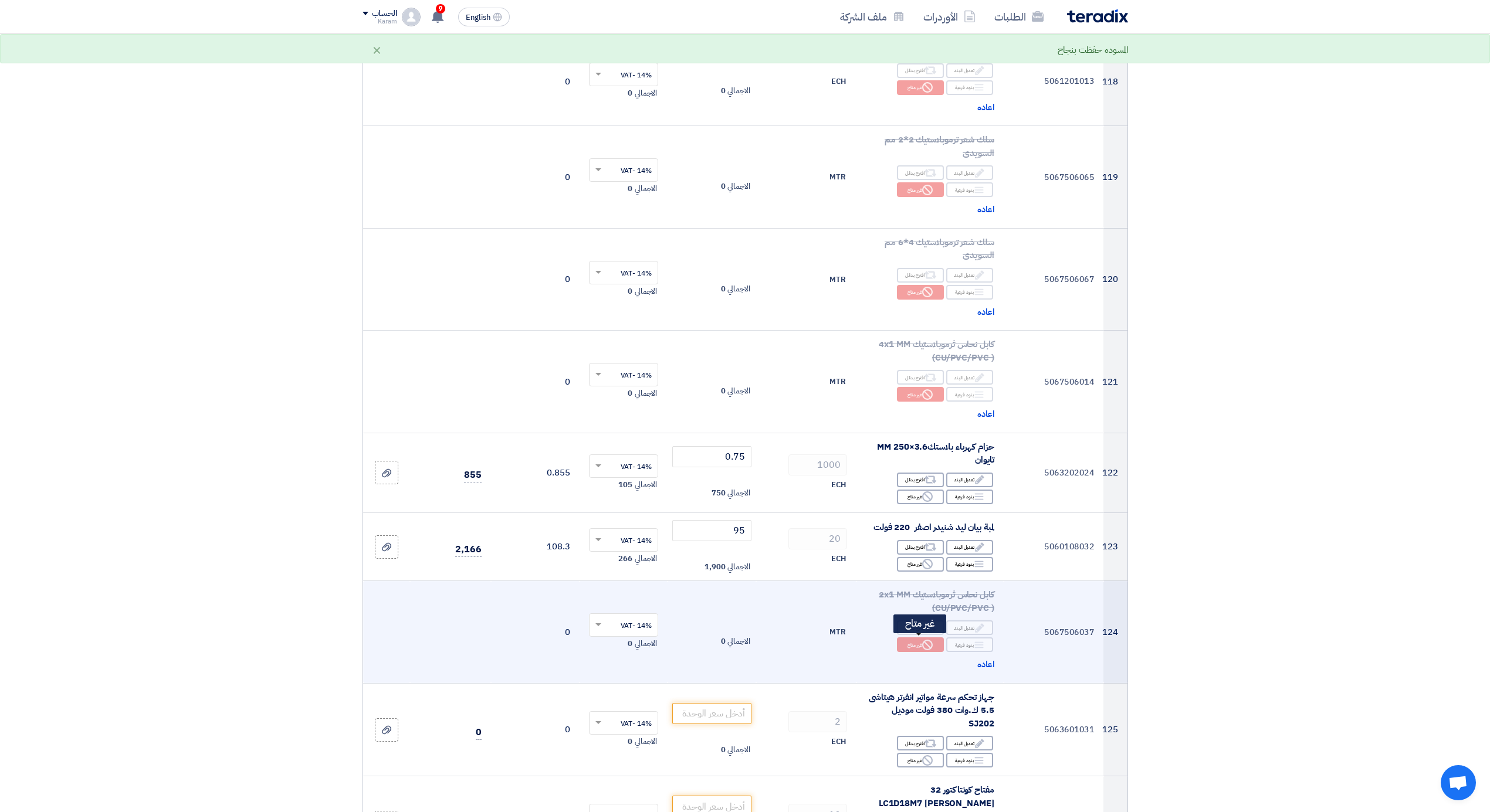
scroll to position [10296, 0]
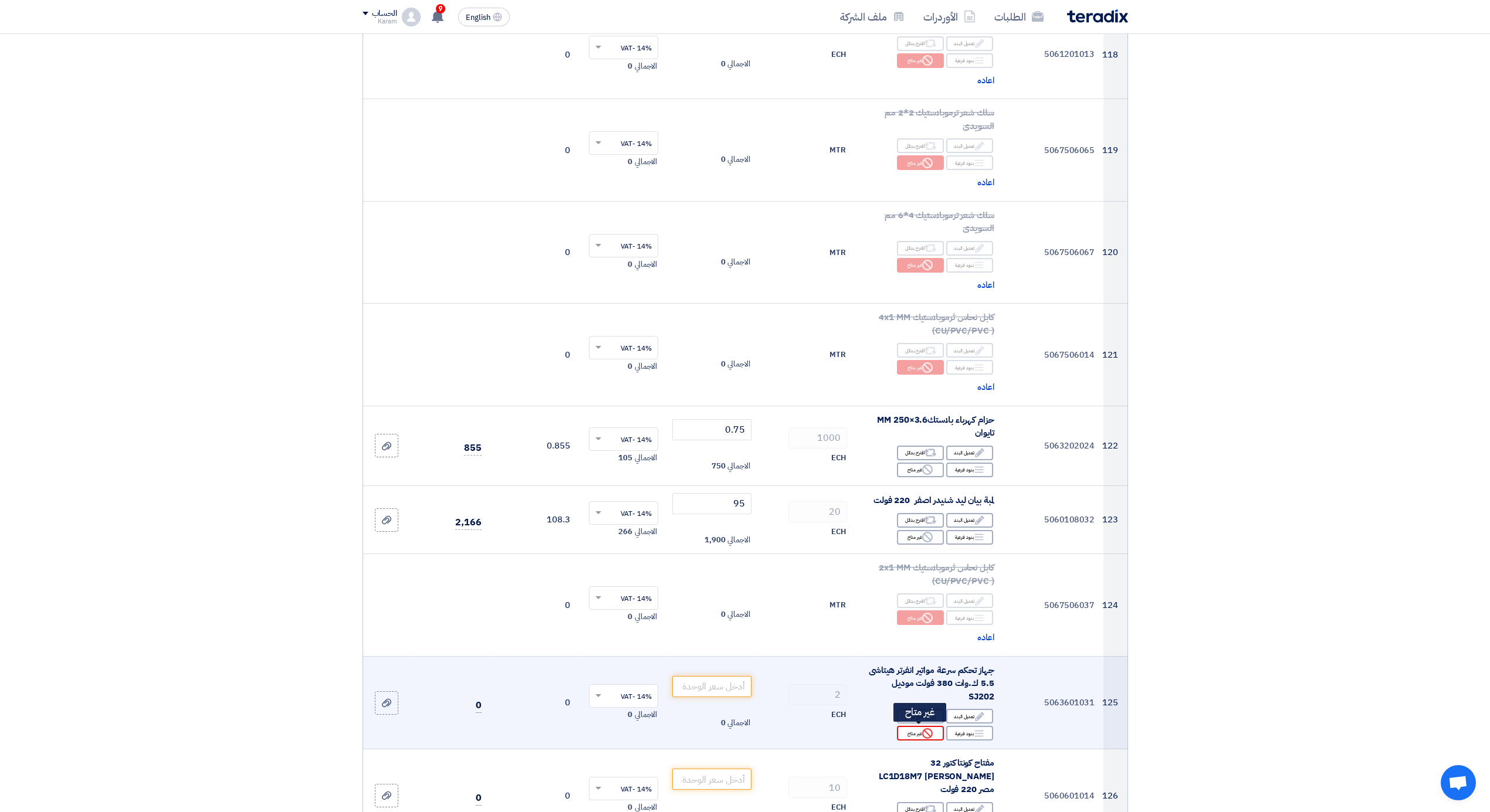
click at [917, 727] on div "Reject غير متاح" at bounding box center [920, 733] width 47 height 15
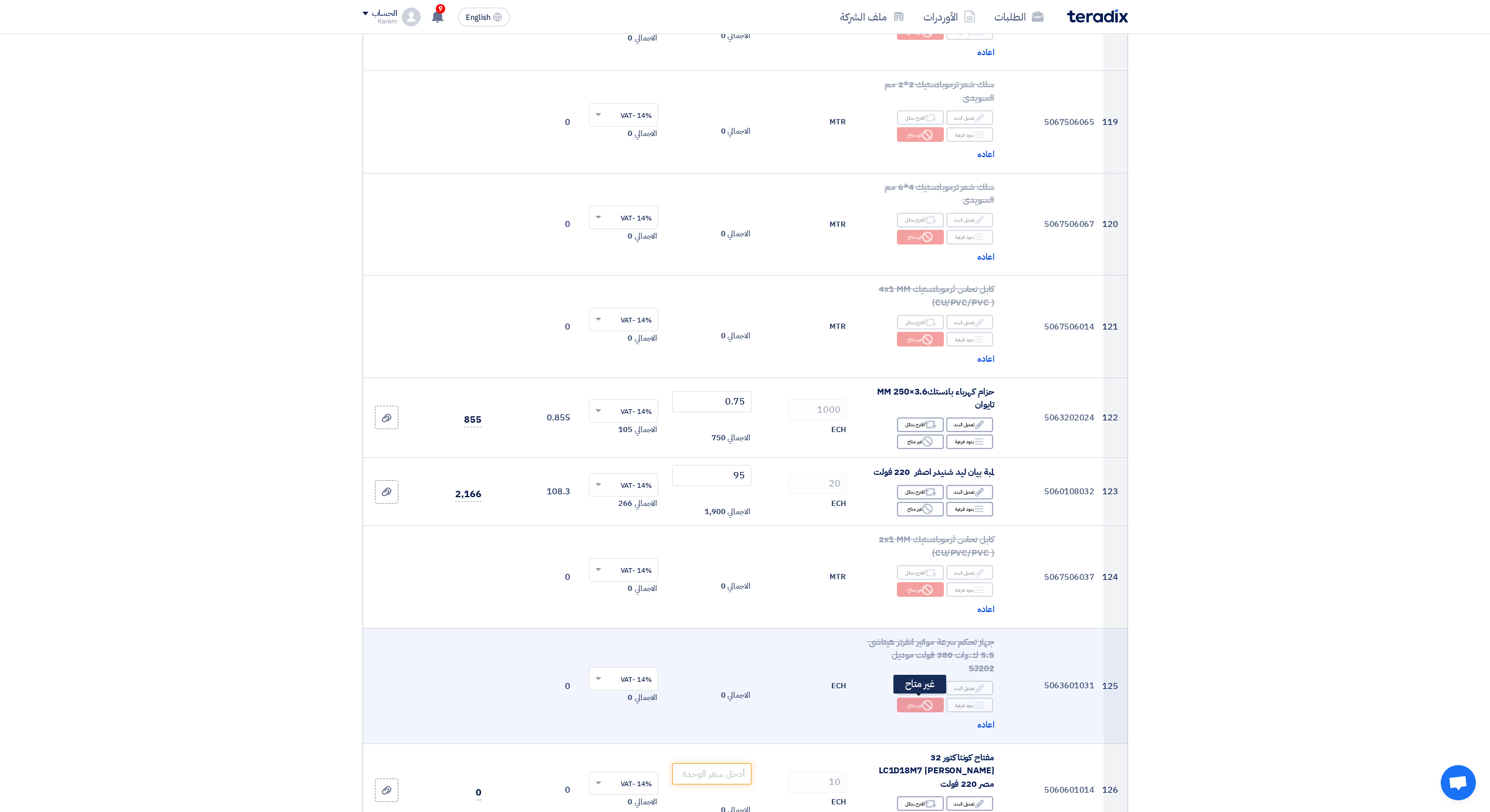
scroll to position [10375, 0]
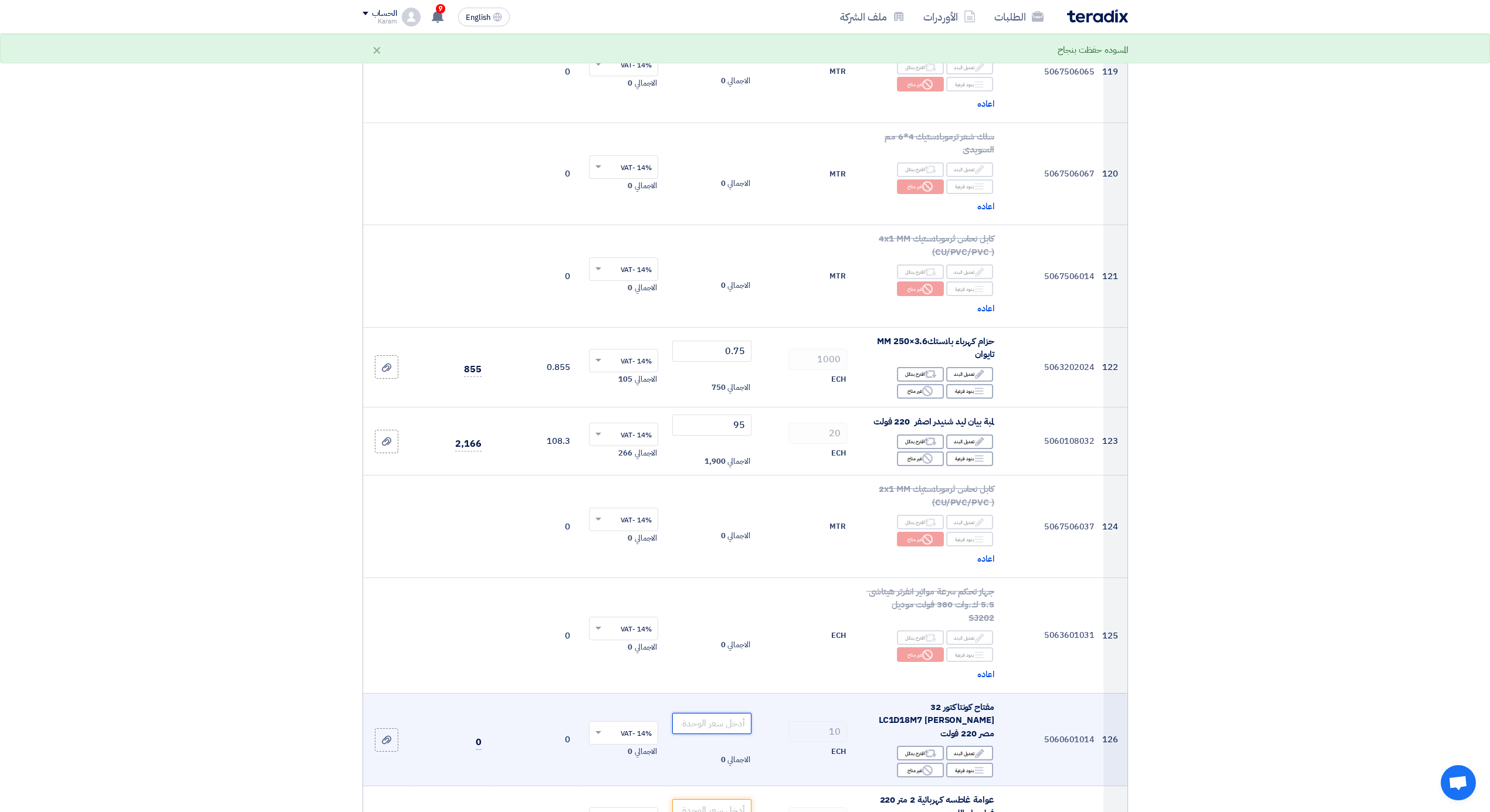
click at [712, 713] on input "number" at bounding box center [712, 724] width 79 height 21
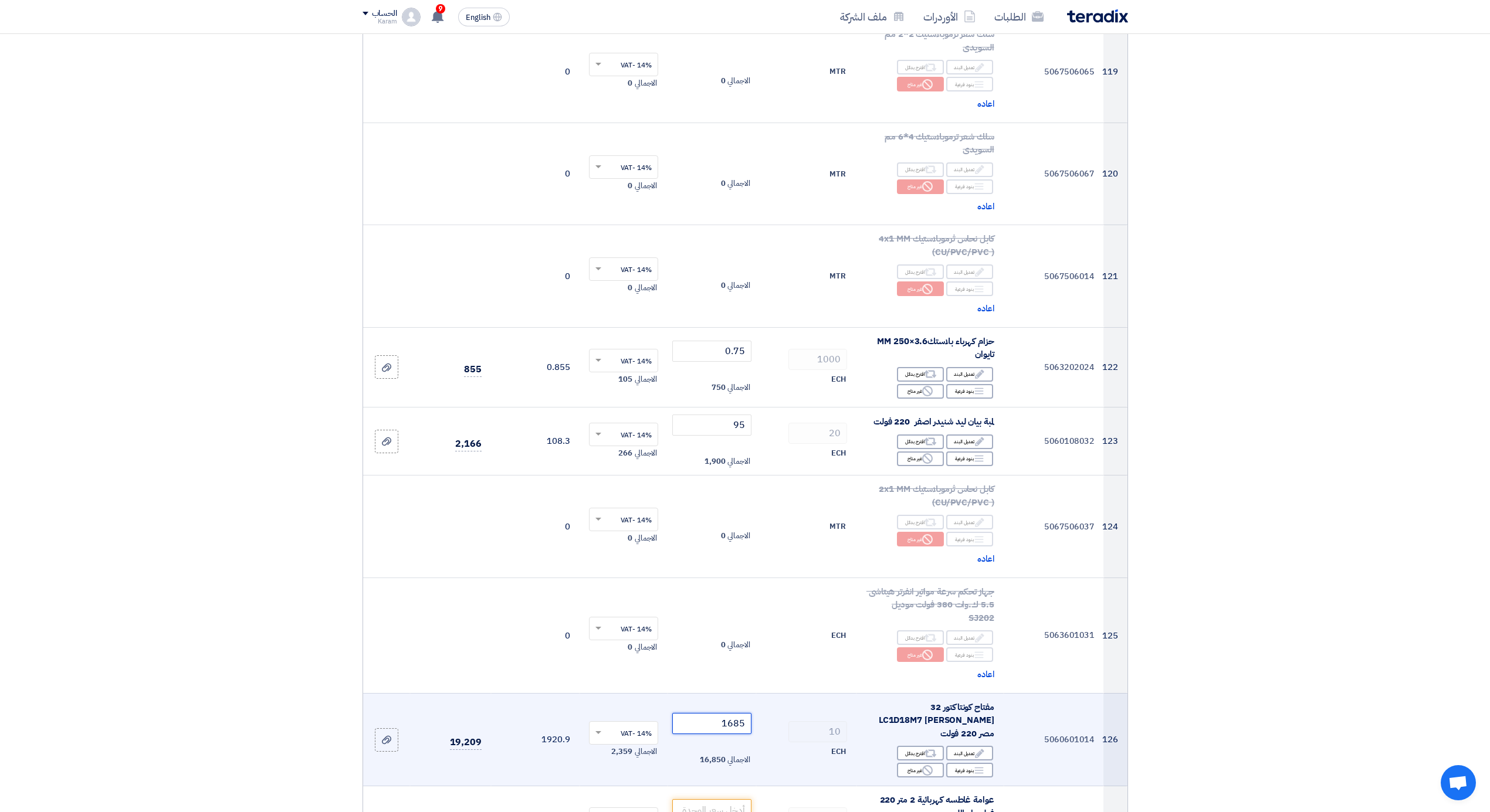
type input "1685"
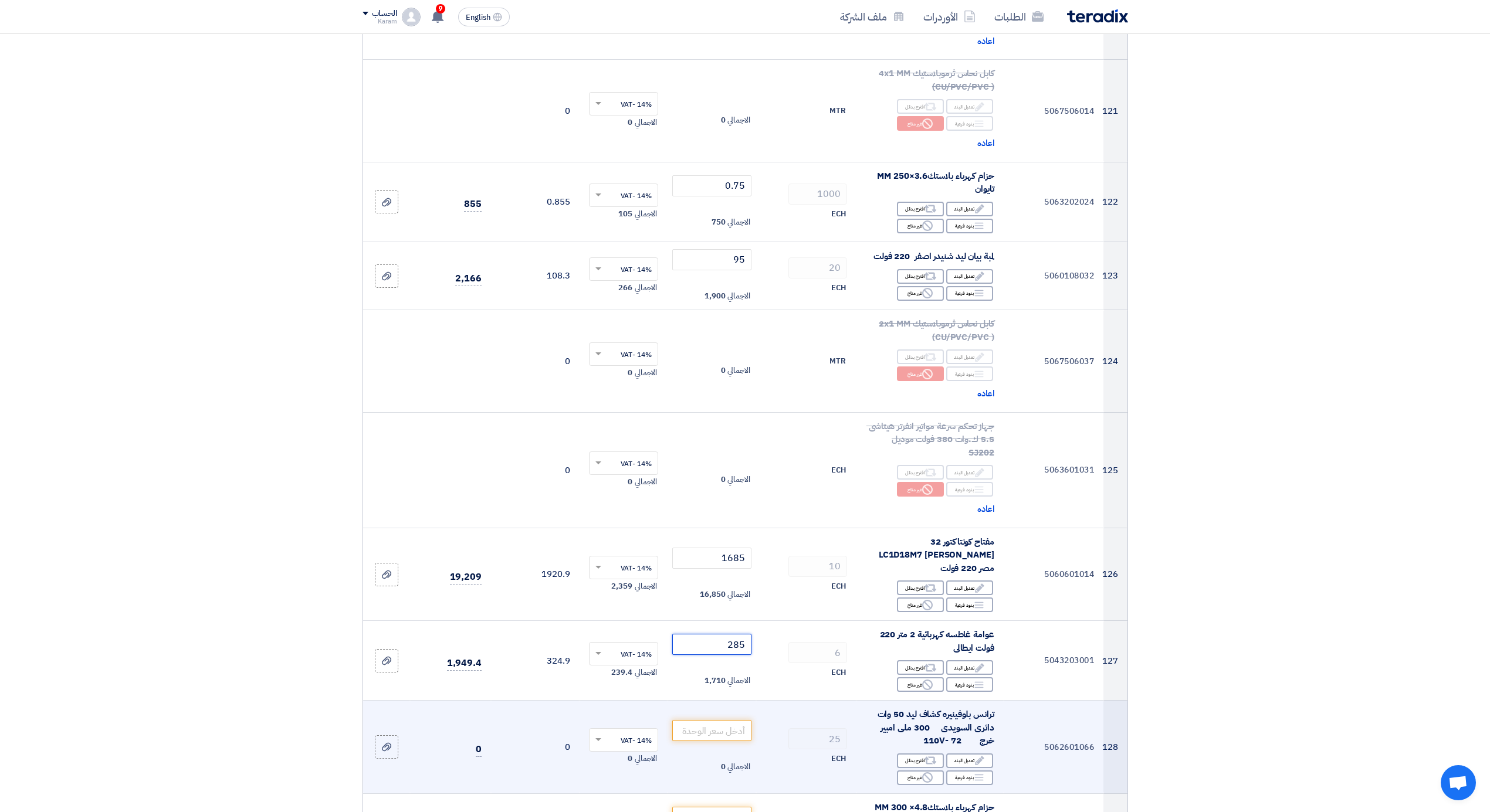
scroll to position [10609, 0]
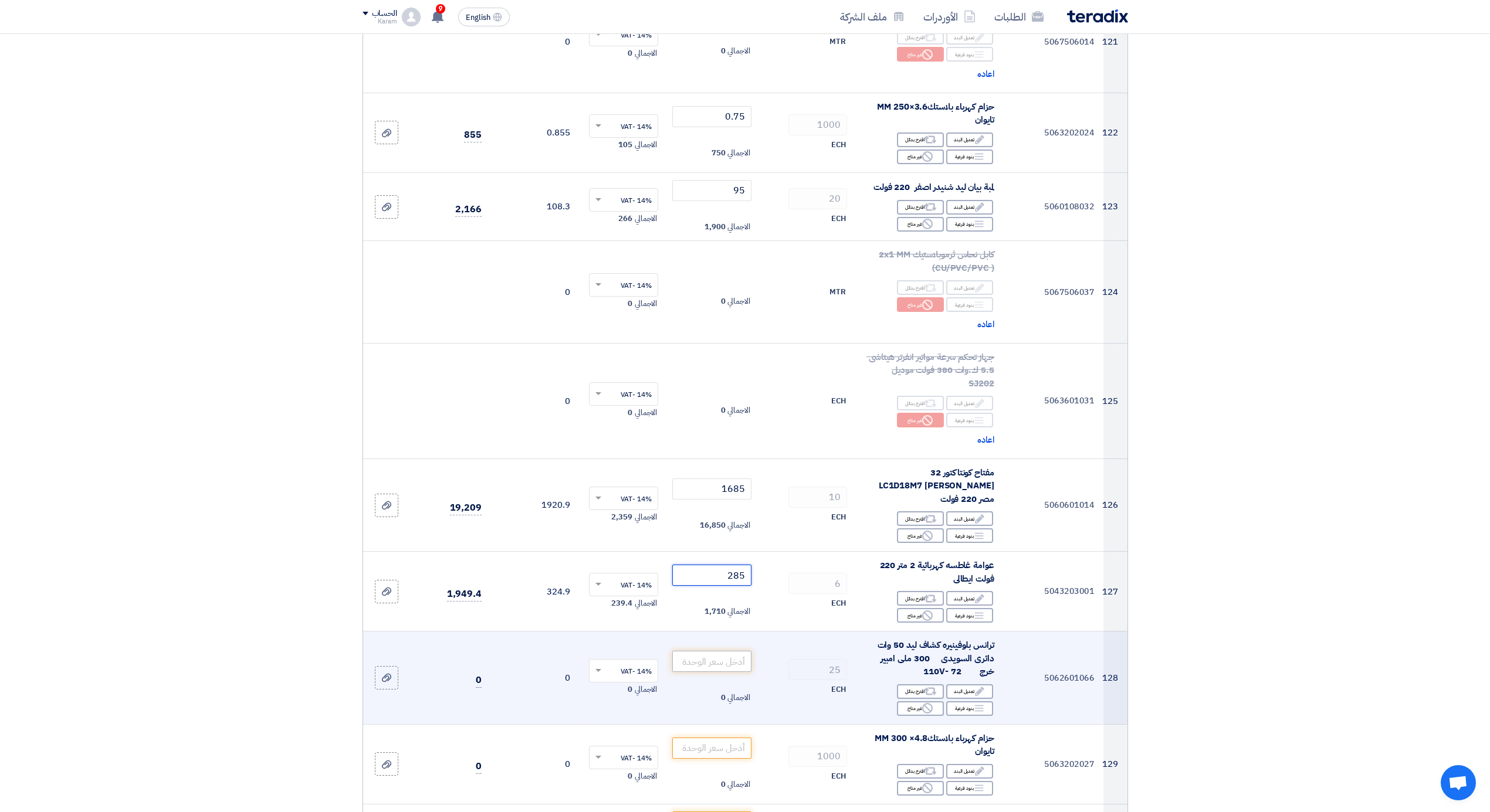
type input "285"
click at [717, 651] on input "number" at bounding box center [712, 662] width 79 height 21
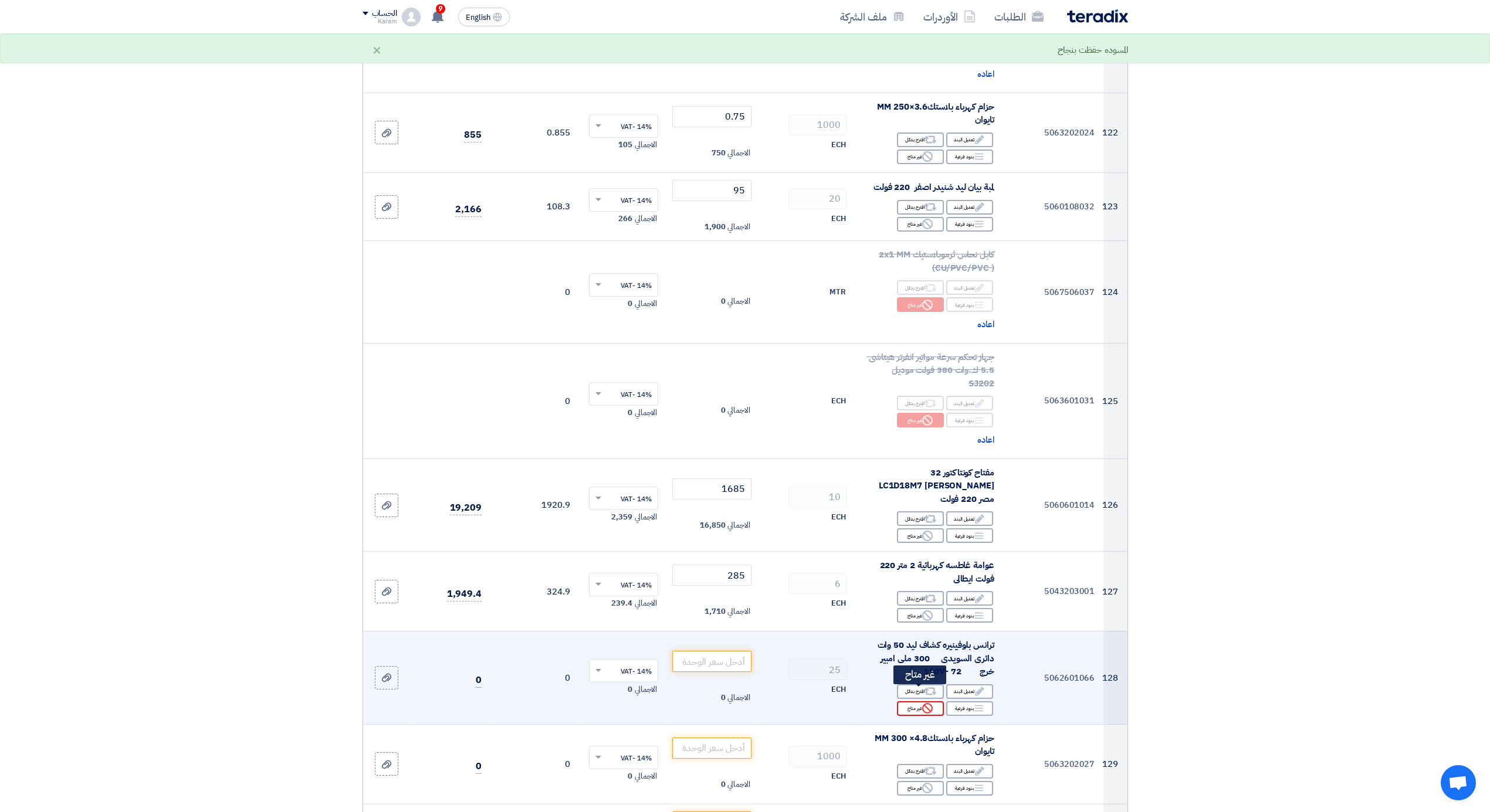
click at [911, 702] on div "Reject غير متاح" at bounding box center [920, 709] width 47 height 15
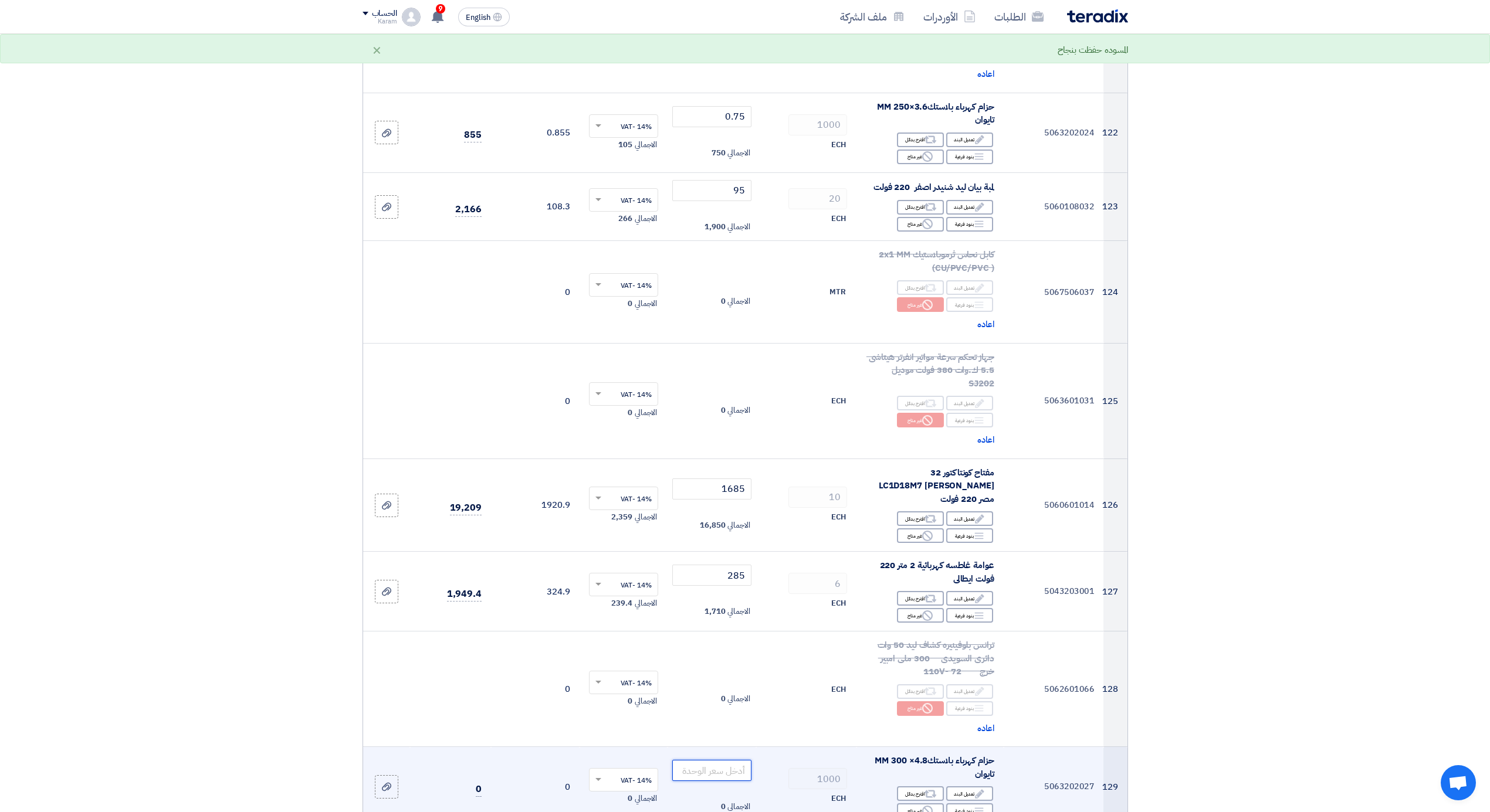
click at [709, 760] on input "number" at bounding box center [712, 770] width 79 height 21
type input "1"
type input "1.10"
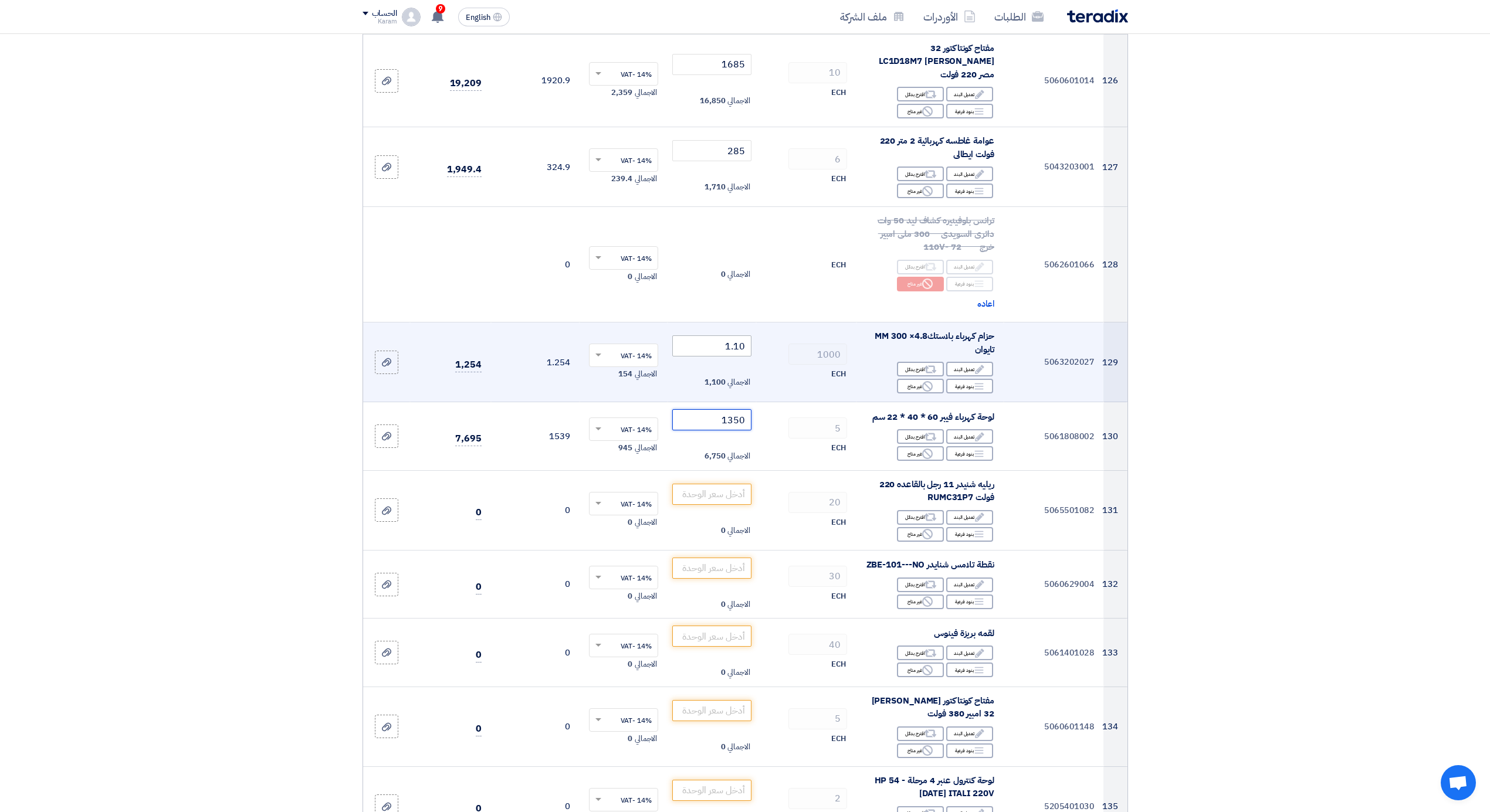
type input "1350"
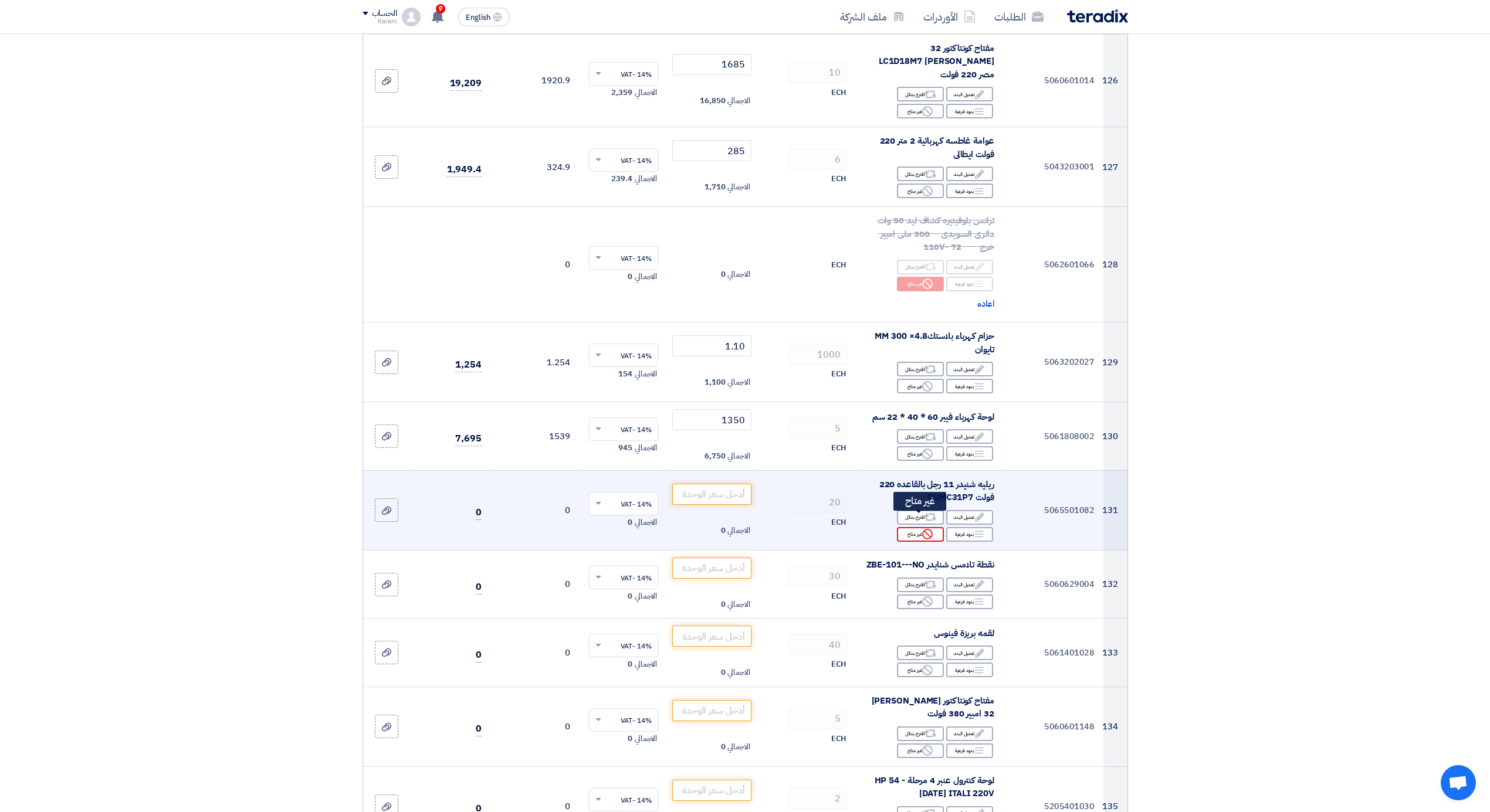
click at [910, 527] on div "Reject غير متاح" at bounding box center [920, 534] width 47 height 15
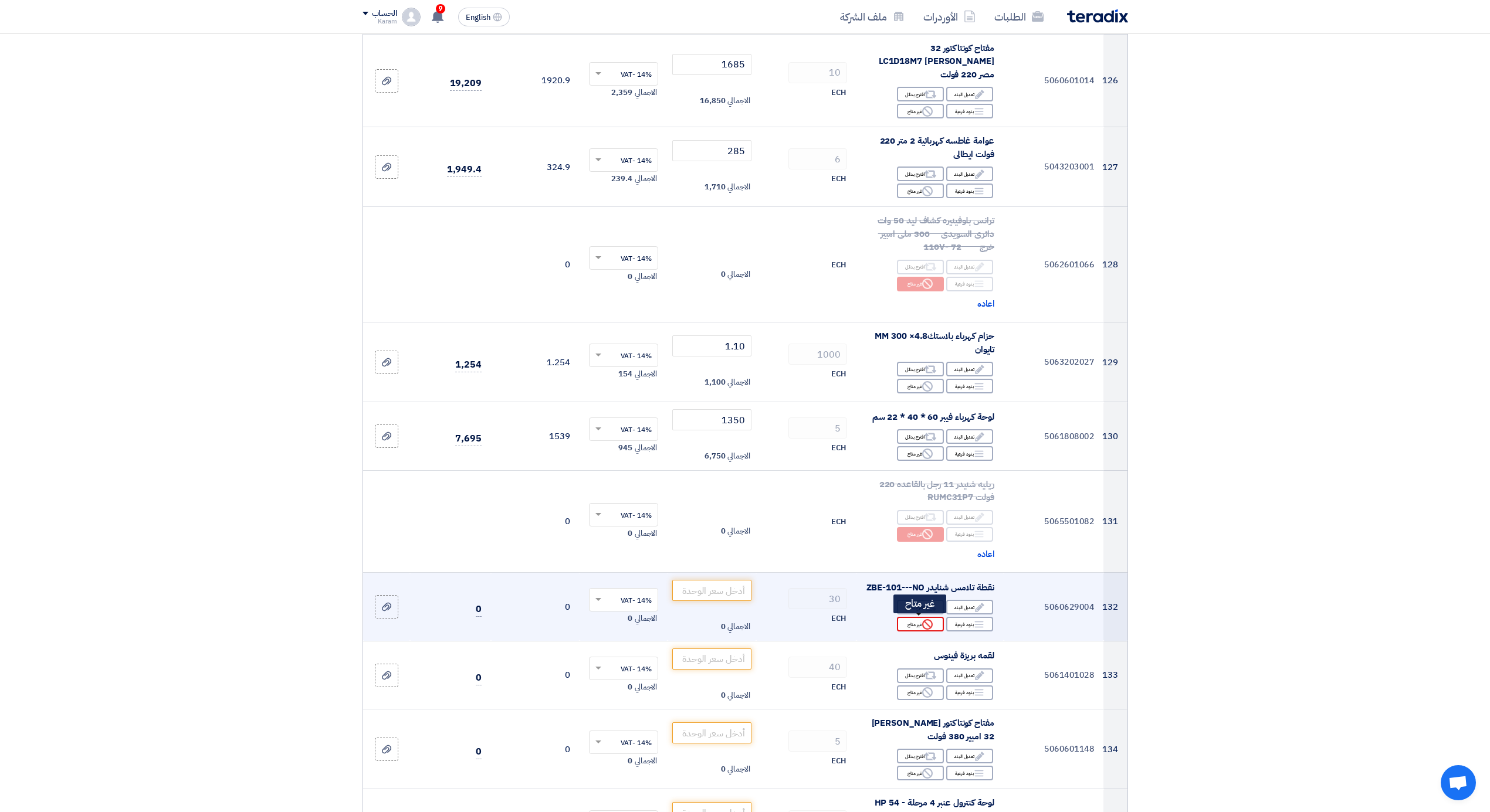
click at [918, 627] on div "Reject غير متاح" at bounding box center [920, 624] width 47 height 15
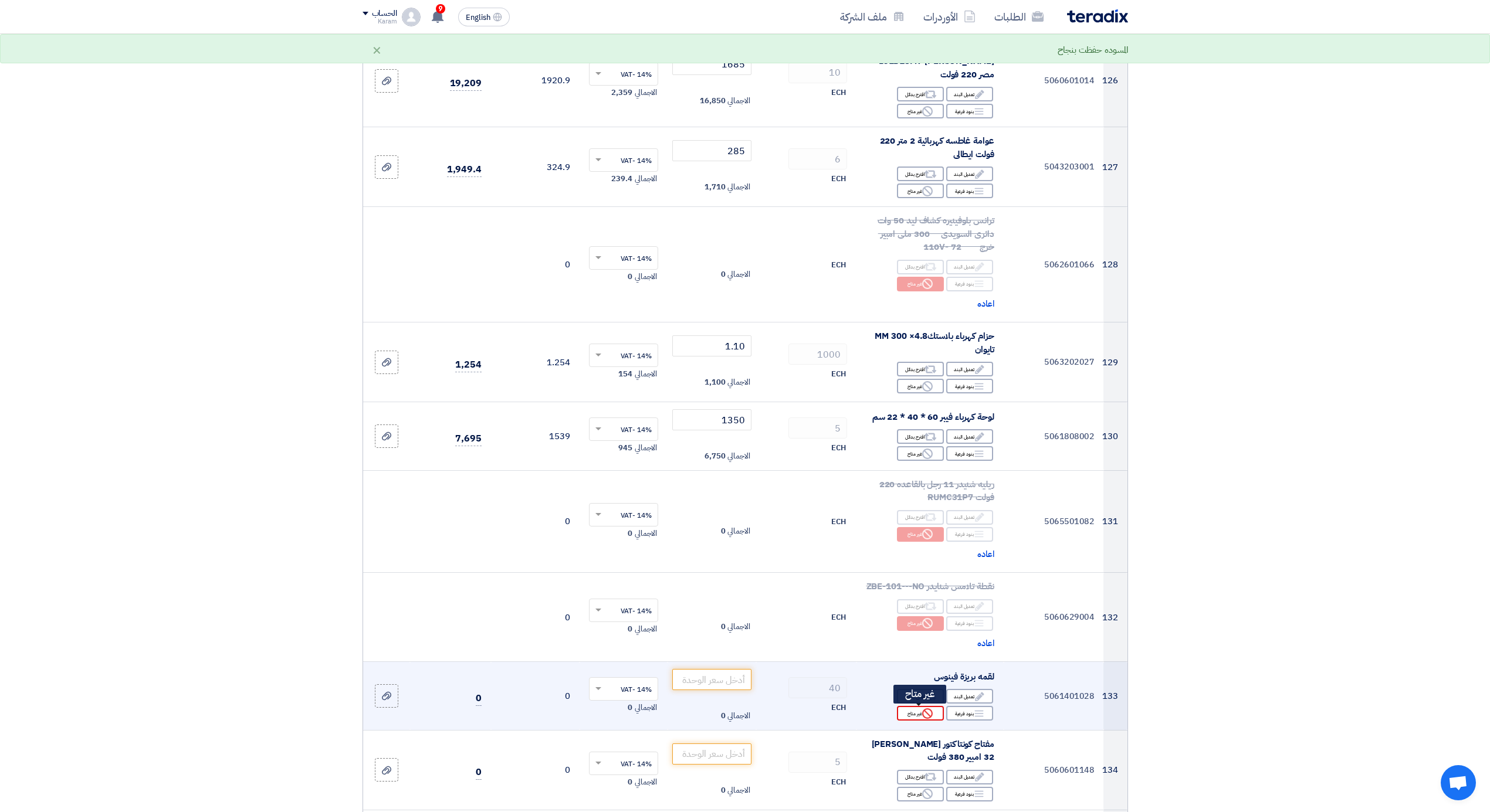
click at [931, 715] on use at bounding box center [927, 714] width 11 height 11
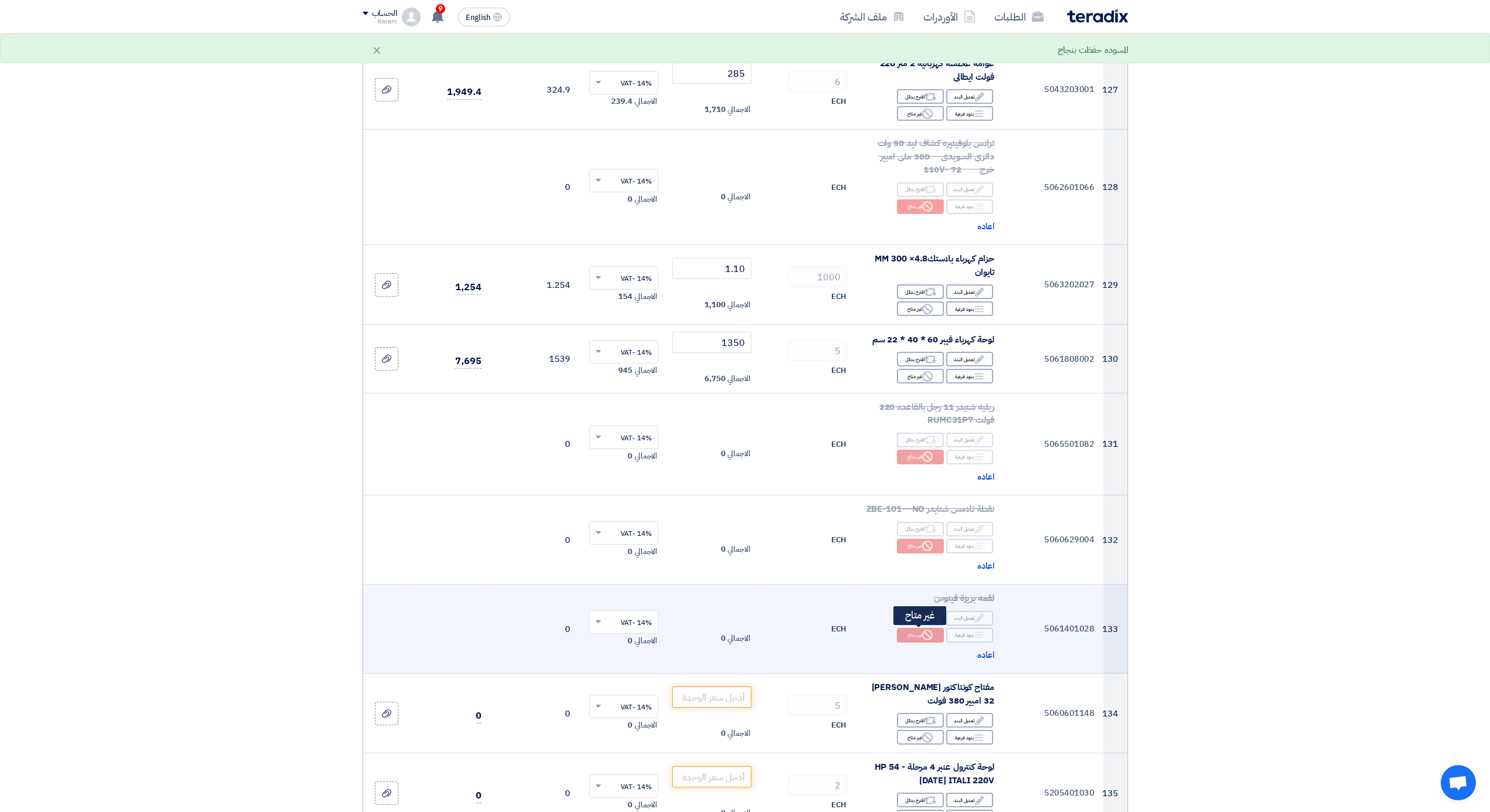
scroll to position [11112, 0]
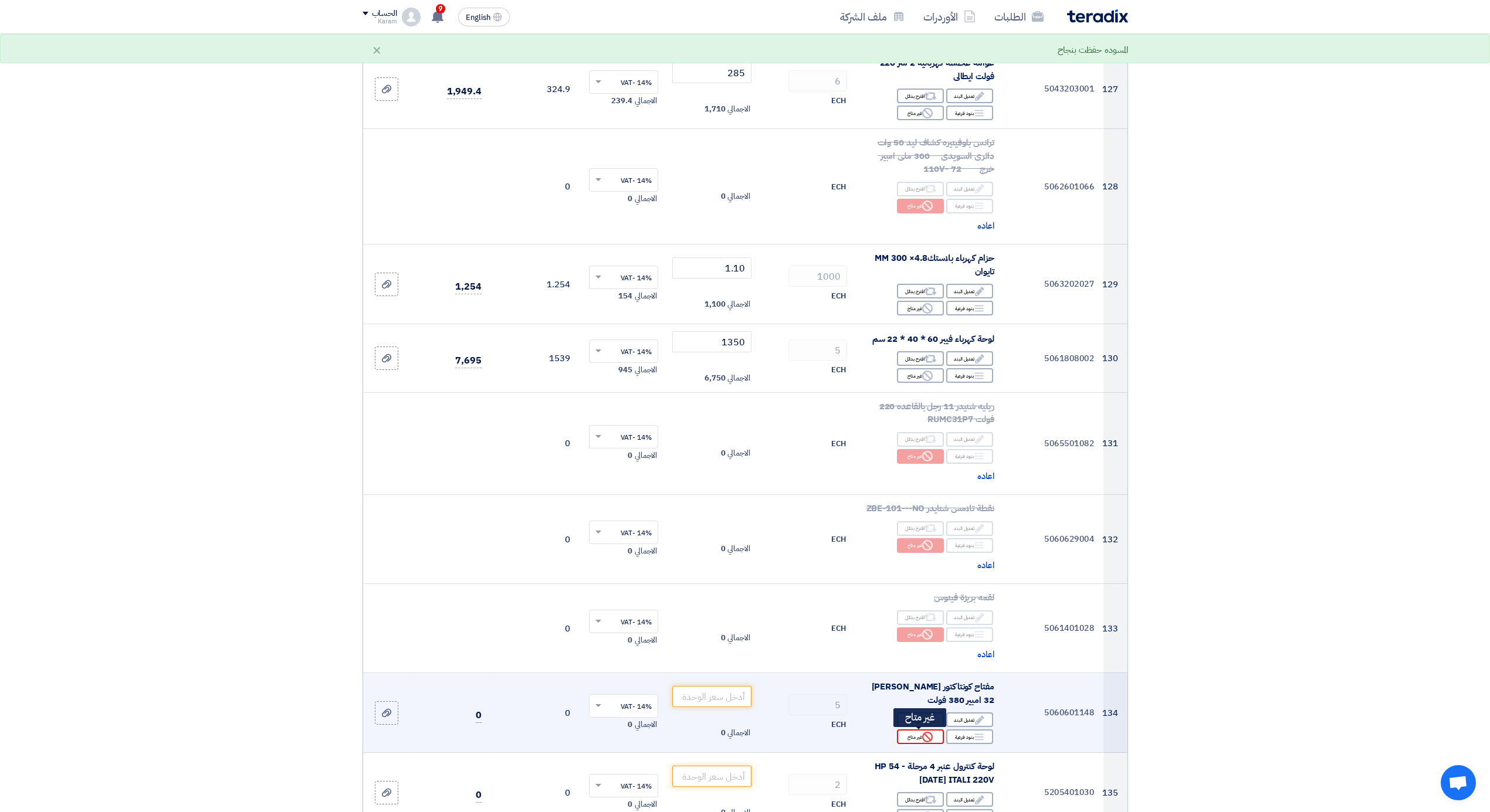
click at [916, 737] on div "Reject غير متاح" at bounding box center [920, 737] width 47 height 15
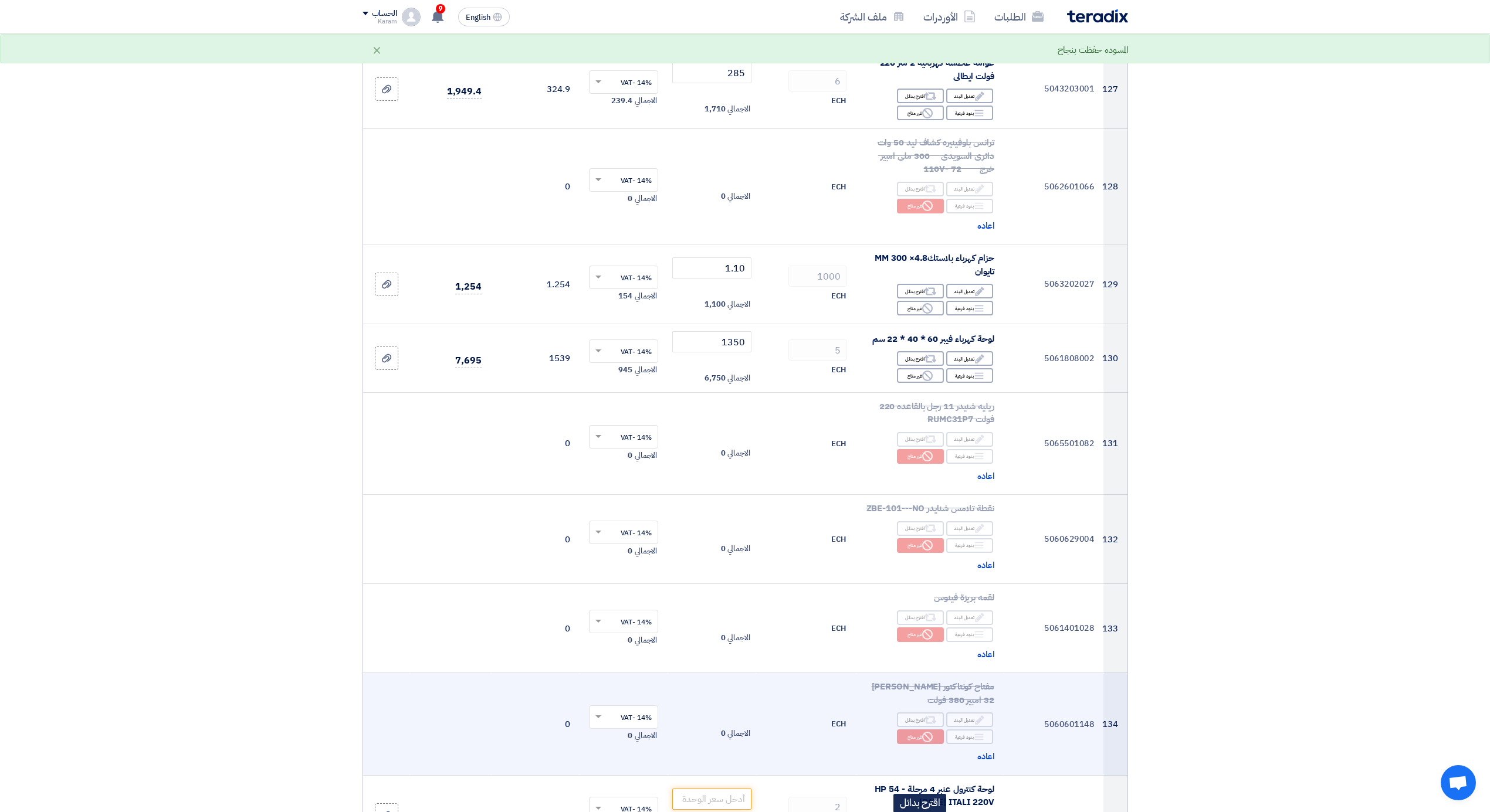
scroll to position [11190, 0]
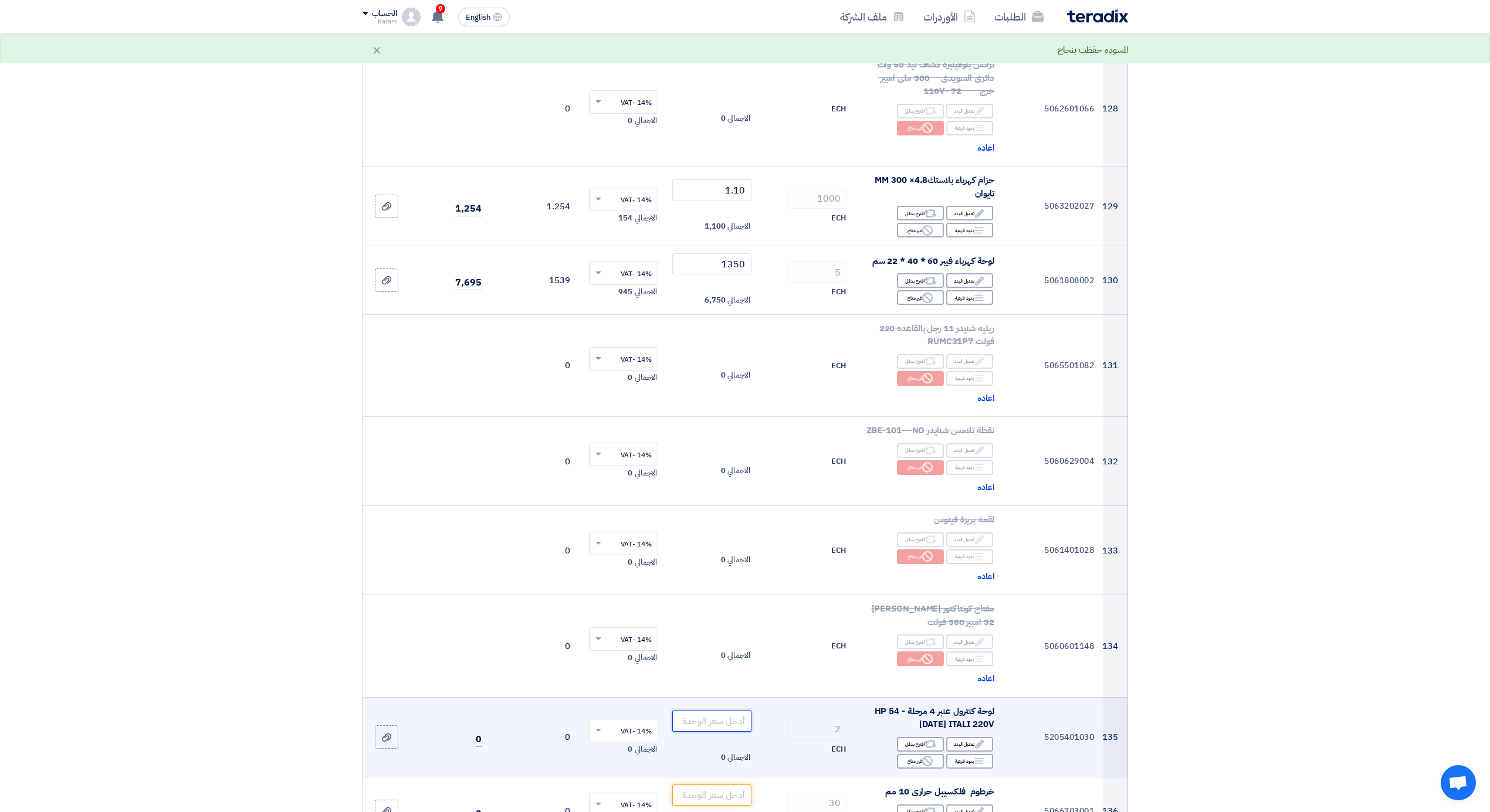
click at [721, 722] on input "number" at bounding box center [712, 722] width 79 height 21
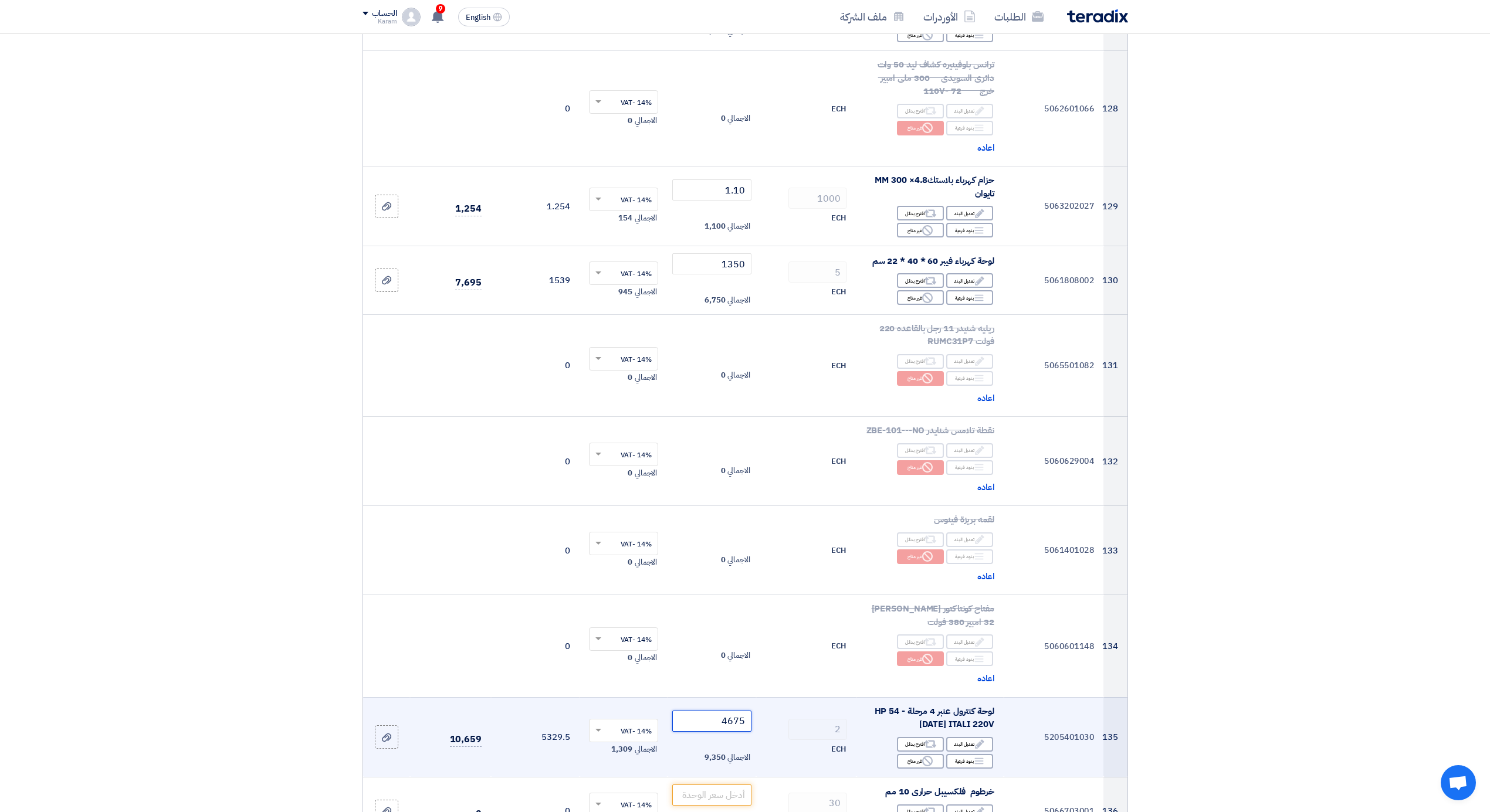
type input "4675"
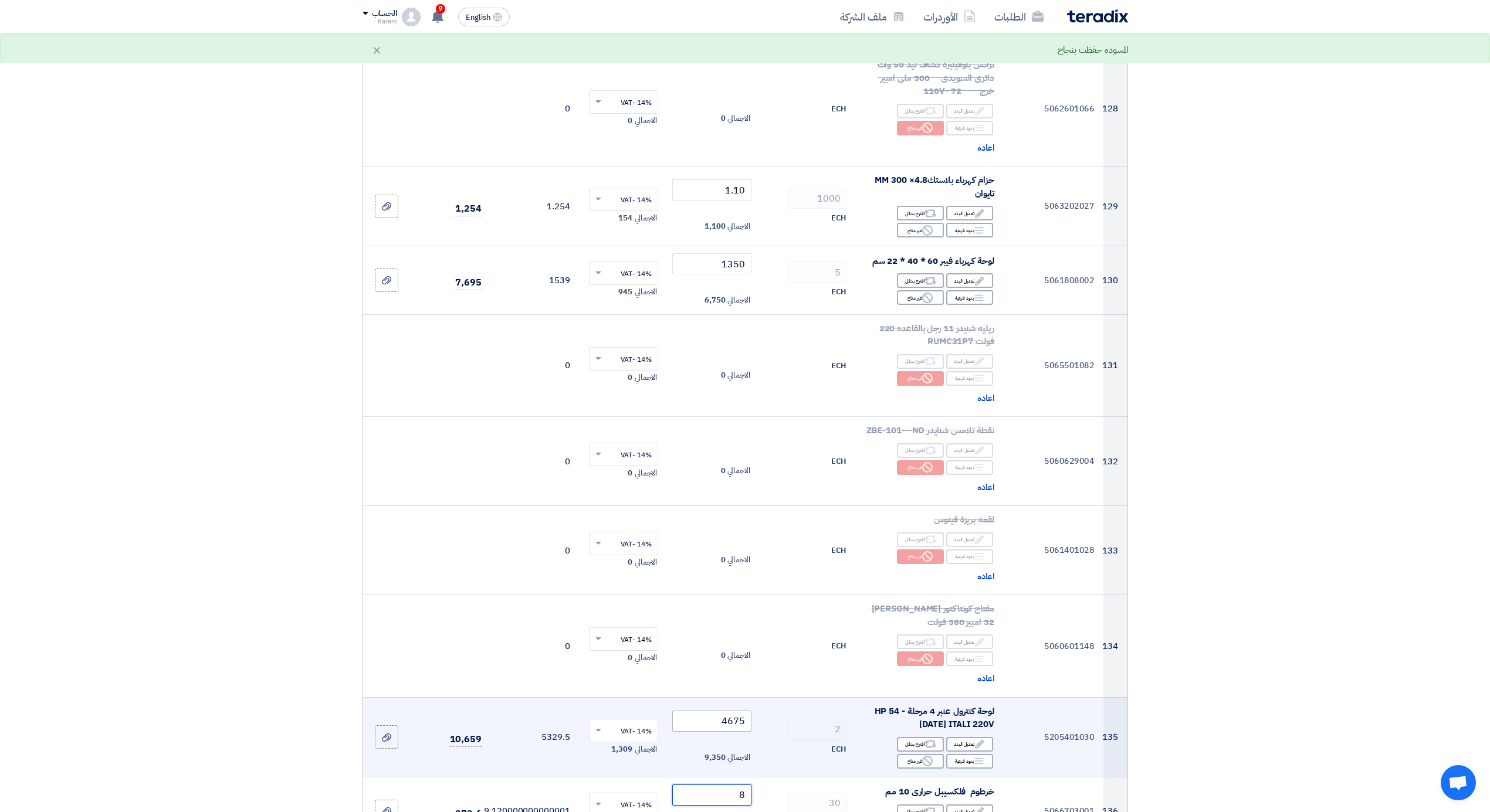
type input "8"
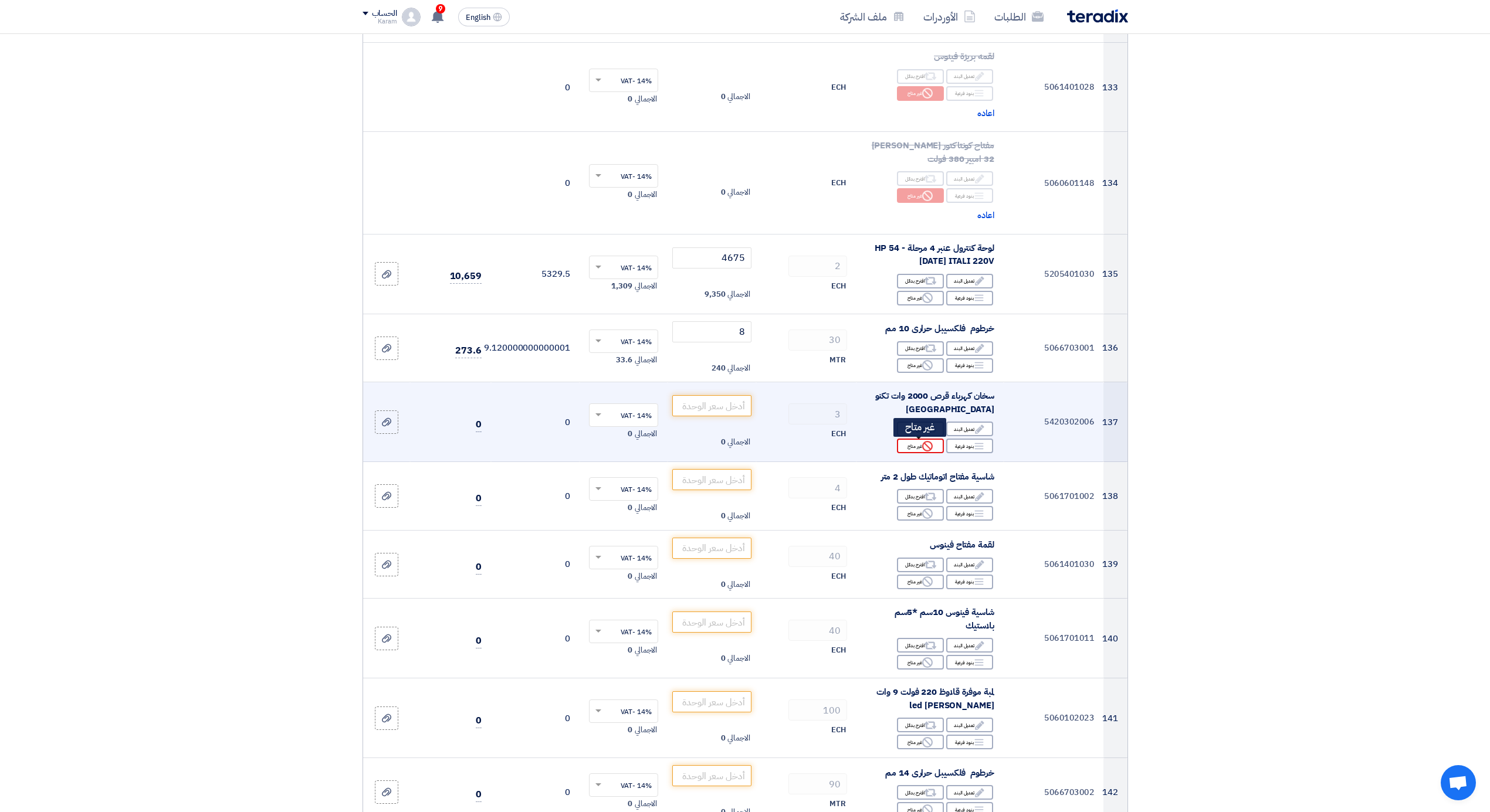
click at [920, 446] on div "Reject غير متاح" at bounding box center [920, 446] width 47 height 15
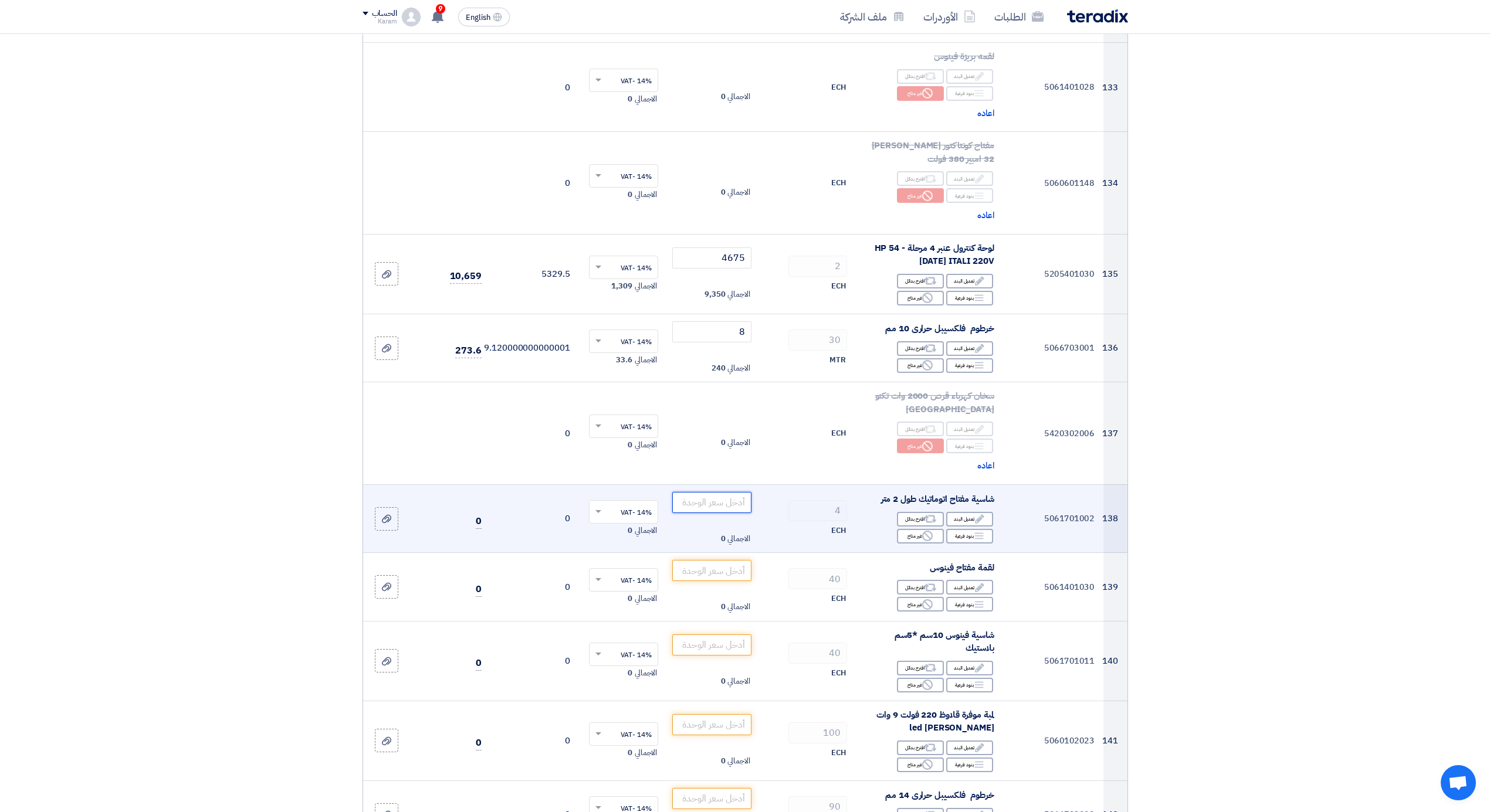
click at [716, 507] on input "number" at bounding box center [712, 503] width 79 height 21
type input "95"
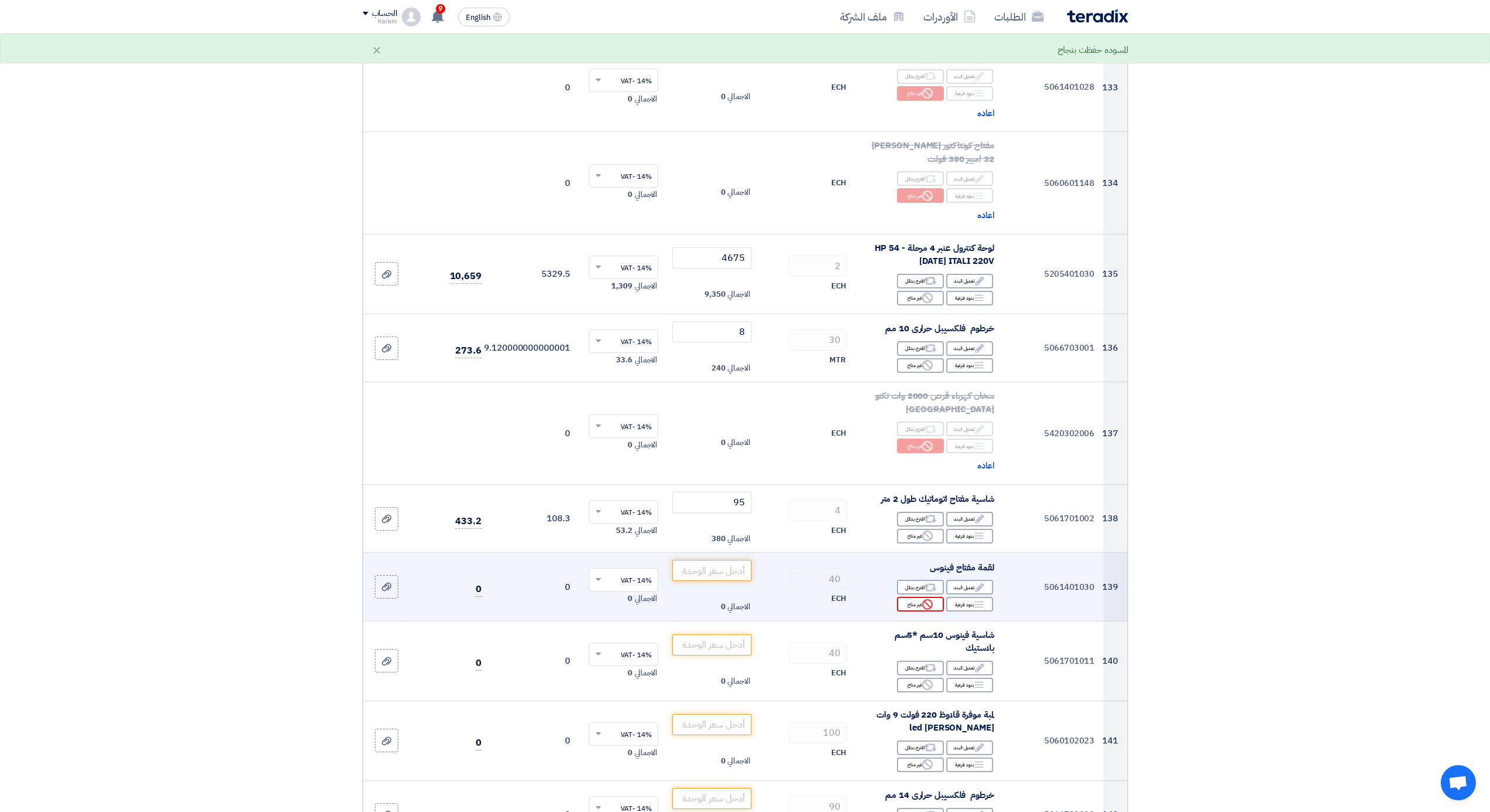
click at [909, 598] on div "Reject غير متاح" at bounding box center [920, 604] width 47 height 15
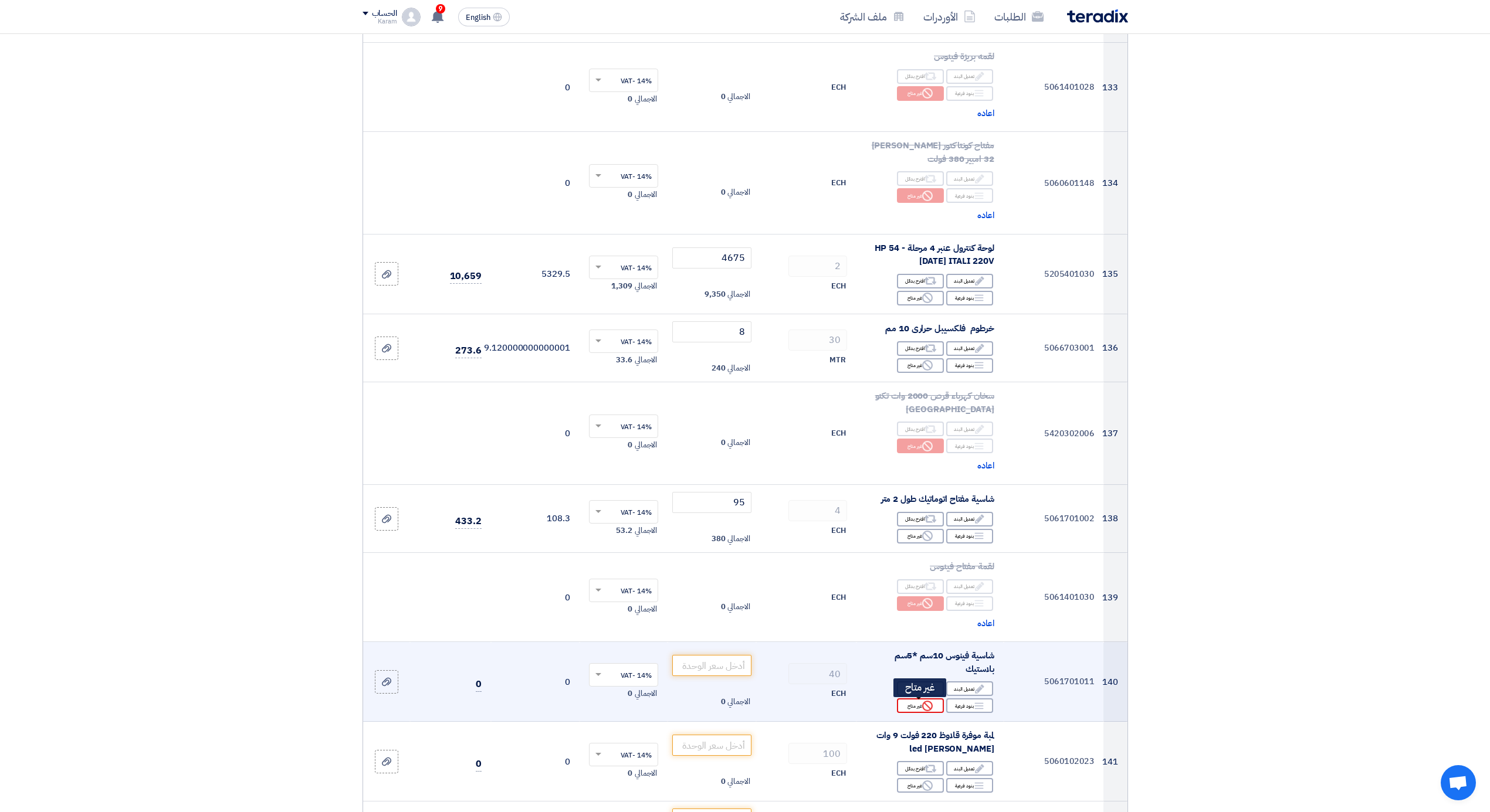
click at [916, 709] on div "Reject غير متاح" at bounding box center [920, 706] width 47 height 15
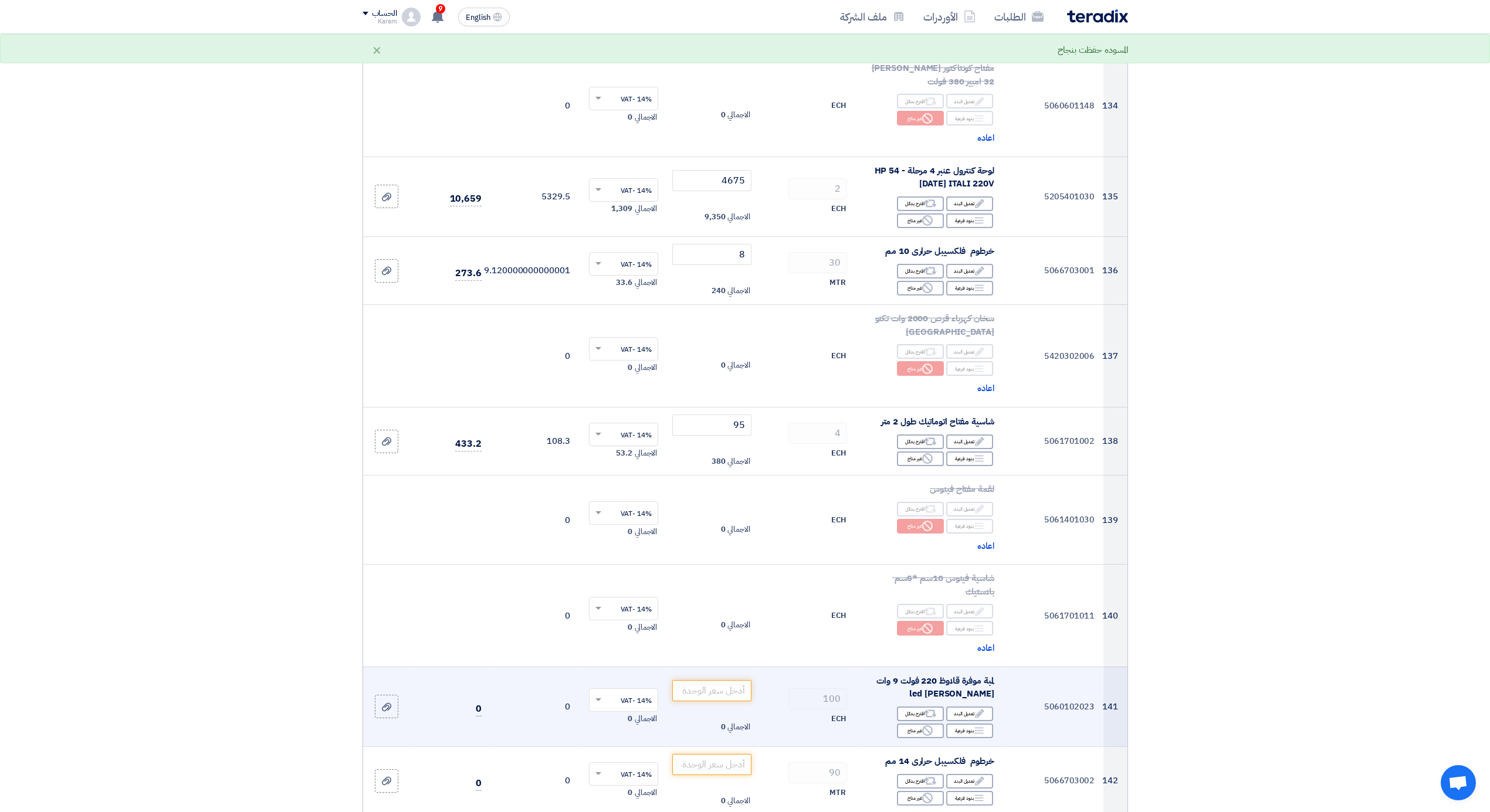
scroll to position [11731, 0]
click at [916, 736] on div "Reject غير متاح" at bounding box center [920, 730] width 47 height 15
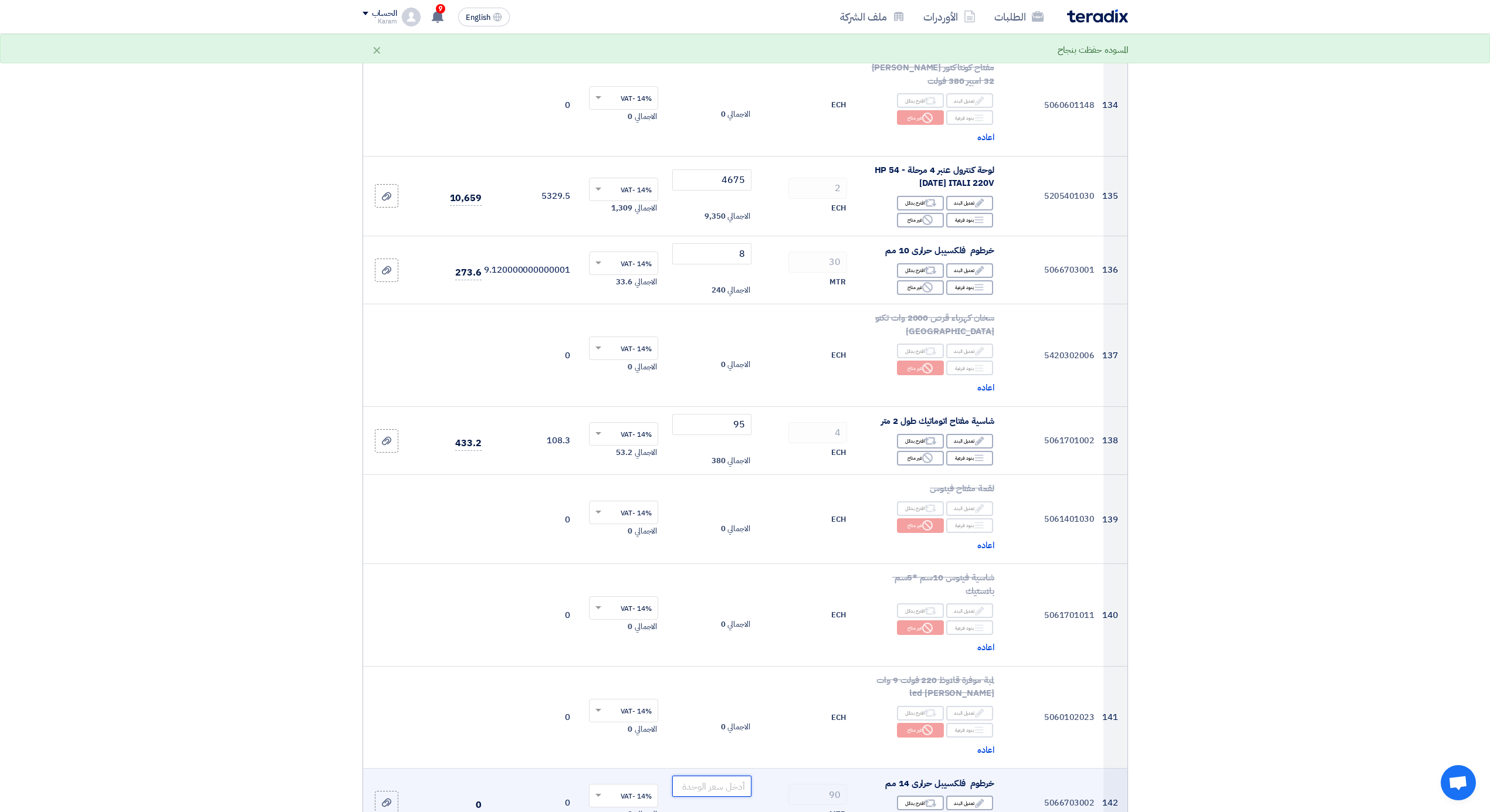
click at [719, 789] on input "number" at bounding box center [712, 786] width 79 height 21
type input "8"
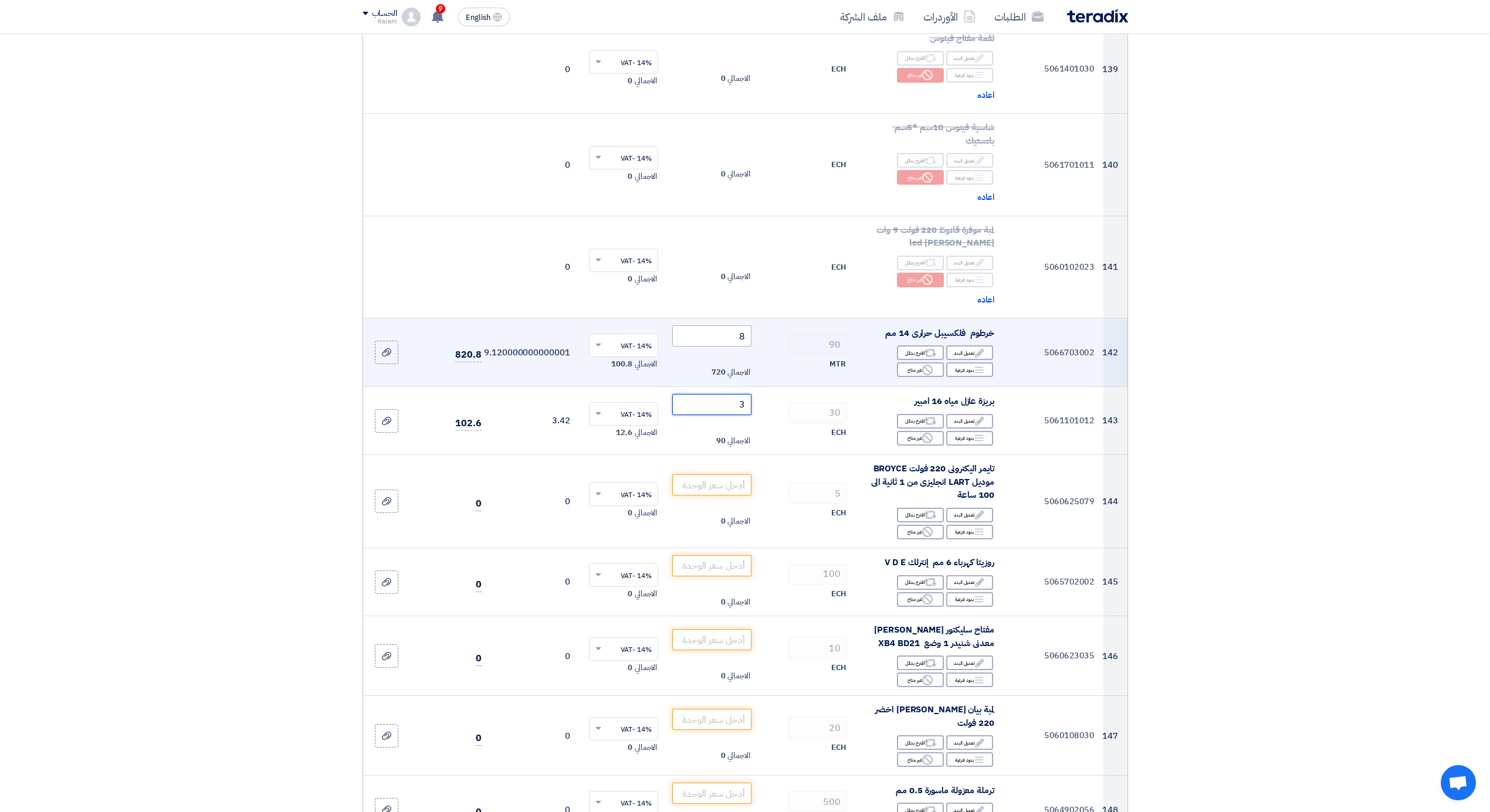
type input "34"
type input "34.5"
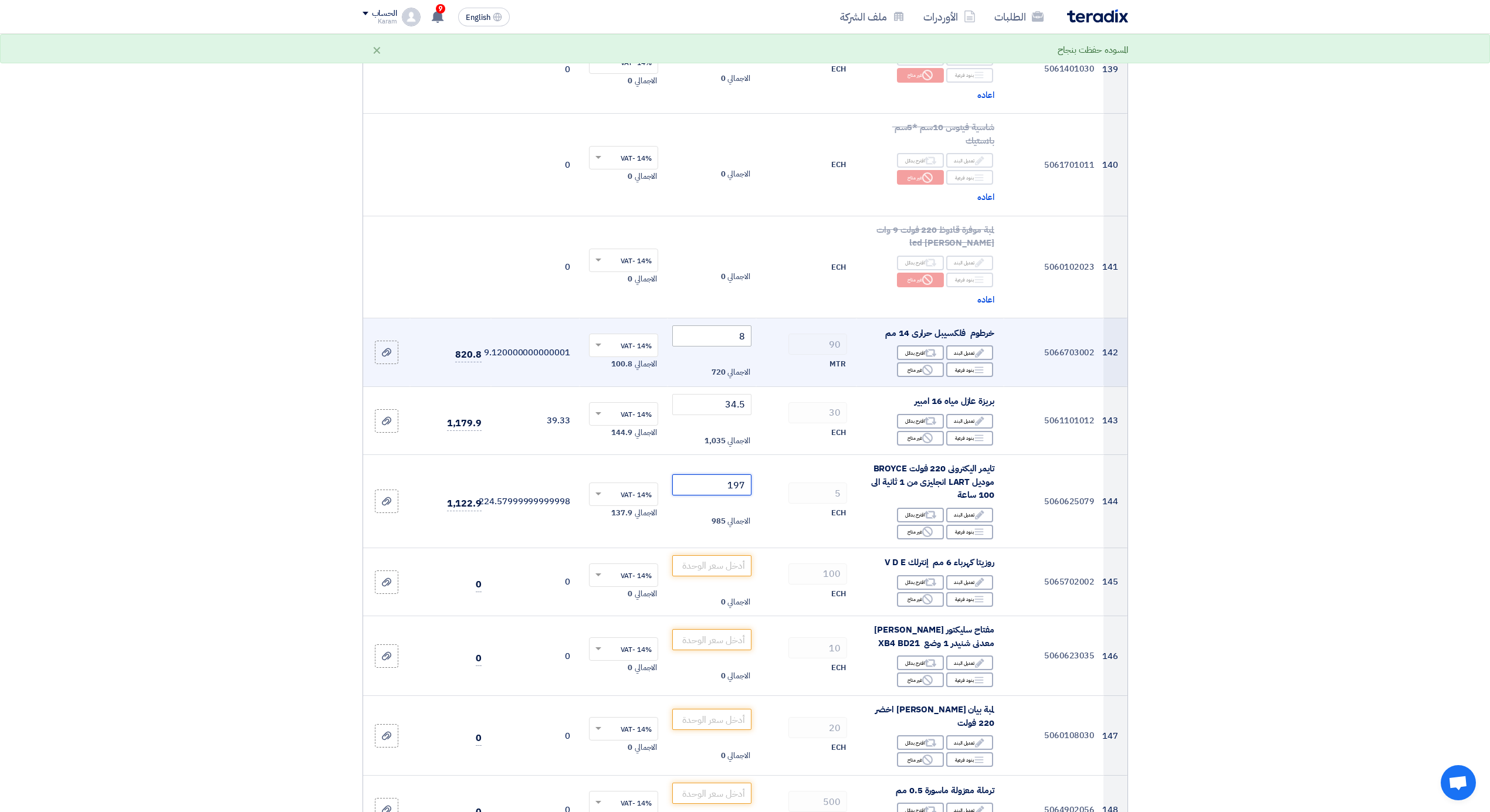
type input "1979"
type input "1979.5"
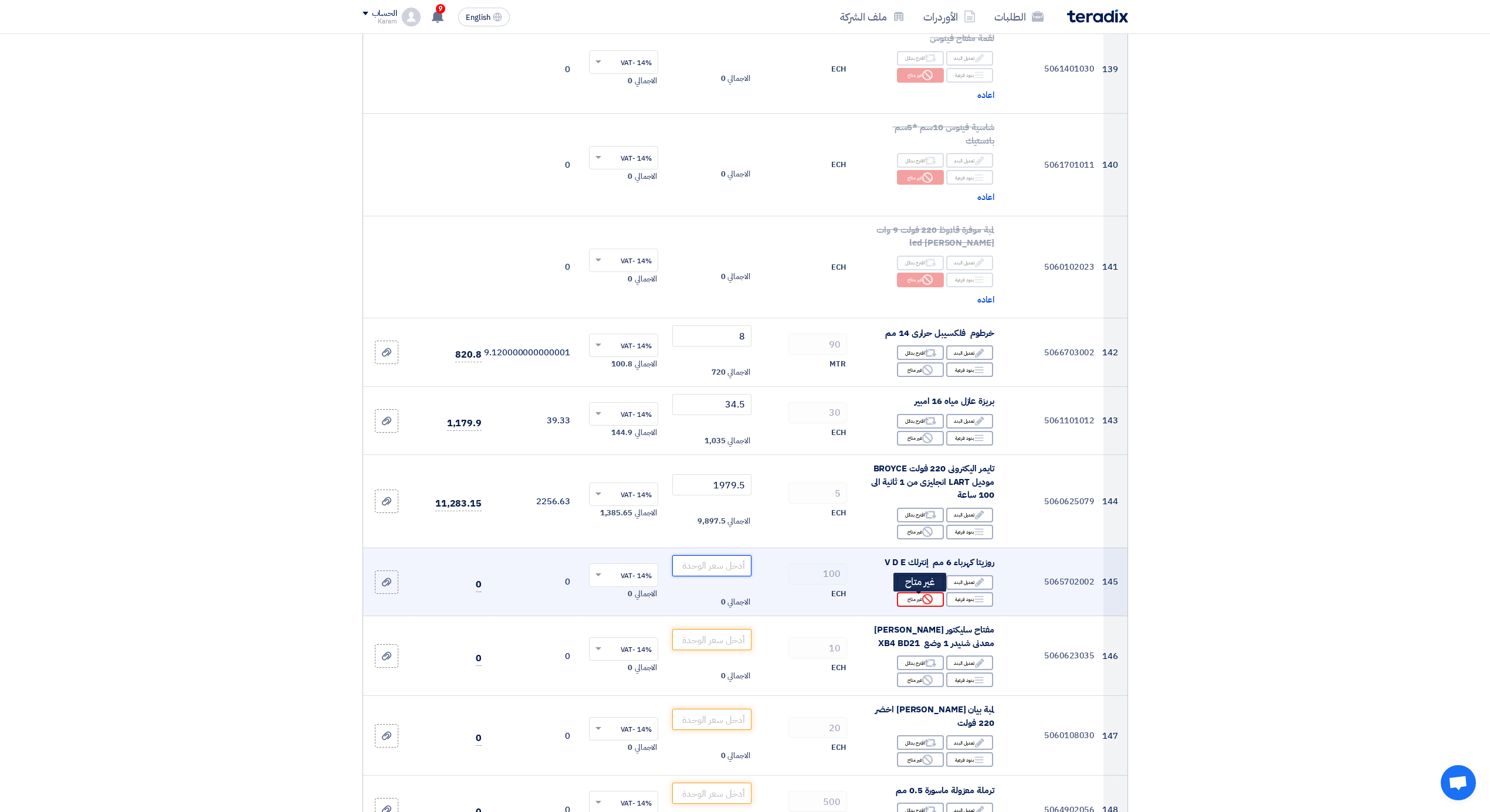
type input "1"
type input "13"
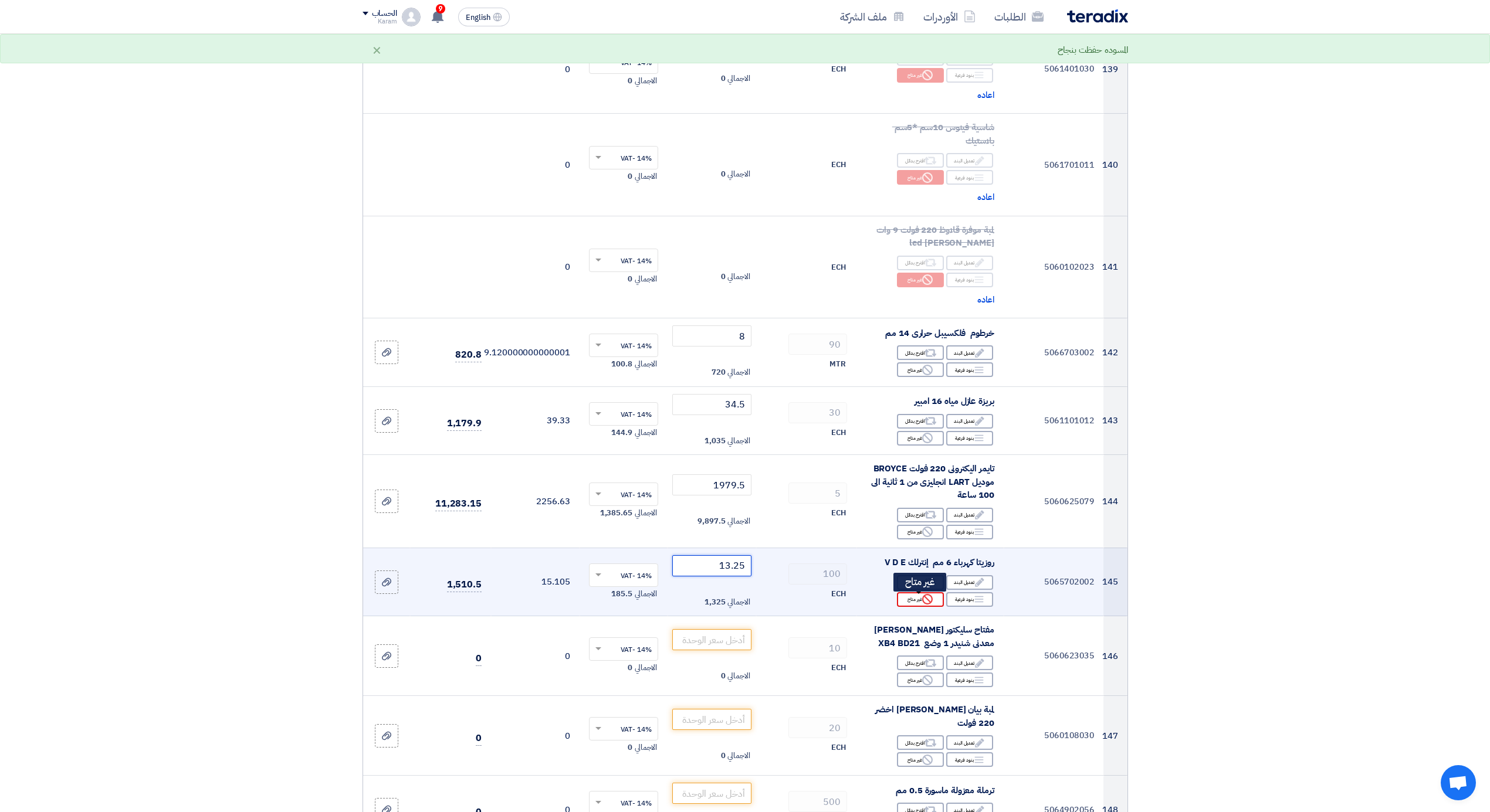
type input "13.25"
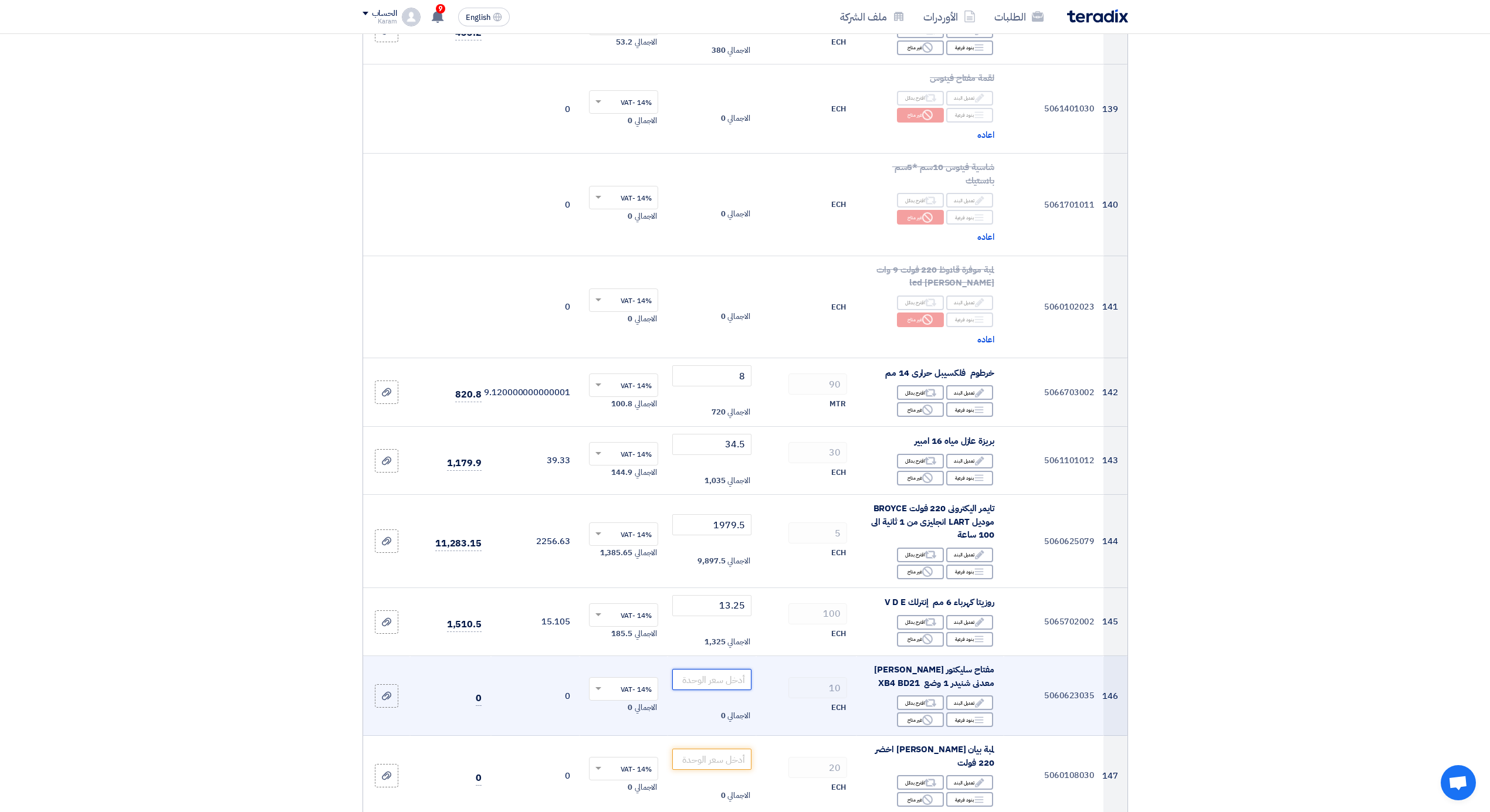
scroll to position [12104, 0]
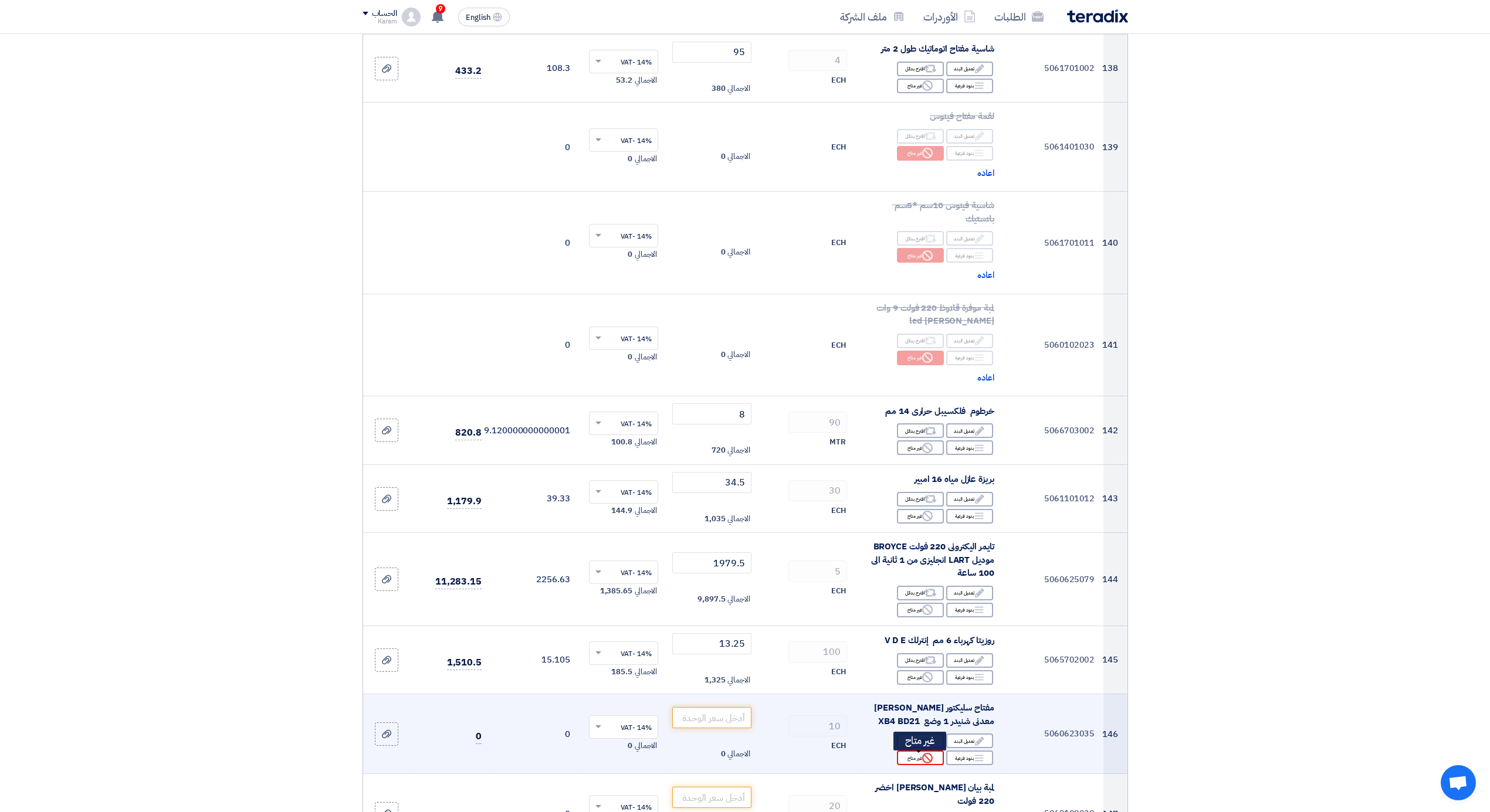
click at [923, 757] on use at bounding box center [927, 758] width 11 height 11
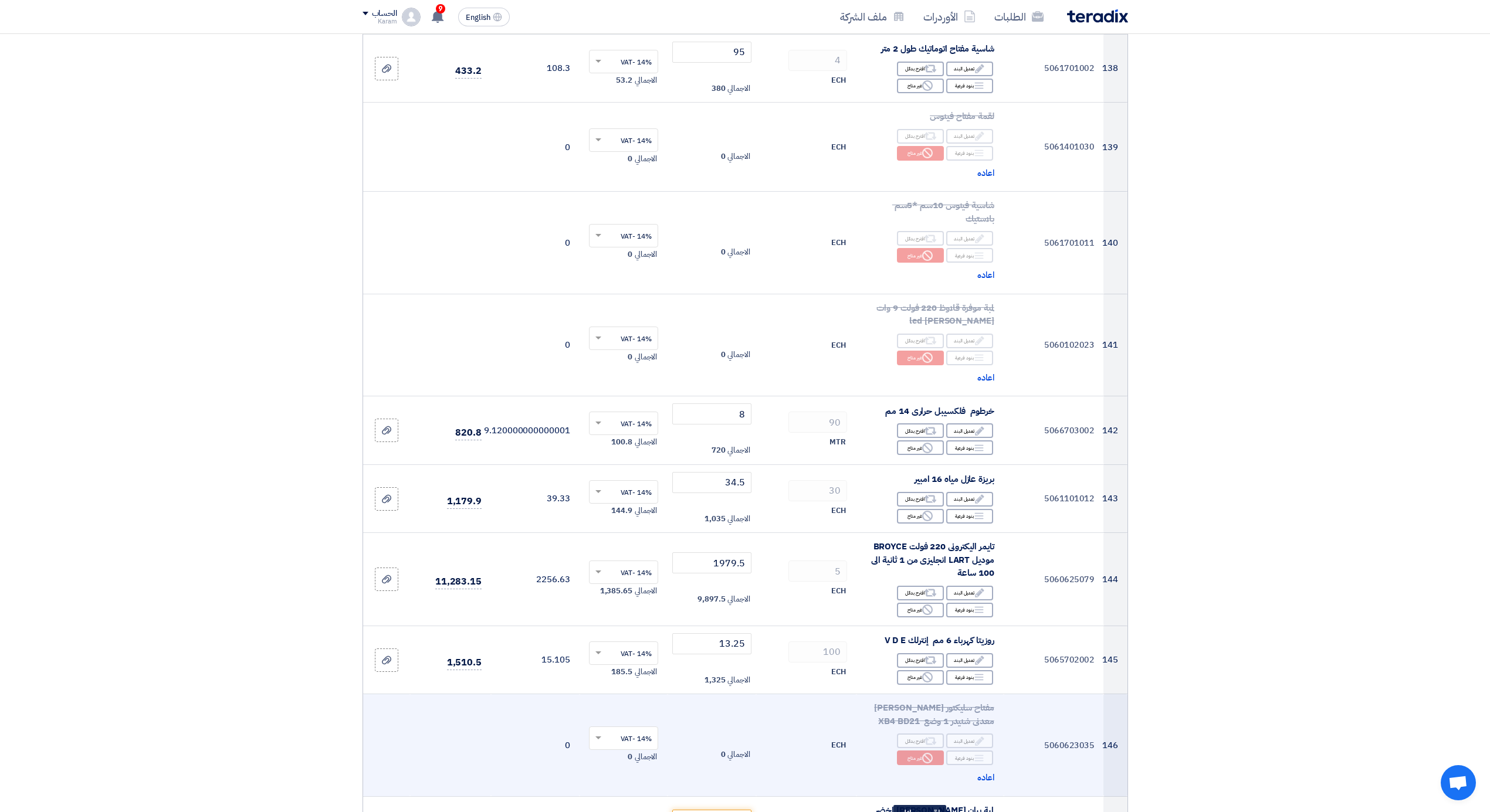
scroll to position [12182, 0]
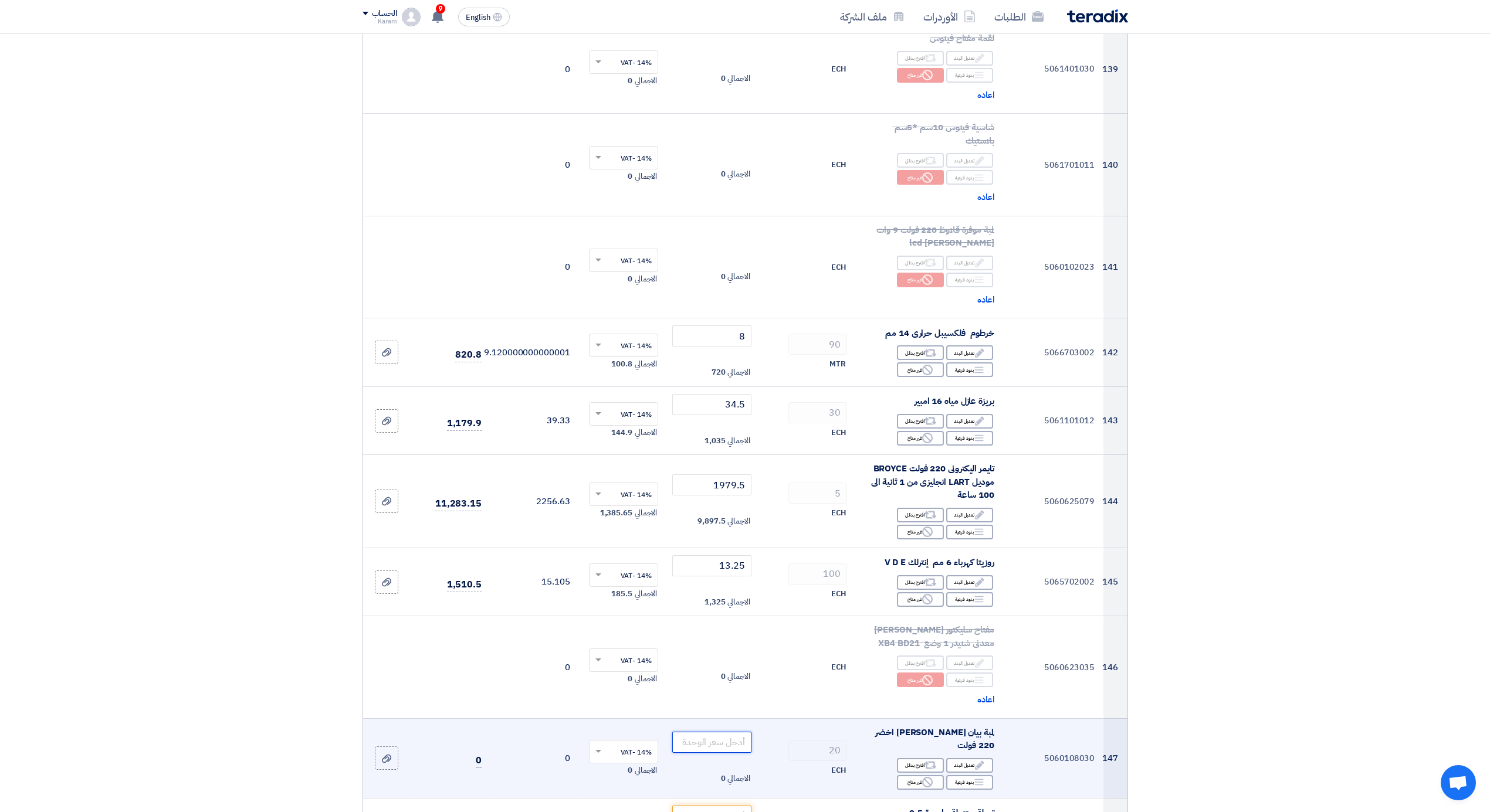
click at [728, 742] on input "number" at bounding box center [712, 743] width 79 height 21
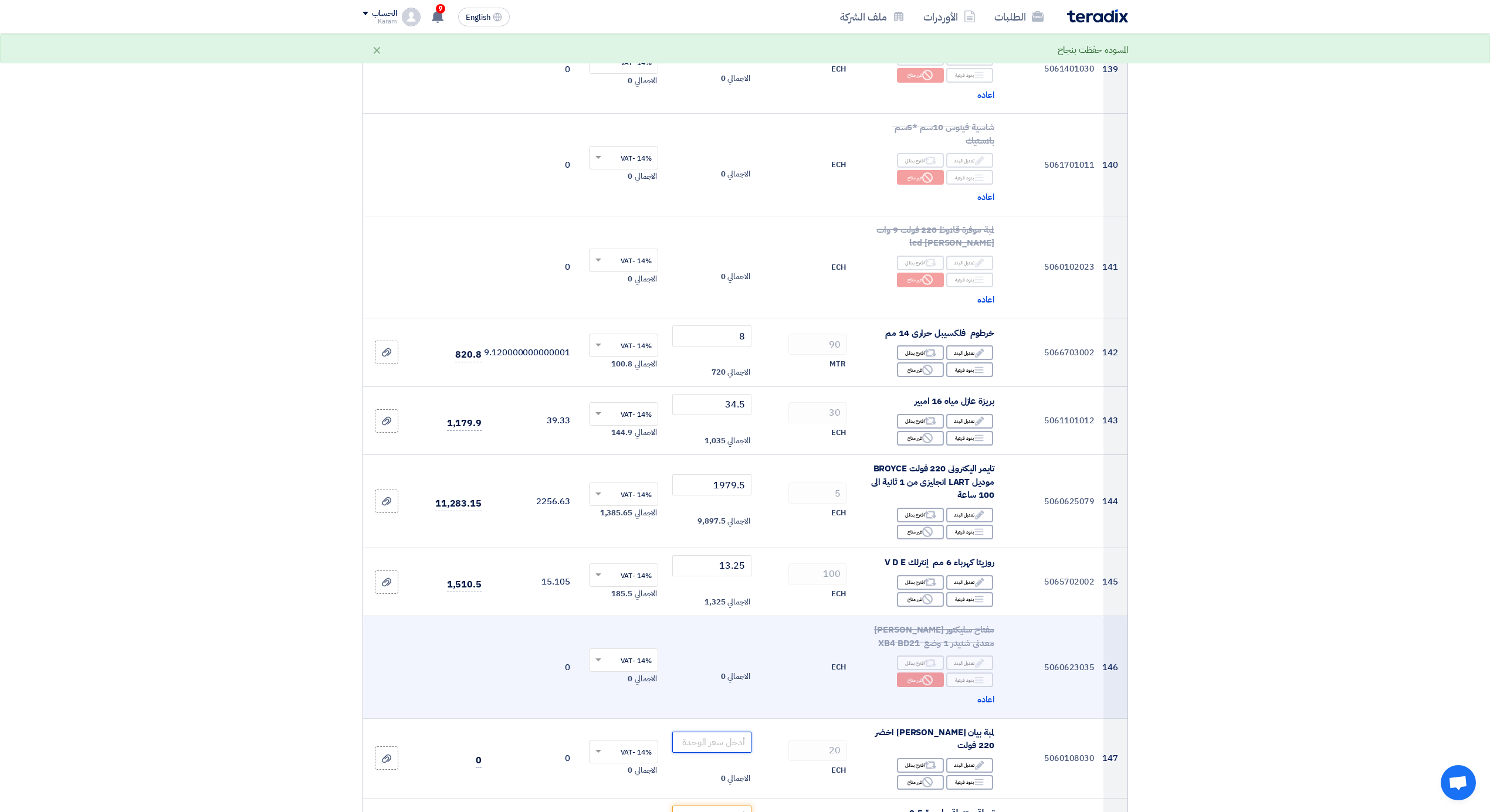
scroll to position [12339, 0]
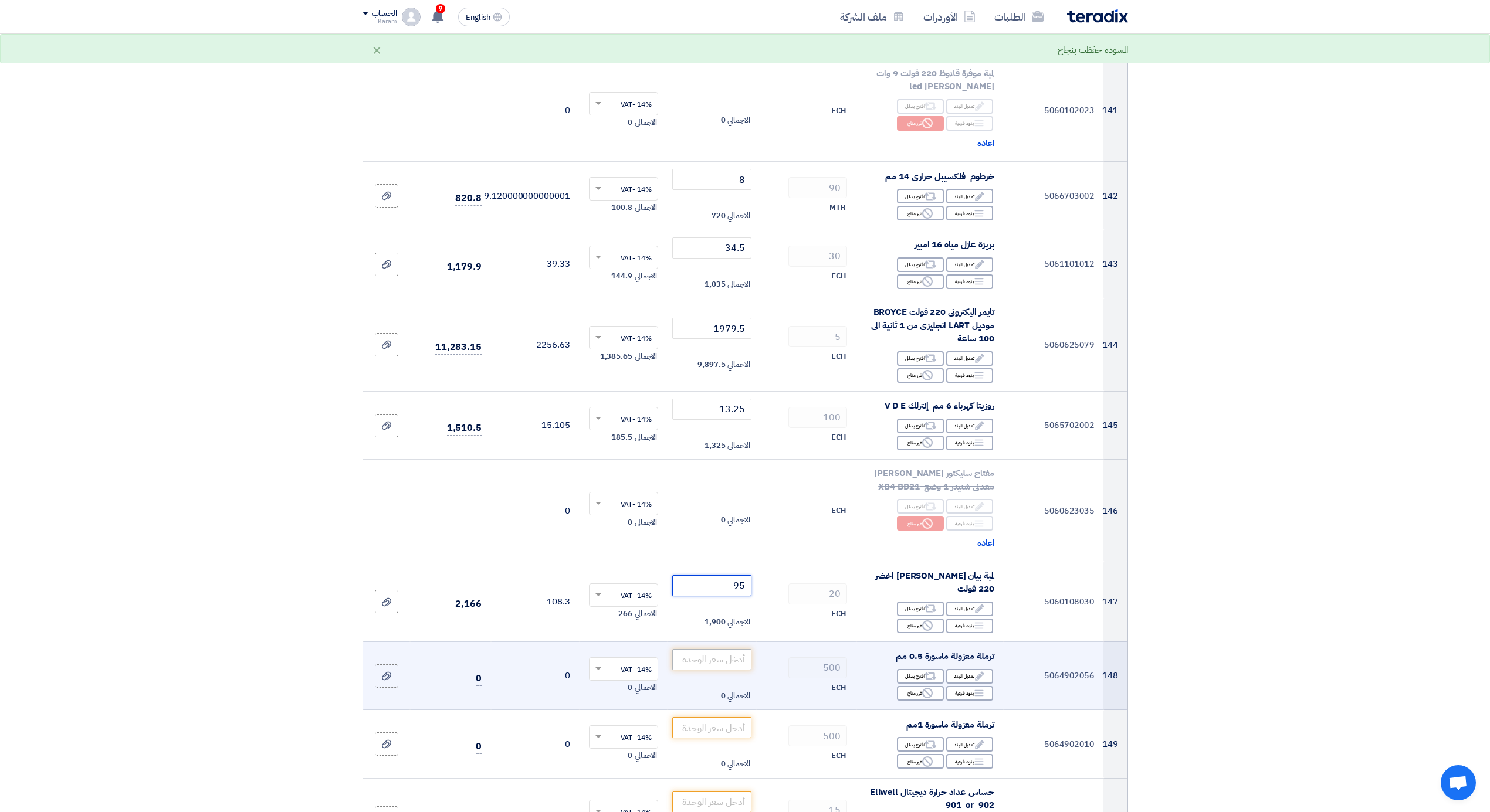
type input "95"
click at [733, 651] on input "number" at bounding box center [712, 660] width 79 height 21
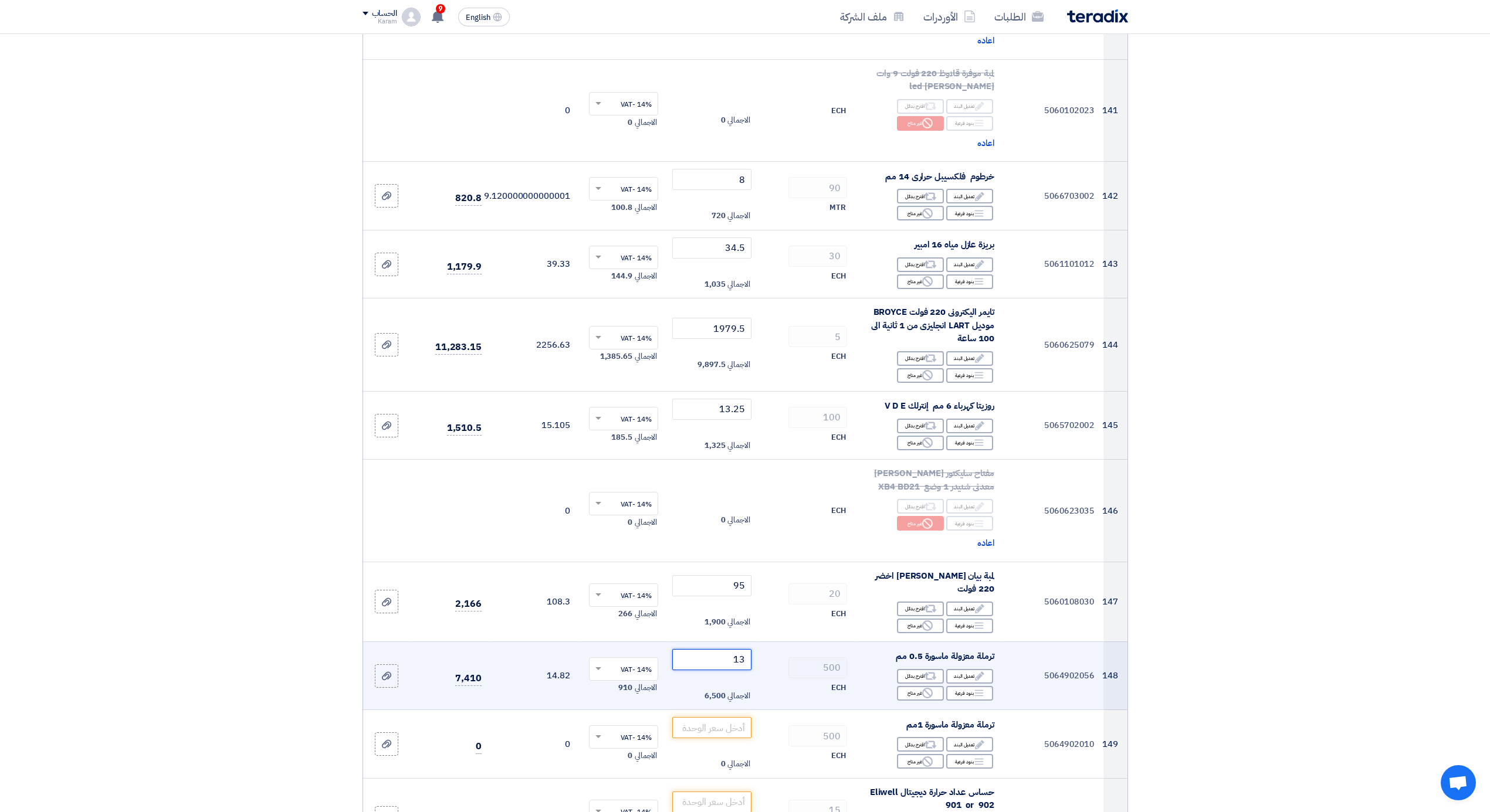
type input "1"
type input "0"
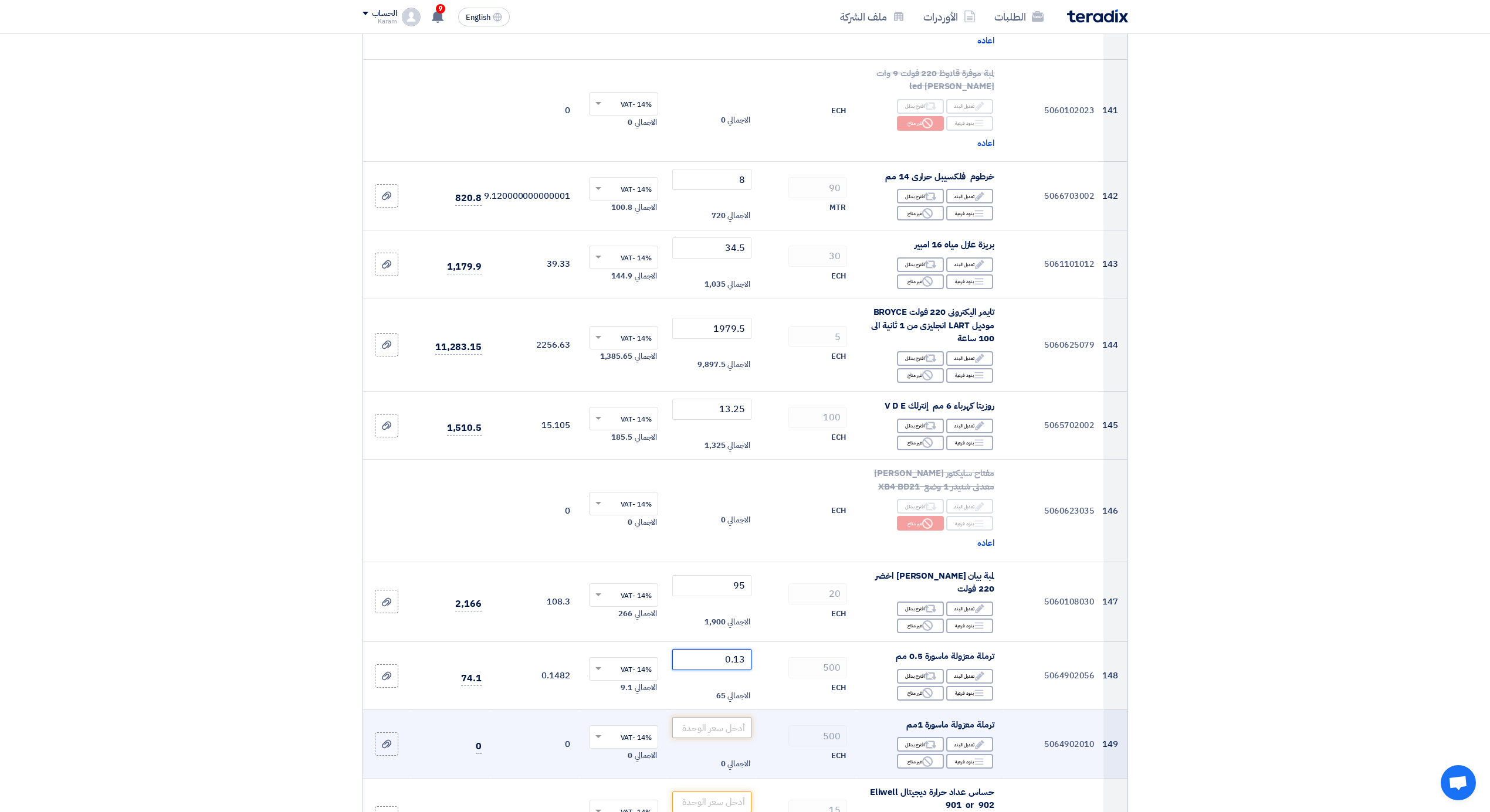
type input "0.13"
click at [735, 724] on input "number" at bounding box center [712, 728] width 79 height 21
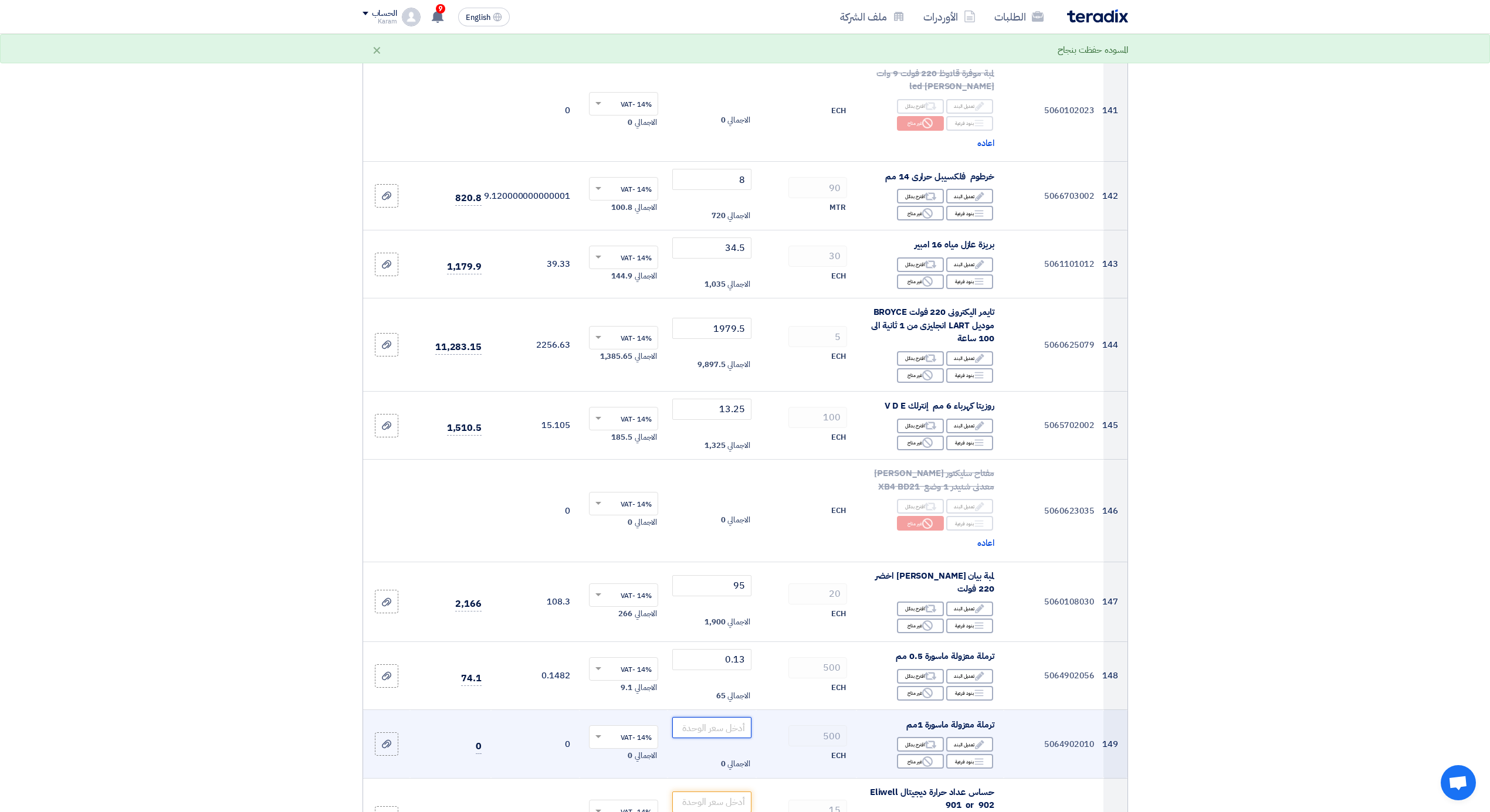
type input "0"
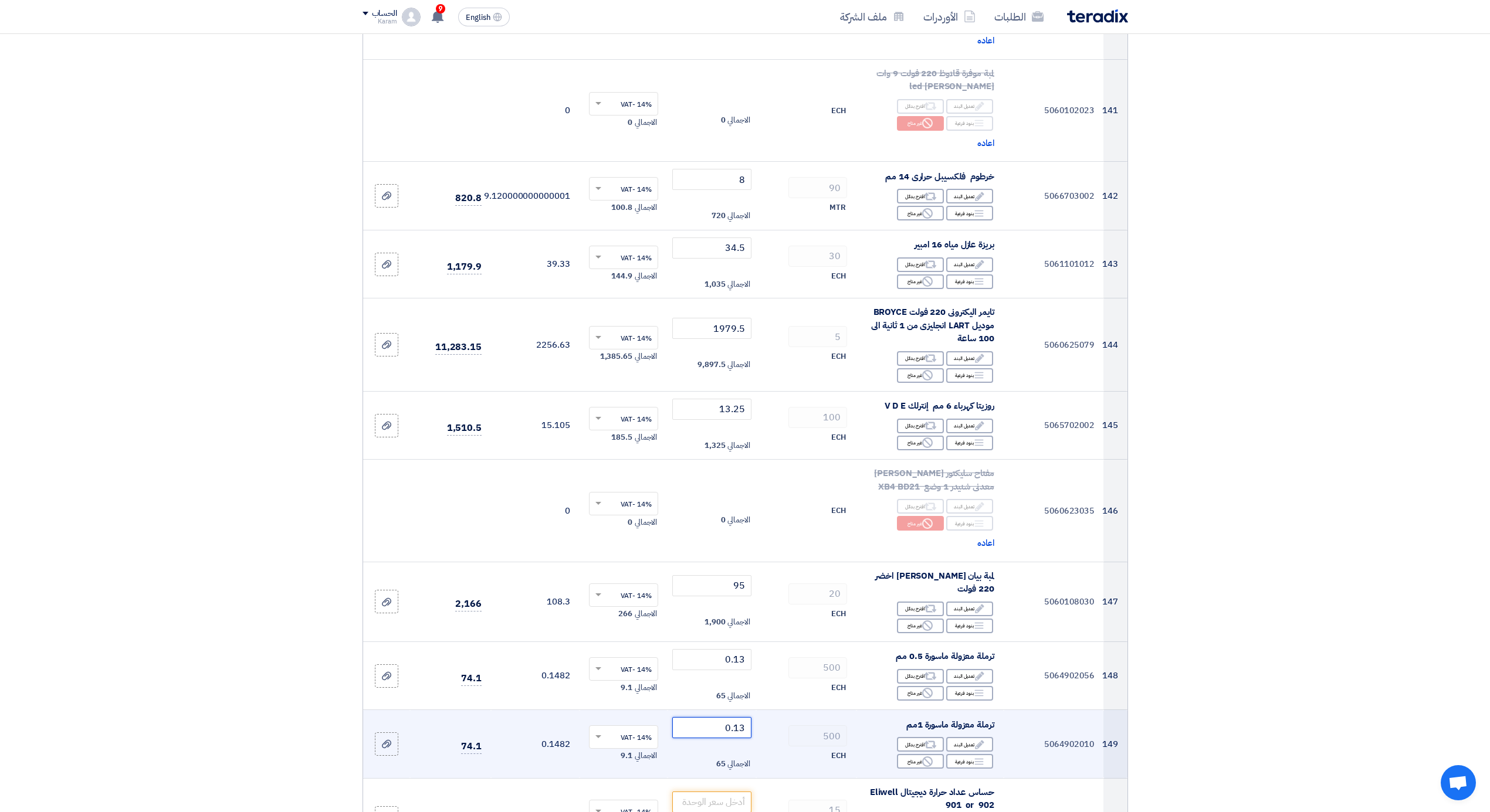
scroll to position [12417, 0]
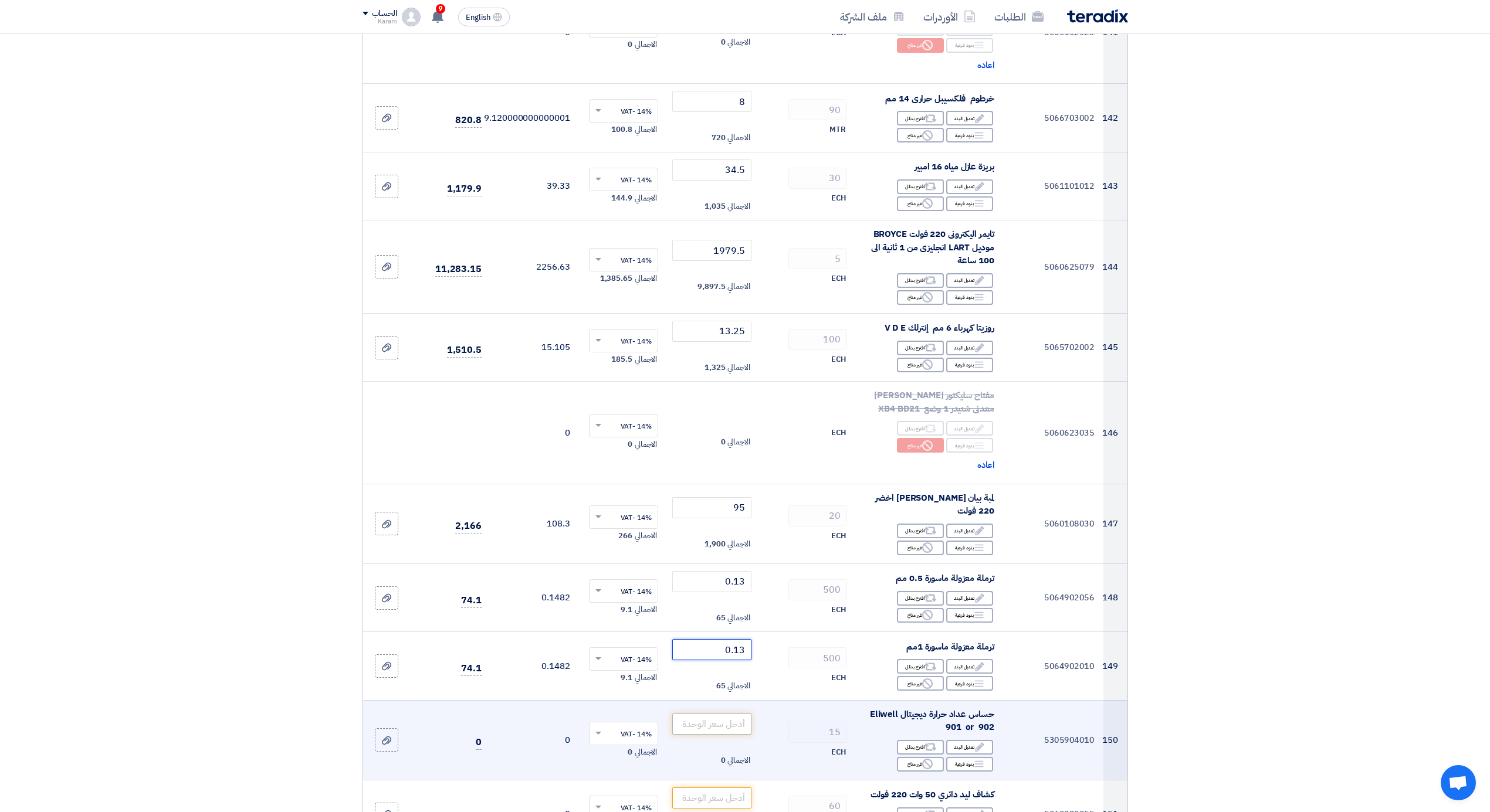
type input "0.13"
click at [714, 716] on input "number" at bounding box center [712, 725] width 79 height 21
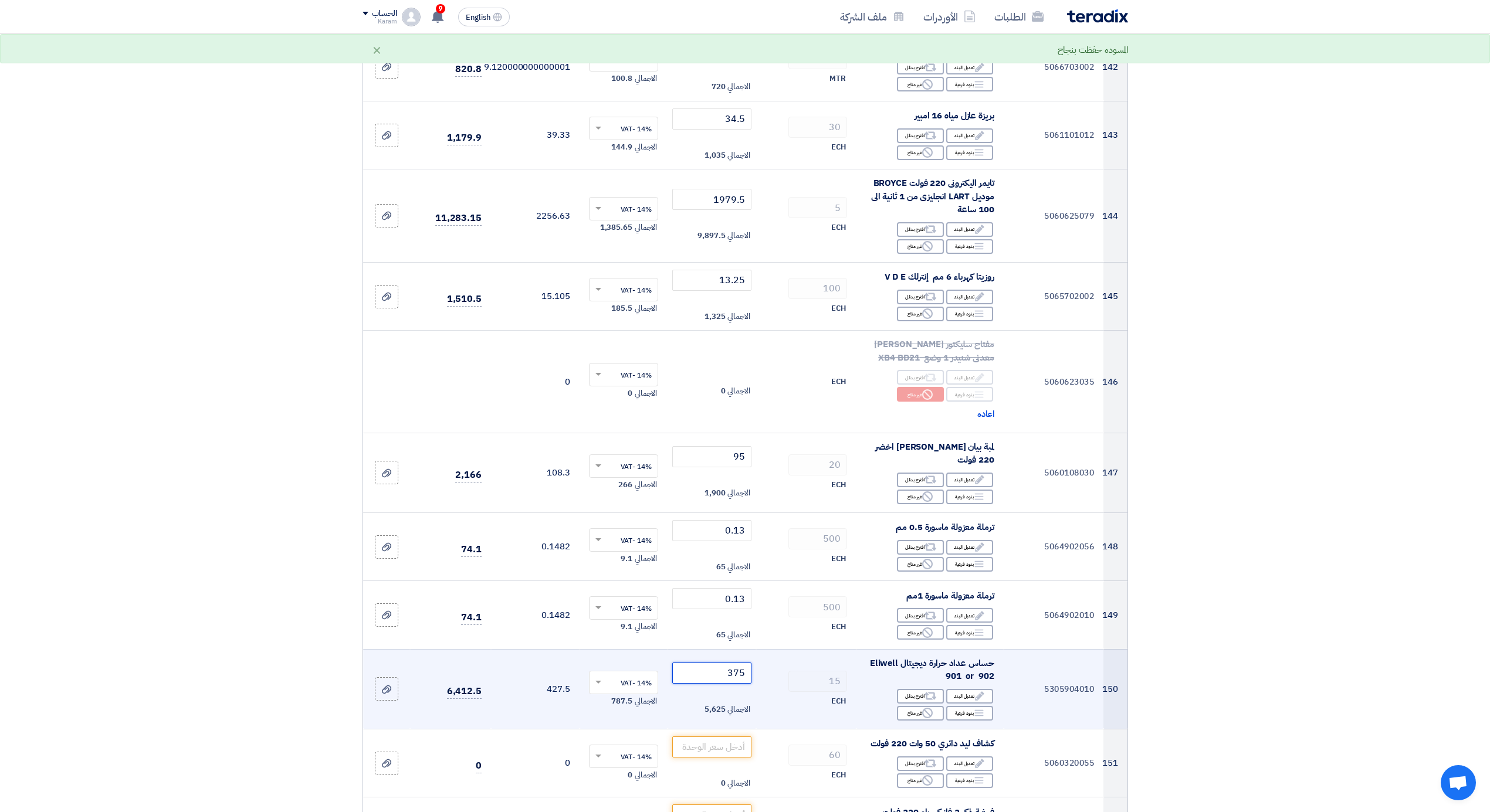
scroll to position [12494, 0]
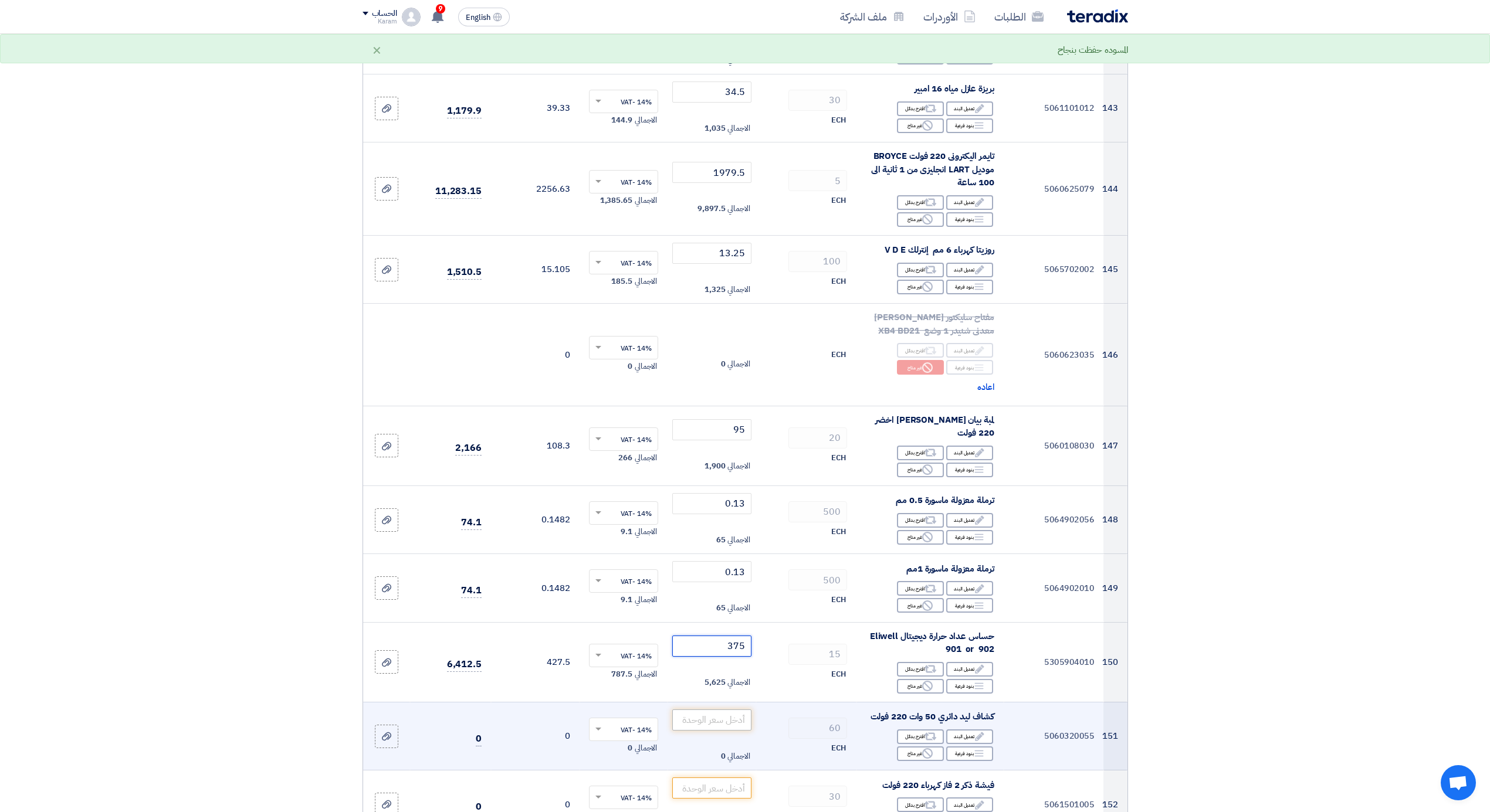
type input "375"
click at [731, 719] on input "number" at bounding box center [712, 720] width 79 height 21
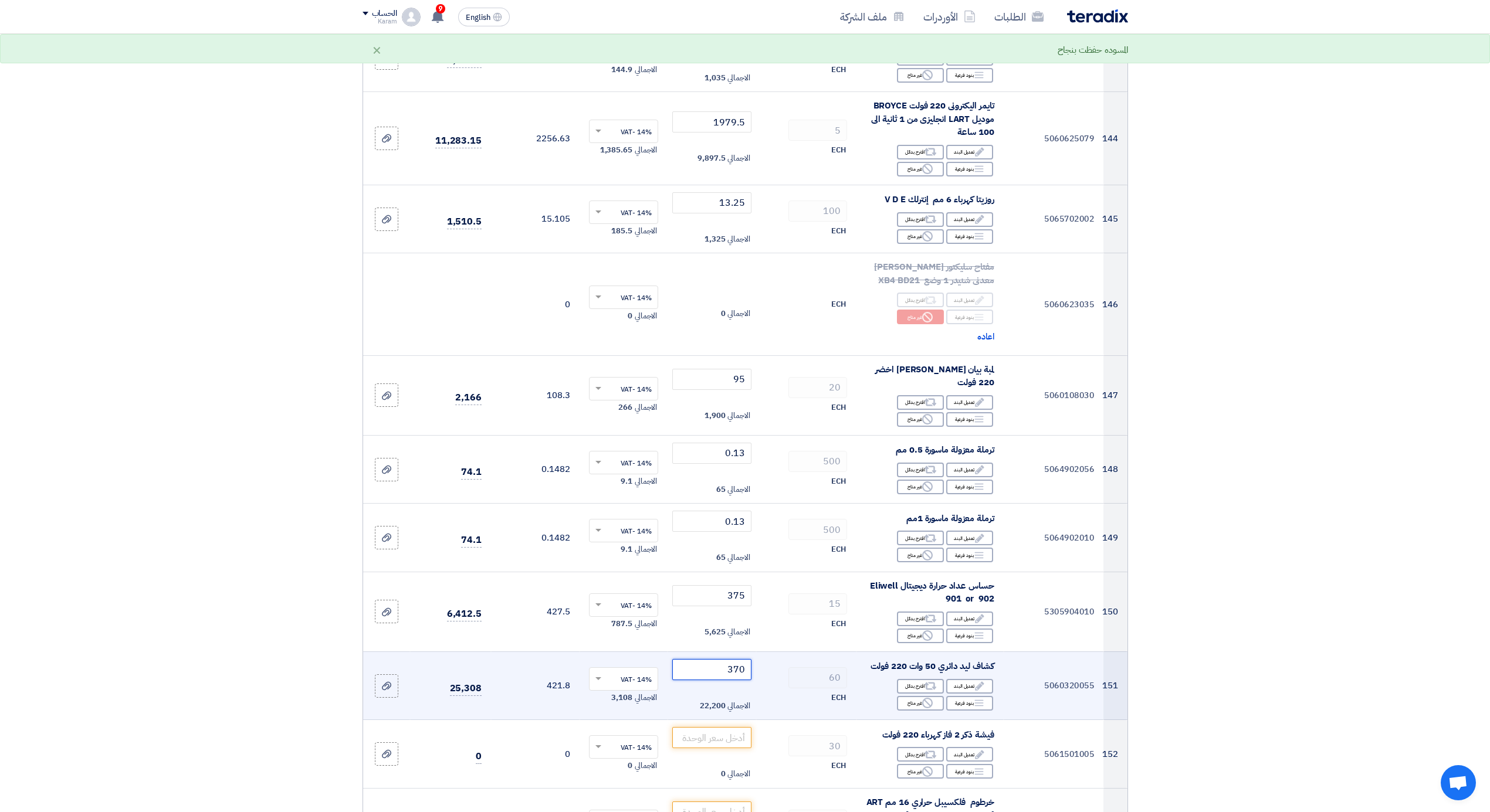
scroll to position [12573, 0]
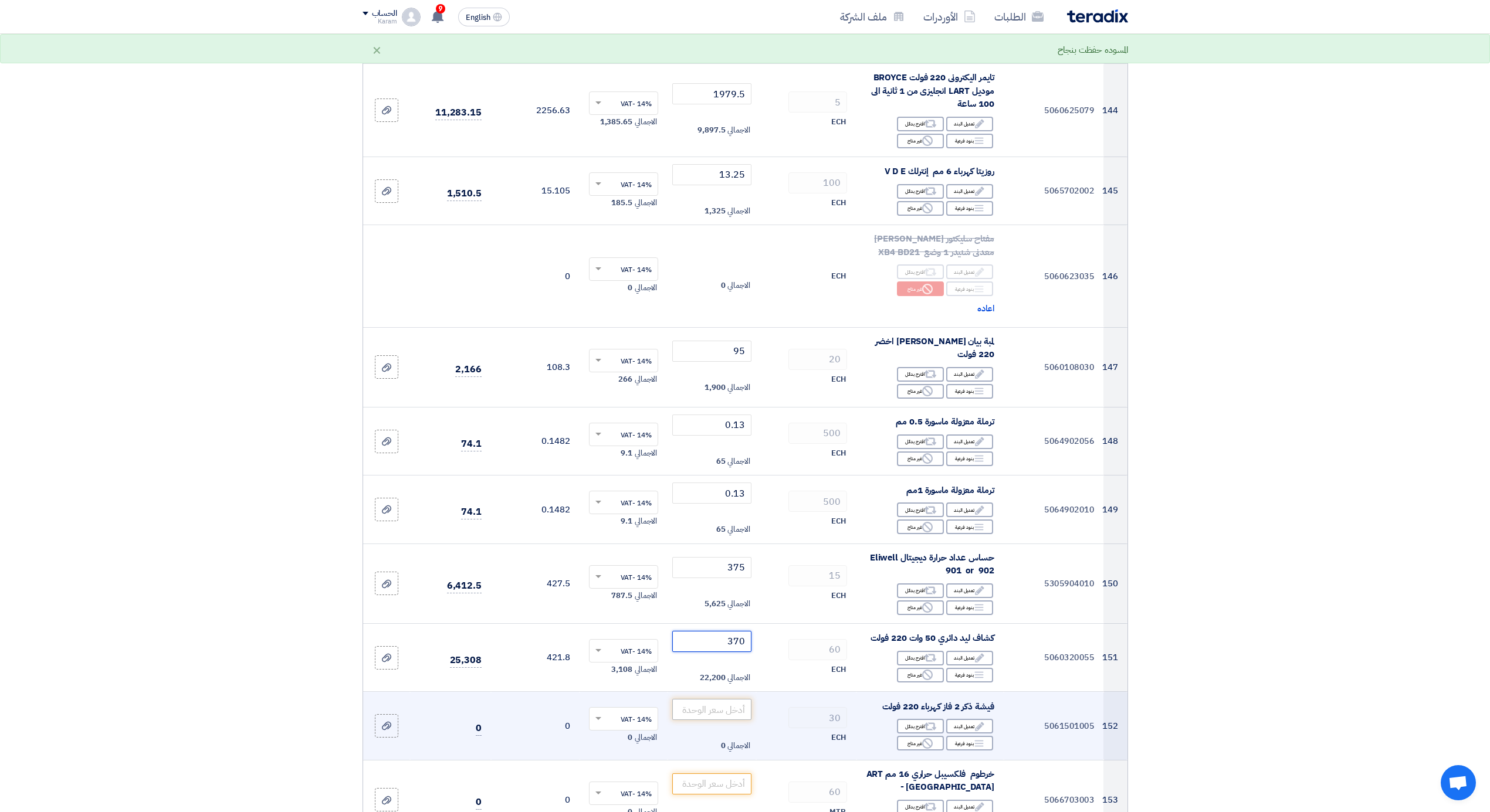
type input "370"
click at [691, 709] on input "number" at bounding box center [712, 710] width 79 height 21
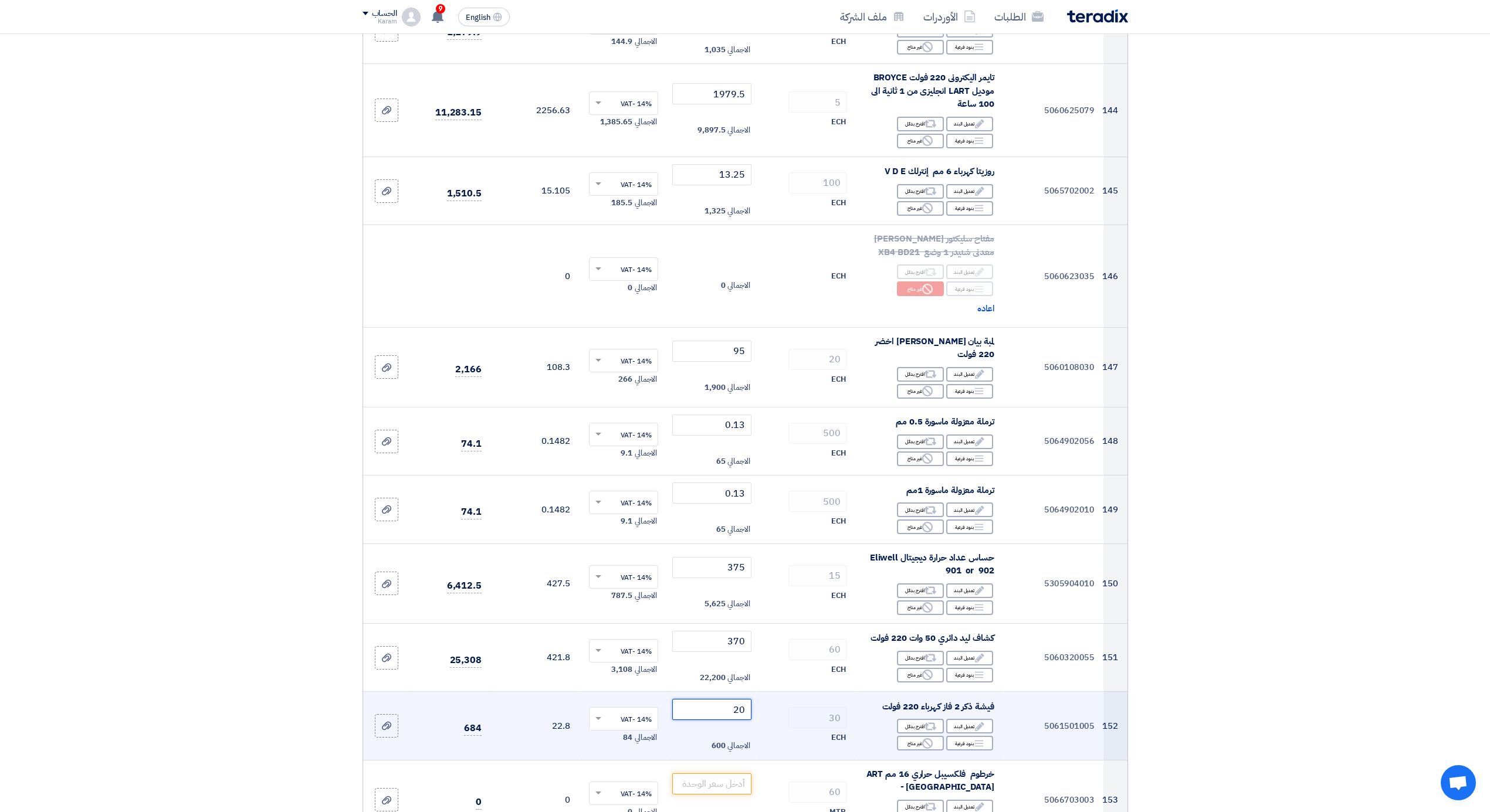
scroll to position [12651, 0]
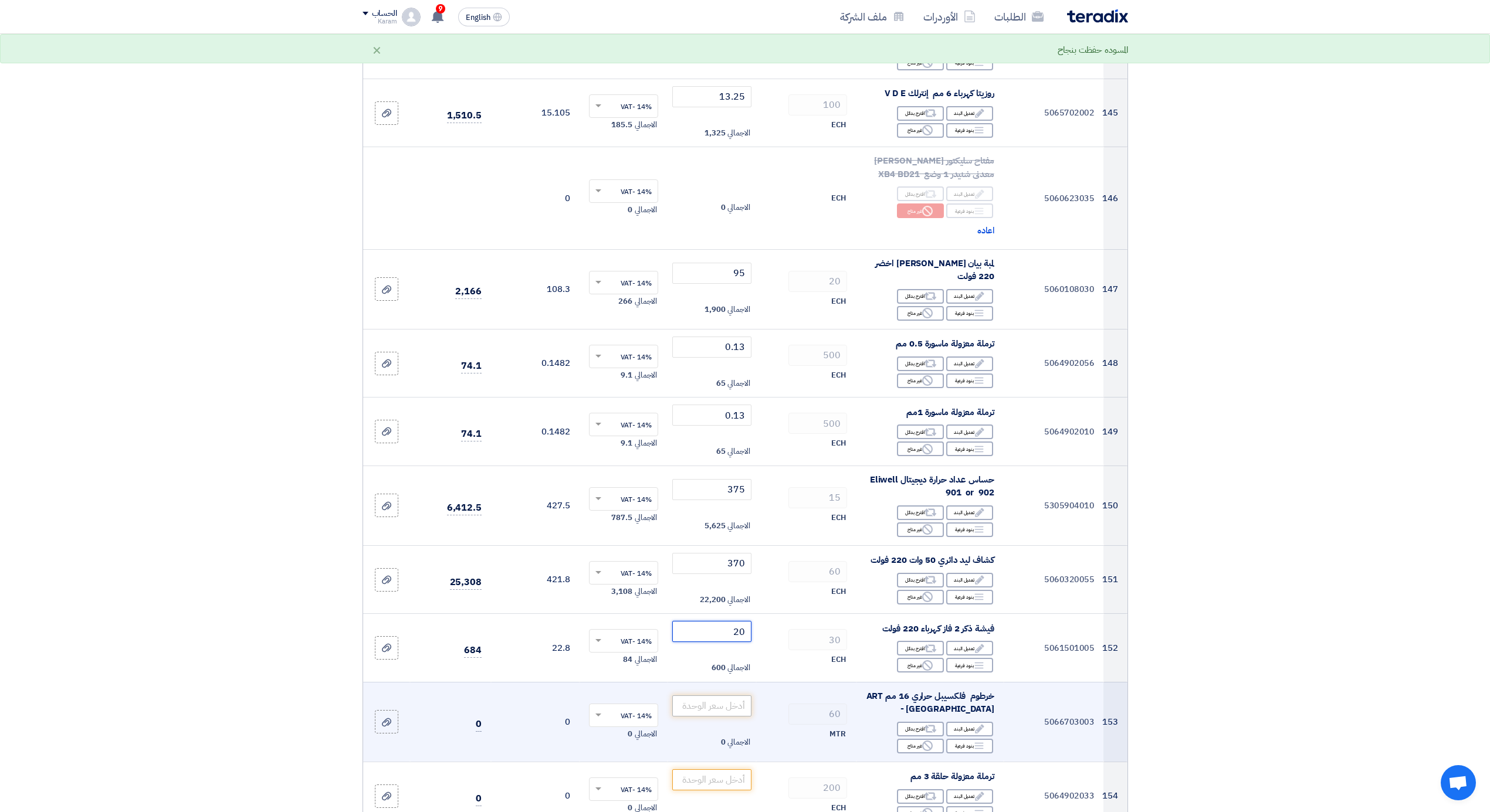
type input "20"
click at [696, 700] on input "number" at bounding box center [712, 706] width 79 height 21
type input "28"
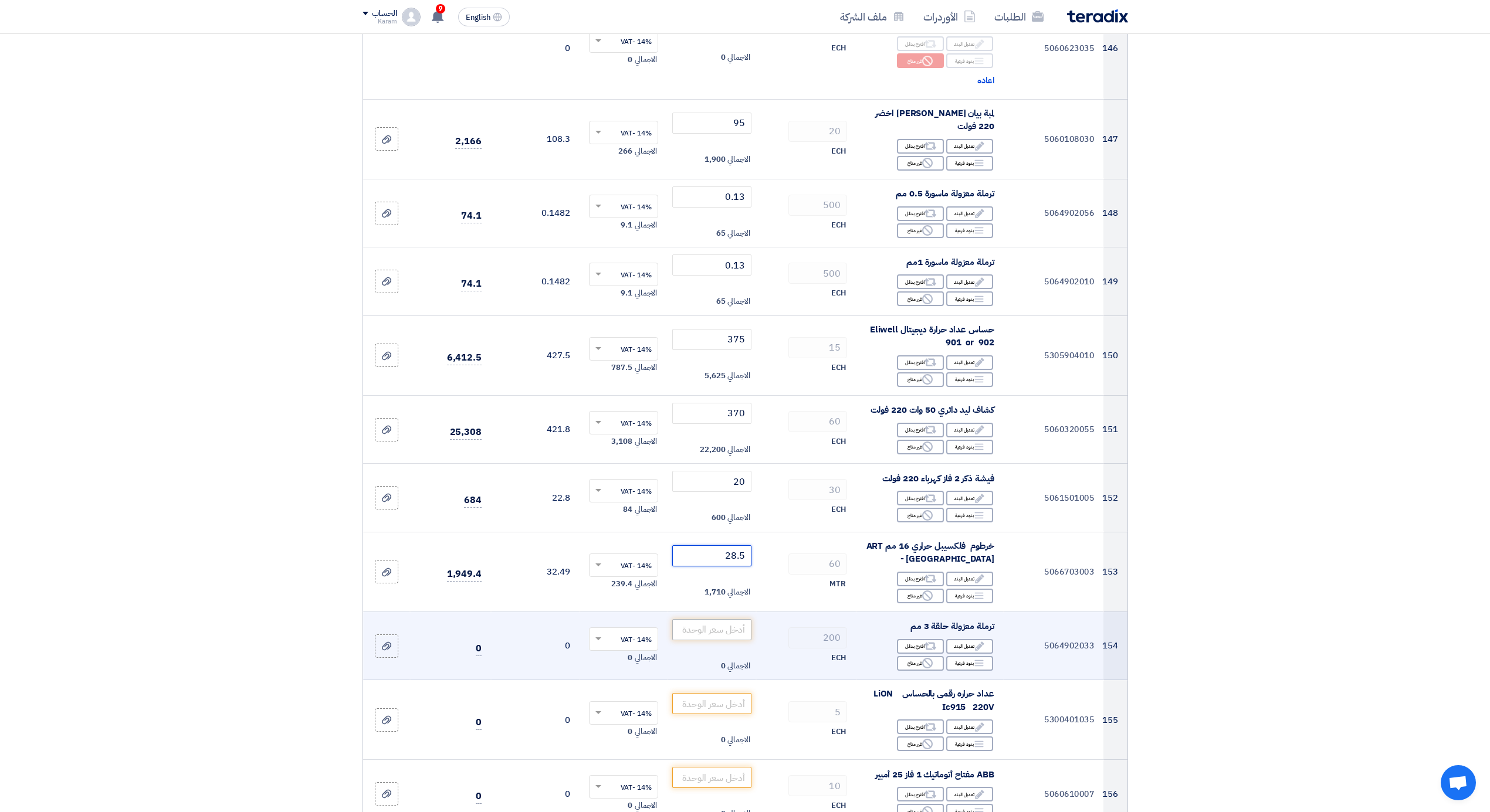
scroll to position [12808, 0]
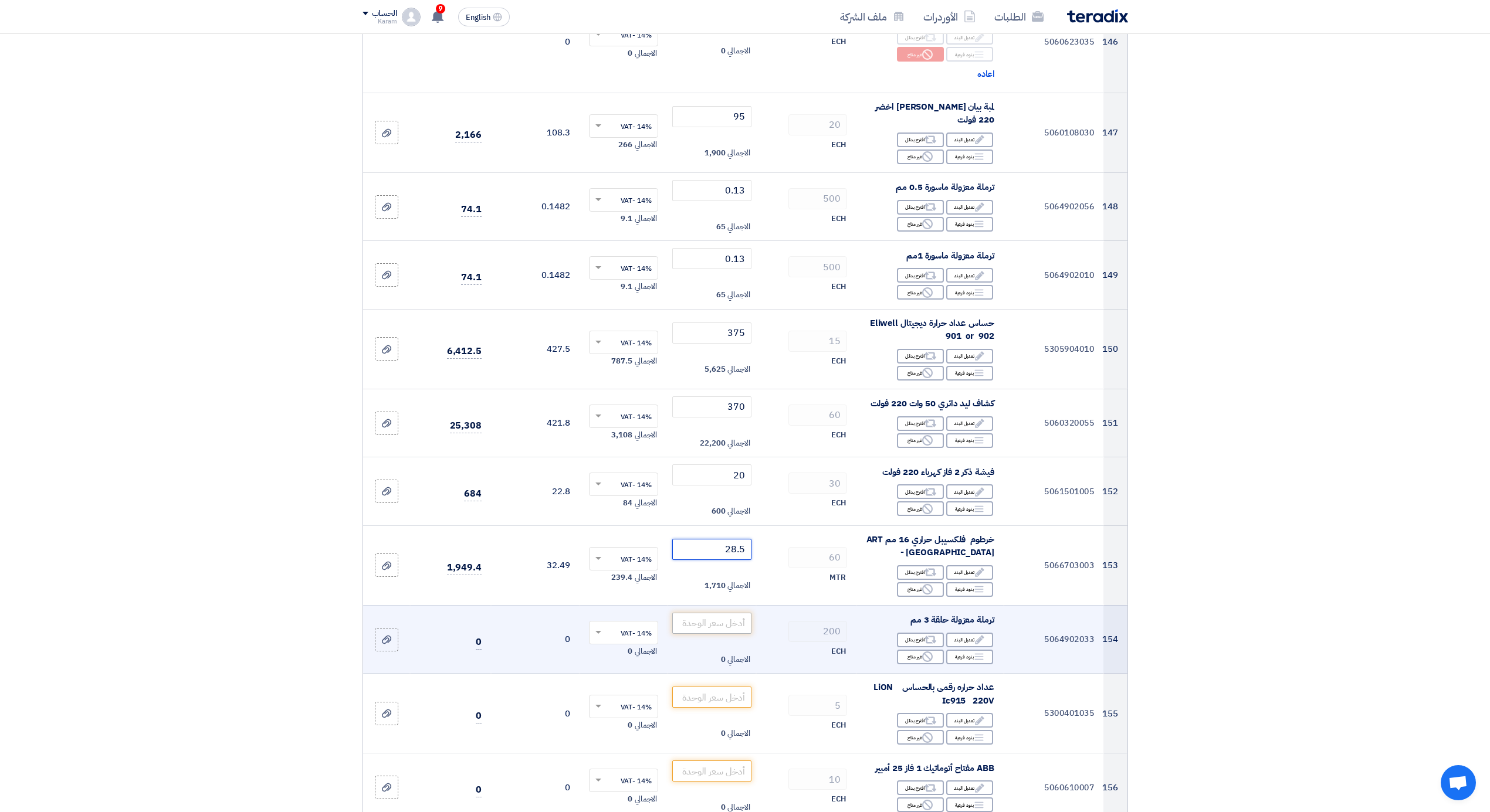
type input "28.5"
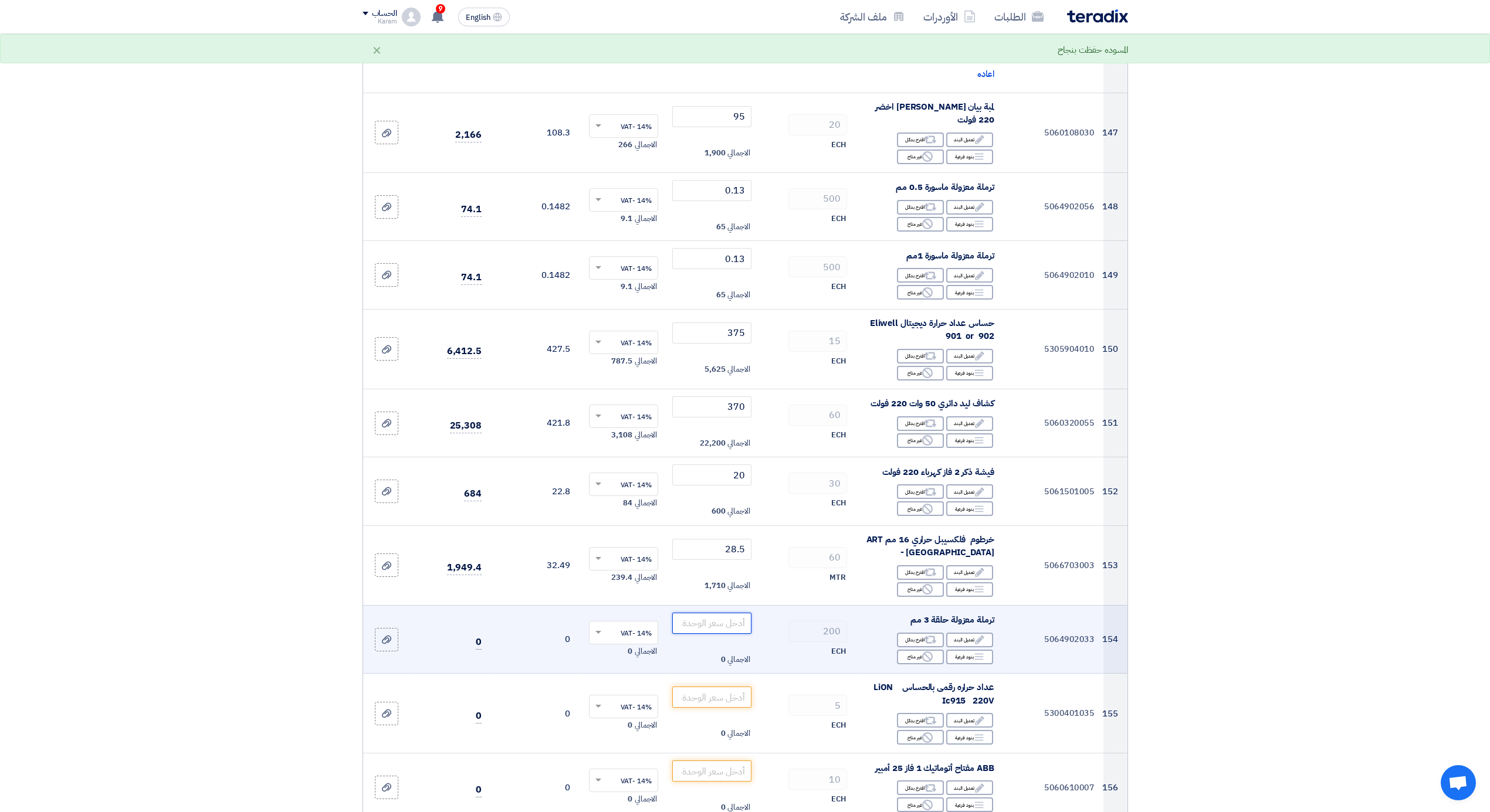
click at [703, 613] on input "number" at bounding box center [712, 624] width 79 height 21
type input "0"
type input "0.1"
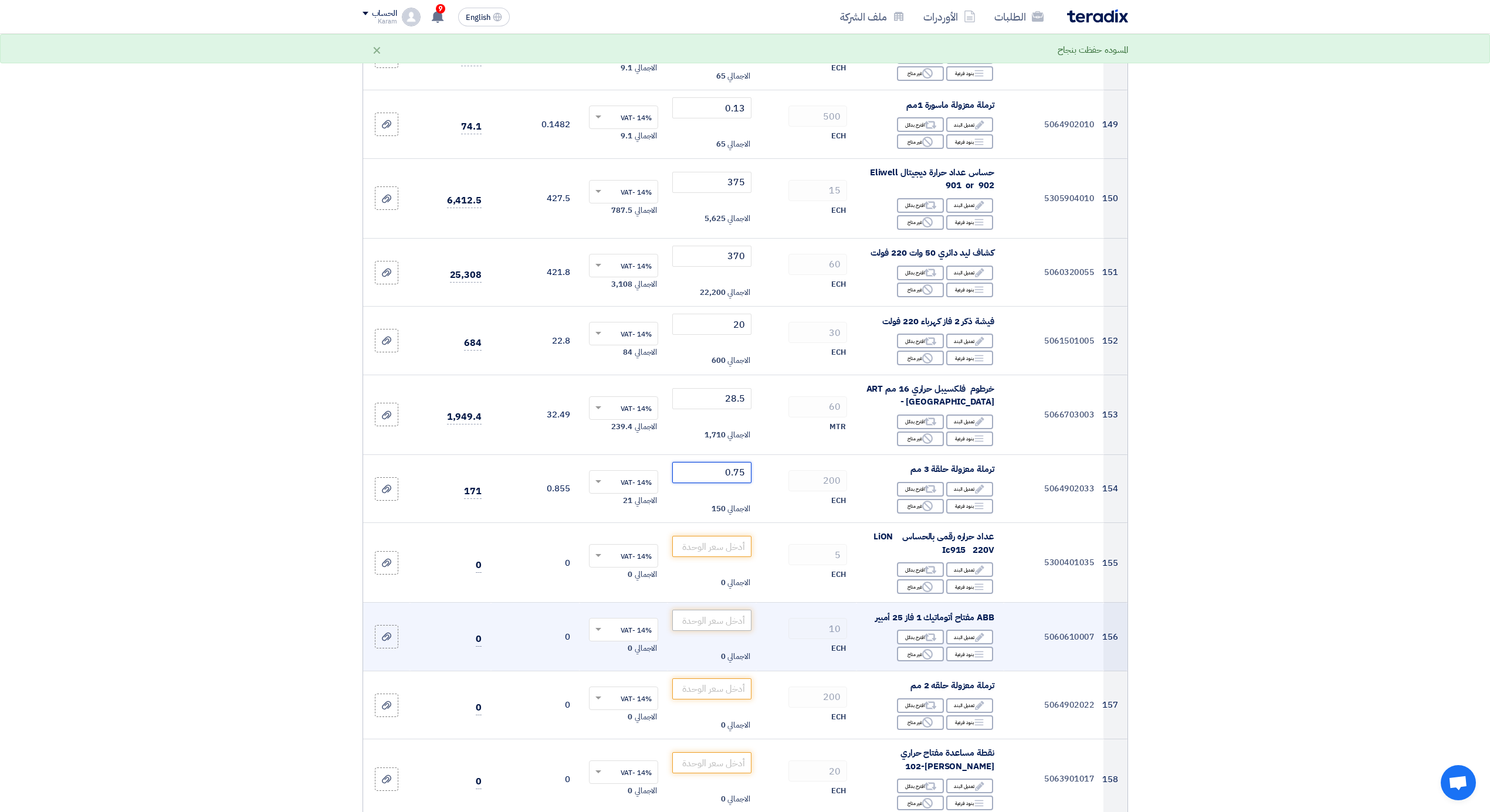
scroll to position [12964, 0]
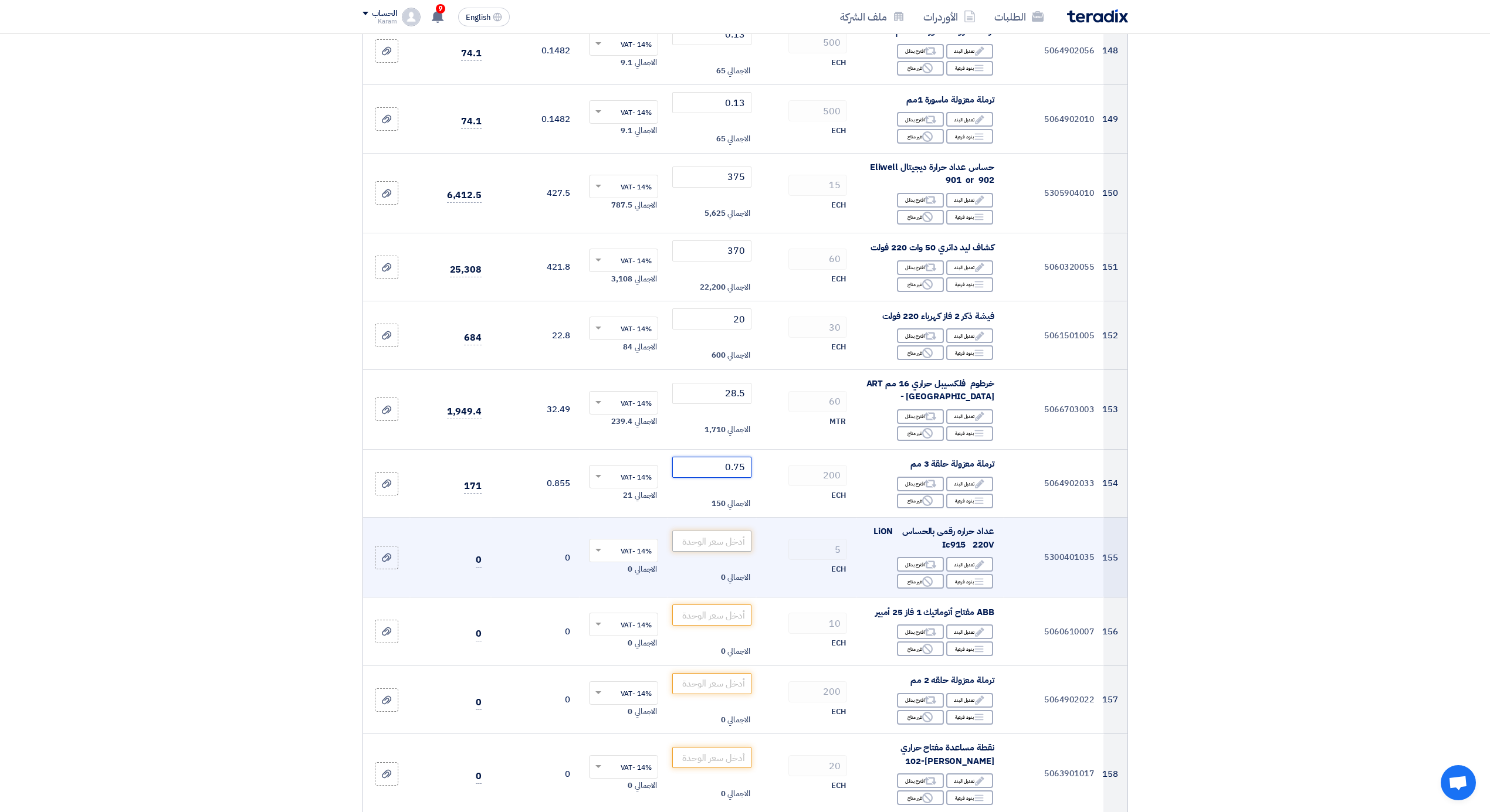
type input "0.75"
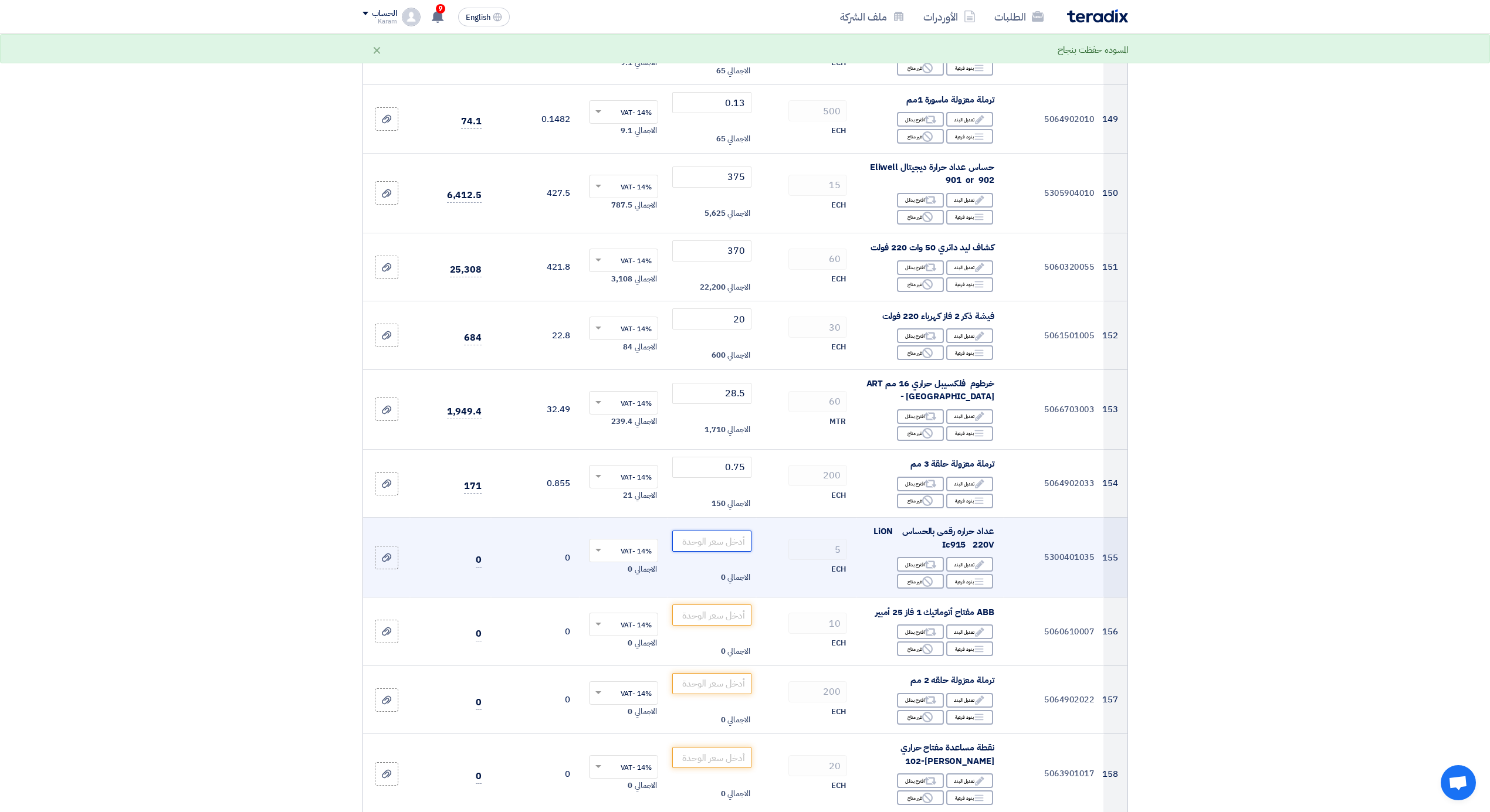
click at [719, 534] on input "number" at bounding box center [712, 541] width 79 height 21
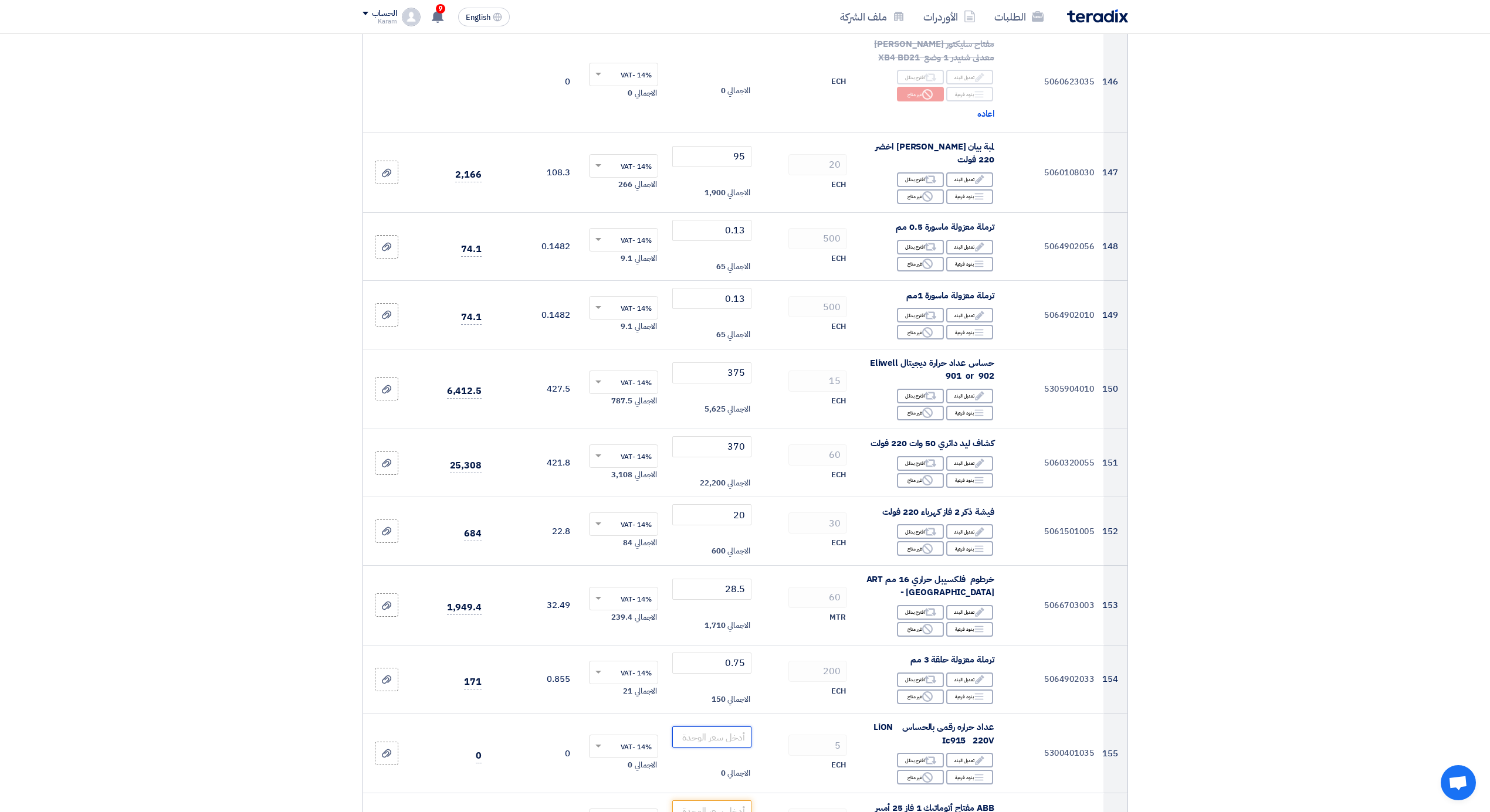
scroll to position [12729, 0]
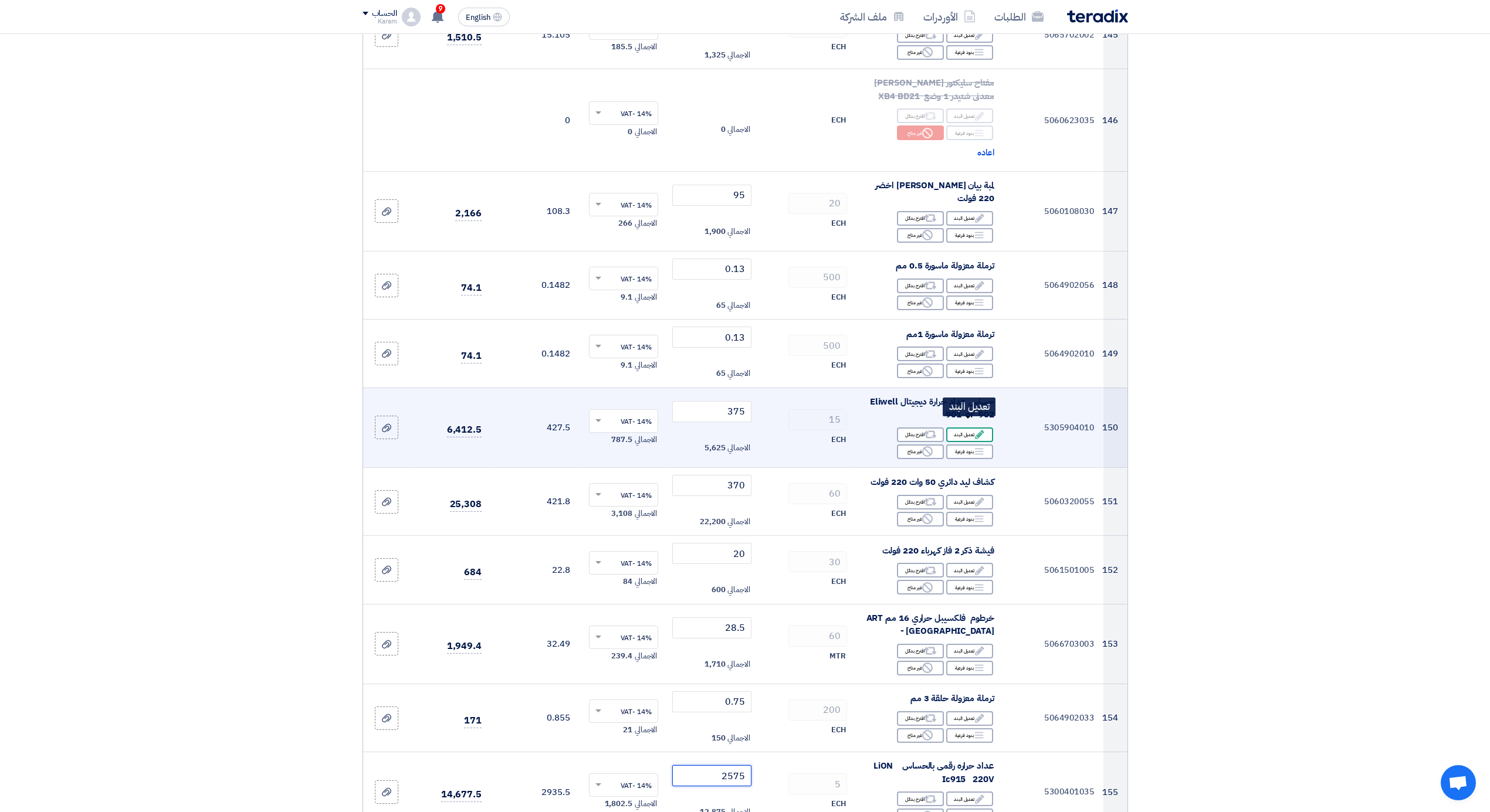
type input "2575"
click at [967, 427] on div "Edit تعديل البند" at bounding box center [970, 434] width 47 height 15
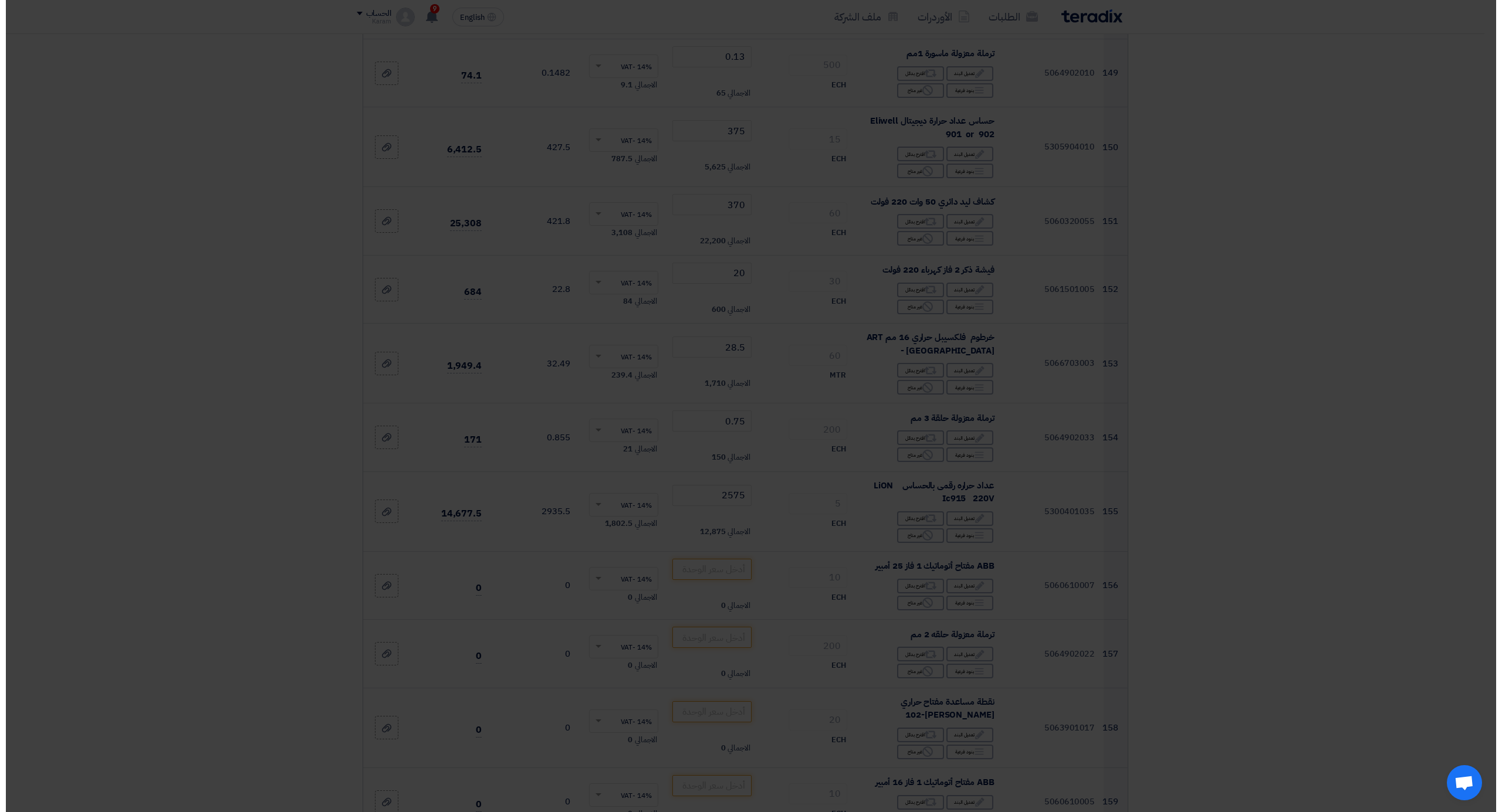
scroll to position [12448, 0]
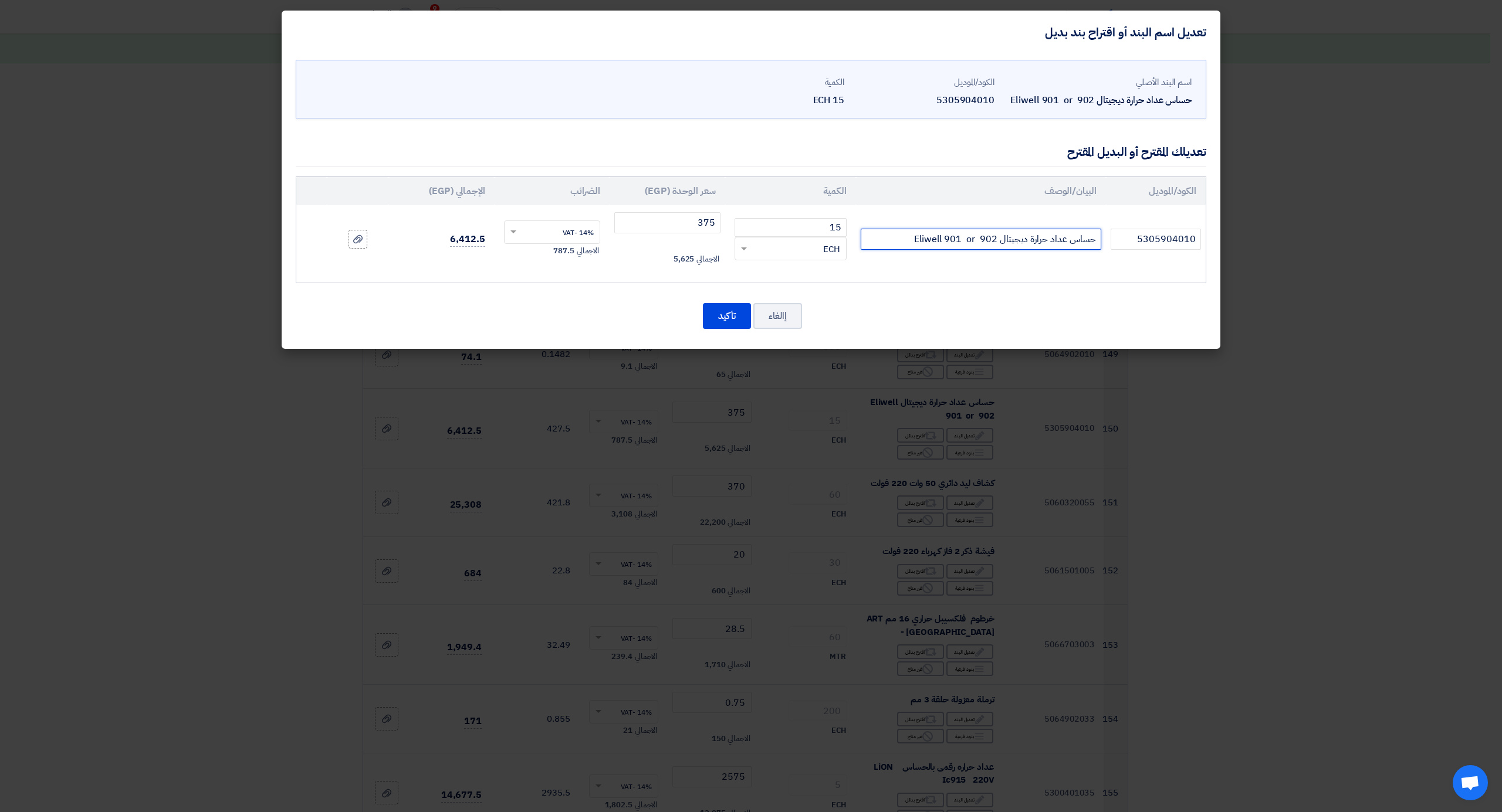
click at [925, 242] on input "حساس عداد حرارة ديجيتال Eliwell 901 or 902" at bounding box center [981, 240] width 241 height 21
click at [780, 322] on button "إالغاء" at bounding box center [777, 316] width 49 height 26
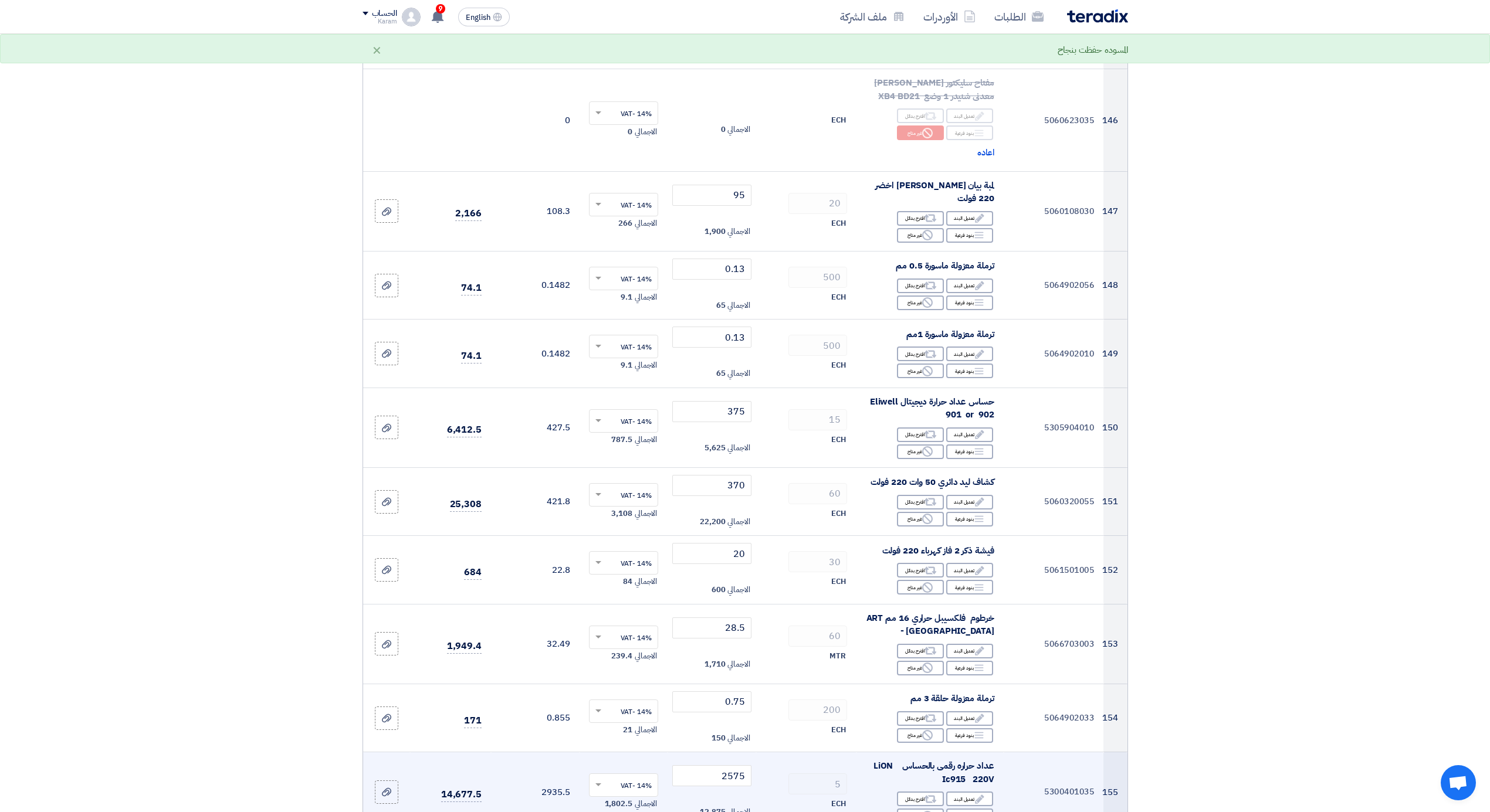
scroll to position [12808, 0]
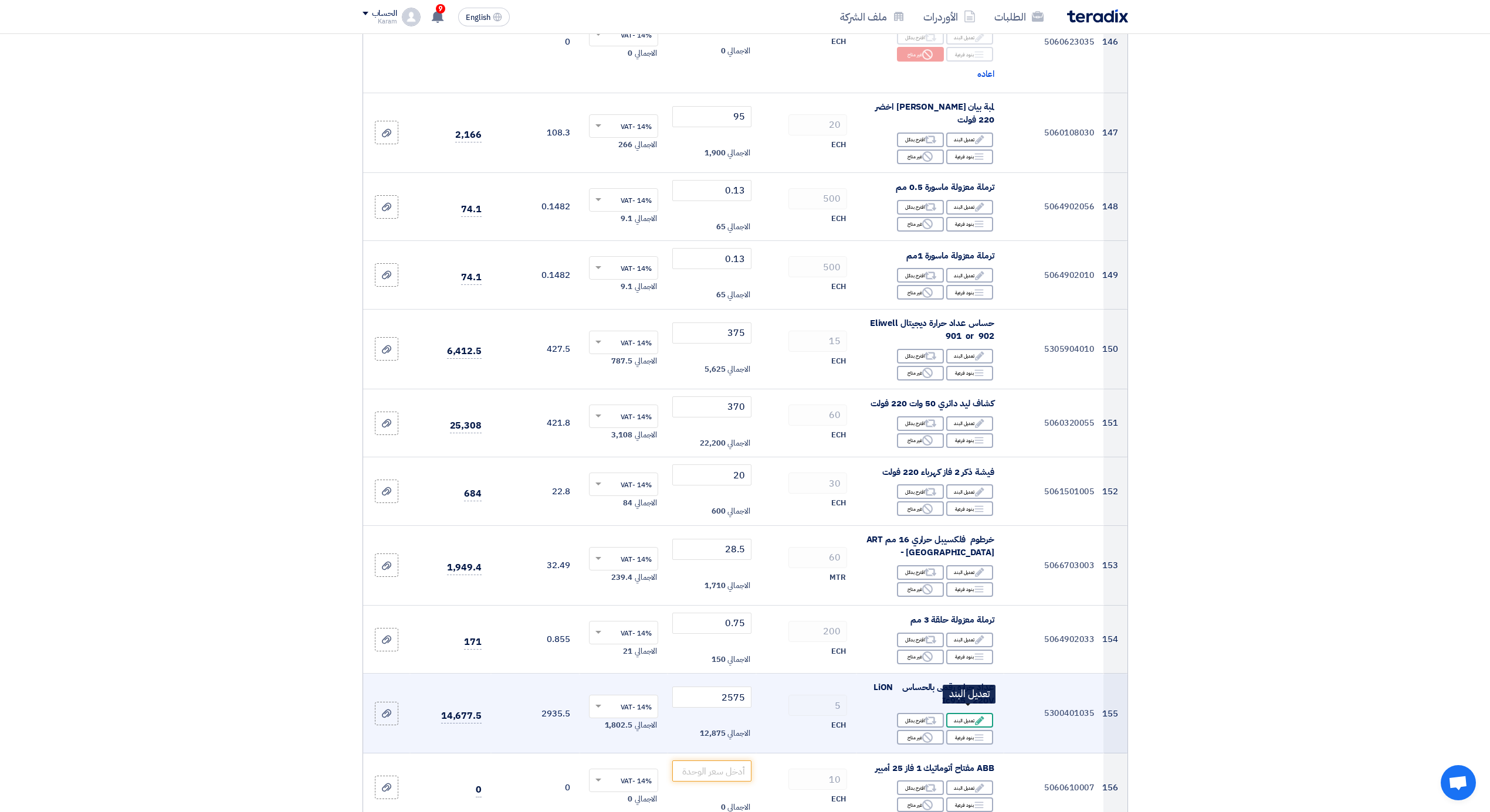
click at [963, 713] on div "Edit تعديل البند" at bounding box center [970, 720] width 47 height 15
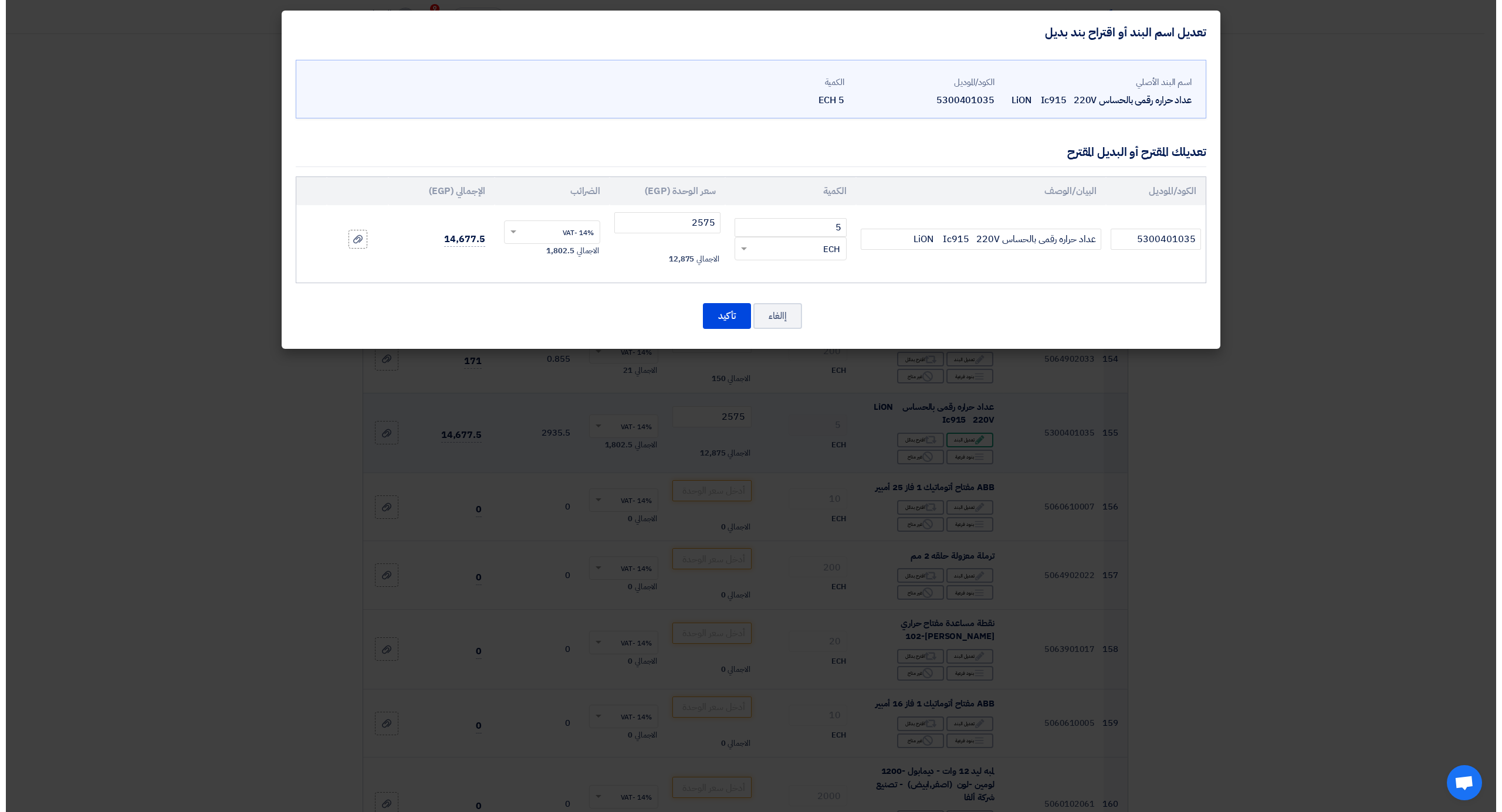
scroll to position [12526, 0]
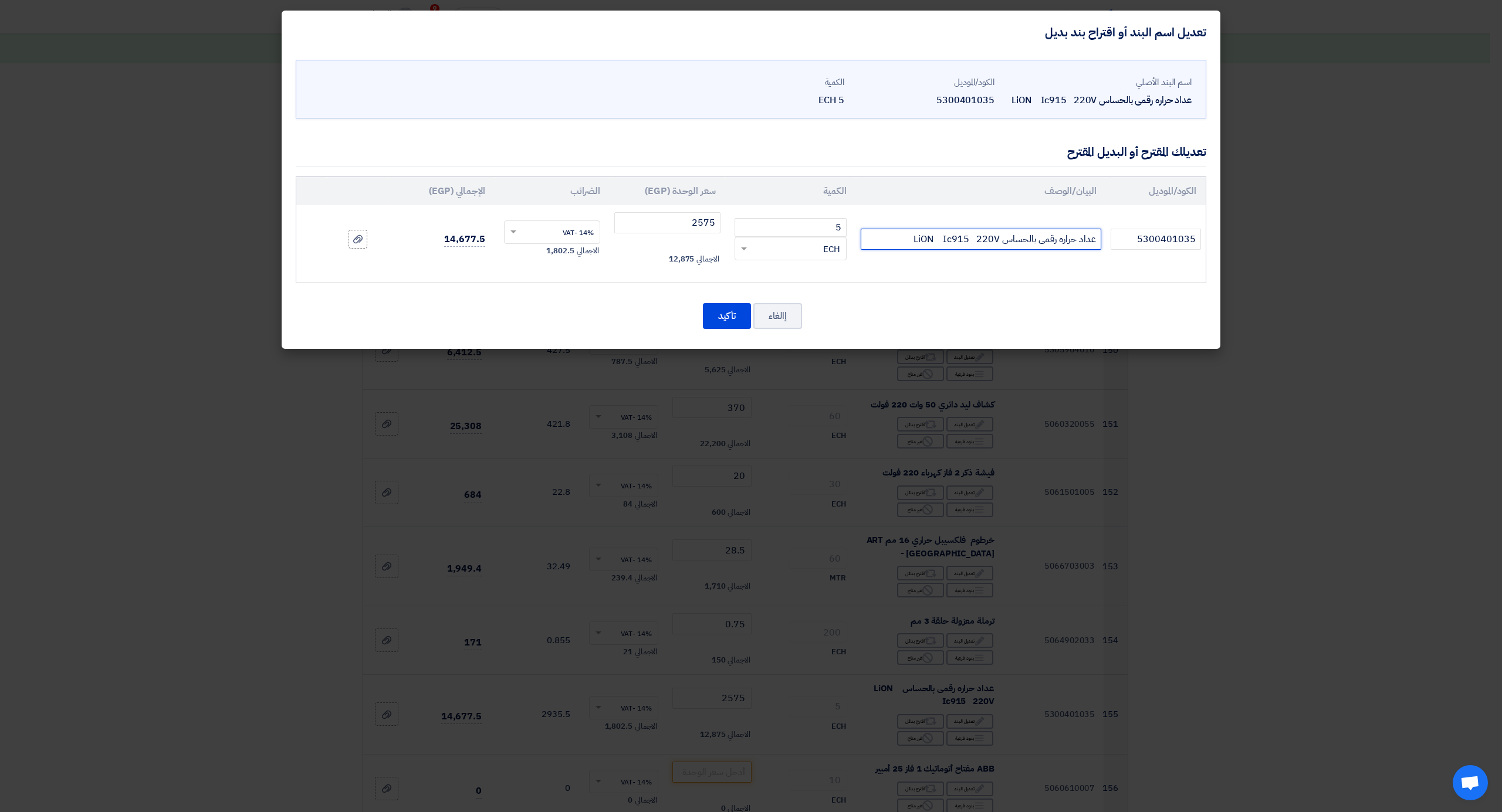
click at [923, 236] on input "عداد حراره رقمى بالحساس LiON Ic915 220V" at bounding box center [981, 240] width 241 height 21
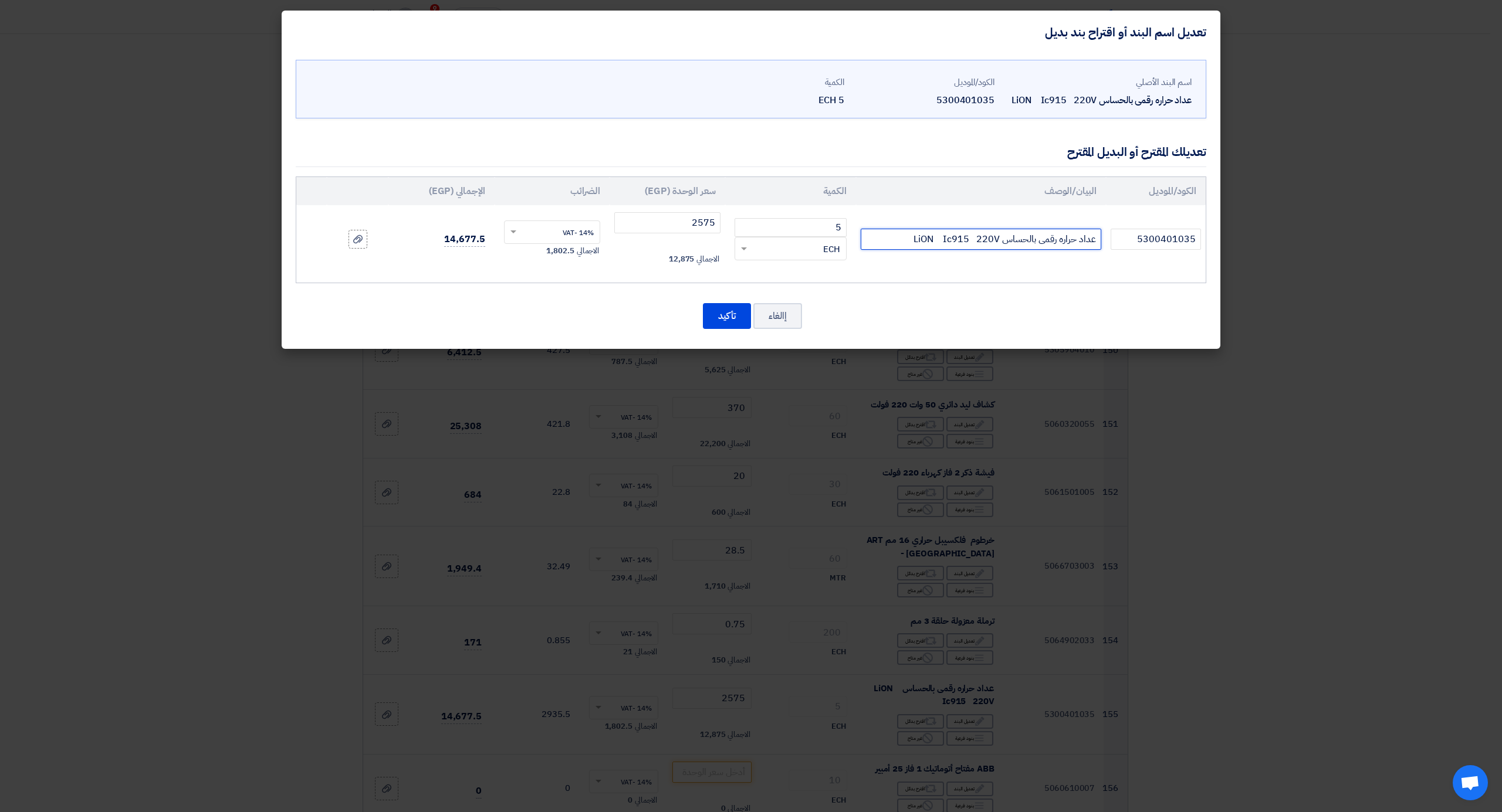
click at [923, 236] on input "عداد حراره رقمى بالحساس LiON Ic915 220V" at bounding box center [981, 240] width 241 height 21
paste input "Eliwell"
type input "عداد حراره رقمى بالحساس Eliwell إيطالىIc915 220V"
click at [711, 317] on button "تأكيد" at bounding box center [727, 316] width 48 height 26
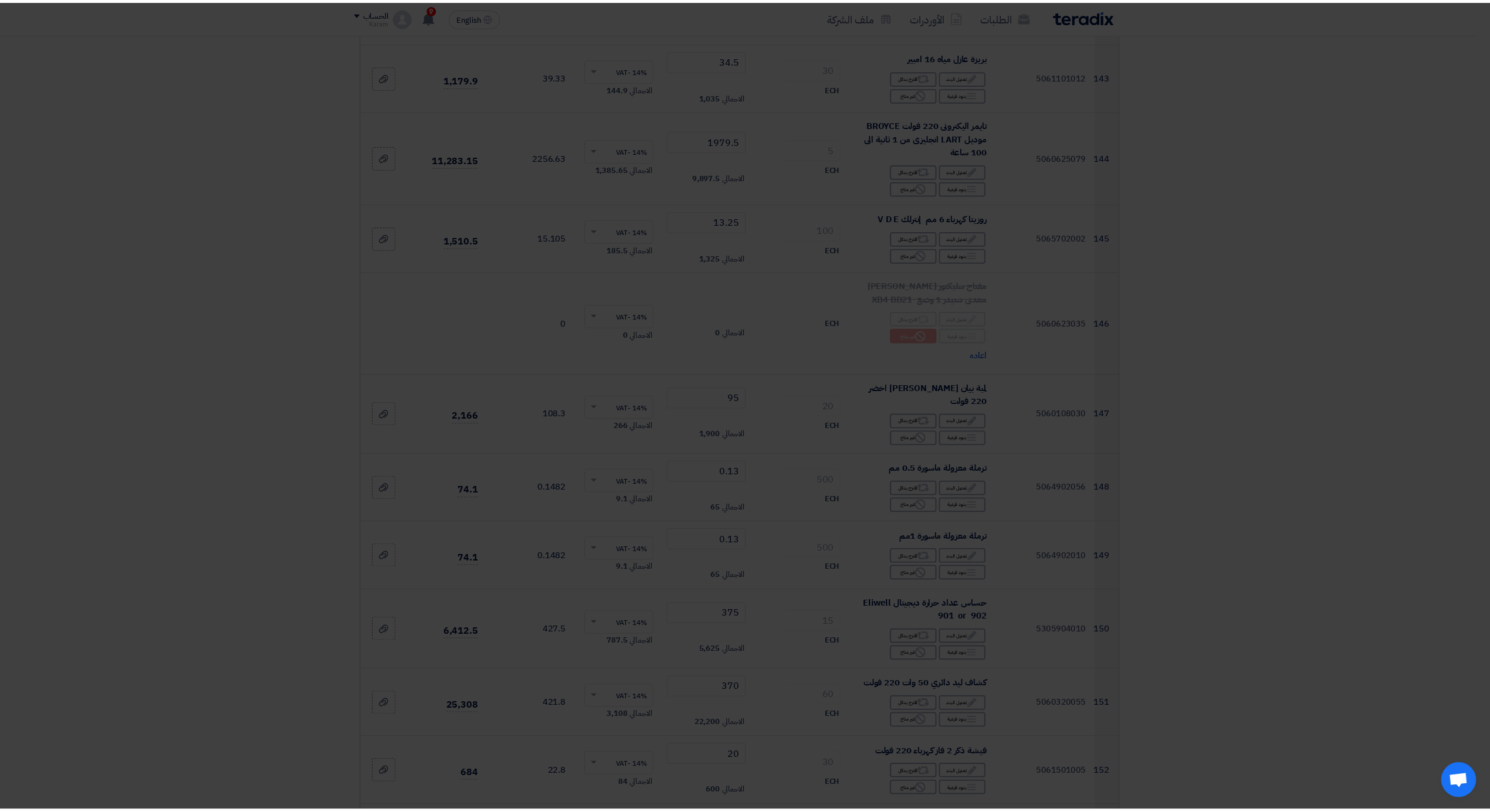
scroll to position [12808, 0]
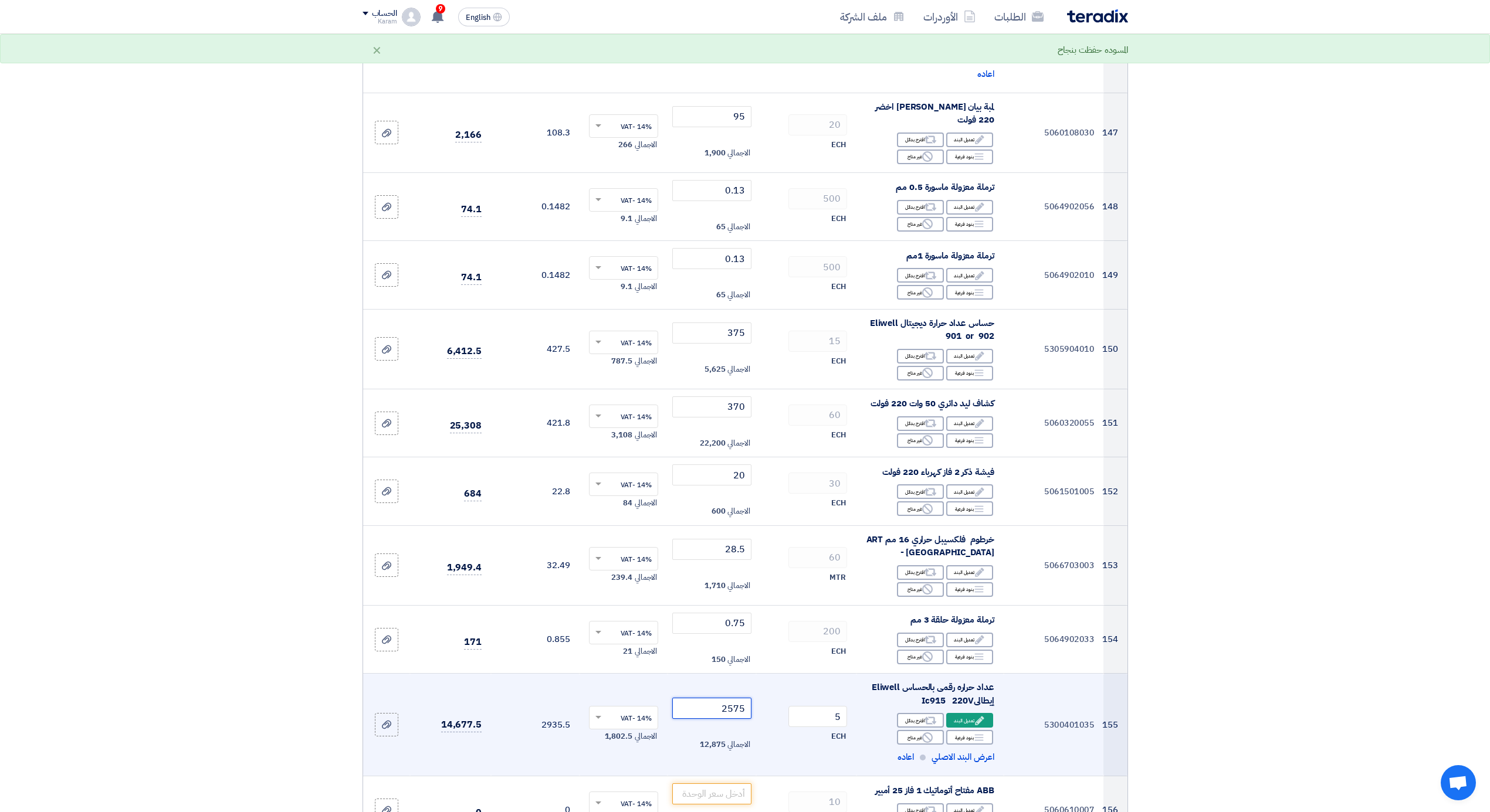
click at [707, 702] on input "2575" at bounding box center [712, 709] width 79 height 21
click at [709, 700] on input "2575" at bounding box center [712, 709] width 79 height 21
click at [709, 700] on input "2575" at bounding box center [712, 709] width 79 height 21
click at [714, 698] on input "2575" at bounding box center [712, 709] width 79 height 21
click at [715, 698] on input "2575" at bounding box center [712, 709] width 79 height 21
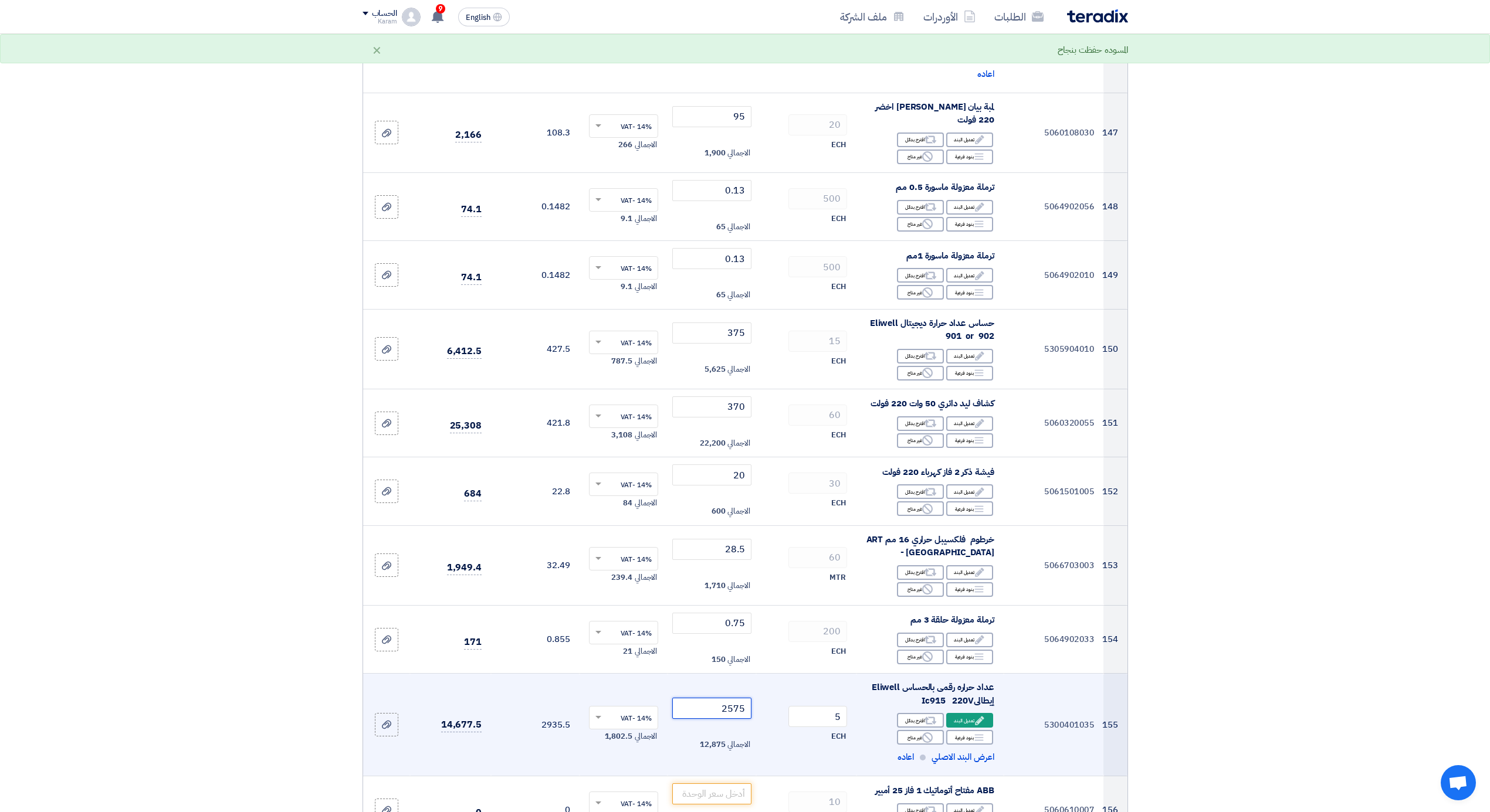
click at [716, 698] on input "2575" at bounding box center [712, 709] width 79 height 21
drag, startPoint x: 716, startPoint y: 697, endPoint x: 739, endPoint y: 697, distance: 23.0
click at [739, 698] on input "2575" at bounding box center [712, 709] width 79 height 21
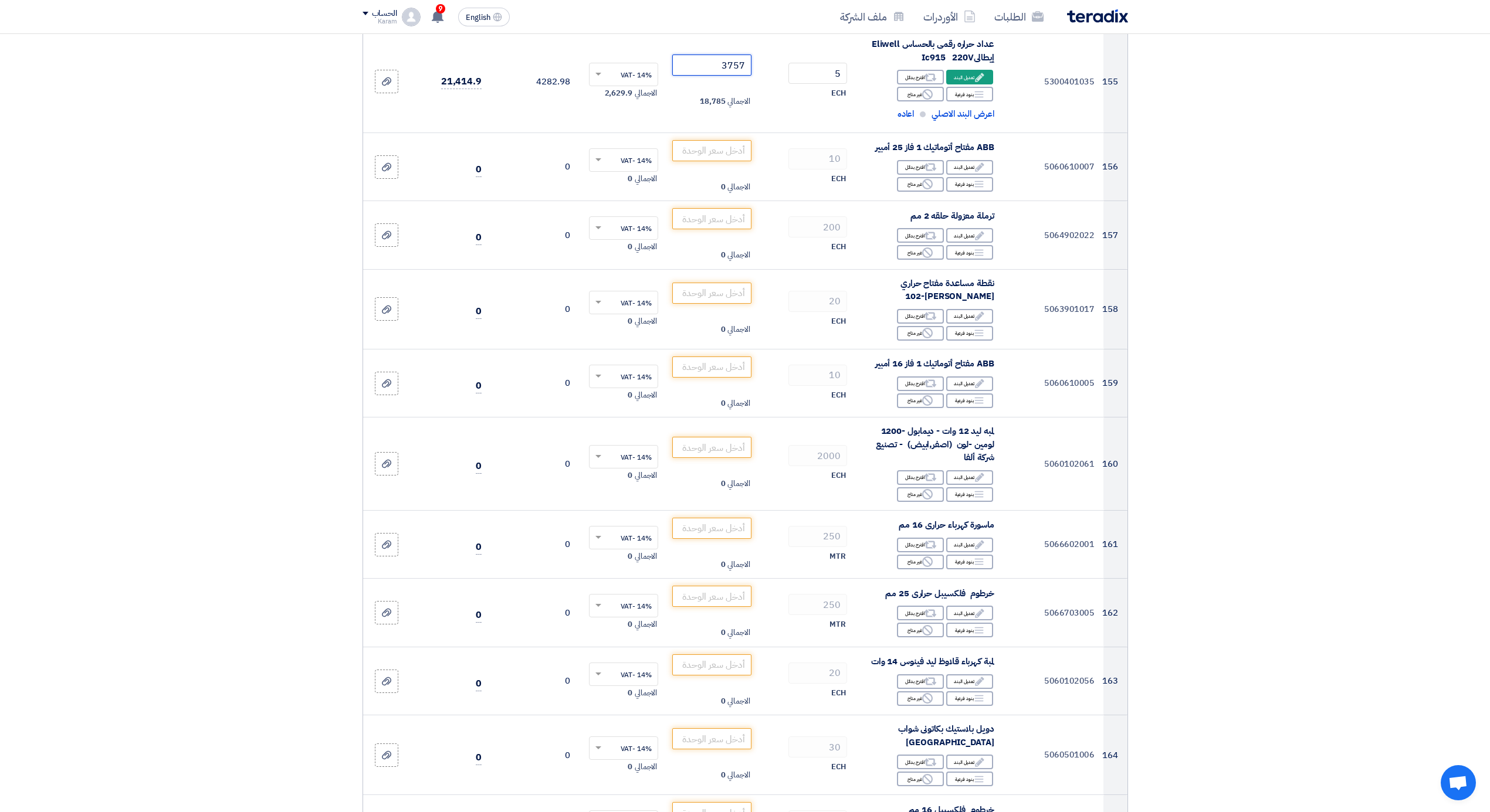
scroll to position [13433, 0]
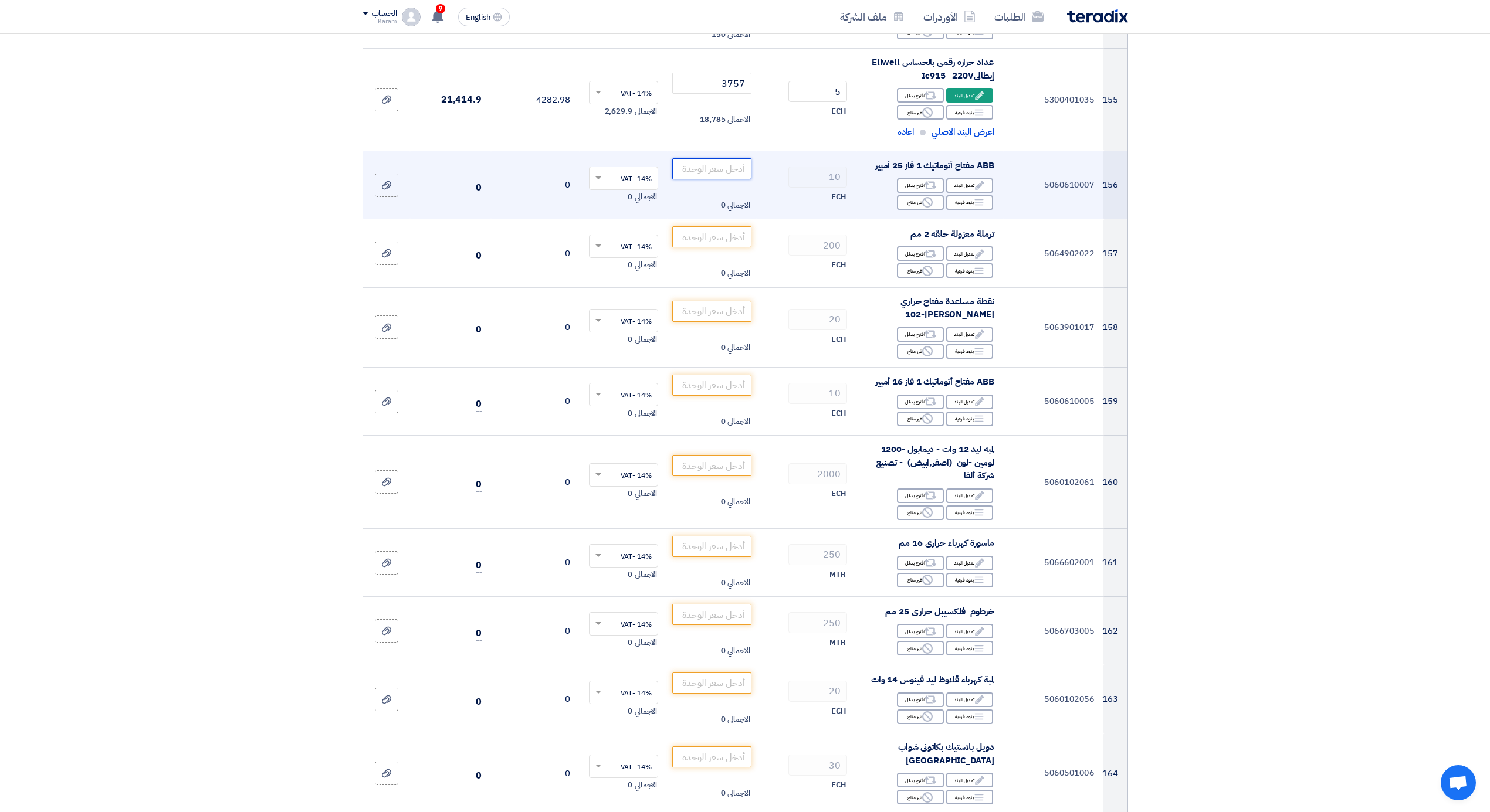
click at [697, 167] on input "number" at bounding box center [712, 169] width 79 height 21
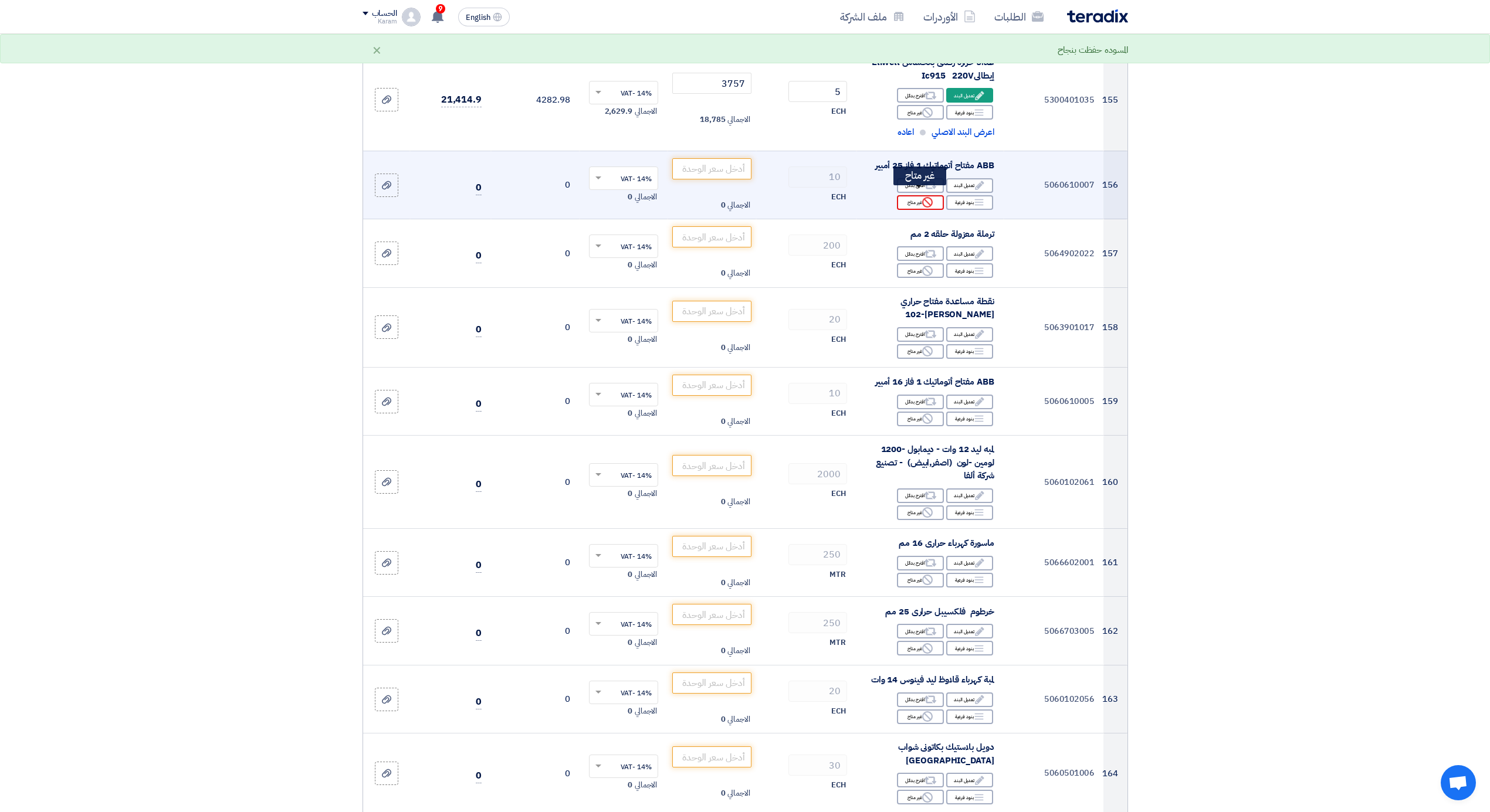
click at [927, 197] on icon "Reject" at bounding box center [927, 203] width 11 height 11
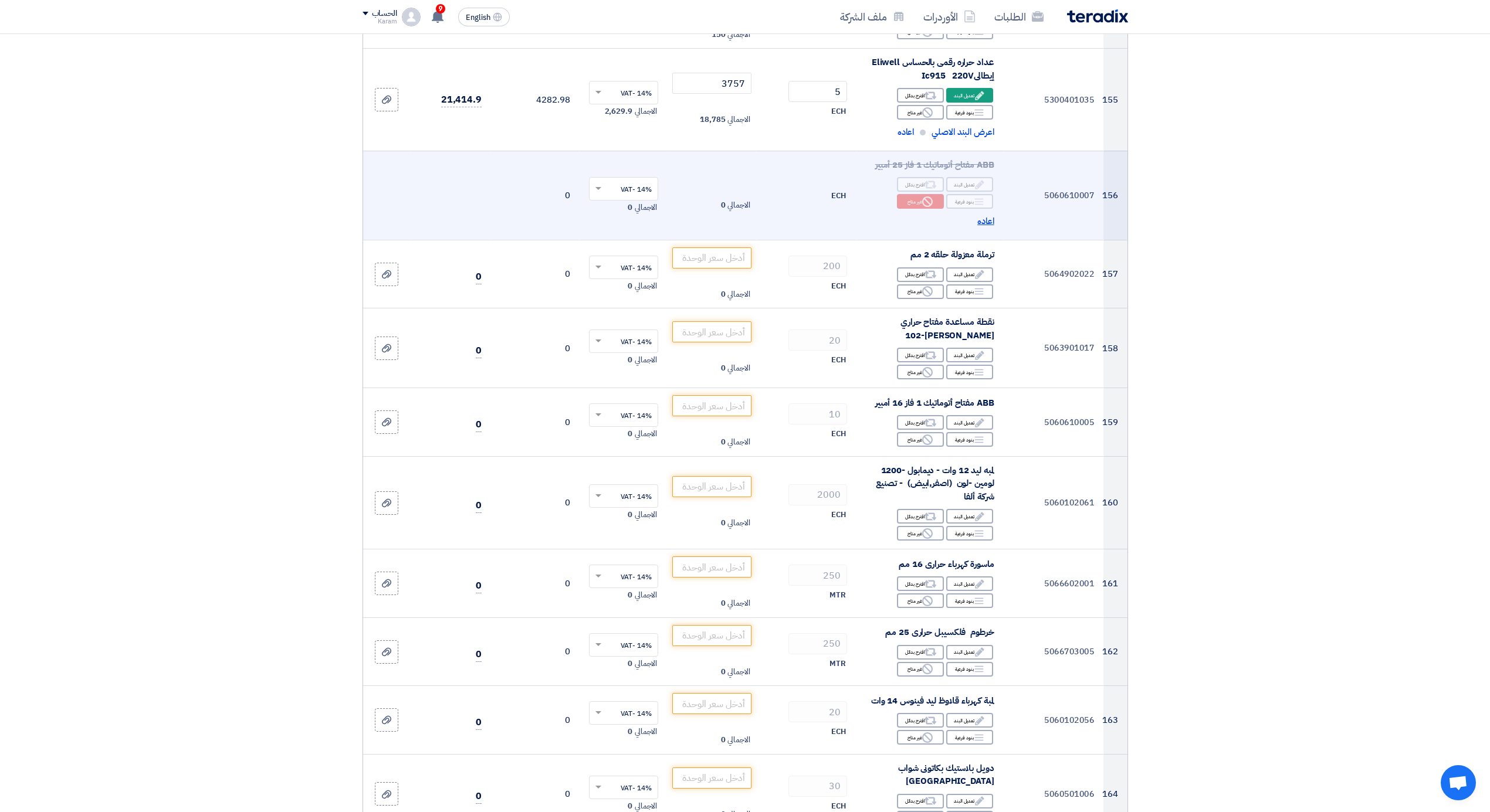
click at [978, 216] on span "اعاده" at bounding box center [986, 221] width 17 height 14
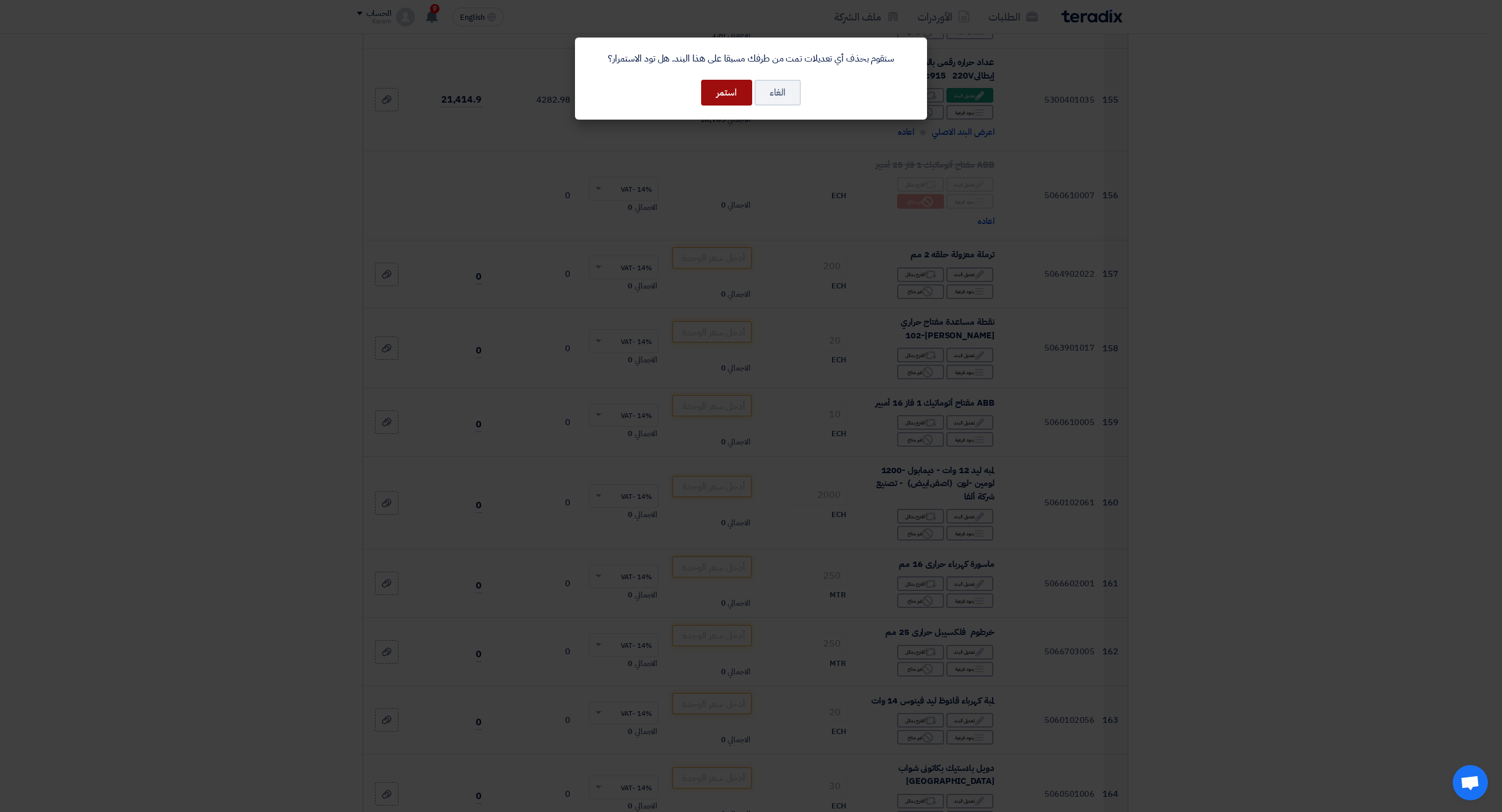
click at [716, 90] on button "استمر" at bounding box center [727, 93] width 51 height 26
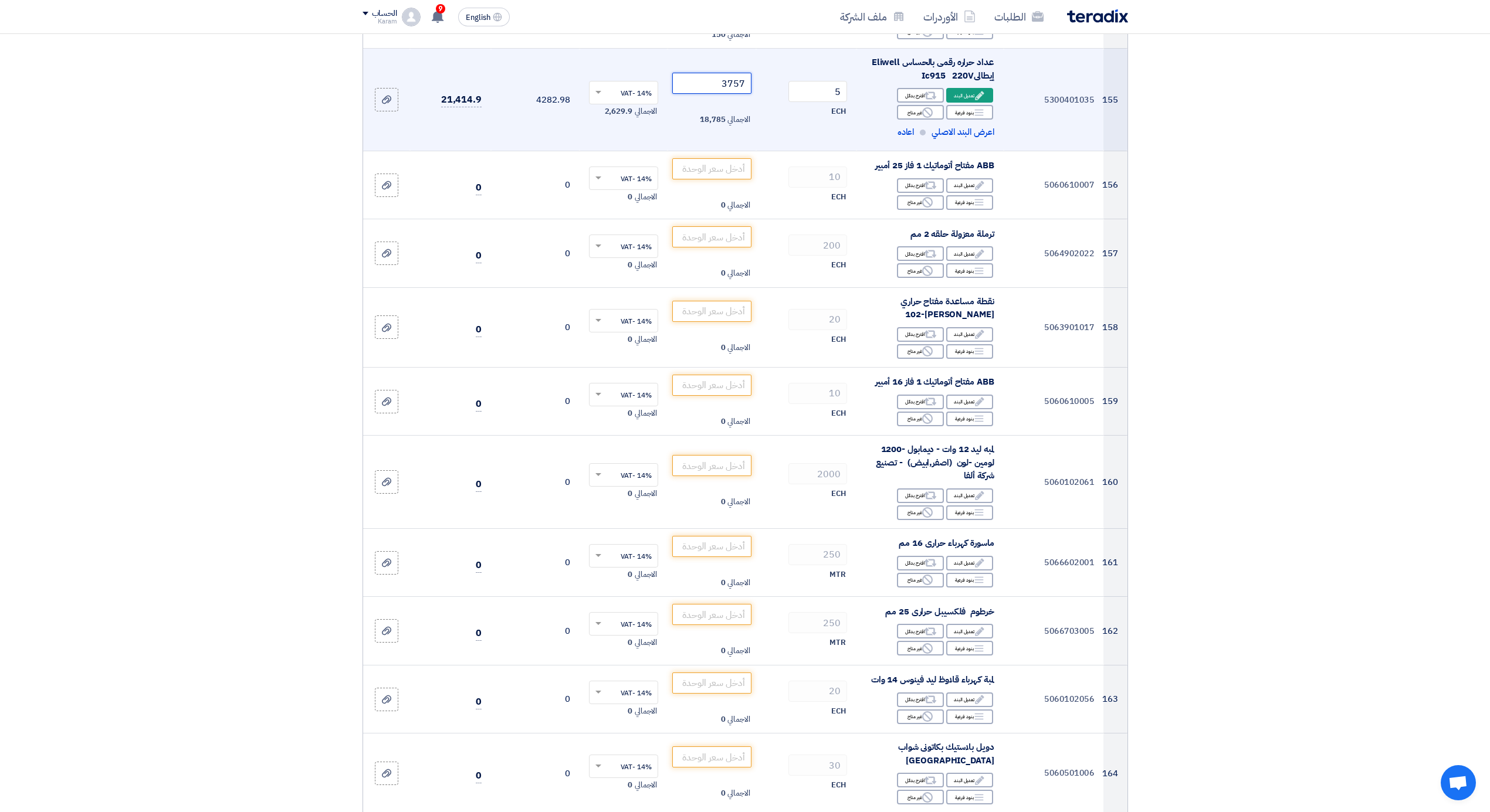
drag, startPoint x: 718, startPoint y: 76, endPoint x: 728, endPoint y: 76, distance: 10.0
click at [728, 76] on input "3757" at bounding box center [712, 83] width 79 height 21
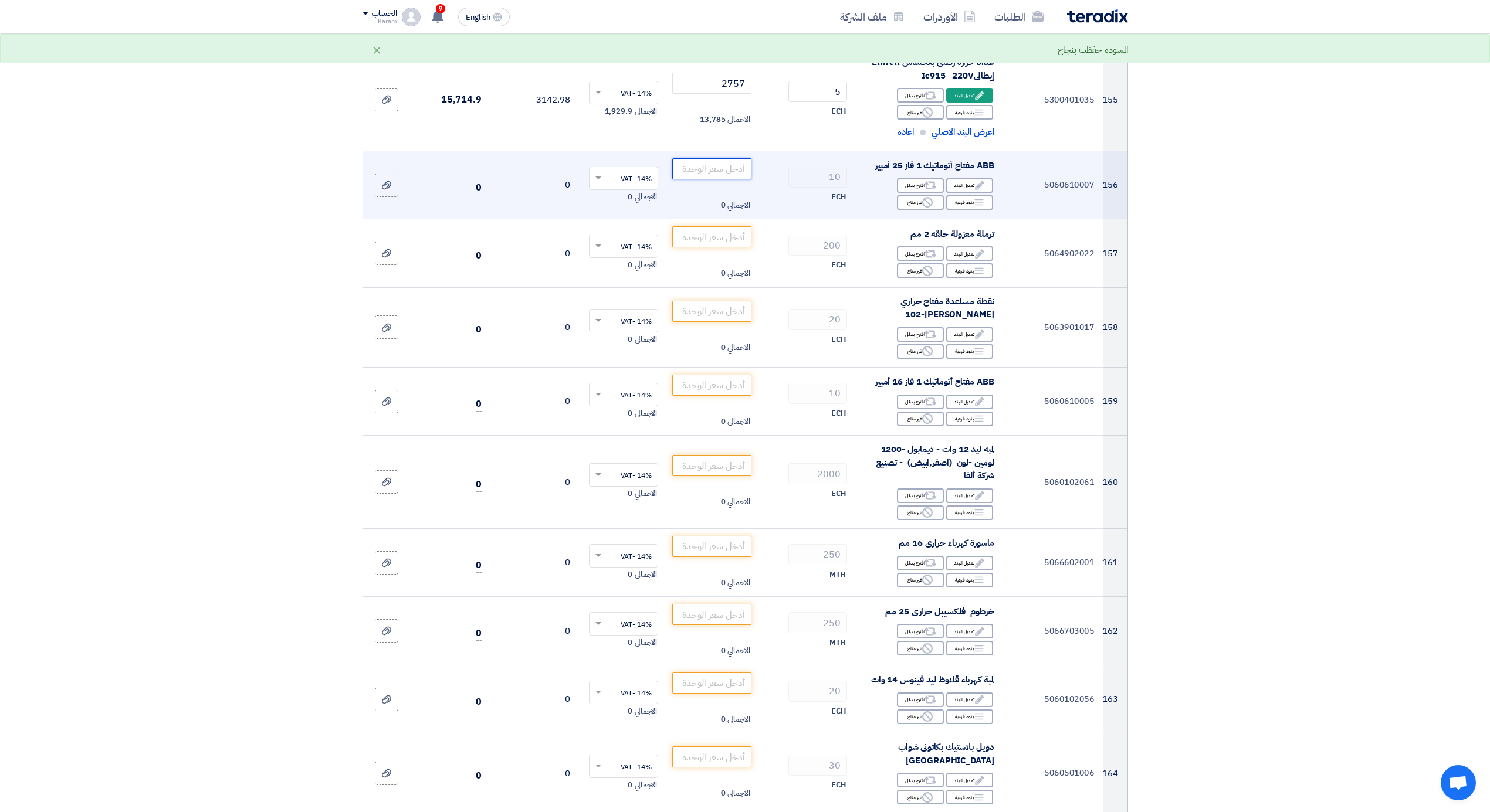
click at [693, 162] on input "number" at bounding box center [712, 169] width 79 height 21
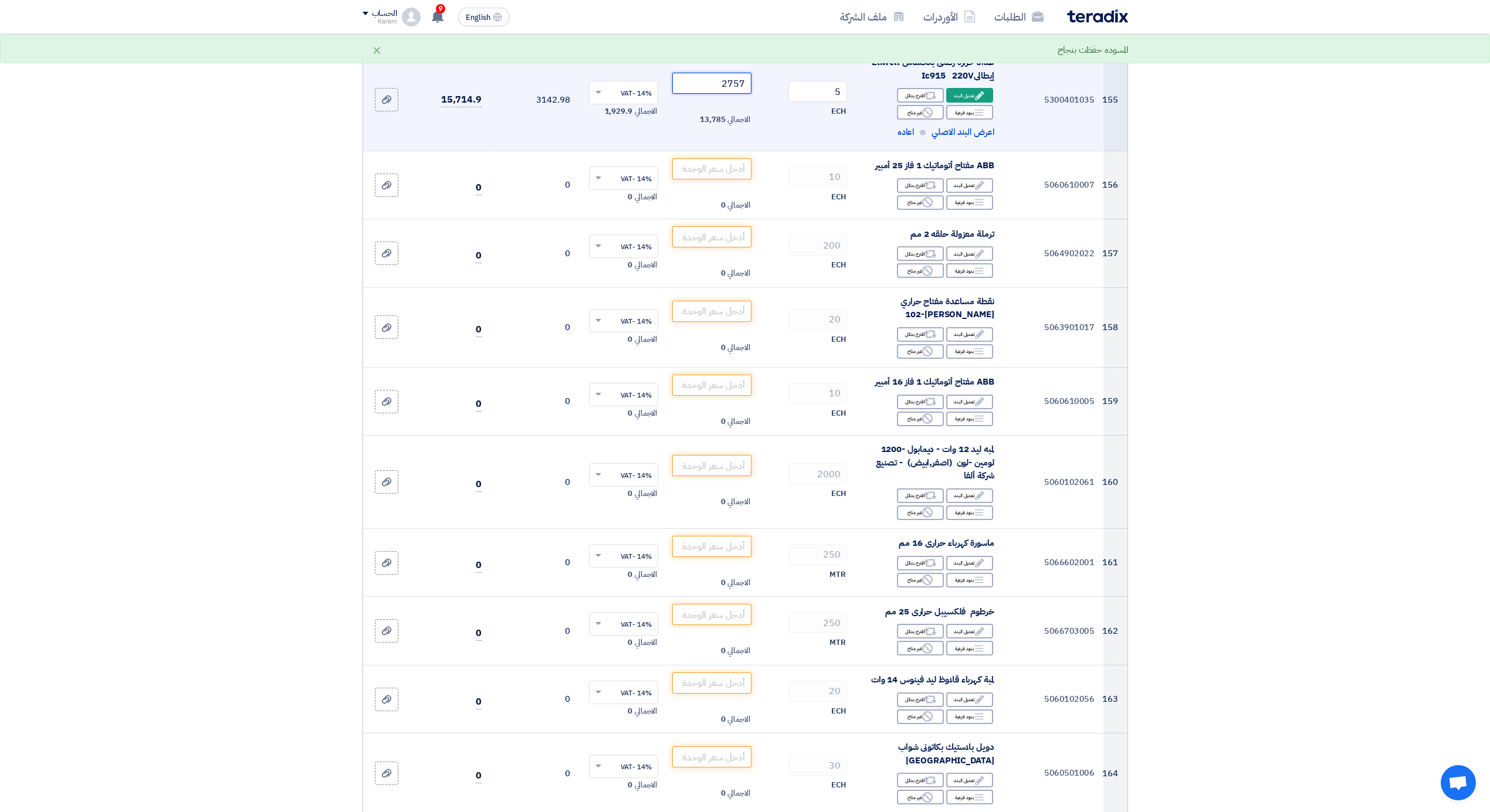
drag, startPoint x: 735, startPoint y: 76, endPoint x: 744, endPoint y: 78, distance: 9.2
click at [744, 78] on input "2757" at bounding box center [712, 83] width 79 height 21
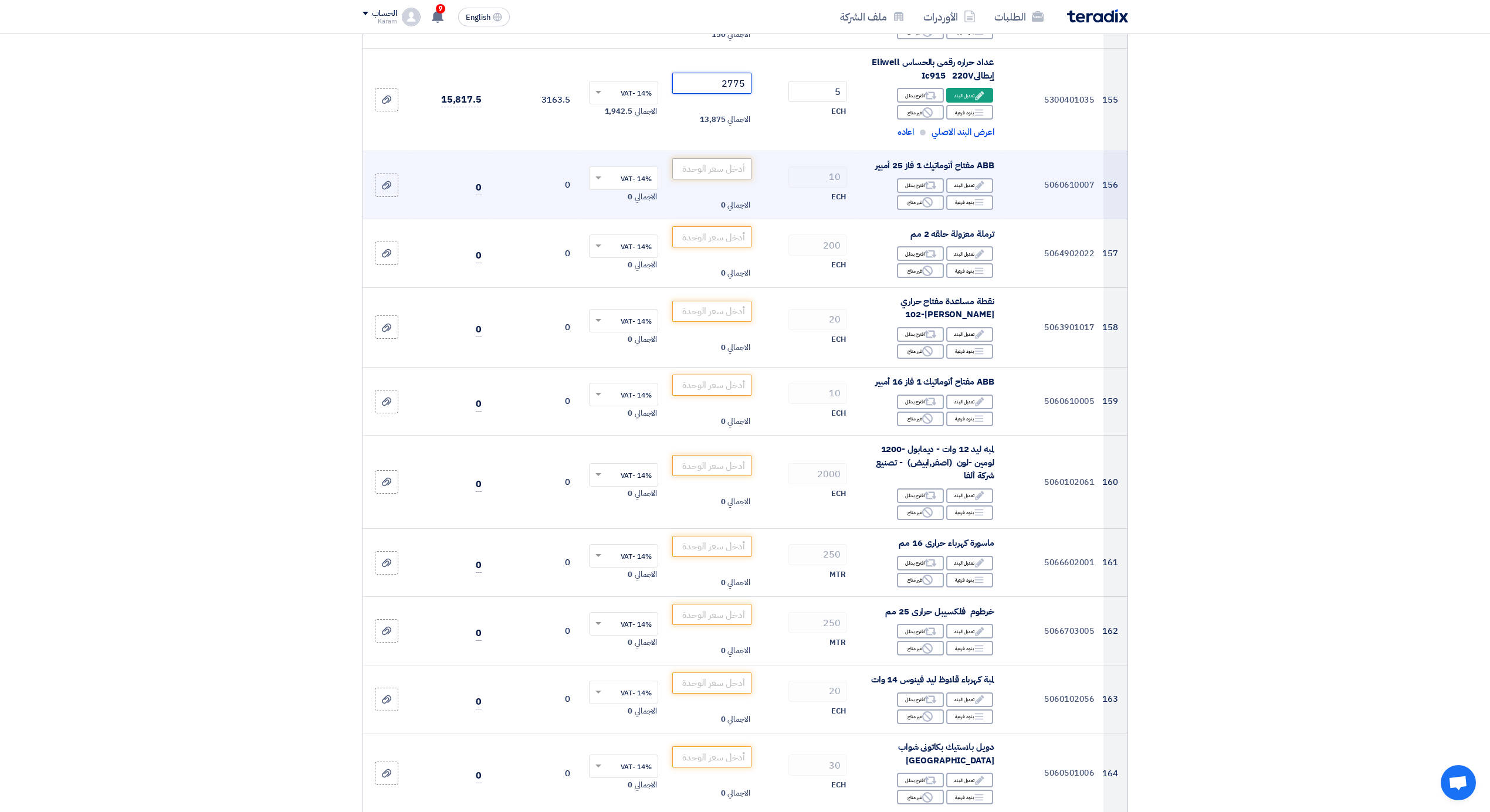
type input "2775"
click at [728, 160] on input "number" at bounding box center [712, 169] width 79 height 21
click at [920, 196] on div "Reject غير متاح" at bounding box center [920, 203] width 47 height 15
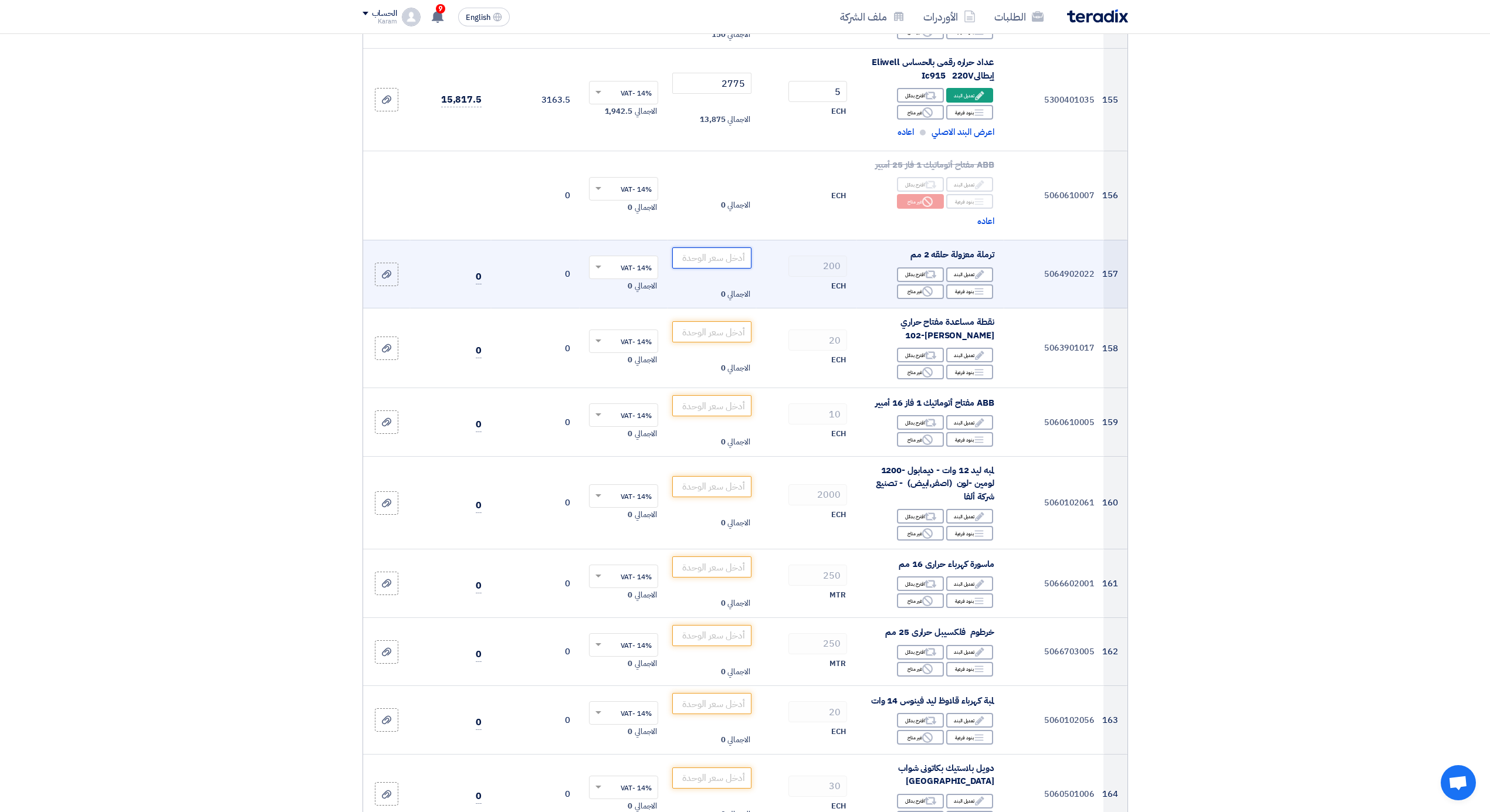
click at [719, 251] on input "number" at bounding box center [712, 258] width 79 height 21
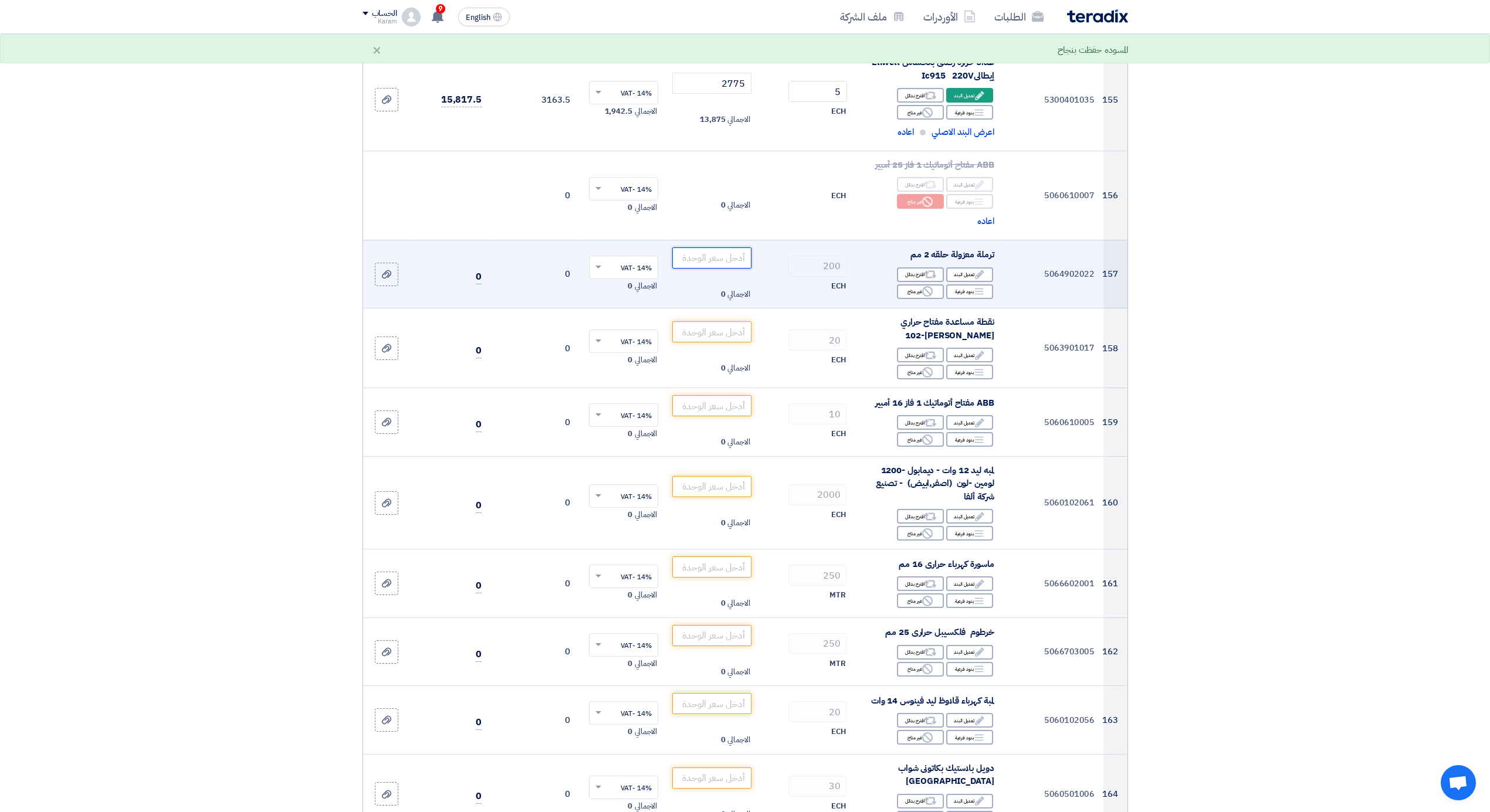
type input "0"
type input "0.25"
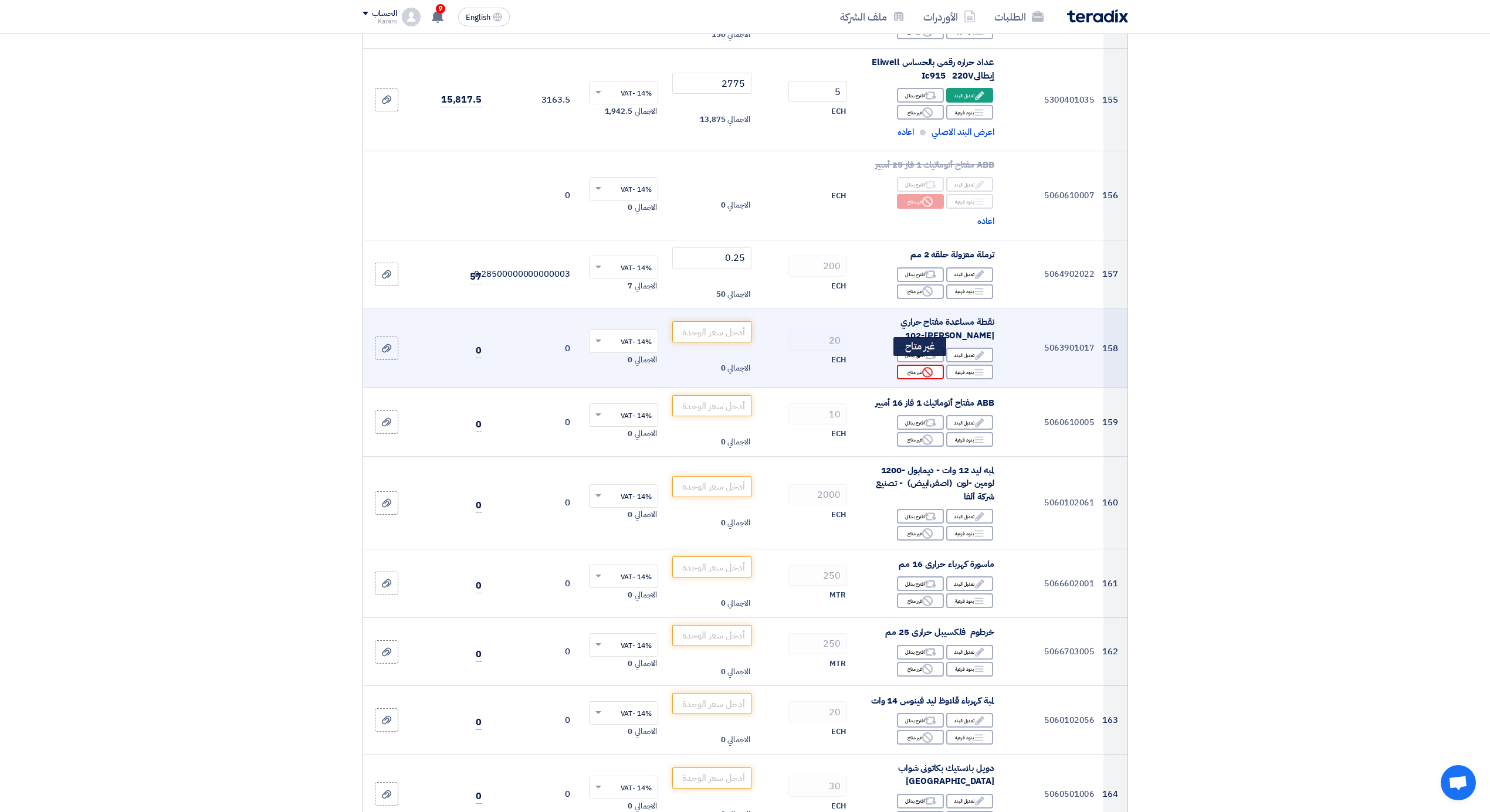
click at [912, 365] on div "Reject غير متاح" at bounding box center [920, 372] width 47 height 15
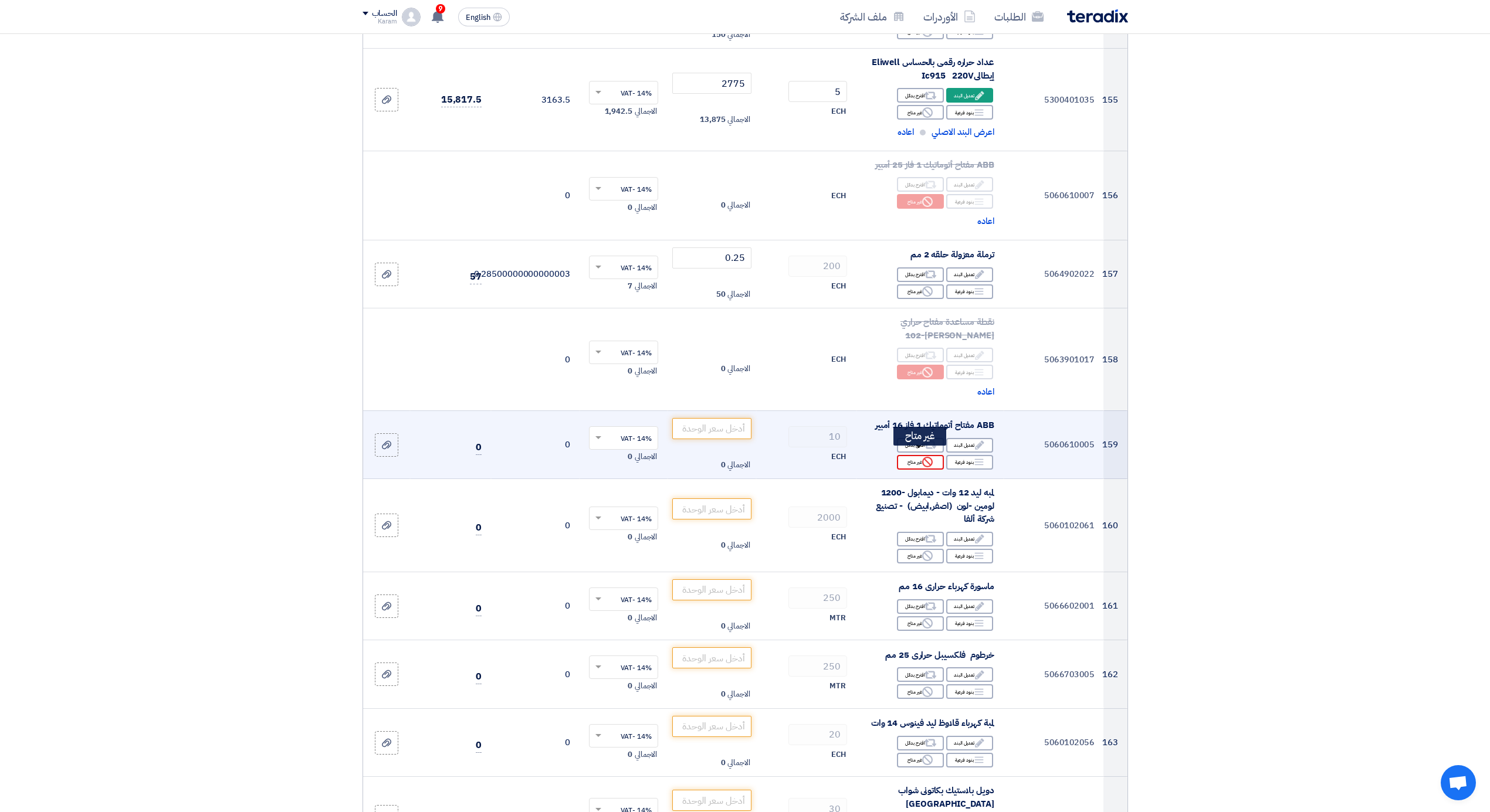
click at [935, 455] on div "Reject غير متاح" at bounding box center [920, 462] width 47 height 15
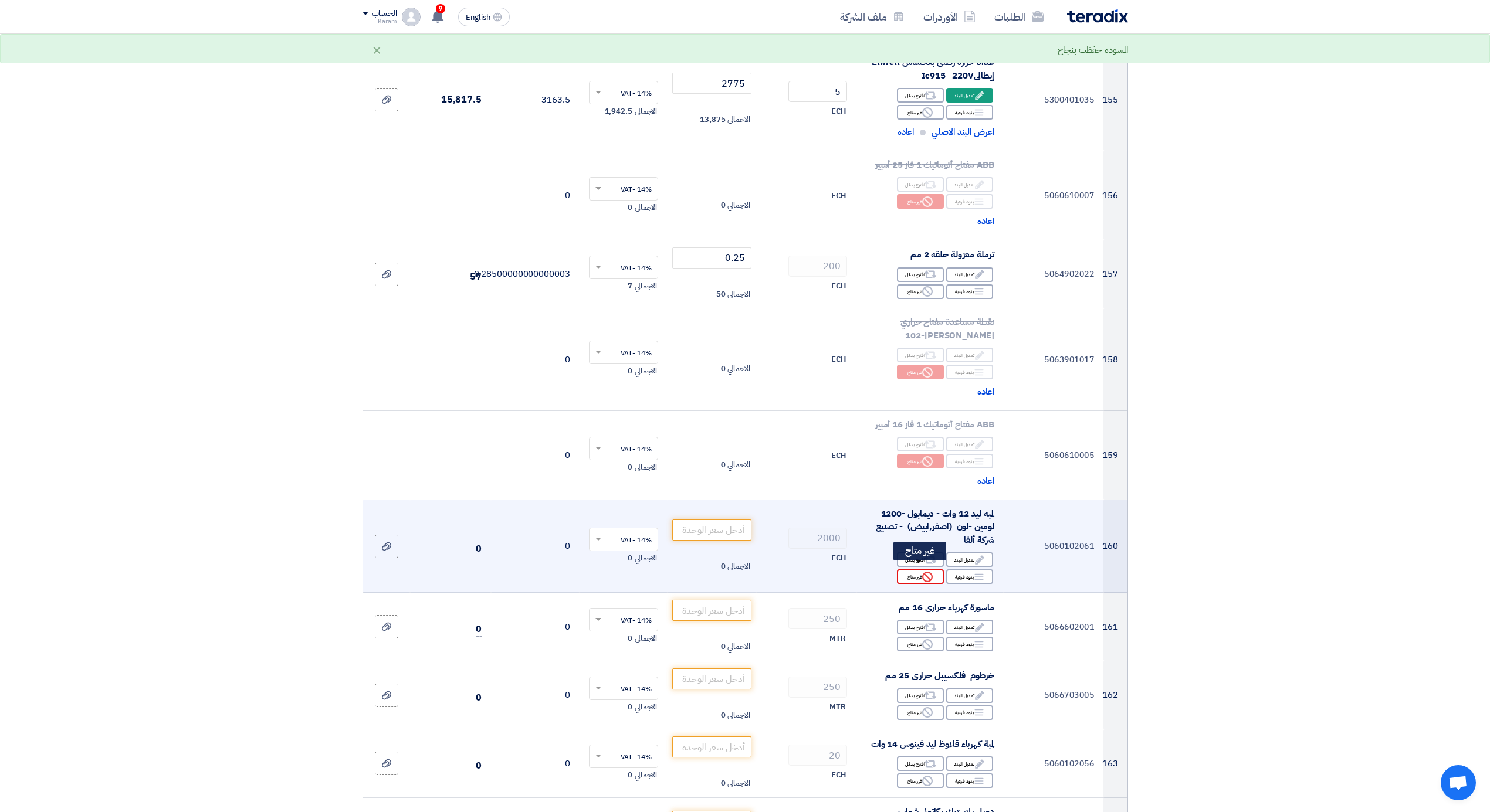
click at [906, 571] on div "Reject غير متاح" at bounding box center [920, 577] width 47 height 15
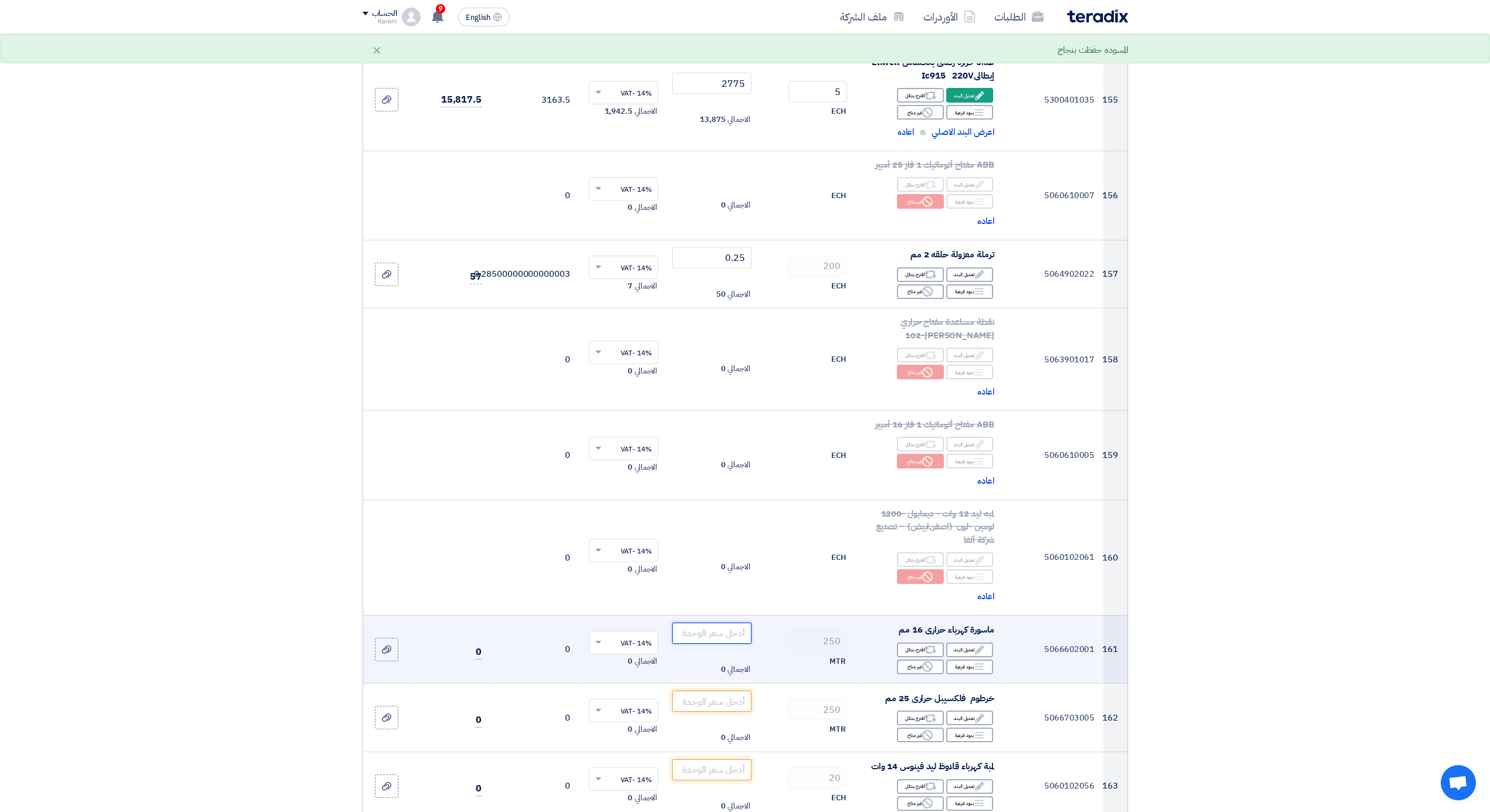
click at [702, 626] on input "number" at bounding box center [712, 634] width 79 height 21
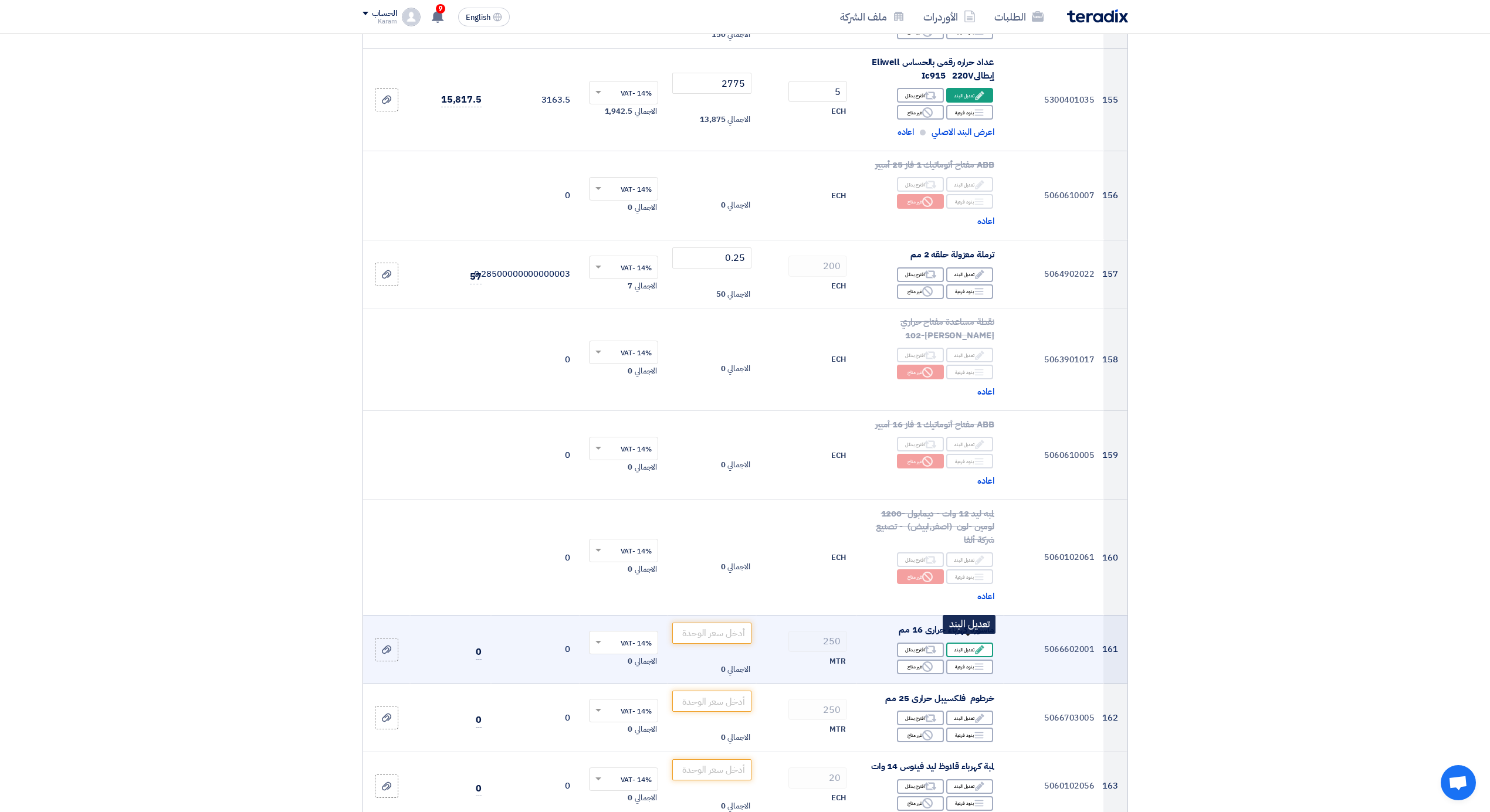
click at [956, 643] on div "Edit تعديل البند" at bounding box center [970, 650] width 47 height 15
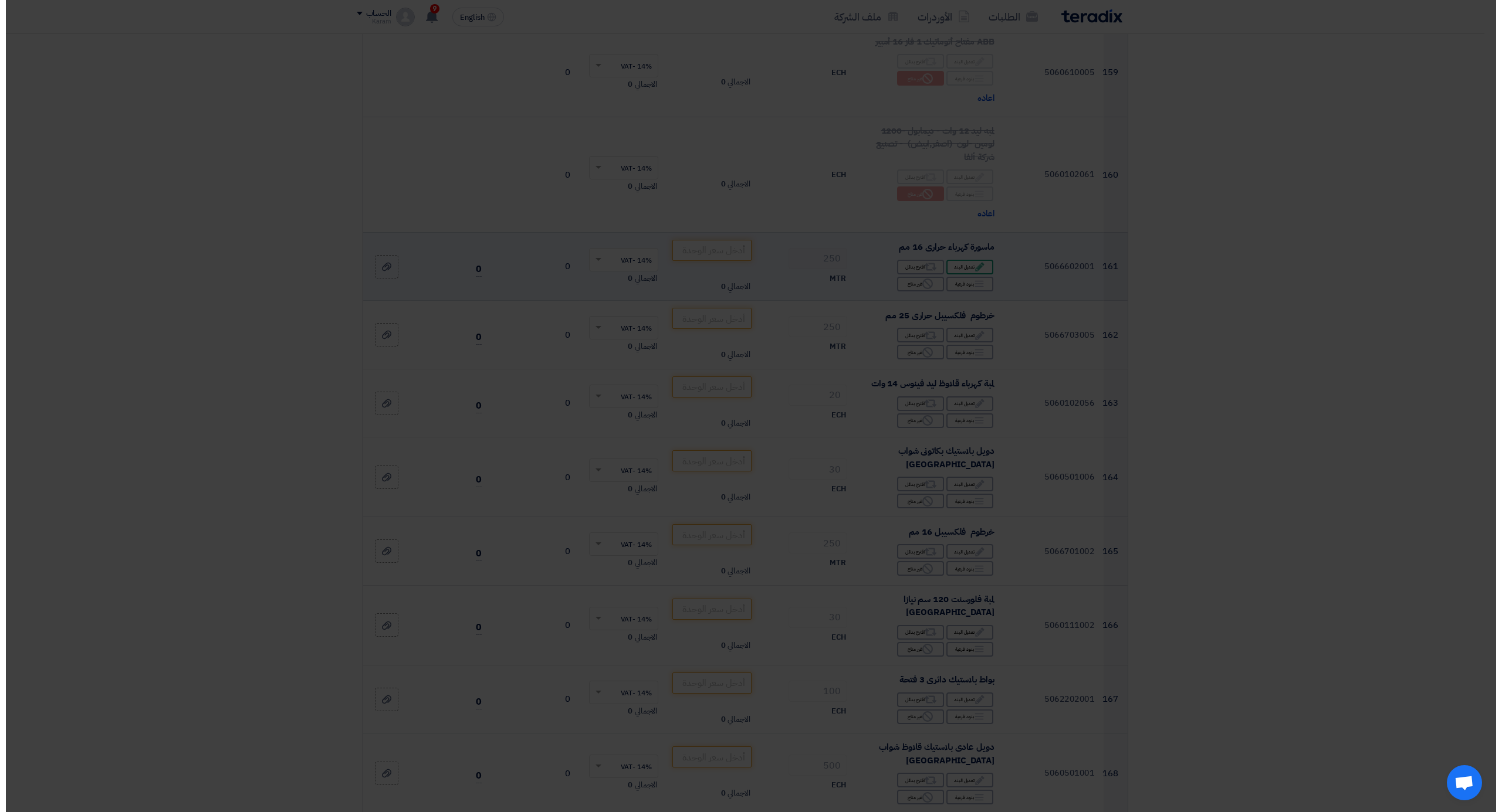
scroll to position [13151, 0]
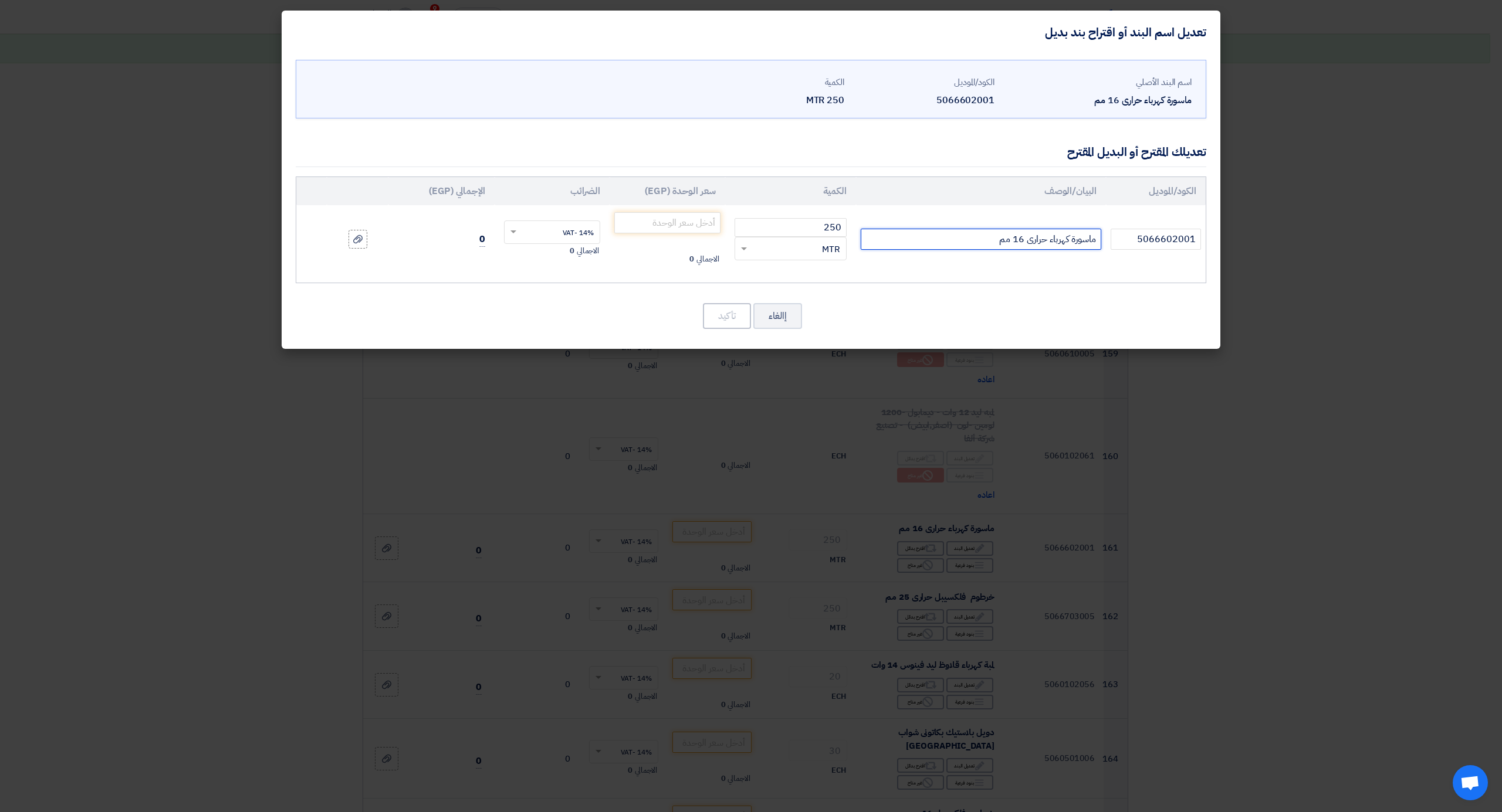
click at [1017, 241] on input "ماسورة كهرباء حرارى 16 مم" at bounding box center [981, 240] width 241 height 21
type input "ماسورة كهرباء حرارى 20مم"
click at [687, 224] on input "number" at bounding box center [667, 223] width 106 height 21
type input "7"
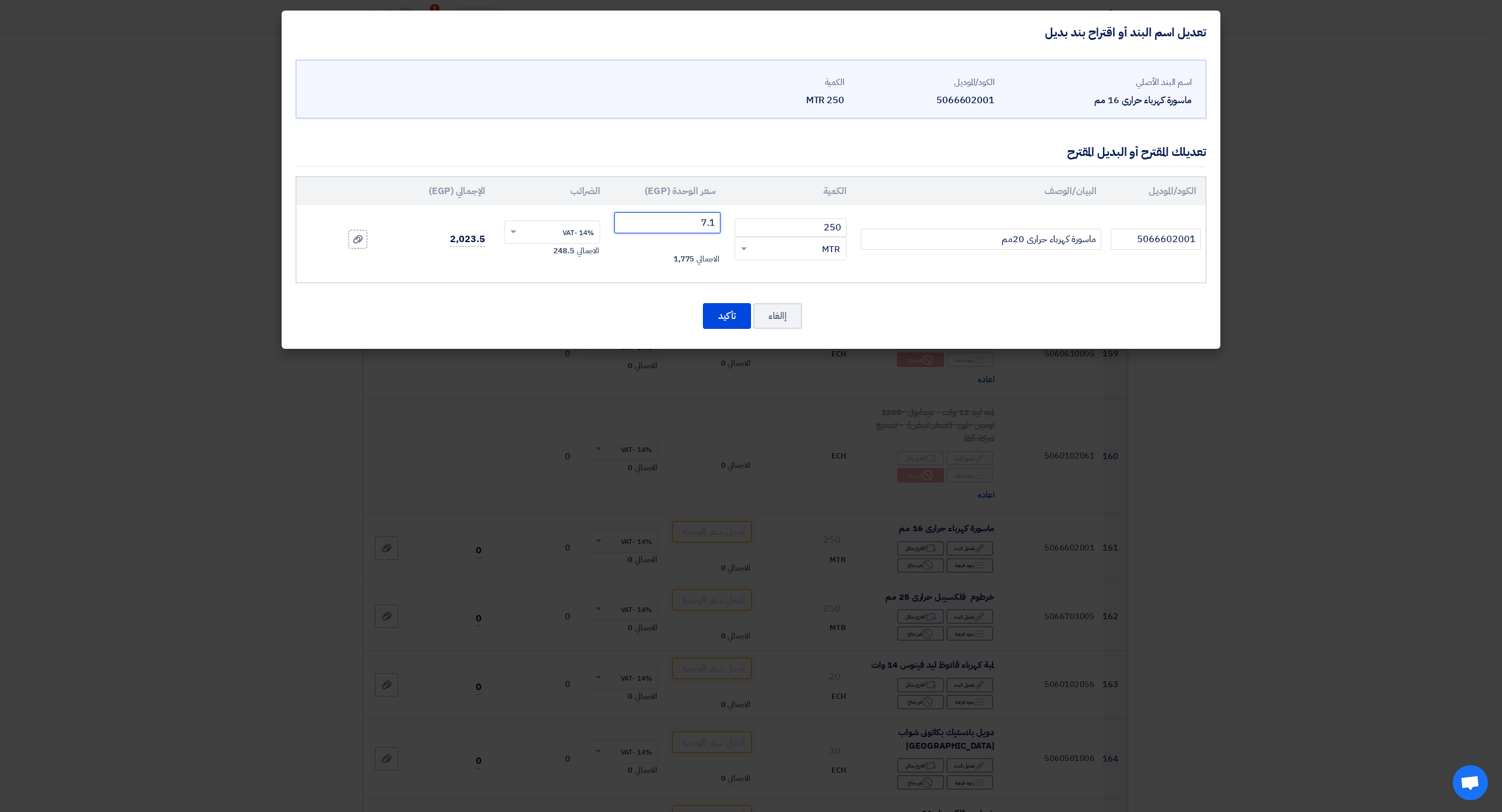
type input "7.10"
drag, startPoint x: 681, startPoint y: 224, endPoint x: 732, endPoint y: 221, distance: 51.1
click at [732, 221] on tr "5066602001 ماسورة كهرباء حرارى 20مم 250 RFQ_STEP1.ITEMS.2.TYPE_PLACEHOLDER ×" at bounding box center [751, 240] width 909 height 68
click at [782, 325] on button "إالغاء" at bounding box center [777, 316] width 49 height 26
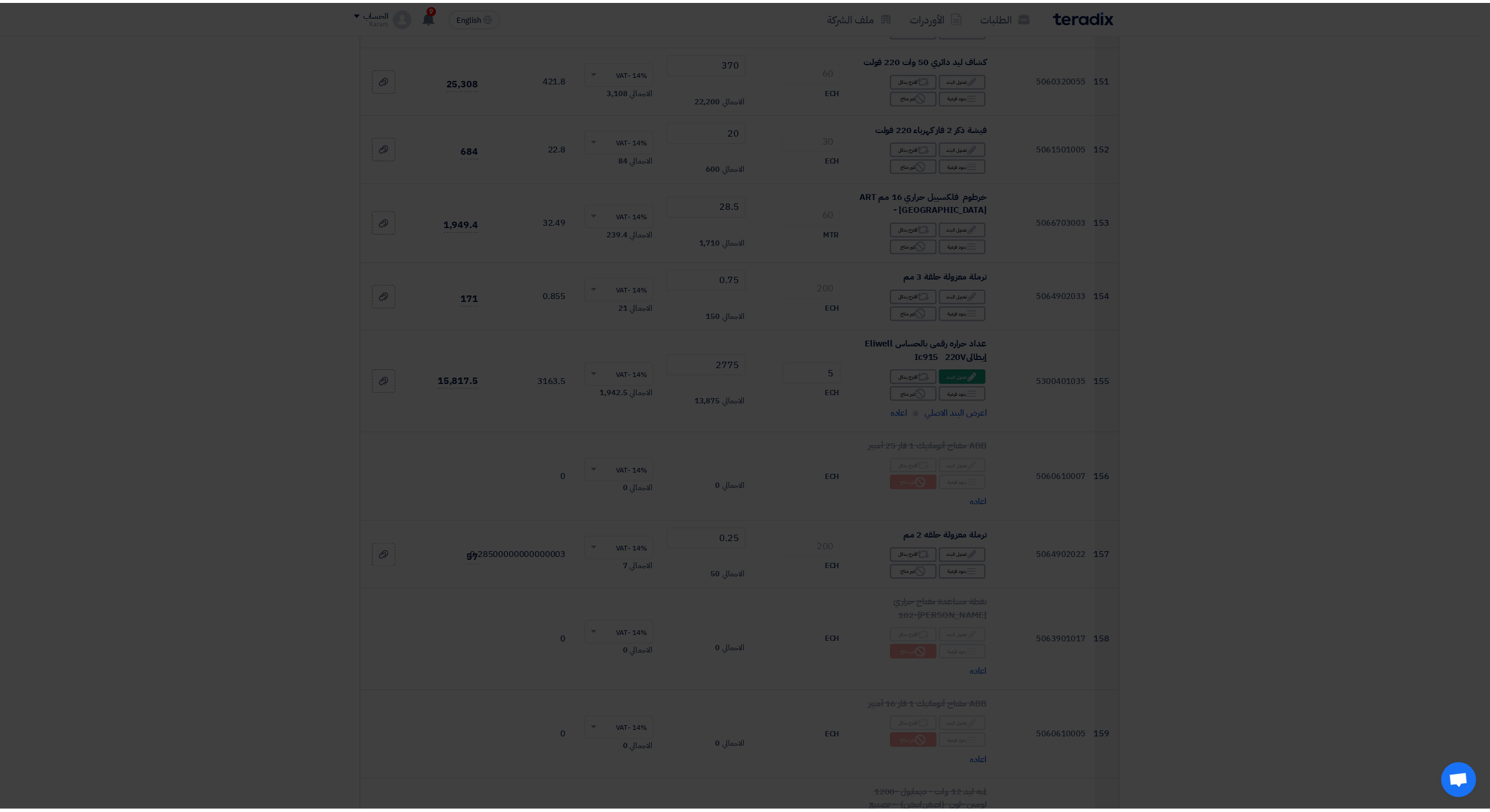
scroll to position [13433, 0]
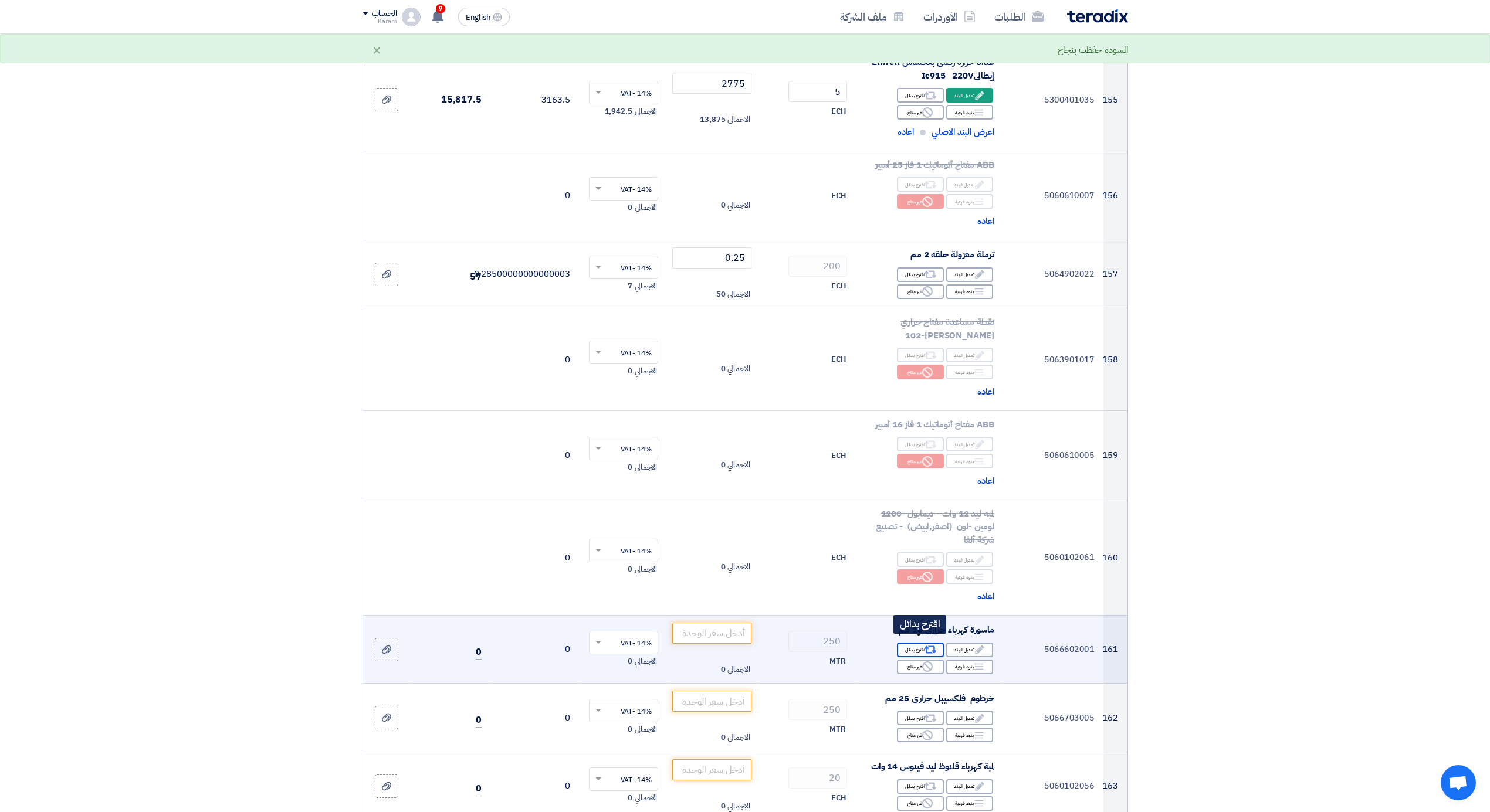
click at [919, 643] on div "Alternative اقترح بدائل" at bounding box center [920, 650] width 47 height 15
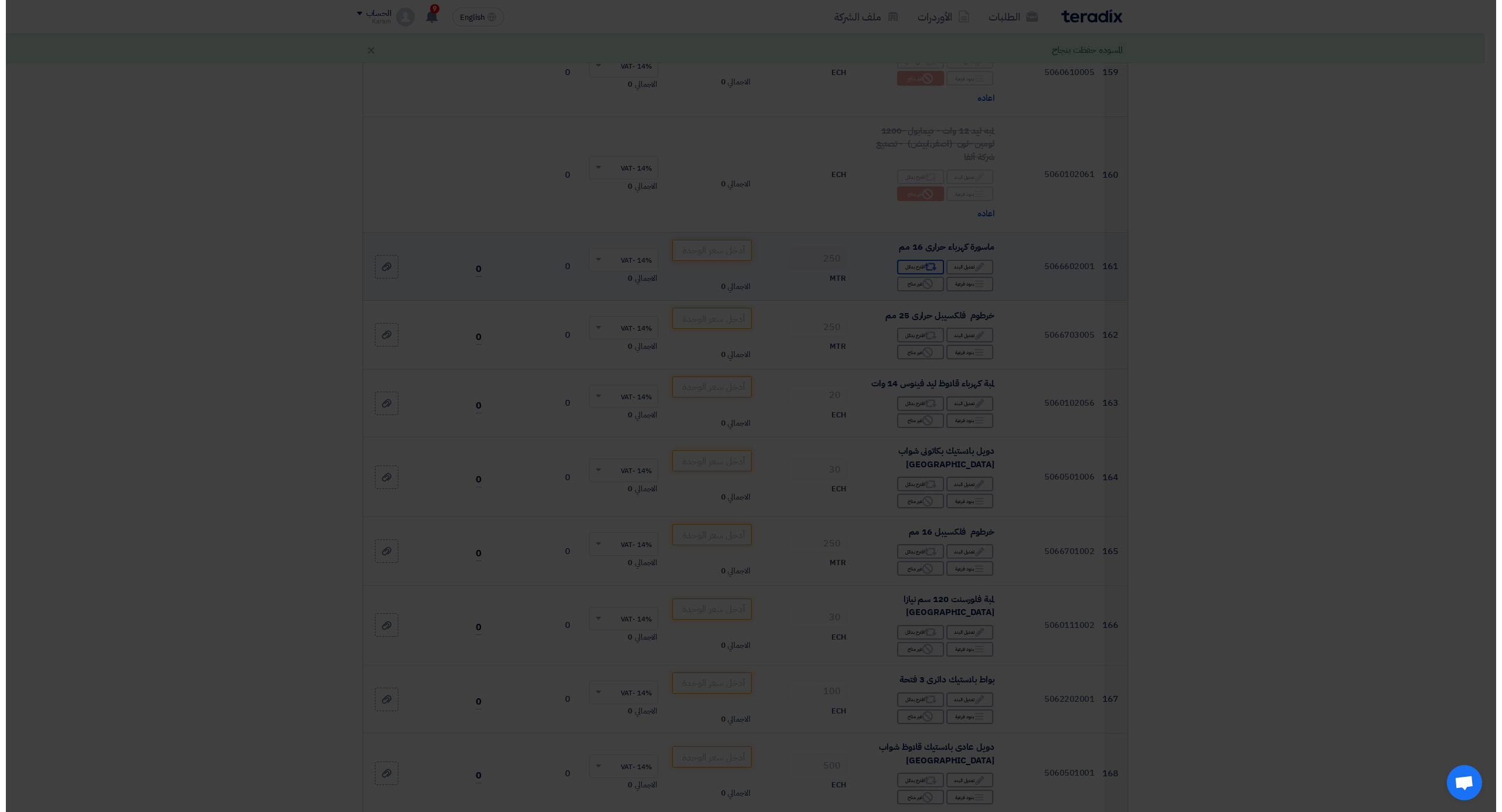
scroll to position [13151, 0]
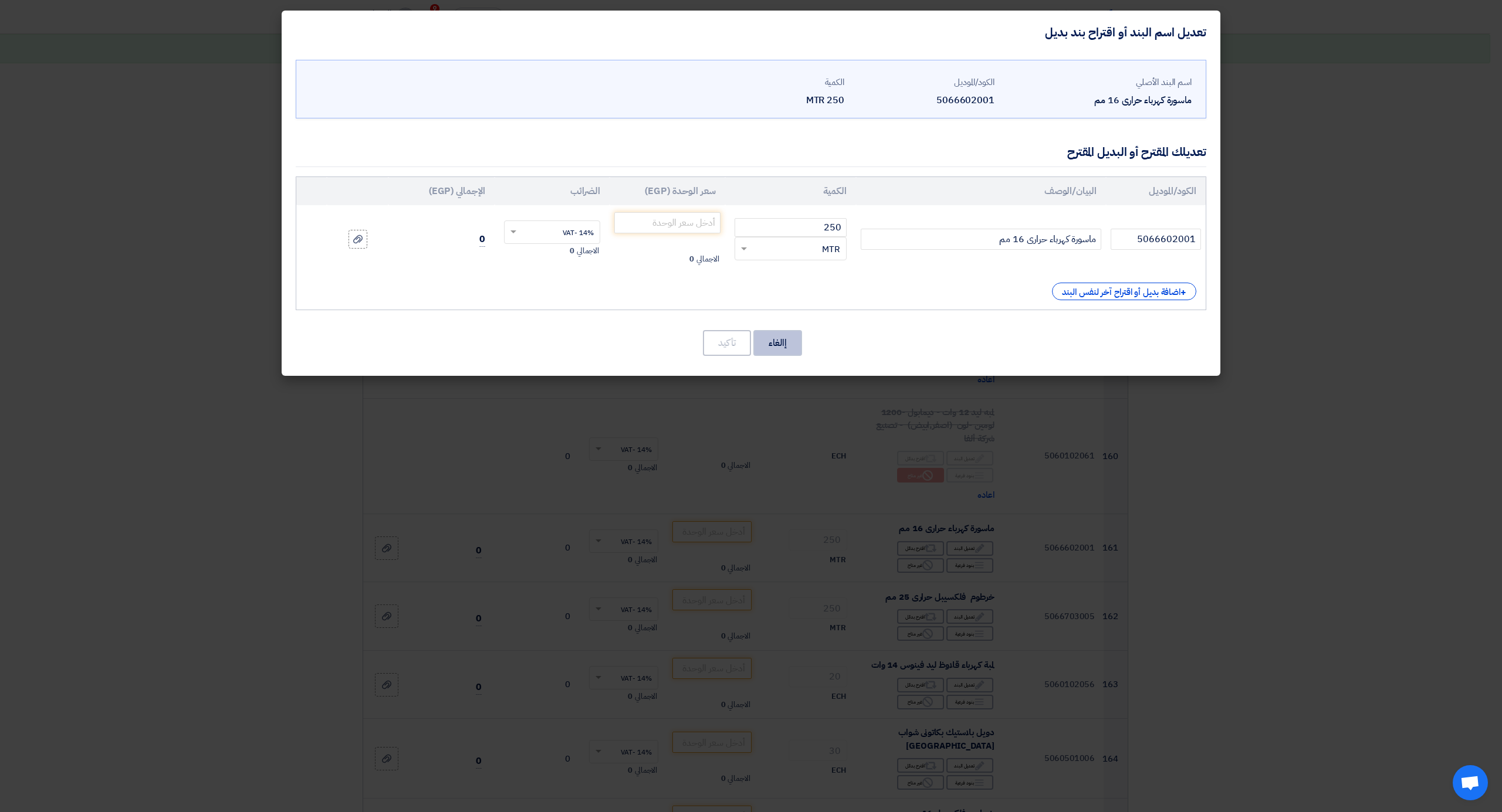
click at [774, 345] on button "إالغاء" at bounding box center [777, 343] width 49 height 26
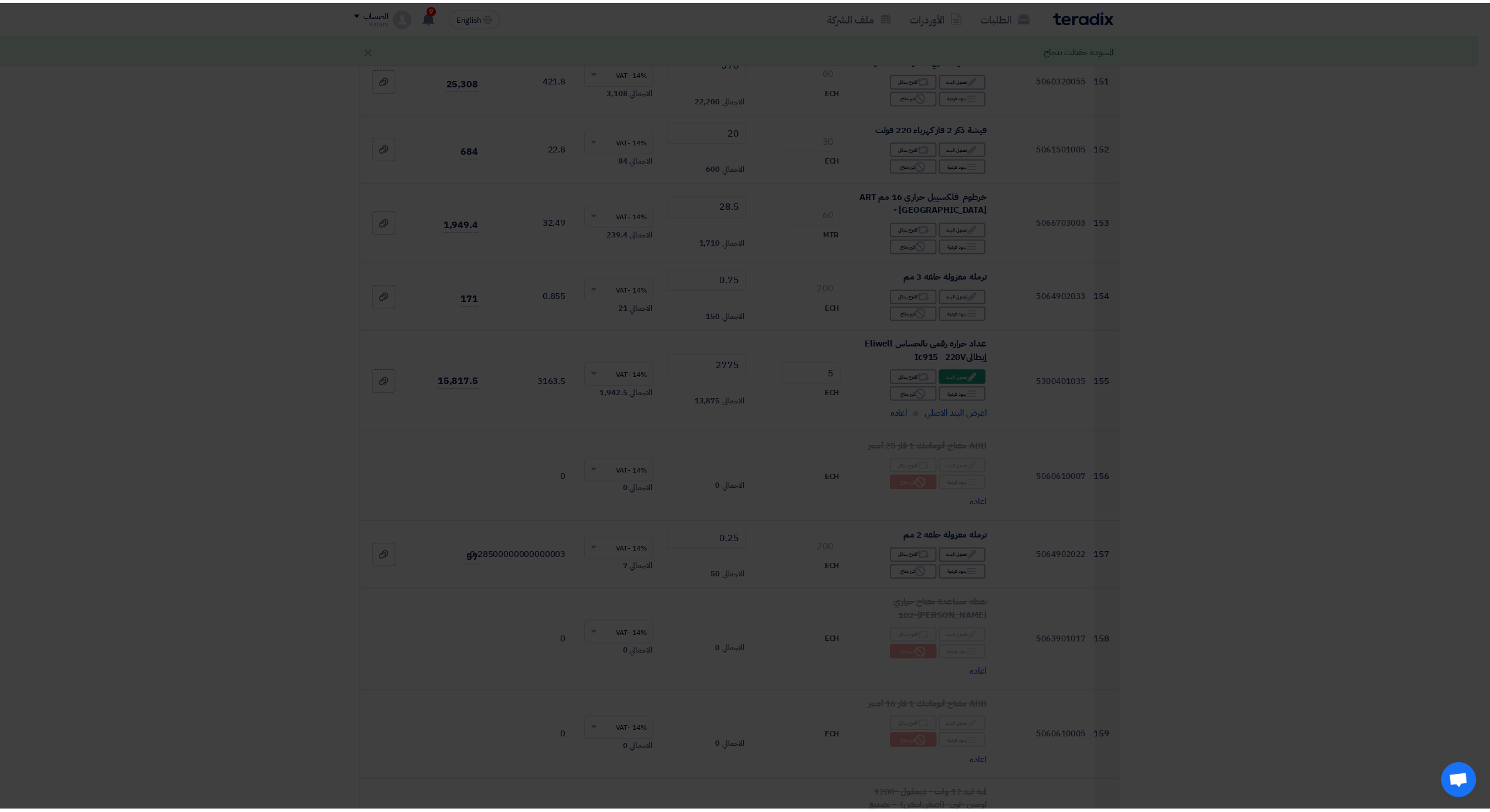
scroll to position [13433, 0]
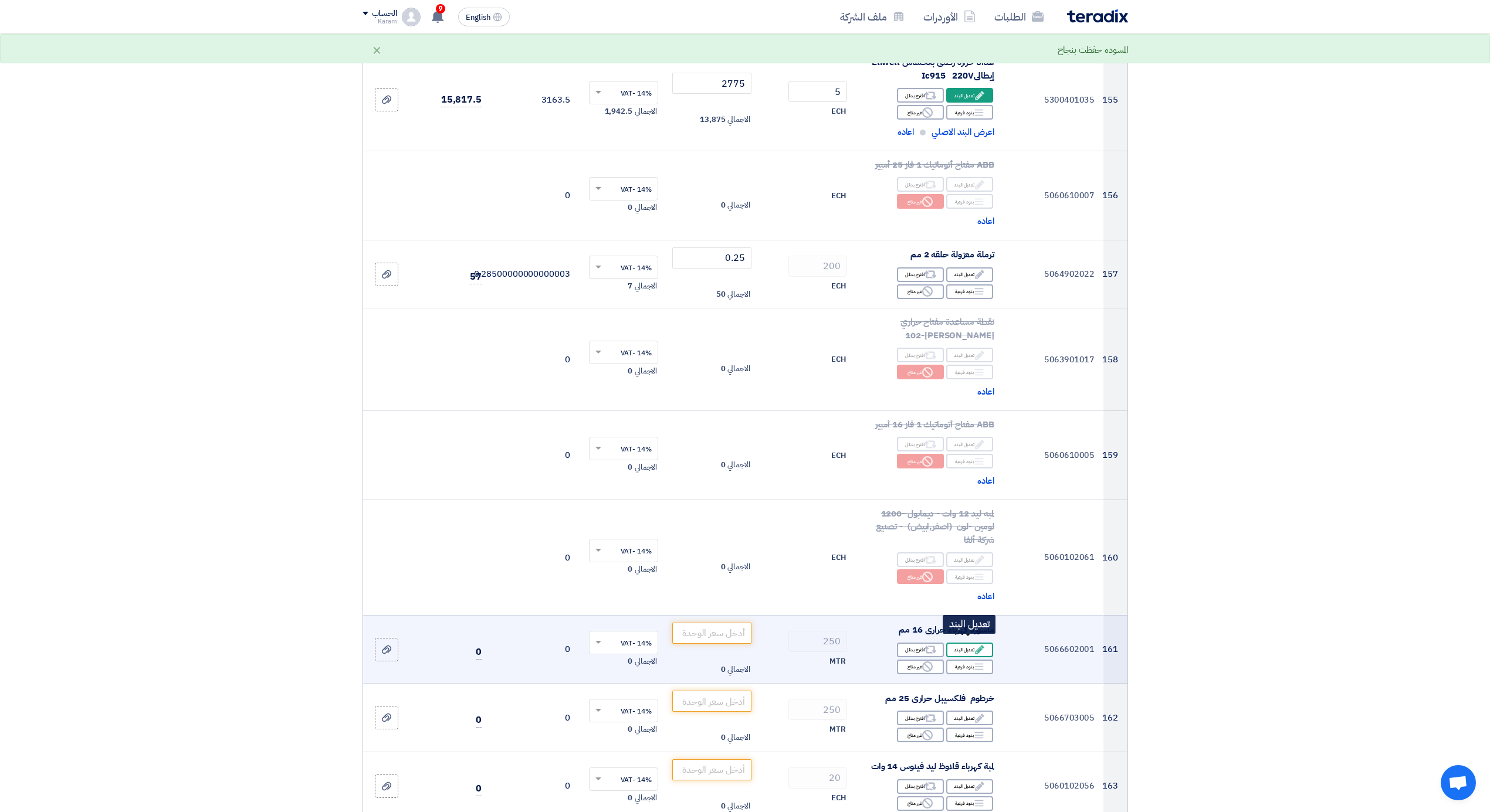
click at [981, 646] on use at bounding box center [979, 650] width 9 height 9
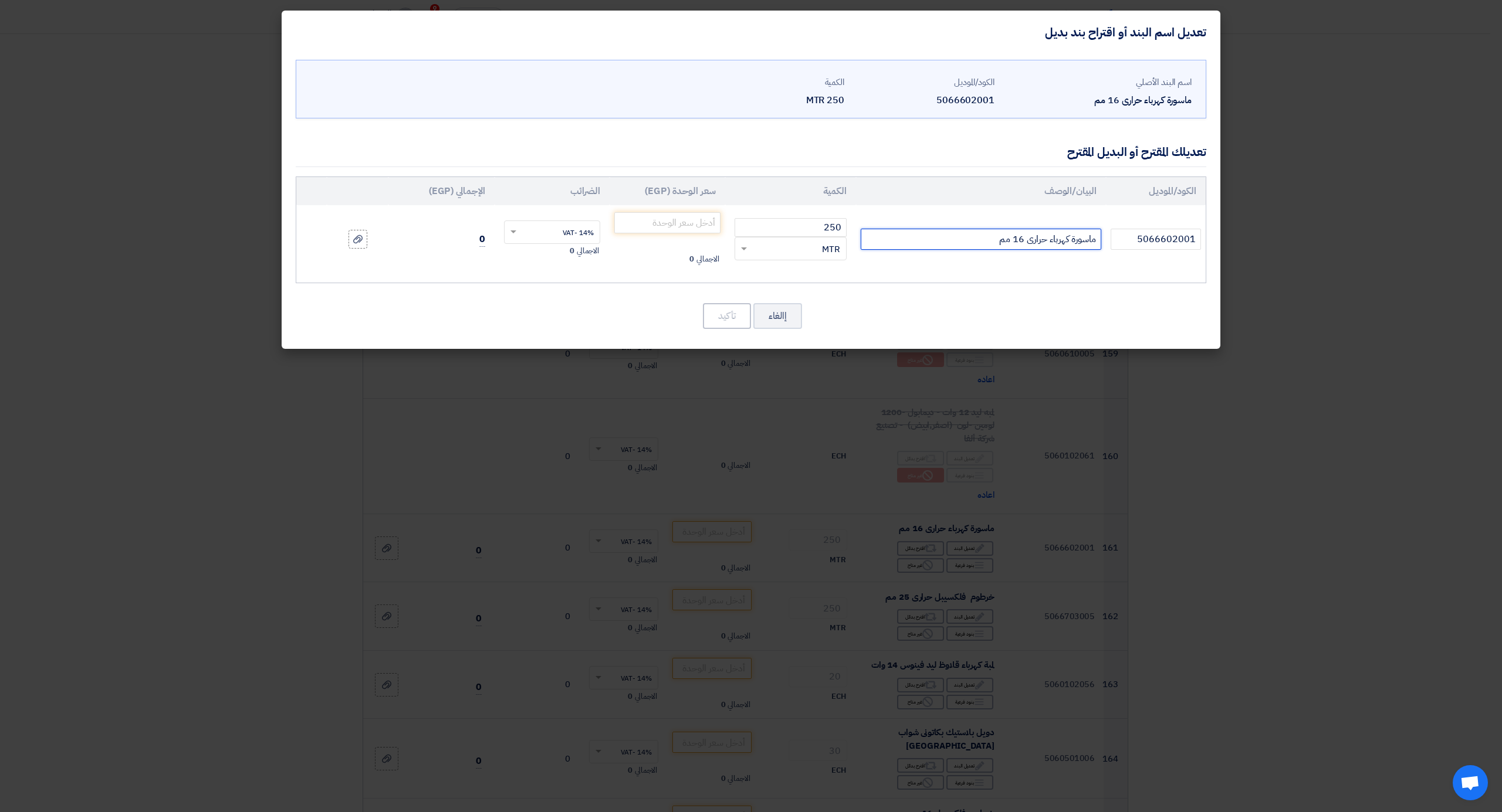
drag, startPoint x: 1012, startPoint y: 238, endPoint x: 1022, endPoint y: 240, distance: 10.2
click at [1022, 240] on input "ماسورة كهرباء حرارى 16 مم" at bounding box center [981, 240] width 241 height 21
type input "ماسورة كهرباء حرارى 20 مم"
click at [639, 224] on input "number" at bounding box center [667, 223] width 106 height 21
type input "7"
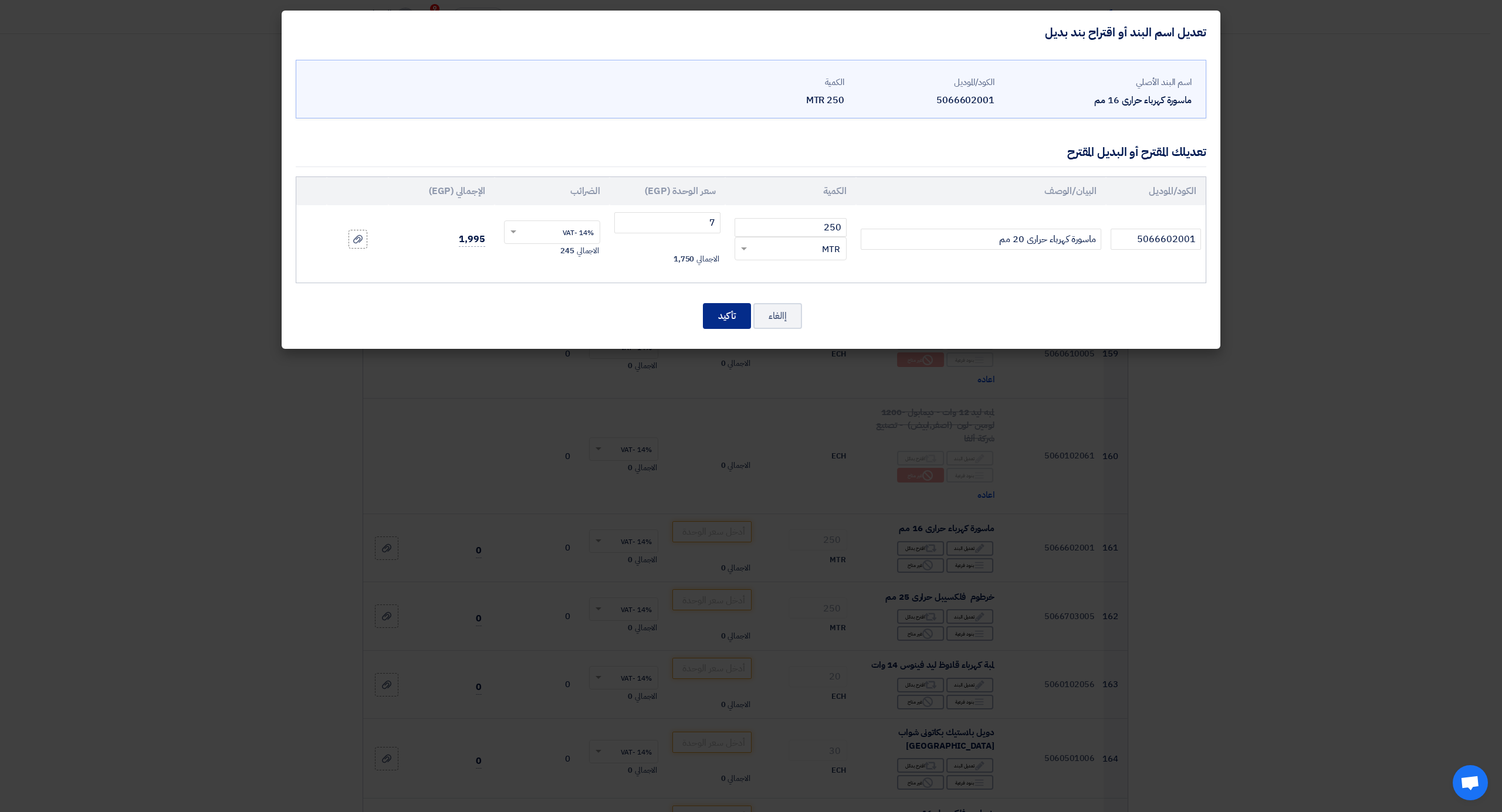
click at [732, 315] on button "تأكيد" at bounding box center [727, 316] width 48 height 26
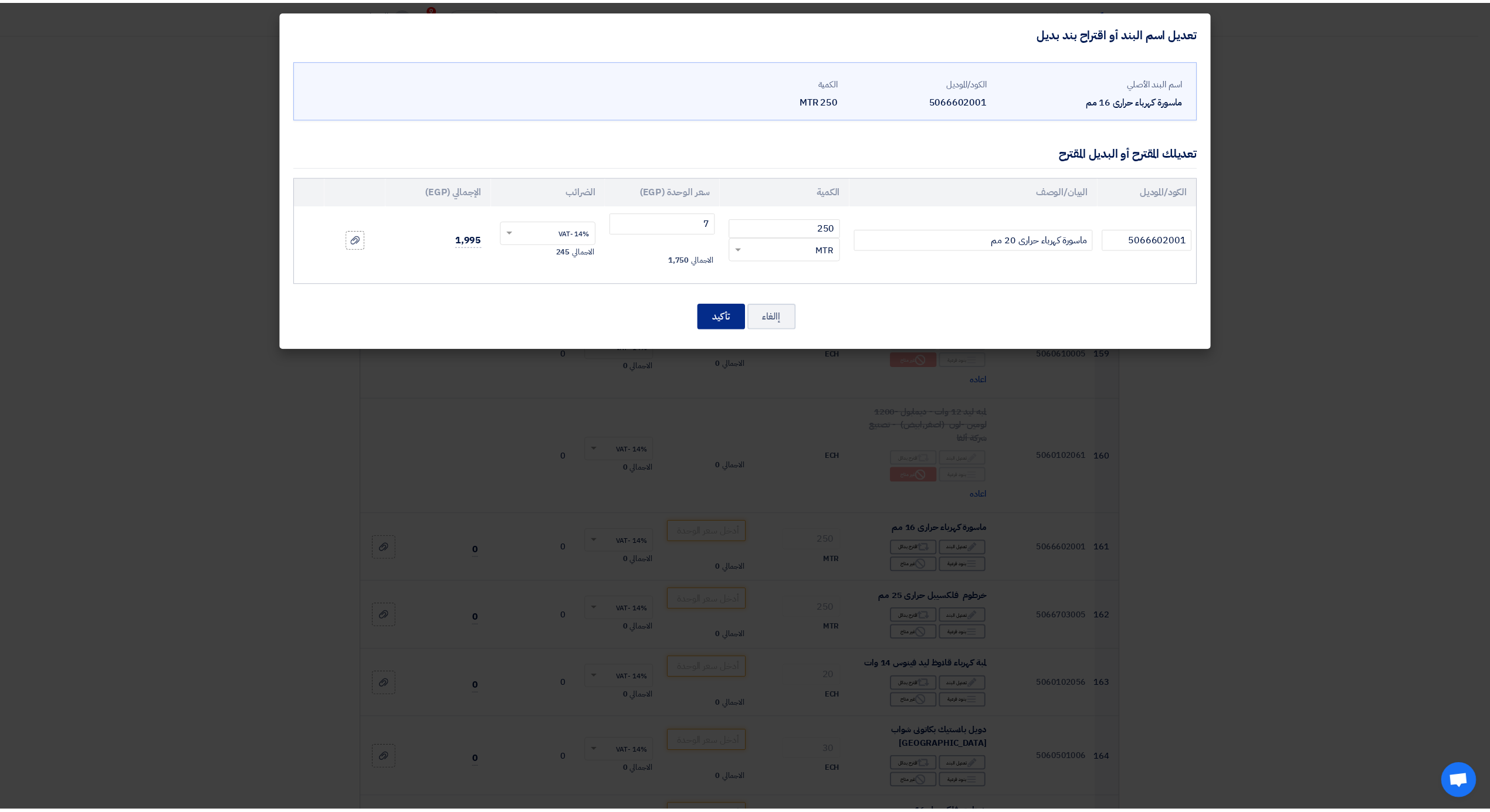
scroll to position [13433, 0]
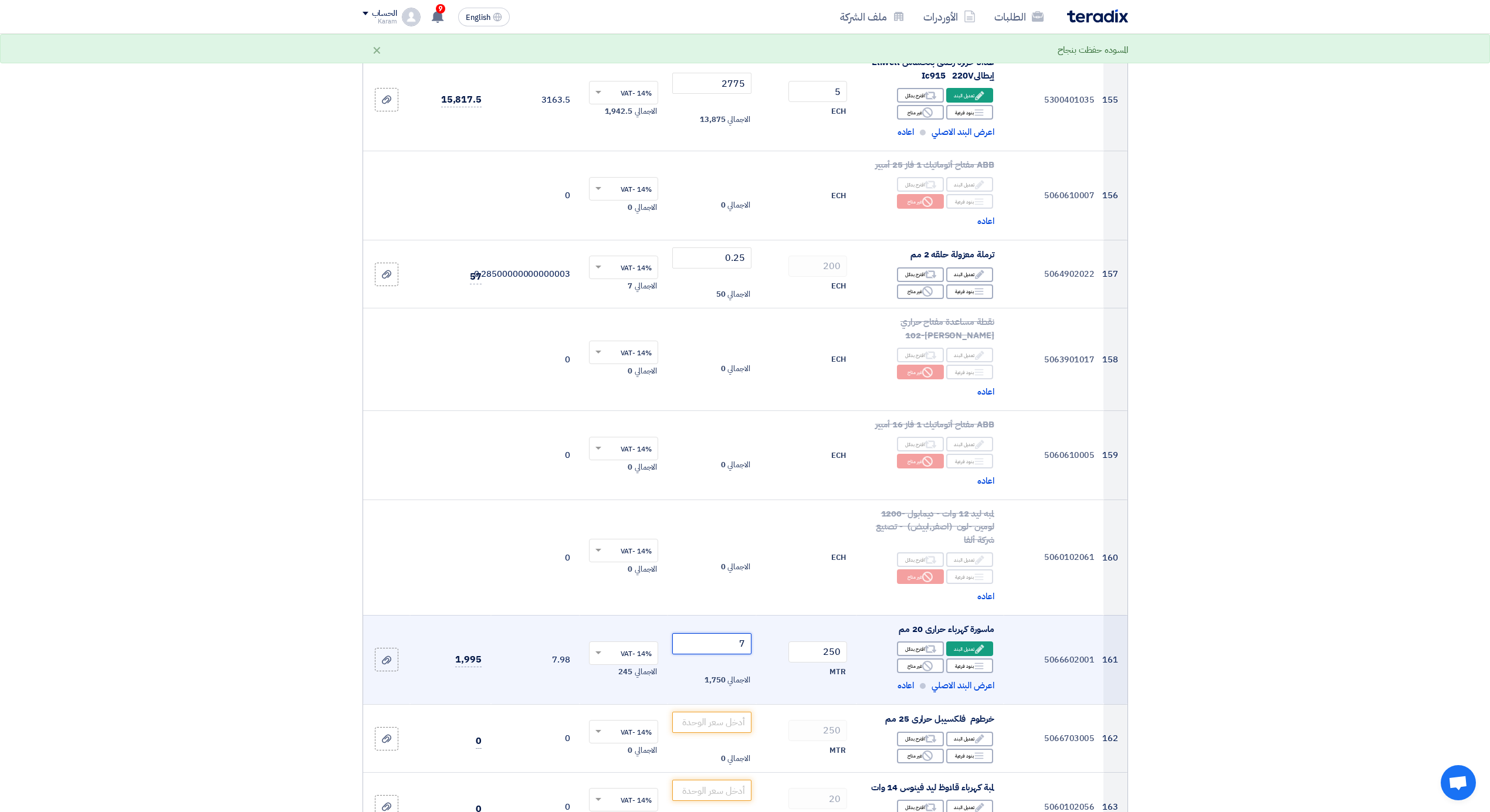
click at [728, 643] on input "7" at bounding box center [712, 644] width 79 height 21
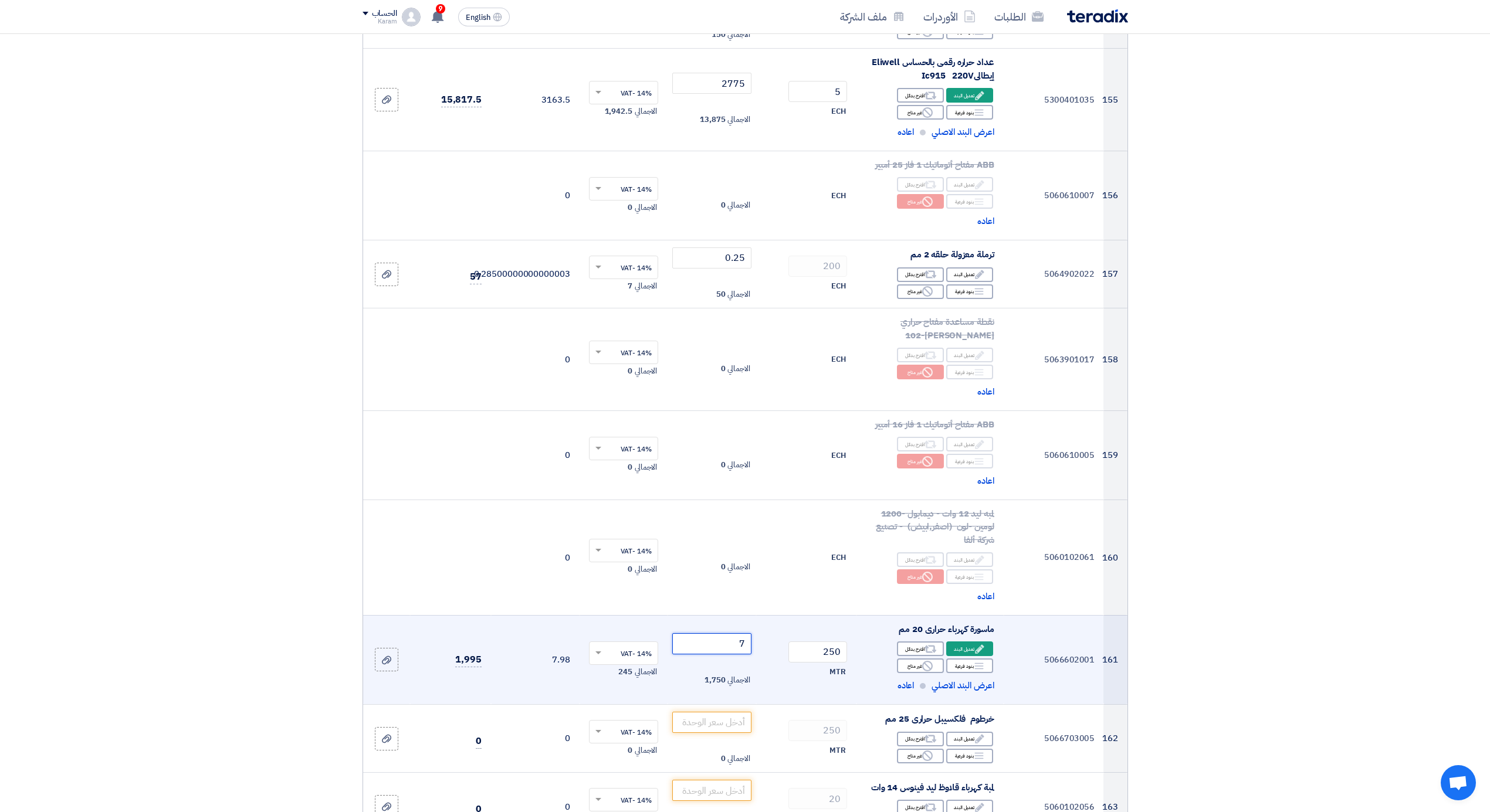
click at [728, 643] on input "7" at bounding box center [712, 644] width 79 height 21
drag, startPoint x: 728, startPoint y: 643, endPoint x: 759, endPoint y: 641, distance: 31.1
click at [759, 641] on tr "161 5066602001 ماسورة كهرباء حرارى 20 مم Edit تعديل البند Alternative Breakdown…" at bounding box center [745, 660] width 764 height 89
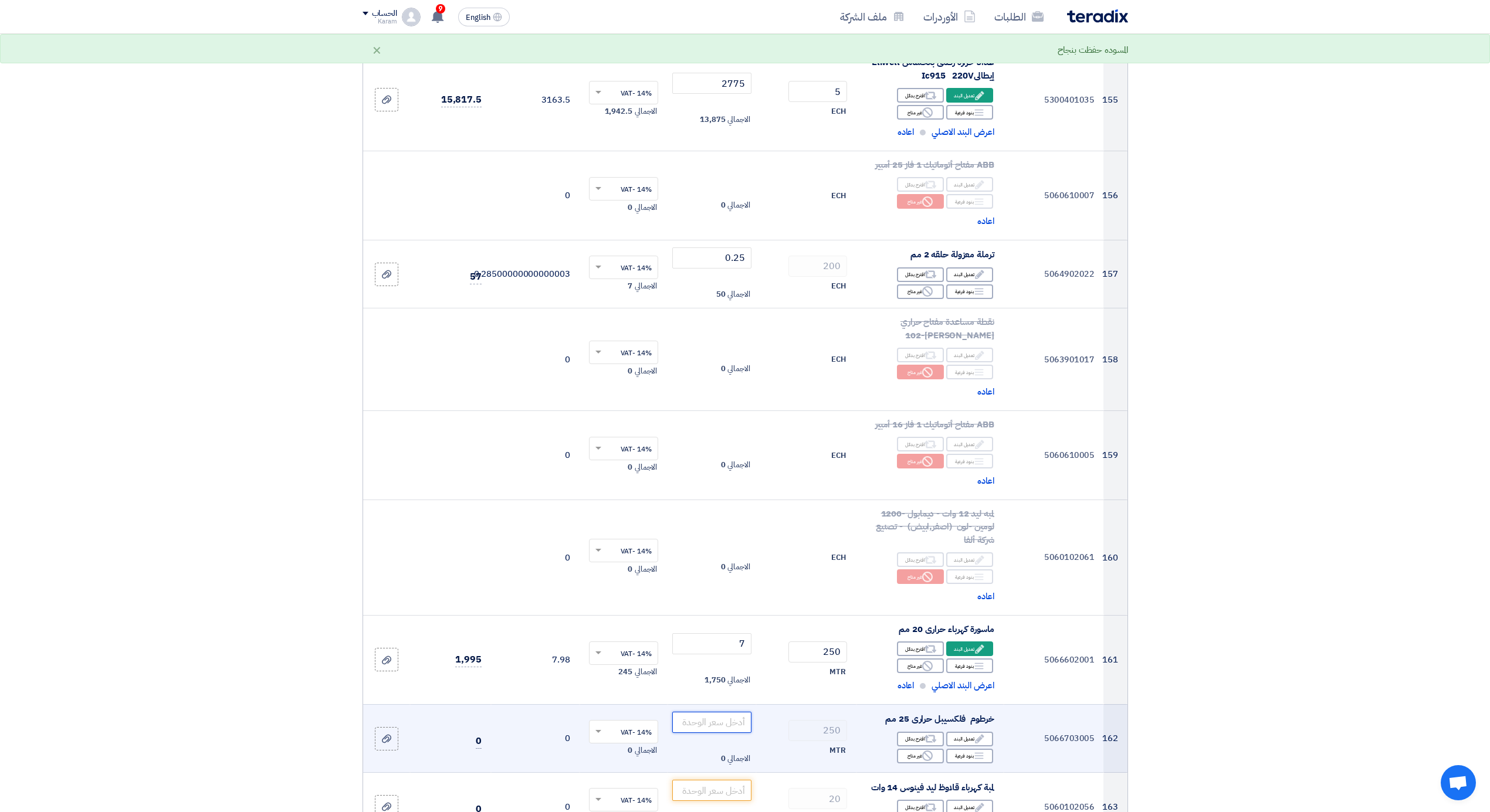
click at [734, 718] on input "number" at bounding box center [712, 723] width 79 height 21
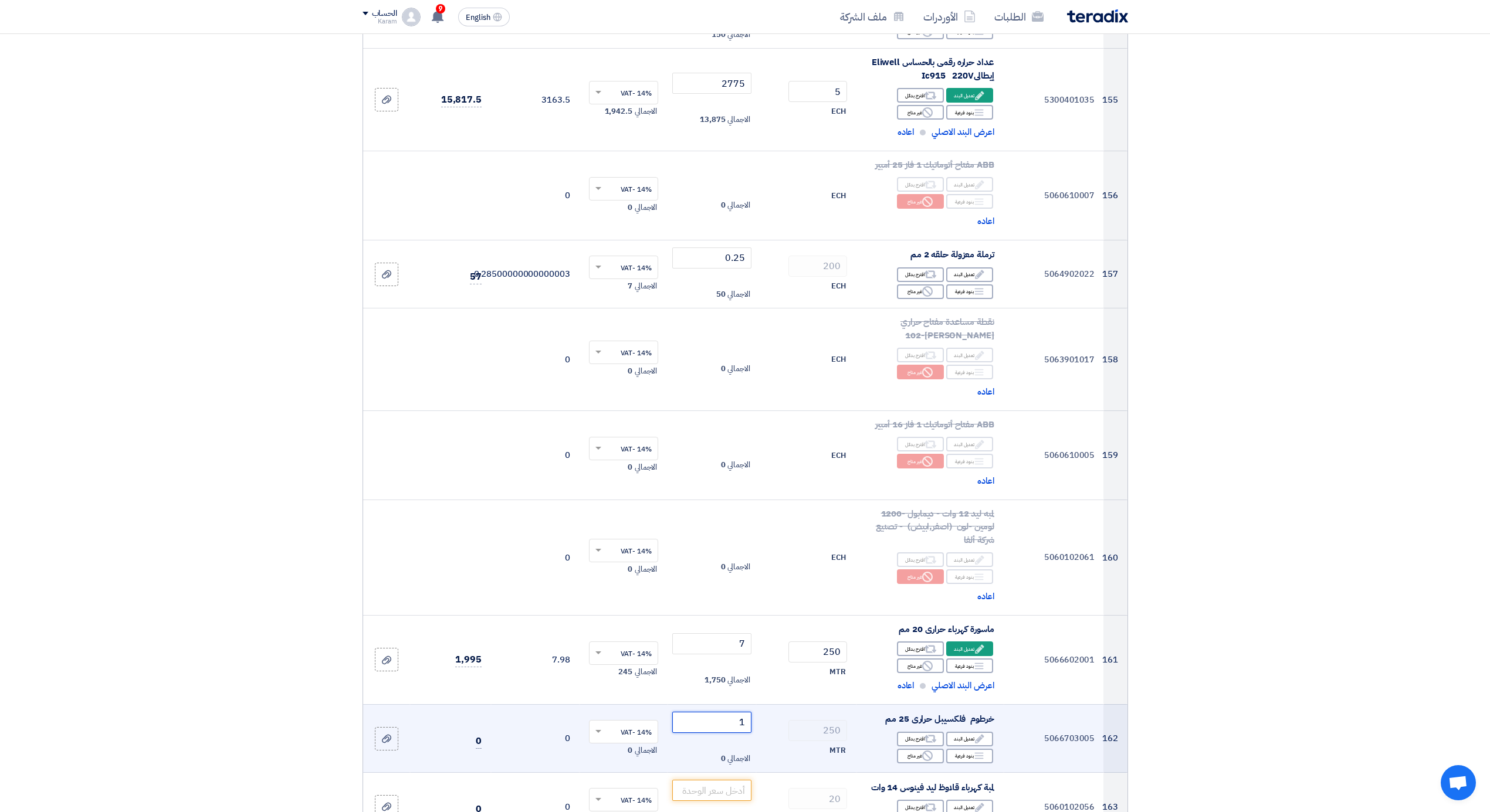
type input "13"
type input "13.5"
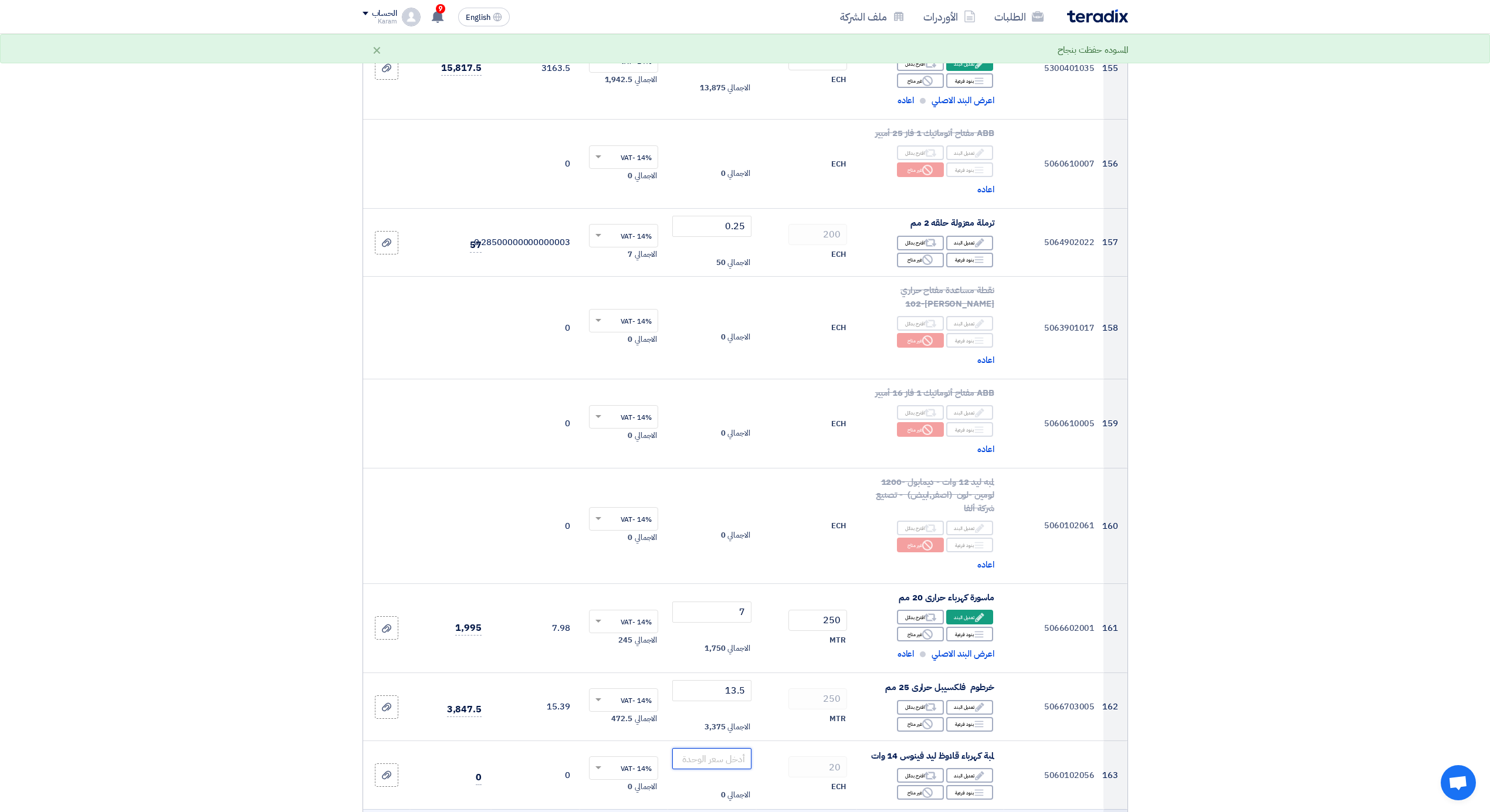
scroll to position [13589, 0]
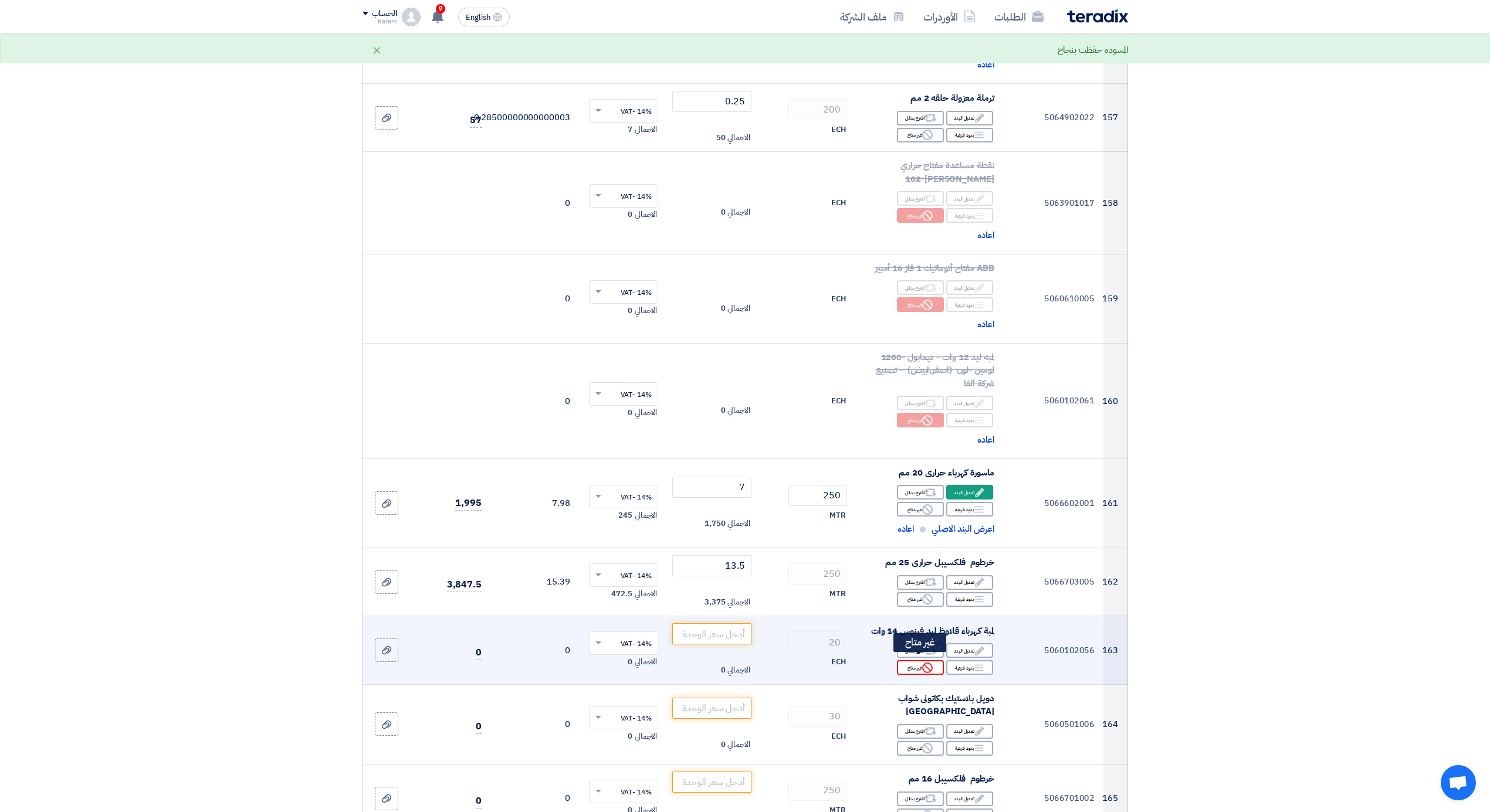
click at [927, 663] on use at bounding box center [927, 668] width 11 height 11
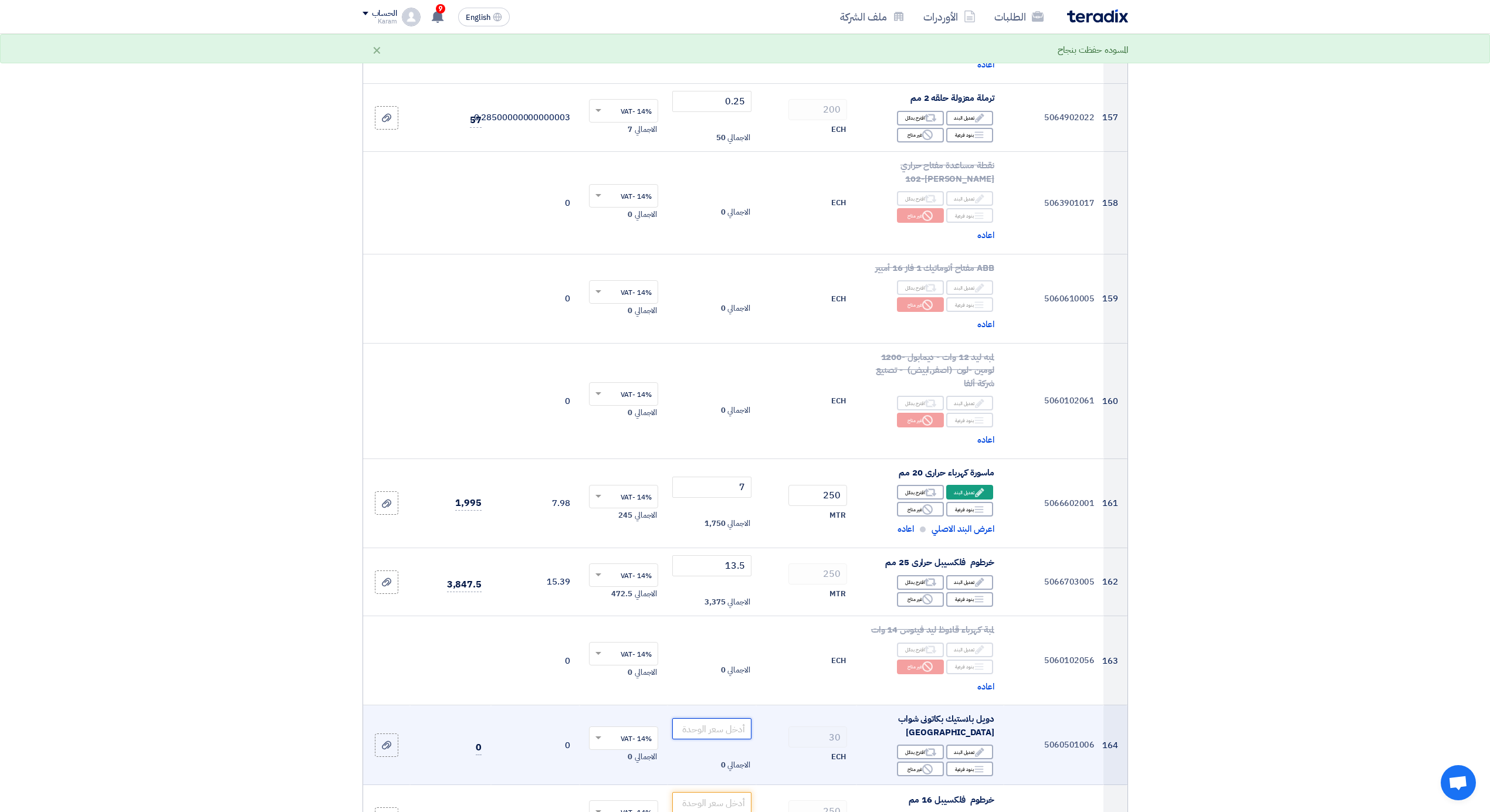
click at [718, 719] on input "number" at bounding box center [712, 729] width 79 height 21
type input "9"
type input "9.25"
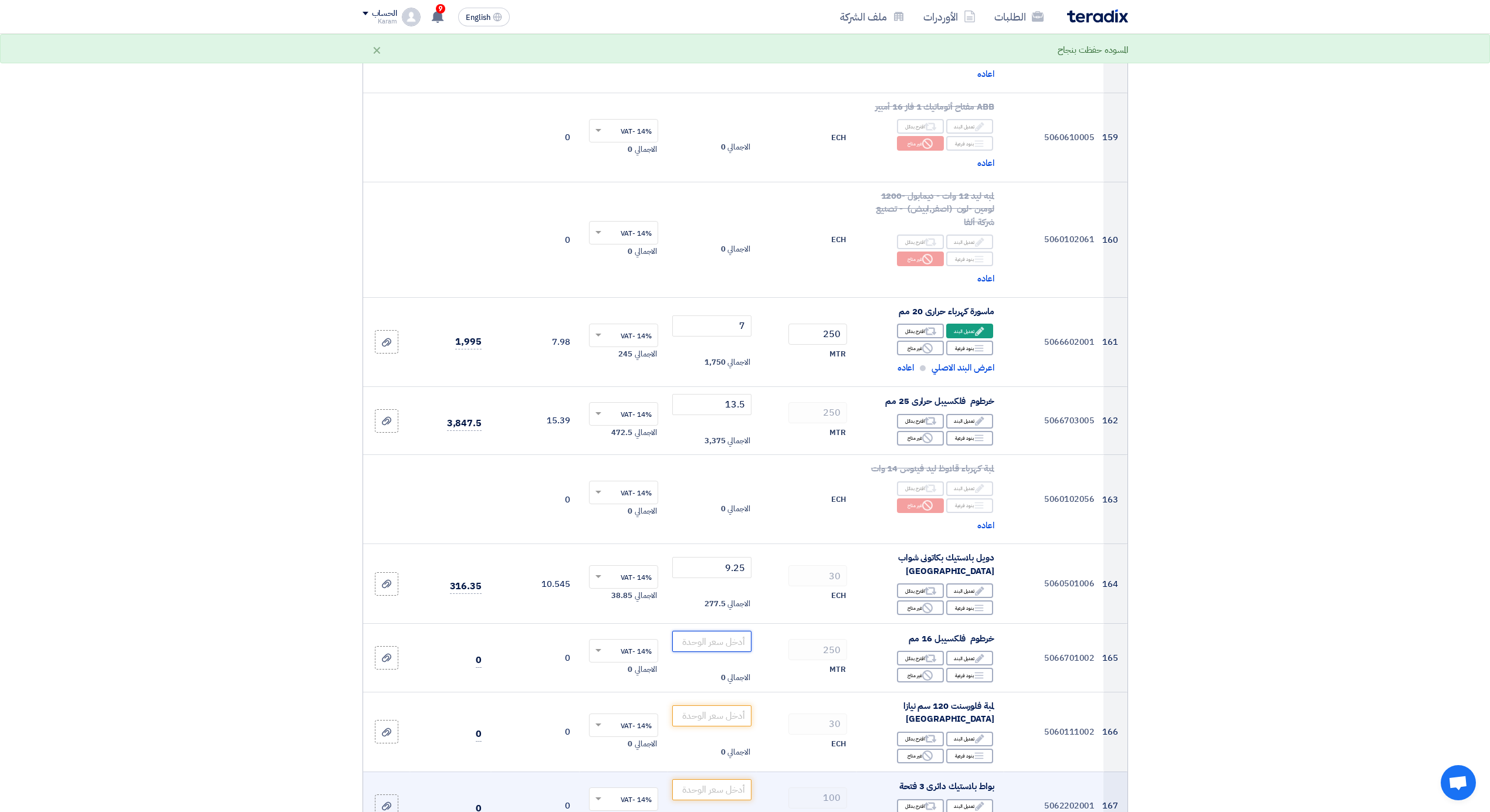
scroll to position [13824, 0]
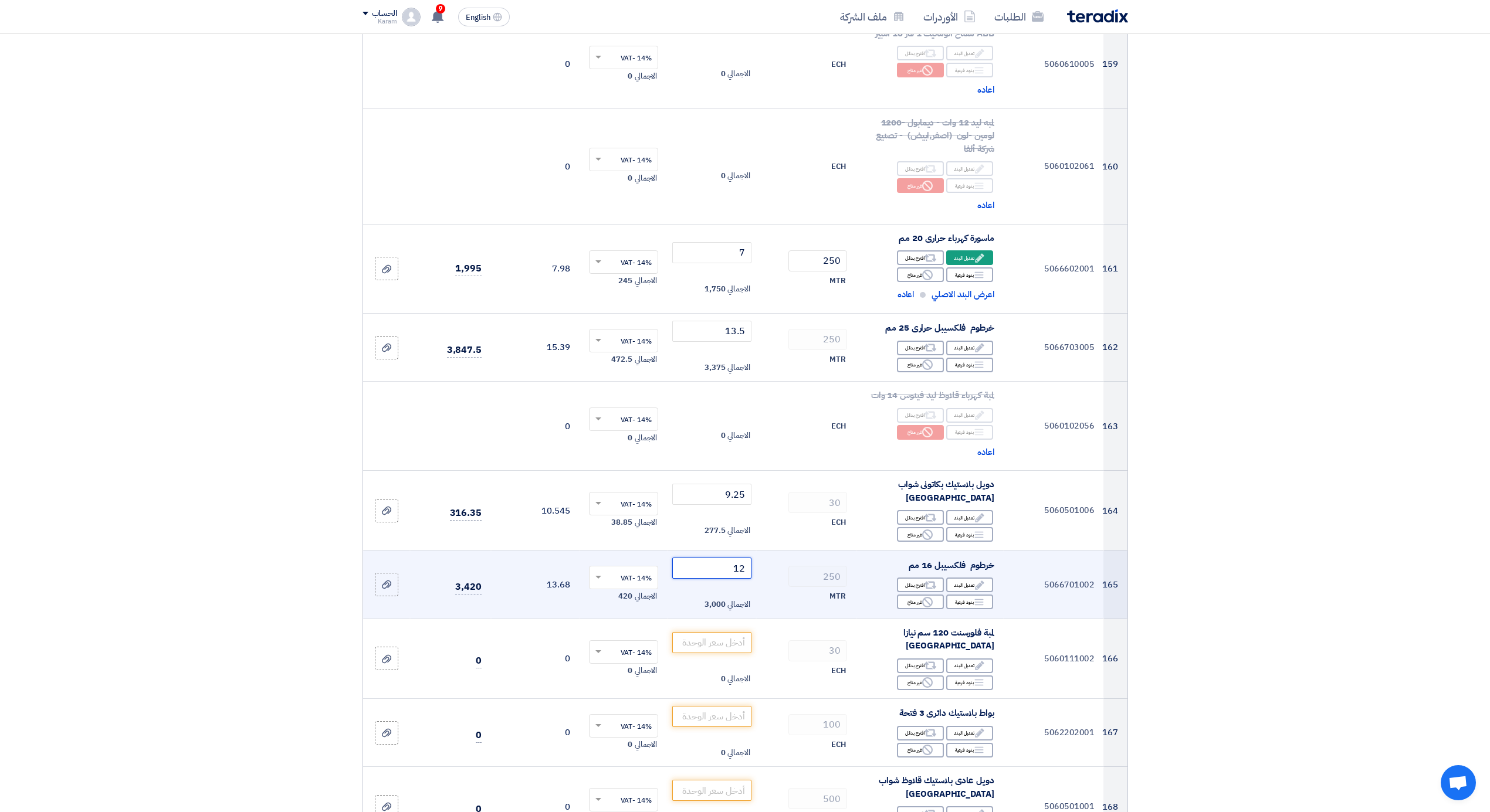
type input "12"
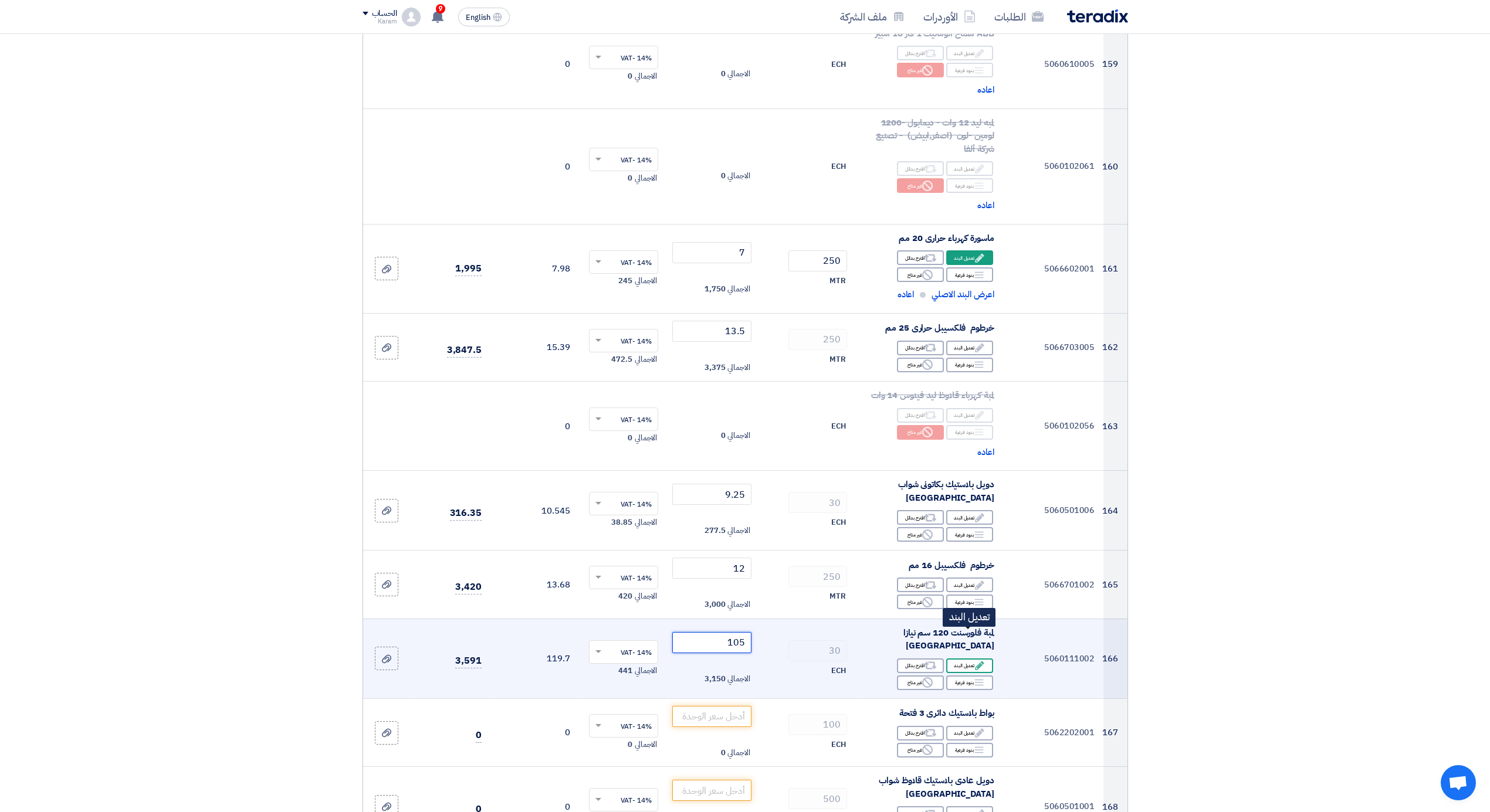
type input "105"
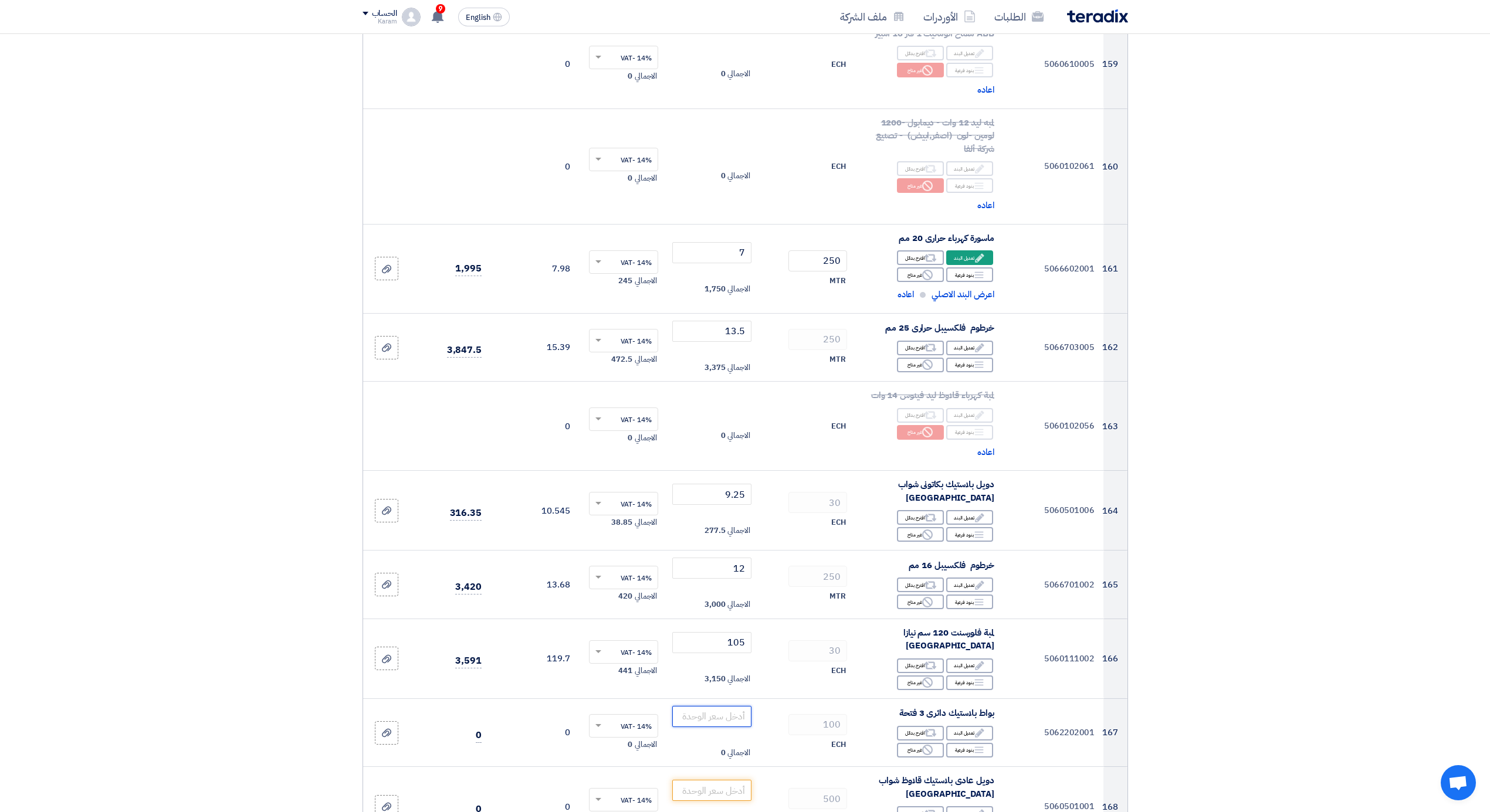
type input "6"
type input "6.75"
type input "5"
type input "5.85"
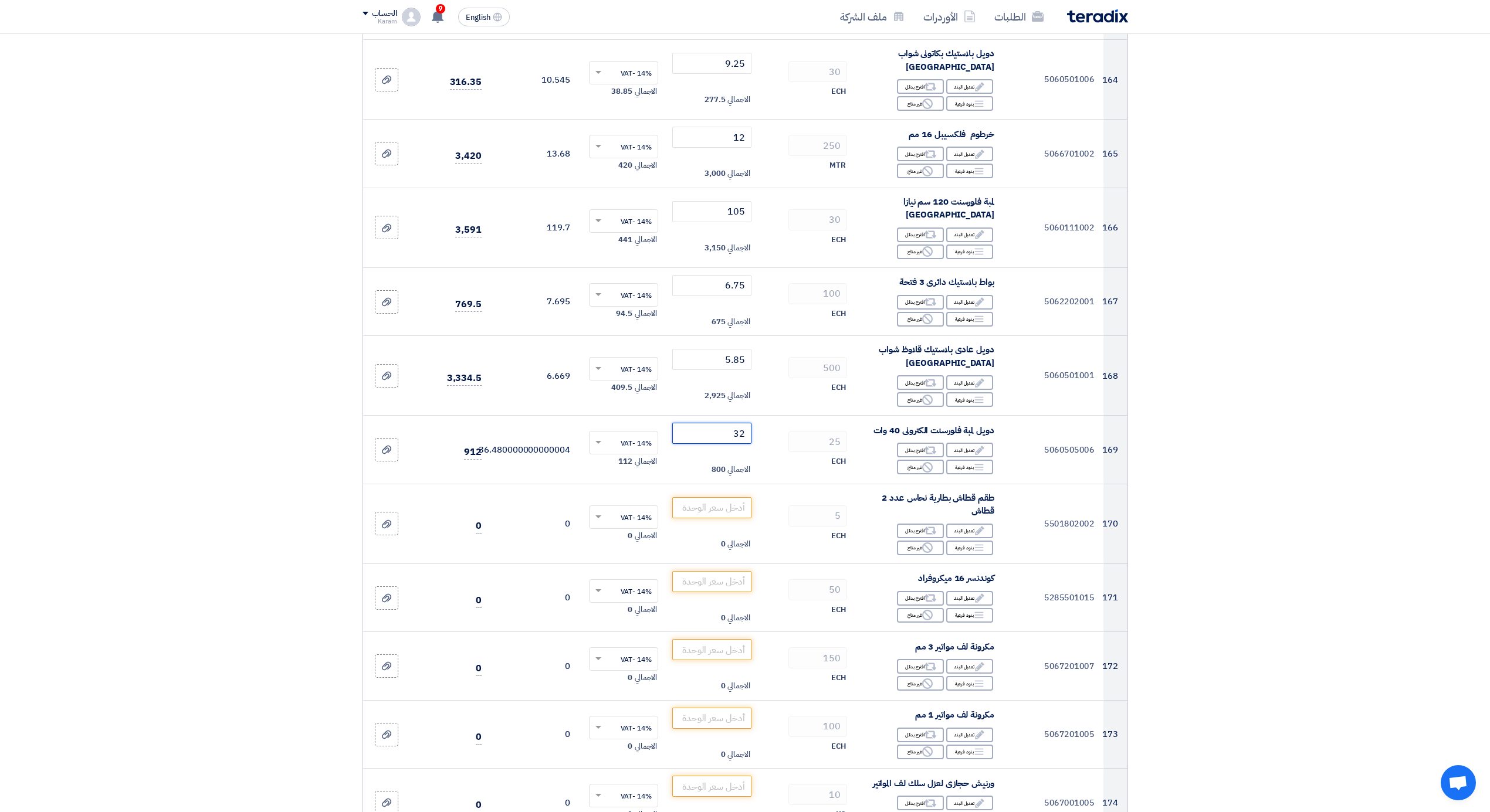
type input "3"
type input "33"
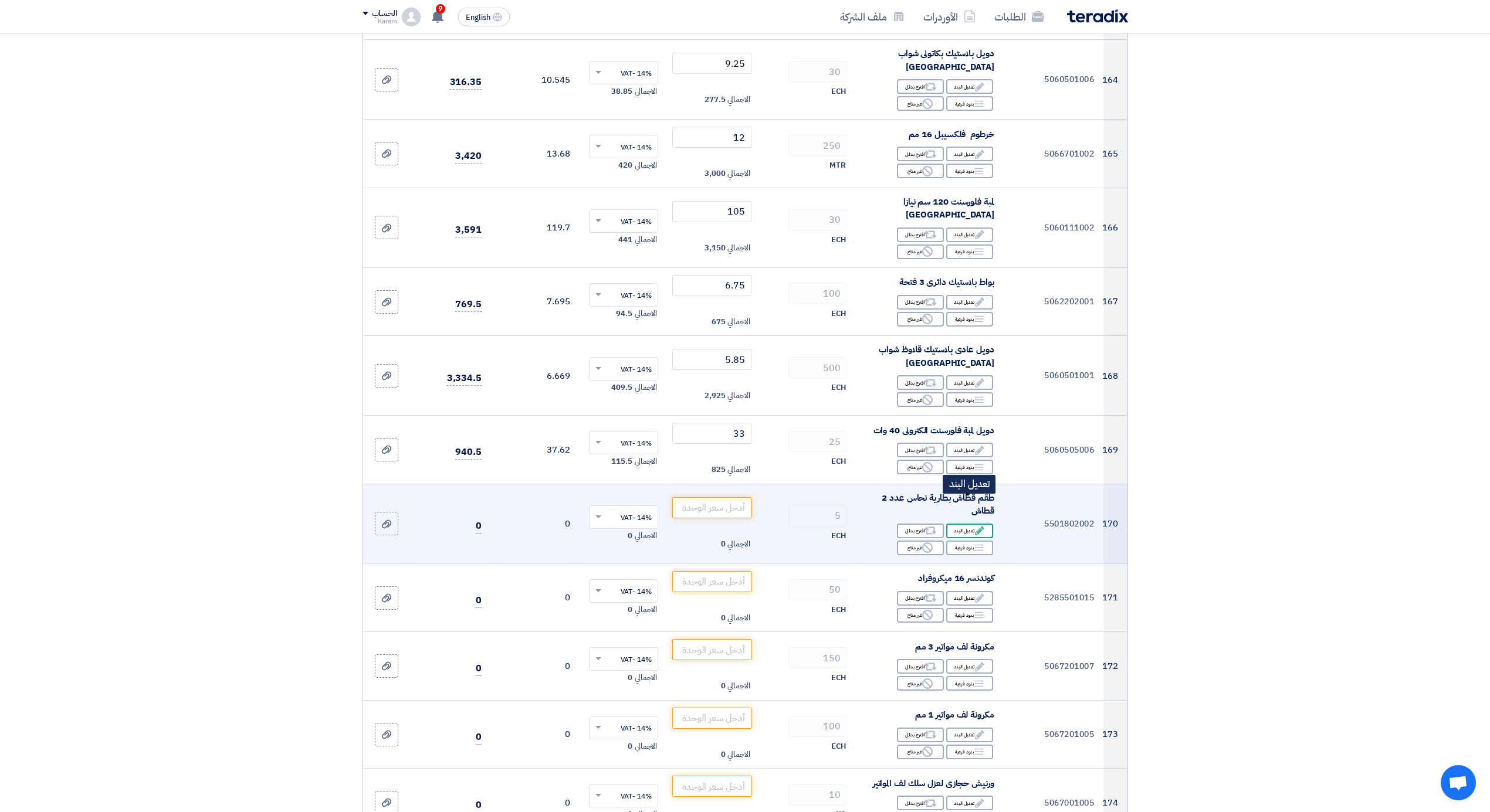
click at [965, 524] on div "Edit تعديل البند" at bounding box center [970, 531] width 47 height 15
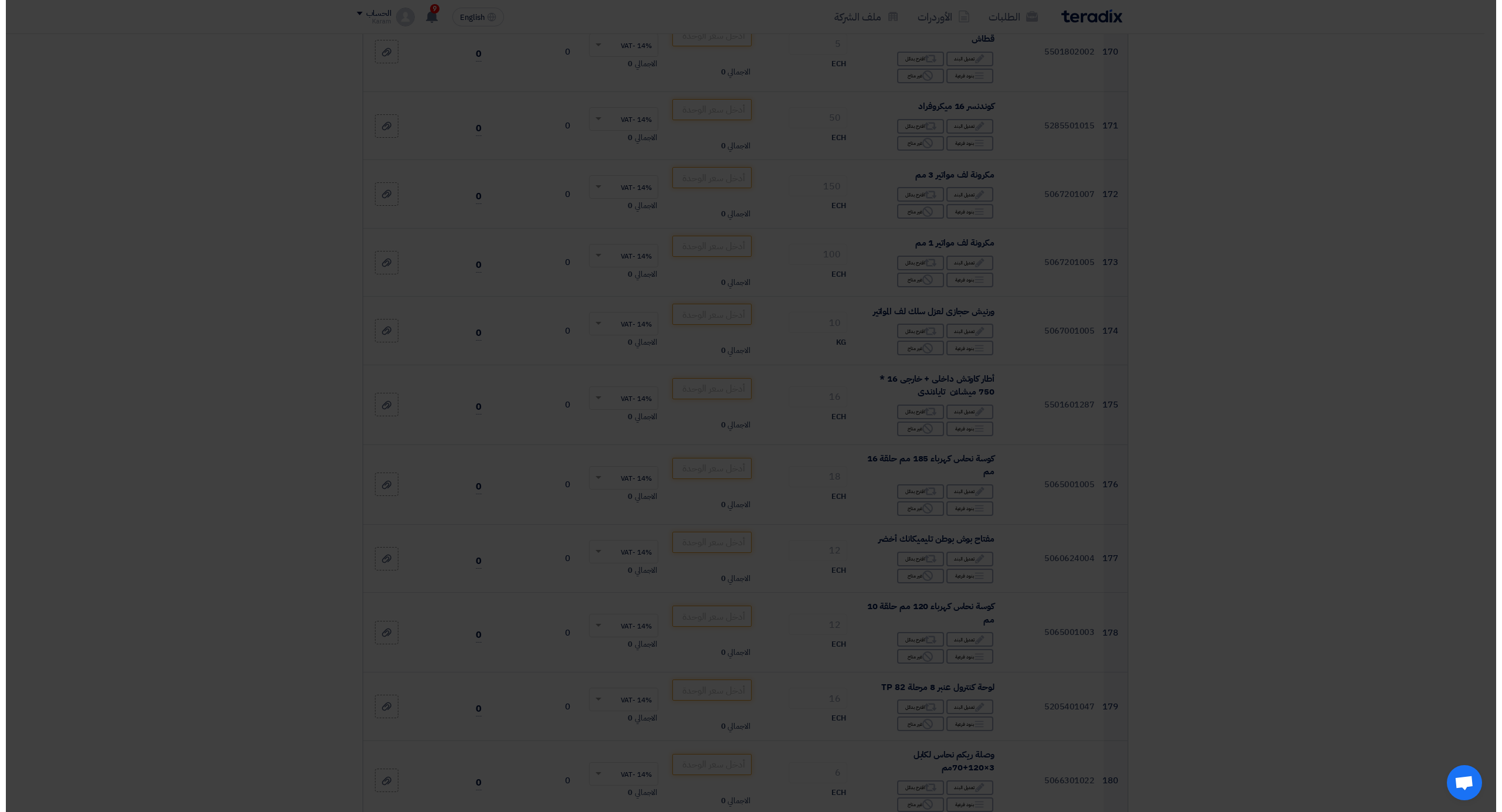
scroll to position [13782, 0]
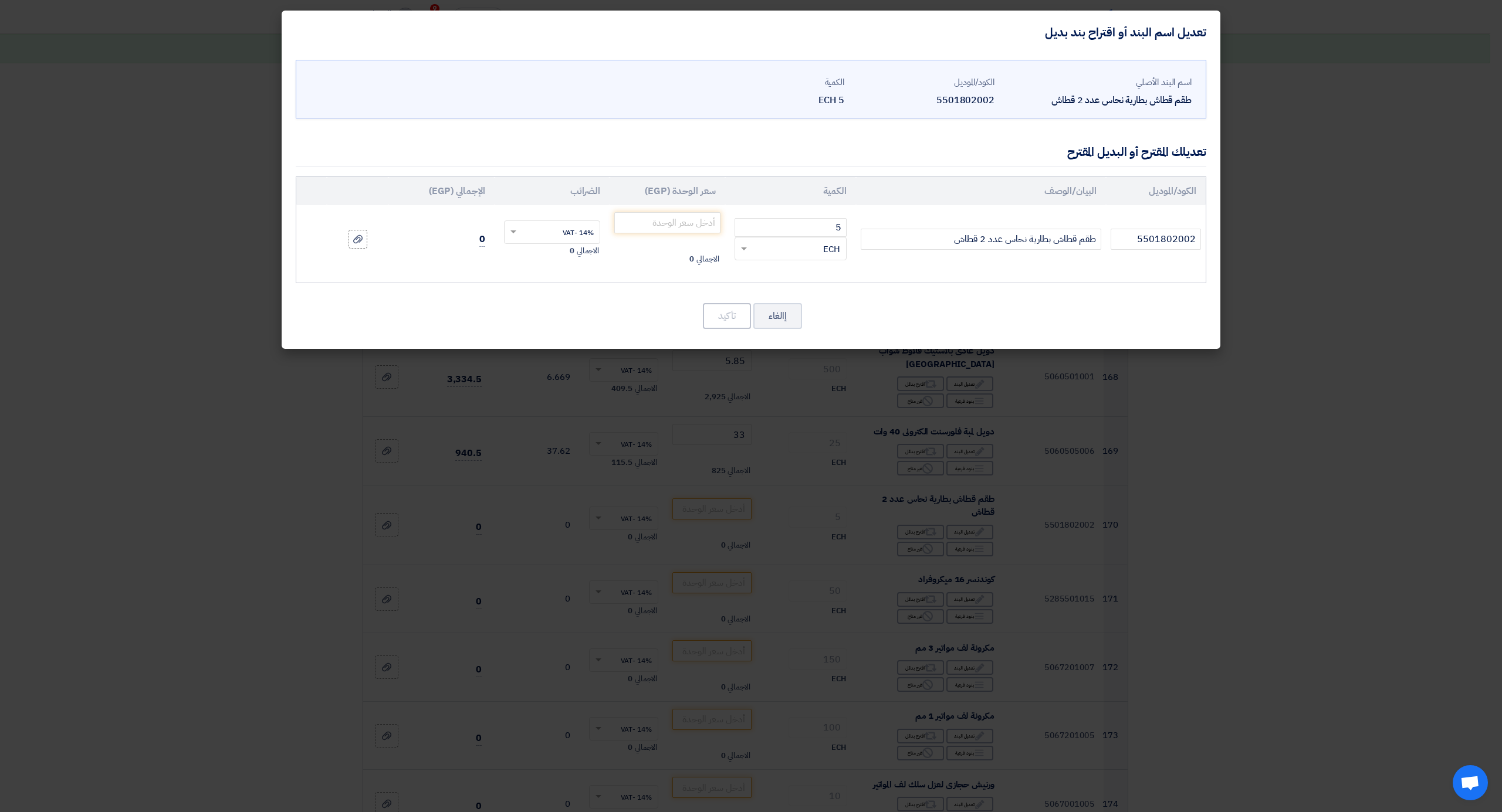
click at [930, 227] on td "طقم قطاش بطارية نحاس عدد 2 قطاش" at bounding box center [980, 240] width 250 height 68
click at [939, 241] on input "طقم قطاش بطارية نحاس عدد 2 قطاش" at bounding box center [981, 240] width 241 height 21
type input "طقم قطاش بطارية نحاس عدد 2 قطاش هندى"
click at [661, 228] on input "number" at bounding box center [667, 223] width 106 height 21
type input "145"
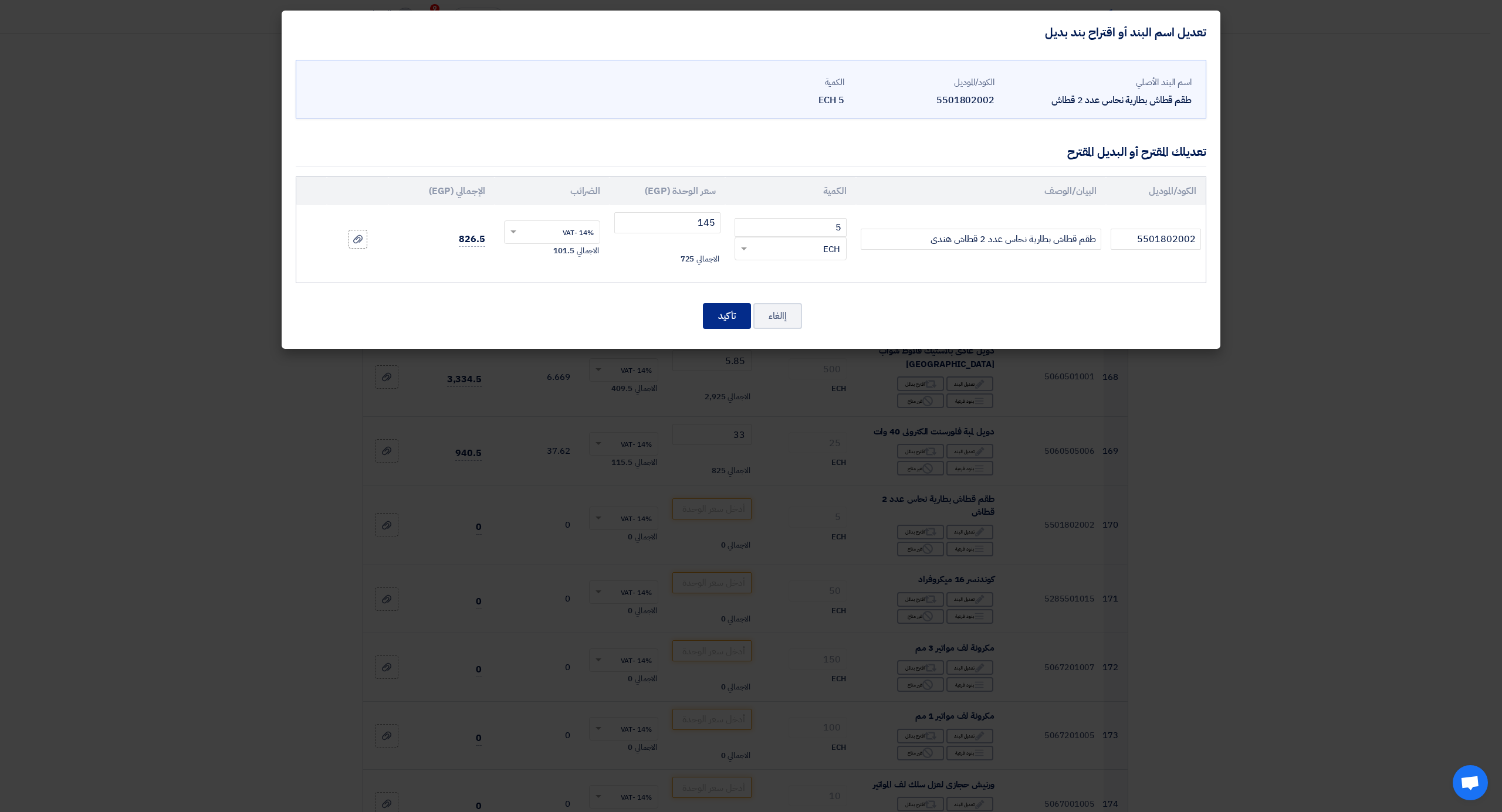
click at [728, 311] on button "تأكيد" at bounding box center [727, 316] width 48 height 26
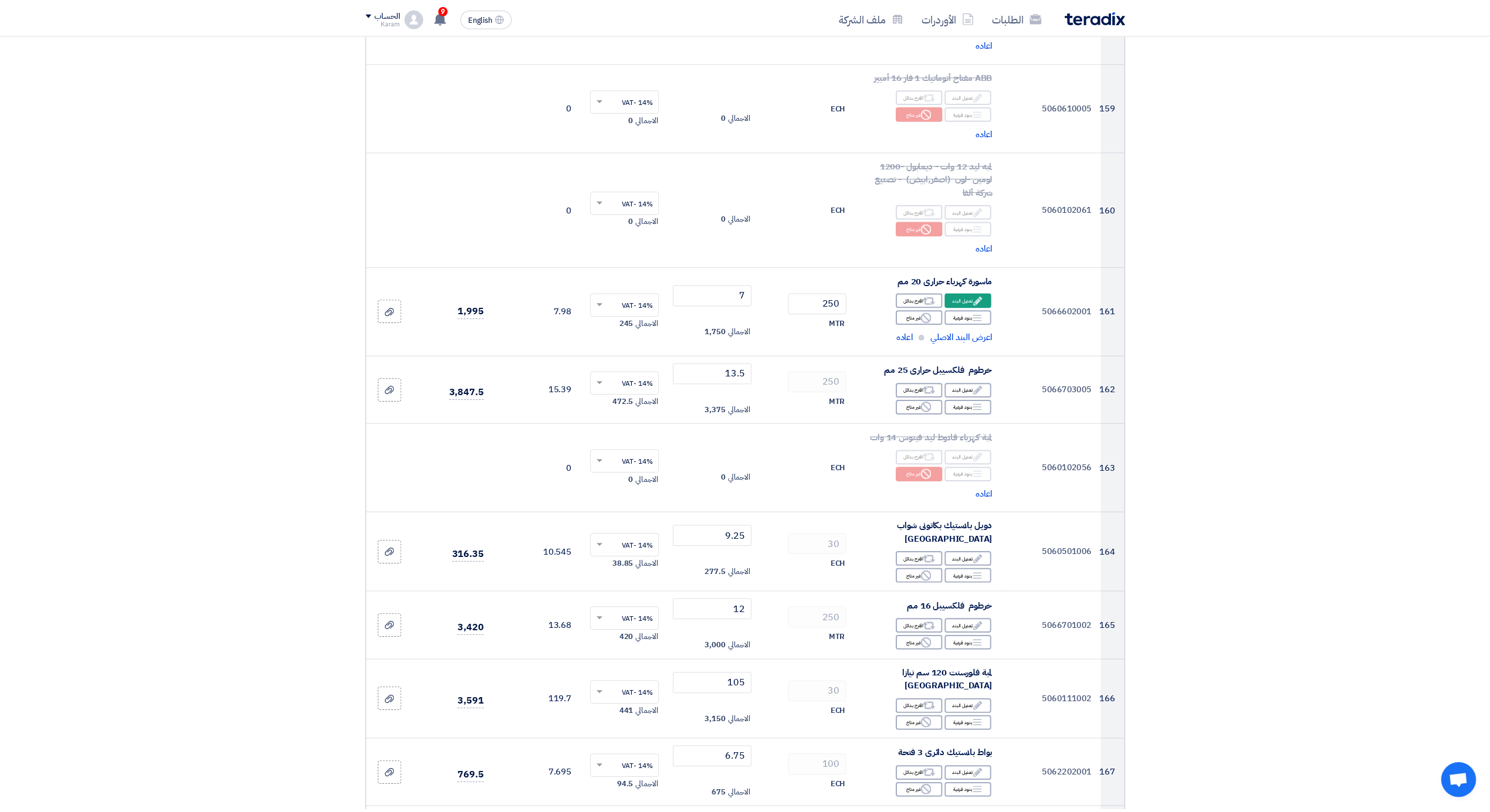
scroll to position [14255, 0]
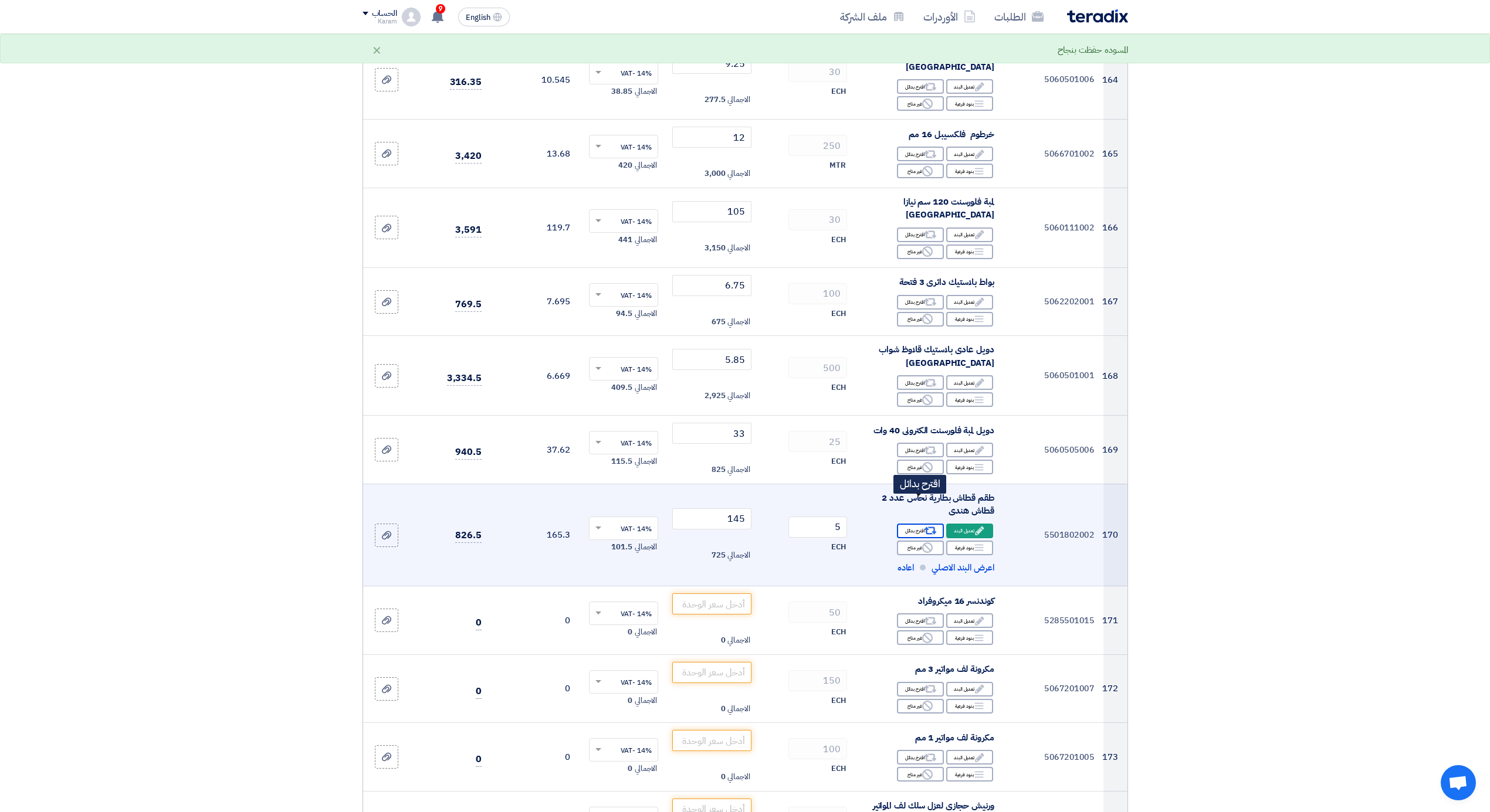
click at [909, 524] on div "Alternative اقترح بدائل" at bounding box center [920, 531] width 47 height 15
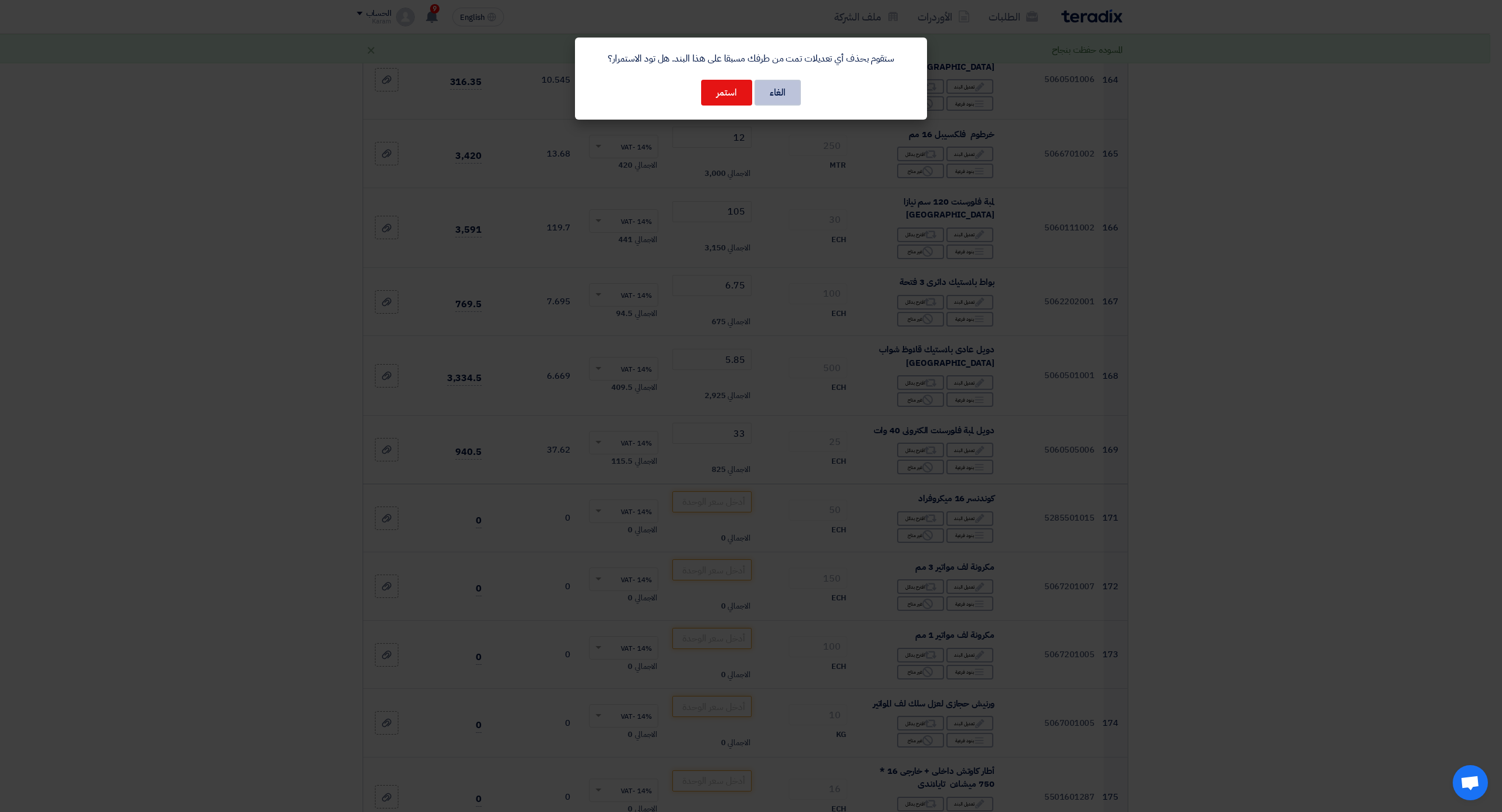
click at [763, 93] on button "الغاء" at bounding box center [777, 93] width 46 height 26
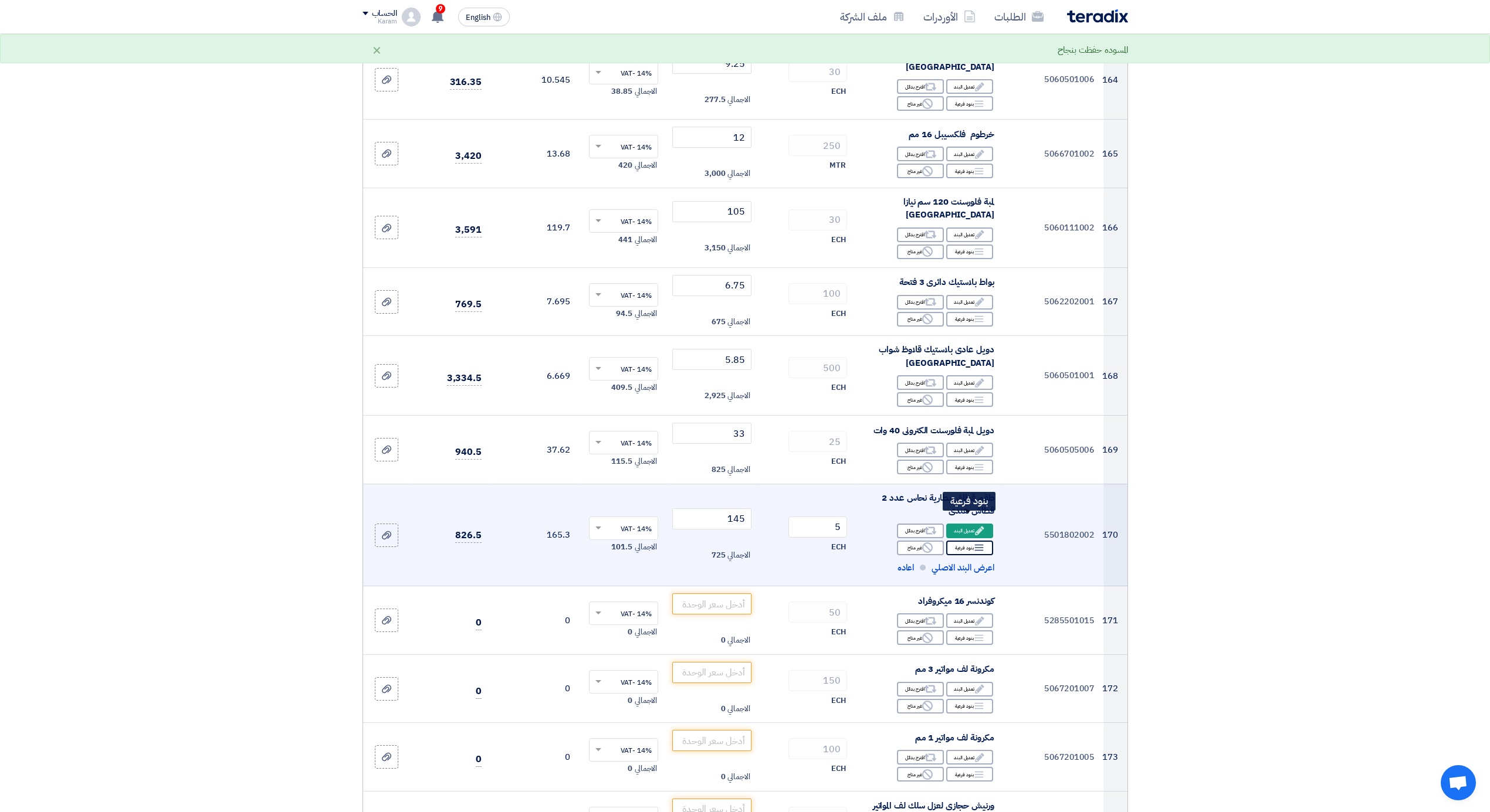
click at [976, 543] on icon "Breakdown" at bounding box center [979, 548] width 11 height 11
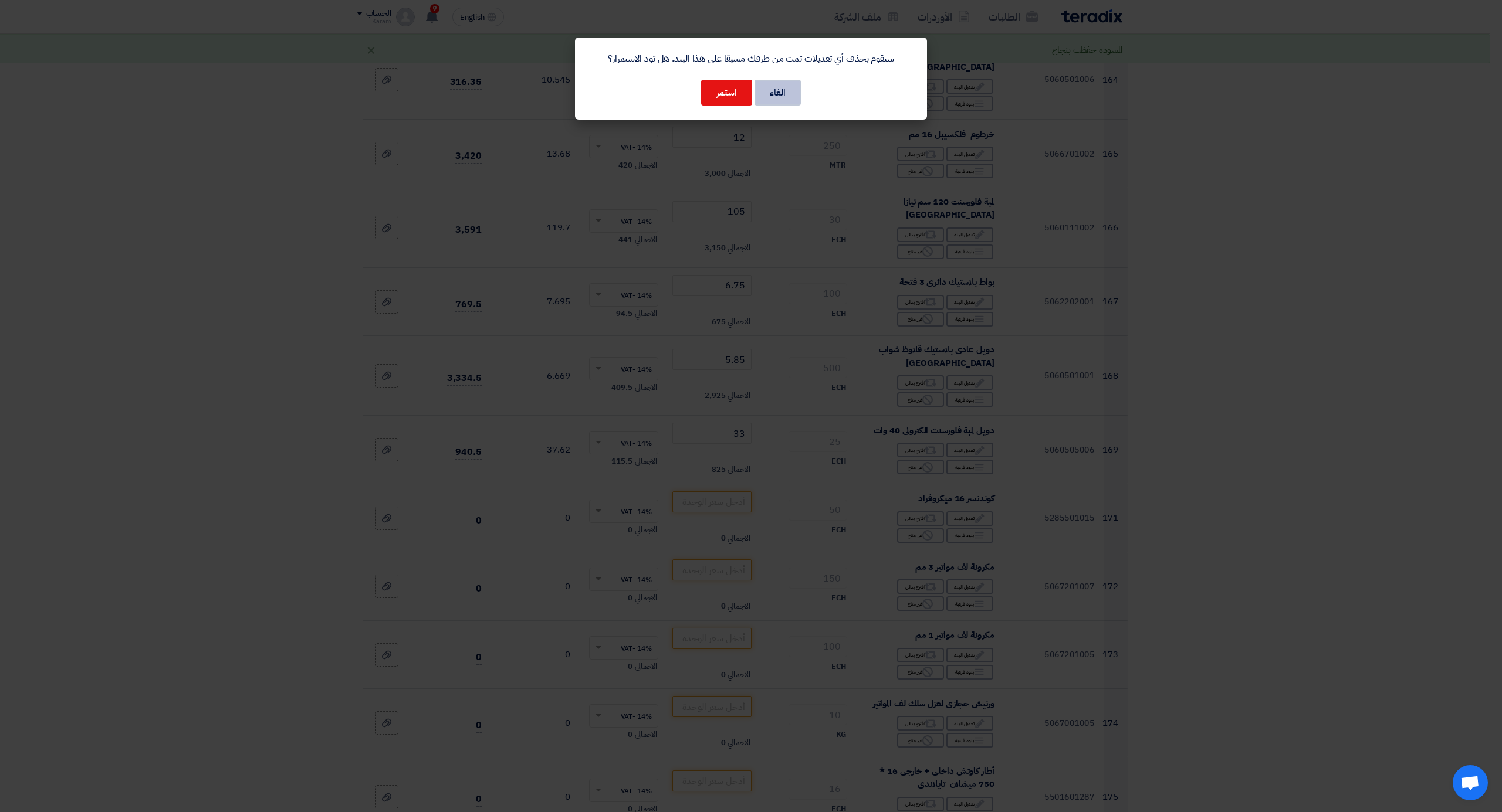
click at [775, 86] on button "الغاء" at bounding box center [777, 93] width 46 height 26
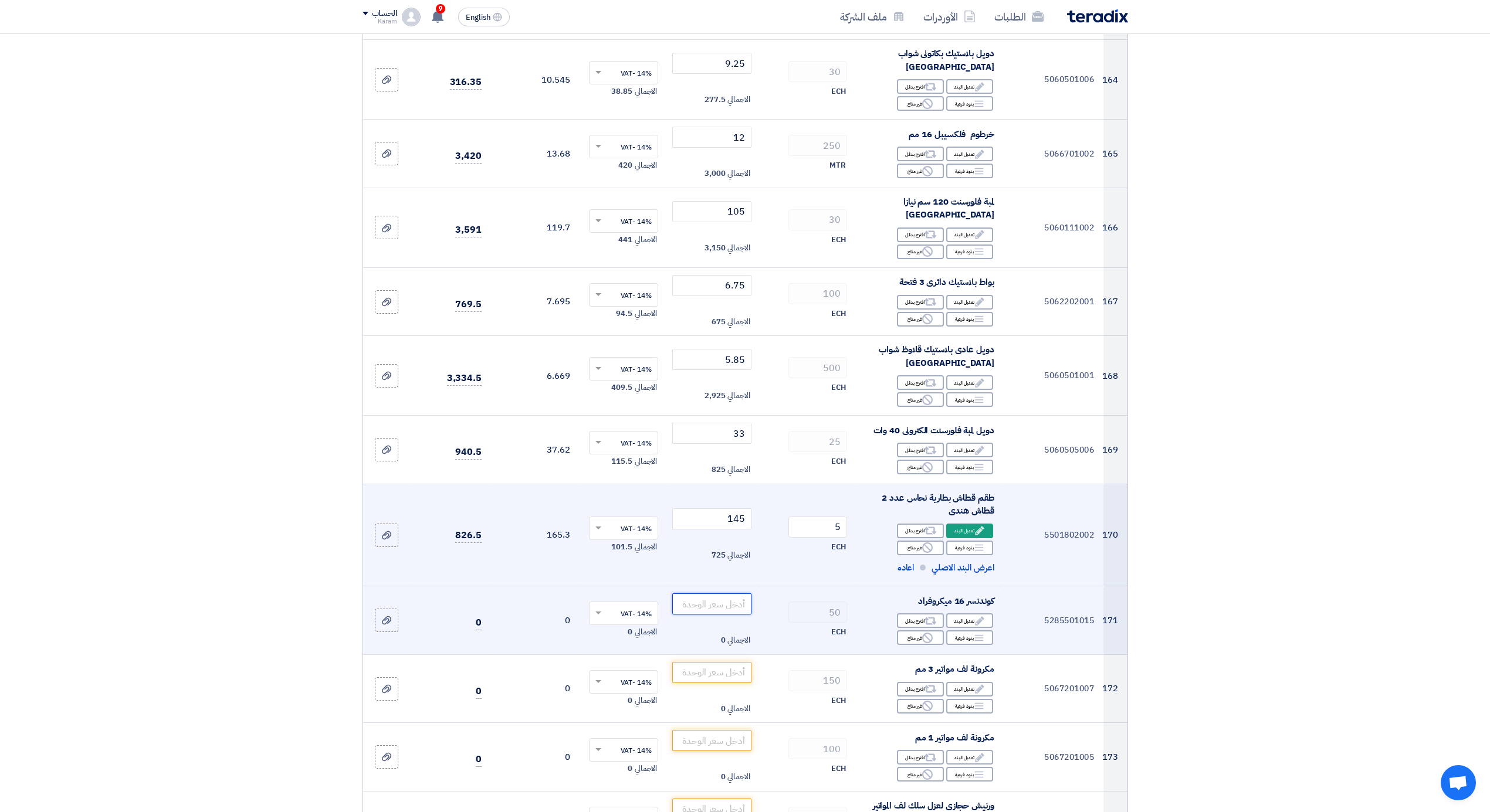
click at [702, 594] on input "number" at bounding box center [712, 604] width 79 height 21
type input "80"
click at [963, 614] on div "Edit تعديل البند" at bounding box center [970, 621] width 47 height 15
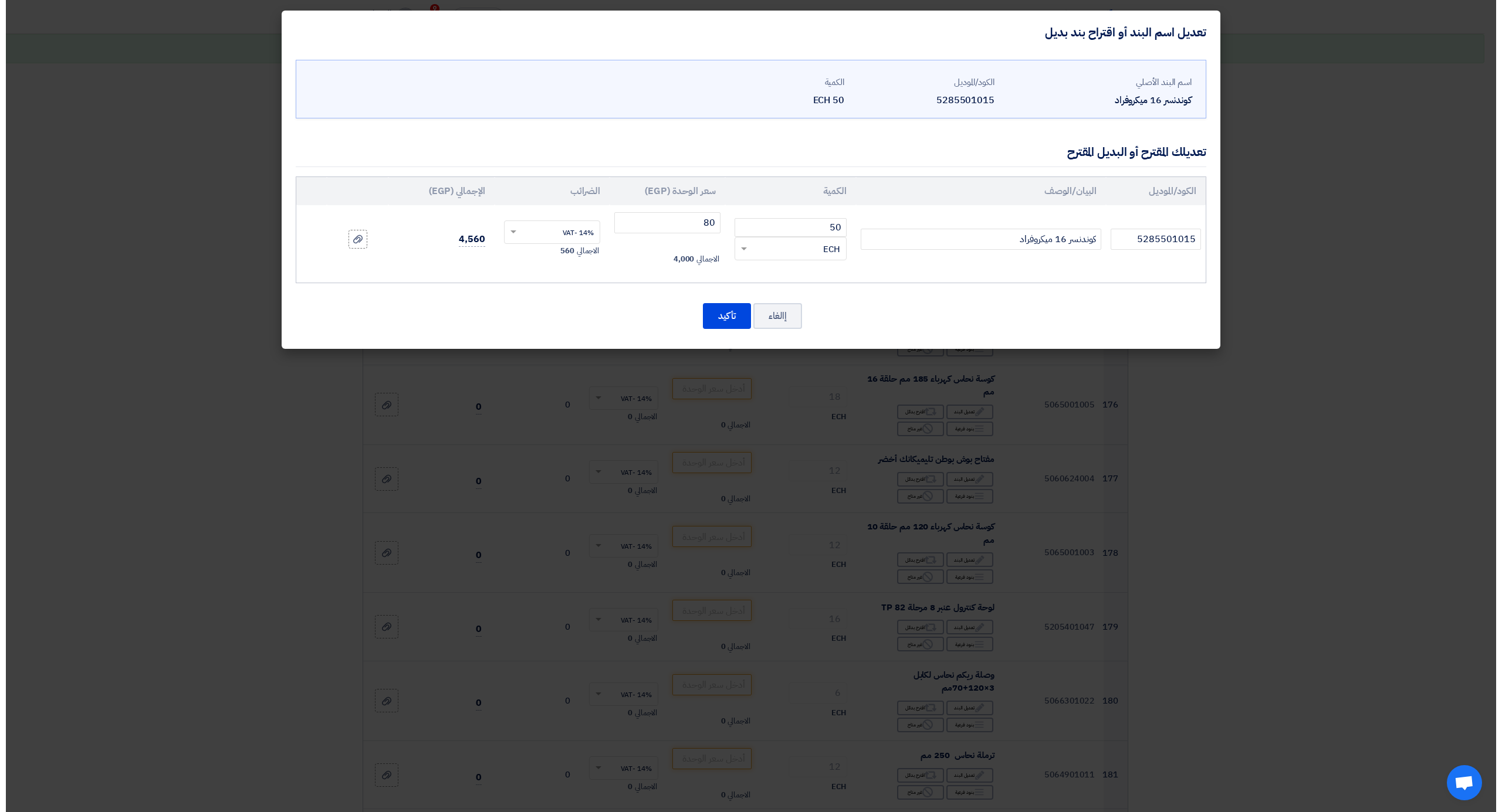
scroll to position [13782, 0]
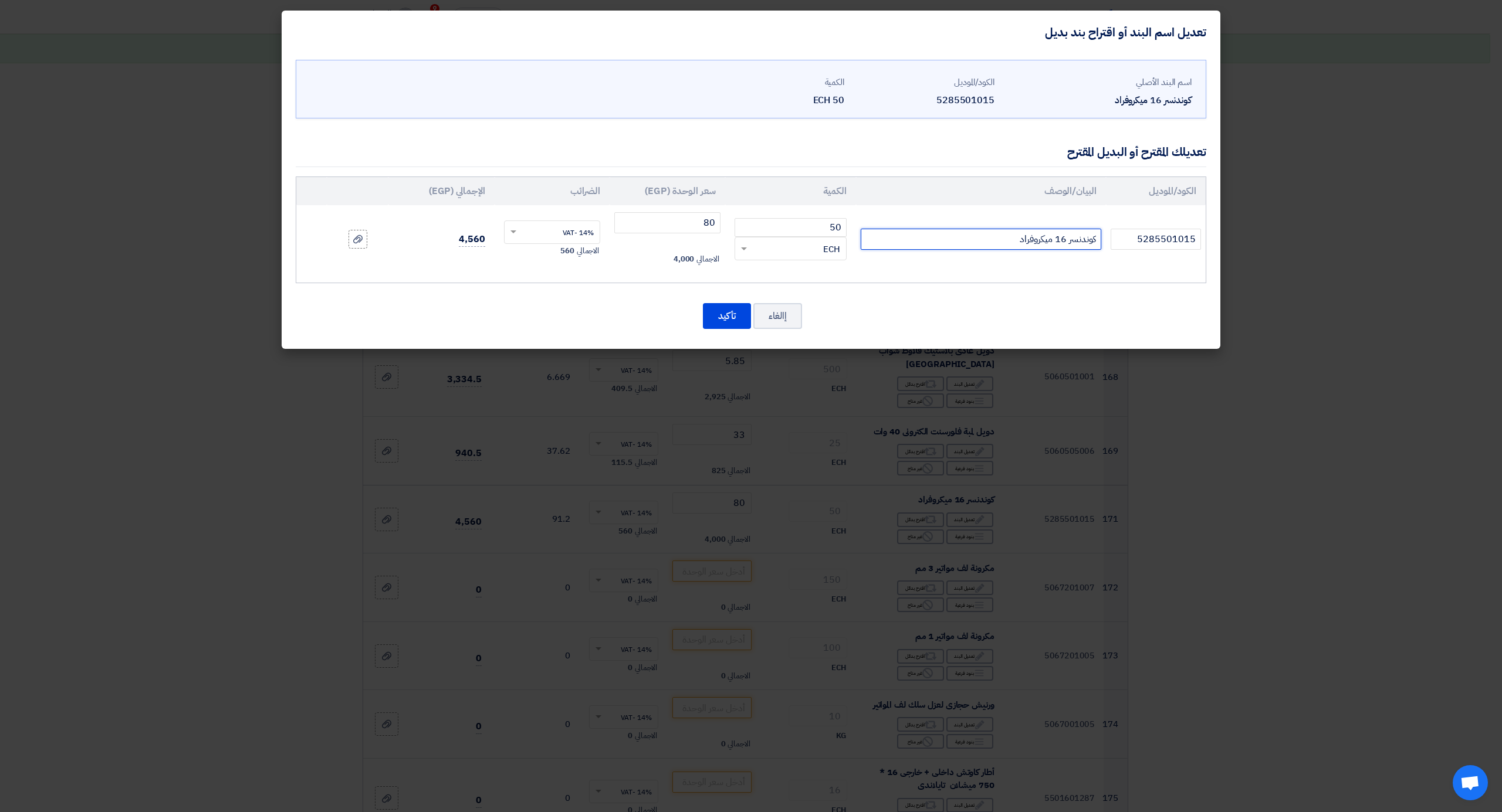
click at [947, 246] on input "كوندنسر 16 ميكروفراد" at bounding box center [981, 240] width 241 height 21
click at [1034, 240] on input "كوندنسر 16 ميكروفراد إيطالى" at bounding box center [981, 240] width 241 height 21
type input "كوندنسر 16 ميكرو فراد إيطالى"
click at [721, 318] on button "تأكيد" at bounding box center [727, 316] width 48 height 26
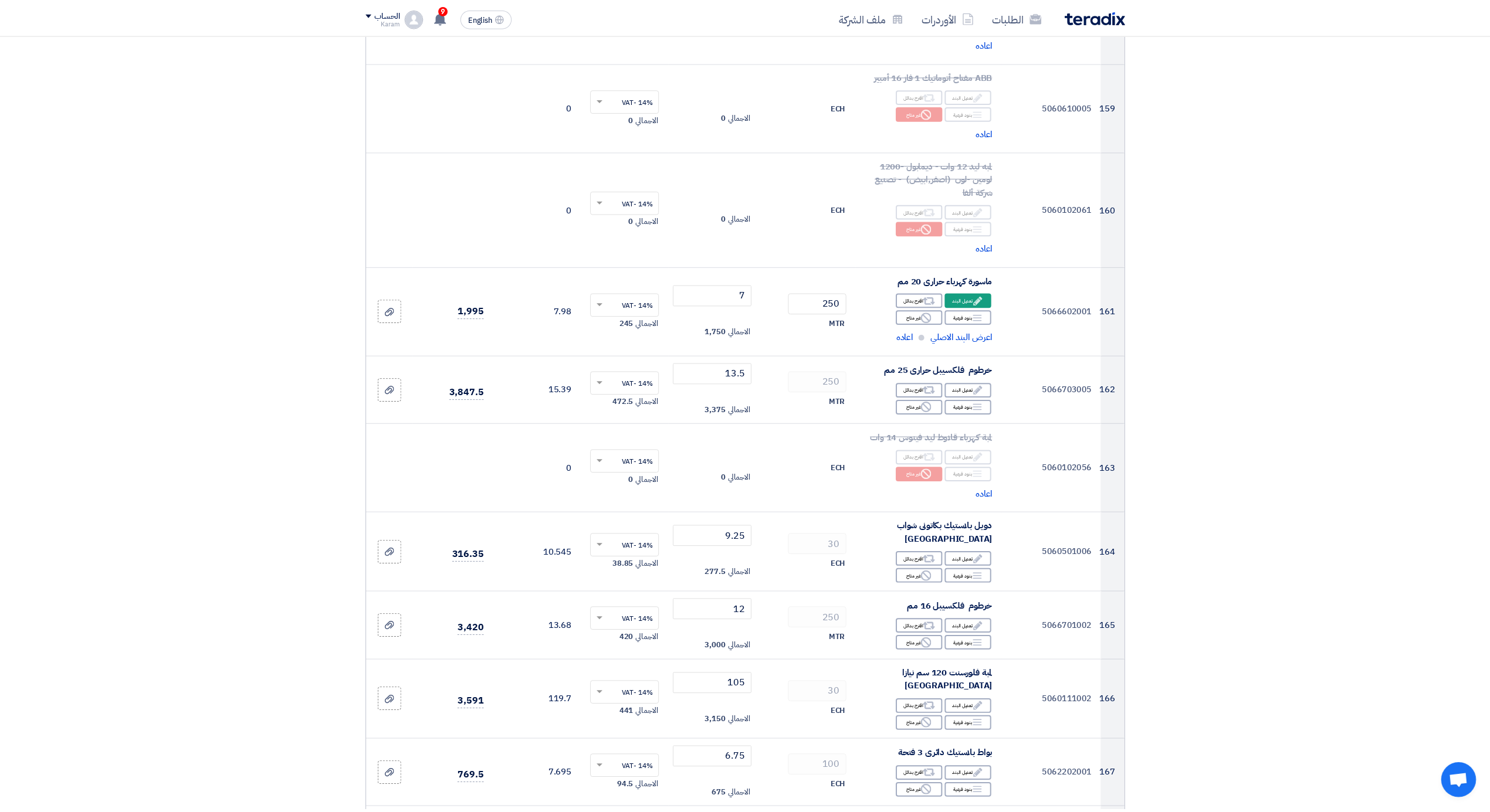
scroll to position [14255, 0]
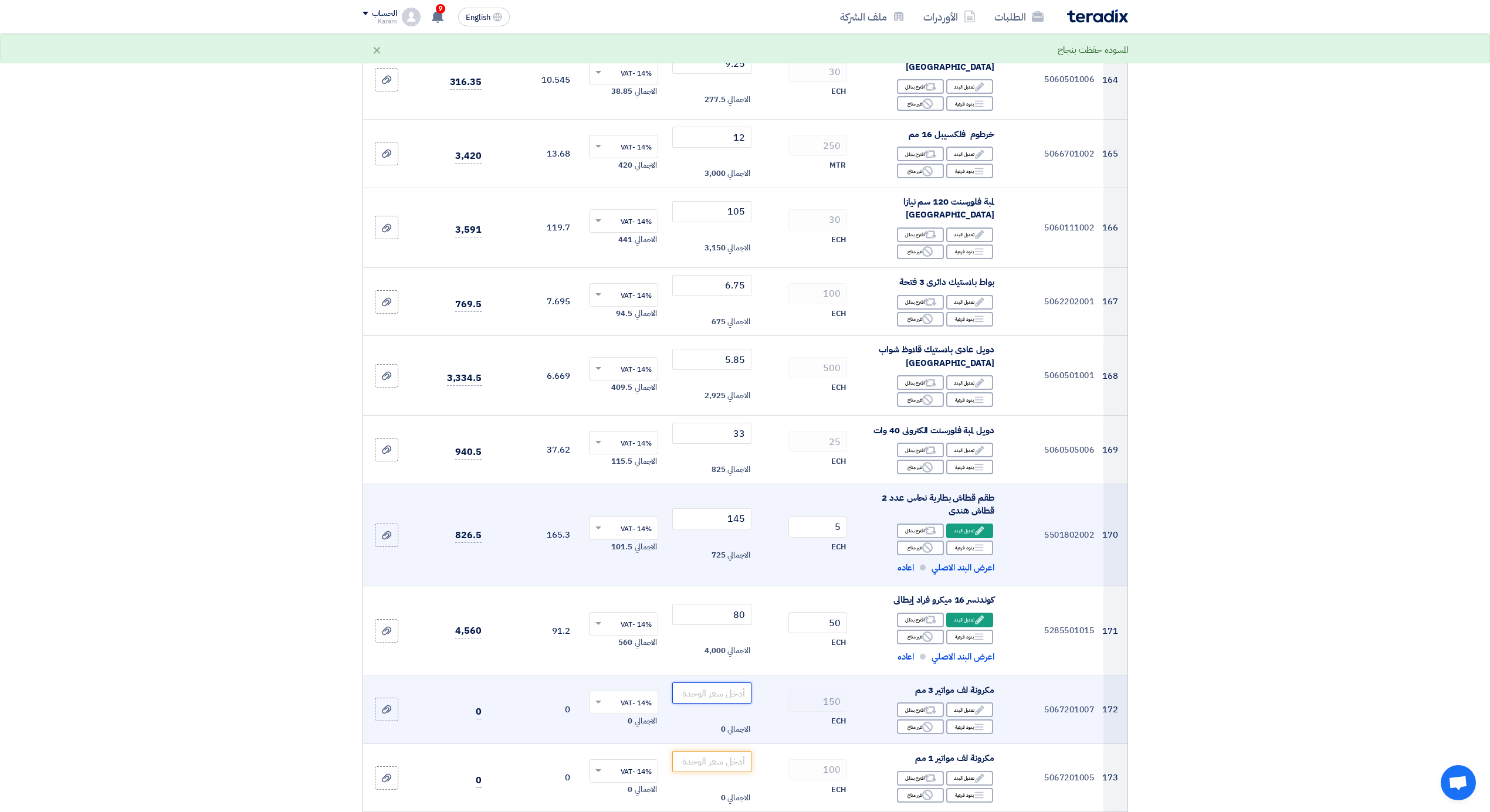
click at [717, 683] on input "number" at bounding box center [712, 693] width 79 height 21
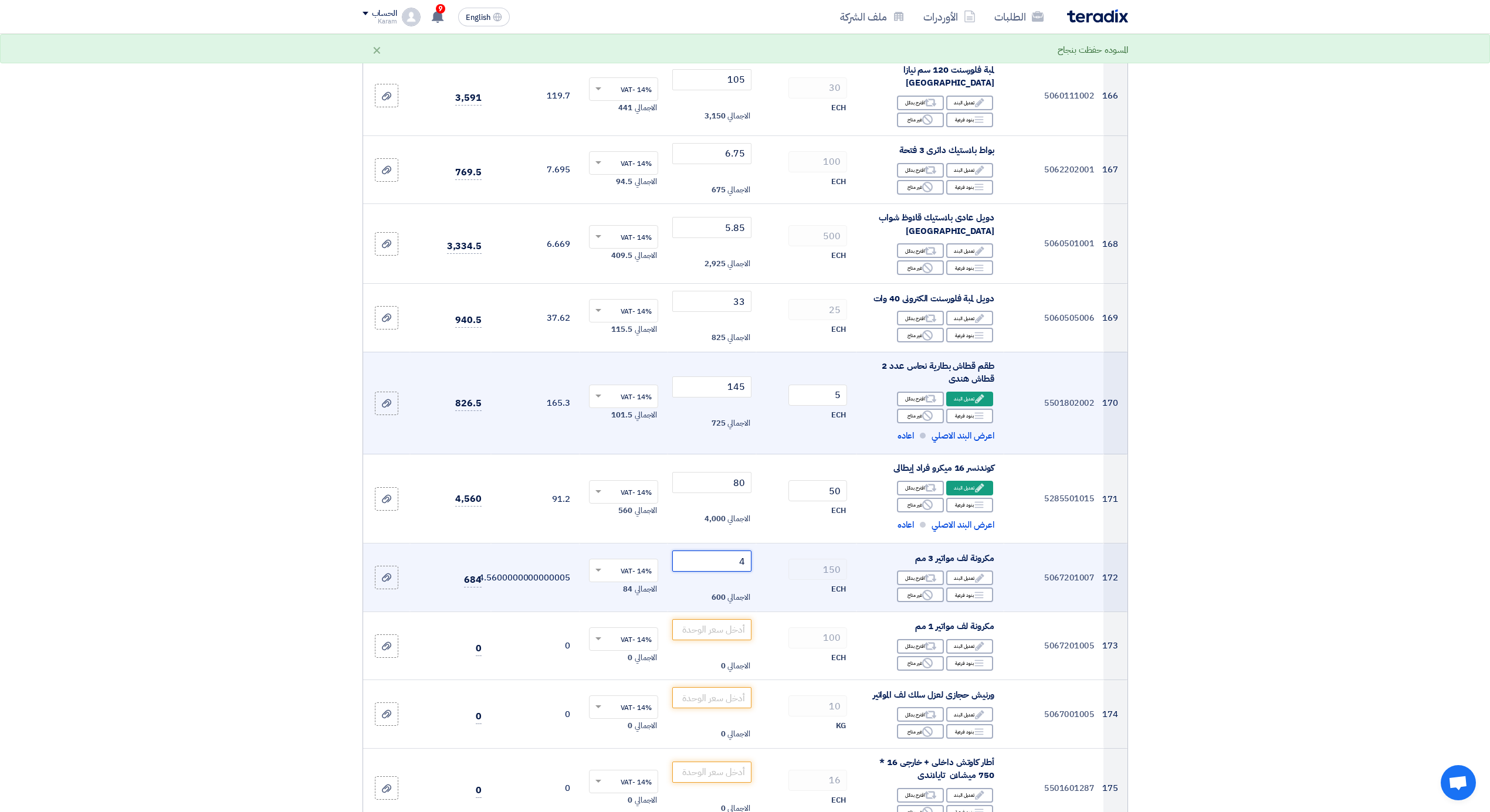
scroll to position [14411, 0]
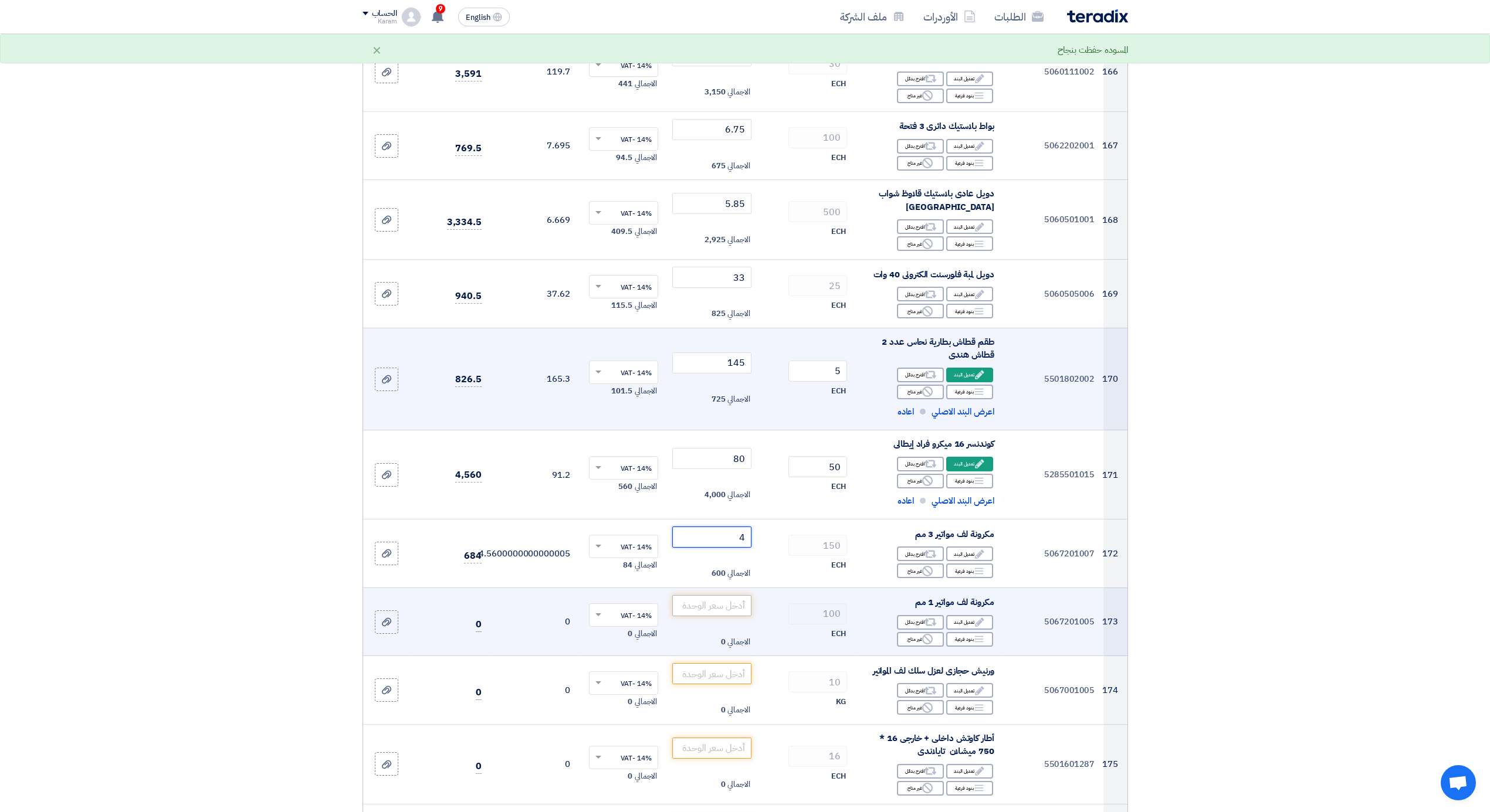
type input "4"
click at [702, 595] on input "number" at bounding box center [712, 606] width 79 height 21
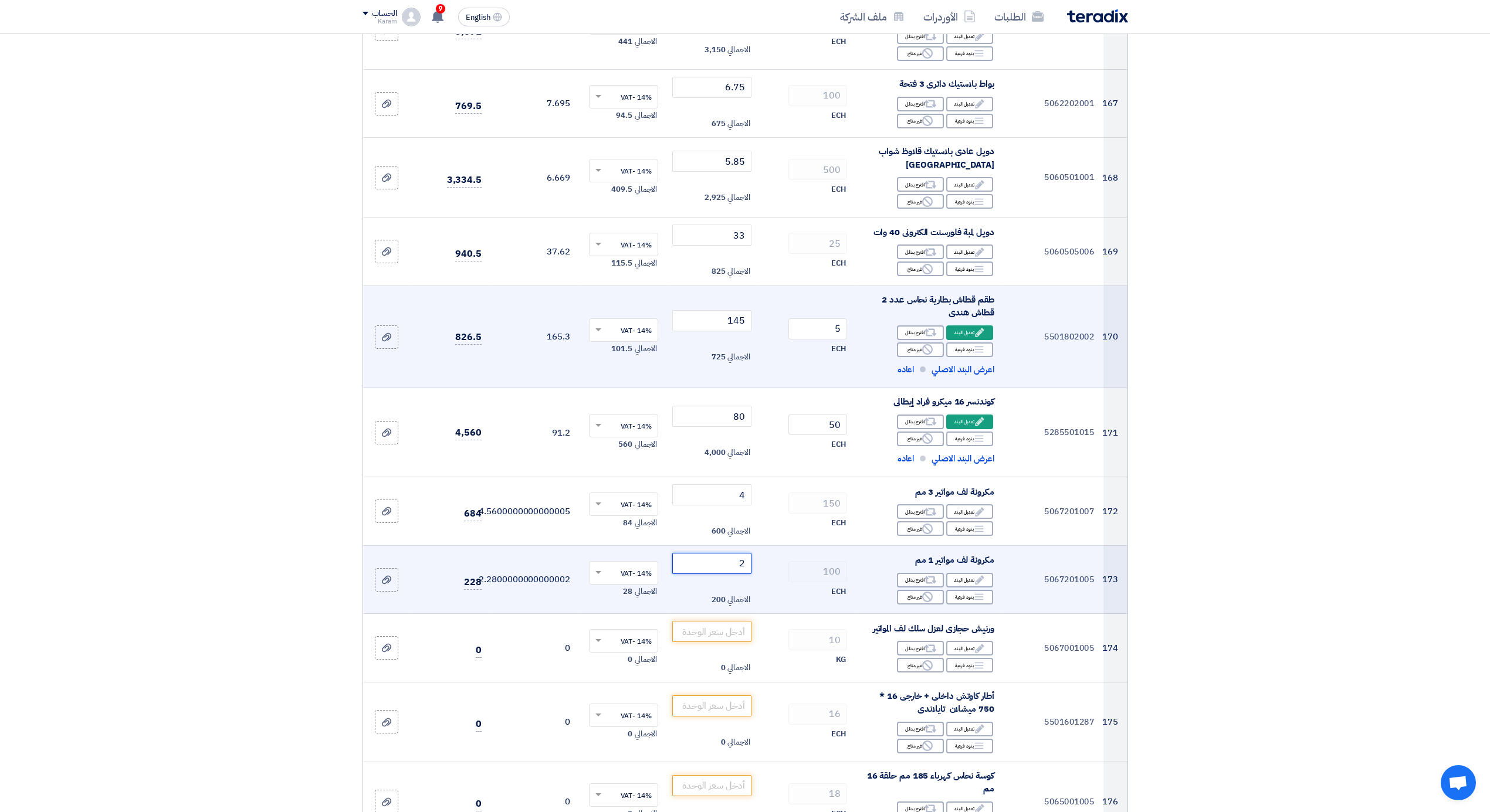
scroll to position [14489, 0]
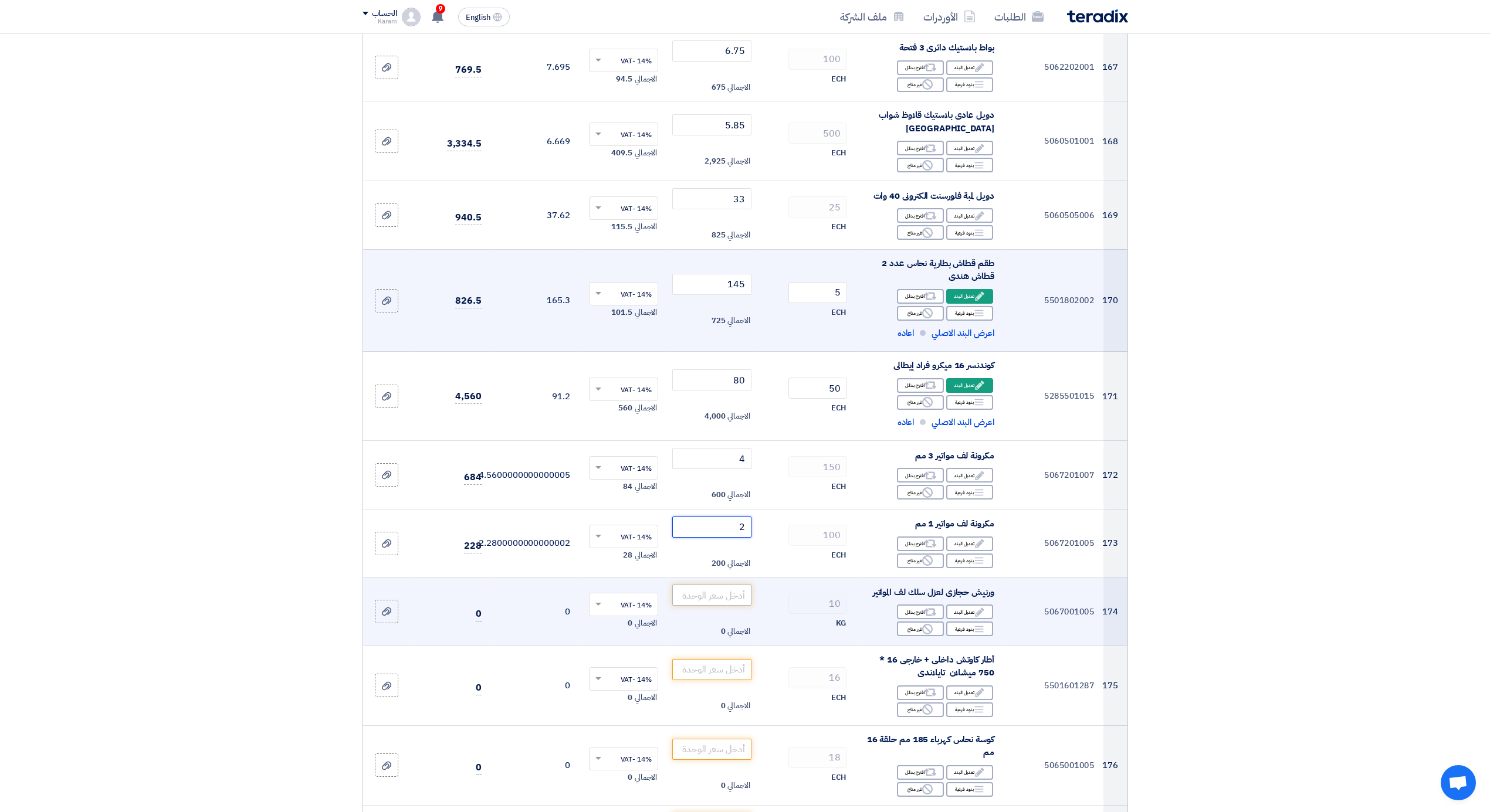
type input "2"
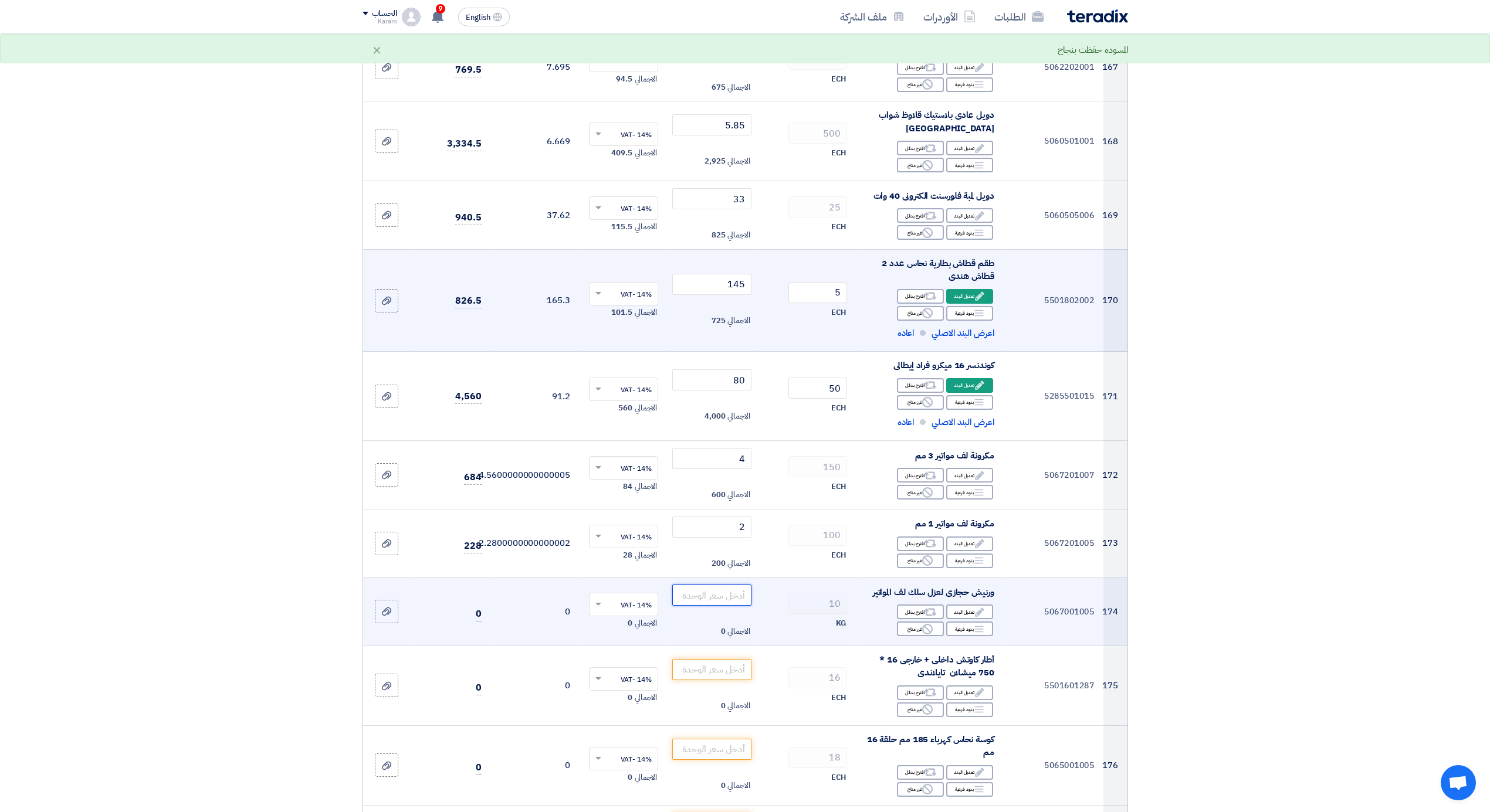
click at [735, 585] on input "number" at bounding box center [712, 595] width 79 height 21
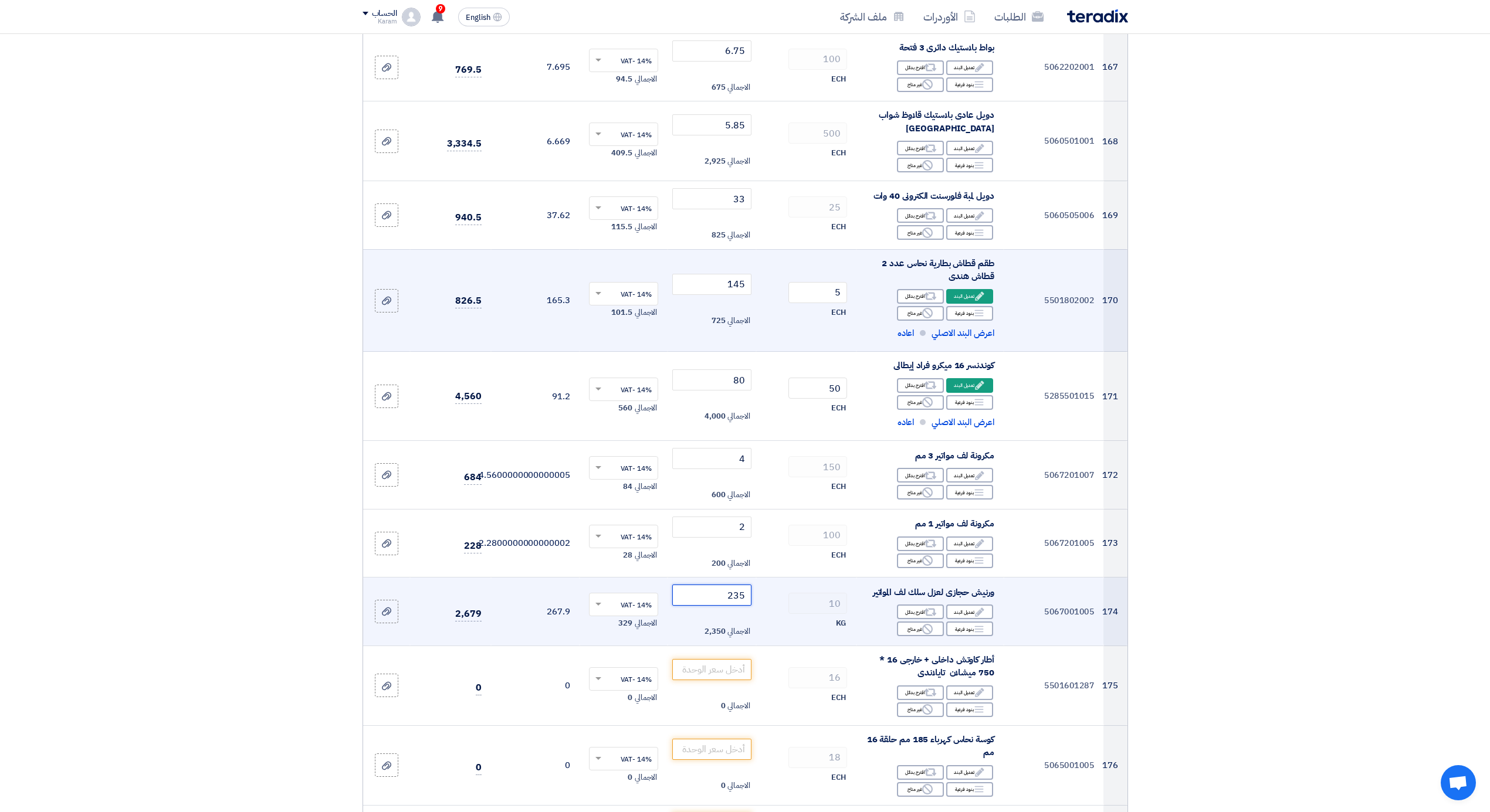
scroll to position [14567, 0]
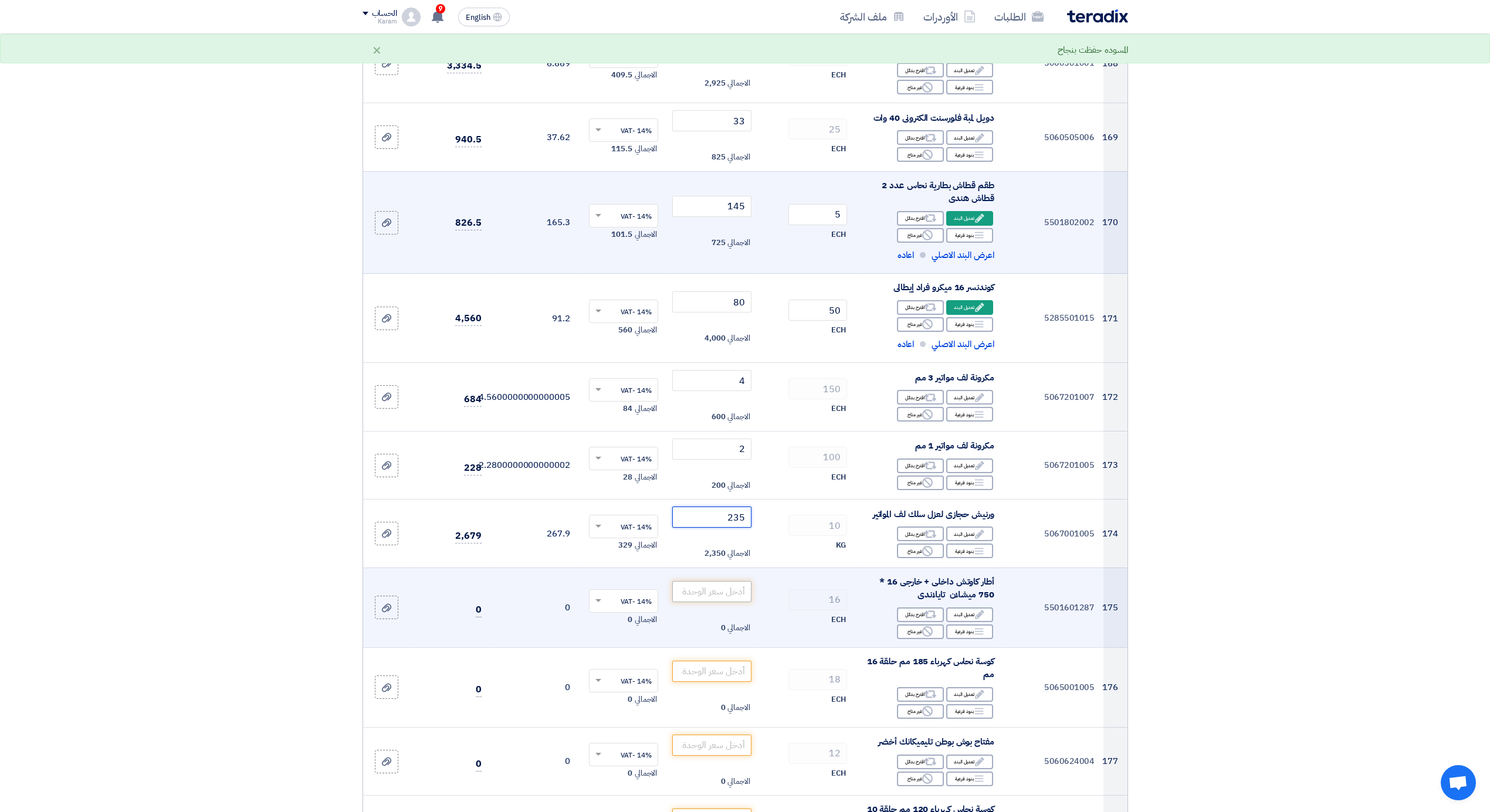
type input "235"
click at [734, 581] on input "number" at bounding box center [712, 592] width 79 height 21
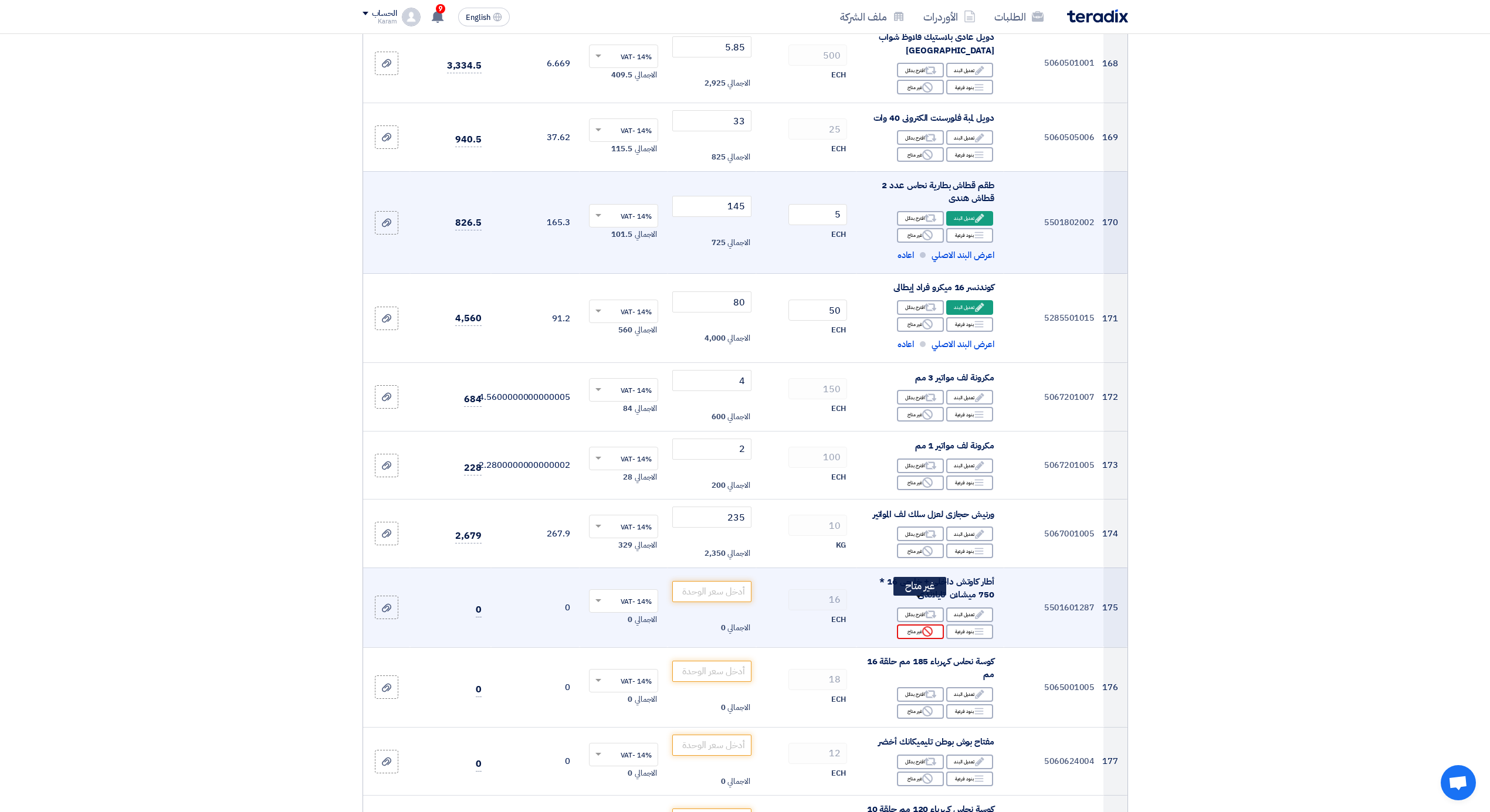
click at [916, 625] on div "Reject غير متاح" at bounding box center [920, 632] width 47 height 15
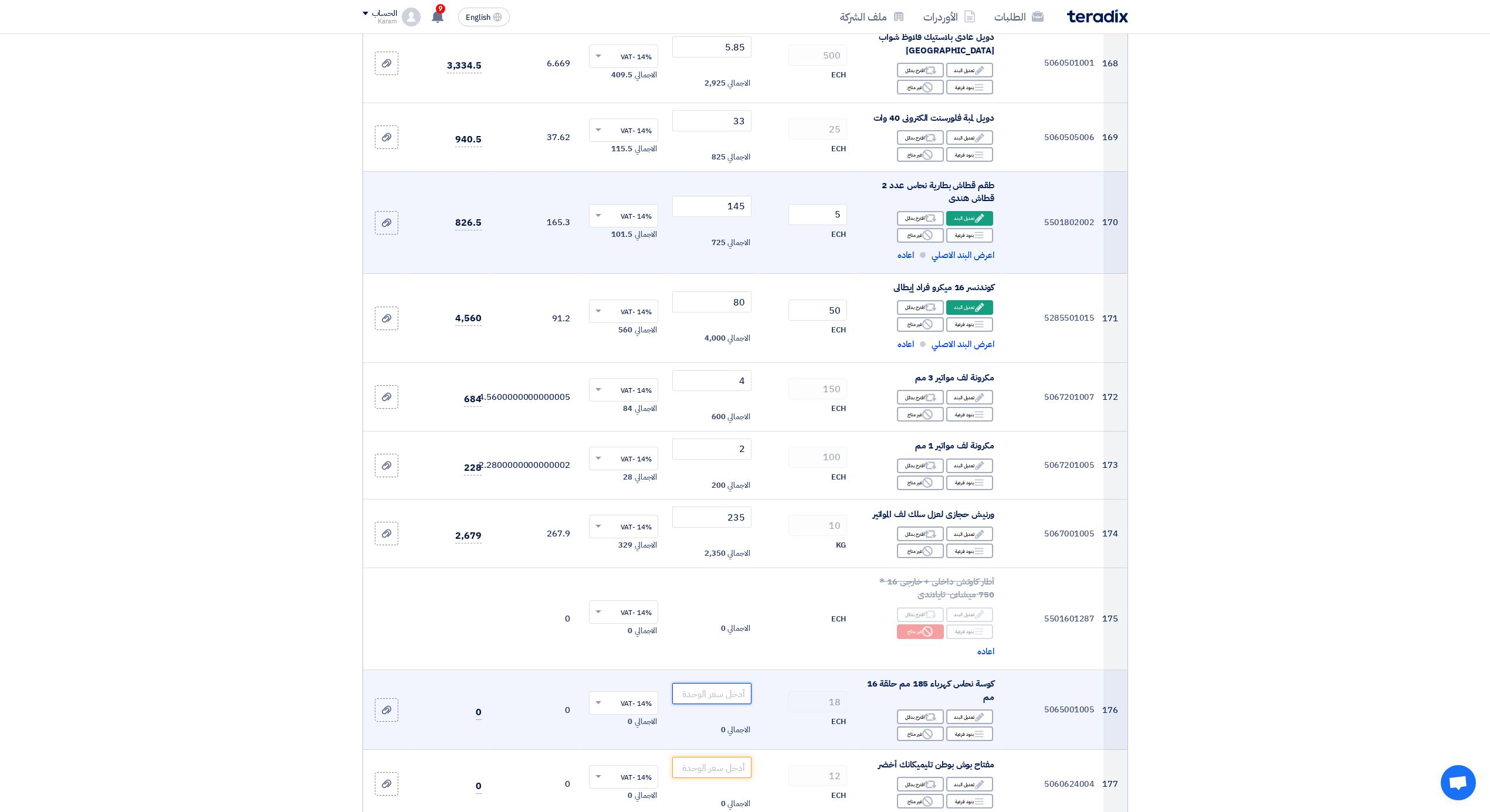
click at [722, 683] on input "number" at bounding box center [712, 694] width 79 height 21
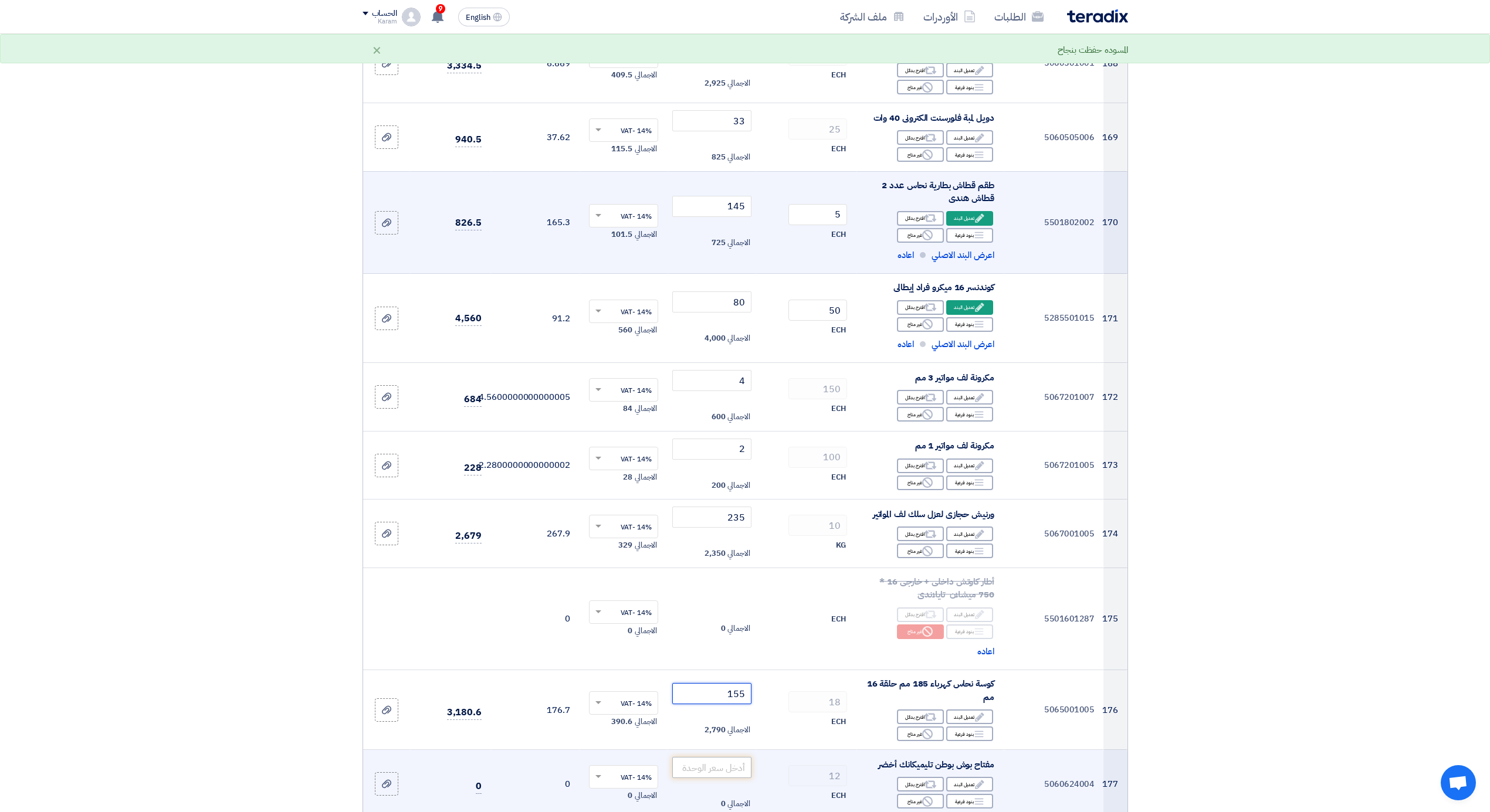
type input "155"
click at [712, 757] on input "number" at bounding box center [712, 767] width 79 height 21
click at [913, 794] on div "Reject غير متاح" at bounding box center [920, 801] width 47 height 15
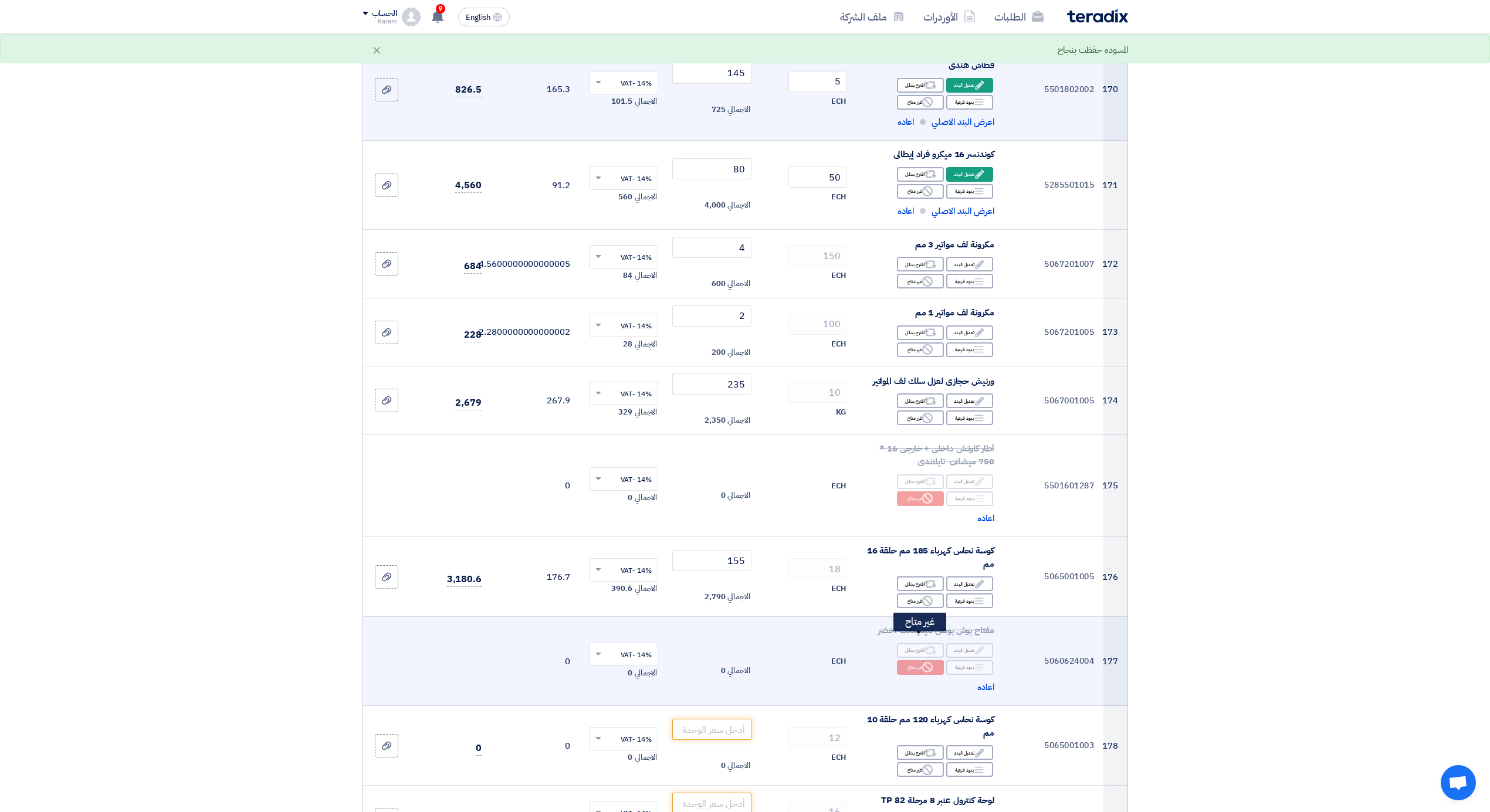
scroll to position [14724, 0]
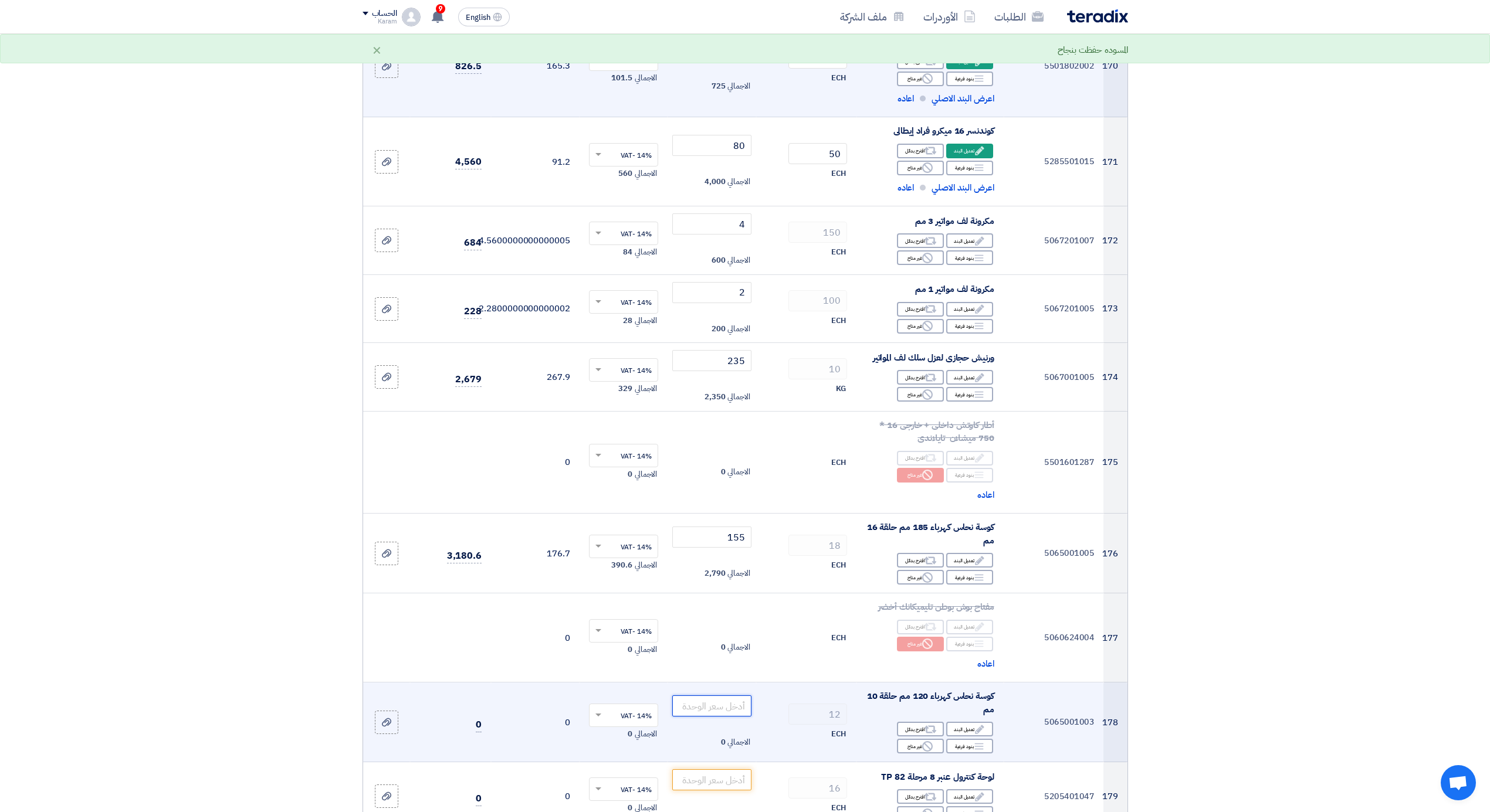
click at [730, 696] on input "number" at bounding box center [712, 706] width 79 height 21
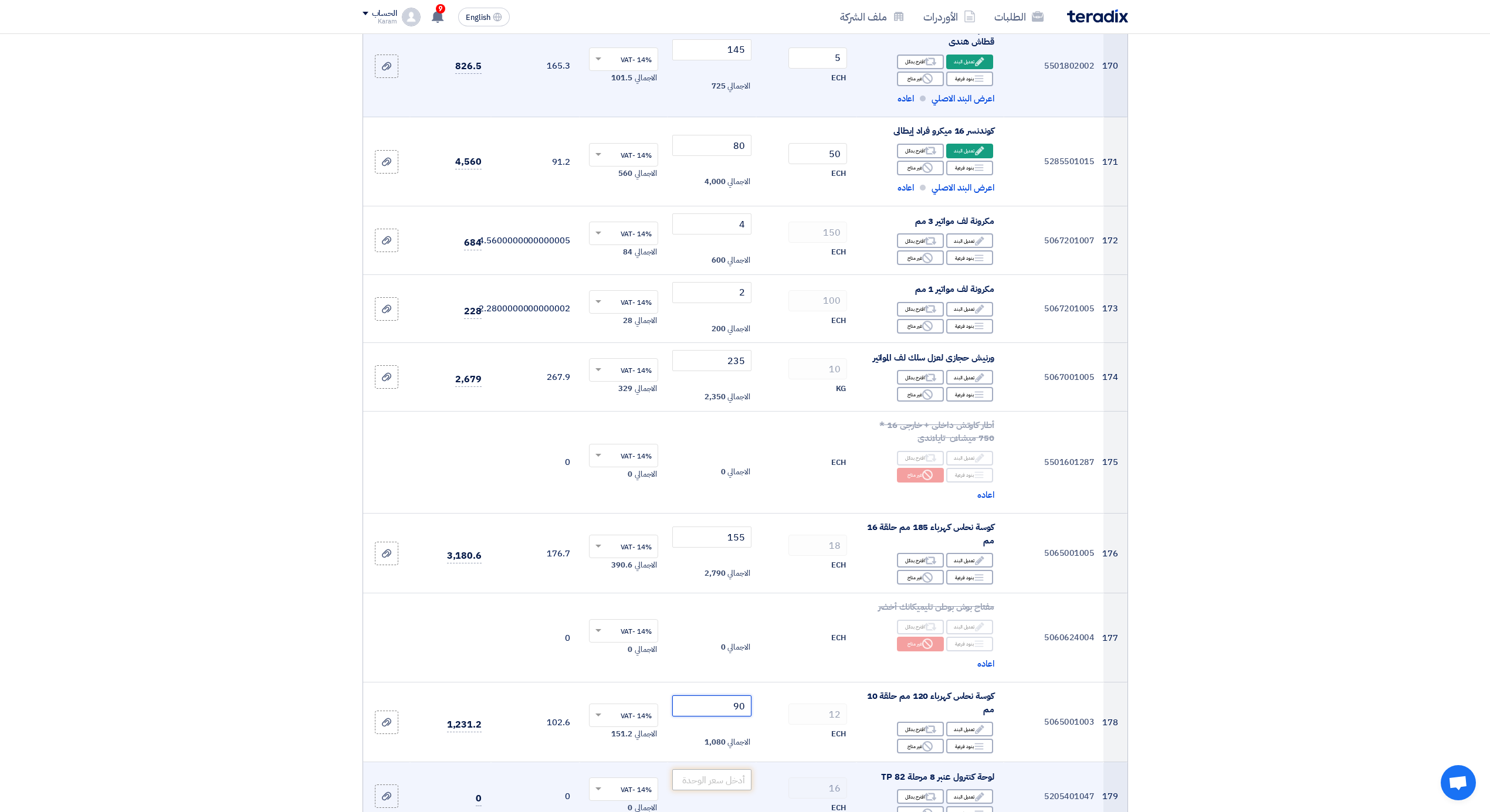
scroll to position [14802, 0]
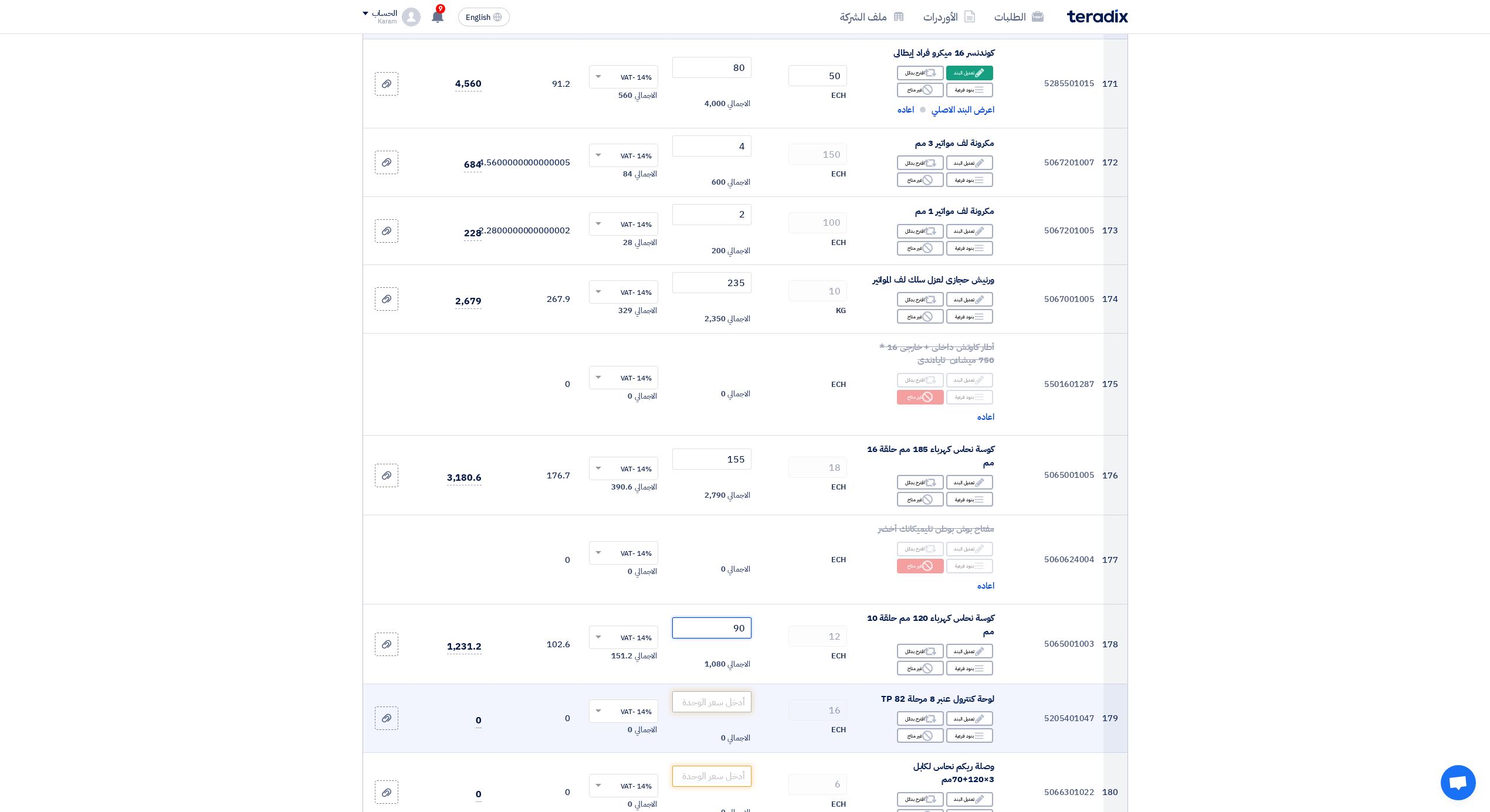
type input "90"
click at [735, 692] on input "number" at bounding box center [712, 702] width 79 height 21
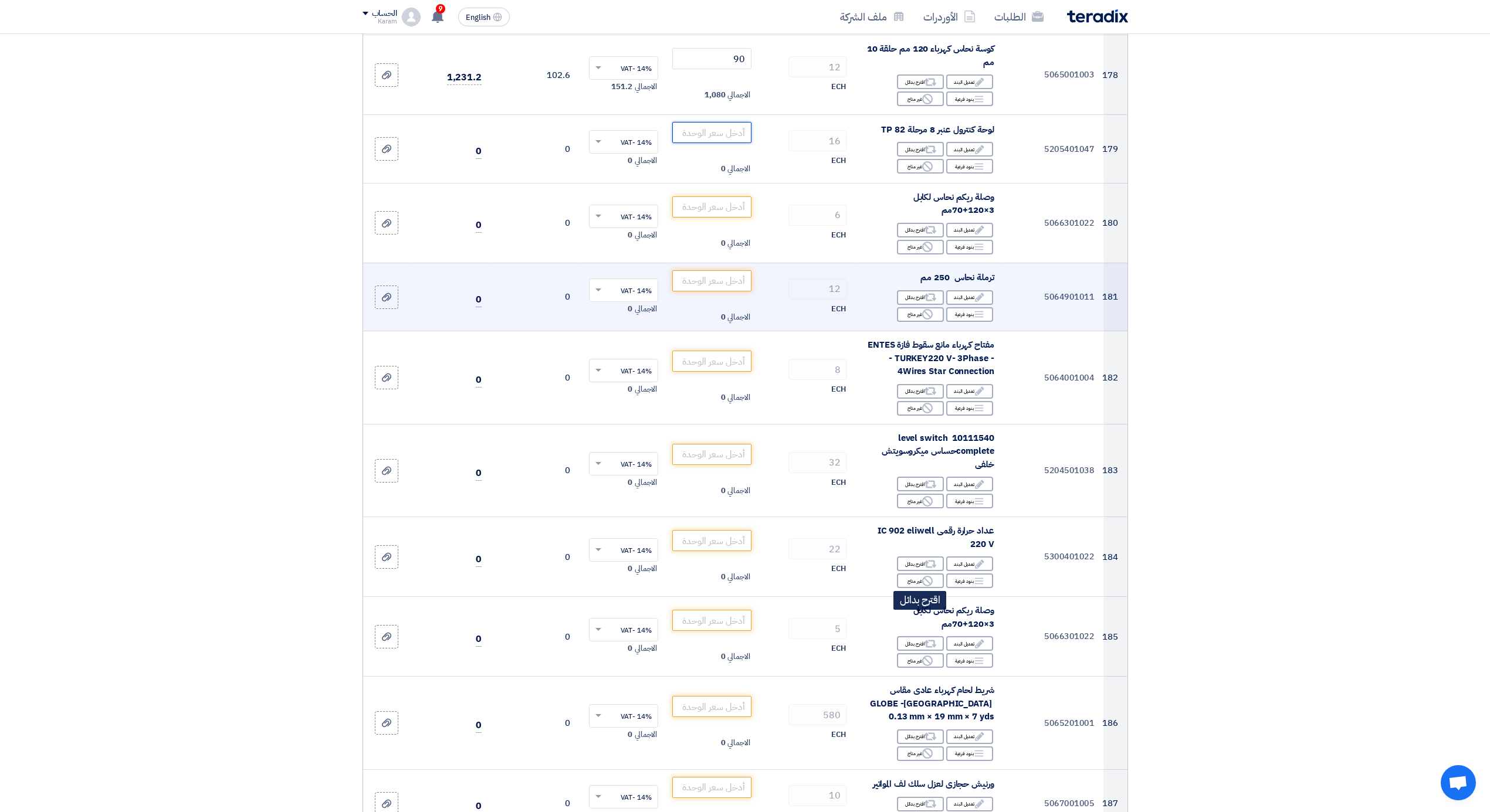
scroll to position [15427, 0]
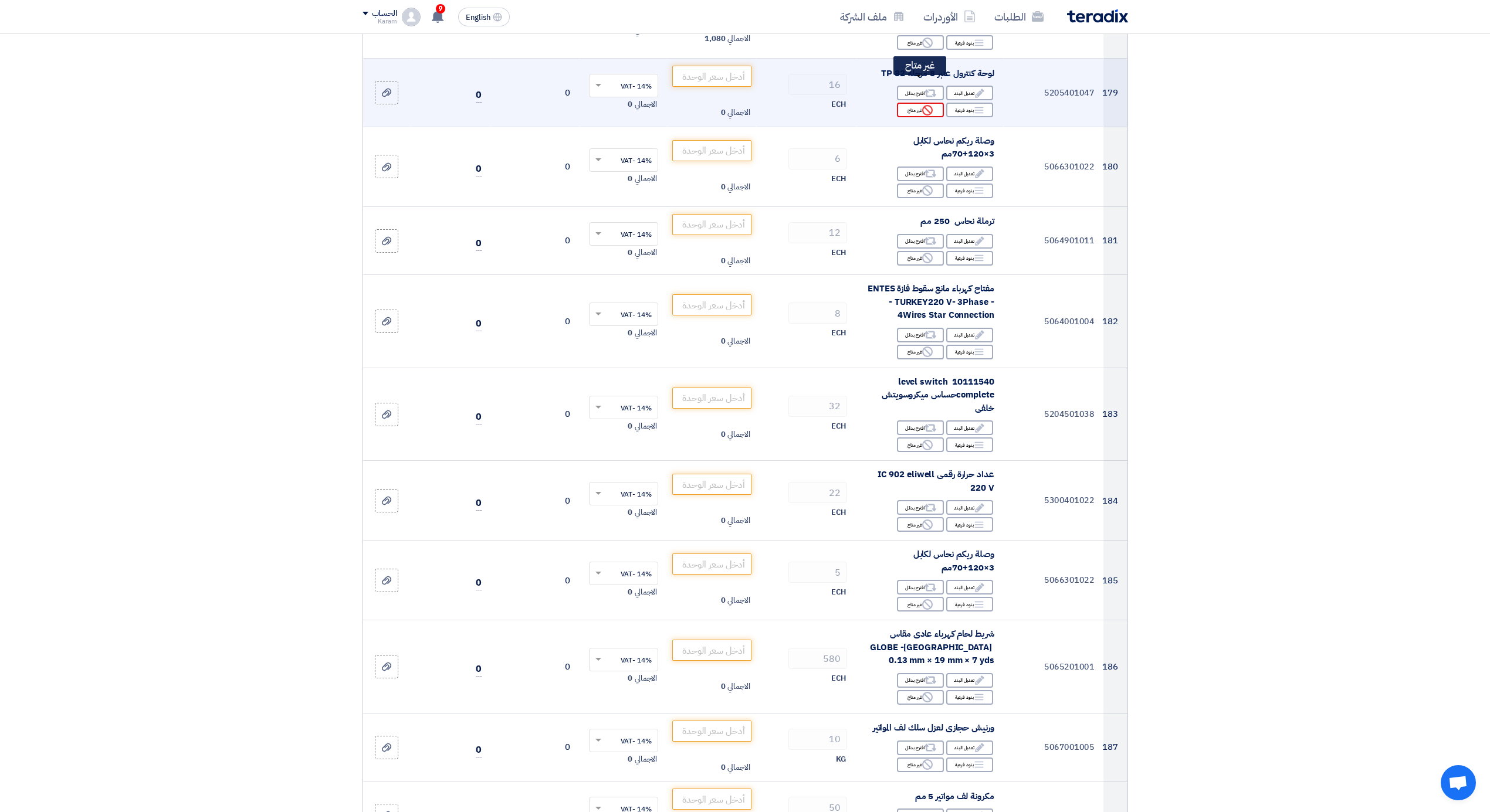
click at [930, 105] on icon "Reject" at bounding box center [927, 110] width 11 height 11
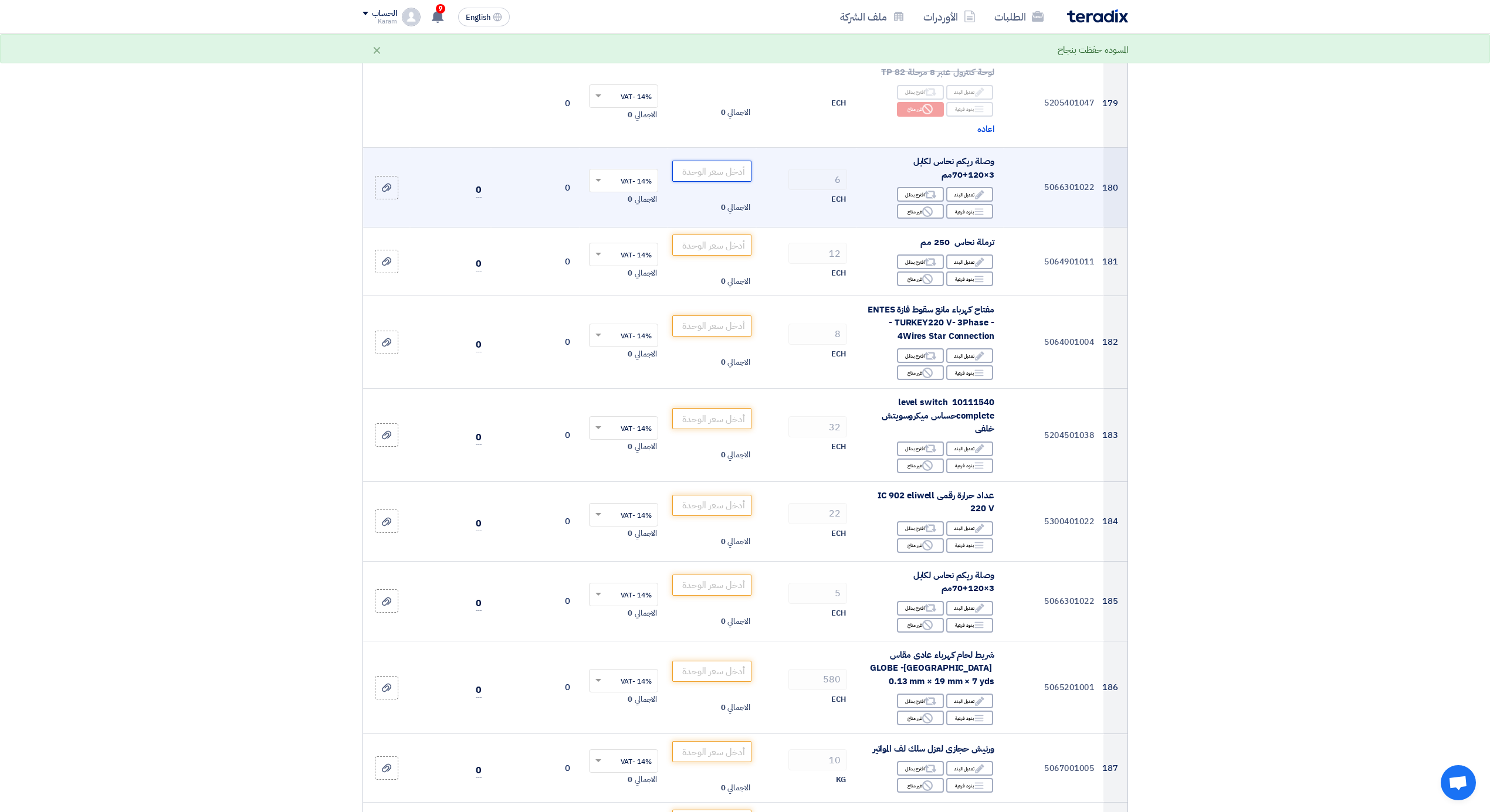
click at [718, 161] on input "number" at bounding box center [712, 171] width 79 height 21
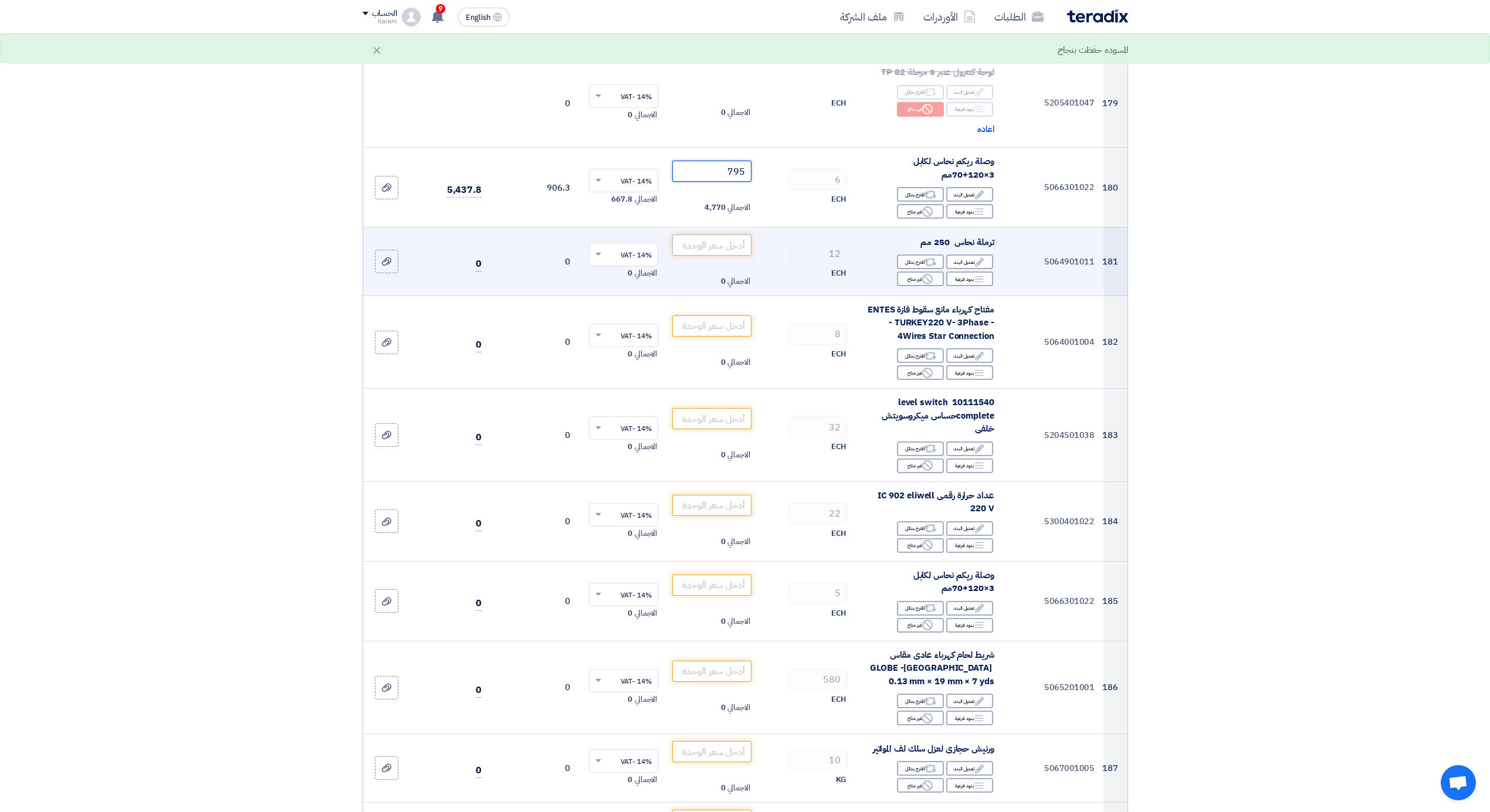
type input "795"
click at [738, 235] on input "number" at bounding box center [712, 245] width 79 height 21
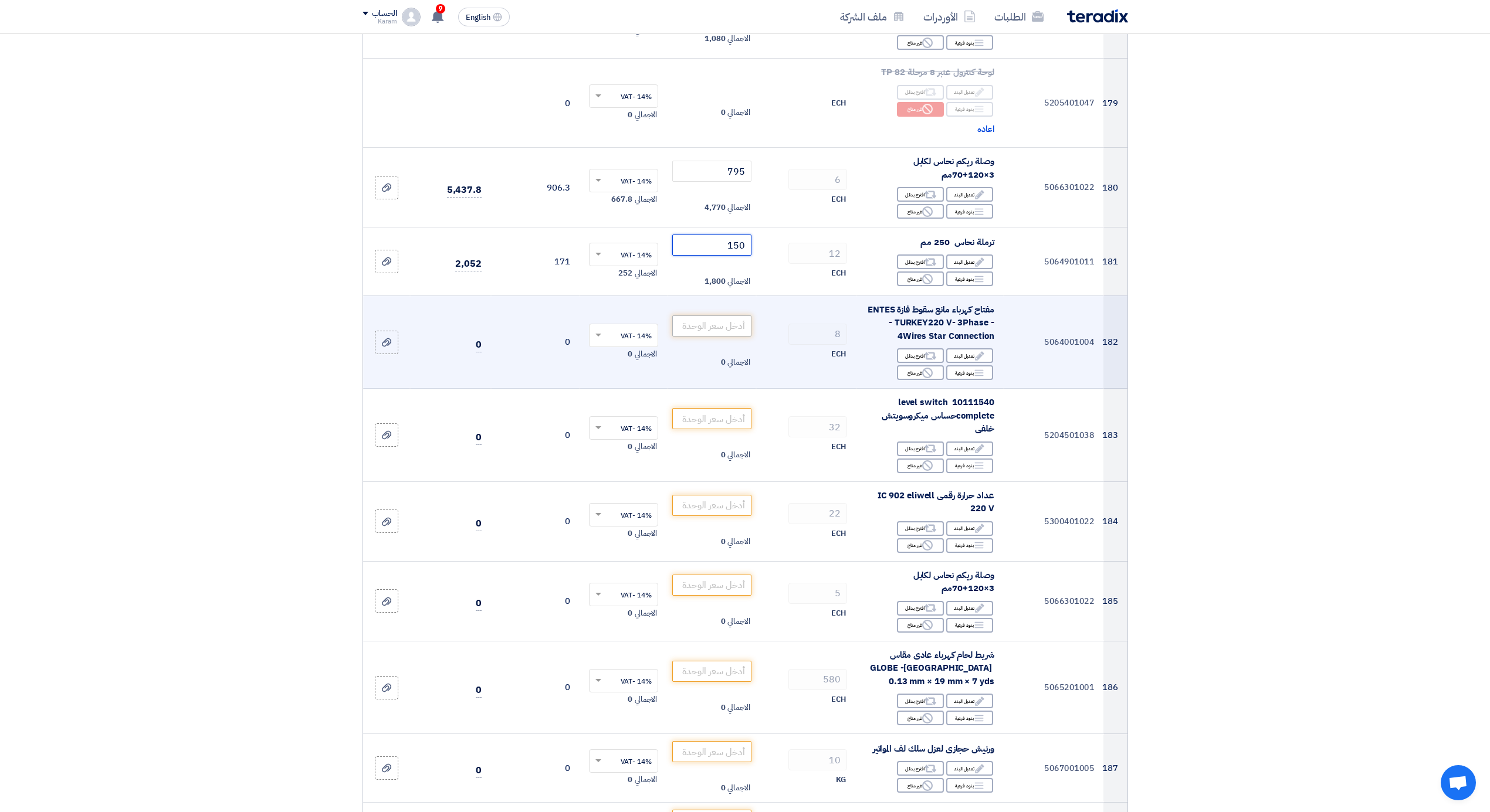
type input "150"
click at [714, 315] on input "number" at bounding box center [712, 326] width 79 height 21
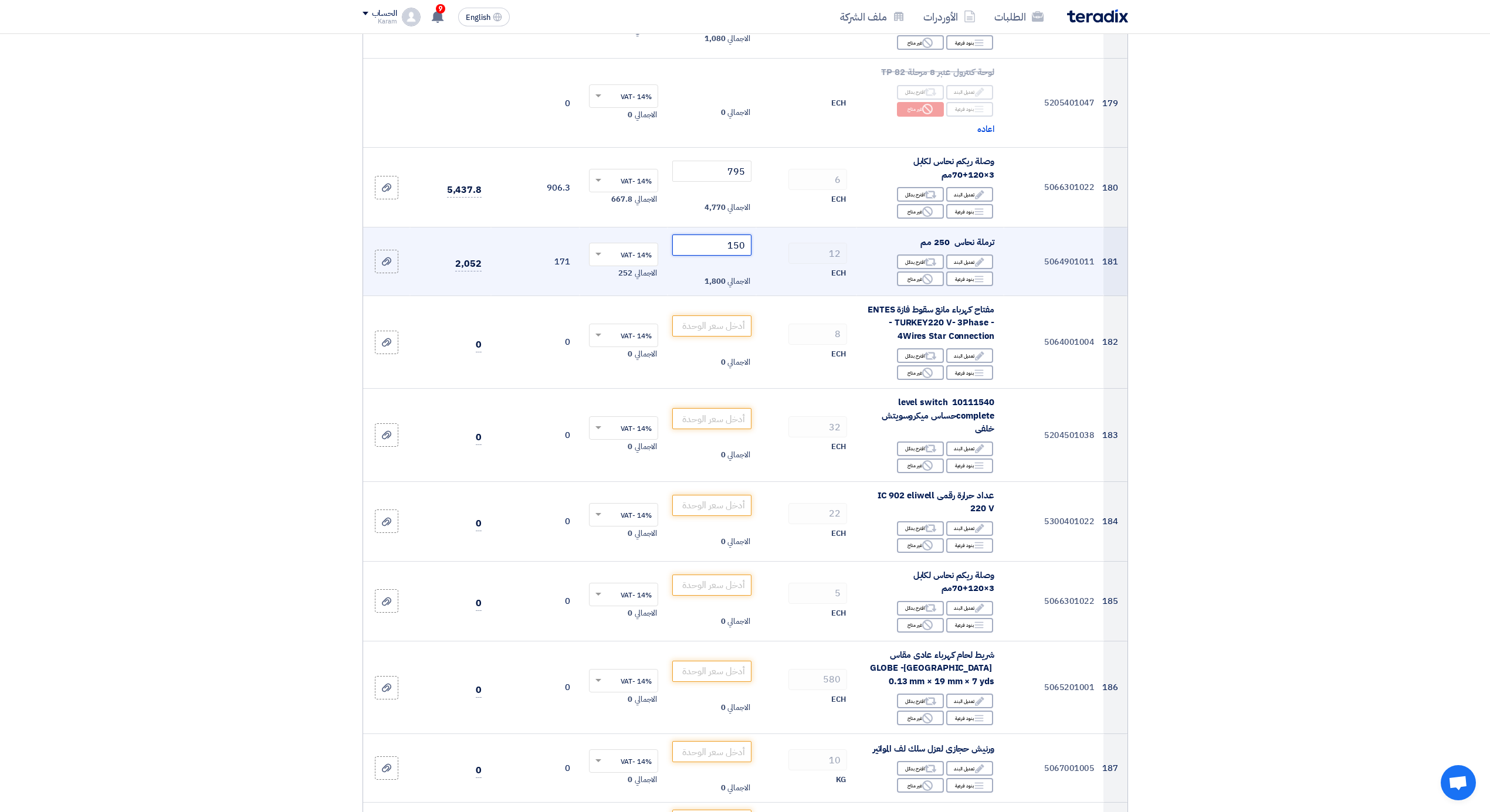
click at [733, 235] on input "150" at bounding box center [712, 245] width 79 height 21
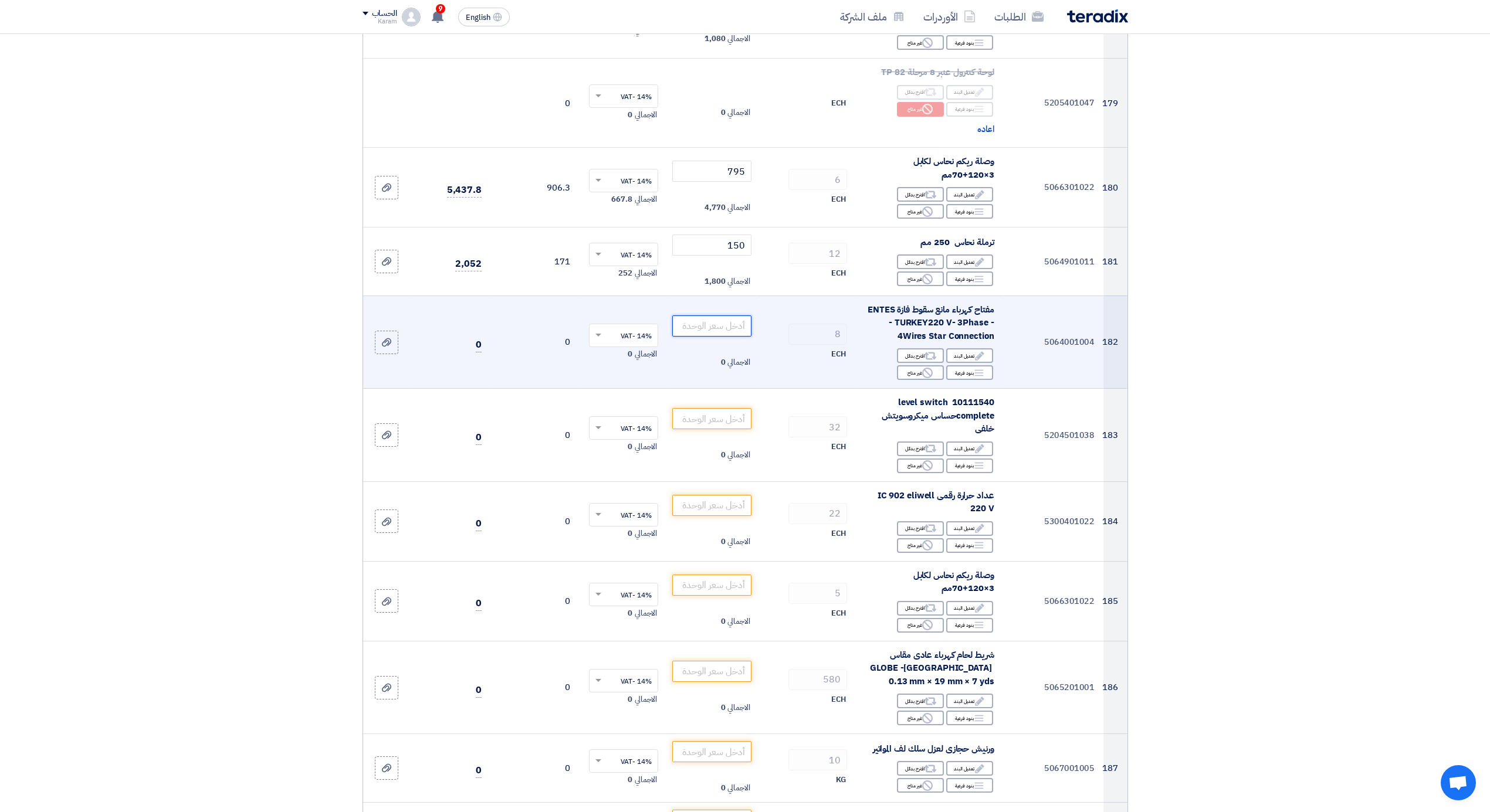
click at [731, 315] on input "number" at bounding box center [712, 326] width 79 height 21
click at [911, 365] on div "Reject غير متاح" at bounding box center [920, 372] width 47 height 15
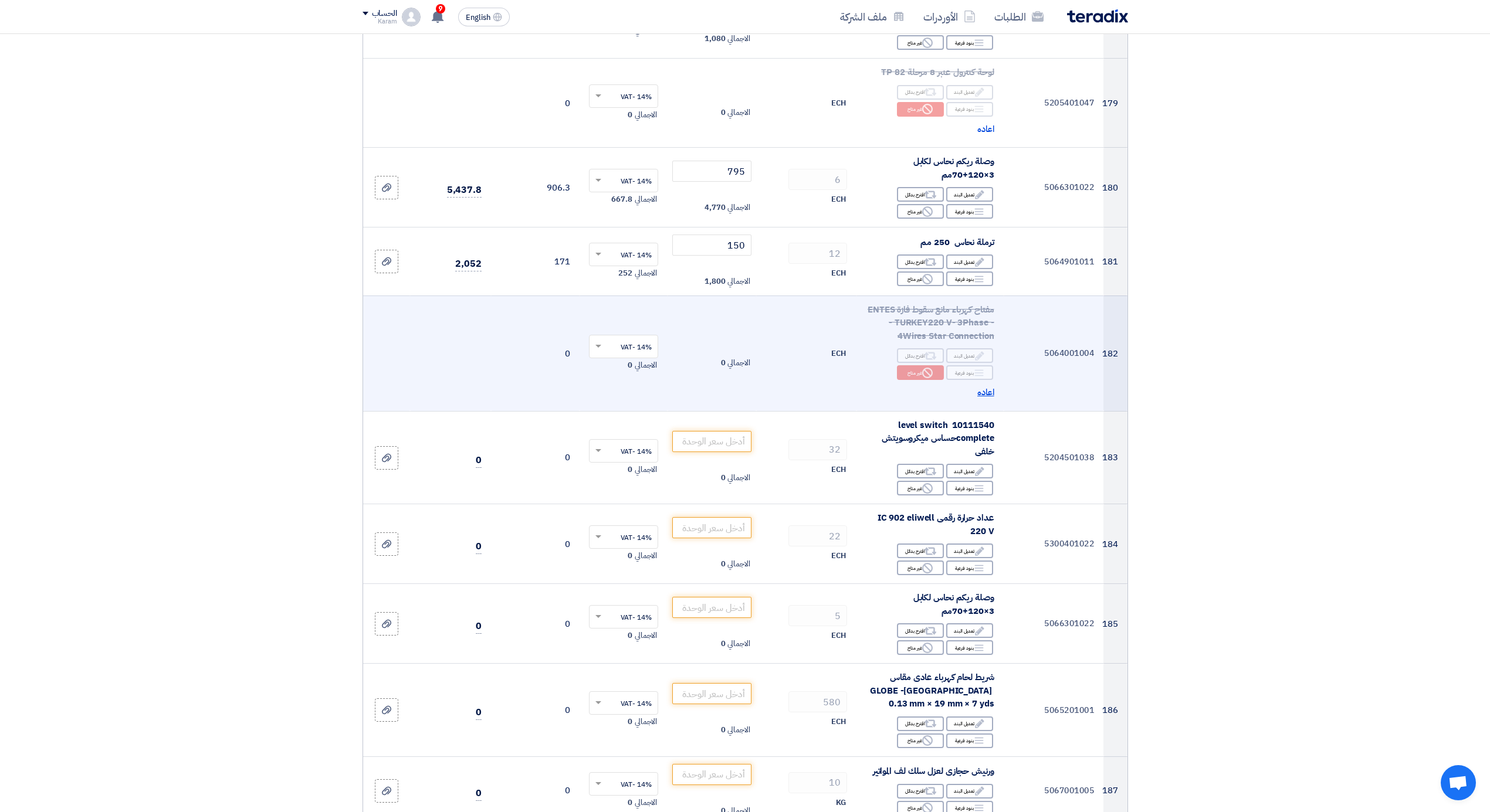
click at [984, 386] on span "اعاده" at bounding box center [986, 392] width 17 height 14
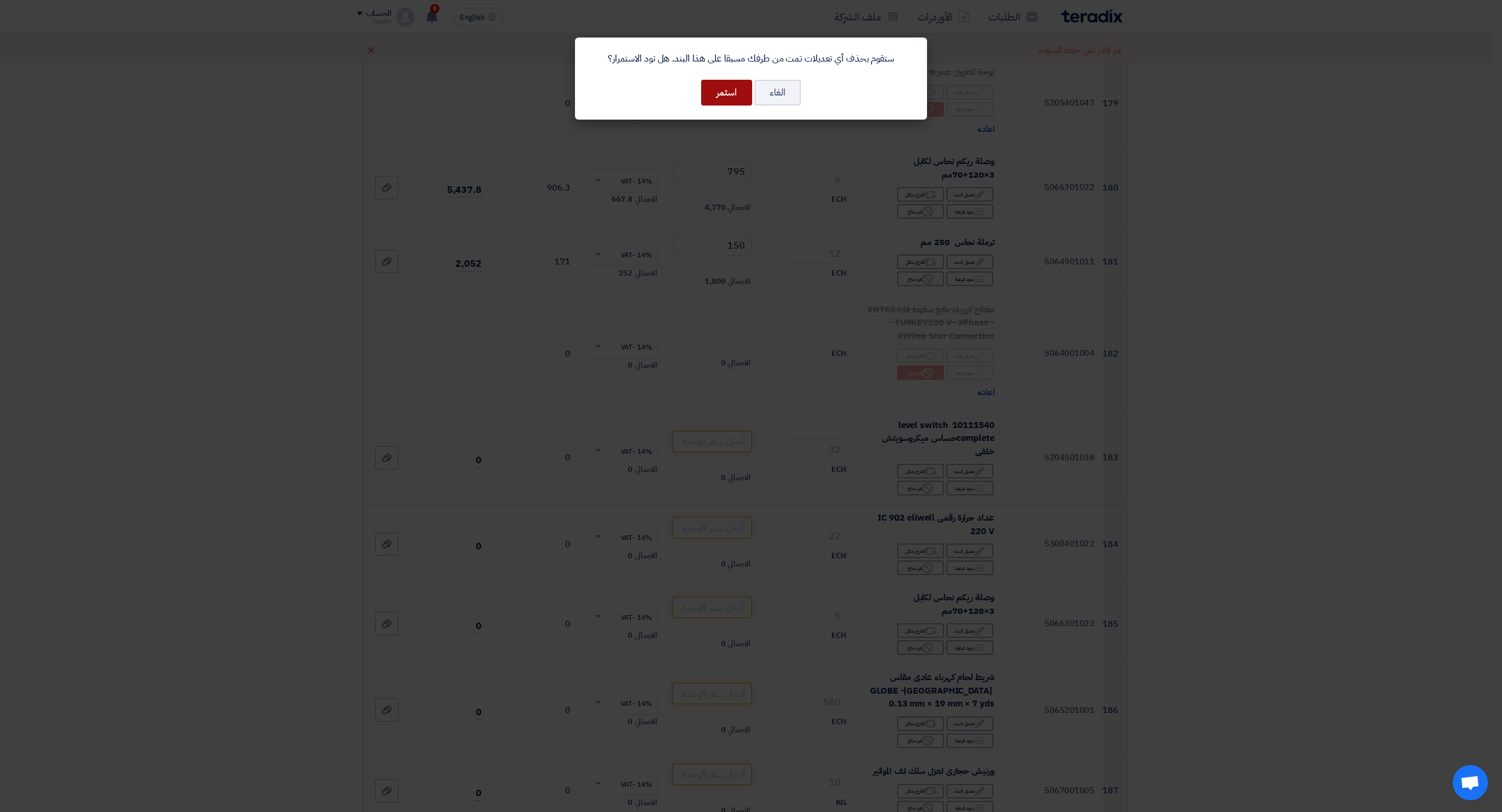
click at [716, 95] on button "استمر" at bounding box center [727, 93] width 51 height 26
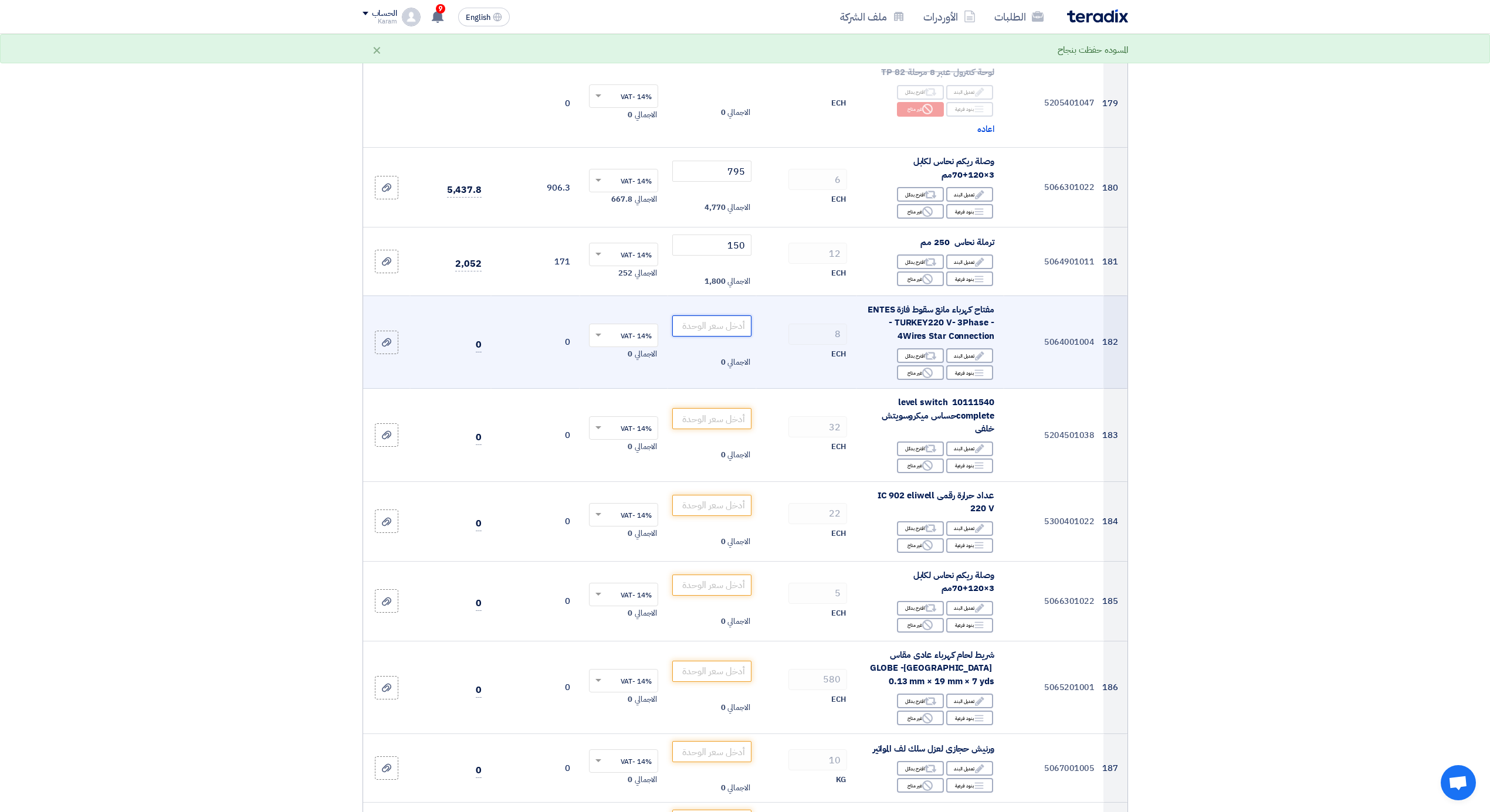
click at [699, 315] on input "number" at bounding box center [712, 326] width 79 height 21
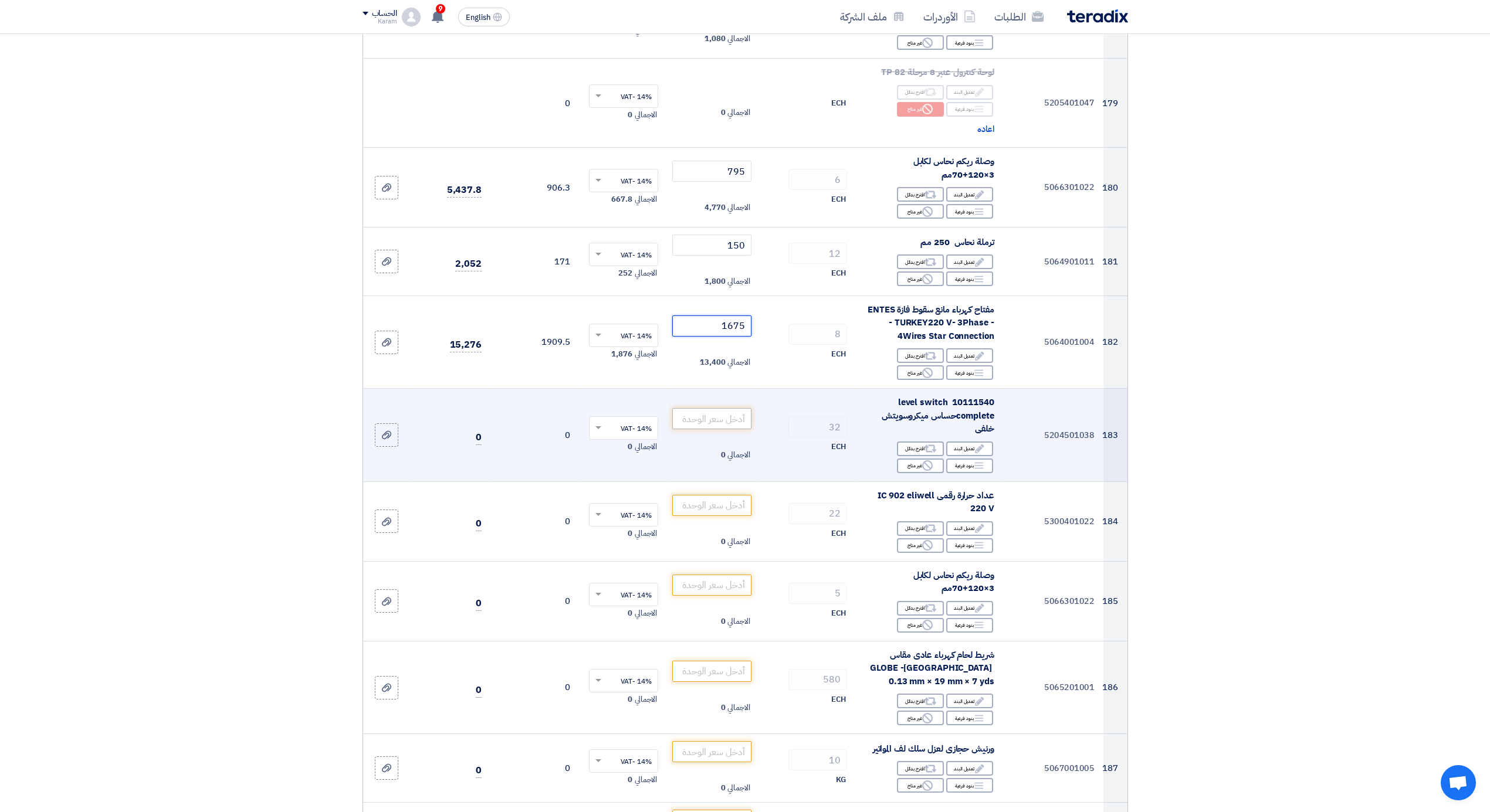
type input "1675"
click at [735, 408] on input "number" at bounding box center [712, 419] width 79 height 21
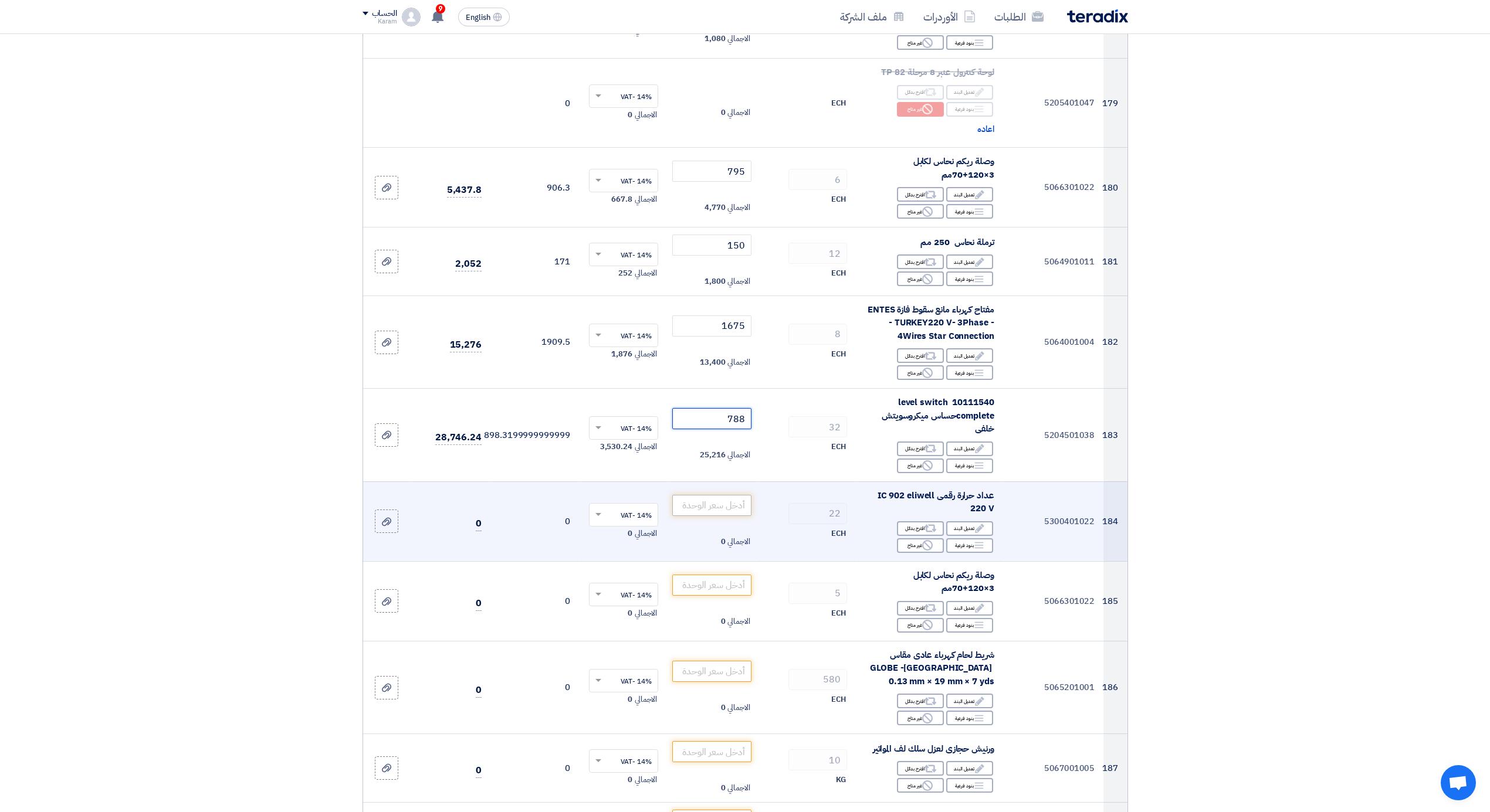
type input "788"
click at [729, 495] on input "number" at bounding box center [712, 506] width 79 height 21
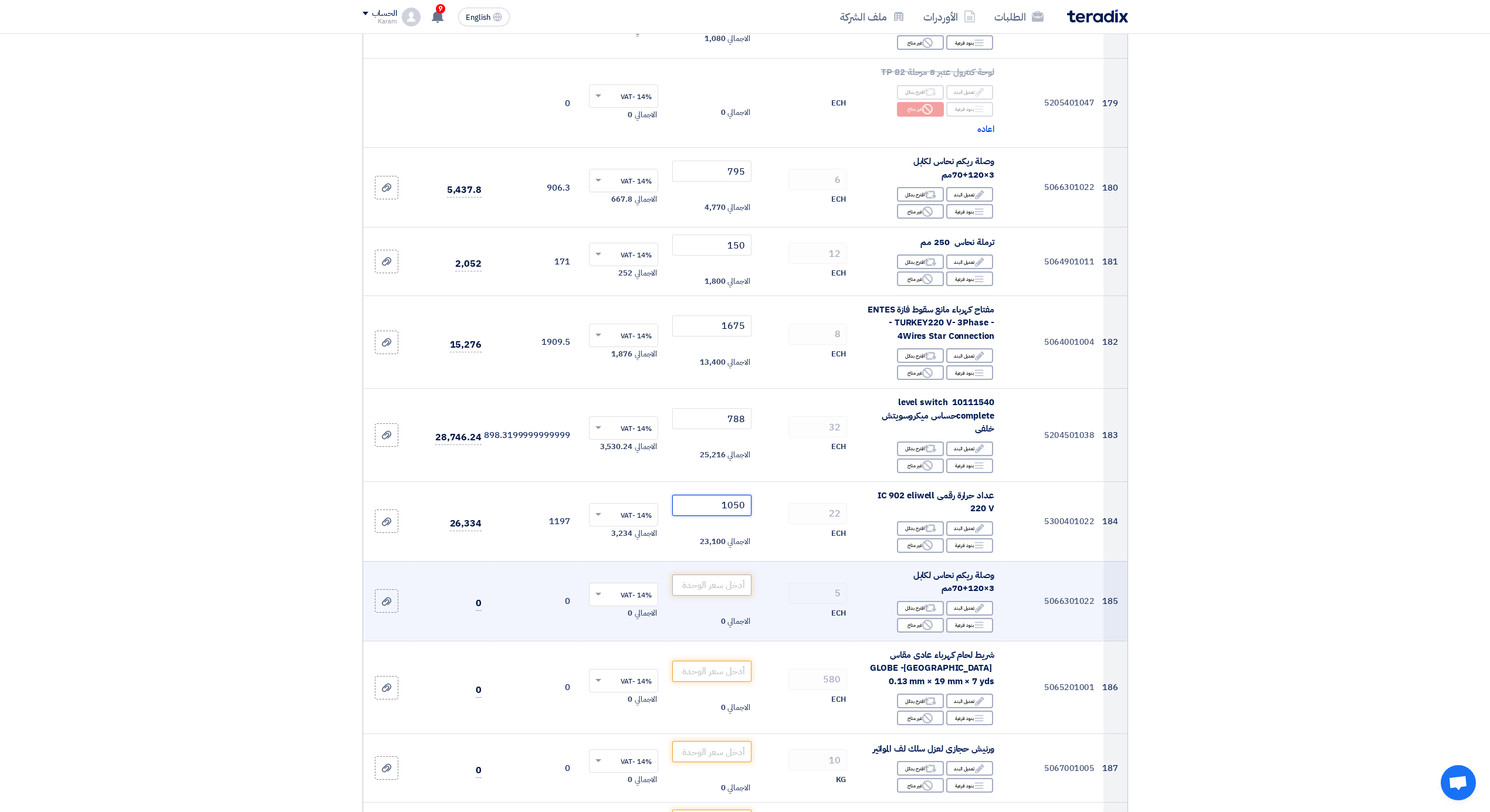
type input "1050"
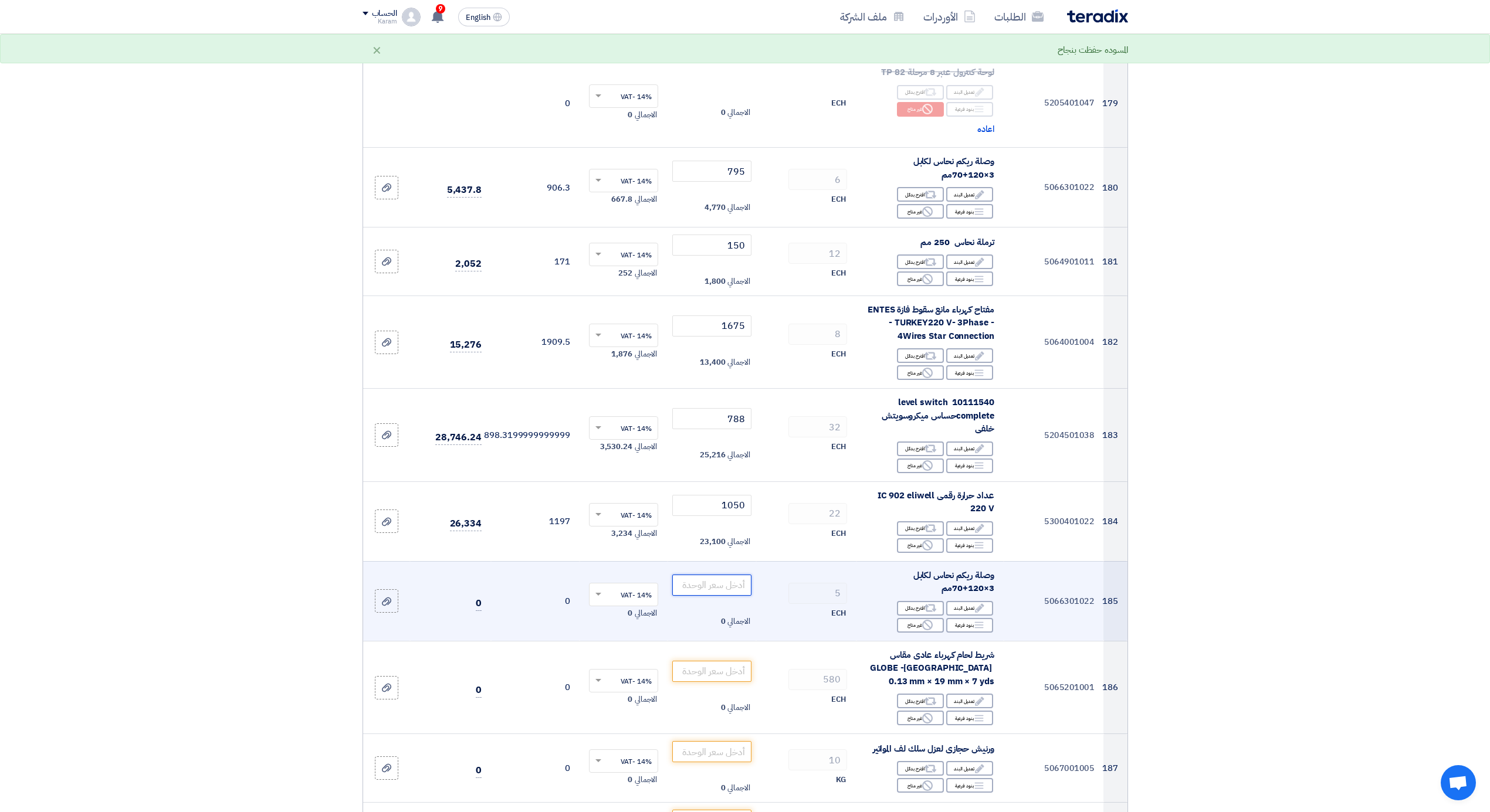
click at [736, 575] on input "number" at bounding box center [712, 585] width 79 height 21
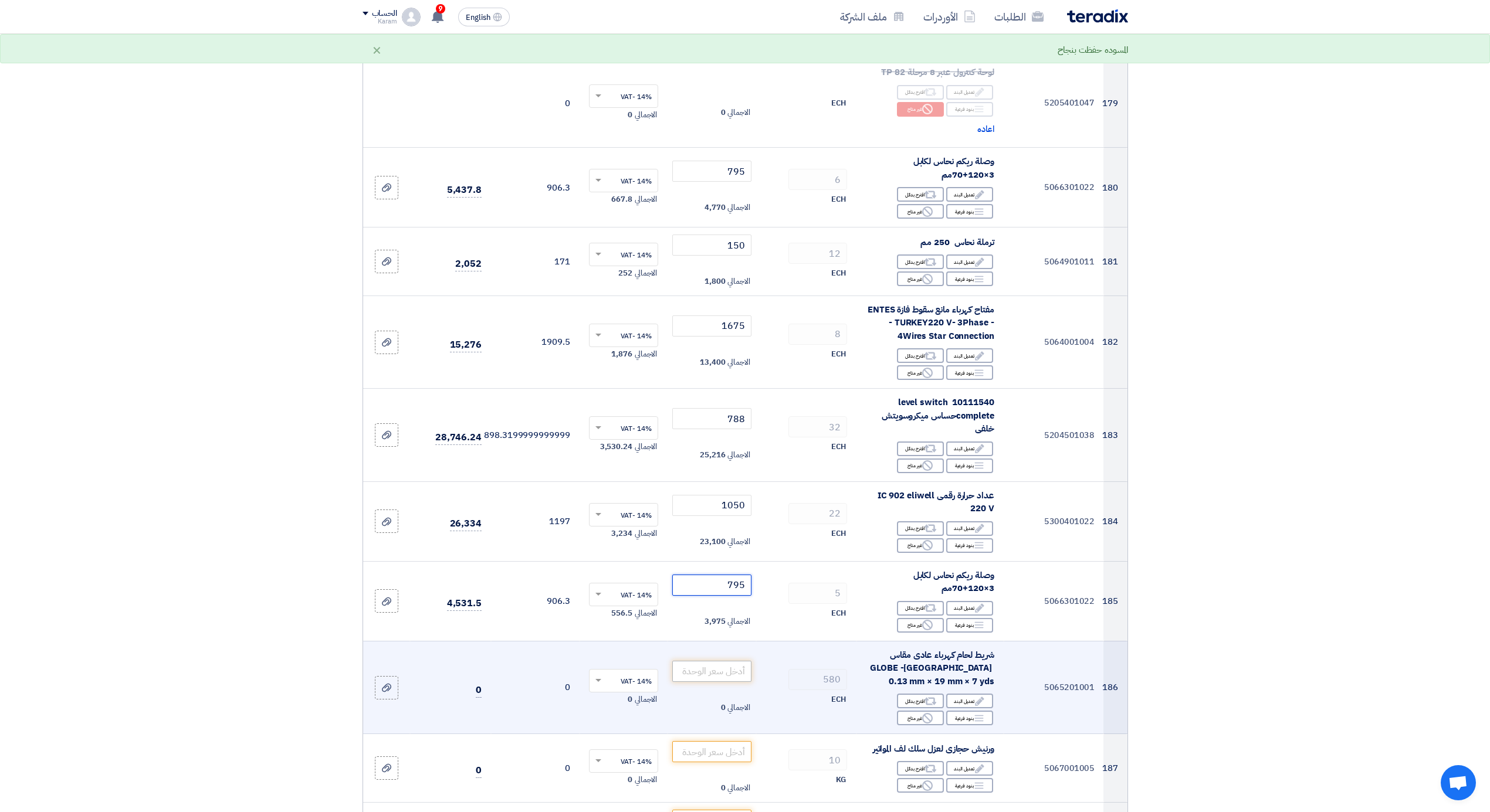
type input "795"
click at [726, 661] on input "number" at bounding box center [712, 672] width 79 height 21
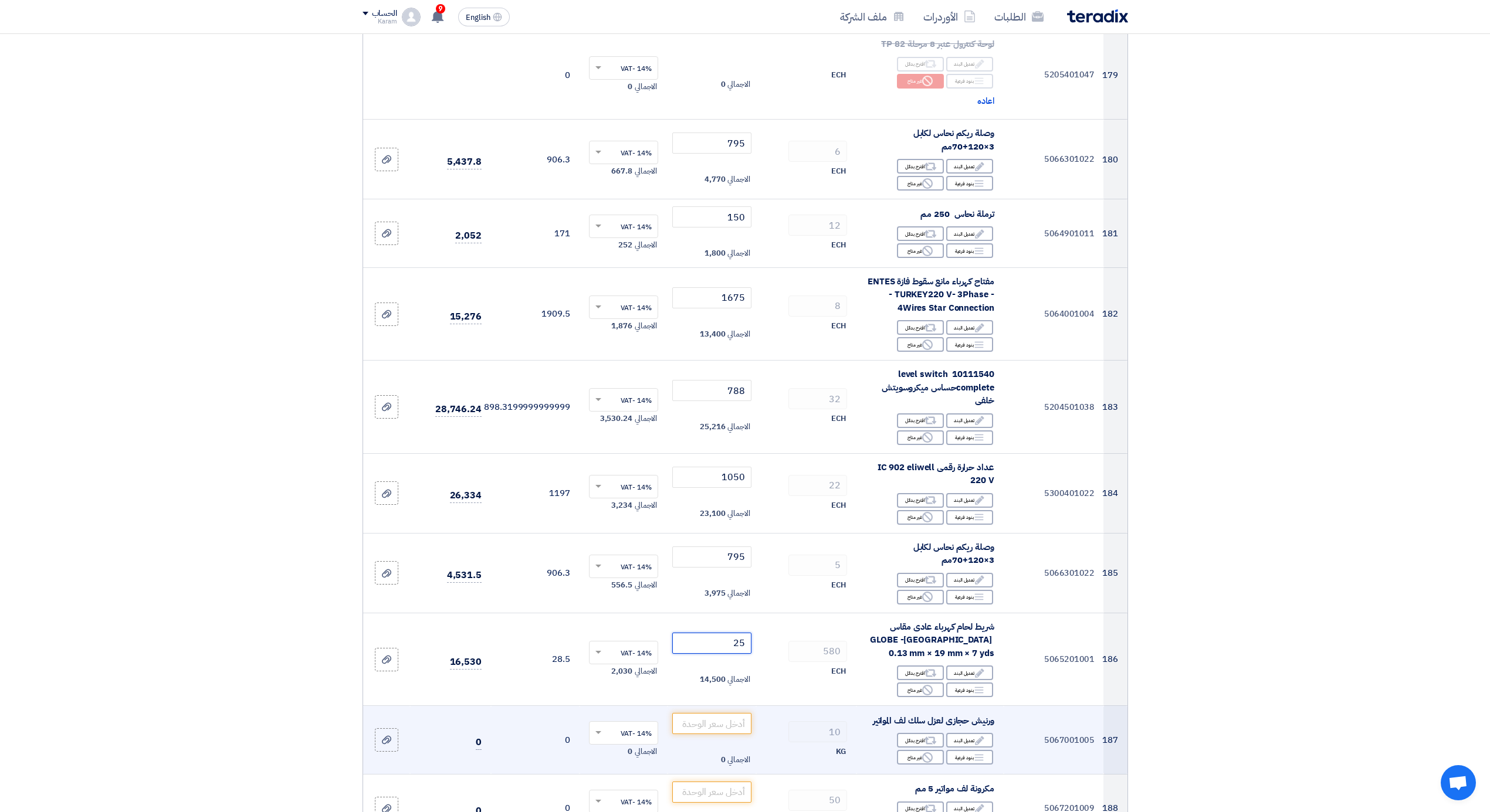
scroll to position [15506, 0]
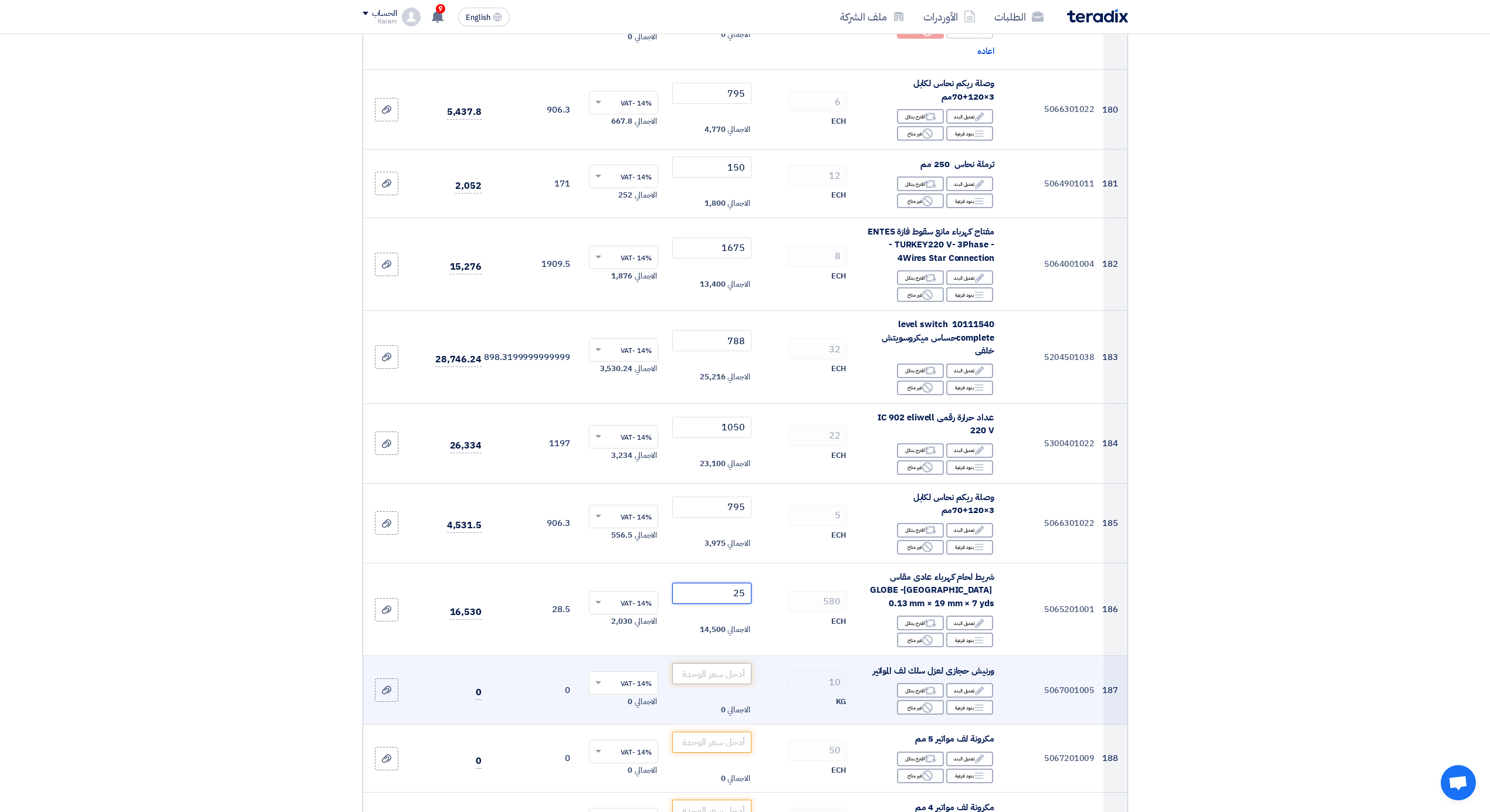
type input "25"
click at [714, 663] on input "number" at bounding box center [712, 674] width 79 height 21
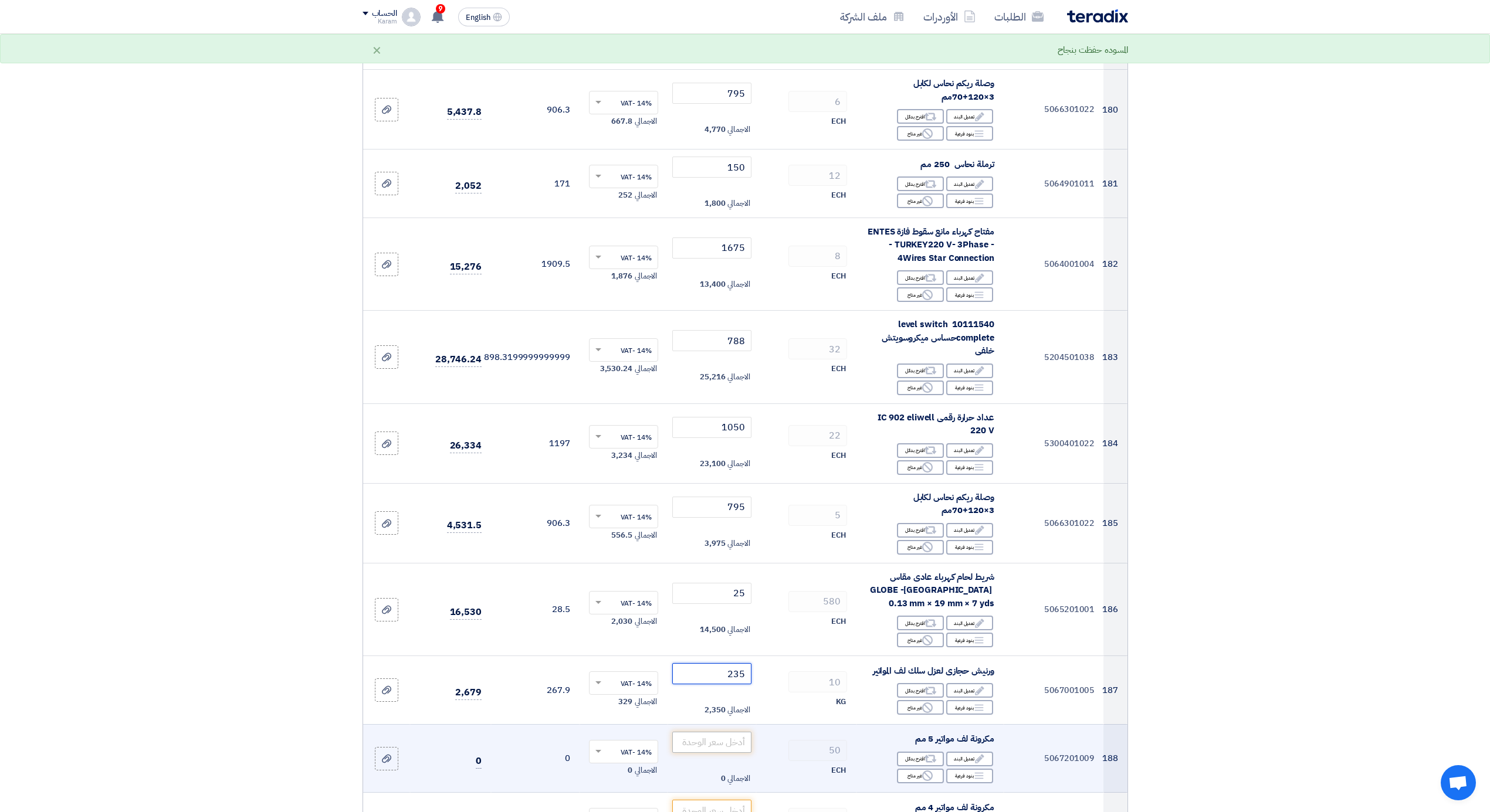
type input "235"
click at [721, 732] on input "number" at bounding box center [712, 743] width 79 height 21
type input "7"
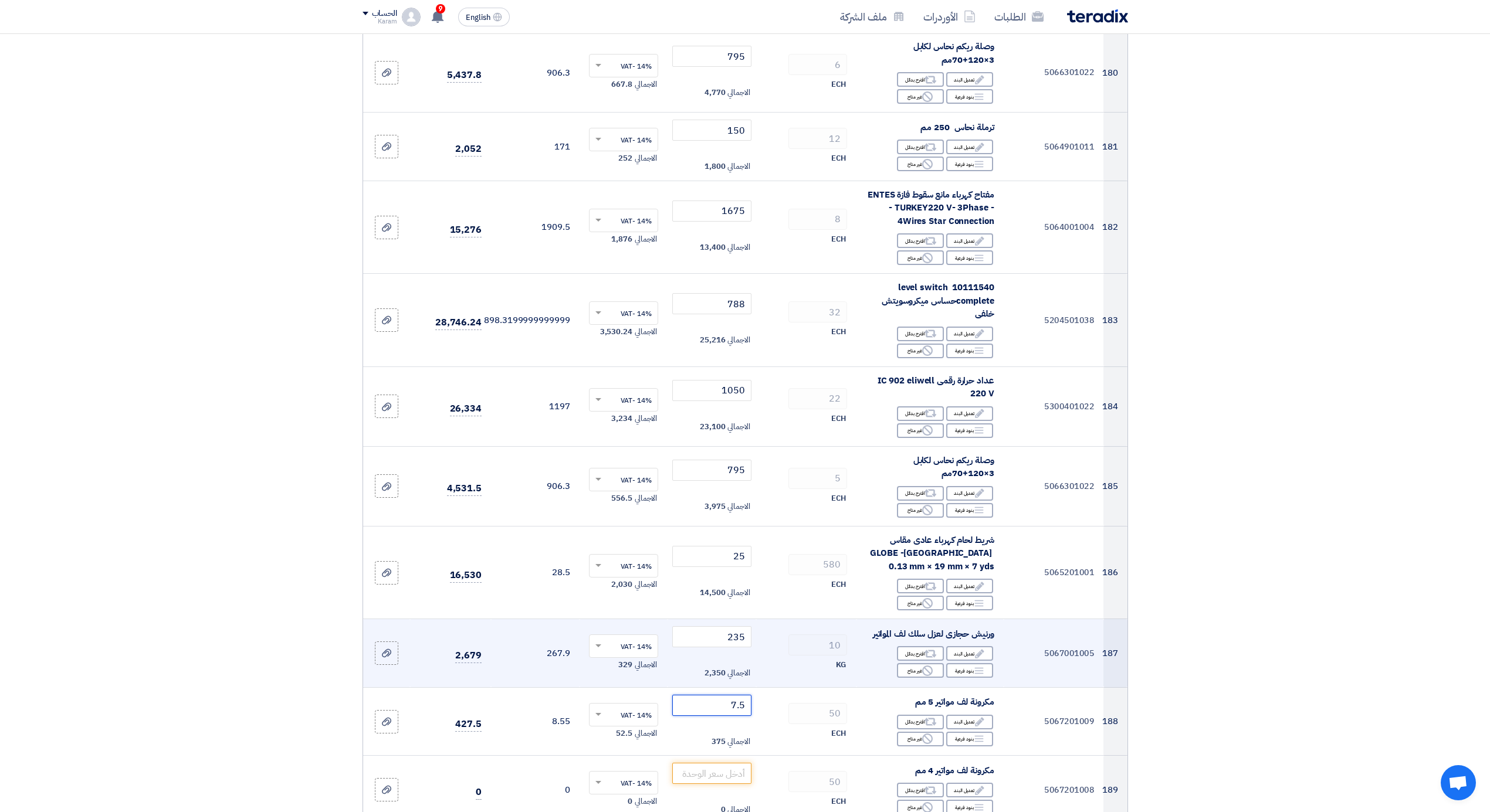
scroll to position [15584, 0]
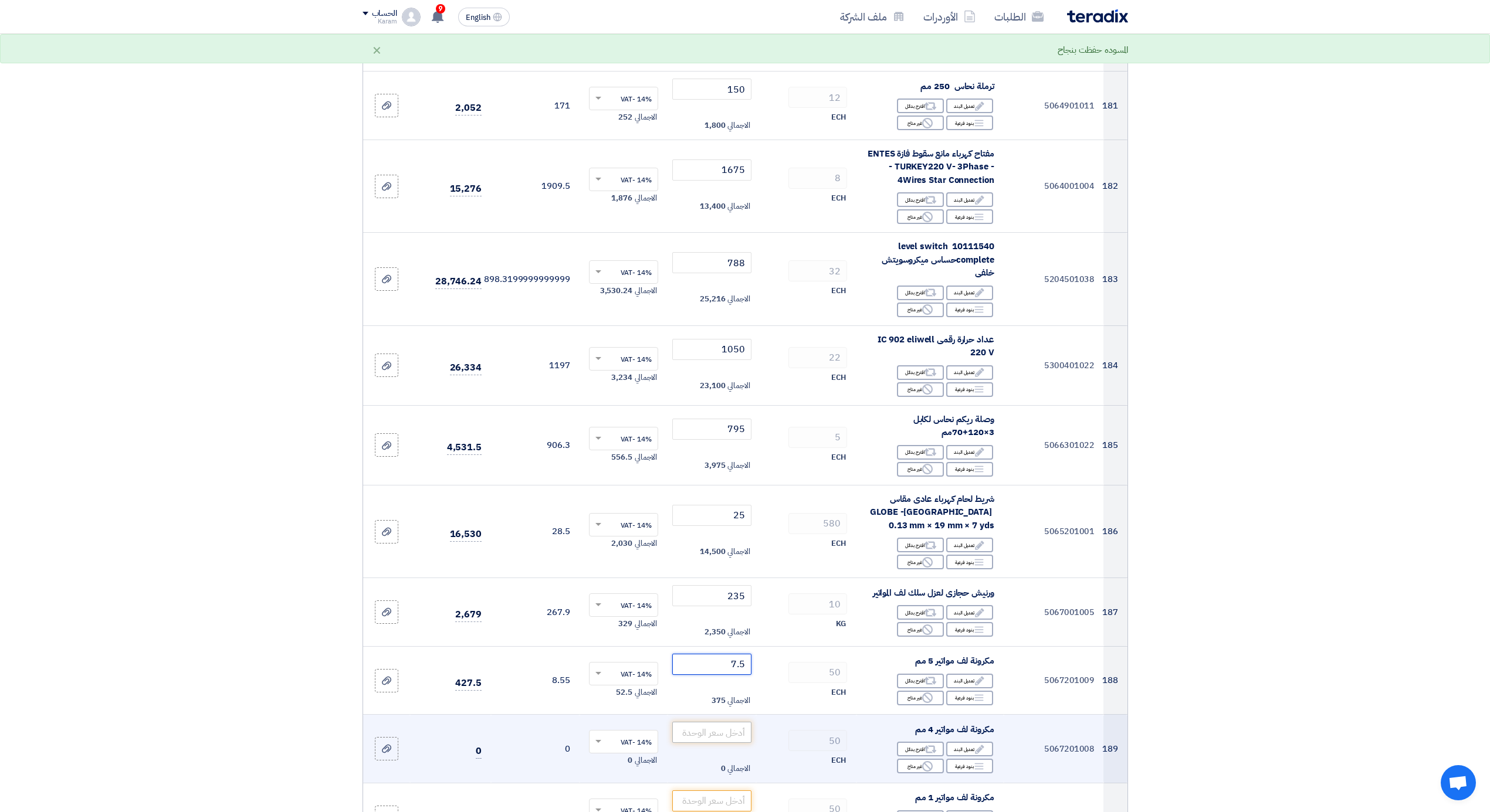
type input "7.5"
click at [730, 722] on input "number" at bounding box center [712, 733] width 79 height 21
type input "5"
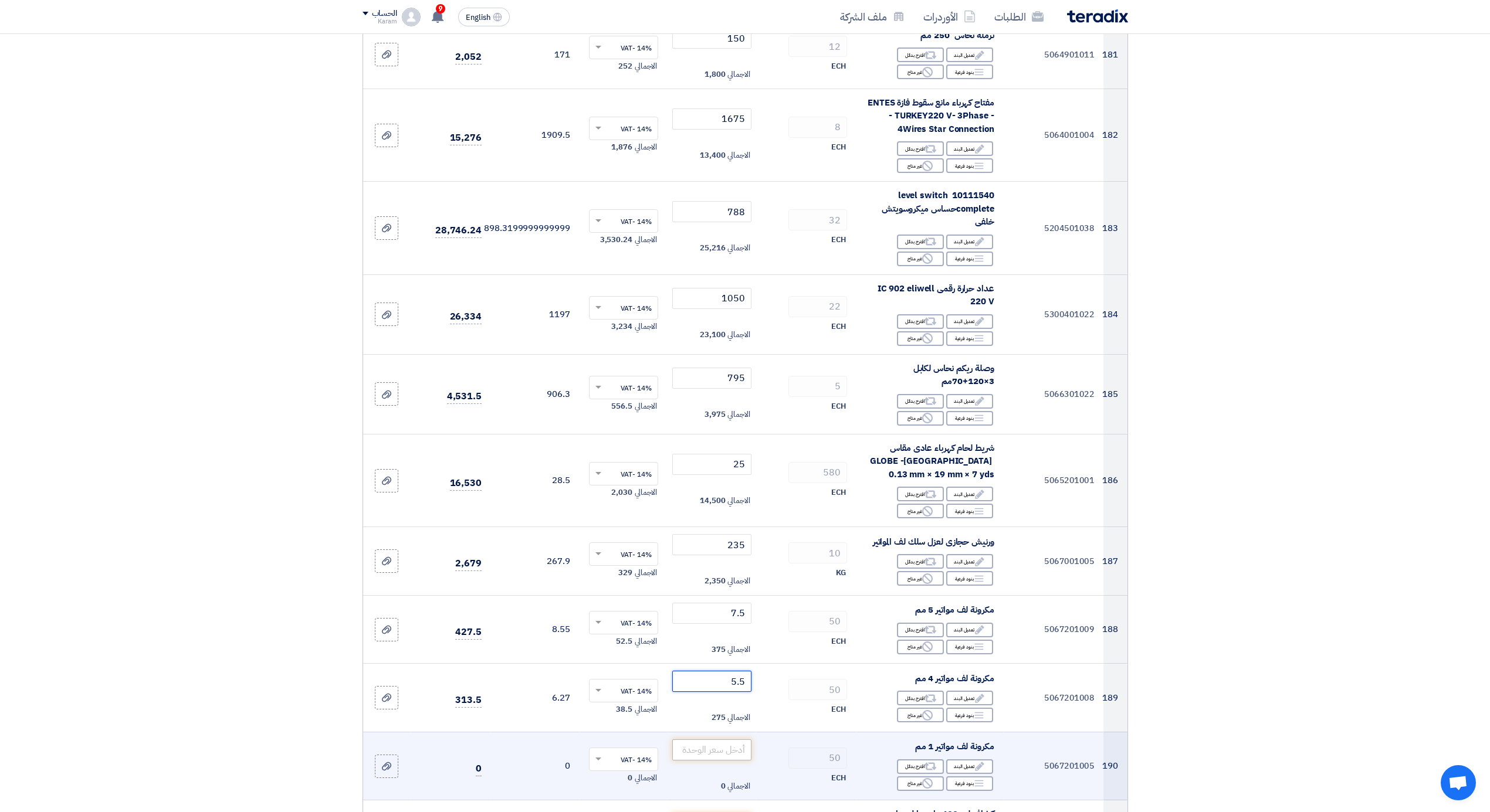
scroll to position [15662, 0]
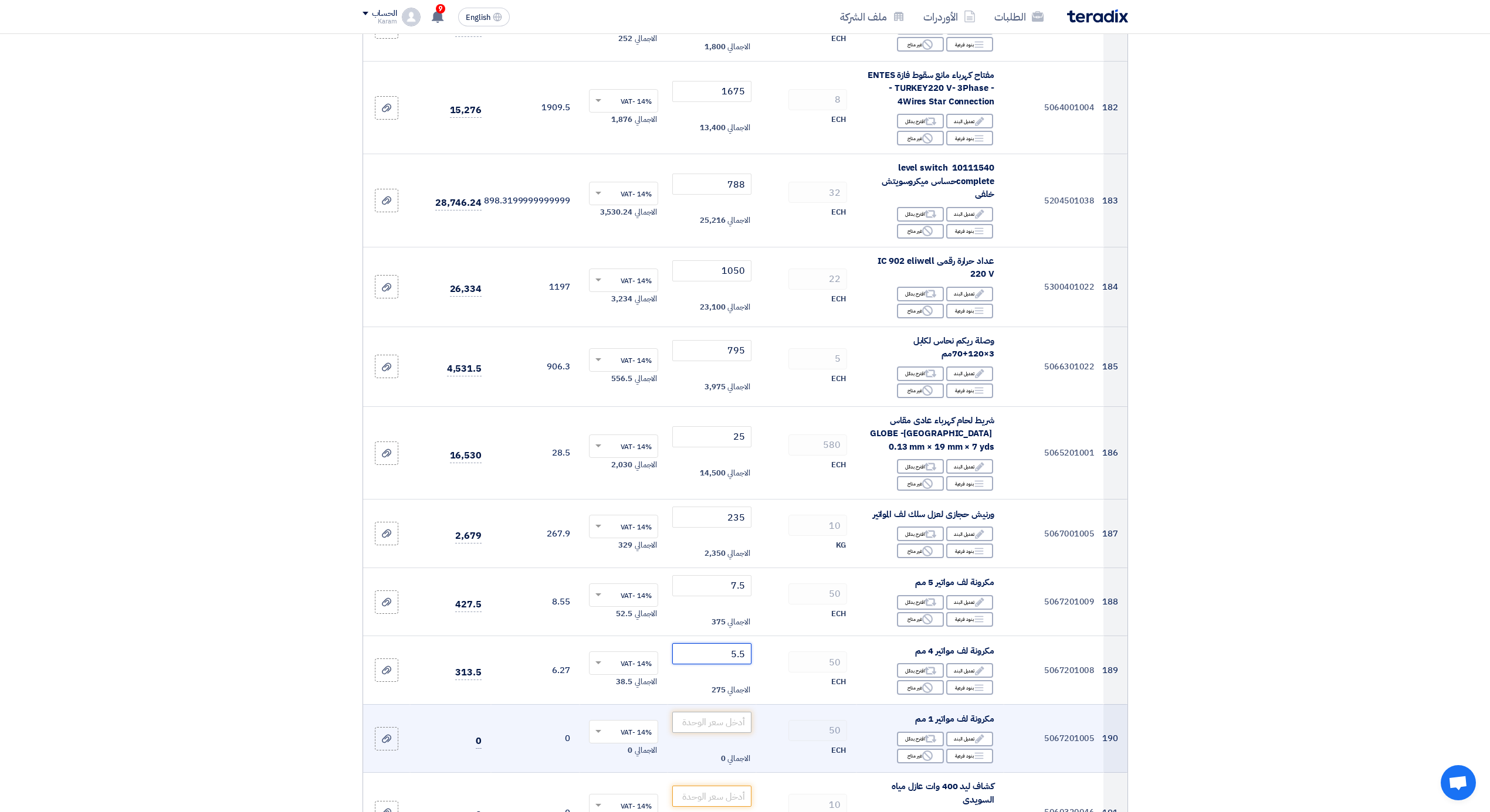
type input "5.5"
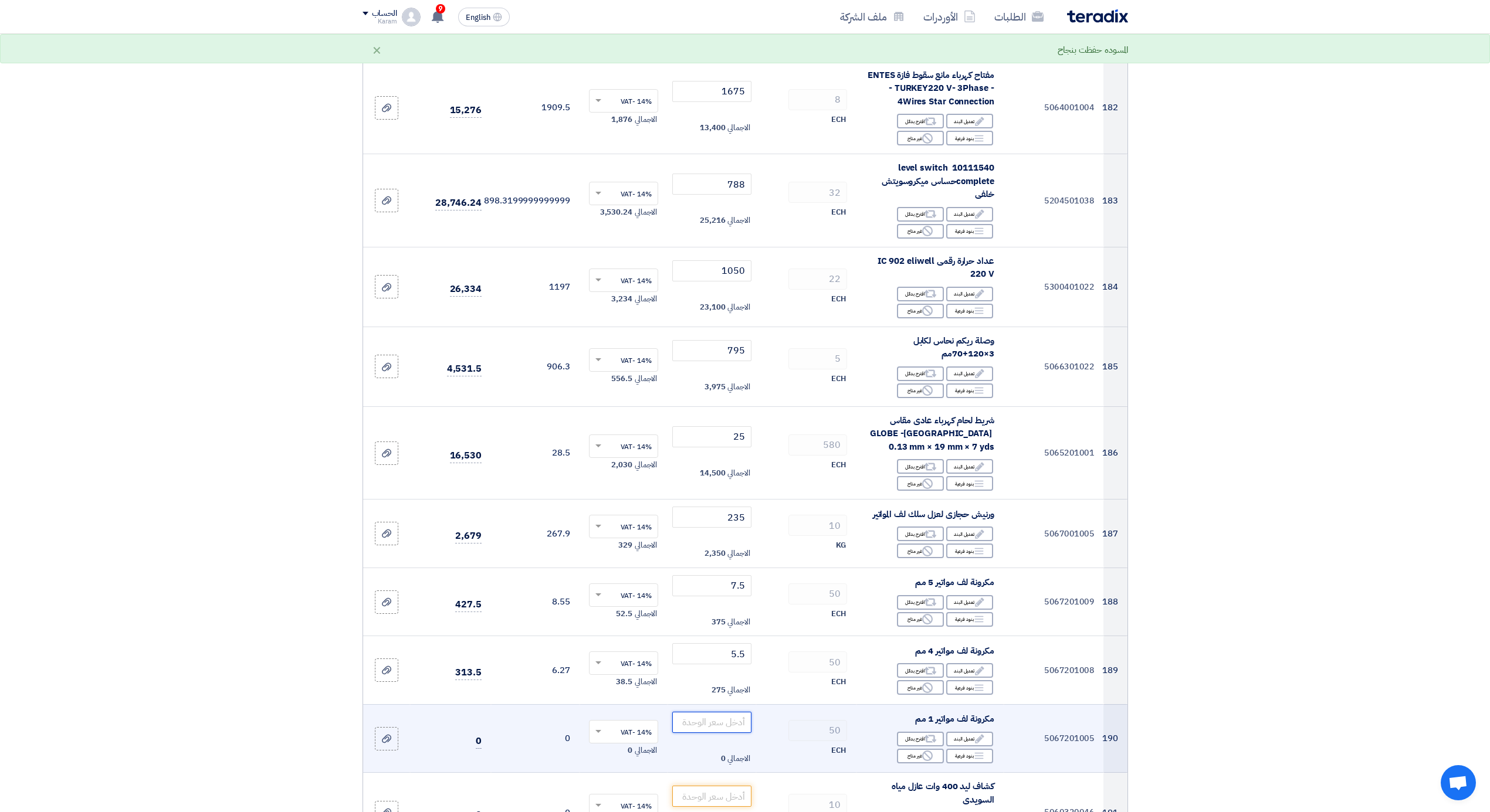
click at [699, 712] on input "number" at bounding box center [712, 723] width 79 height 21
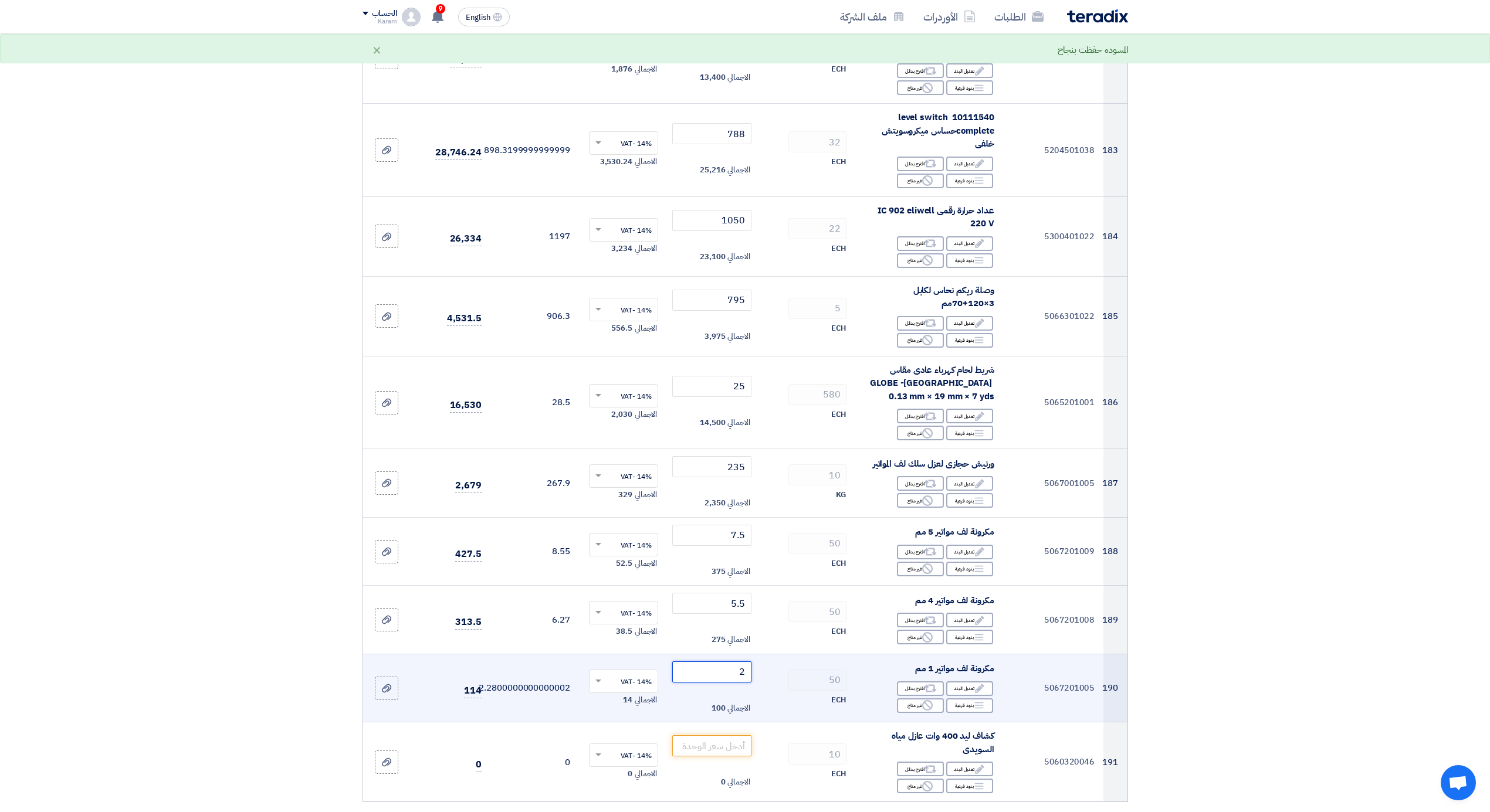
scroll to position [15740, 0]
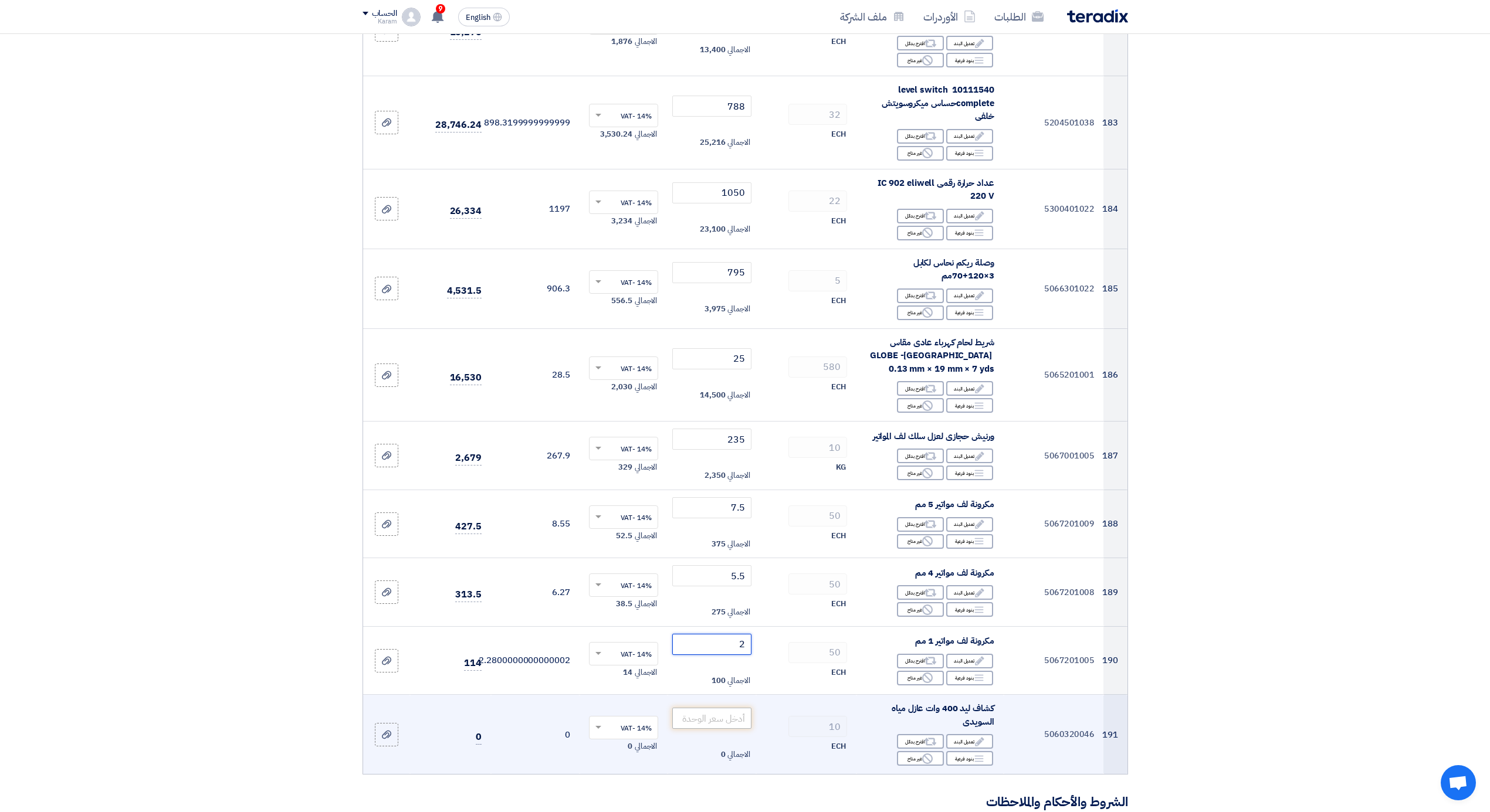
type input "2"
click at [697, 708] on input "number" at bounding box center [712, 719] width 79 height 21
click at [900, 751] on div "Reject غير متاح" at bounding box center [920, 758] width 47 height 15
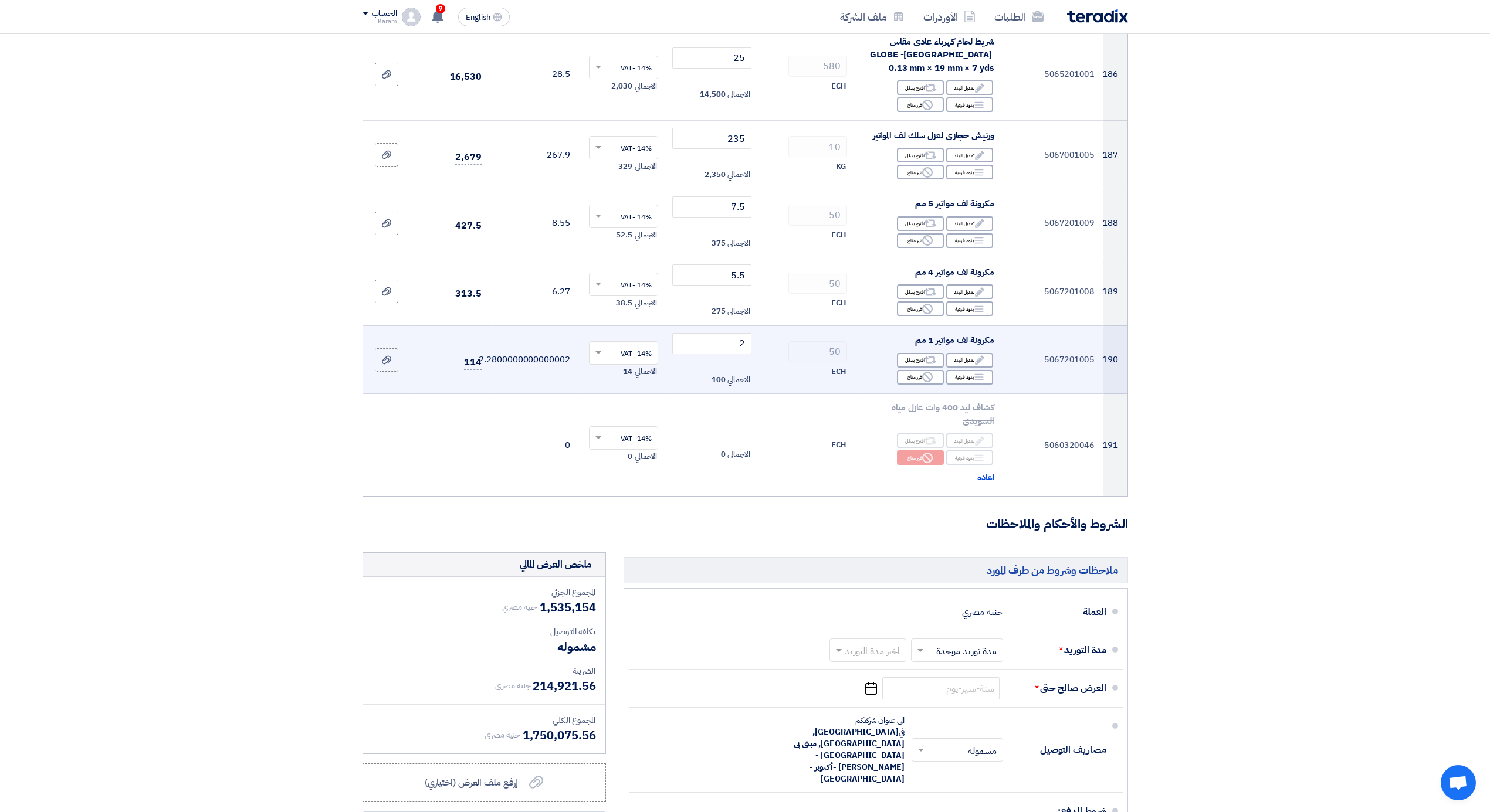
scroll to position [16053, 0]
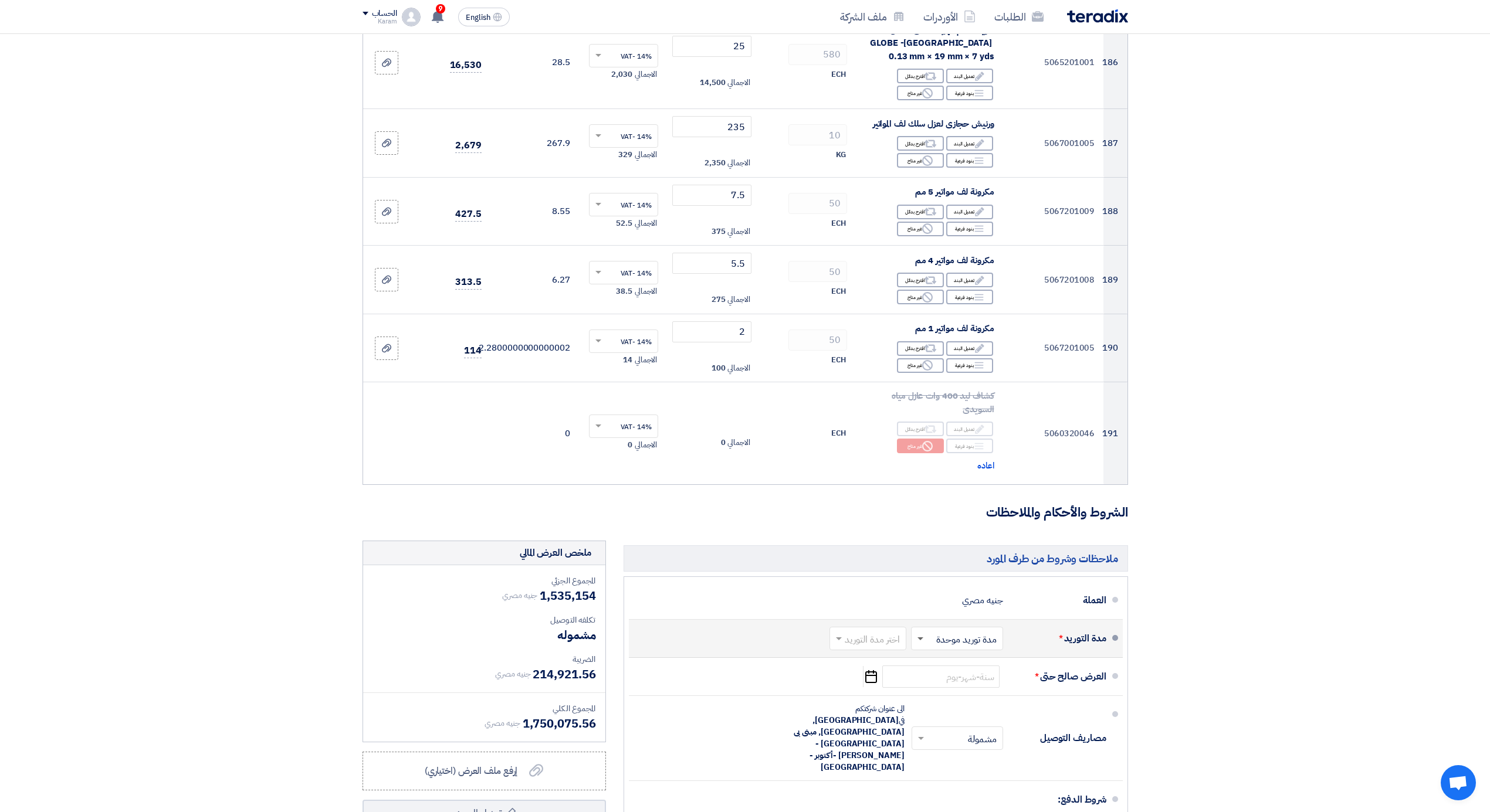
click at [921, 638] on span at bounding box center [920, 639] width 6 height 4
click at [841, 633] on span at bounding box center [837, 639] width 15 height 12
click at [889, 700] on span "1-2 اسبوع" at bounding box center [882, 707] width 40 height 14
click at [940, 666] on input at bounding box center [941, 677] width 117 height 22
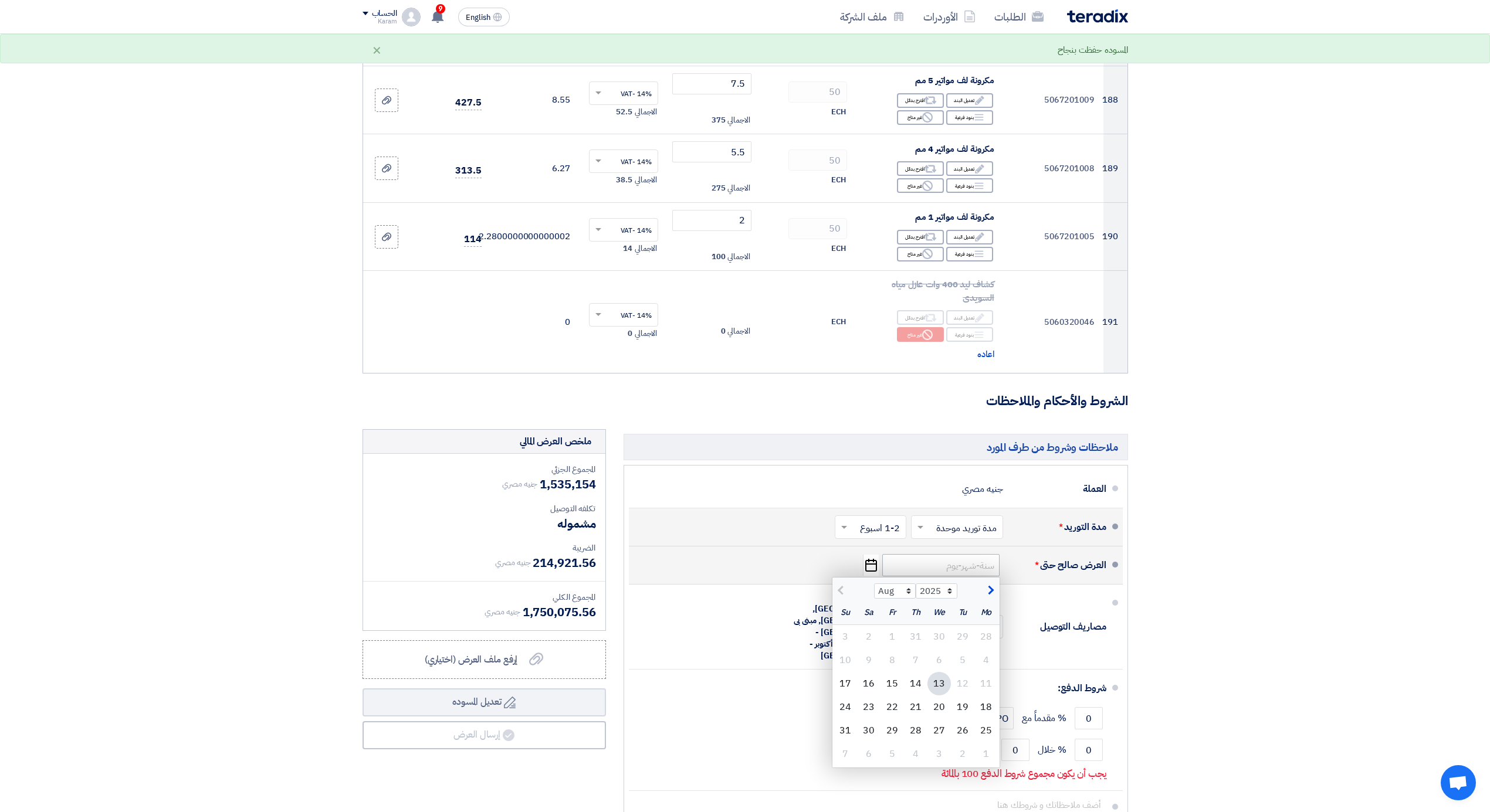
scroll to position [16209, 0]
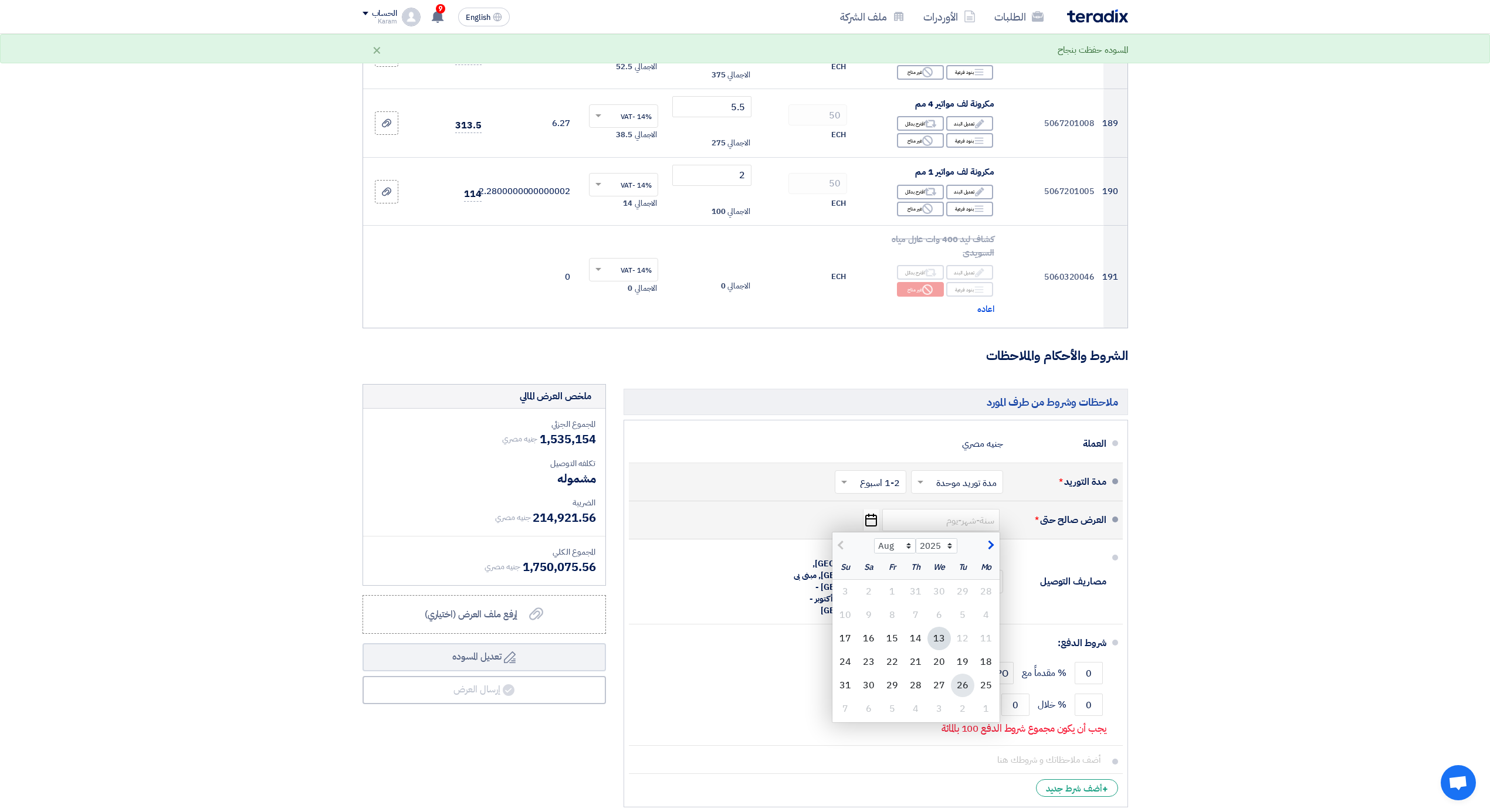
click at [958, 674] on div "26" at bounding box center [963, 686] width 23 height 23
type input "[DATE]"
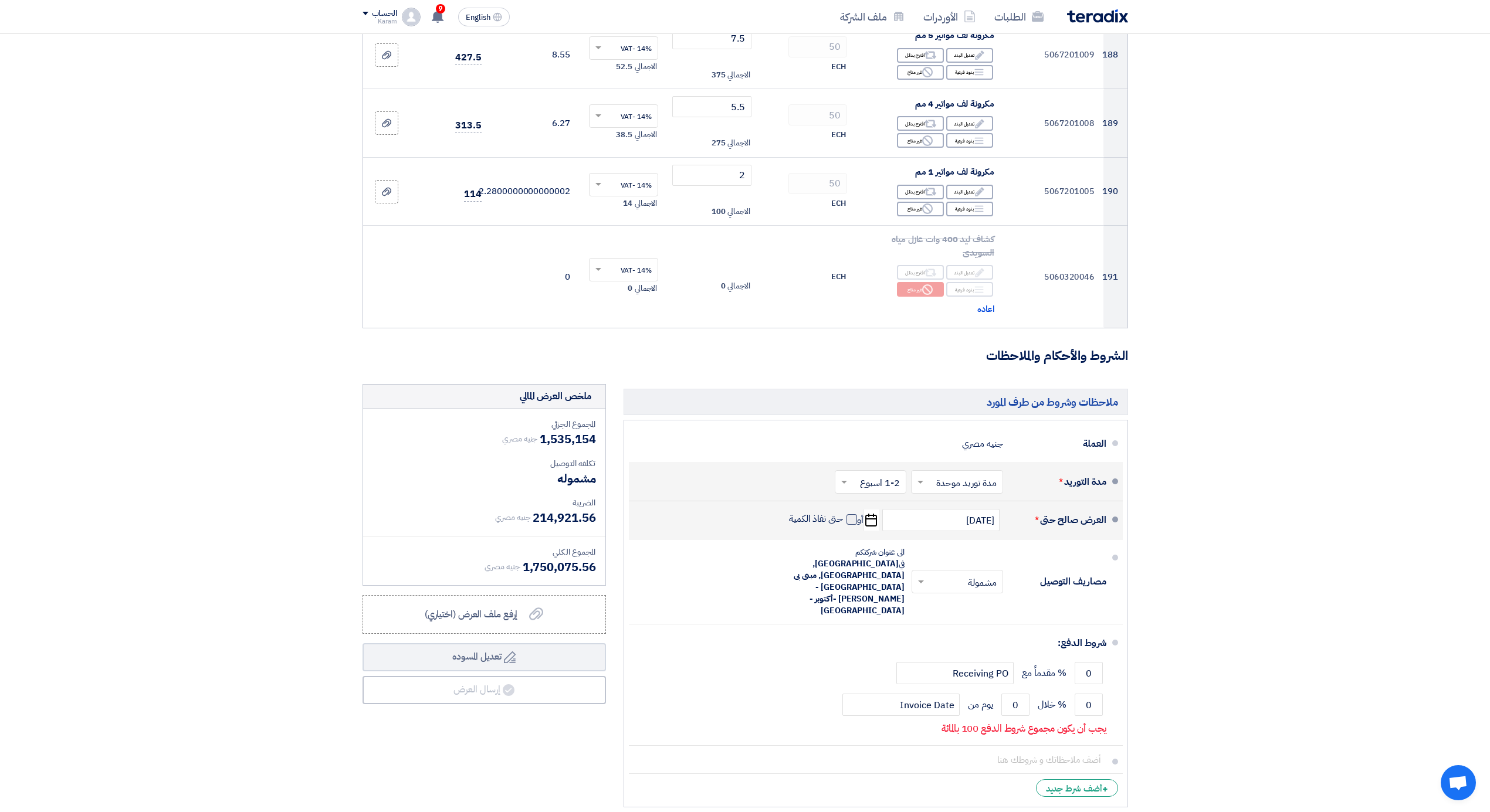
click at [845, 513] on label "حتى نفاذ الكمية" at bounding box center [823, 519] width 68 height 12
click at [854, 514] on span at bounding box center [852, 520] width 11 height 11
click at [843, 513] on input "حتى نفاذ الكمية" at bounding box center [815, 524] width 56 height 22
checkbox input "true"
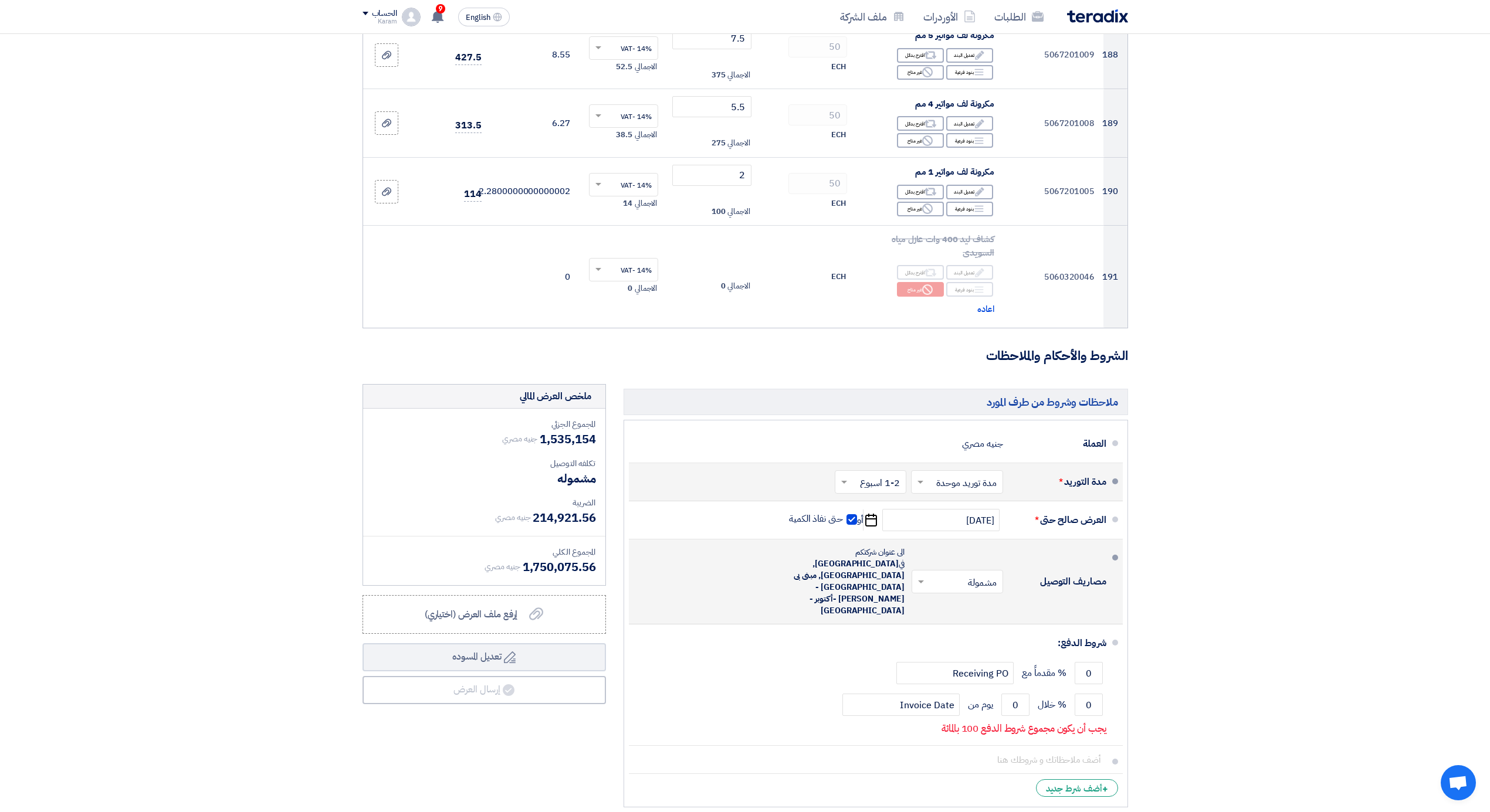
click at [921, 581] on span at bounding box center [921, 582] width 6 height 4
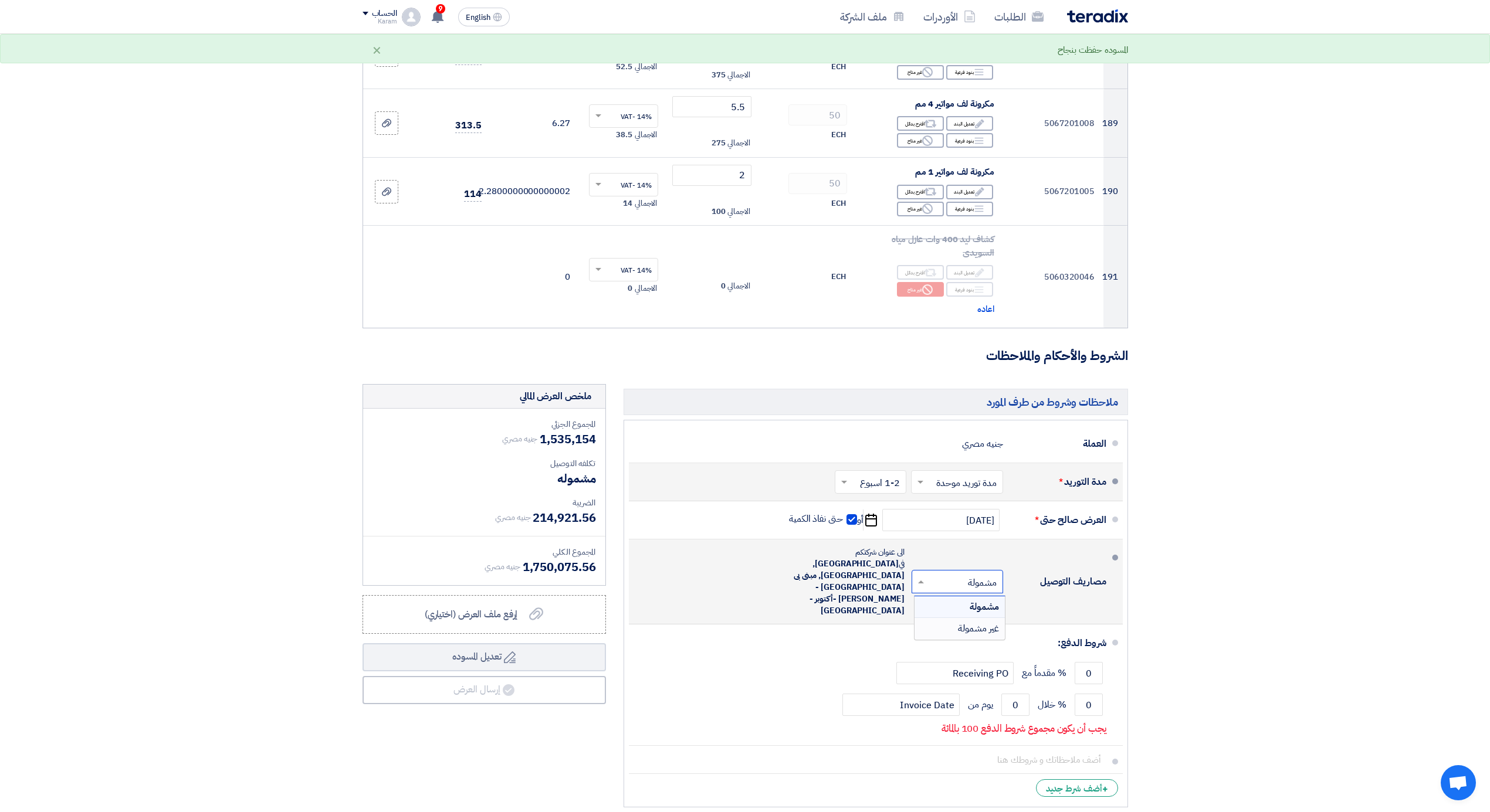
click at [980, 622] on span "غير مشمولة" at bounding box center [978, 629] width 41 height 14
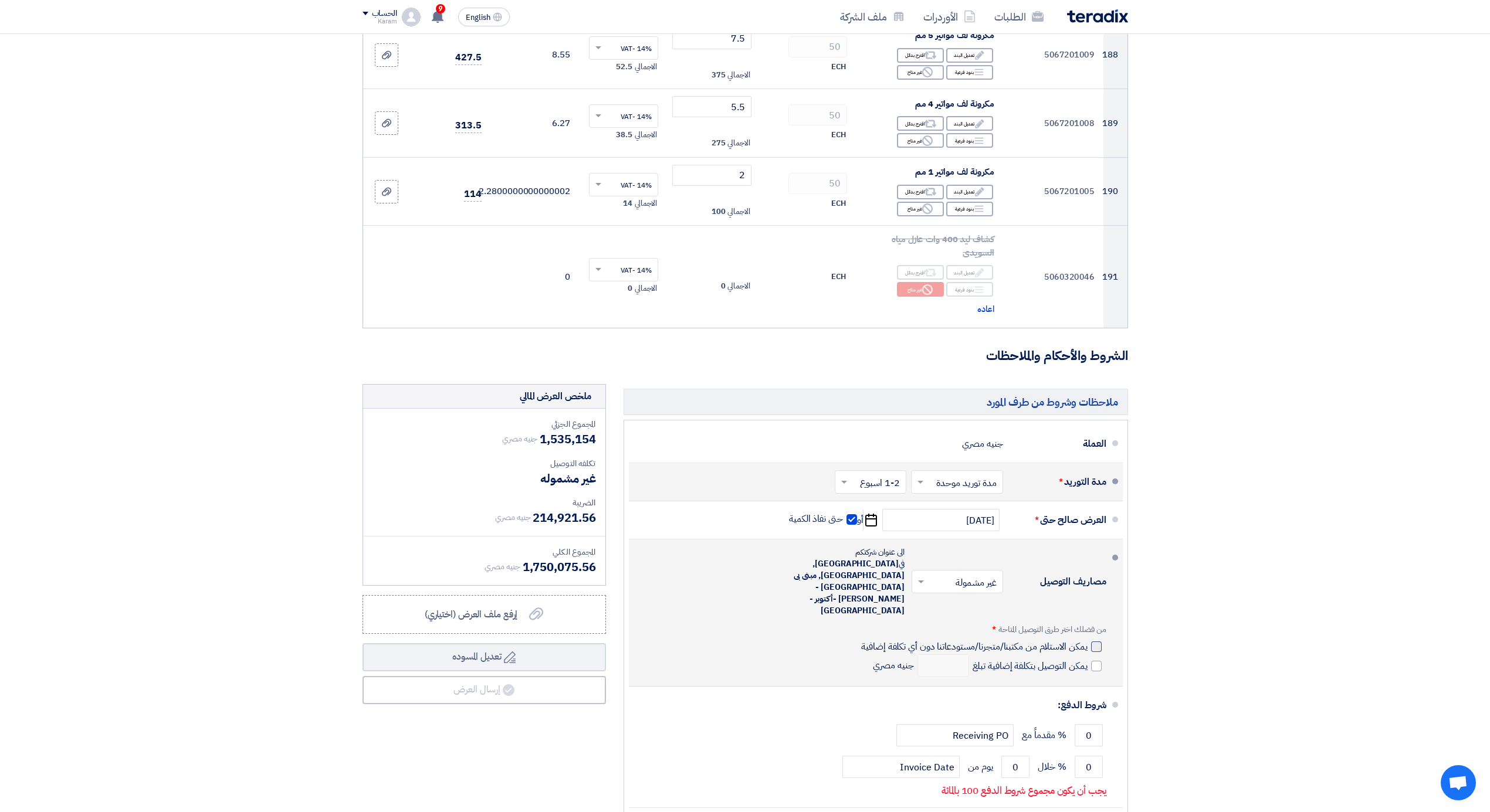
click at [1094, 642] on div at bounding box center [1097, 647] width 11 height 11
click at [1087, 641] on input "يمكن الاستلام من مكتبنا/متجرنا/مستودعاتنا دون أي تكلفة إضافية" at bounding box center [973, 652] width 228 height 22
checkbox input "true"
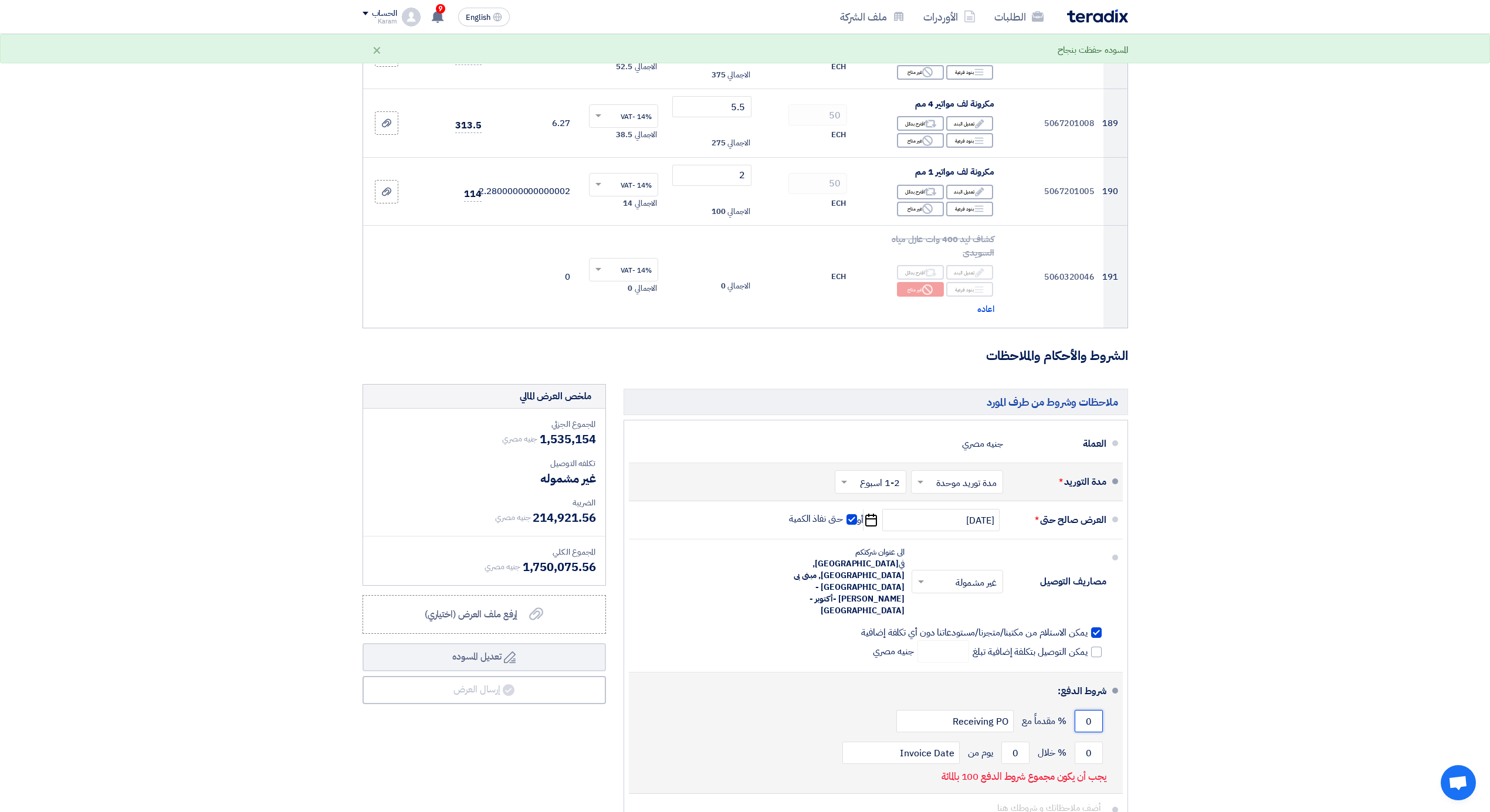
click at [1089, 710] on input "0" at bounding box center [1089, 722] width 28 height 22
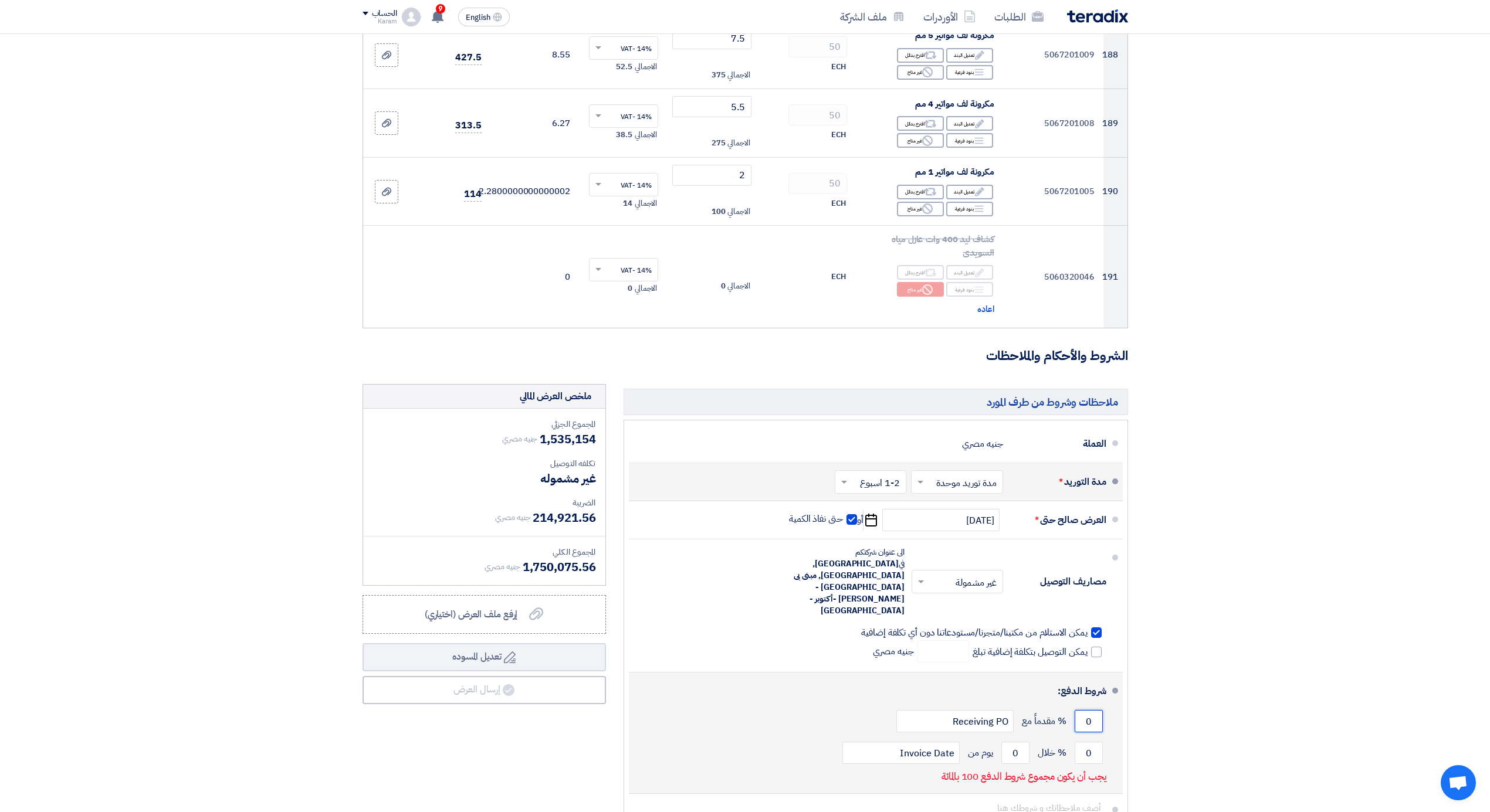
click at [1089, 710] on input "0" at bounding box center [1089, 722] width 28 height 22
click at [1088, 710] on input "0" at bounding box center [1089, 722] width 28 height 22
click at [1087, 710] on input "0" at bounding box center [1089, 722] width 28 height 22
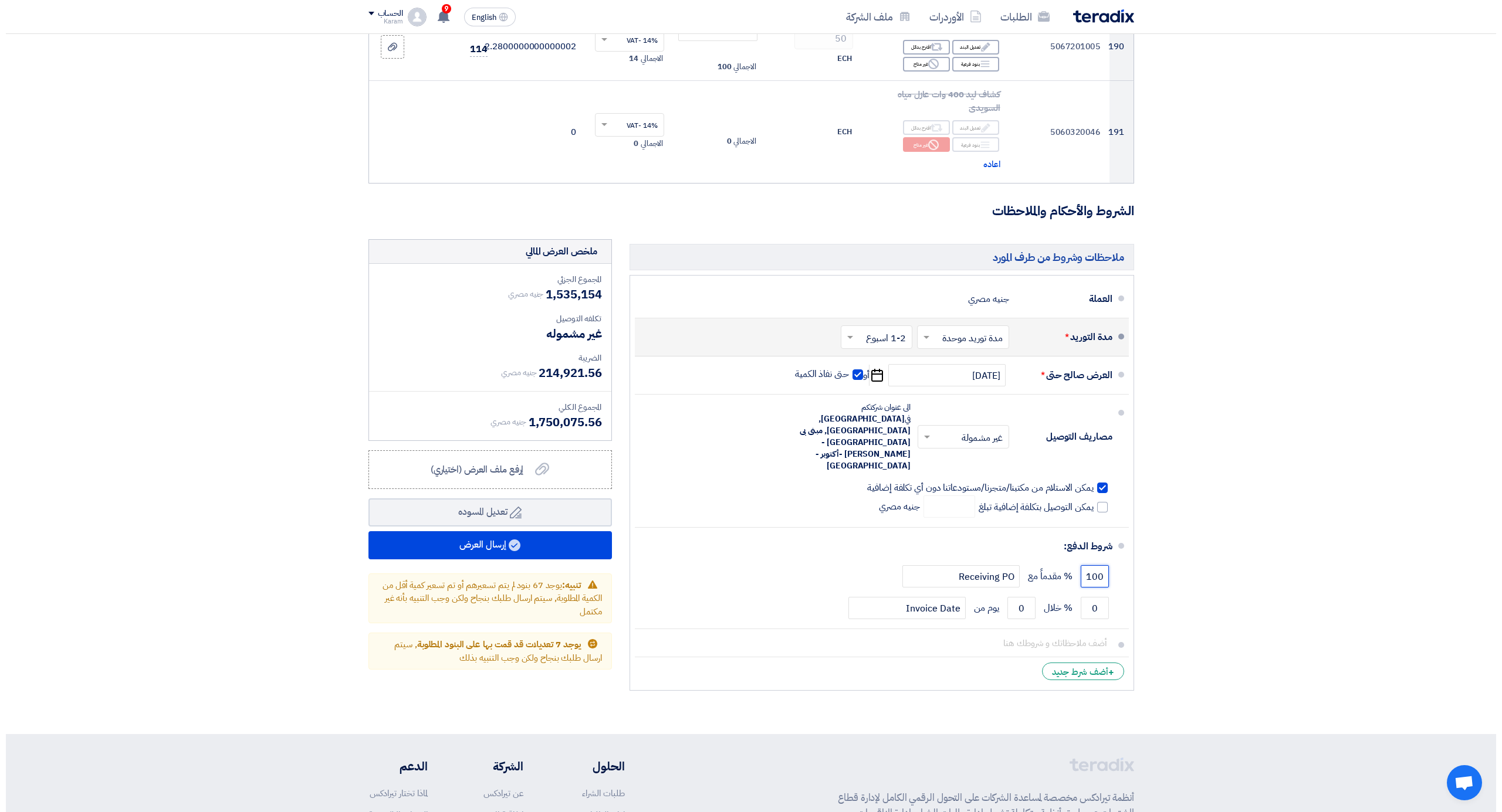
scroll to position [16498, 0]
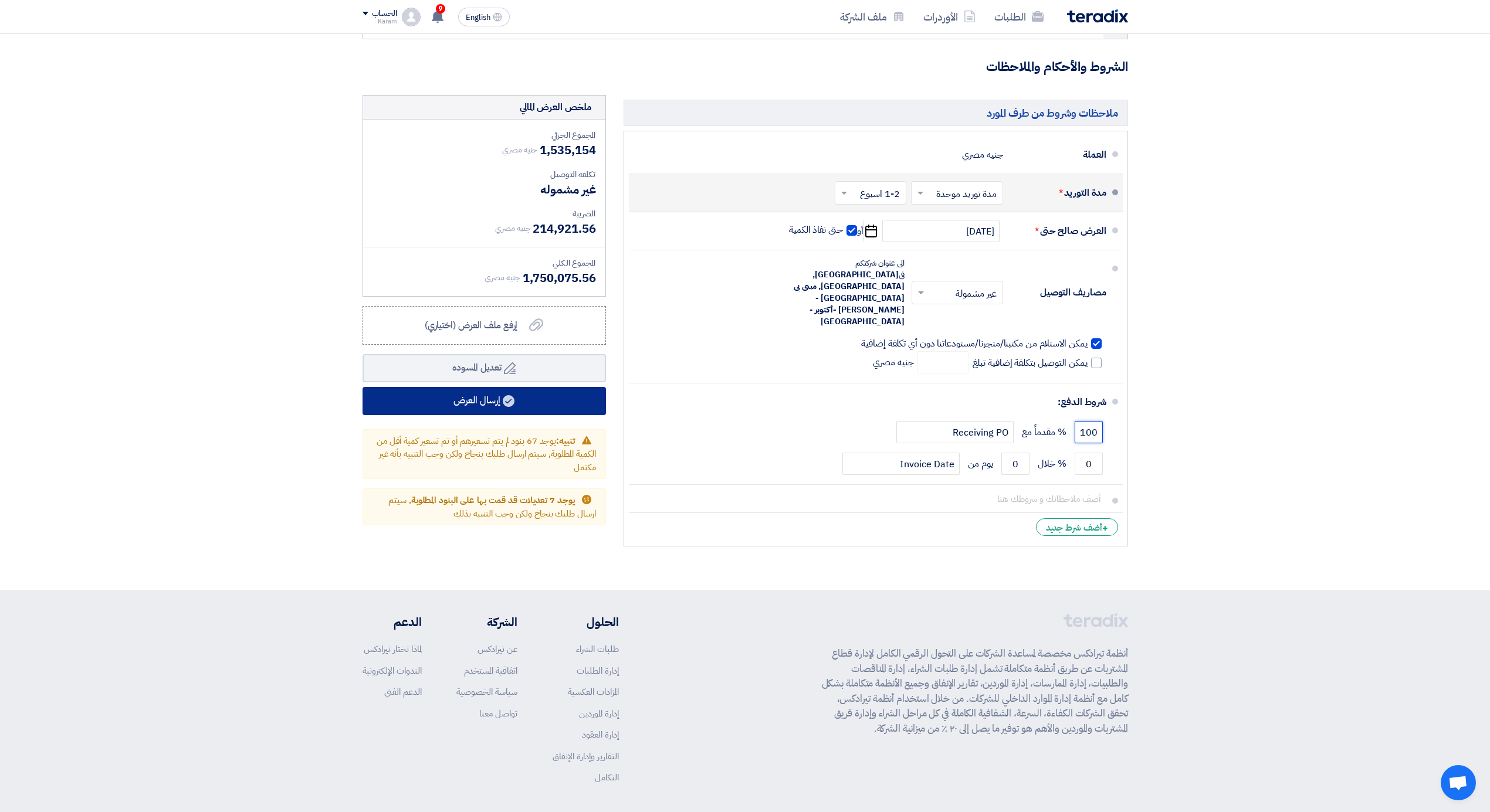
type input "100"
click at [482, 387] on button "إرسال العرض" at bounding box center [484, 401] width 244 height 28
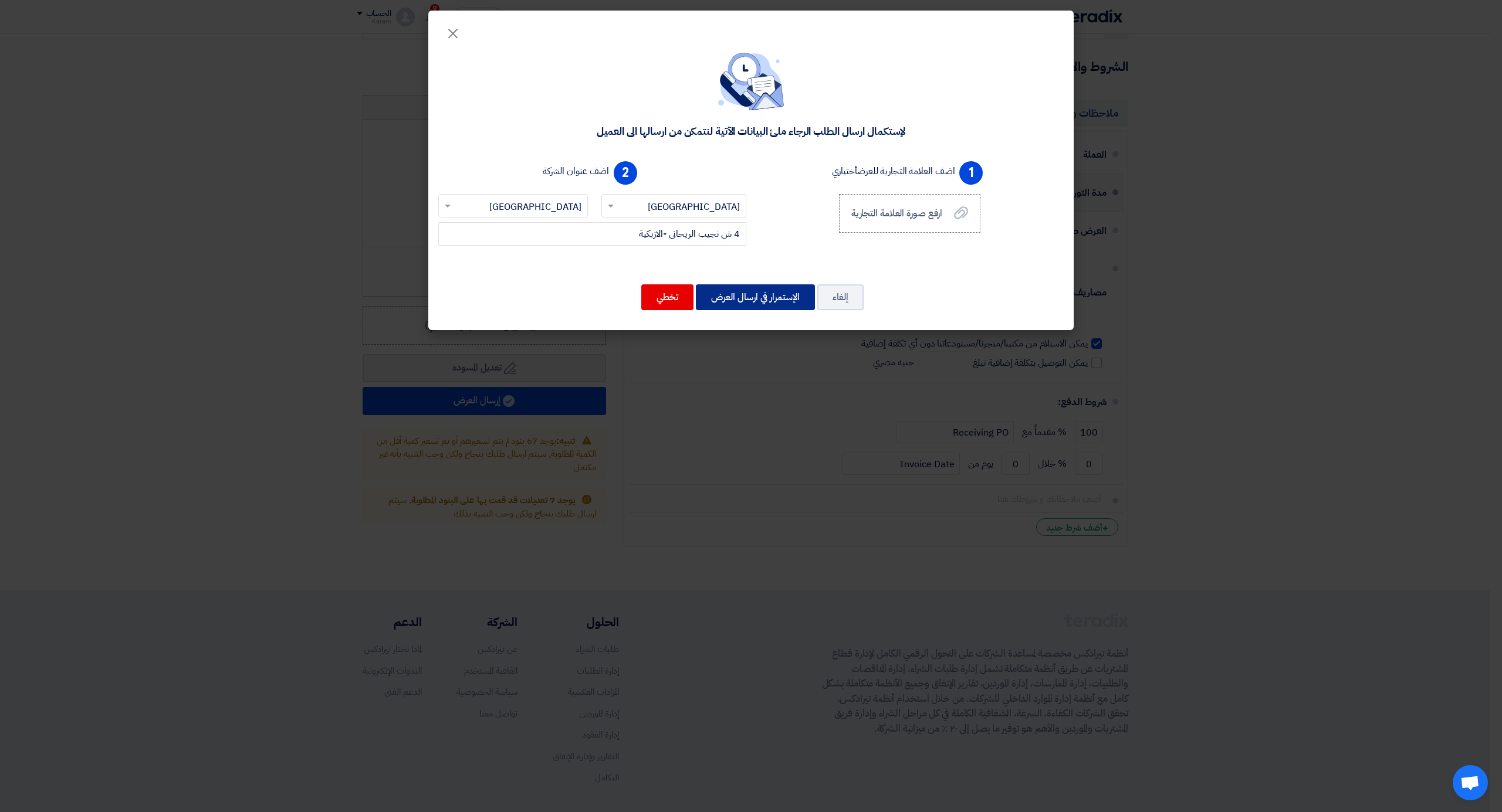
click at [761, 294] on button "الإستمرار في ارسال العرض" at bounding box center [755, 297] width 119 height 26
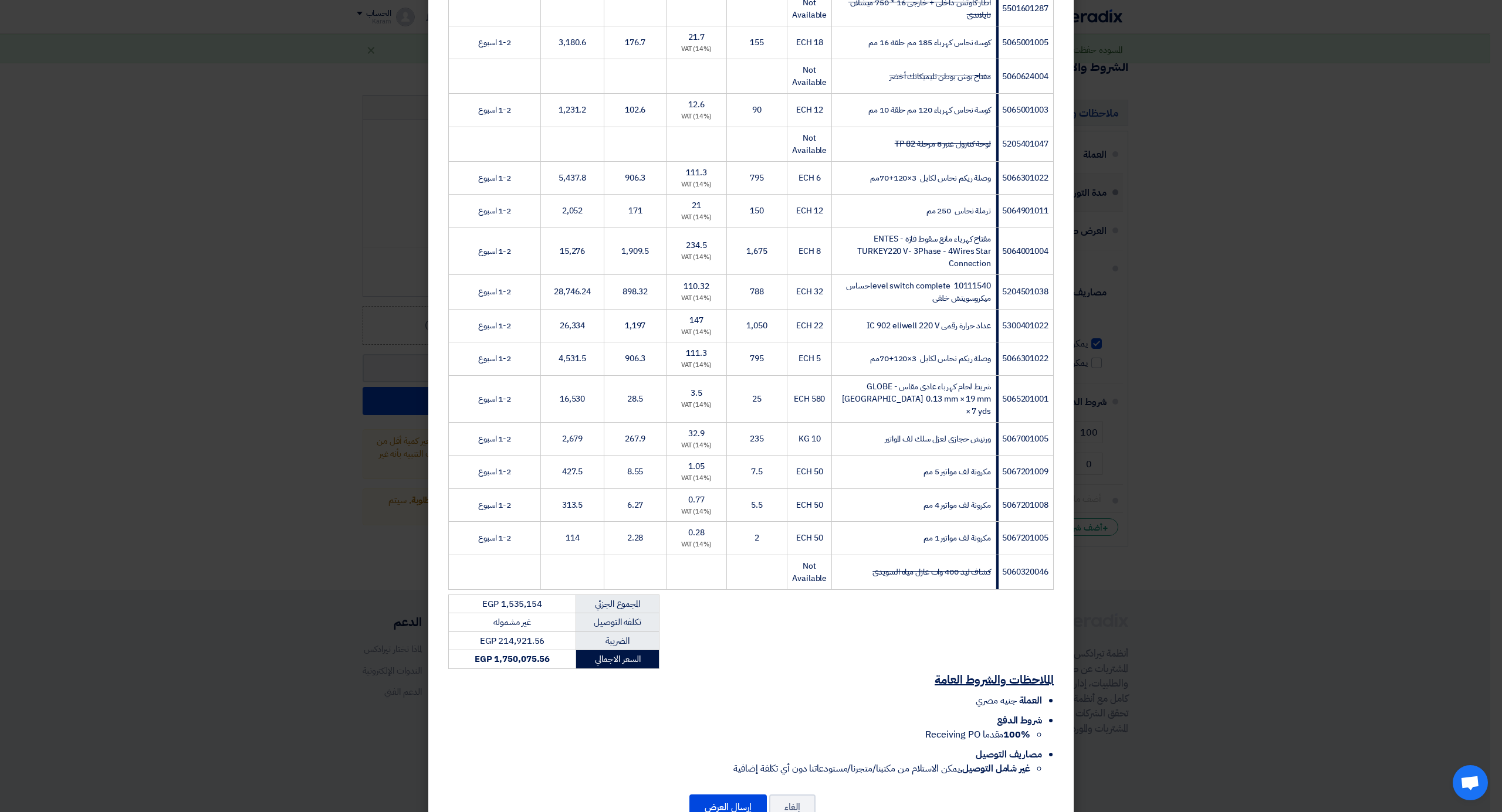
scroll to position [6258, 0]
click at [720, 793] on button "إرسال العرض" at bounding box center [728, 806] width 78 height 26
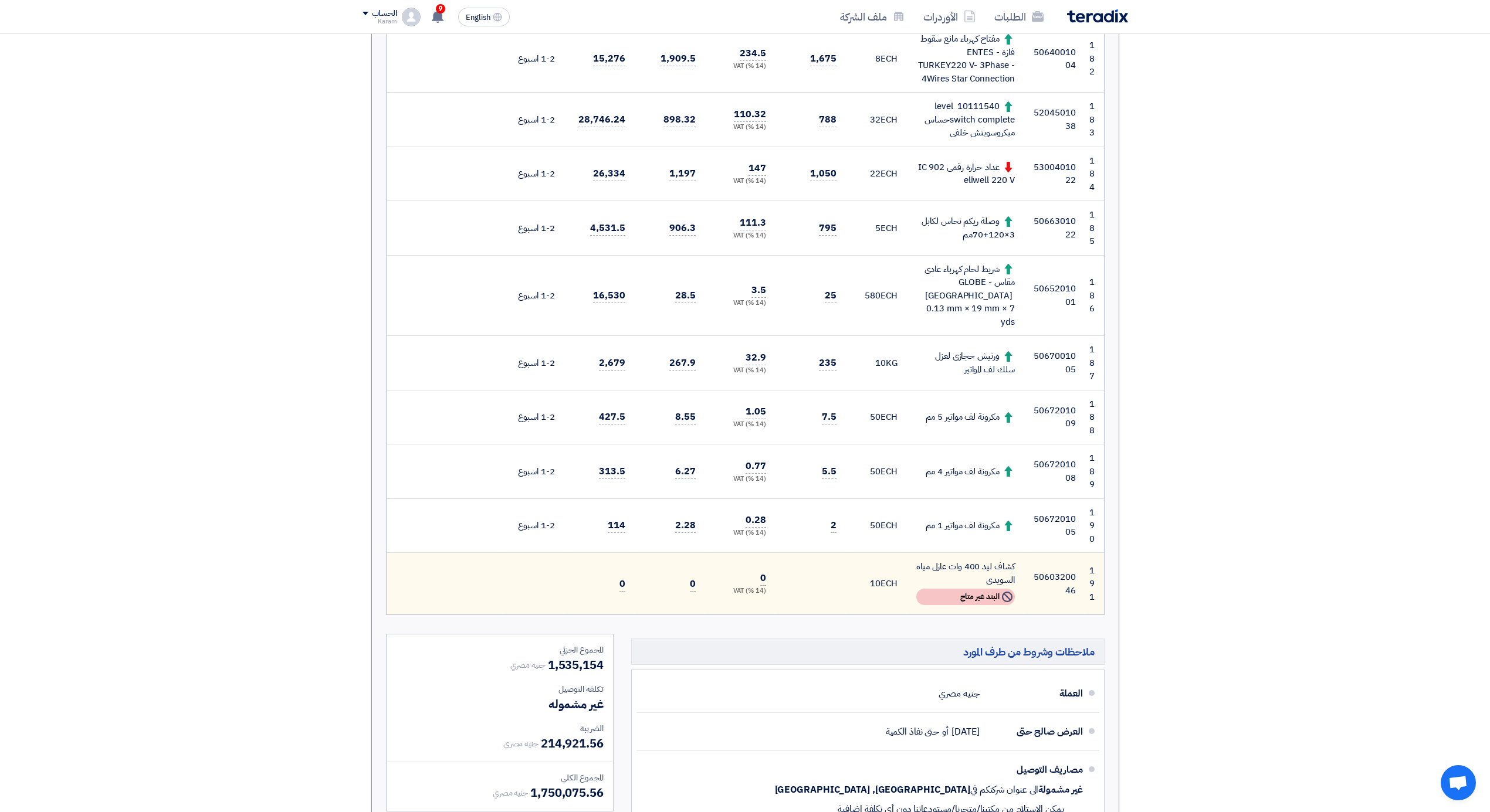
scroll to position [10708, 0]
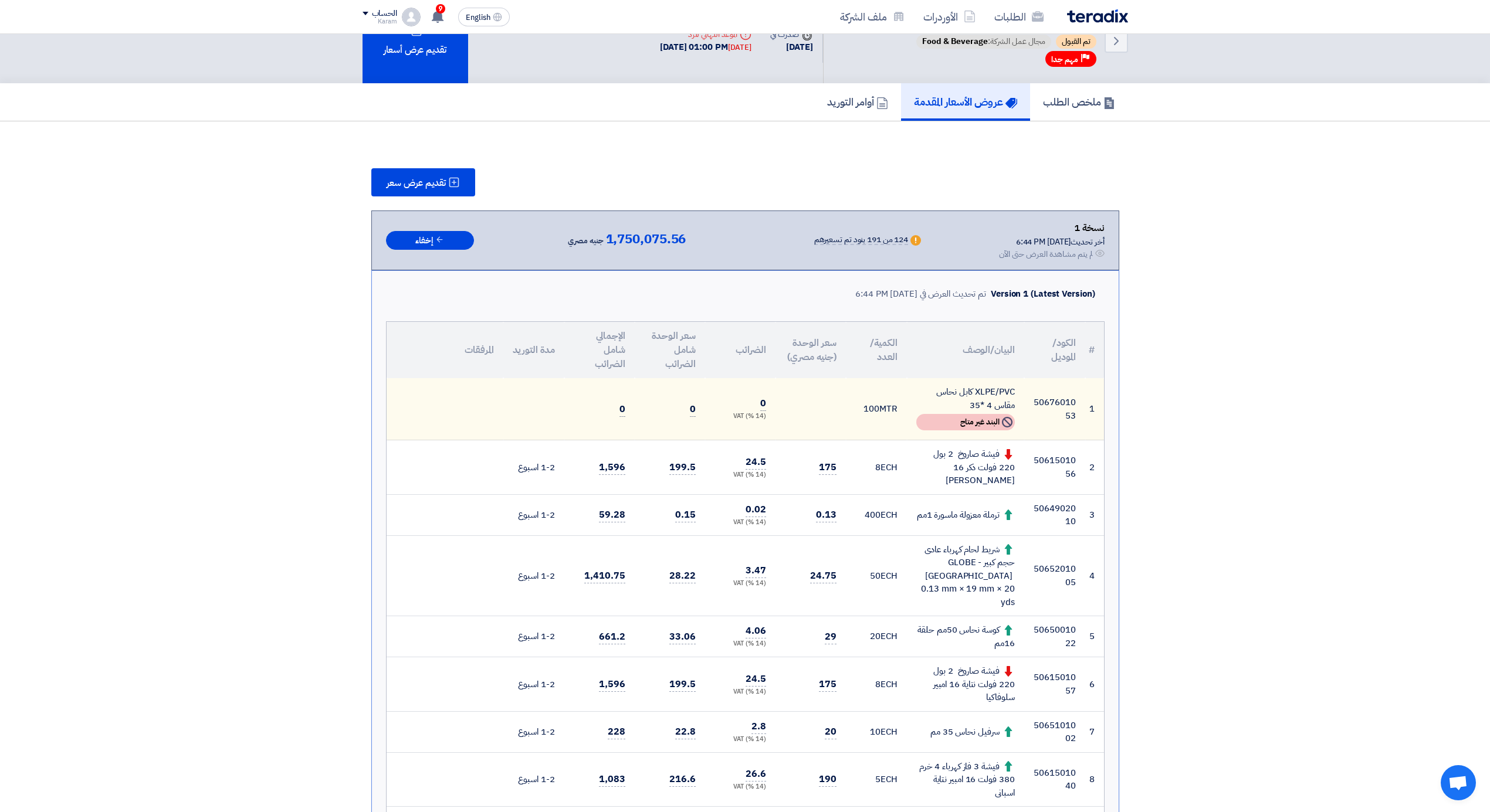
scroll to position [0, 0]
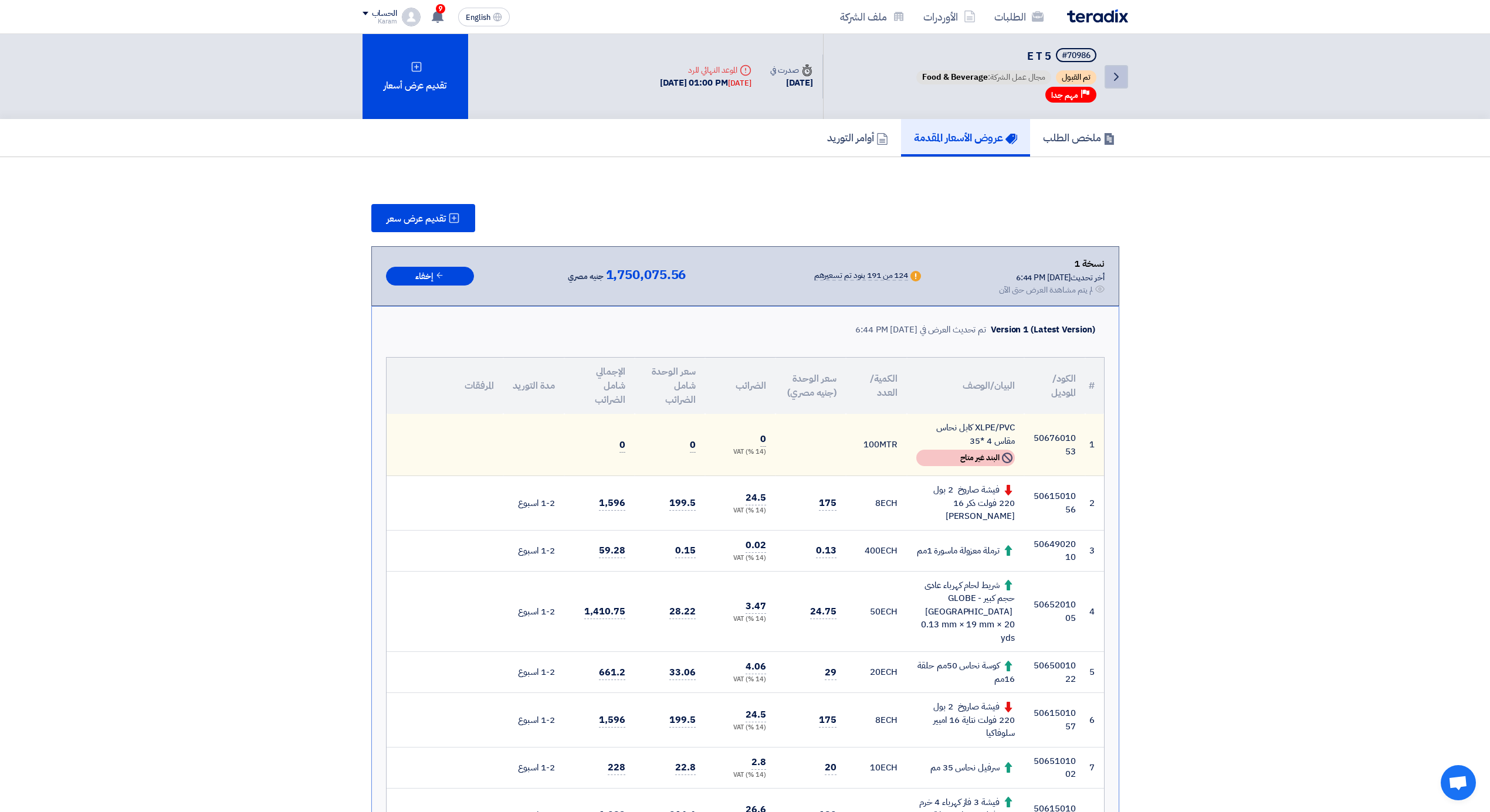
click at [1117, 82] on icon "Back" at bounding box center [1116, 77] width 14 height 14
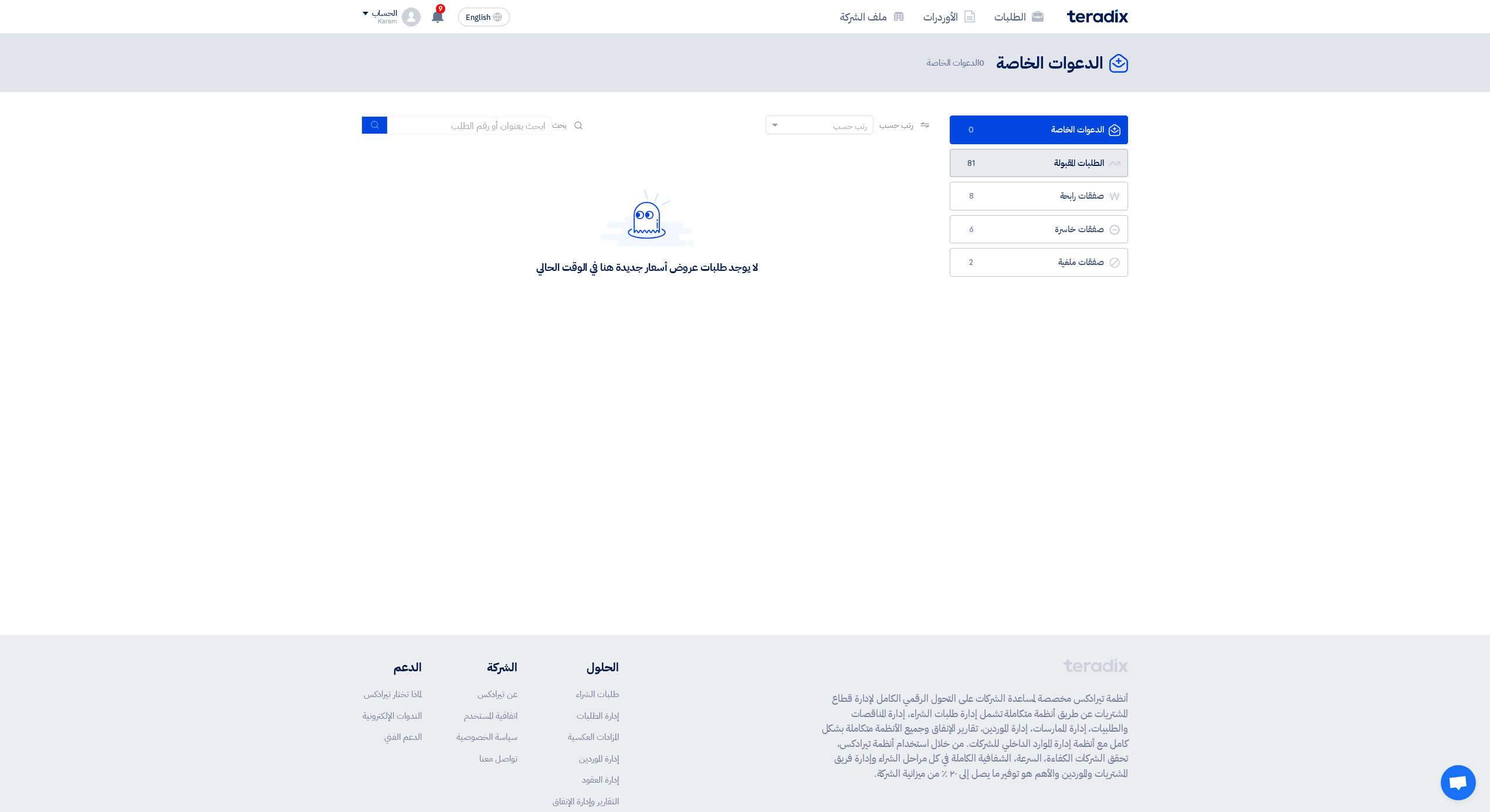
click at [1014, 168] on link "الطلبات المقبولة الطلبات المقبولة 81" at bounding box center [1039, 163] width 179 height 29
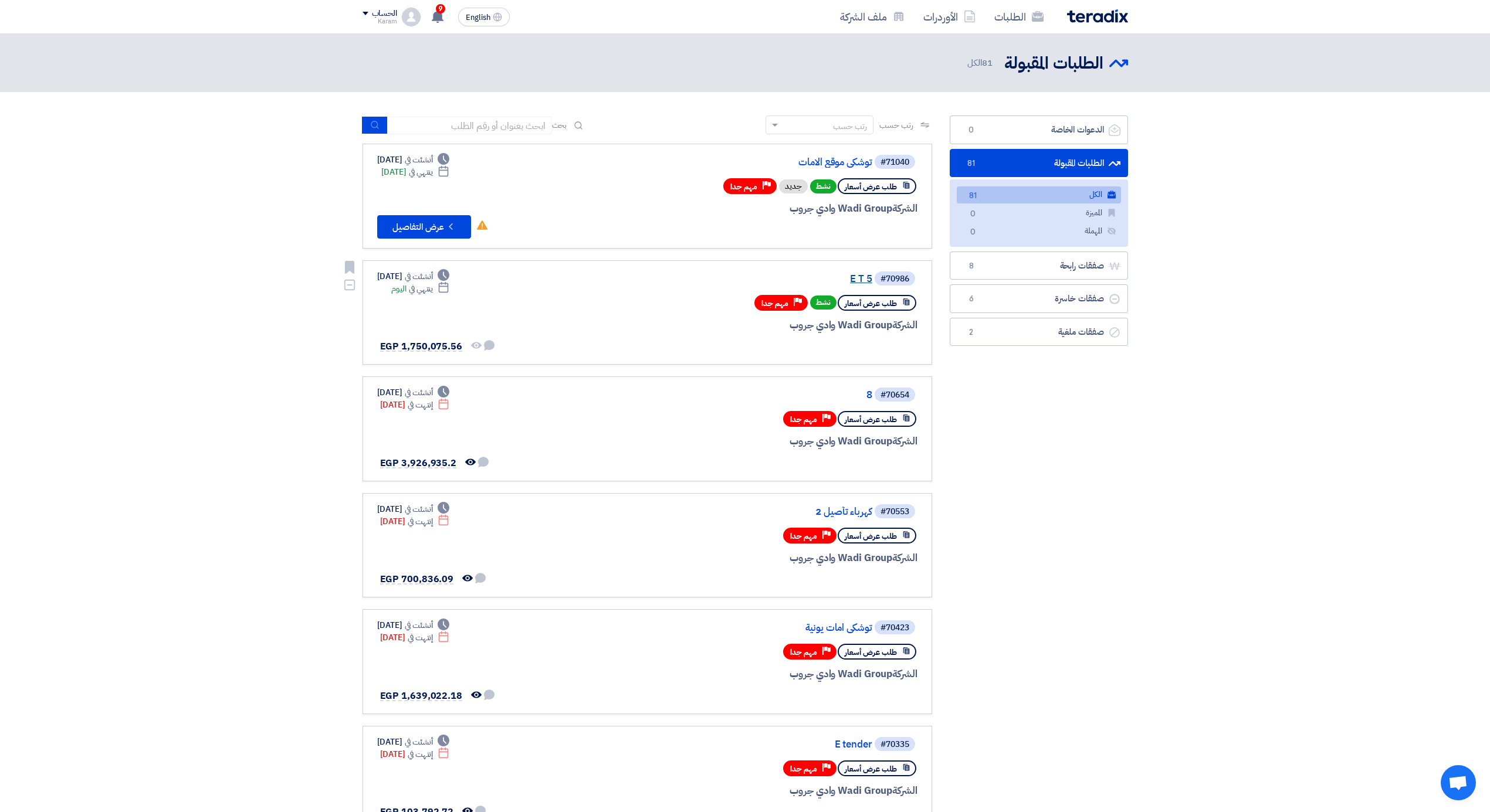
click at [829, 279] on link "E T 5" at bounding box center [755, 279] width 235 height 11
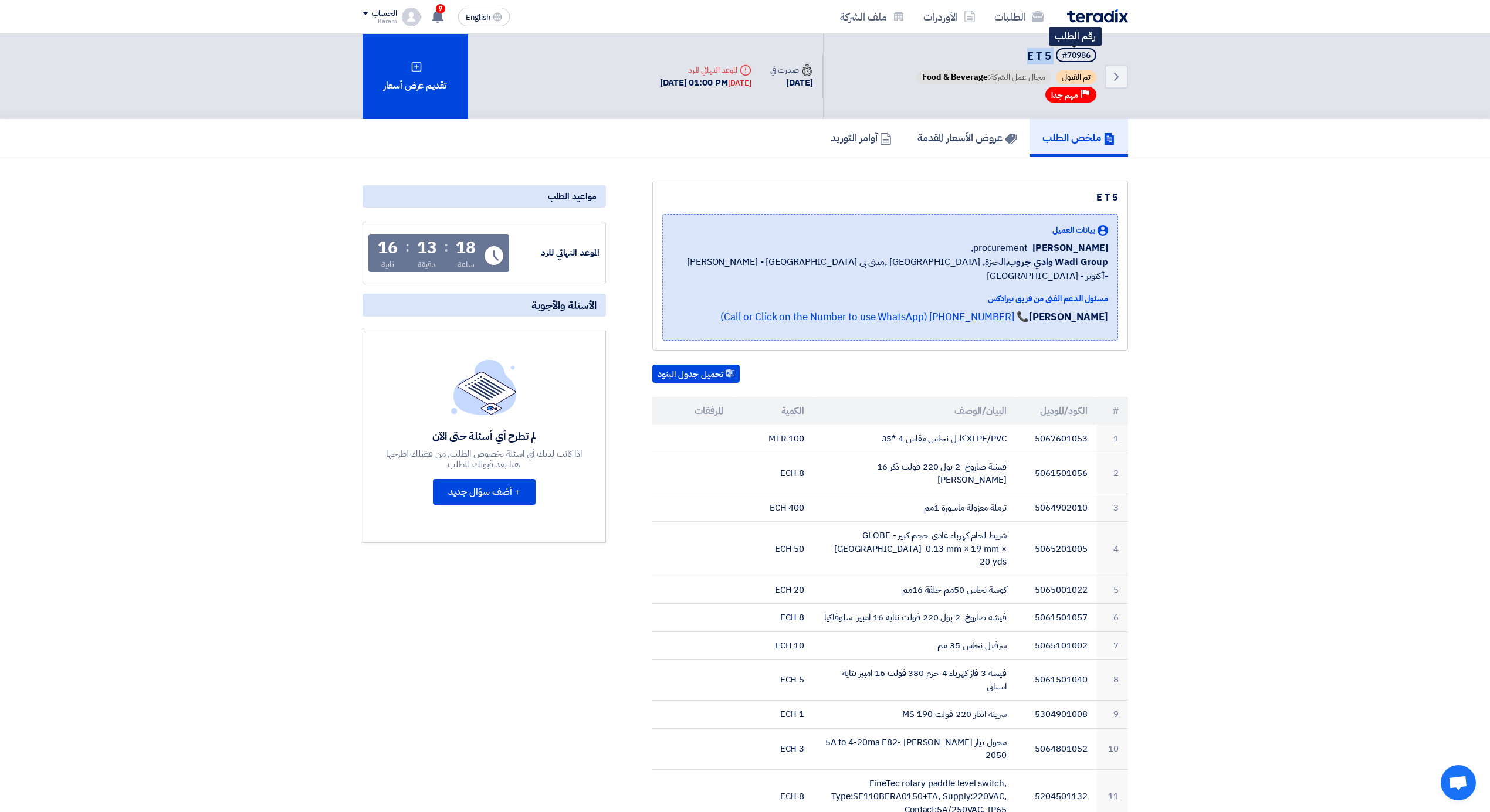
drag, startPoint x: 1014, startPoint y: 45, endPoint x: 1059, endPoint y: 57, distance: 46.6
click at [1059, 57] on div "Back #70986 E T 5 رقم الطلب تم القبول مجال عمل الشركة: Food & Beverage Priority…" at bounding box center [975, 76] width 305 height 85
copy h5 "E T 5"
